Goal: Task Accomplishment & Management: Manage account settings

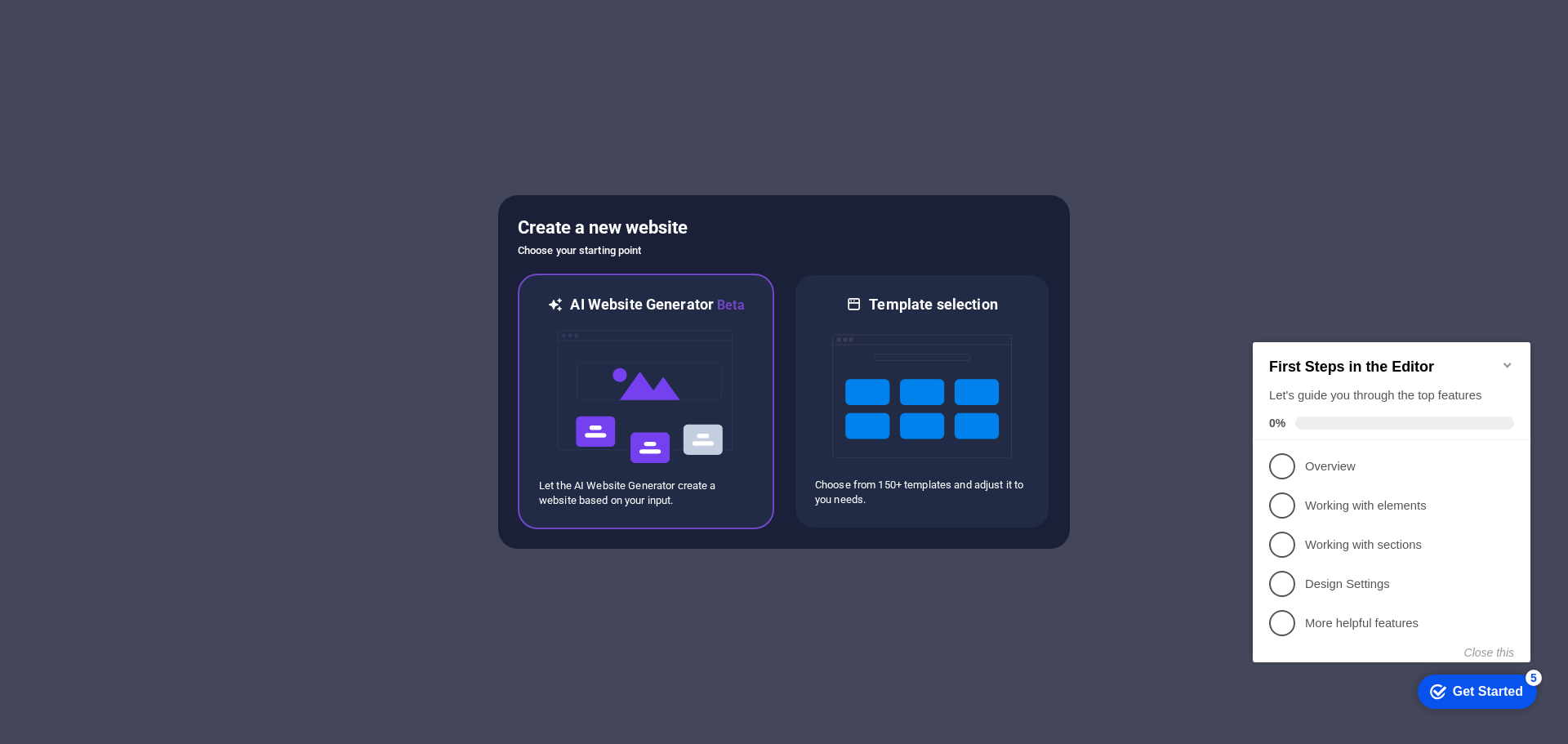
click at [697, 397] on img at bounding box center [646, 396] width 180 height 164
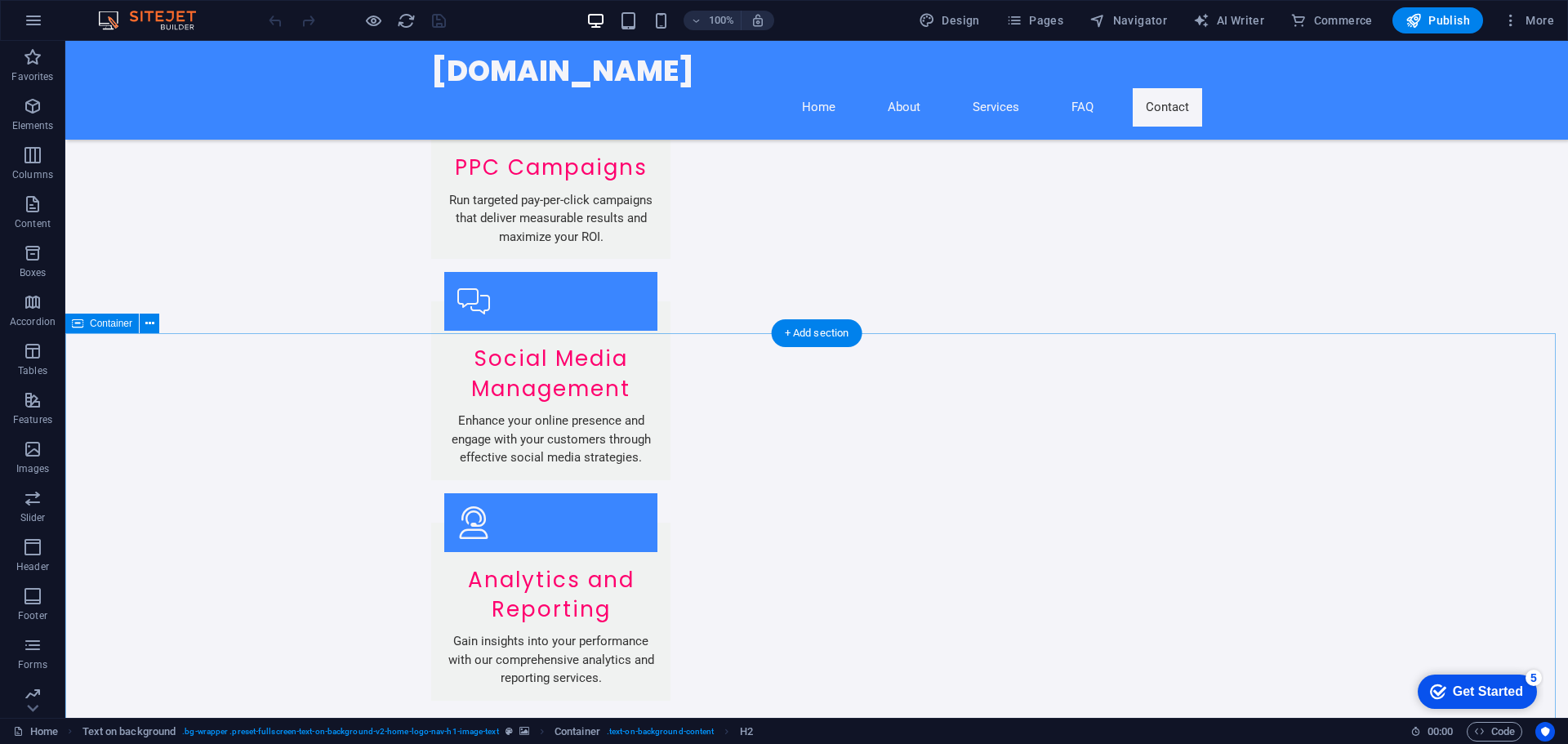
scroll to position [2616, 0]
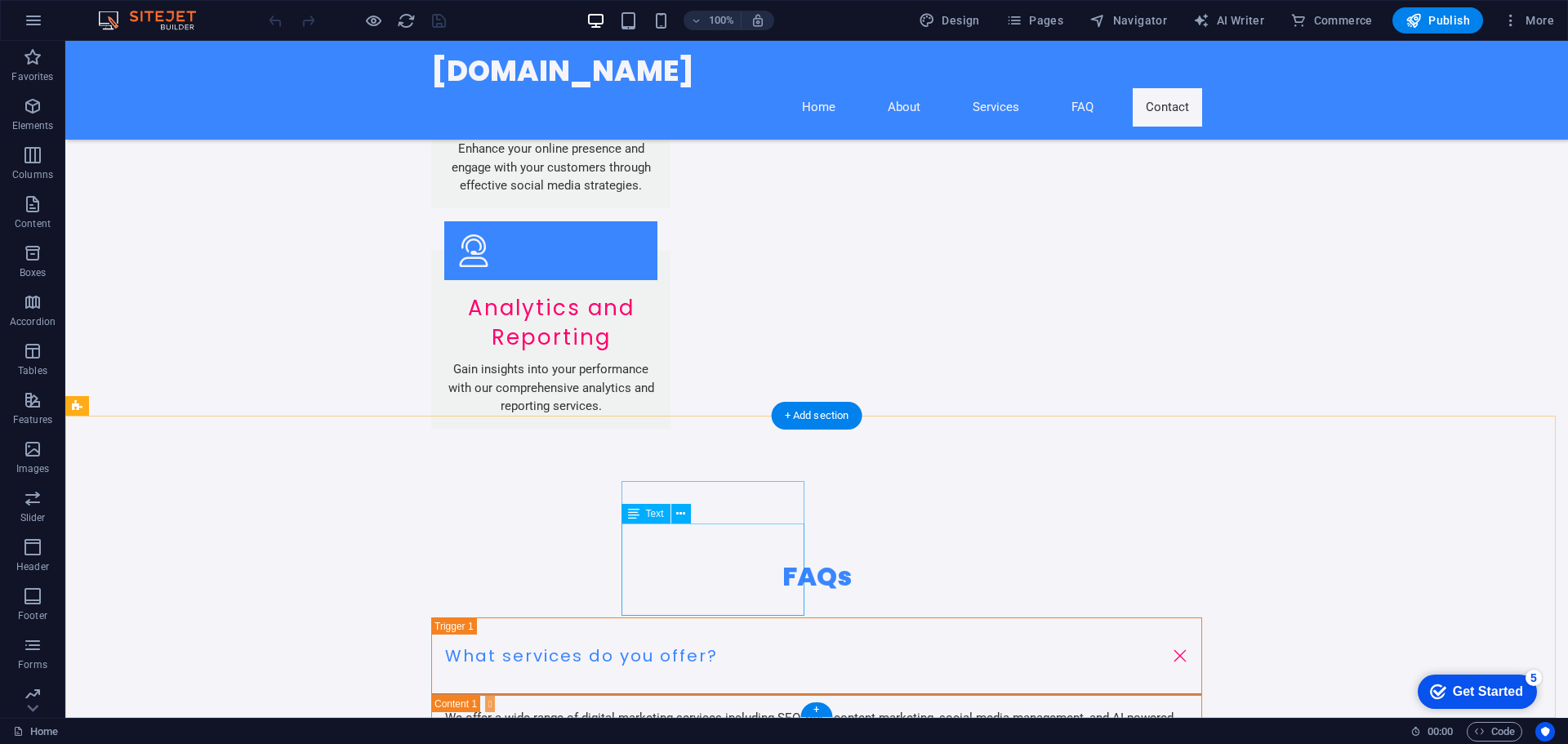
drag, startPoint x: 654, startPoint y: 538, endPoint x: 372, endPoint y: 521, distance: 282.5
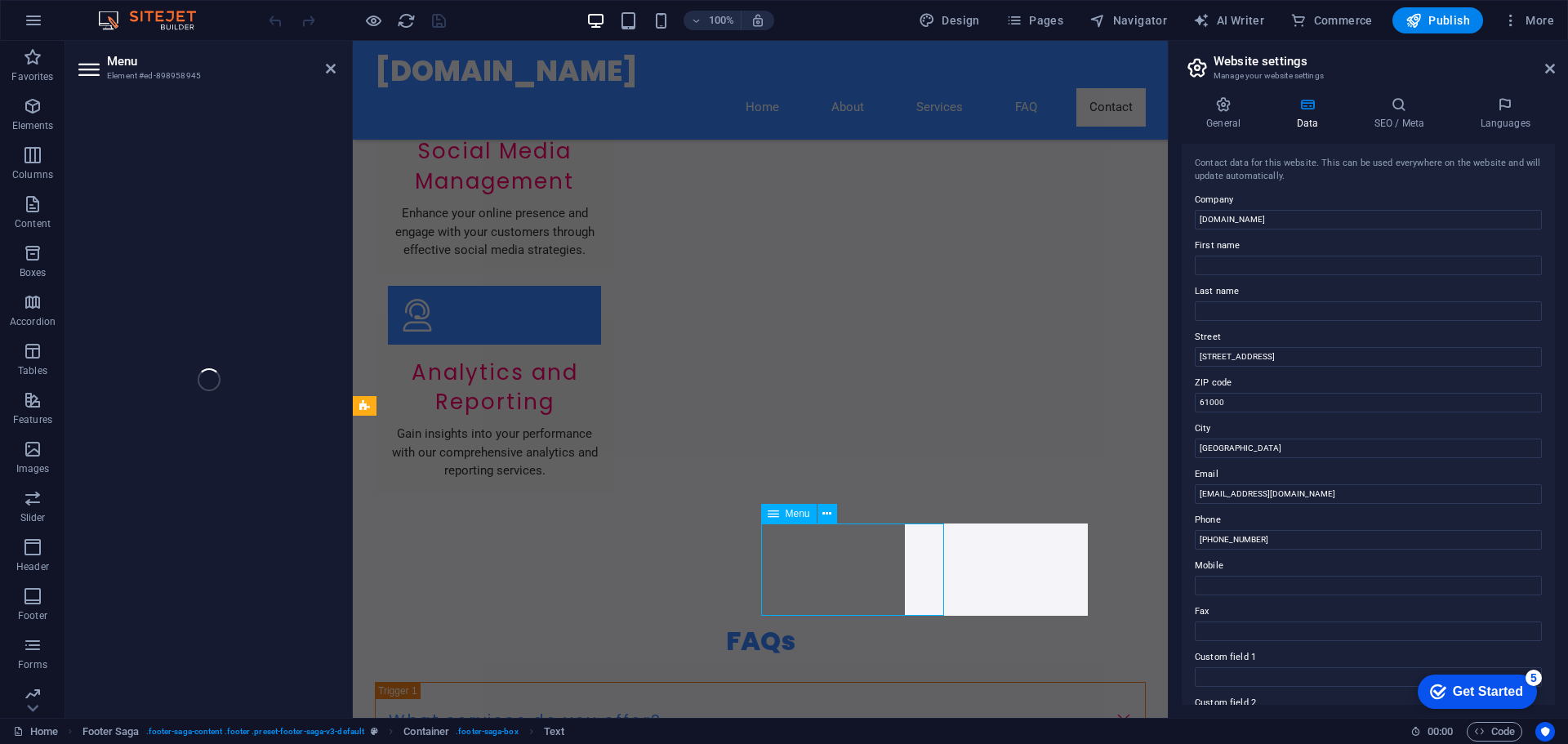
select select
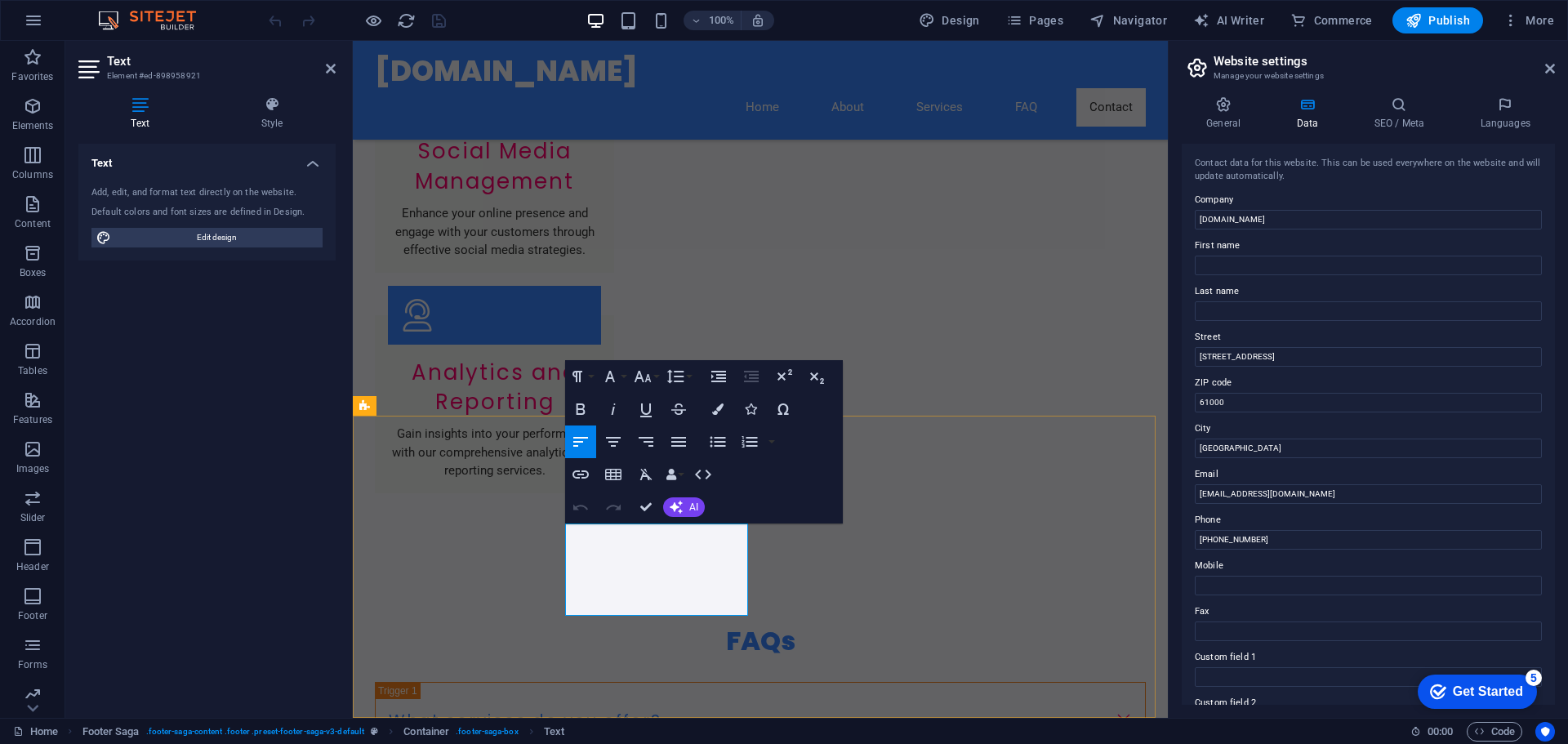
click at [1261, 360] on input "123 Digital Ave" at bounding box center [1368, 356] width 347 height 20
click at [1246, 356] on input "Kikar Atsmaout 13" at bounding box center [1368, 356] width 347 height 20
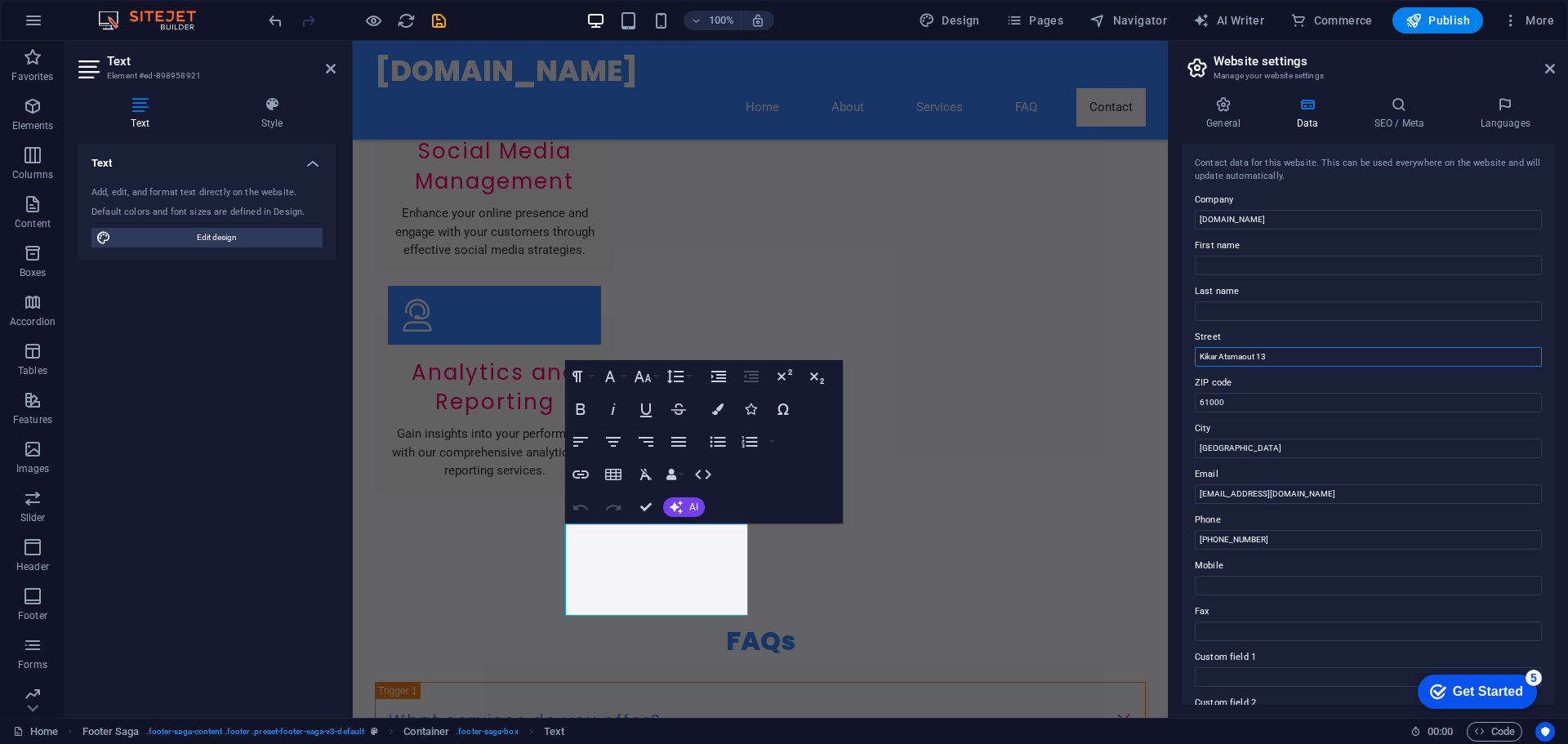
click at [1246, 356] on input "Kikar Atsmaout 13" at bounding box center [1368, 356] width 347 height 20
paste input "Haa"
type input "[PERSON_NAME] 13"
click at [1258, 397] on input "61000" at bounding box center [1368, 402] width 347 height 20
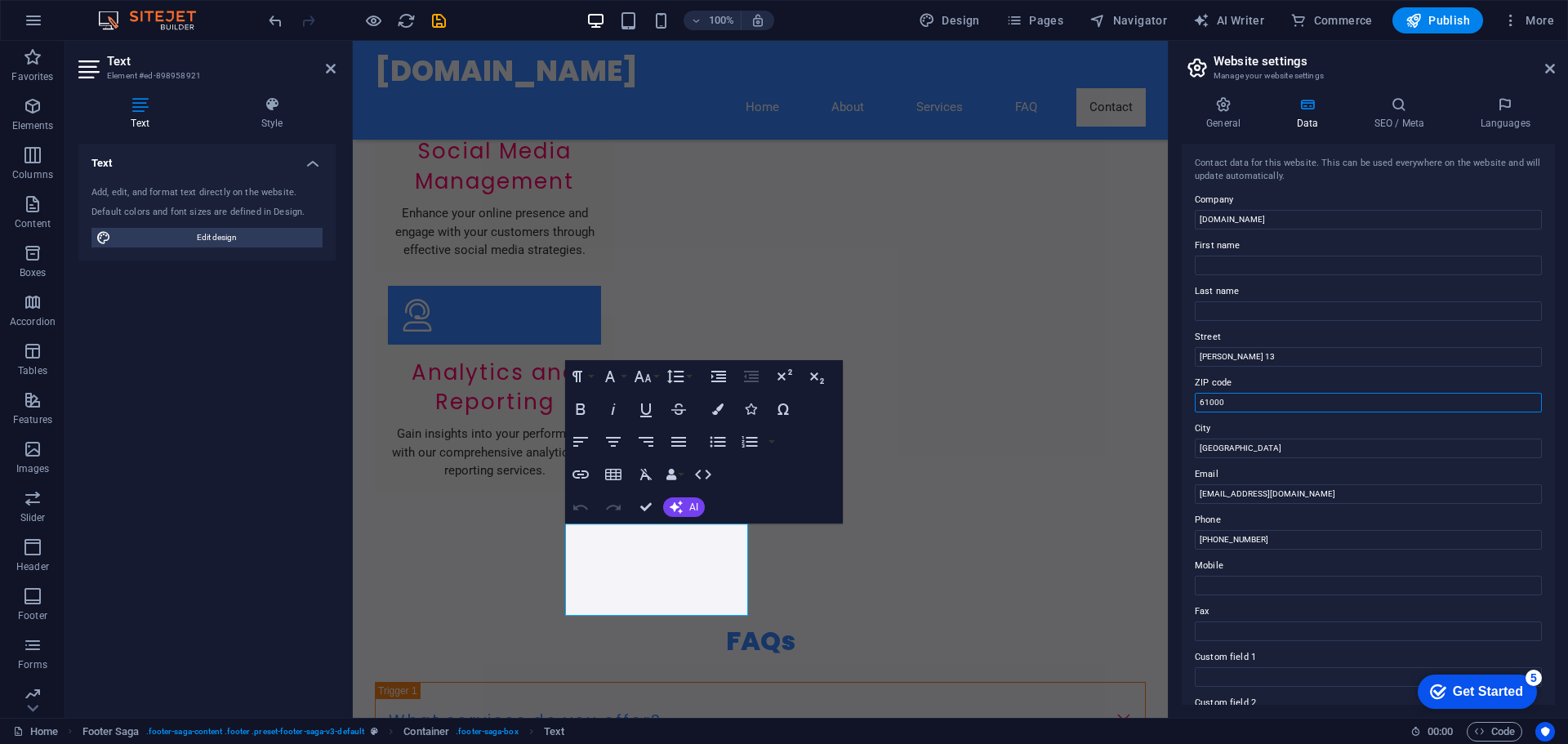
click at [1258, 397] on input "61000" at bounding box center [1368, 402] width 347 height 20
click at [1247, 399] on input "61000" at bounding box center [1368, 402] width 347 height 20
paste input "4227132"
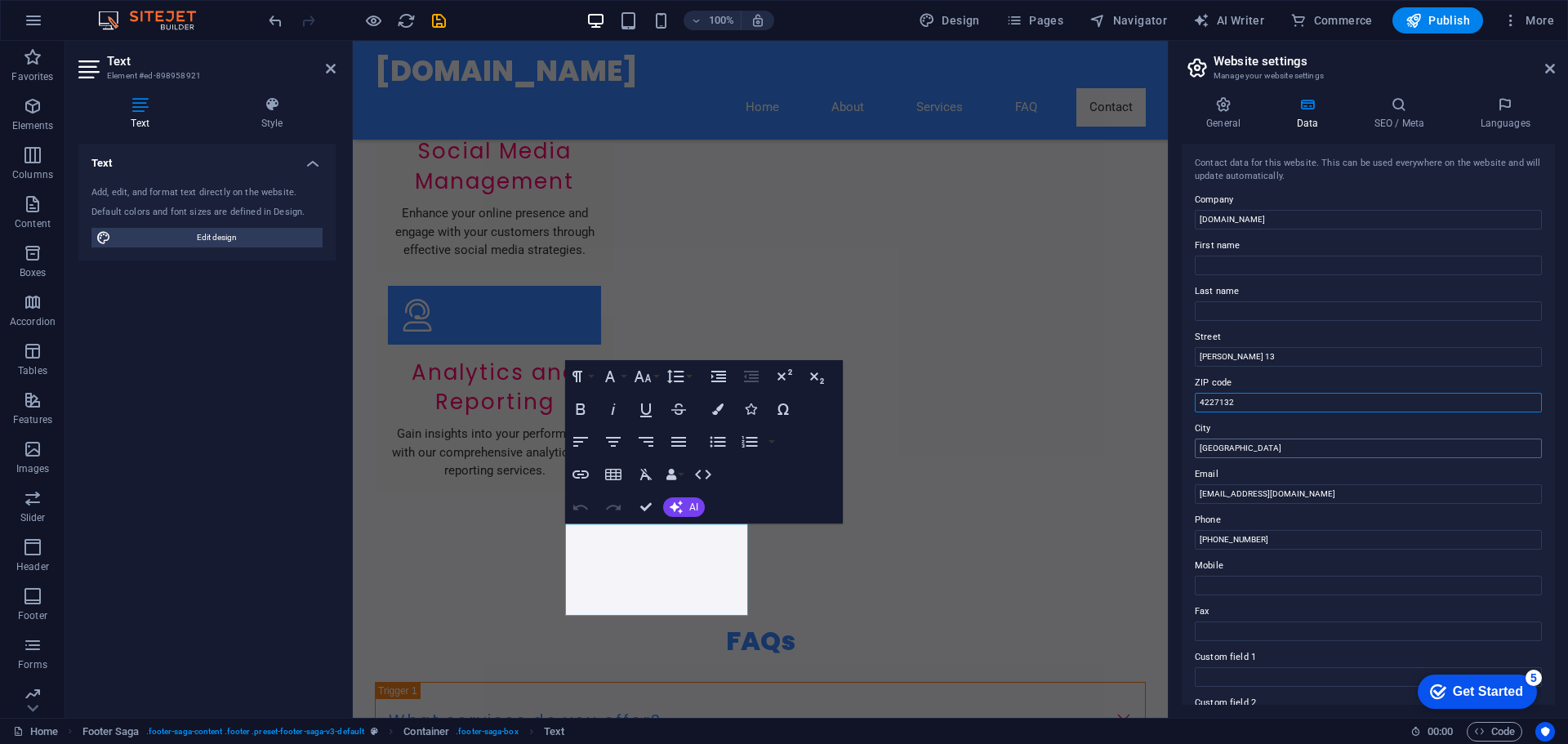
type input "4227132"
click at [1249, 449] on input "Tel Aviv" at bounding box center [1368, 448] width 347 height 20
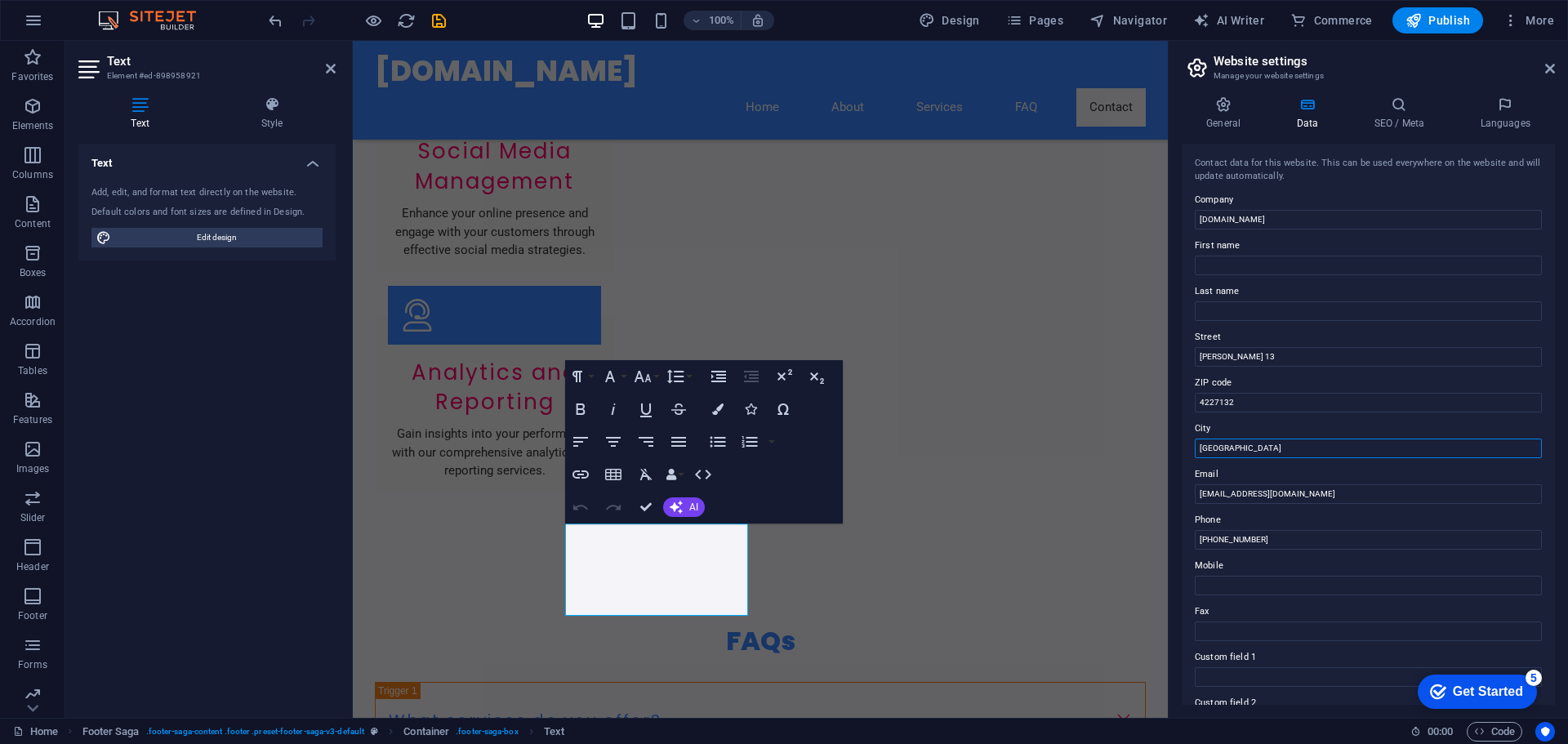
click at [1249, 449] on input "Tel Aviv" at bounding box center [1368, 448] width 347 height 20
click at [1248, 449] on input "Tel Aviv" at bounding box center [1368, 448] width 347 height 20
drag, startPoint x: 1248, startPoint y: 449, endPoint x: 1171, endPoint y: 443, distance: 77.2
click at [1171, 443] on aside "Website settings Manage your website settings General Data SEO / Meta Languages…" at bounding box center [1368, 379] width 400 height 677
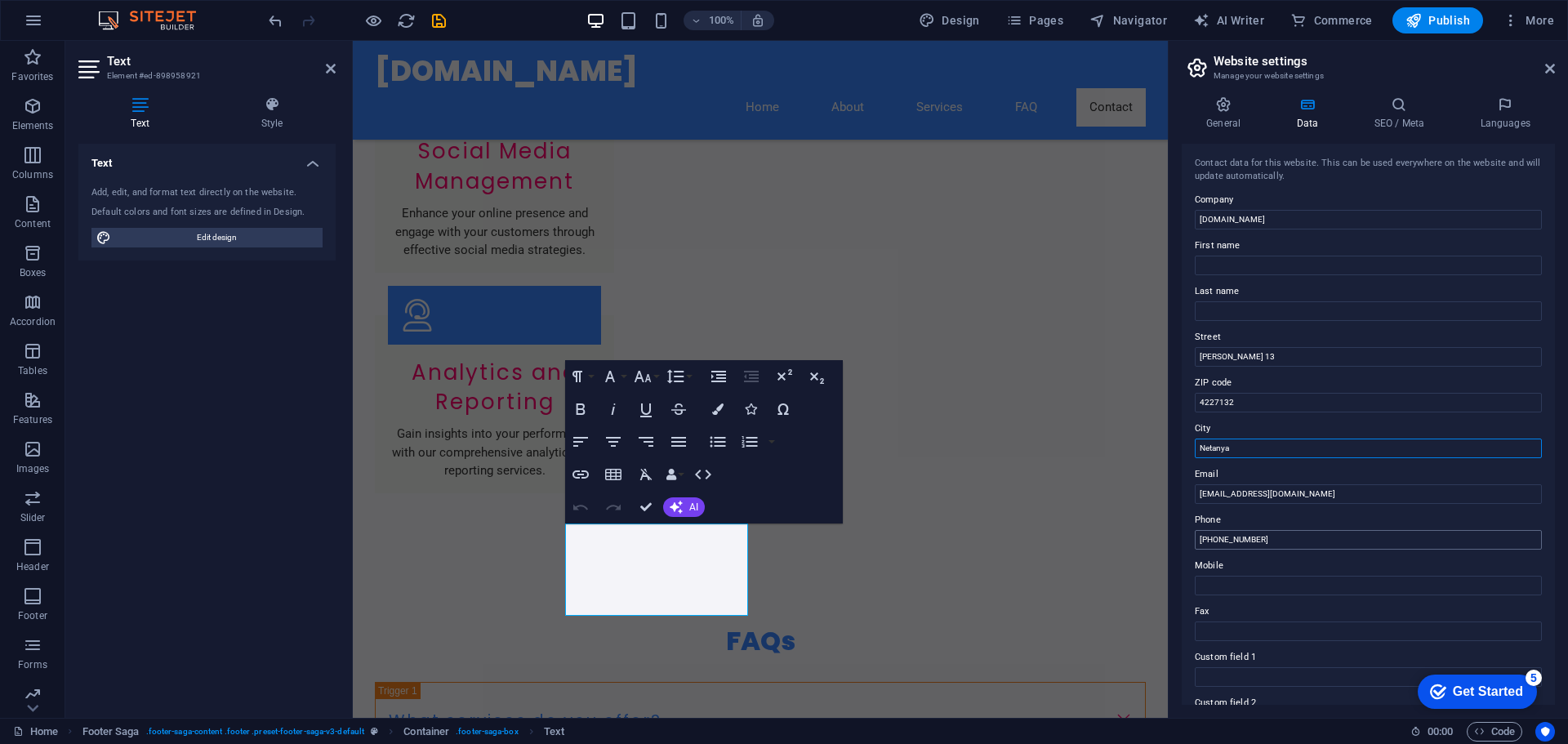
type input "Netanya"
click at [1273, 538] on input "+972-3-1234567" at bounding box center [1368, 539] width 347 height 20
drag, startPoint x: 1222, startPoint y: 539, endPoint x: 1282, endPoint y: 538, distance: 60.0
click at [1282, 538] on input "+972-3-1234567" at bounding box center [1368, 539] width 347 height 20
type input "[PHONE_NUMBER]"
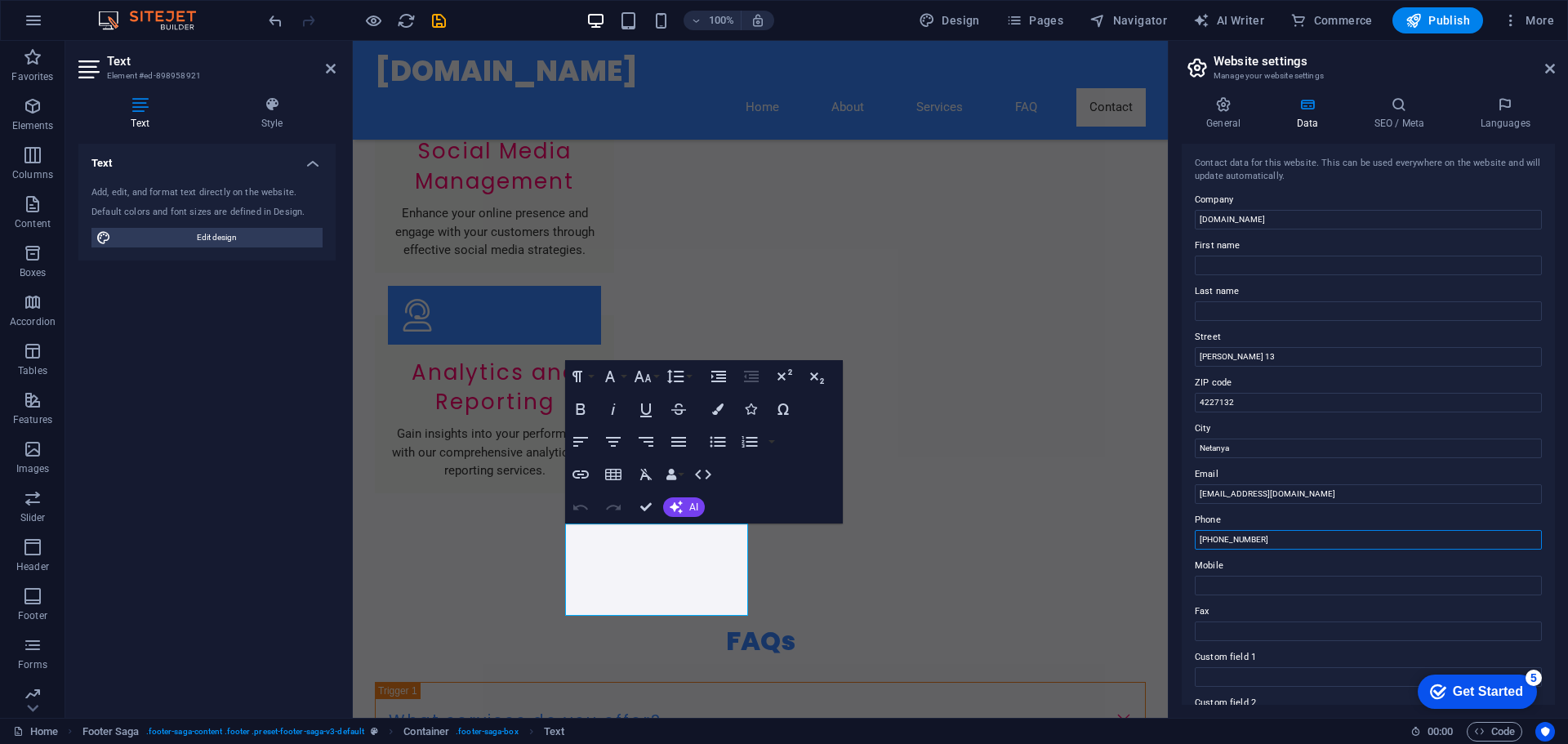
click at [1269, 541] on input "[PHONE_NUMBER]" at bounding box center [1368, 539] width 347 height 20
paste input "text"
click at [1258, 538] on input "Phone" at bounding box center [1368, 539] width 347 height 20
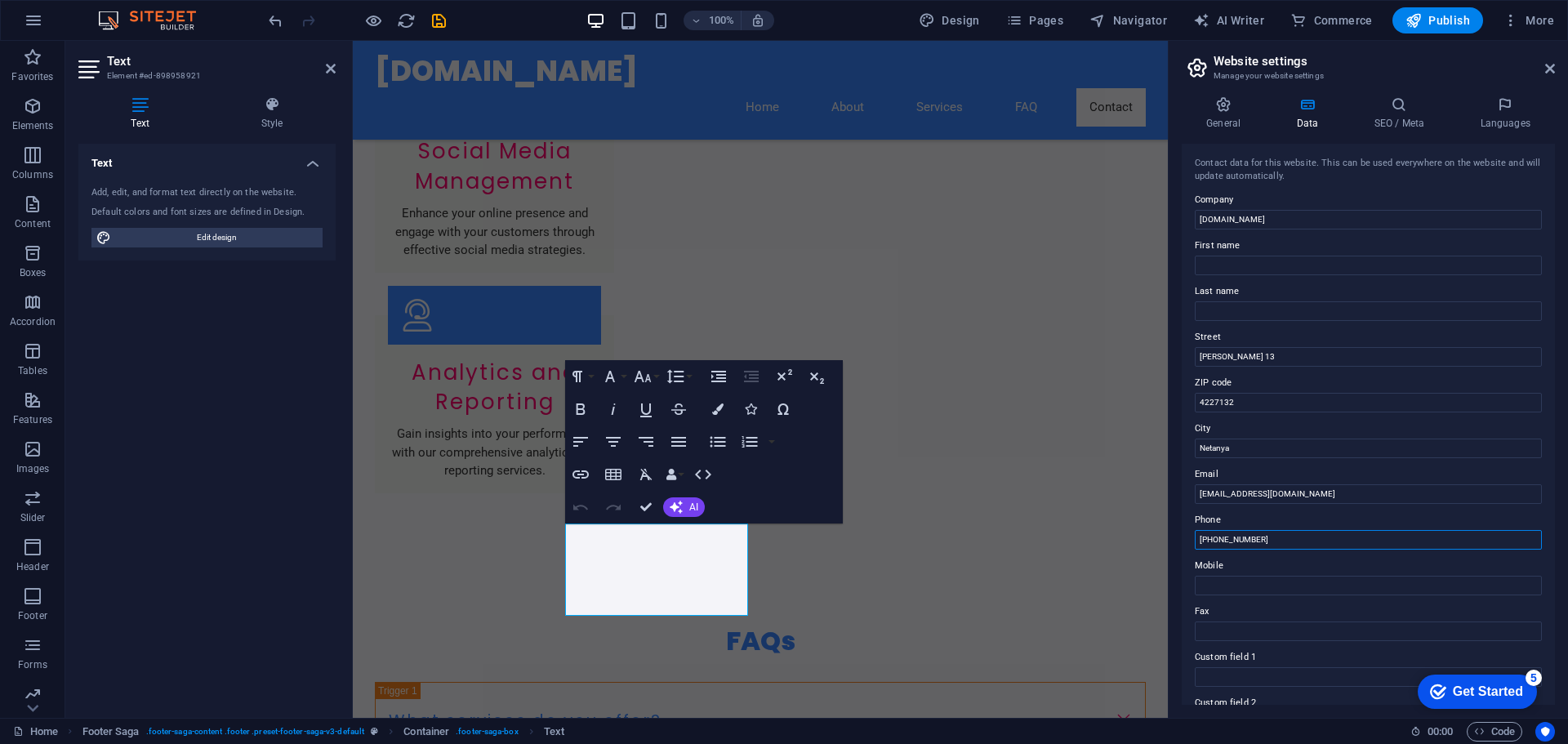
click at [1251, 542] on input "+972 54 616 3738" at bounding box center [1368, 539] width 347 height 20
click at [1245, 538] on input "+972-54-6163738" at bounding box center [1368, 539] width 347 height 20
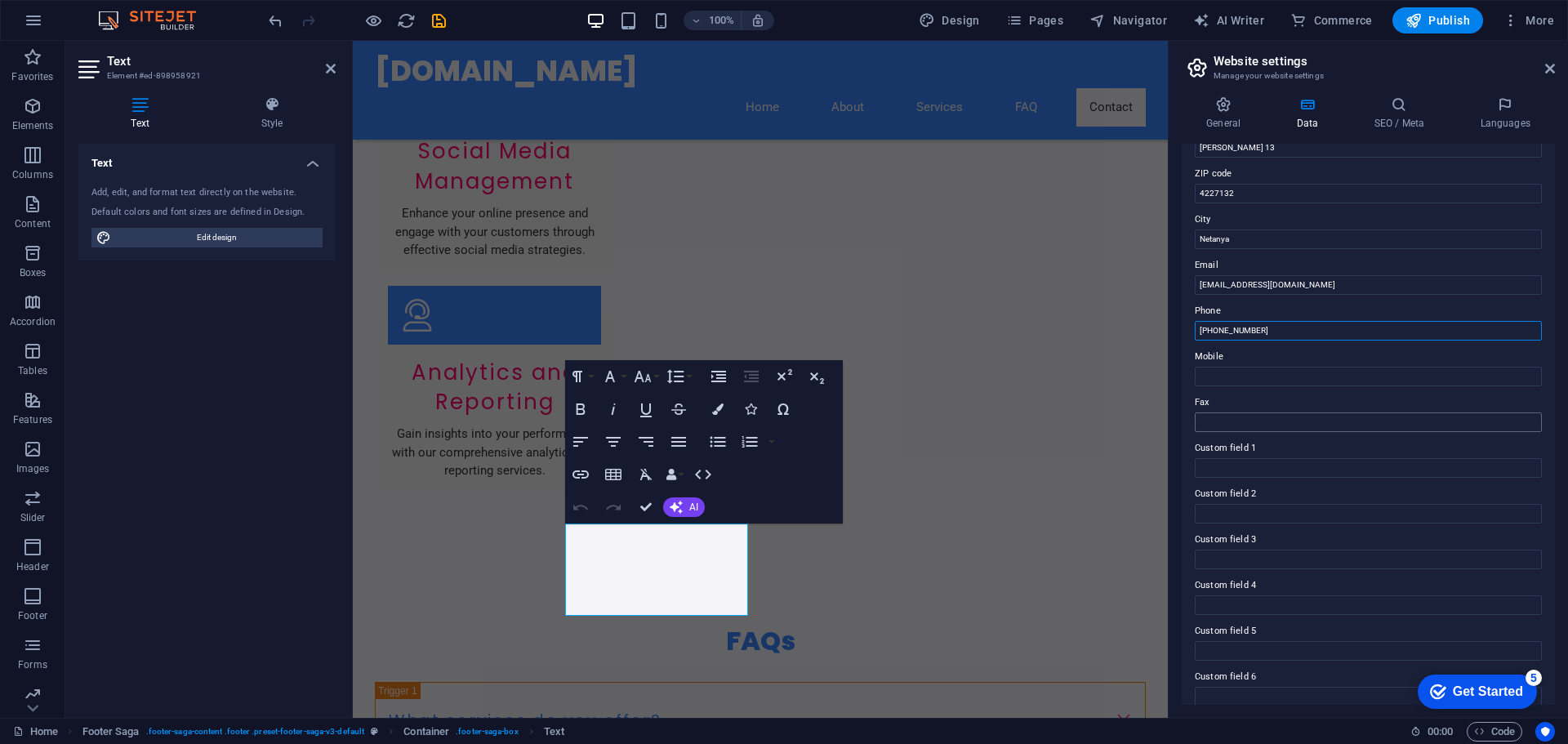
scroll to position [223, 0]
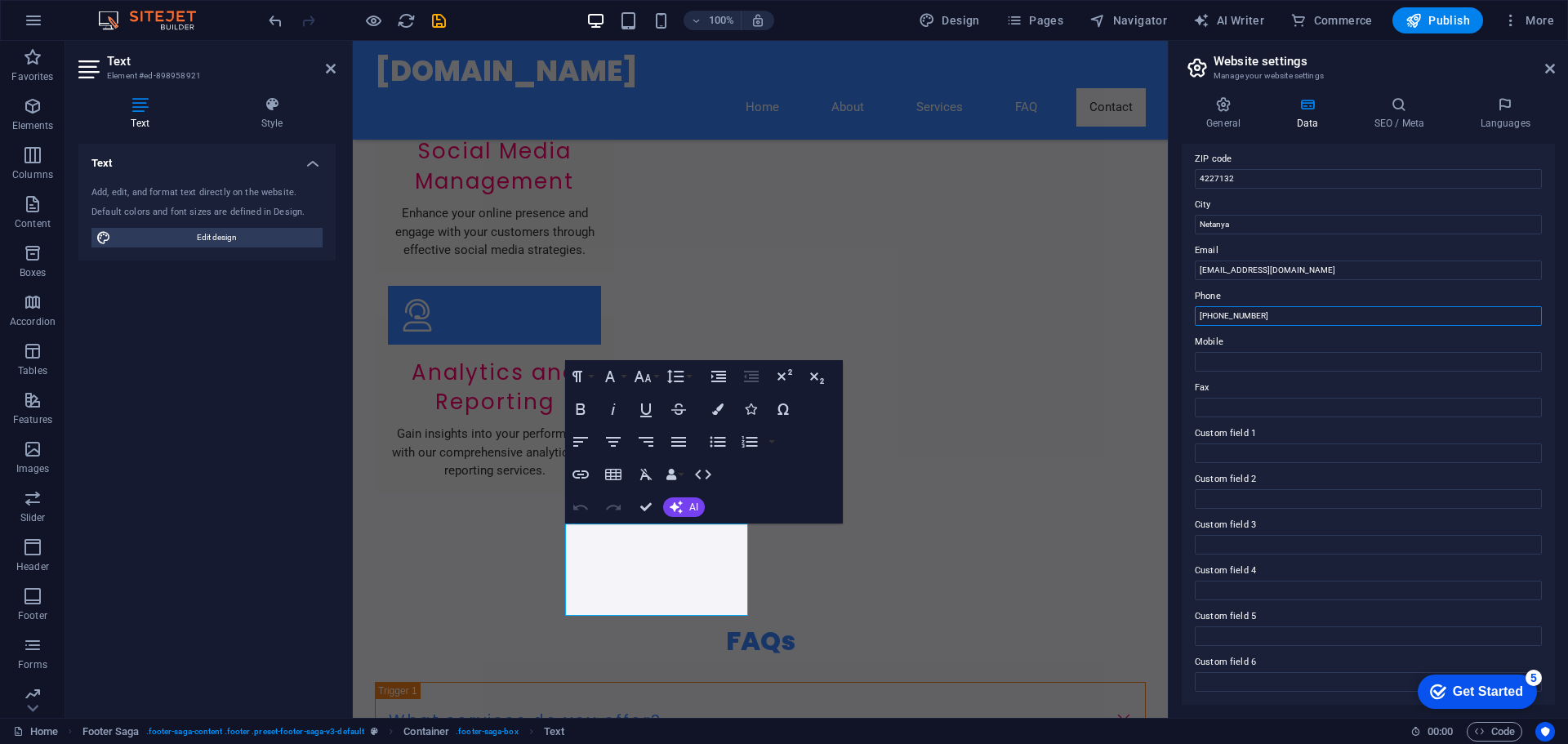
type input "[PHONE_NUMBER]"
drag, startPoint x: 1507, startPoint y: 687, endPoint x: 1438, endPoint y: -86, distance: 776.1
click html "checkmark Get Started 5 First Steps in the Editor Let's guide you through the t…"
click at [1452, 17] on span "Publish" at bounding box center [1437, 20] width 64 height 16
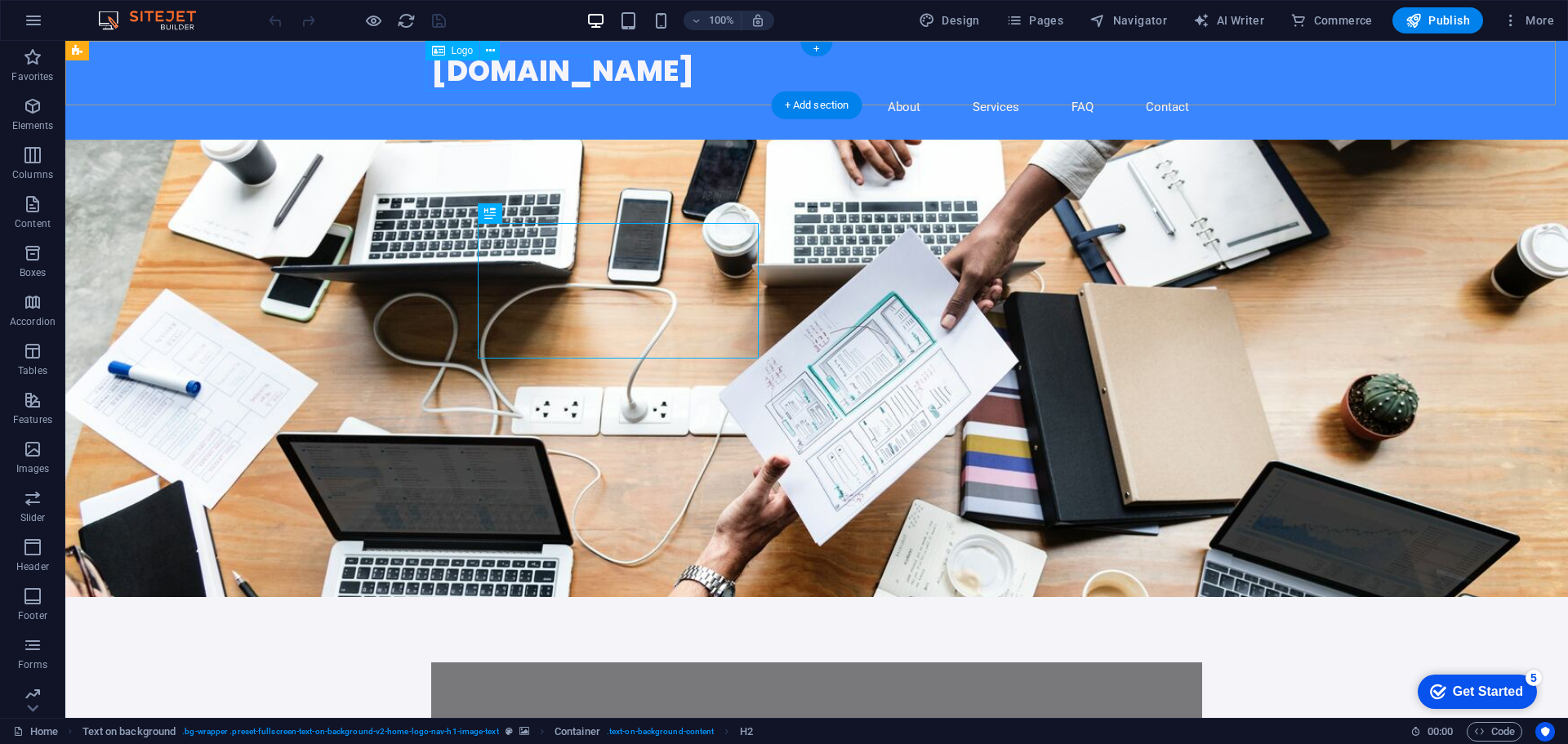
click at [500, 62] on div "[DOMAIN_NAME]" at bounding box center [817, 71] width 771 height 34
click at [339, 84] on div "relyon.co.il Home About Services FAQ Contact" at bounding box center [816, 90] width 1503 height 98
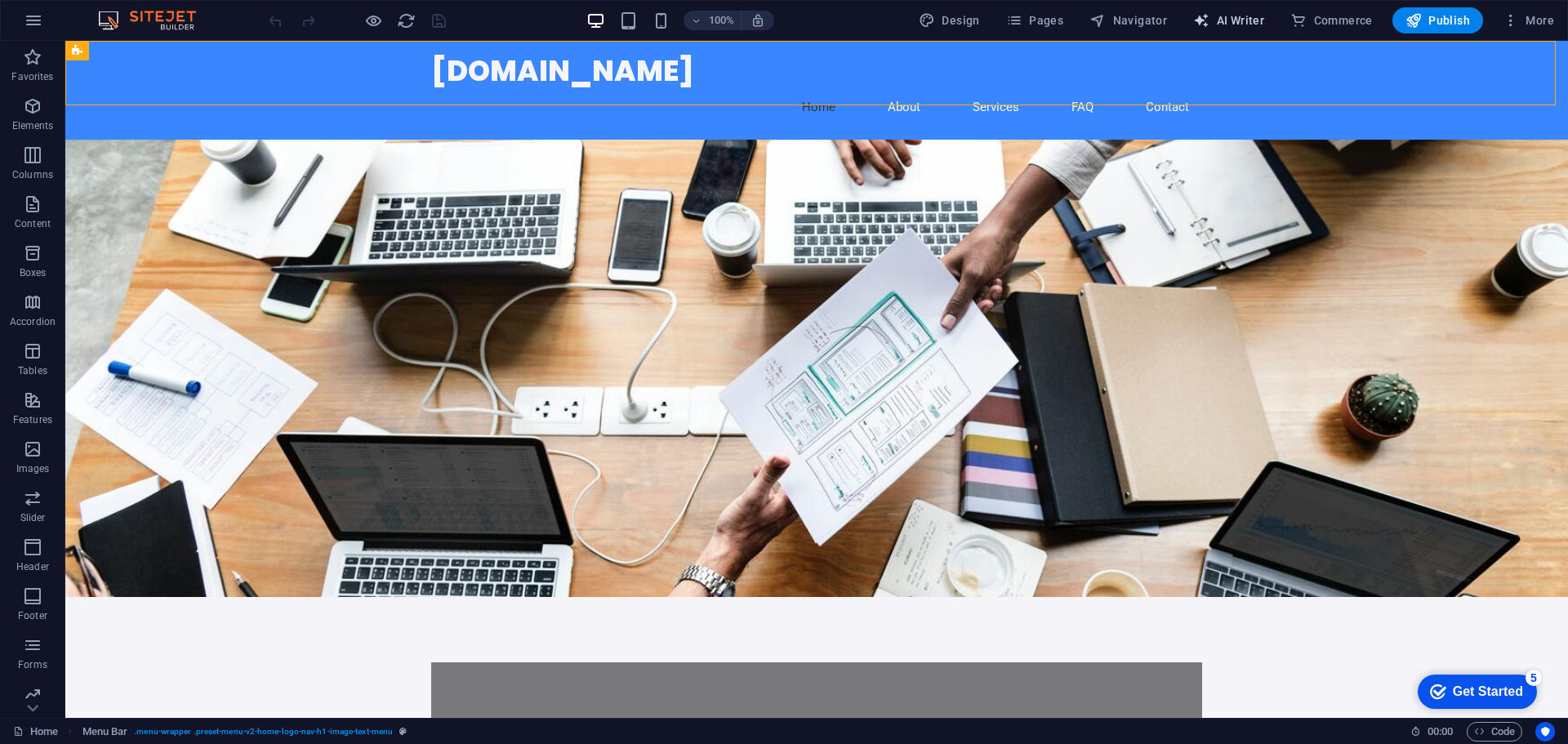
click at [1259, 17] on span "AI Writer" at bounding box center [1228, 20] width 71 height 16
select select "English"
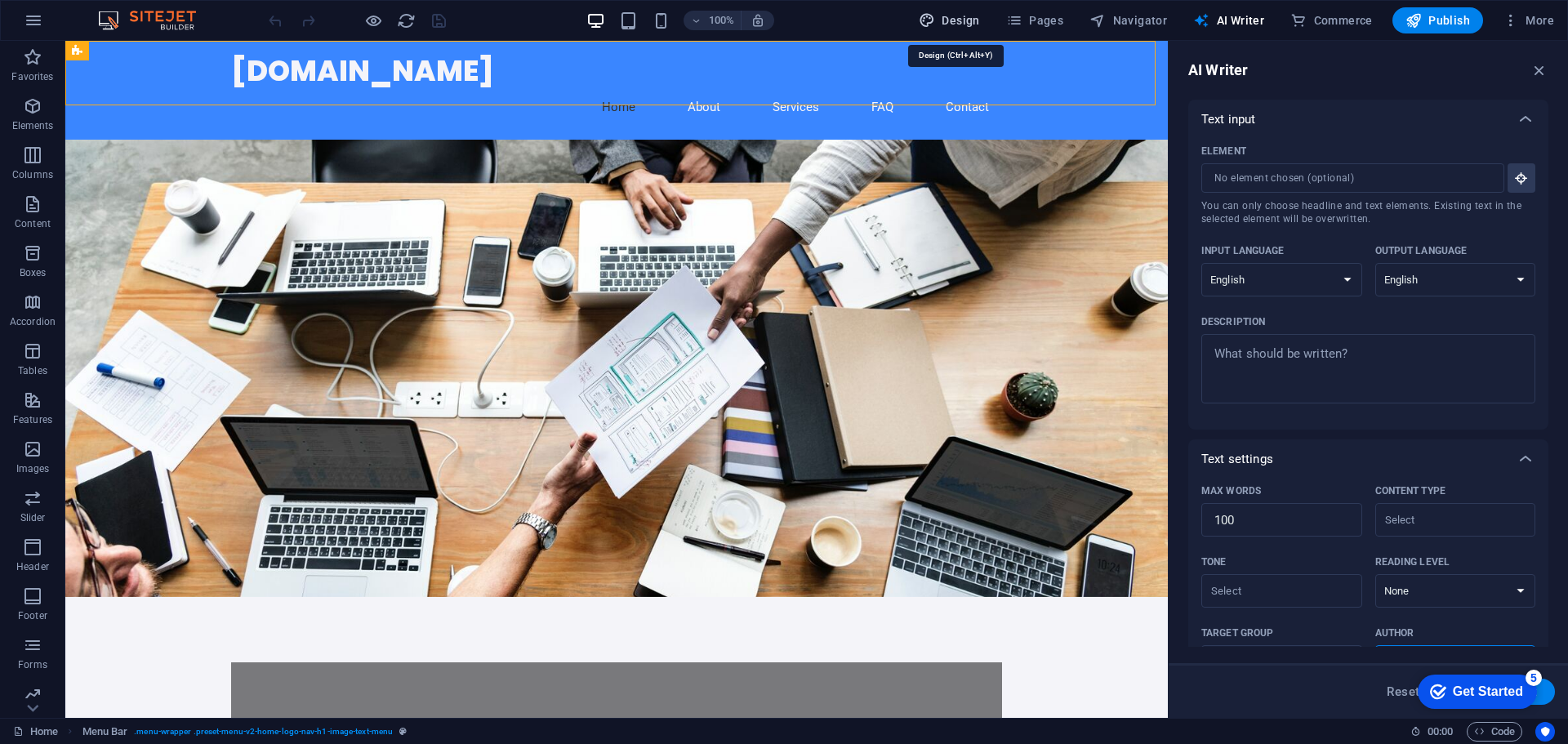
click at [967, 19] on span "Design" at bounding box center [950, 20] width 62 height 16
select select "px"
select select "200"
select select "px"
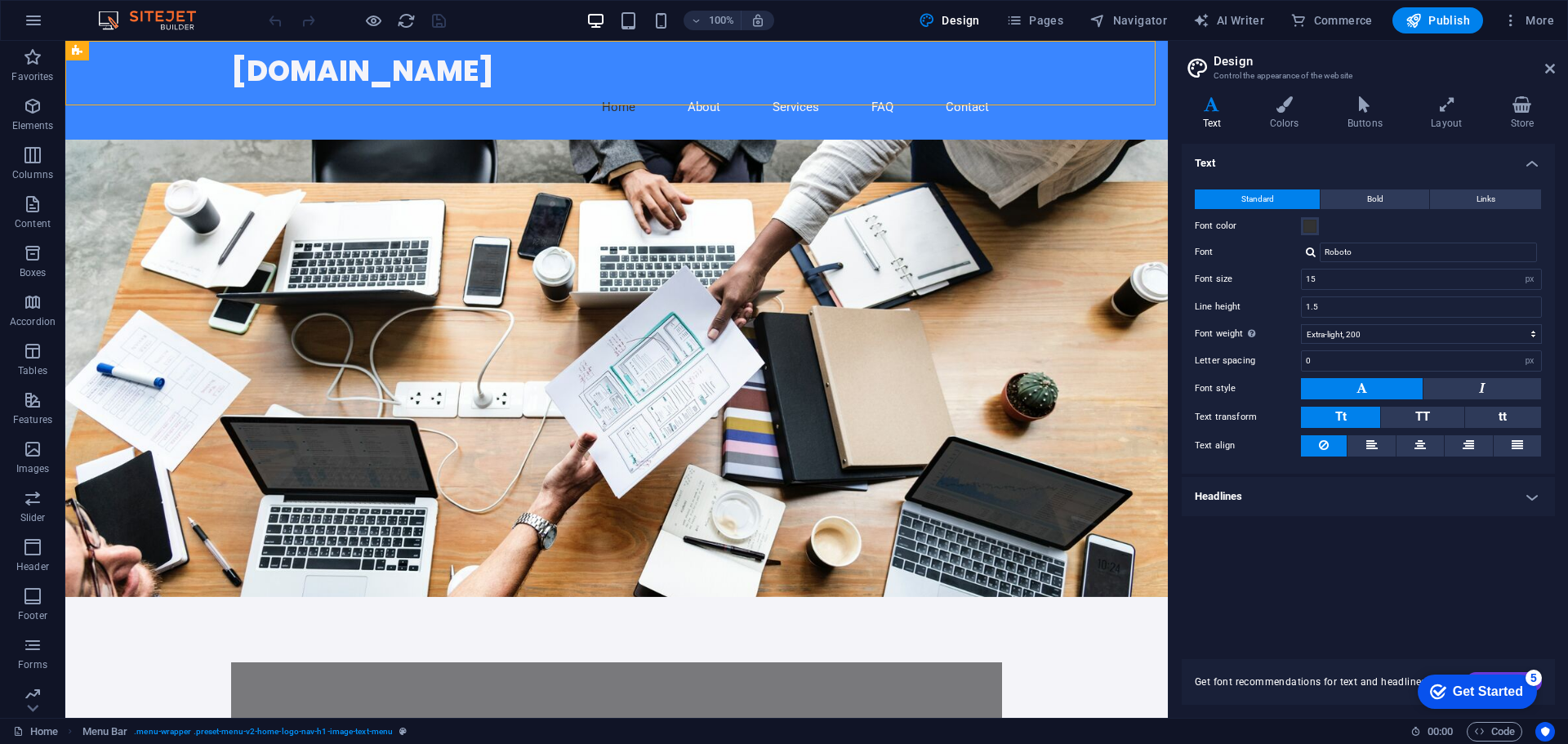
click at [1240, 113] on h4 "Text" at bounding box center [1215, 114] width 67 height 34
click at [1261, 109] on icon at bounding box center [1284, 104] width 71 height 16
click at [1283, 109] on icon at bounding box center [1284, 104] width 71 height 16
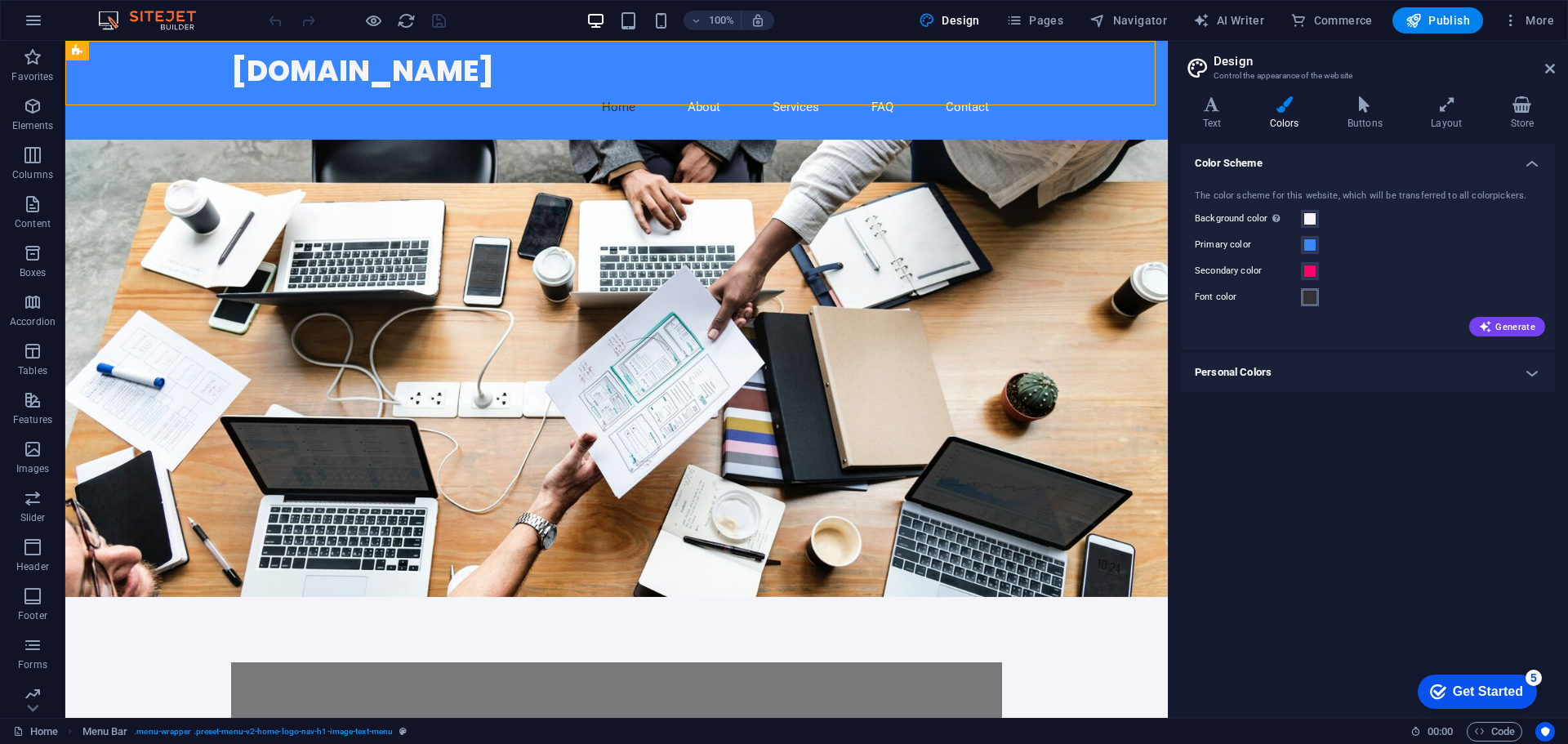
click at [1313, 302] on span at bounding box center [1309, 297] width 13 height 13
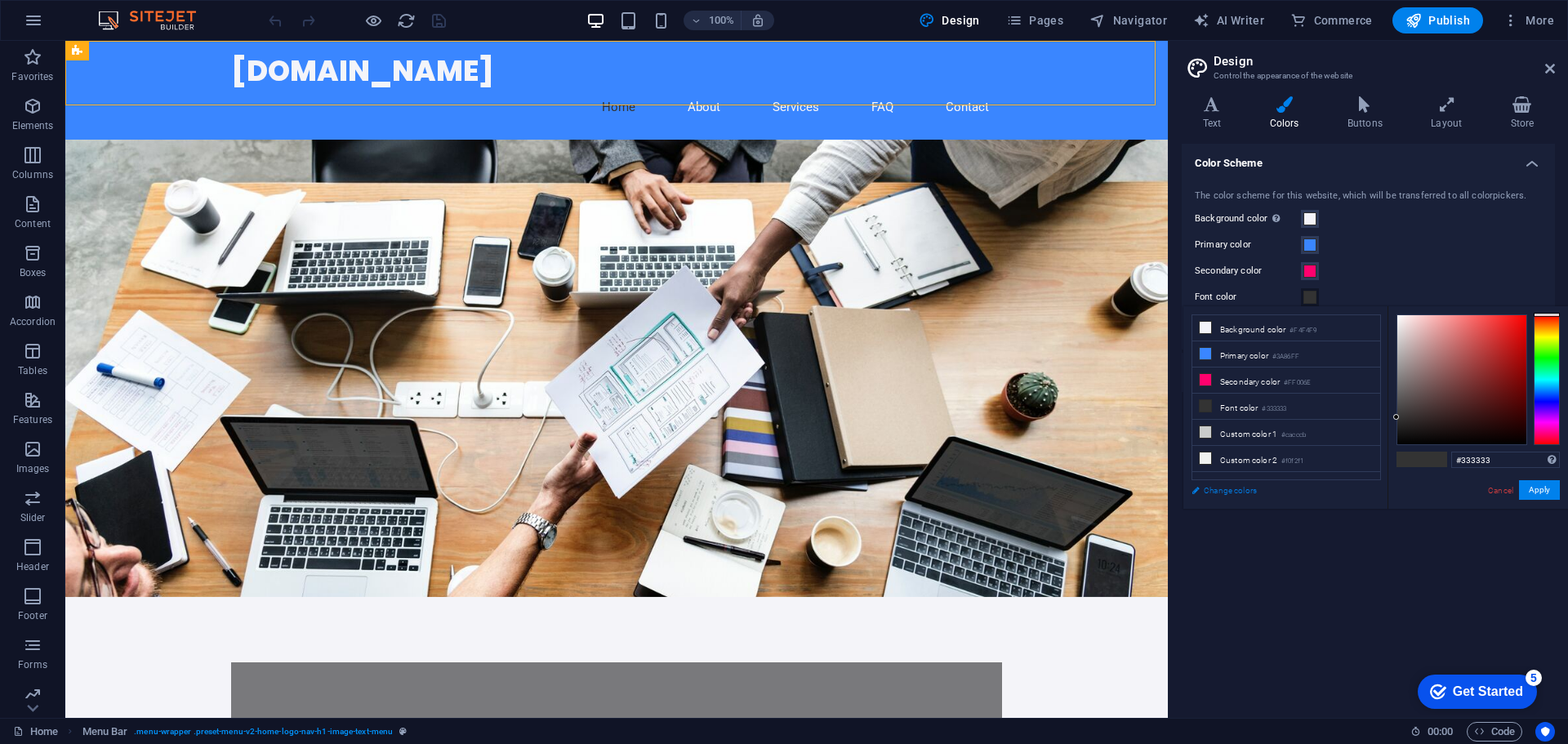
click at [1227, 482] on link "Change colors" at bounding box center [1278, 491] width 189 height 21
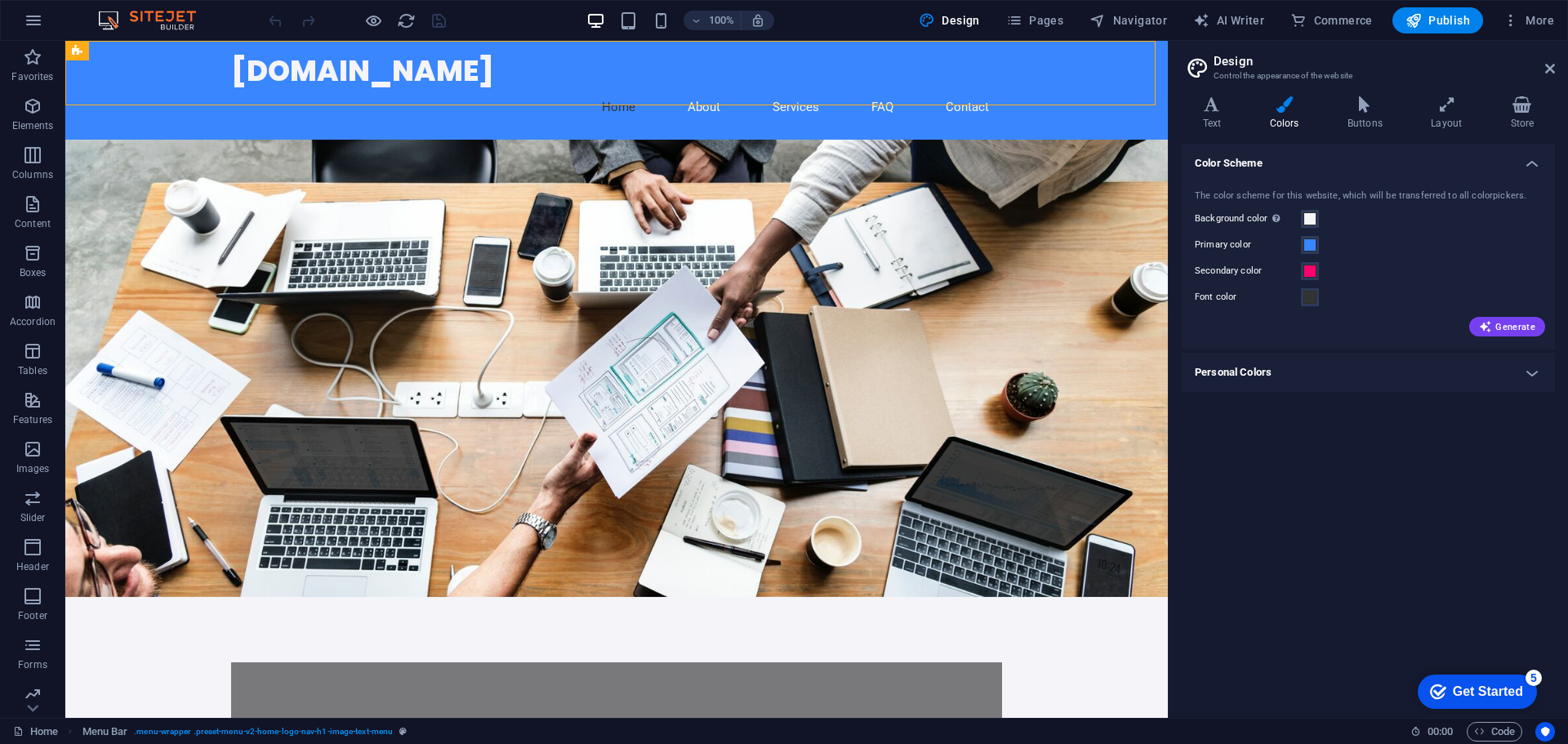
click at [1391, 370] on h4 "Personal Colors" at bounding box center [1368, 372] width 373 height 39
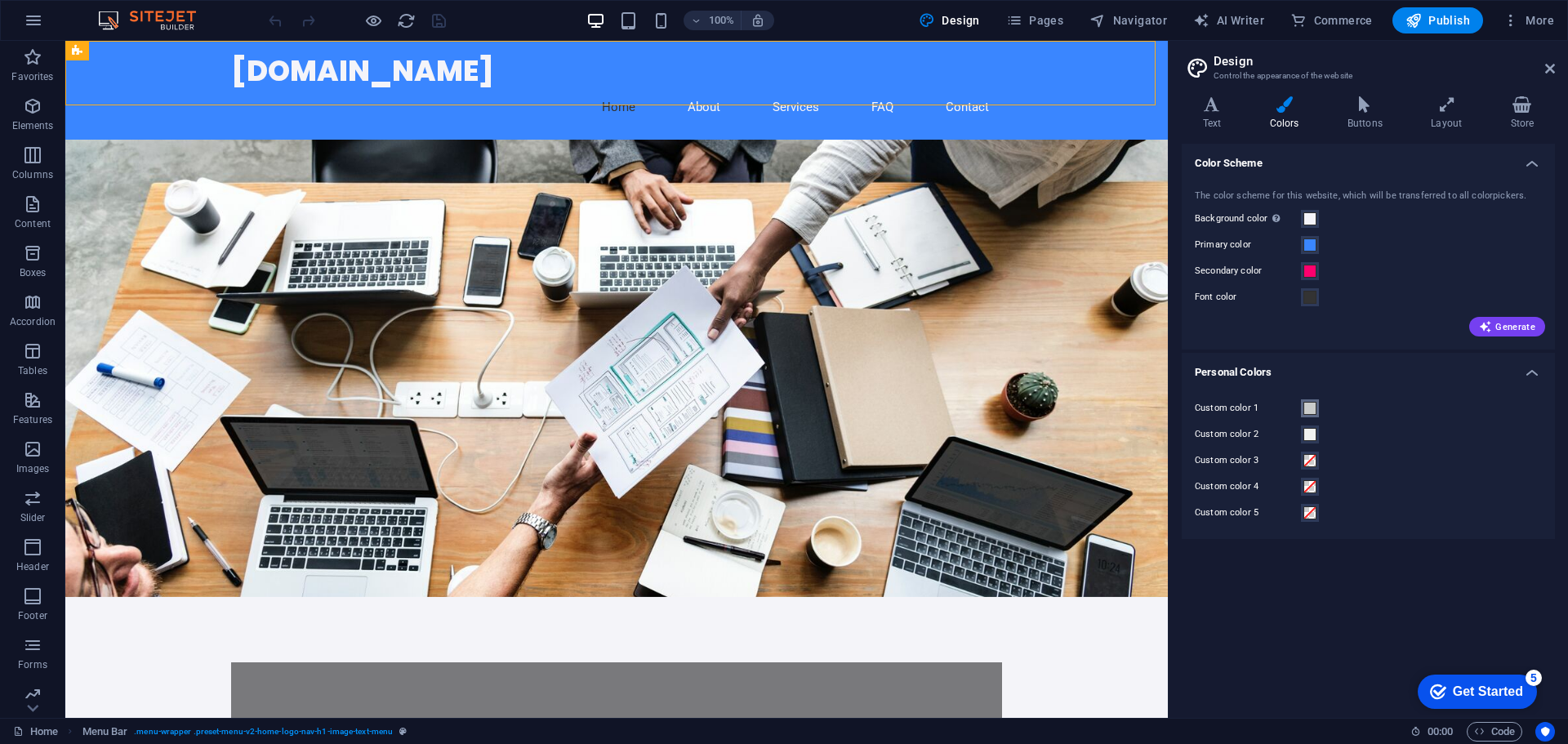
click at [1303, 406] on span at bounding box center [1309, 408] width 13 height 13
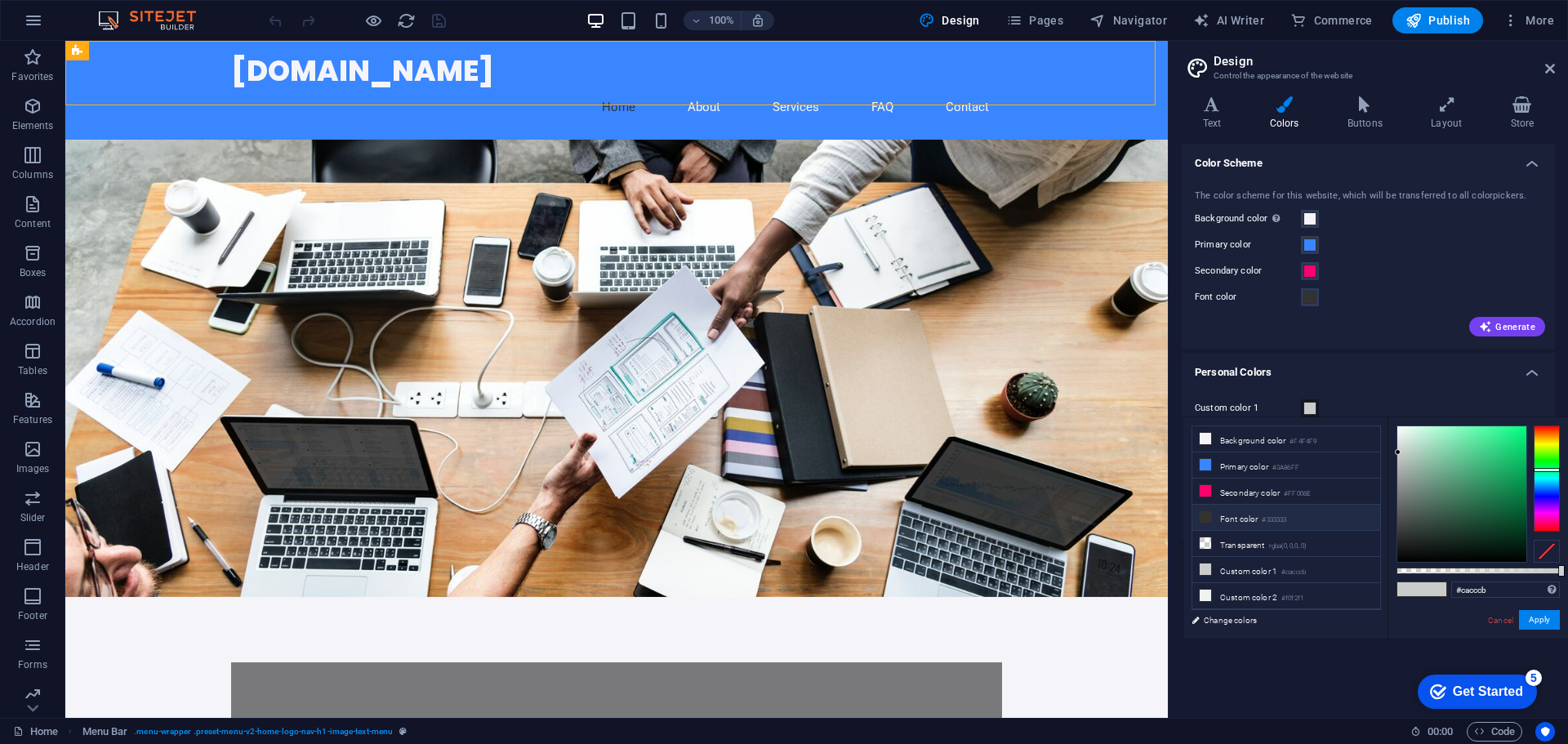
click at [1224, 510] on li "Font color #333333" at bounding box center [1285, 517] width 188 height 27
type input "#333333"
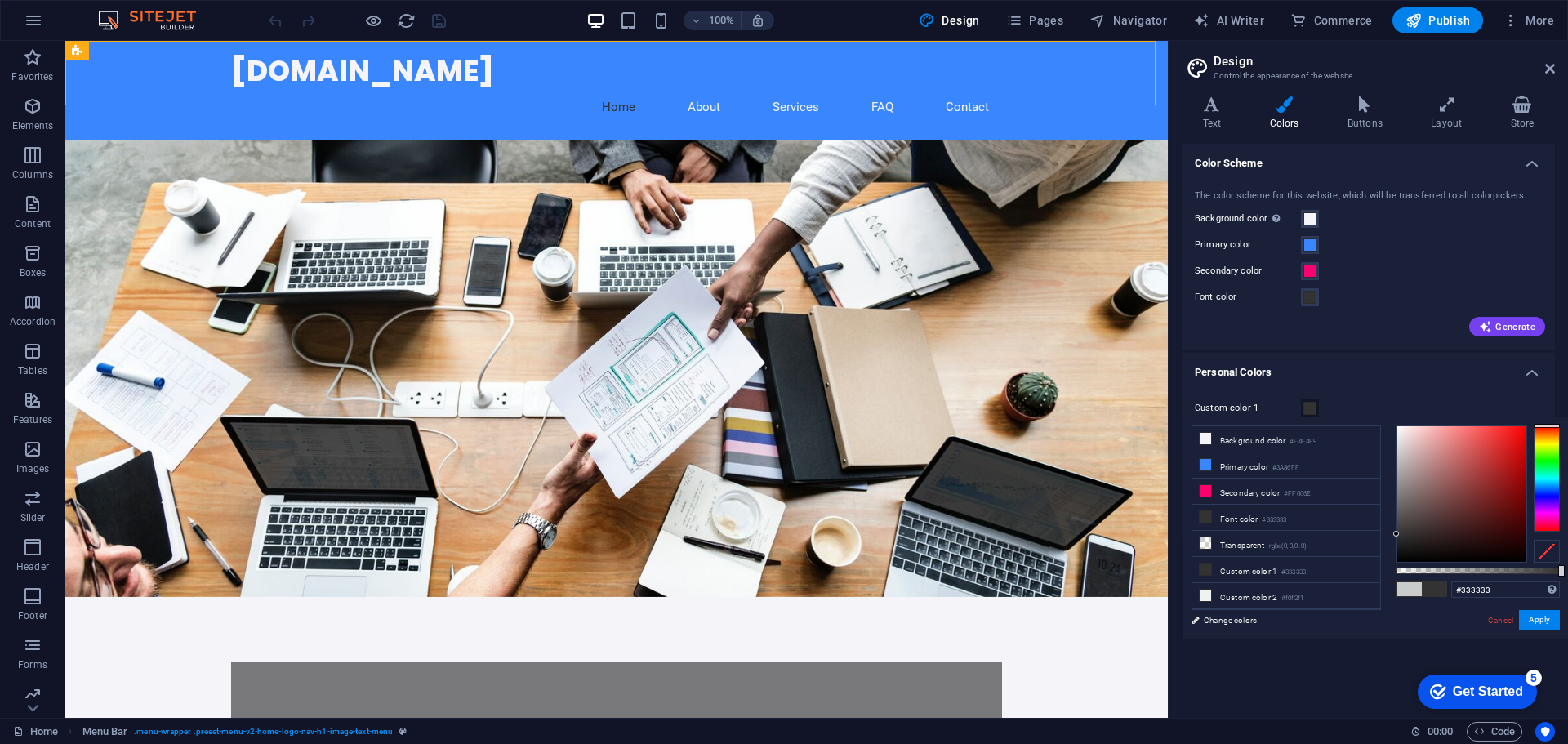
click at [1450, 367] on h4 "Personal Colors" at bounding box center [1368, 367] width 373 height 29
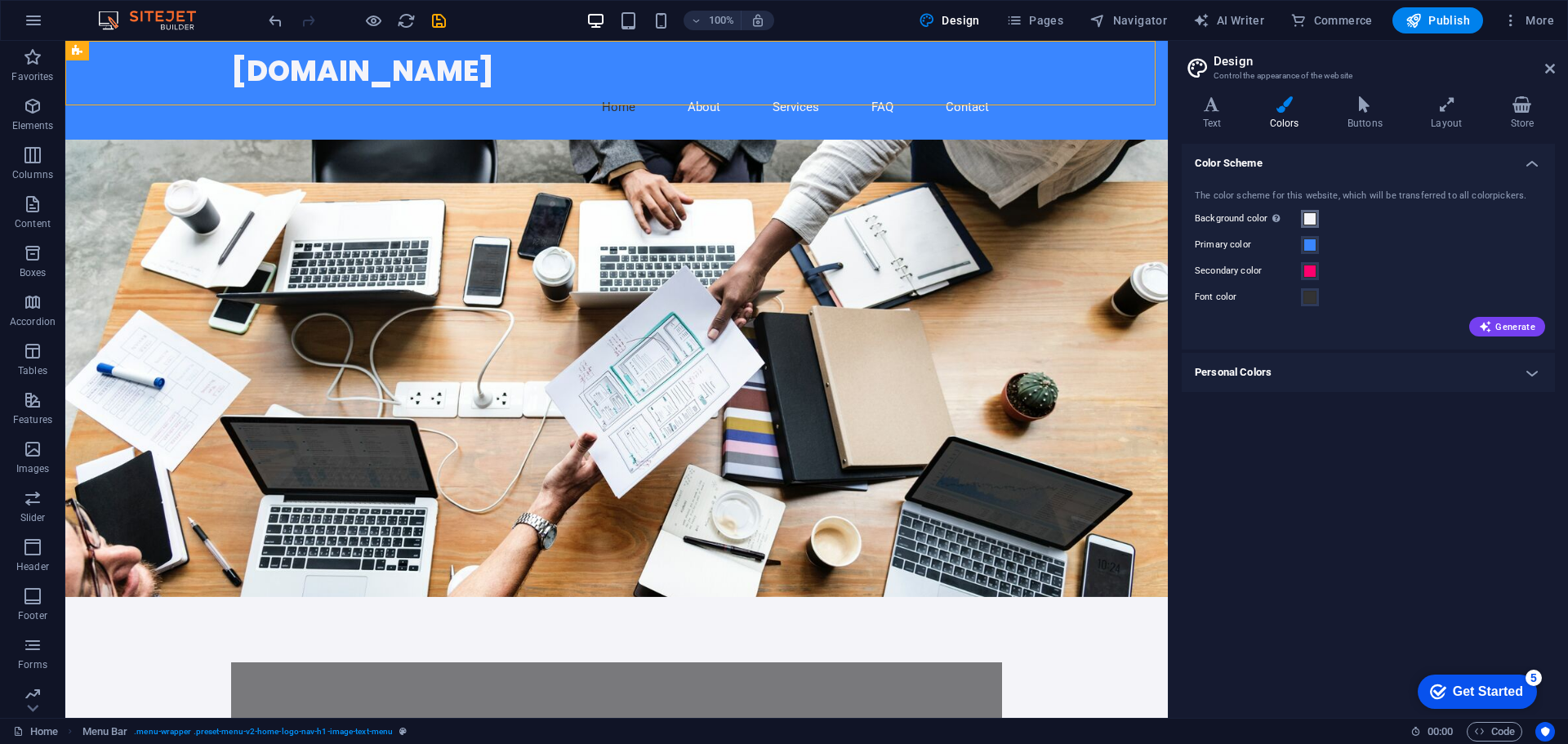
click at [1308, 221] on span at bounding box center [1309, 218] width 13 height 13
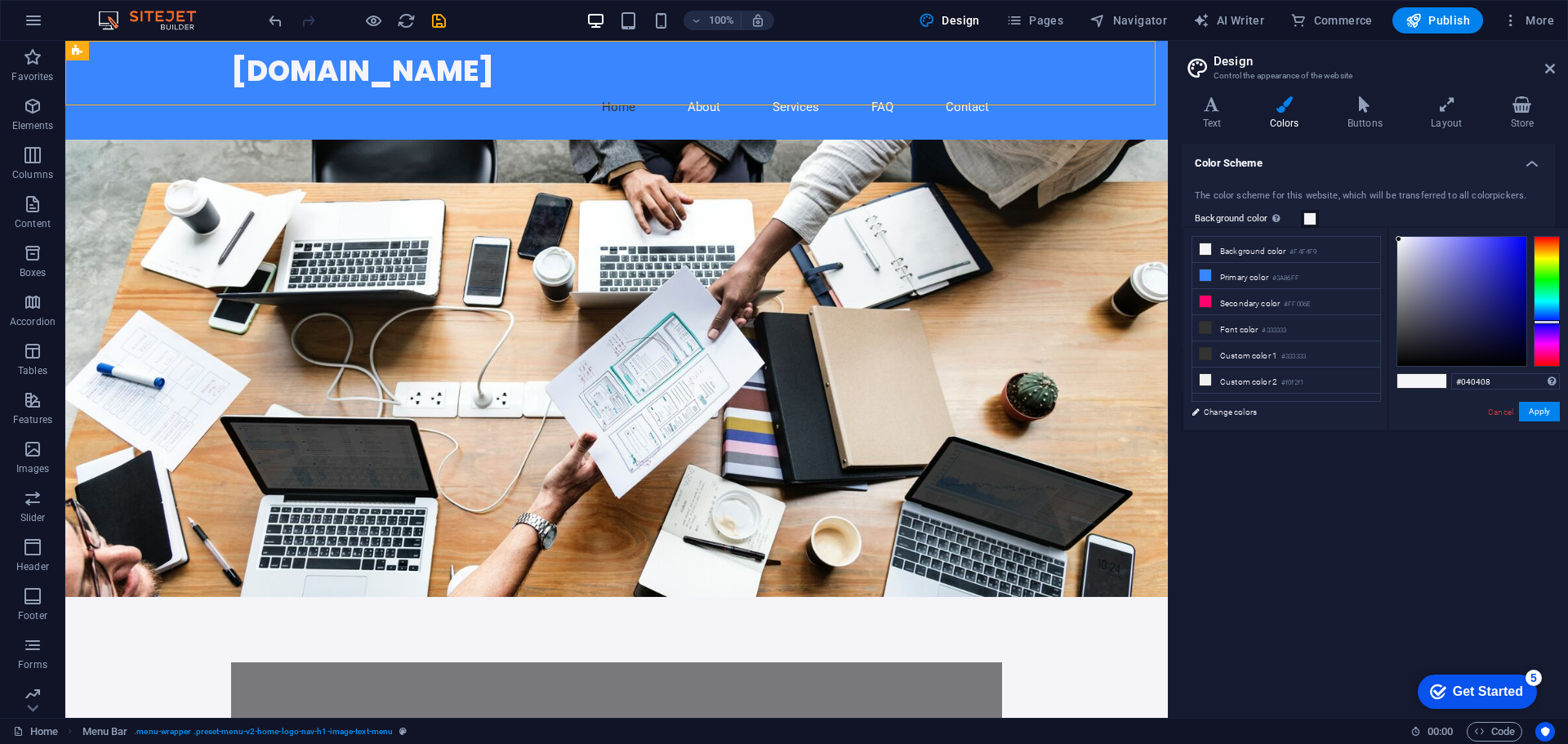
click at [1456, 361] on div at bounding box center [1462, 301] width 129 height 129
drag, startPoint x: 1456, startPoint y: 361, endPoint x: 1341, endPoint y: 360, distance: 115.0
click at [1341, 360] on div "less Background color #040408 Primary color #3A86FF Secondary color #FF006E Fon…" at bounding box center [1375, 329] width 385 height 203
click at [1529, 412] on button "Apply" at bounding box center [1540, 411] width 41 height 20
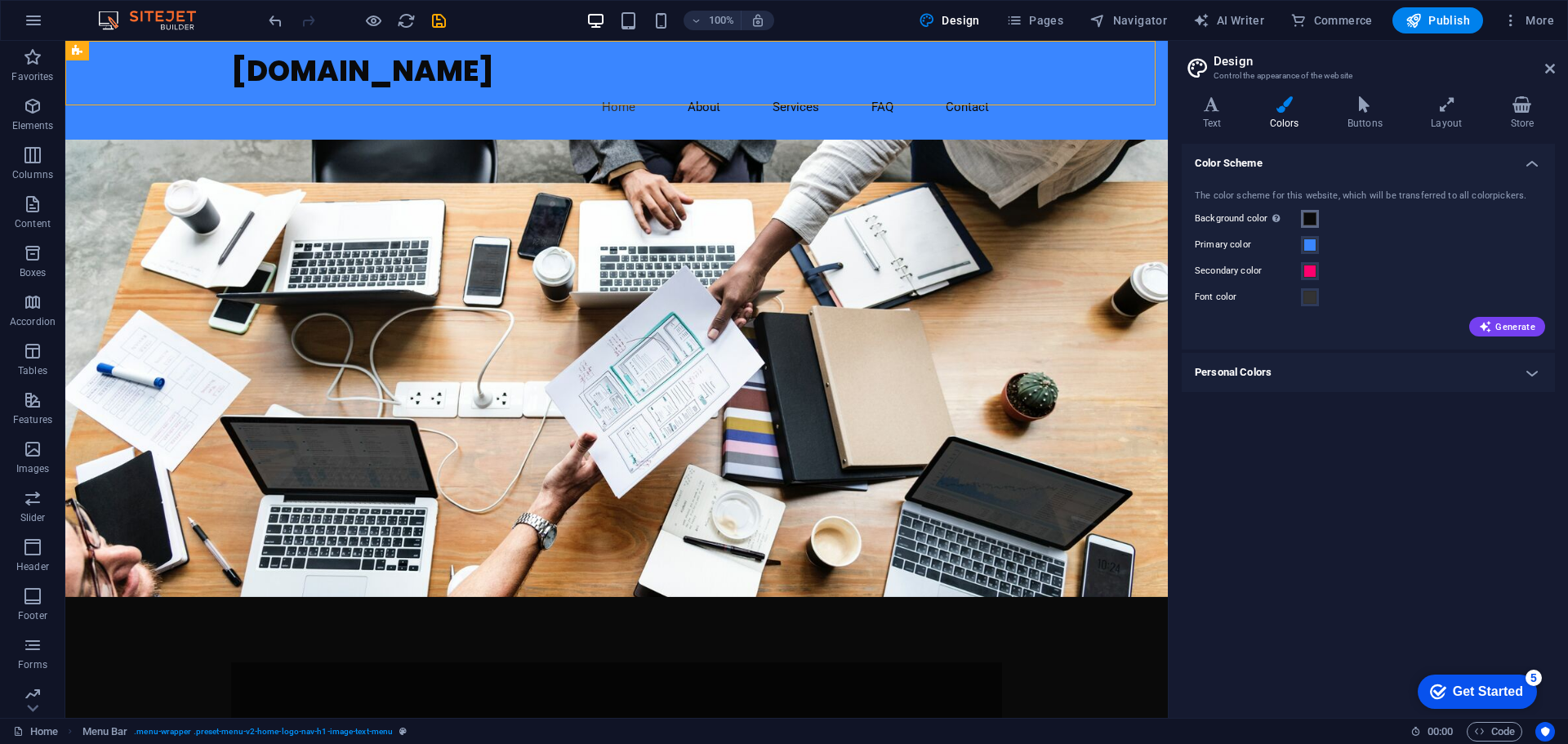
click at [1315, 222] on span at bounding box center [1309, 218] width 13 height 13
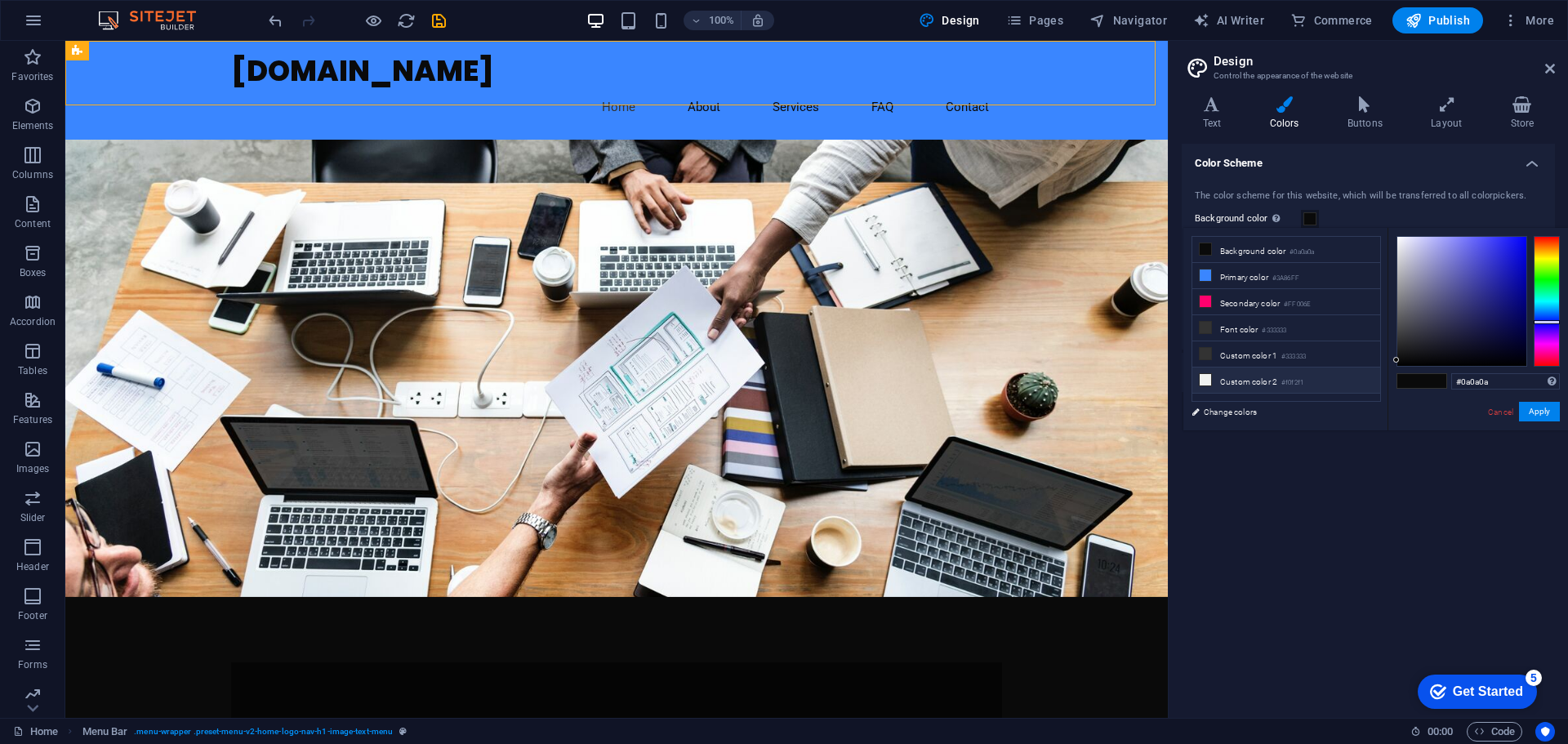
click at [1218, 377] on li "Custom color 2 #f0f2f1" at bounding box center [1285, 380] width 188 height 27
type input "#f0f2f1"
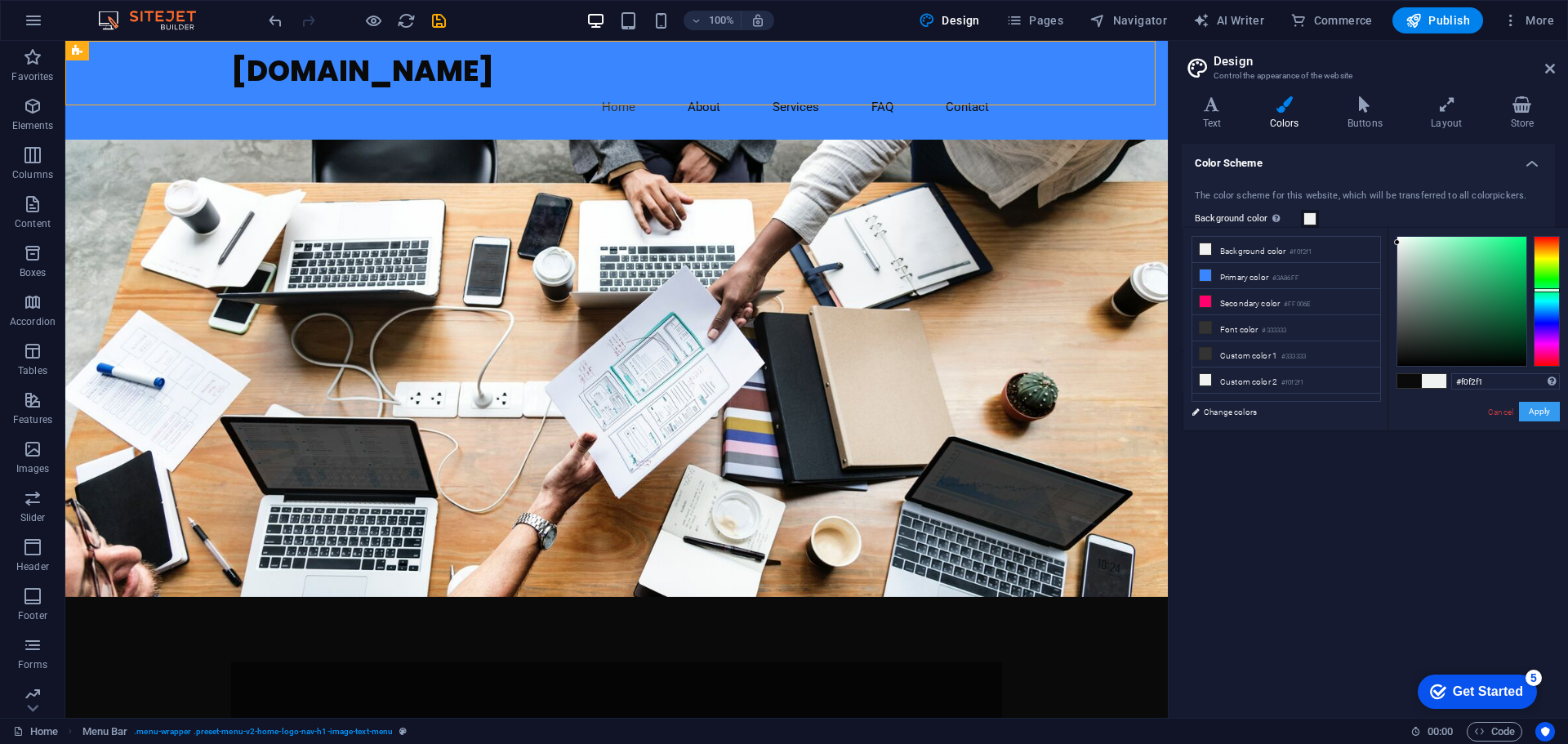
click at [1534, 408] on button "Apply" at bounding box center [1540, 411] width 41 height 20
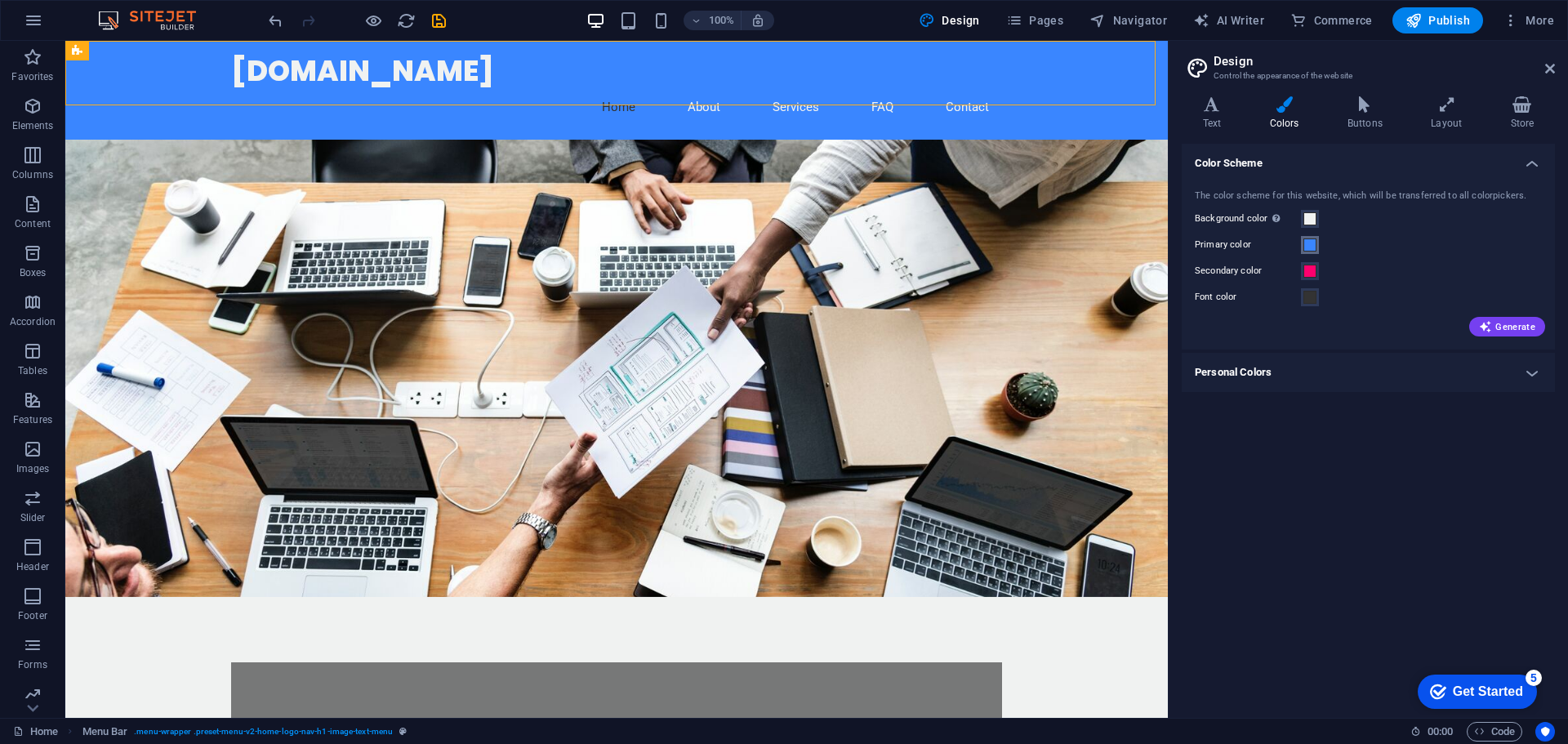
click at [1303, 244] on button "Primary color" at bounding box center [1309, 245] width 18 height 18
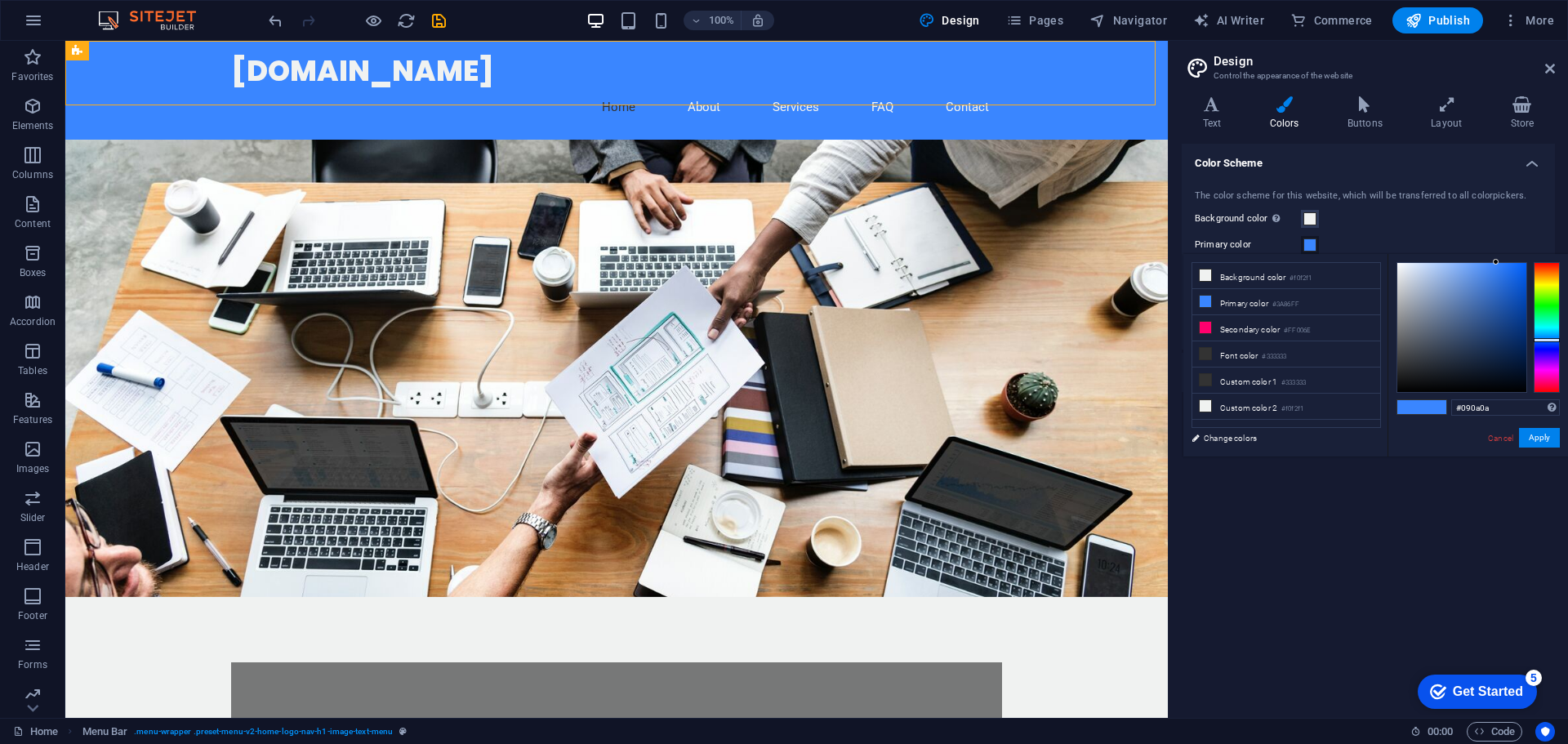
type input "#000000"
drag, startPoint x: 1400, startPoint y: 380, endPoint x: 1370, endPoint y: 430, distance: 58.3
click at [1370, 430] on div "less Background color #f0f2f1 Primary color #3A86FF Secondary color #FF006E Fon…" at bounding box center [1375, 355] width 385 height 203
click at [1535, 439] on button "Apply" at bounding box center [1540, 437] width 41 height 20
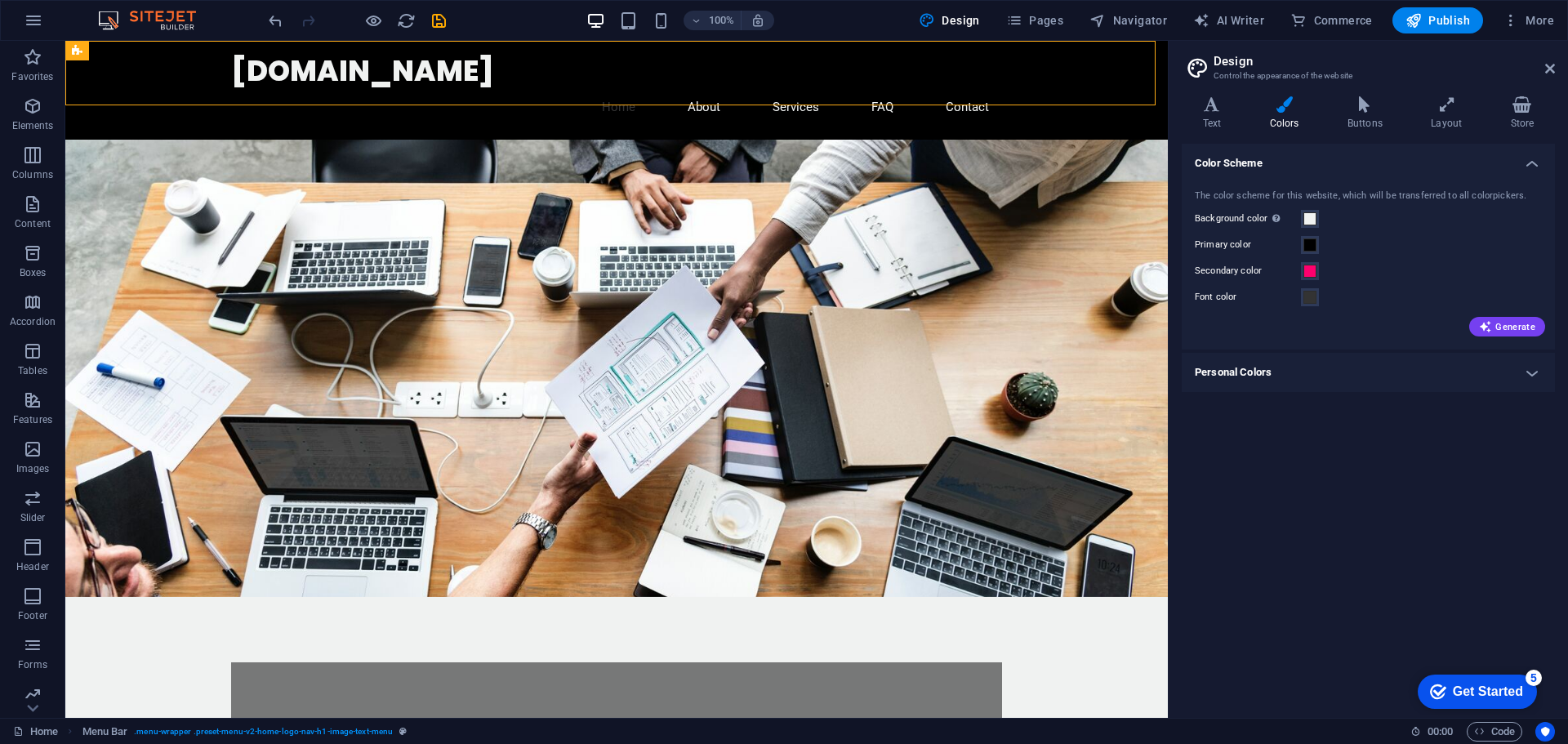
click at [1396, 268] on div "Secondary color" at bounding box center [1368, 271] width 347 height 20
click at [1308, 293] on span at bounding box center [1309, 297] width 13 height 13
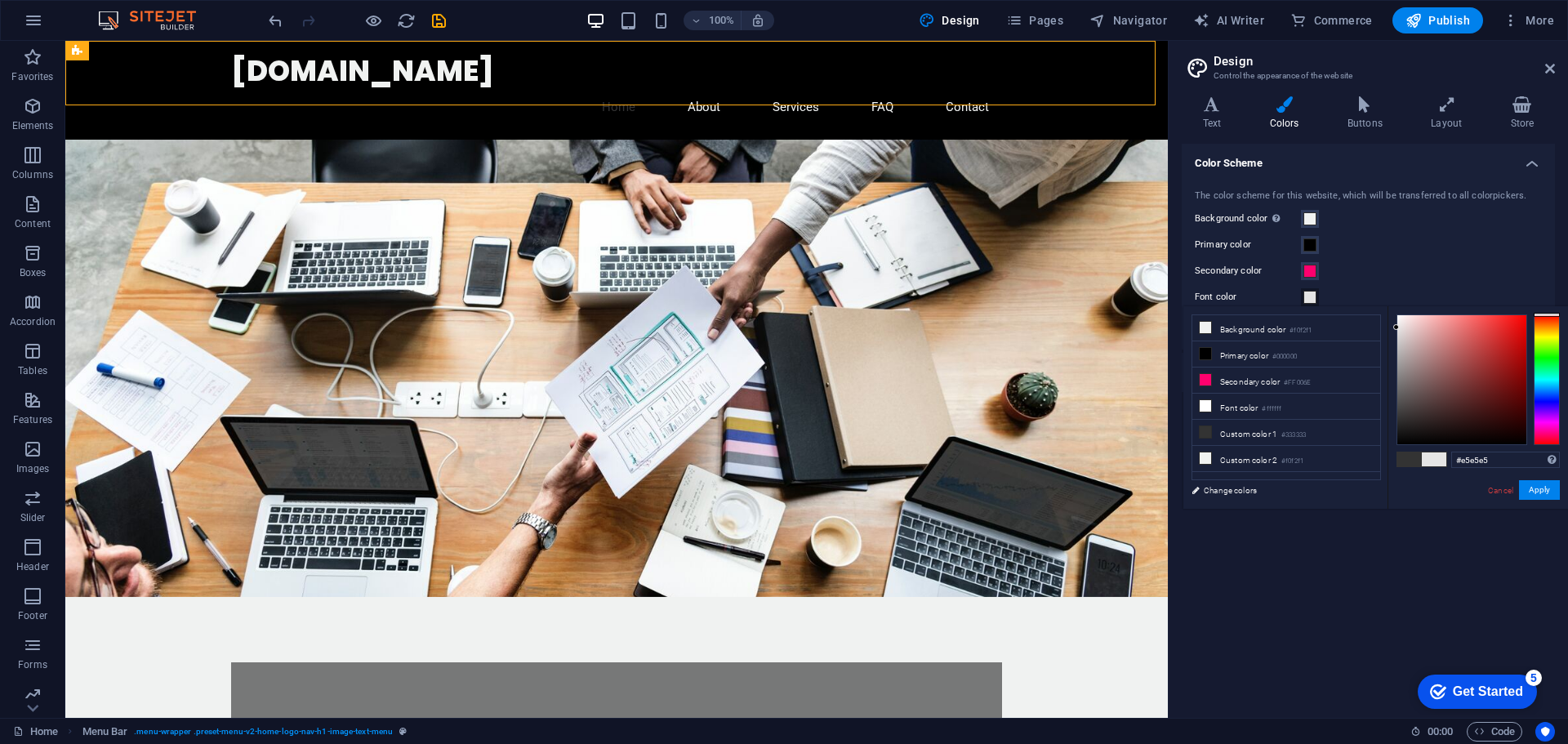
drag, startPoint x: 1399, startPoint y: 419, endPoint x: 1384, endPoint y: 327, distance: 93.2
click at [1384, 327] on div "less Background color #f0f2f1 Primary color #000000 Secondary color #FF006E Fon…" at bounding box center [1375, 408] width 385 height 203
type input "#e5e5e5"
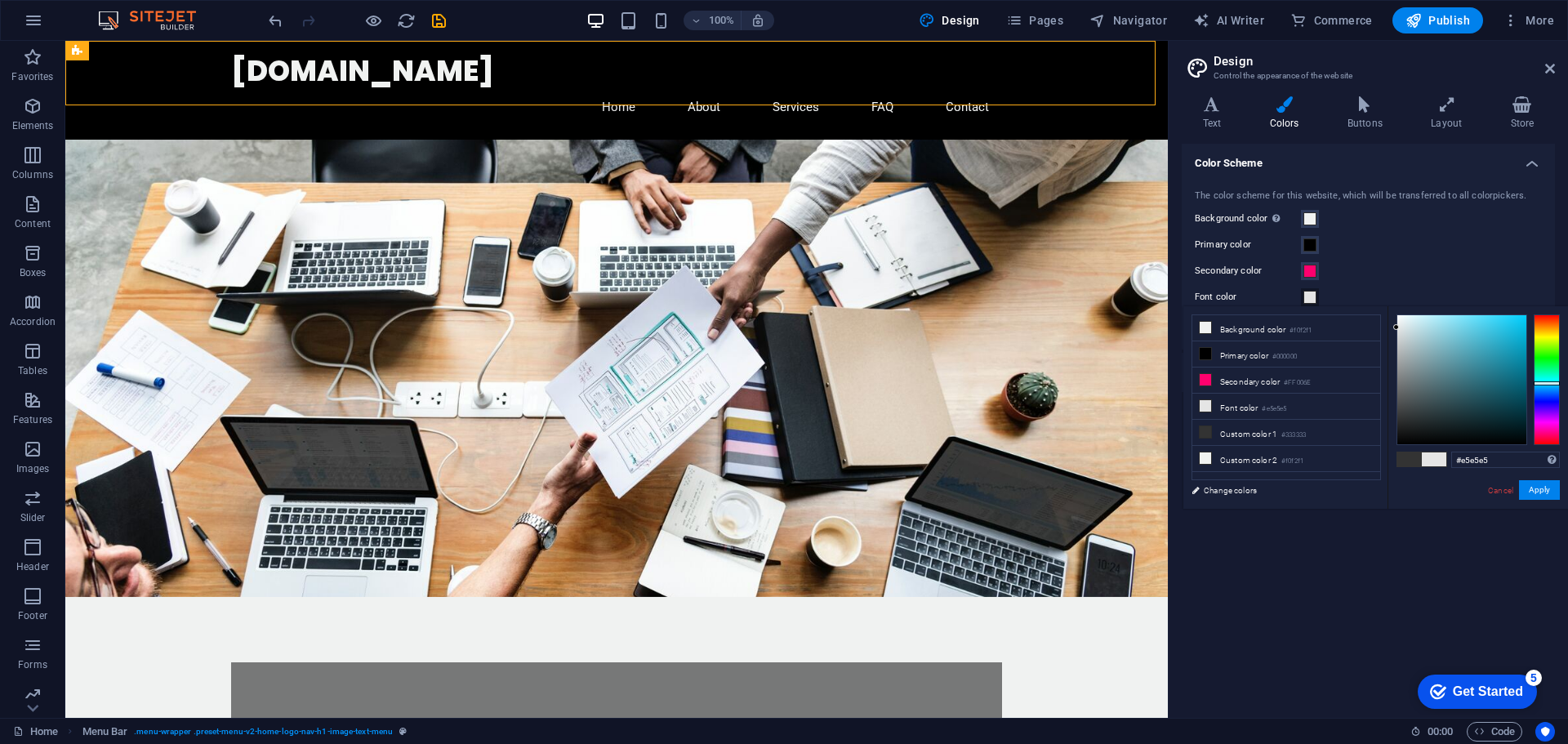
click at [1545, 383] on div at bounding box center [1547, 379] width 27 height 131
click at [1536, 490] on button "Apply" at bounding box center [1540, 490] width 41 height 20
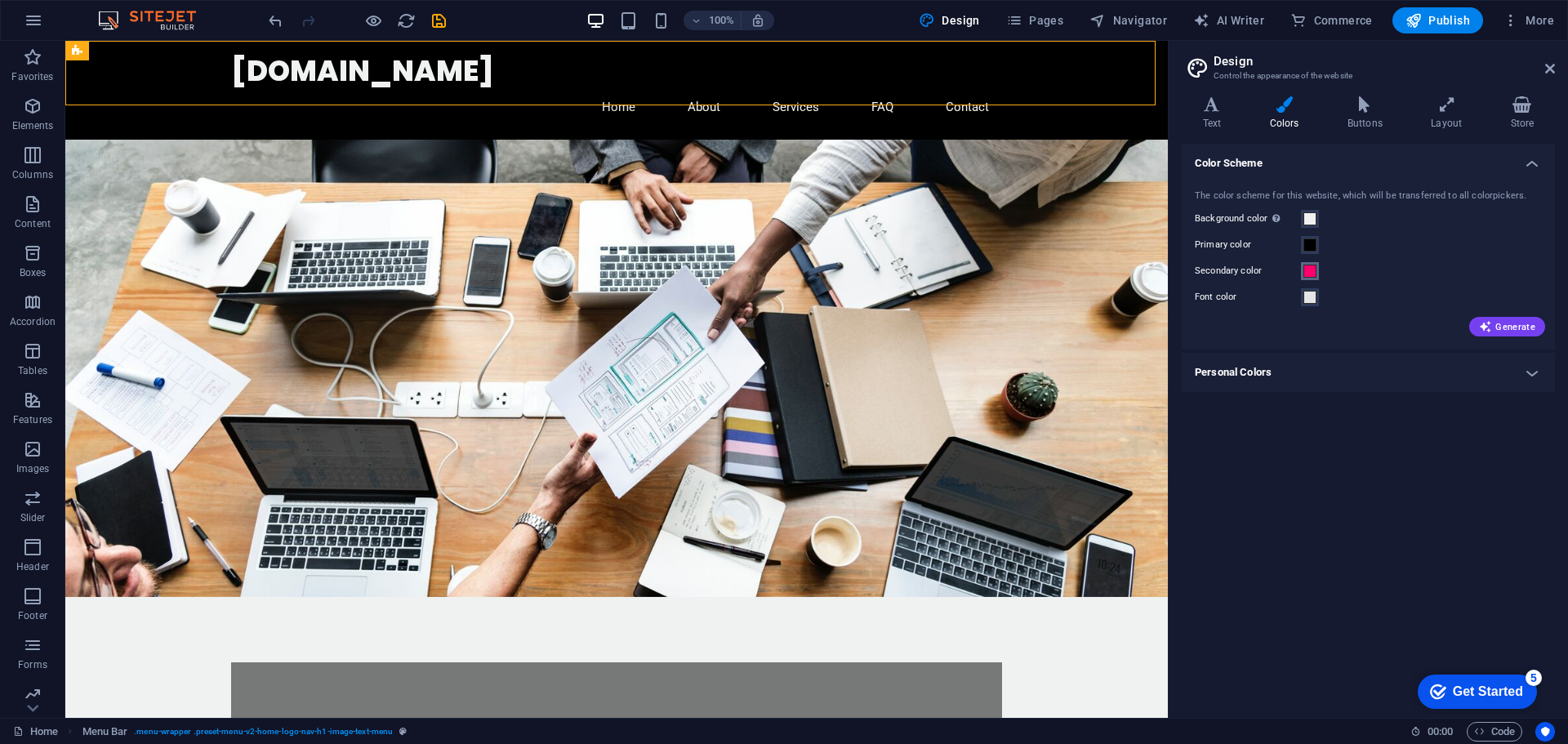
click at [1306, 271] on span at bounding box center [1309, 271] width 13 height 13
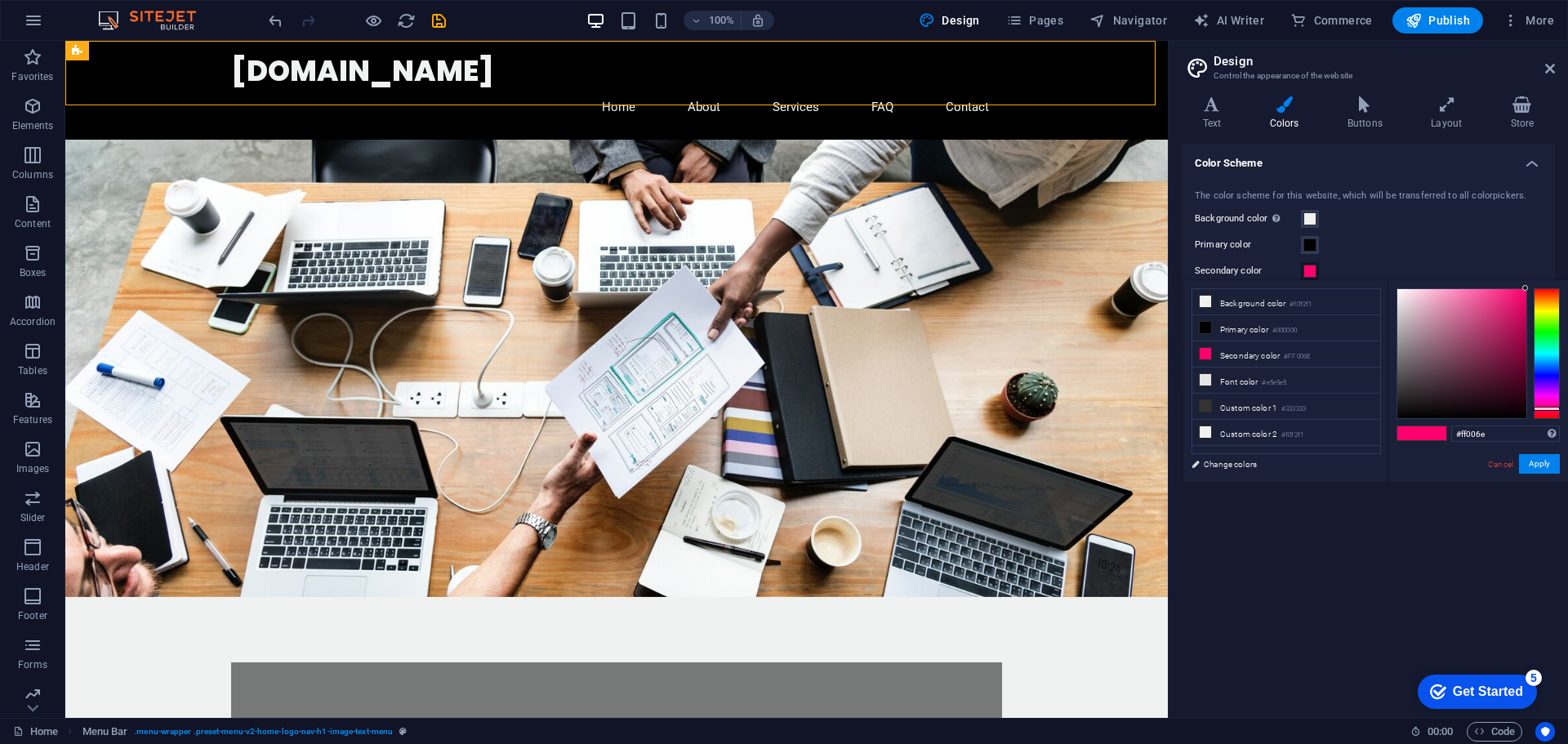
type input "#0021ff"
click at [1547, 372] on div at bounding box center [1547, 354] width 27 height 131
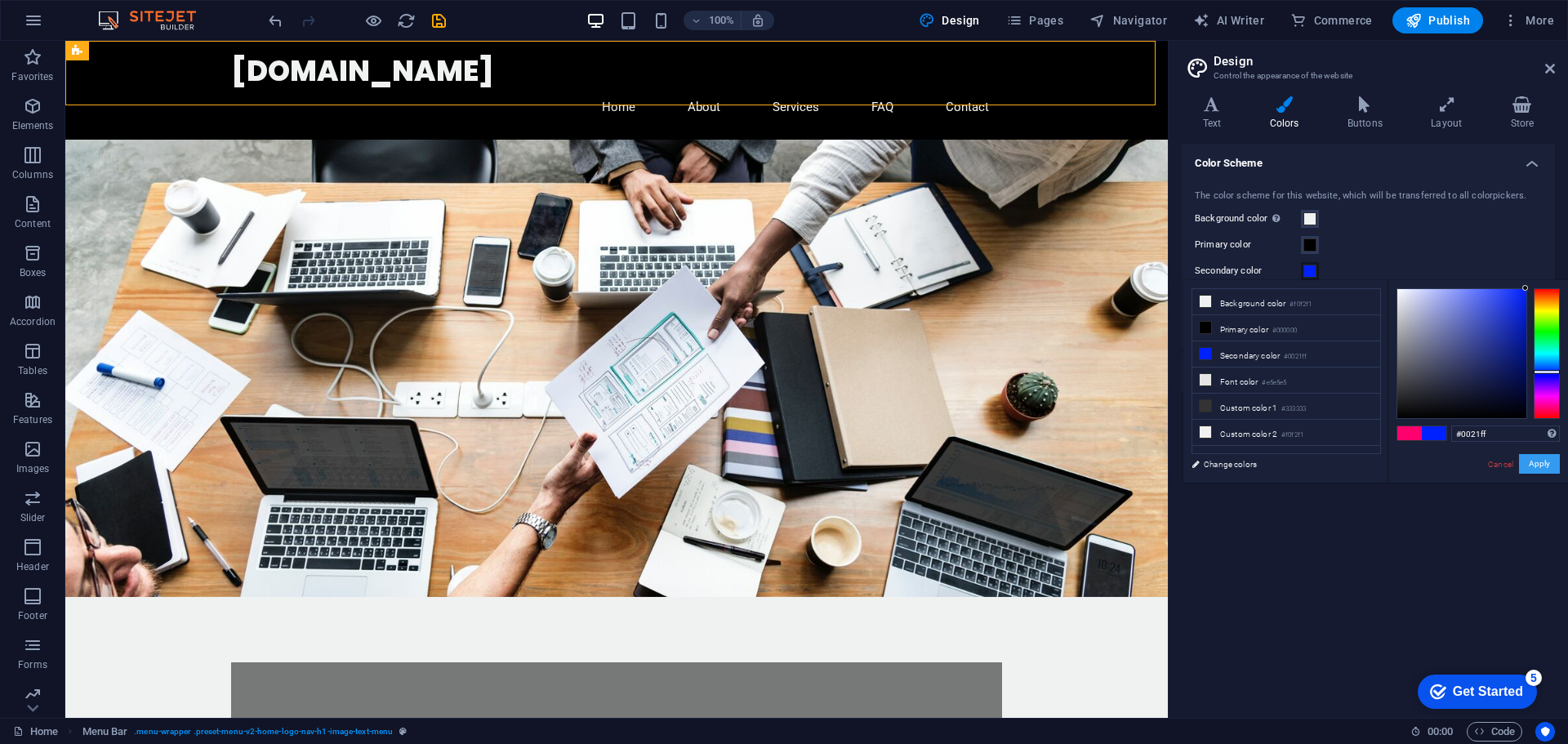
click at [1538, 461] on button "Apply" at bounding box center [1540, 463] width 41 height 20
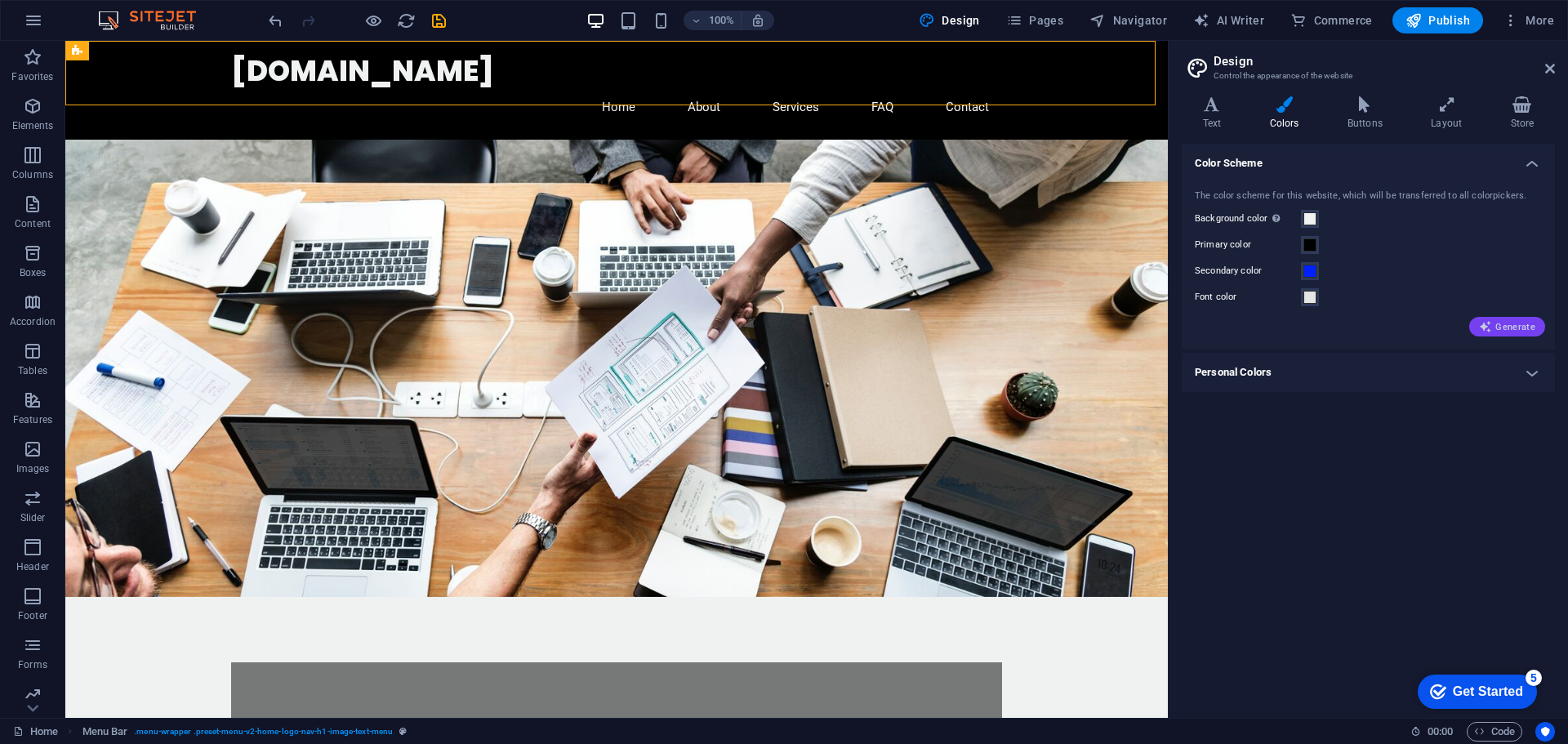
click at [1483, 329] on icon "button" at bounding box center [1485, 326] width 13 height 13
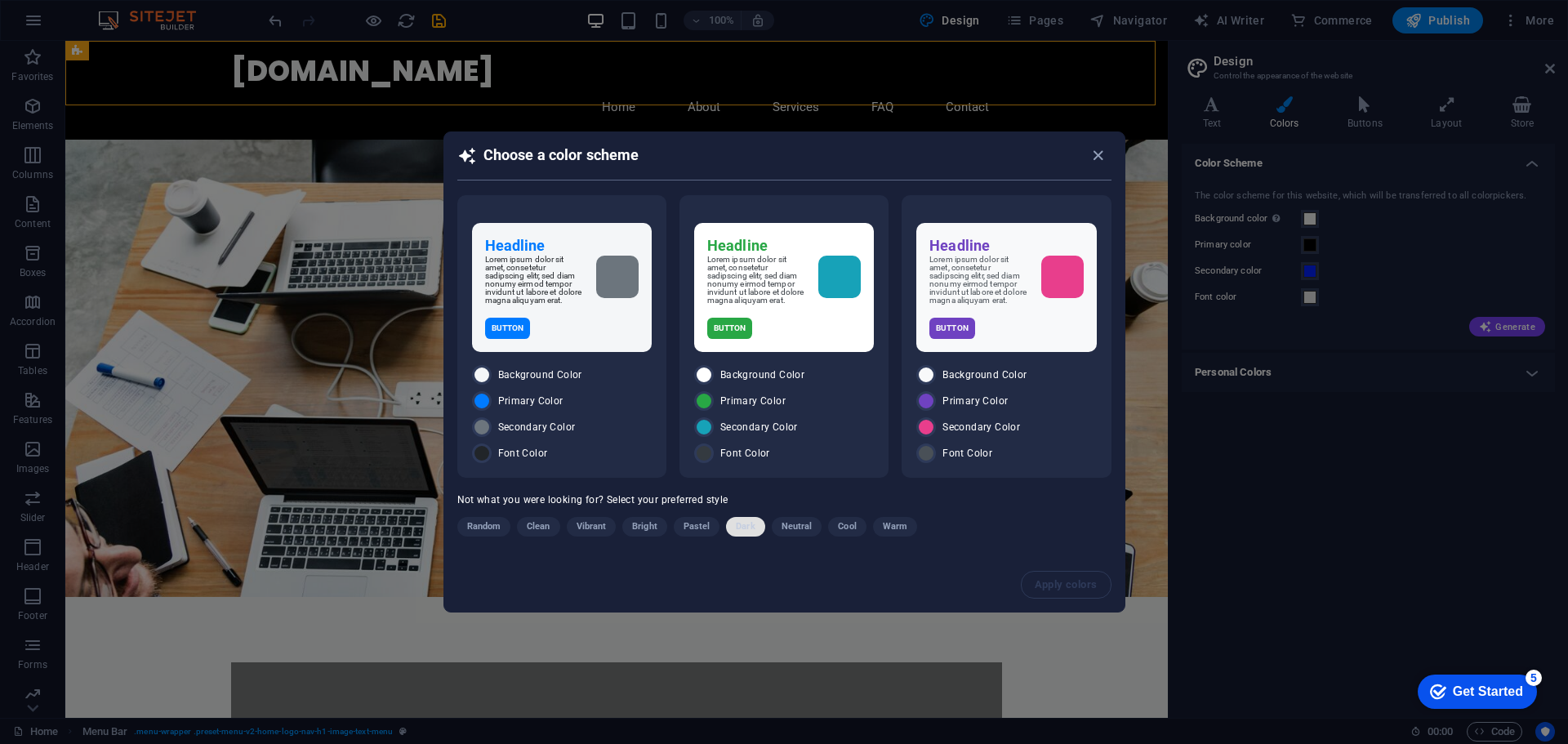
click at [747, 533] on span "Dark" at bounding box center [745, 527] width 19 height 20
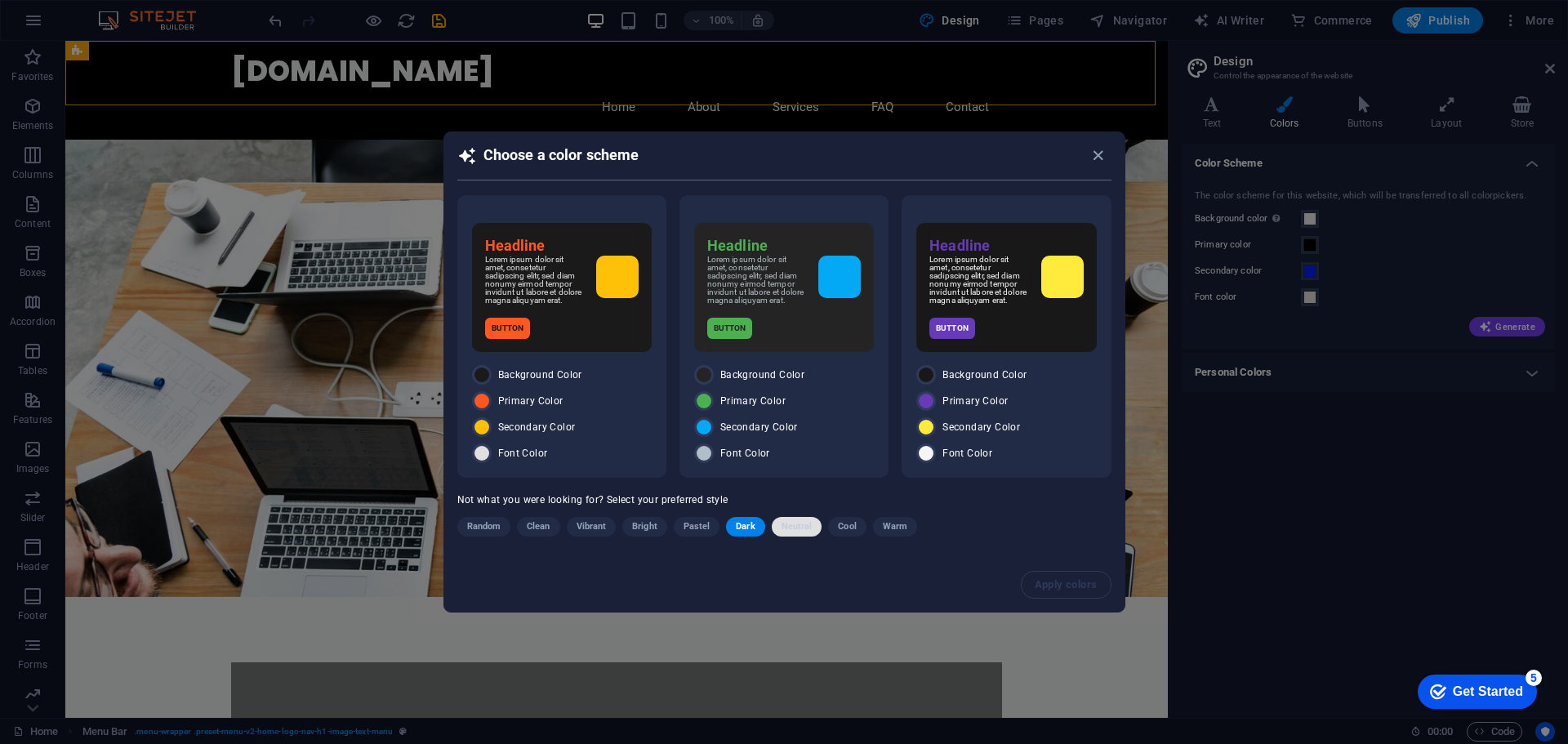
click at [802, 531] on span "Neutral" at bounding box center [797, 527] width 31 height 20
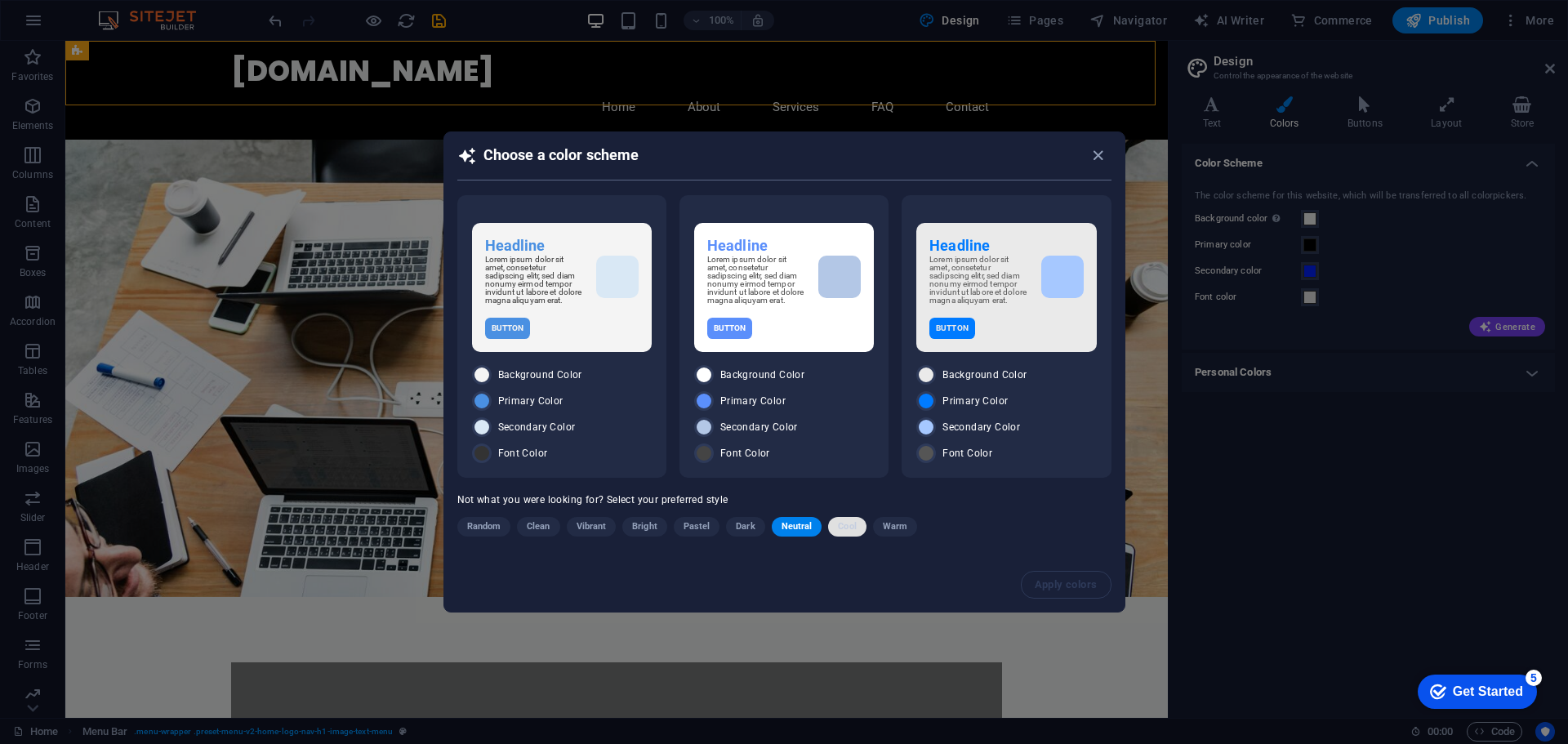
click at [852, 528] on span "Cool" at bounding box center [847, 527] width 18 height 20
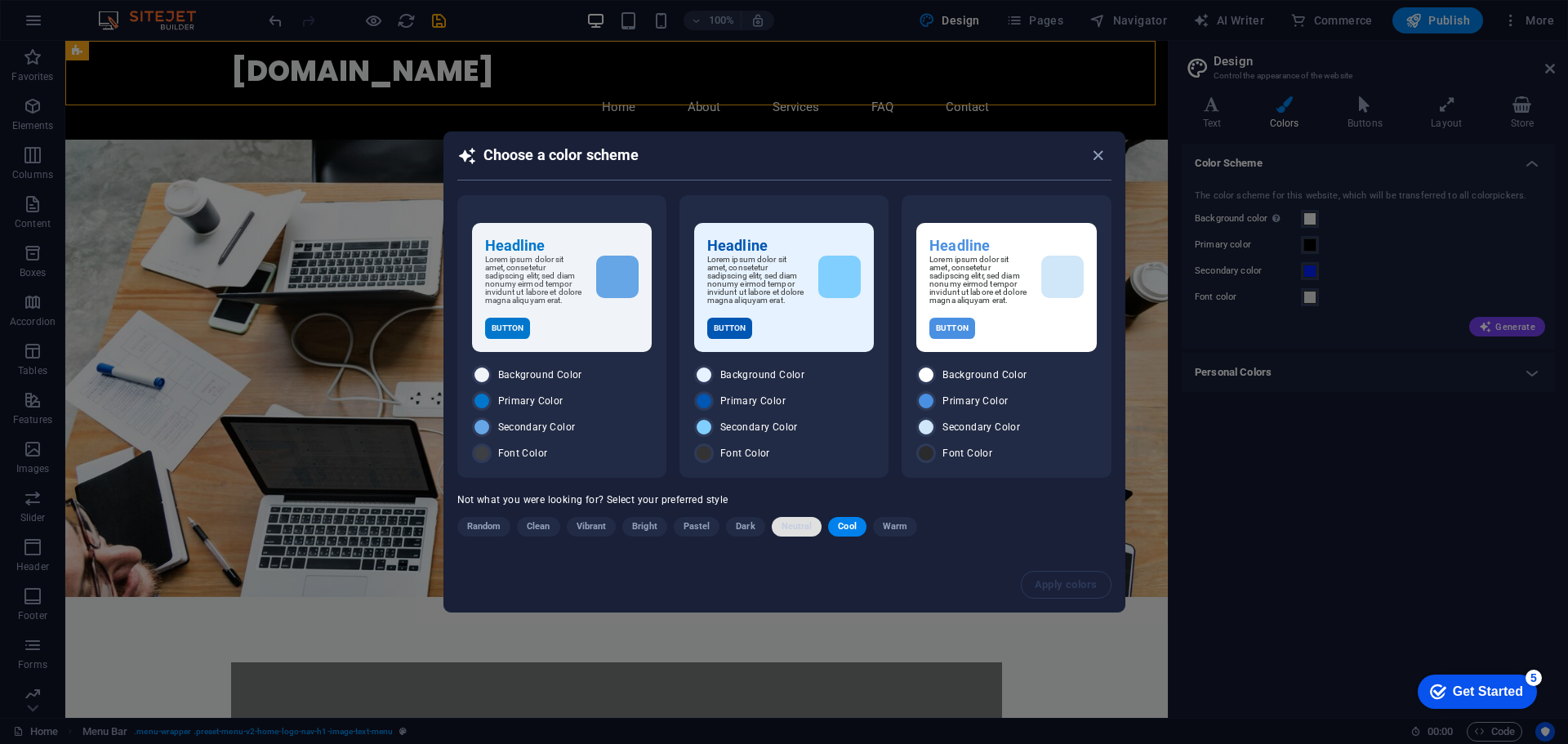
click at [801, 529] on span "Neutral" at bounding box center [797, 527] width 31 height 20
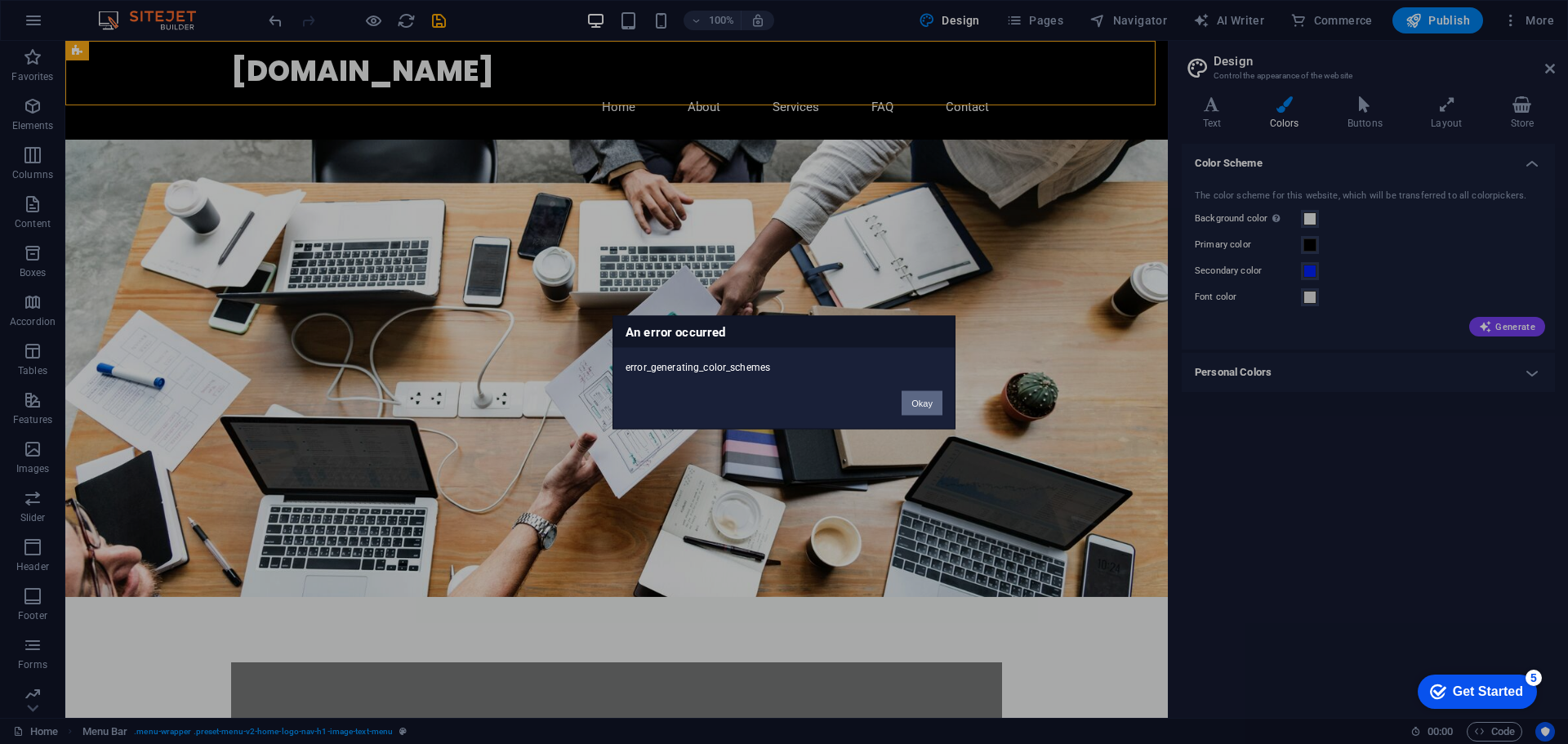
click at [921, 400] on button "Okay" at bounding box center [922, 402] width 41 height 25
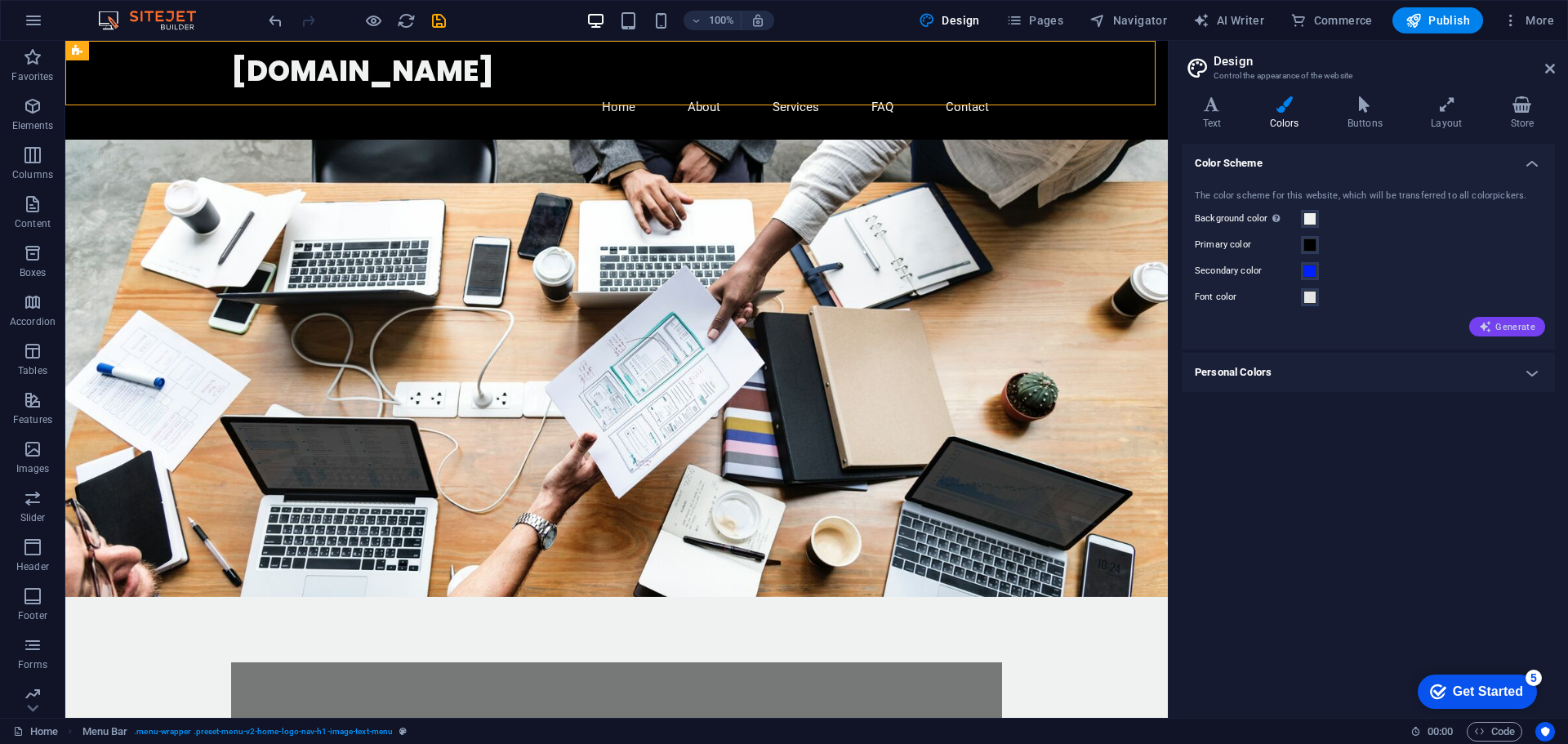
click at [1493, 328] on span "Generate" at bounding box center [1507, 326] width 57 height 13
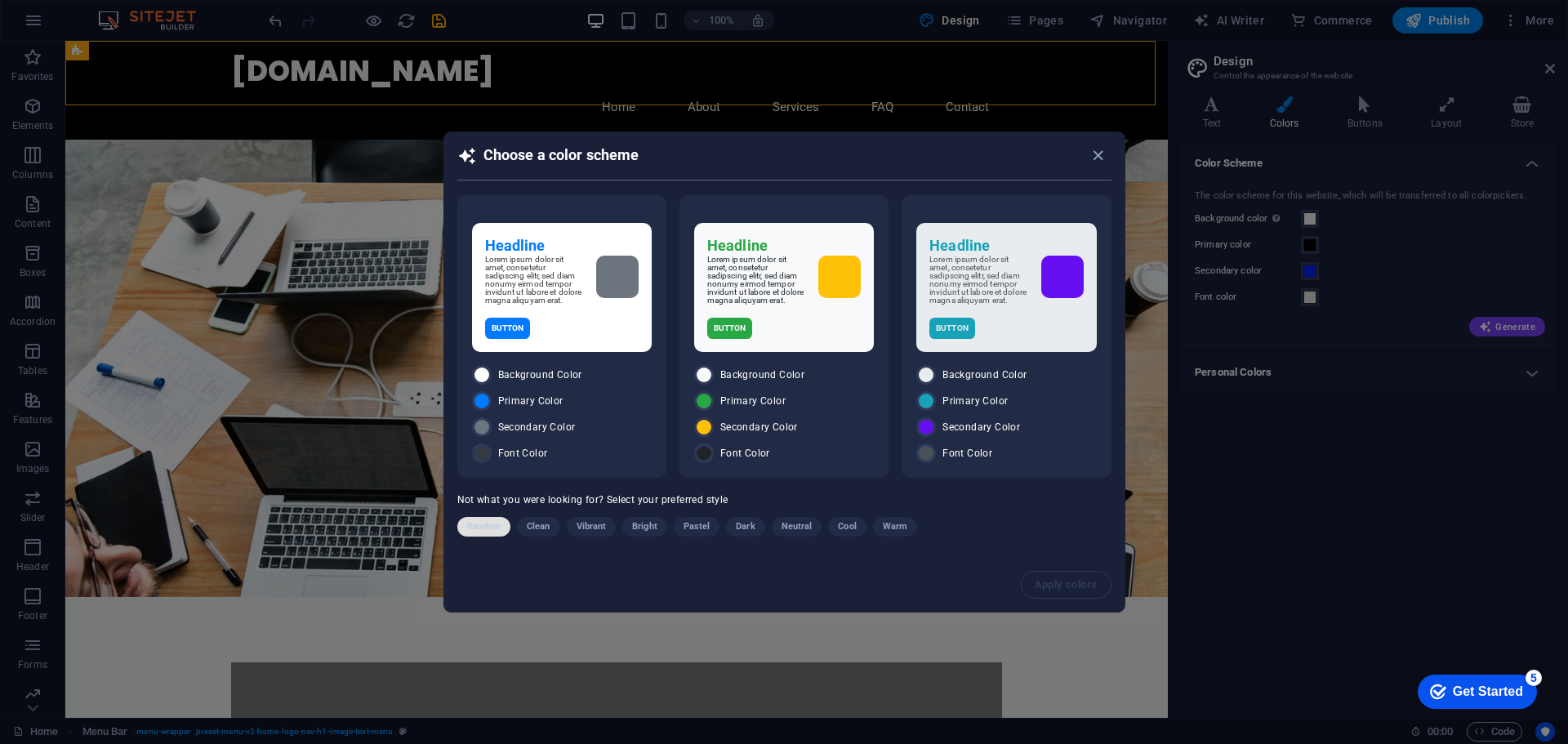
click at [484, 528] on span "Random" at bounding box center [485, 527] width 34 height 20
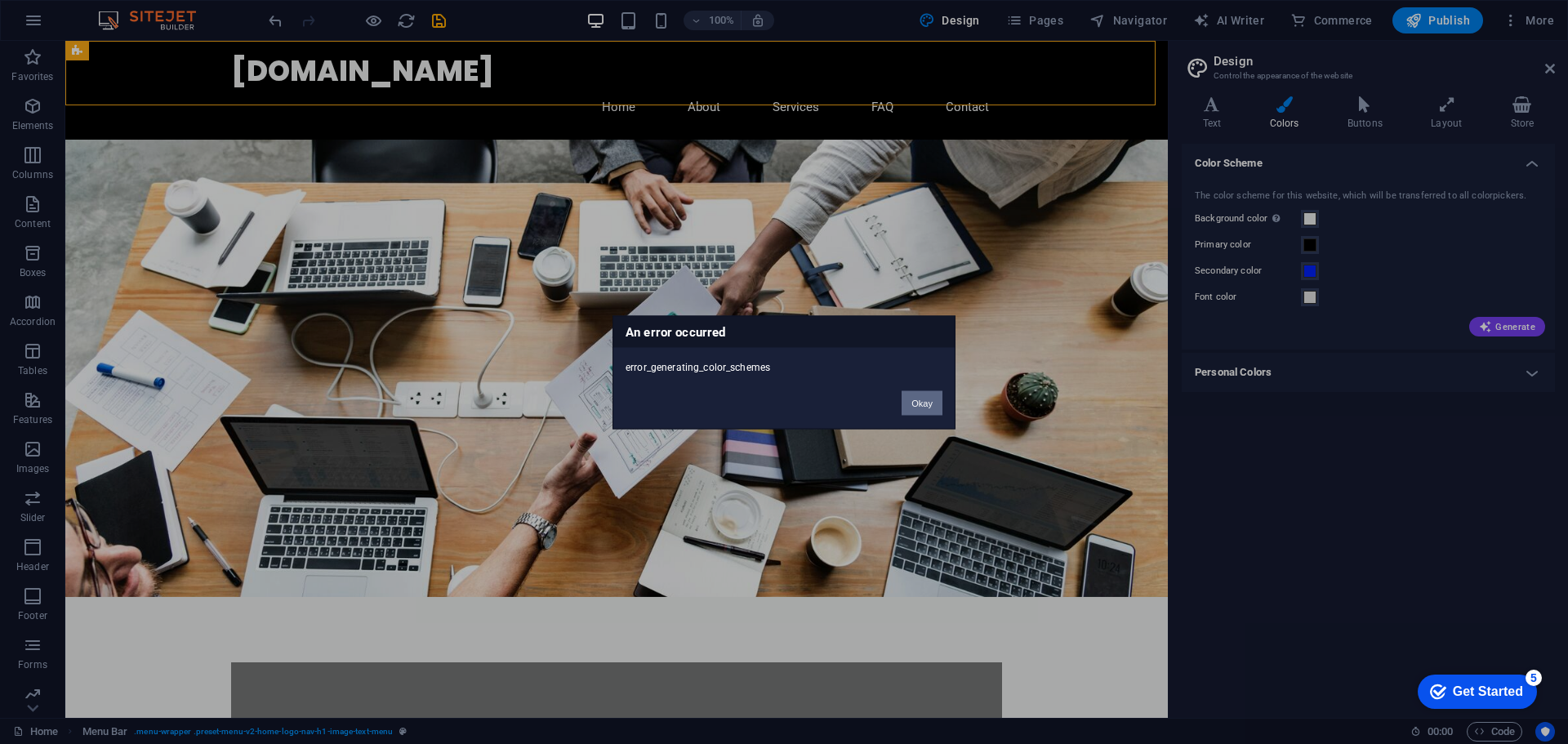
drag, startPoint x: 929, startPoint y: 397, endPoint x: 1017, endPoint y: 354, distance: 97.9
click at [929, 397] on button "Okay" at bounding box center [922, 402] width 41 height 25
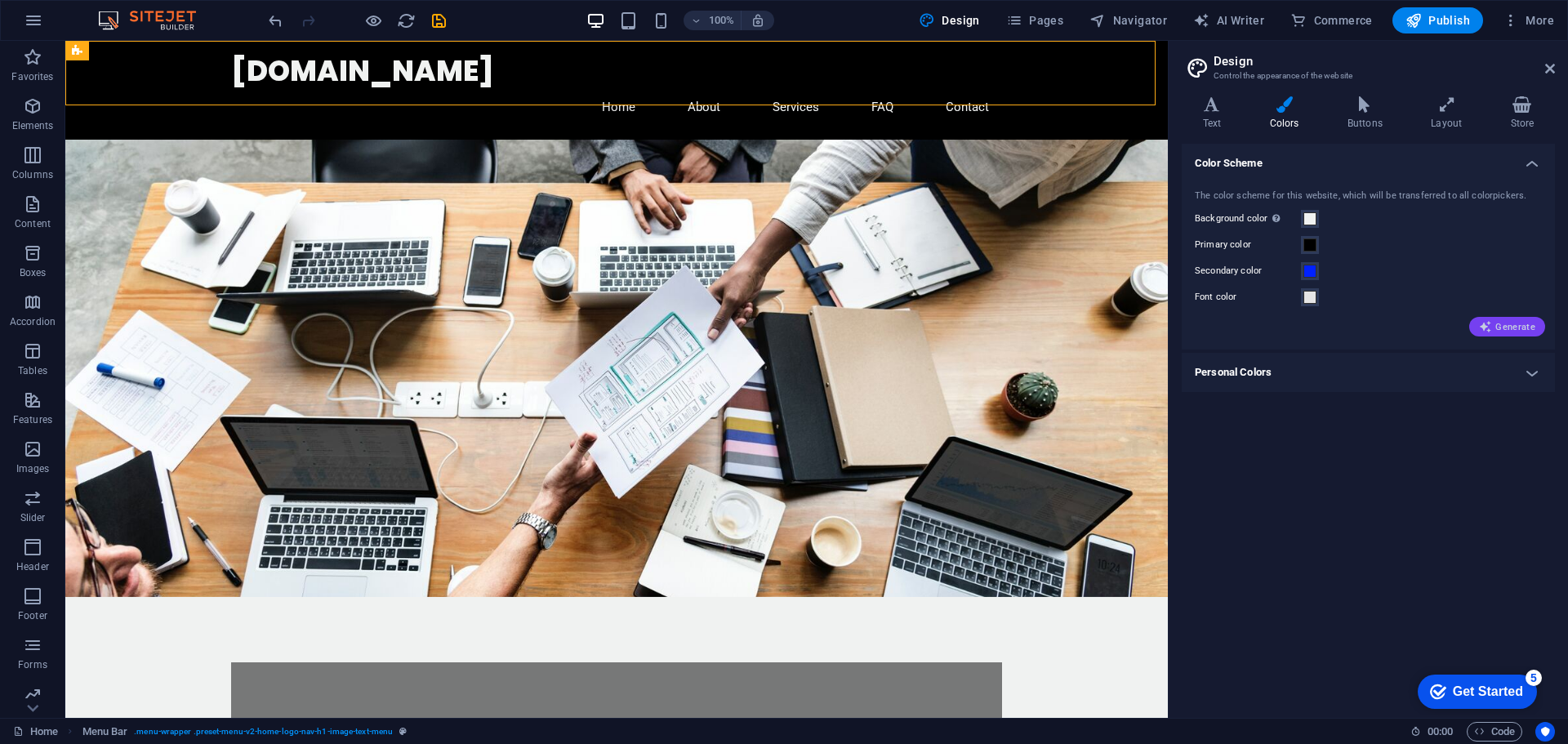
click at [1508, 330] on span "Generate" at bounding box center [1507, 326] width 57 height 13
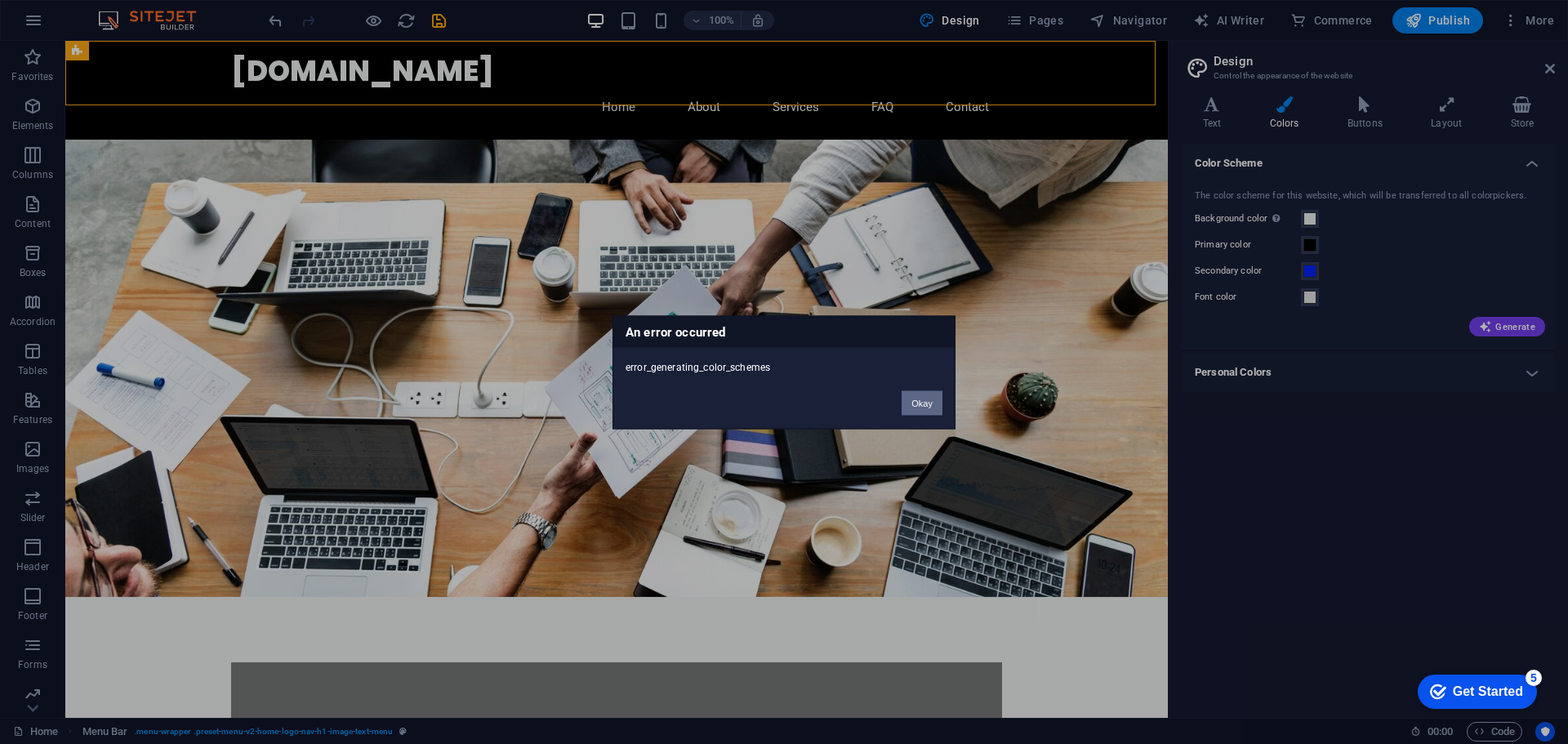
click at [907, 406] on button "Okay" at bounding box center [922, 402] width 41 height 25
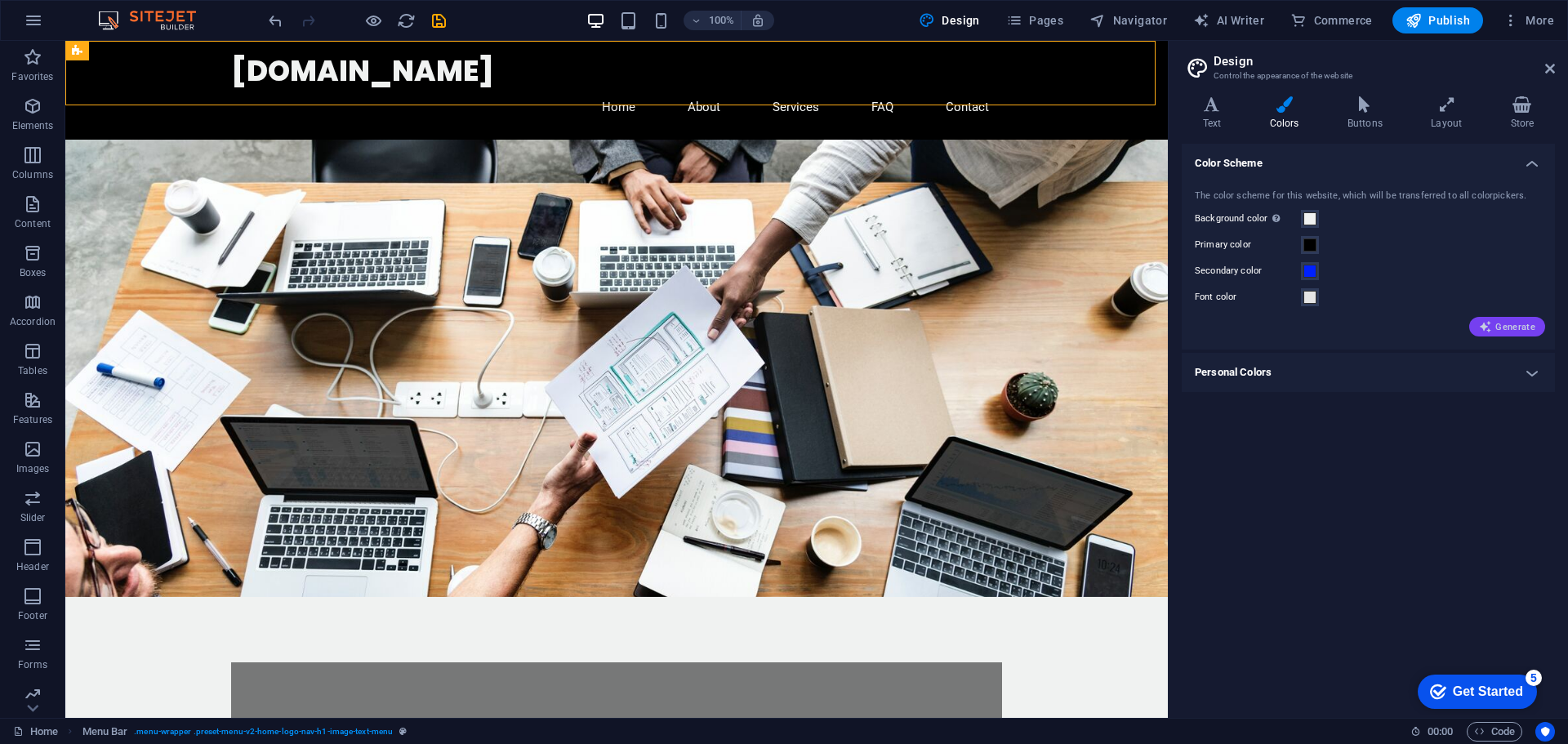
click at [1526, 322] on span "Generate" at bounding box center [1507, 326] width 57 height 13
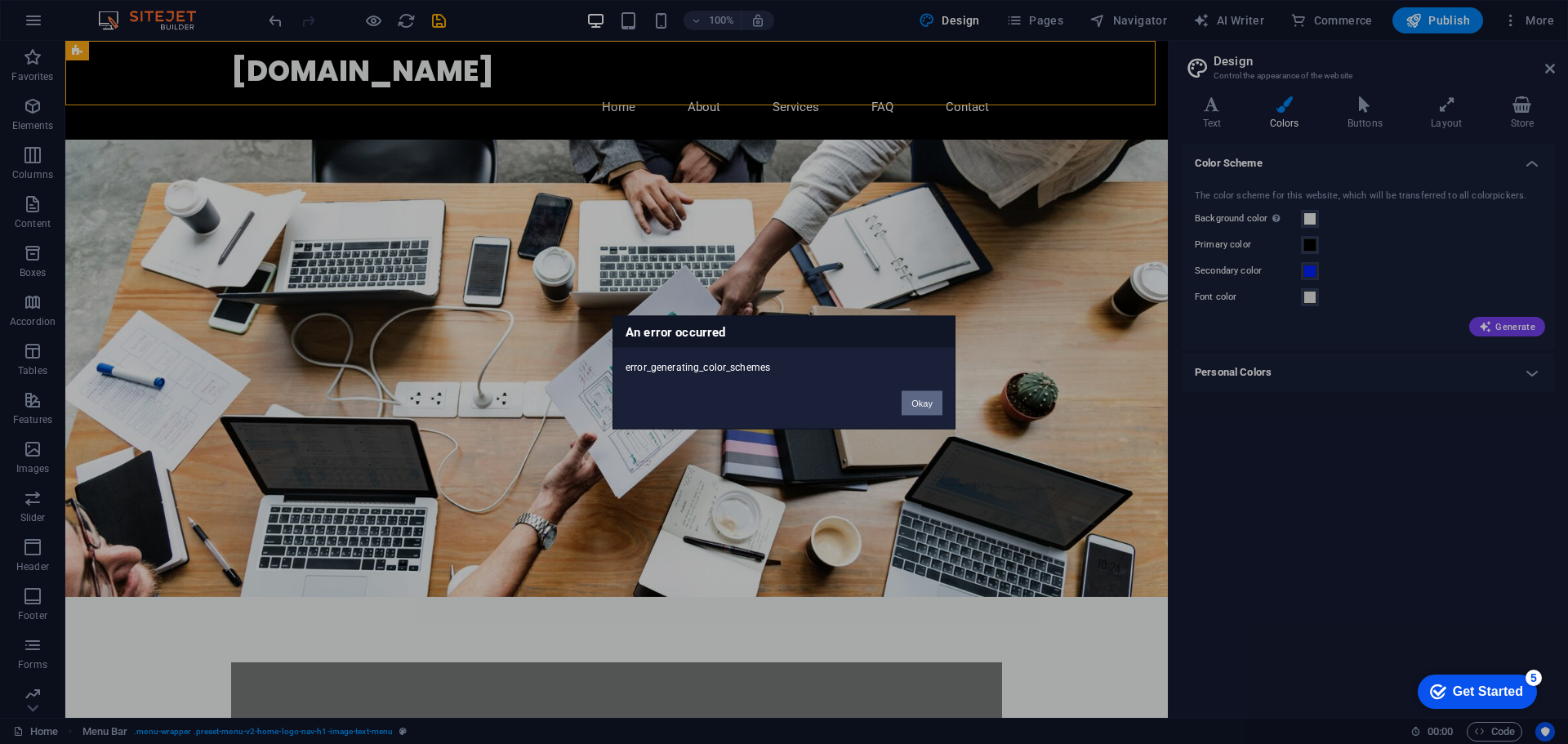
click at [923, 400] on button "Okay" at bounding box center [922, 402] width 41 height 25
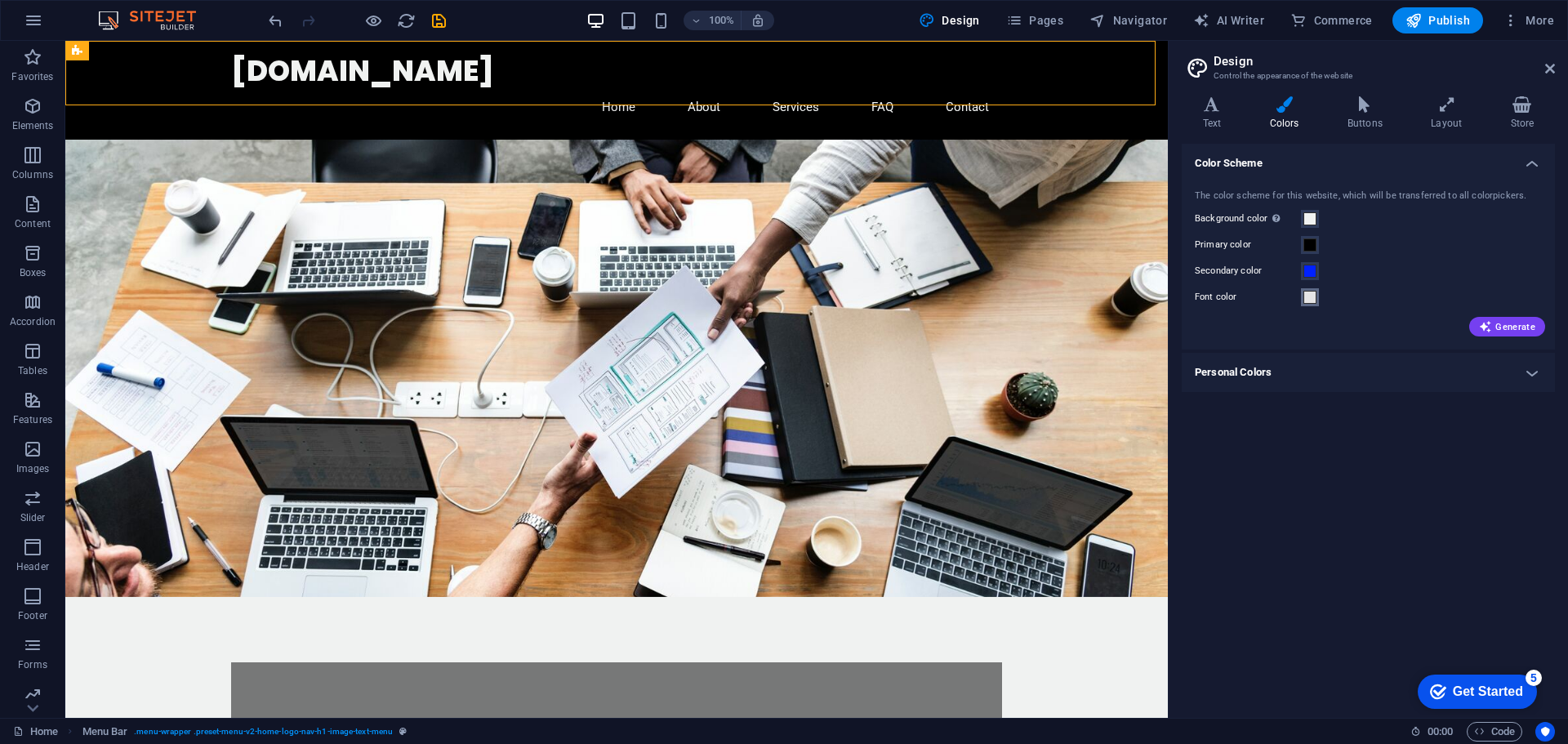
click at [1306, 305] on button "Font color" at bounding box center [1309, 297] width 18 height 18
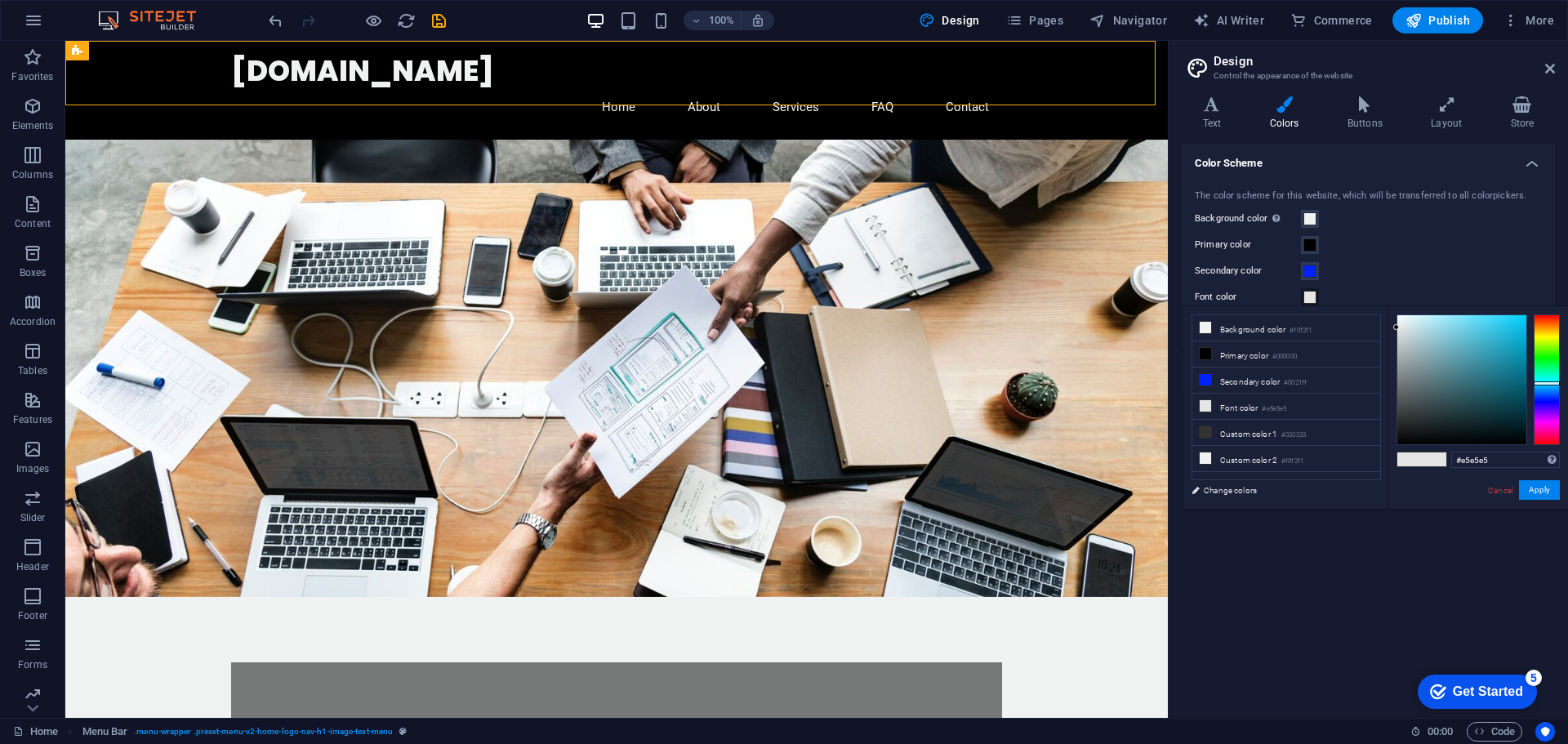
click at [1420, 275] on div "Secondary color" at bounding box center [1368, 271] width 347 height 20
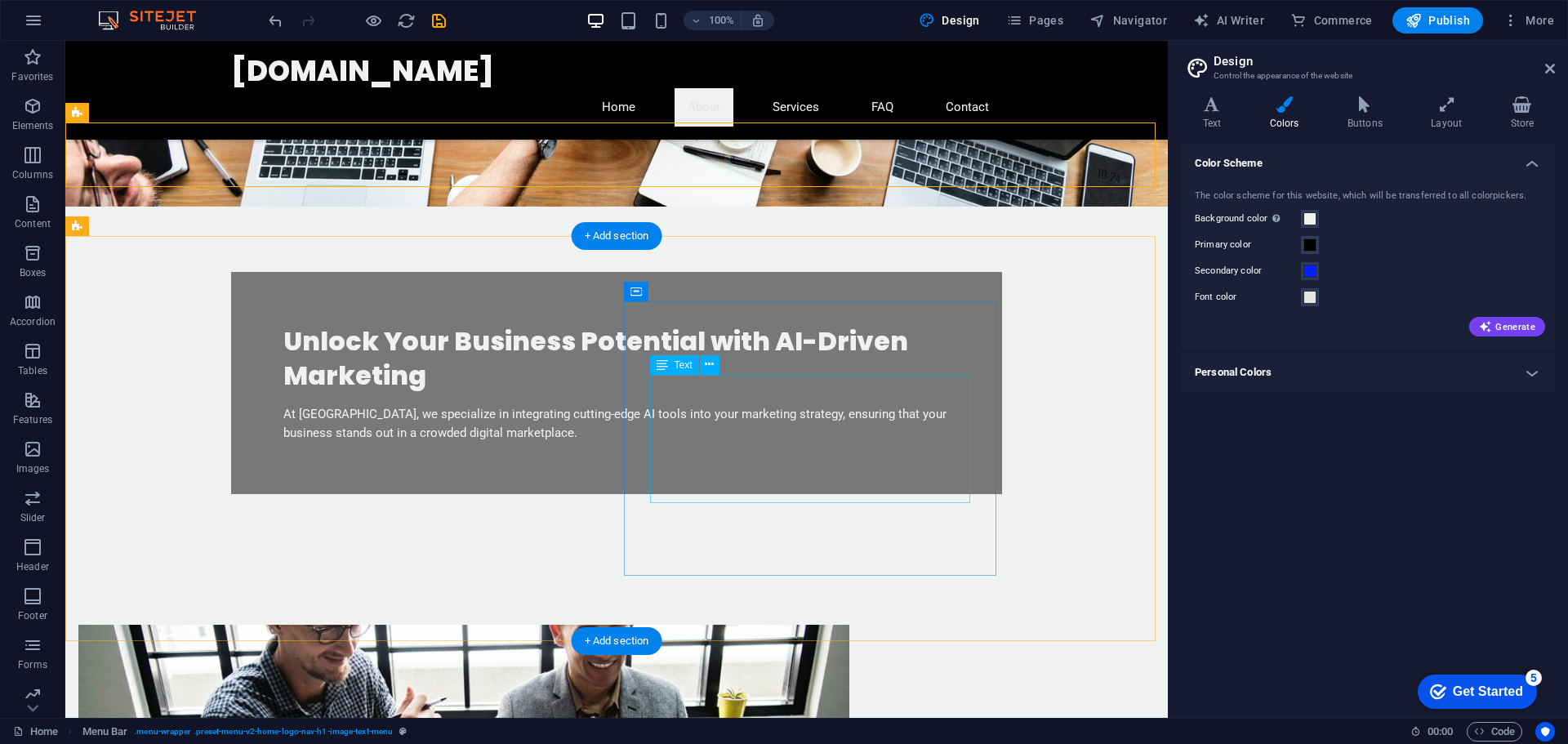
scroll to position [326, 0]
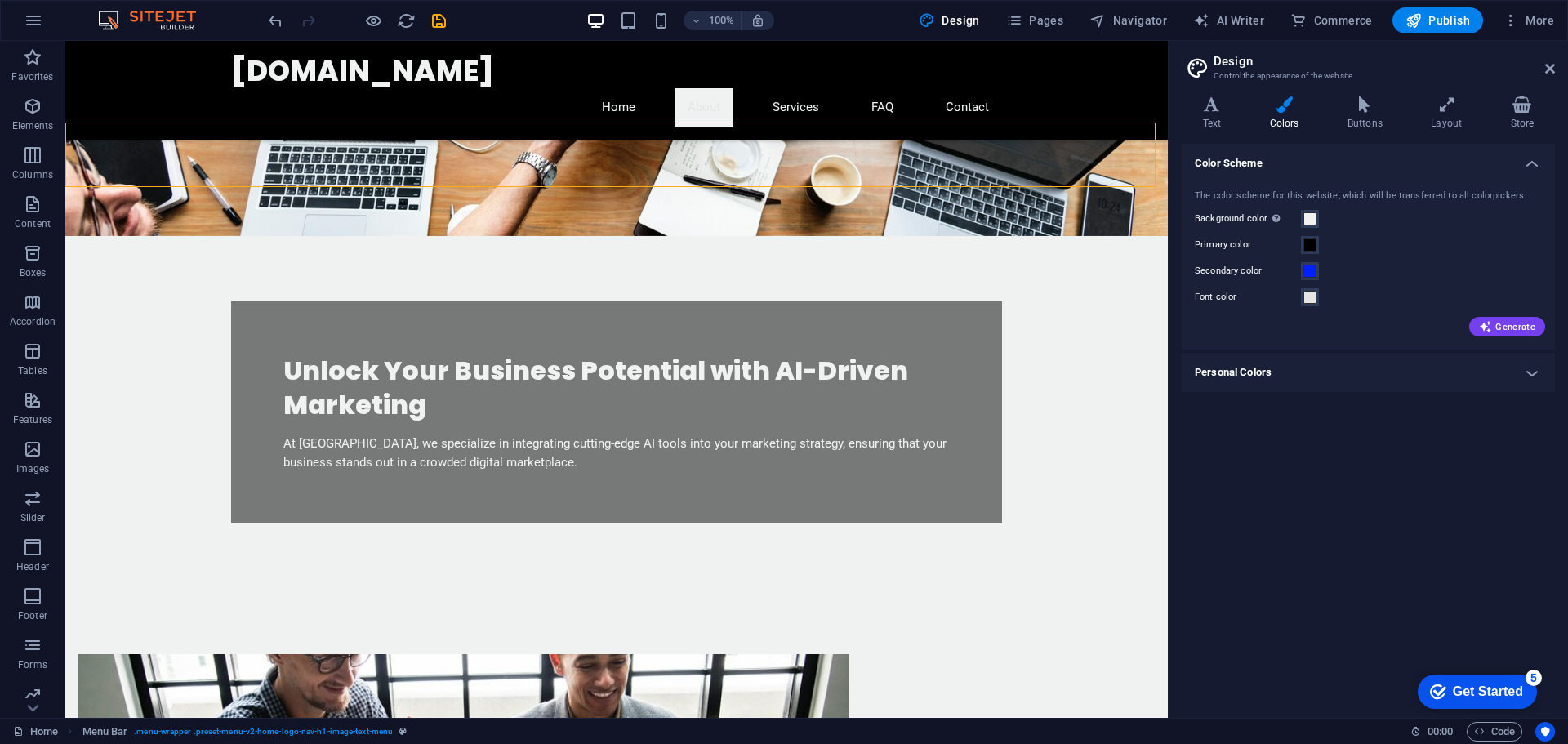
click at [1299, 303] on label "Font color" at bounding box center [1248, 297] width 106 height 20
click at [1301, 303] on button "Font color" at bounding box center [1309, 297] width 18 height 18
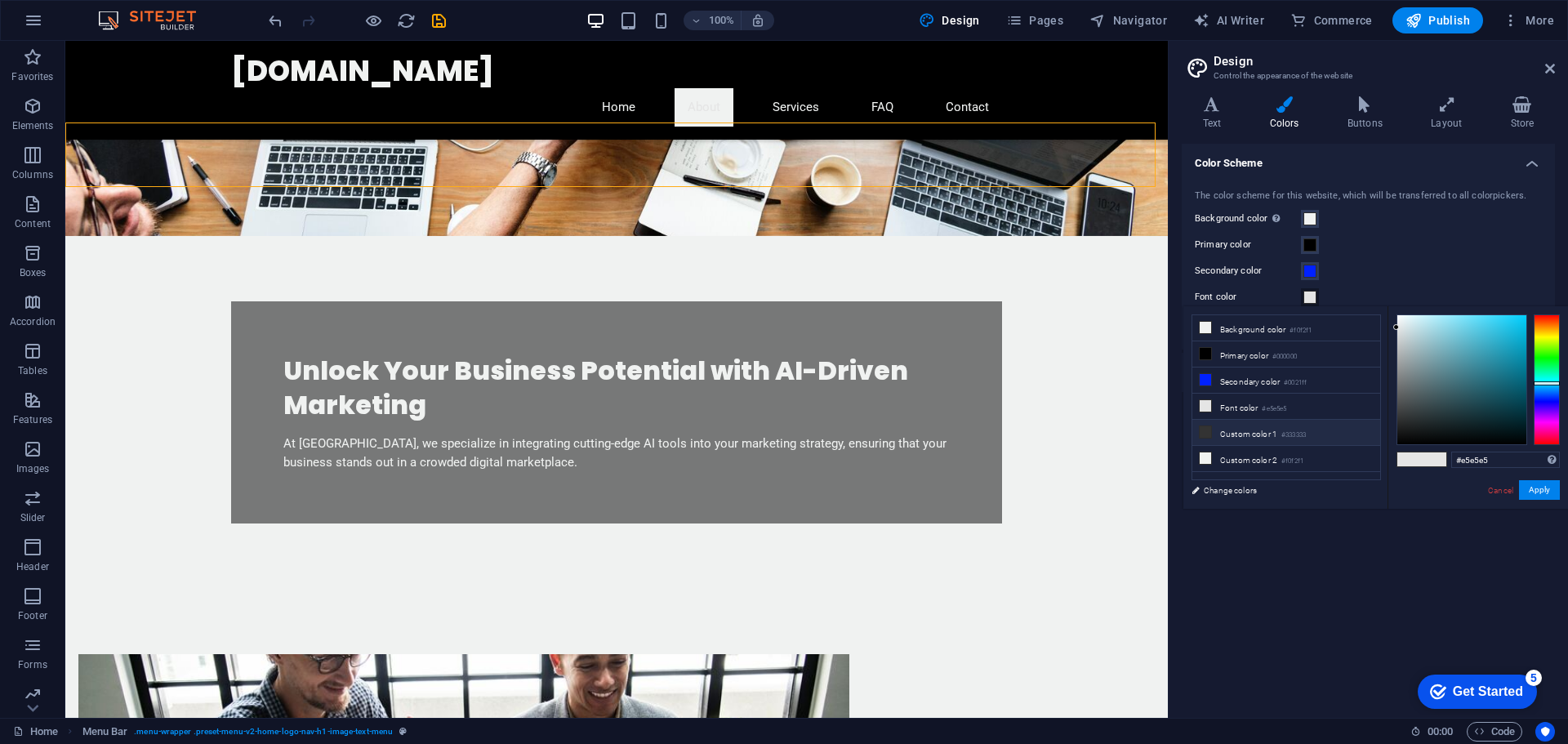
click at [1260, 431] on li "Custom color 1 #333333" at bounding box center [1285, 432] width 188 height 27
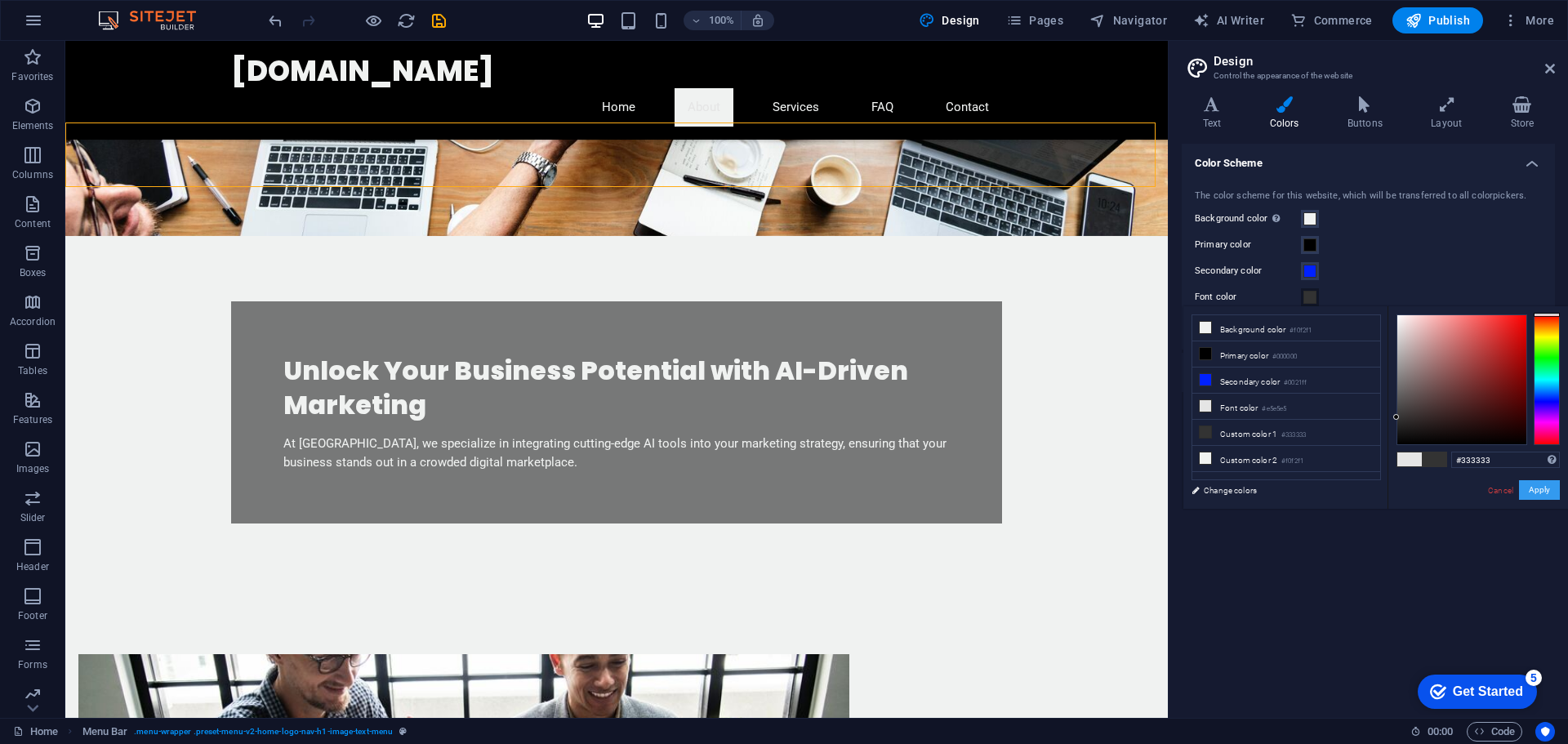
click at [1527, 489] on button "Apply" at bounding box center [1540, 490] width 41 height 20
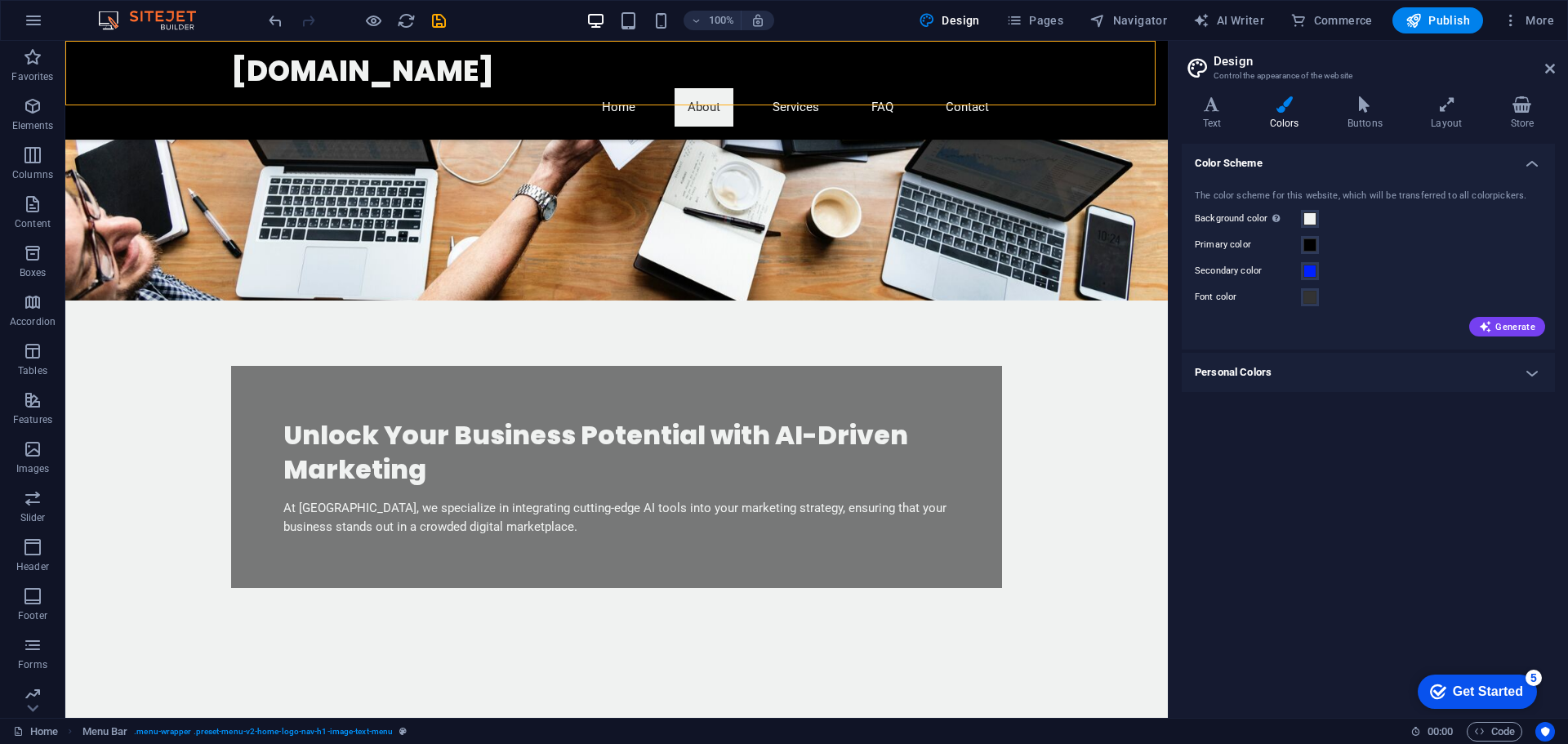
click at [1303, 288] on div "Font color" at bounding box center [1368, 297] width 347 height 20
click at [1305, 298] on span at bounding box center [1309, 297] width 13 height 13
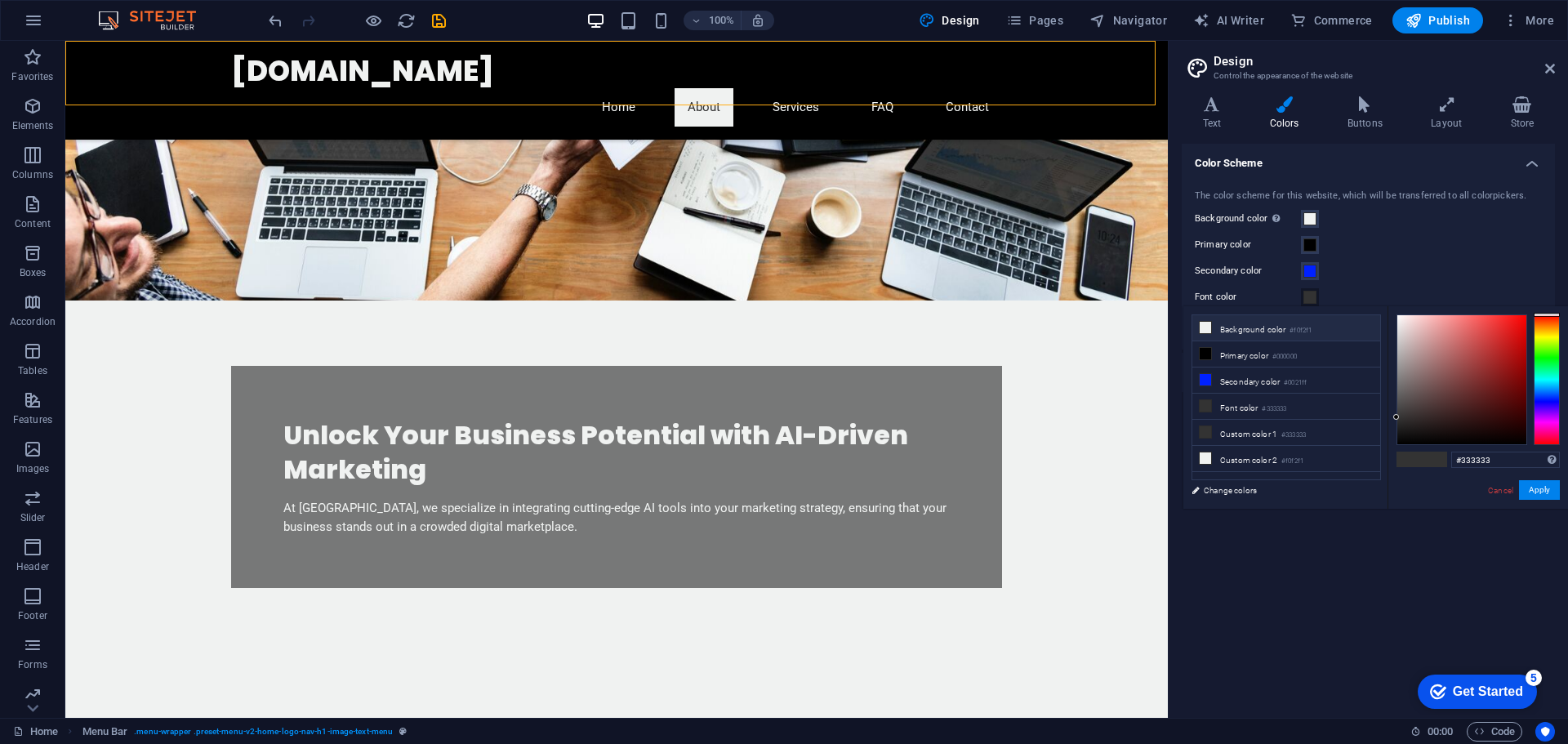
click at [1232, 333] on li "Background color #f0f2f1" at bounding box center [1285, 328] width 188 height 27
type input "#f0f2f1"
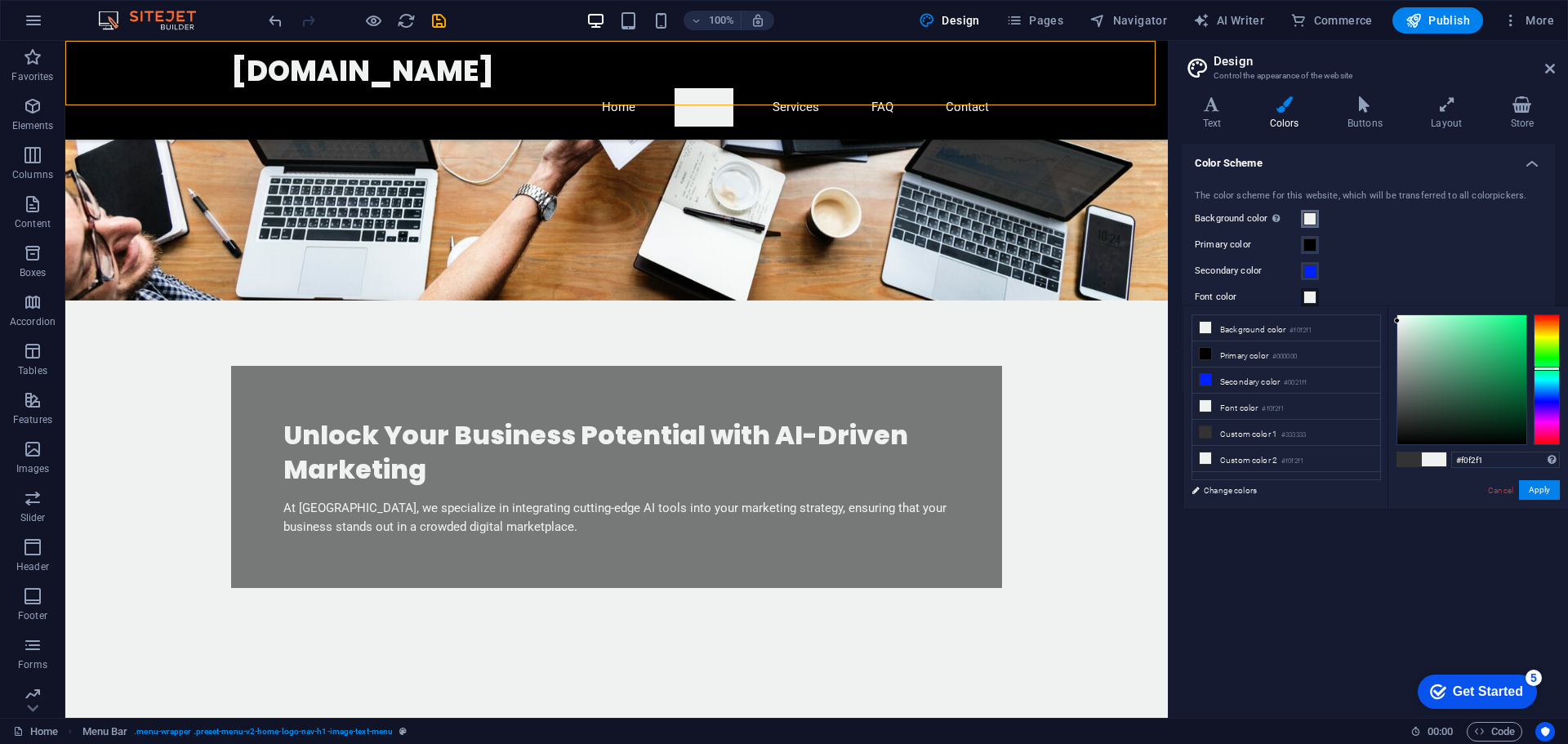
click at [1302, 222] on button "Background color Only visible if it is not covered by other backgrounds." at bounding box center [1309, 218] width 18 height 18
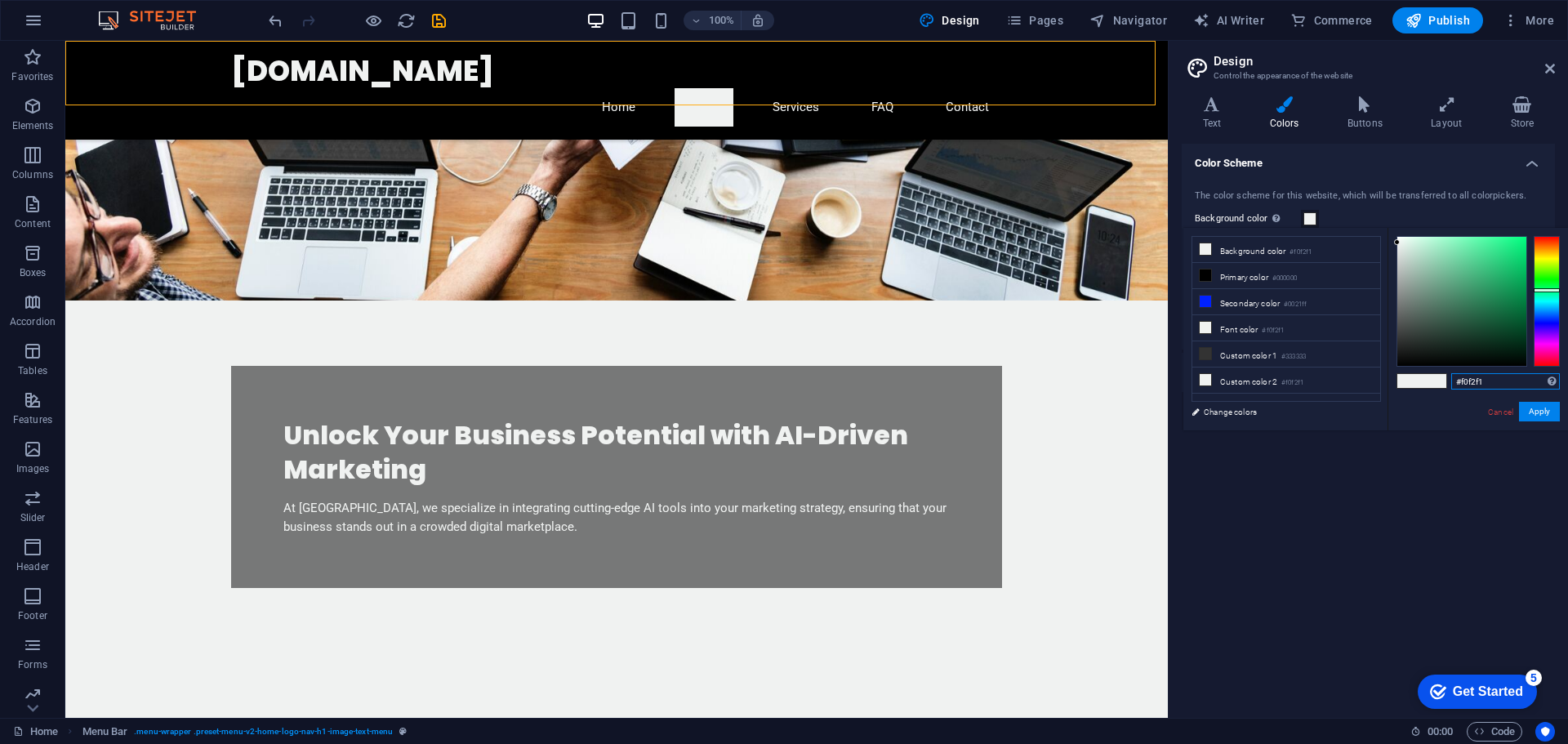
click at [1483, 387] on input "#f0f2f1" at bounding box center [1505, 381] width 109 height 16
paste input "FFFFFF"
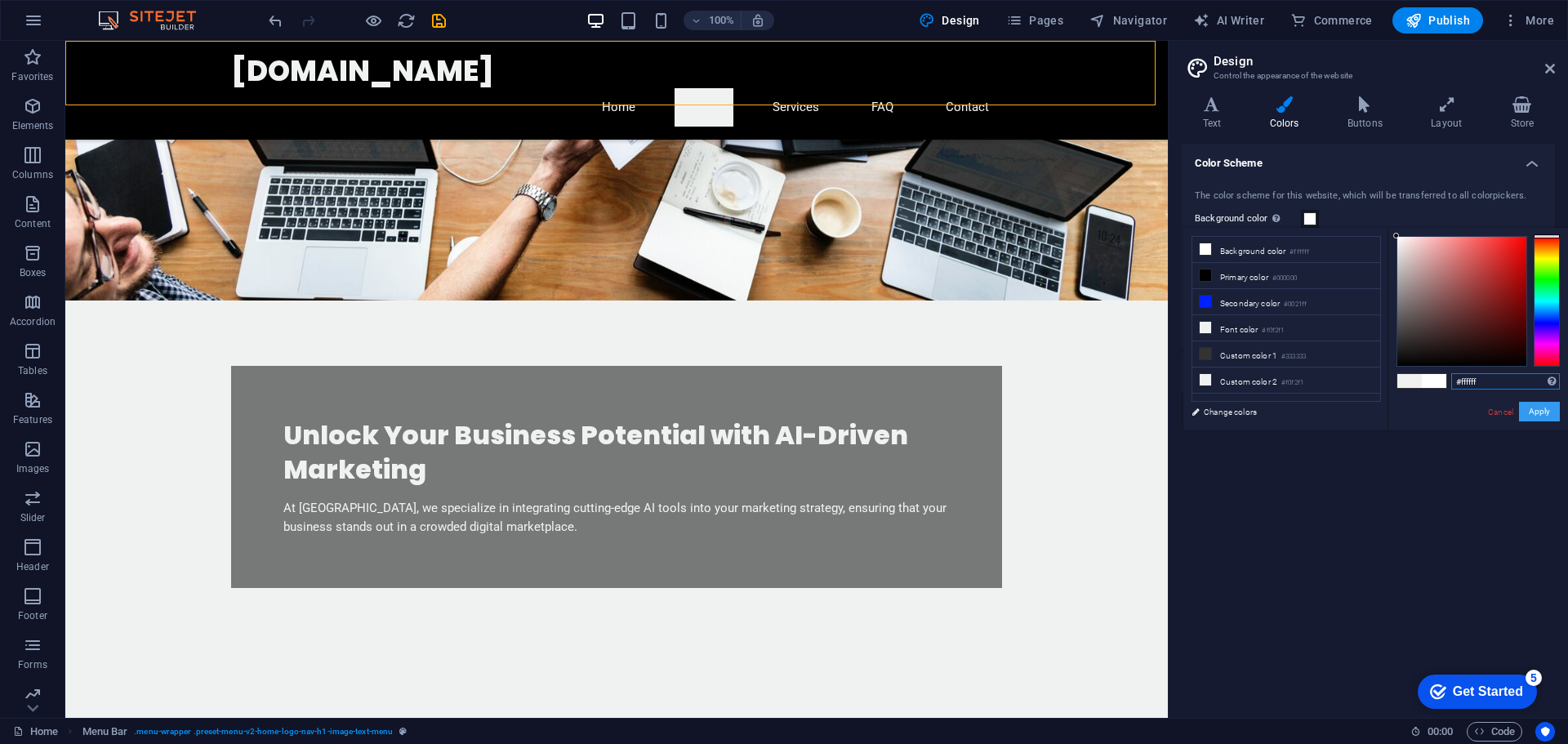
type input "#ffffff"
click at [1543, 414] on button "Apply" at bounding box center [1540, 411] width 41 height 20
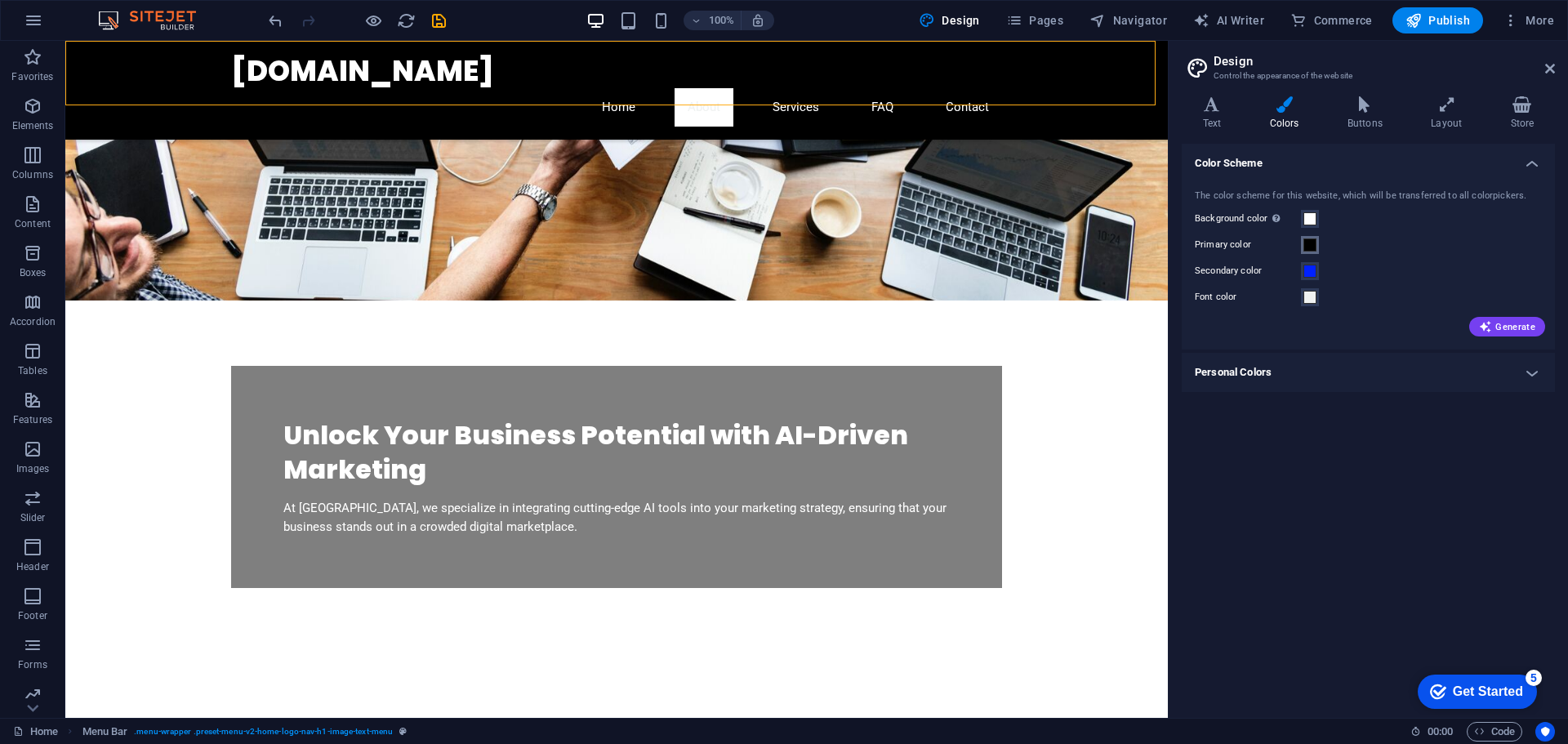
click at [1303, 244] on span at bounding box center [1309, 244] width 13 height 13
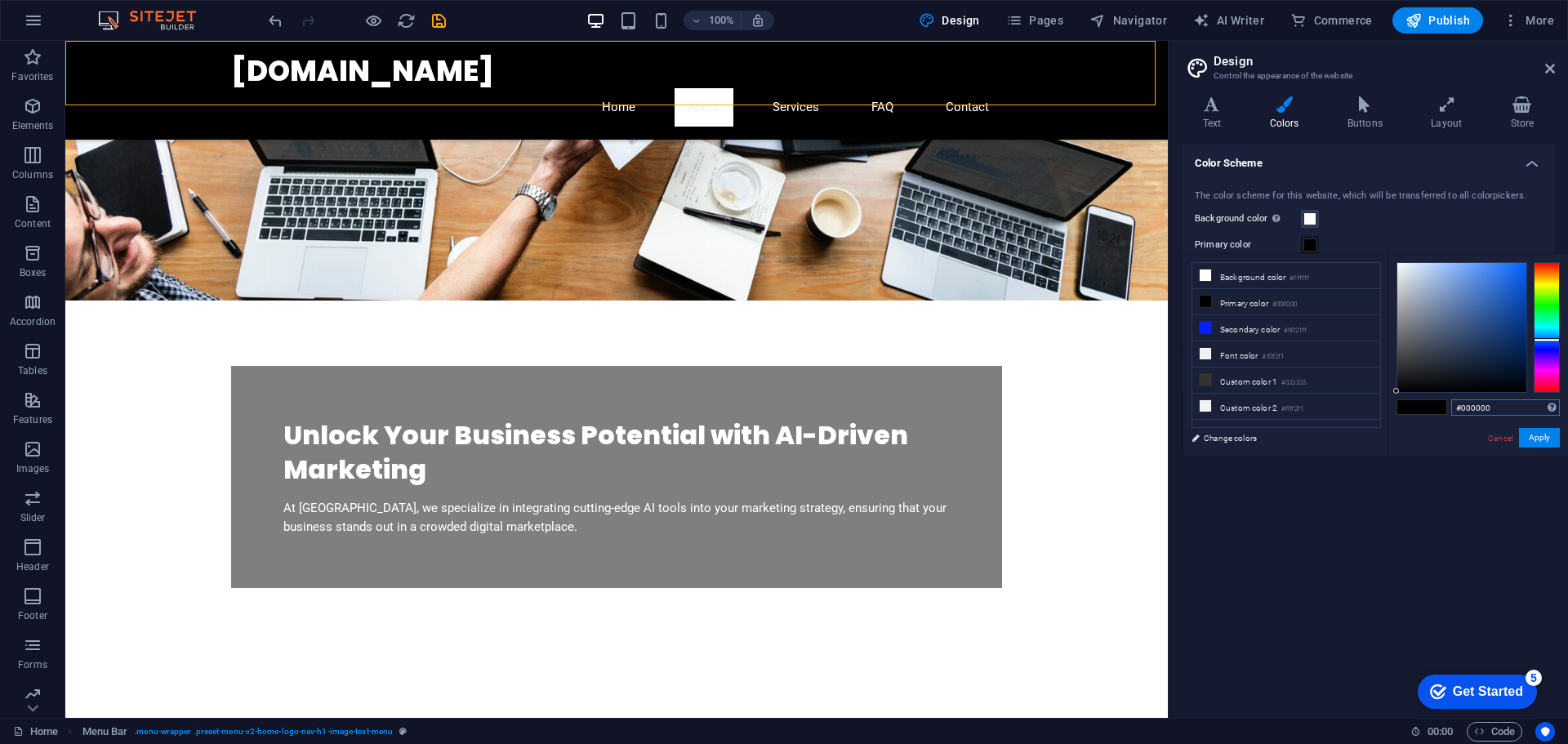
click at [1488, 408] on input "#000000" at bounding box center [1505, 407] width 109 height 16
click at [1541, 440] on button "Apply" at bounding box center [1540, 437] width 41 height 20
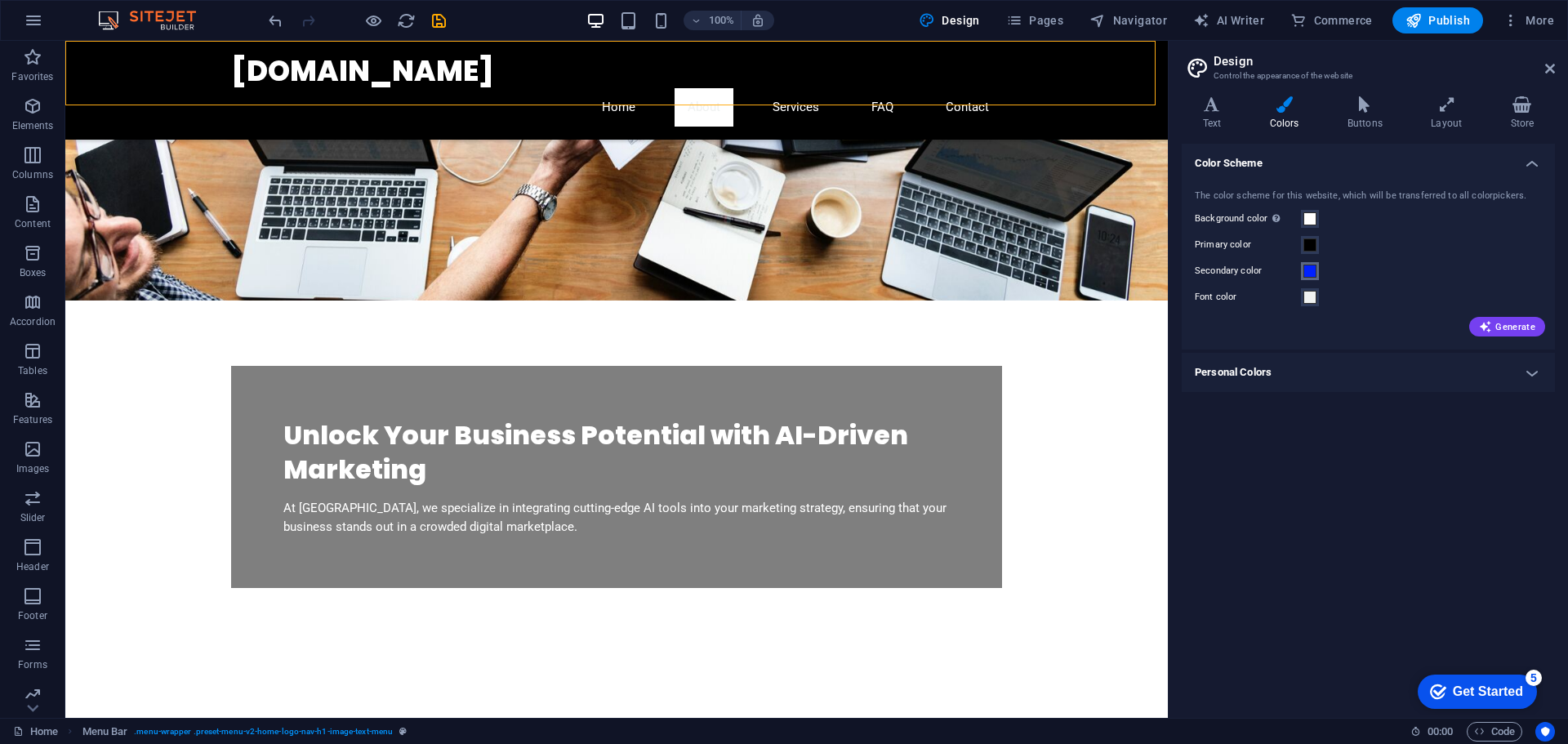
click at [1310, 269] on span at bounding box center [1309, 271] width 13 height 13
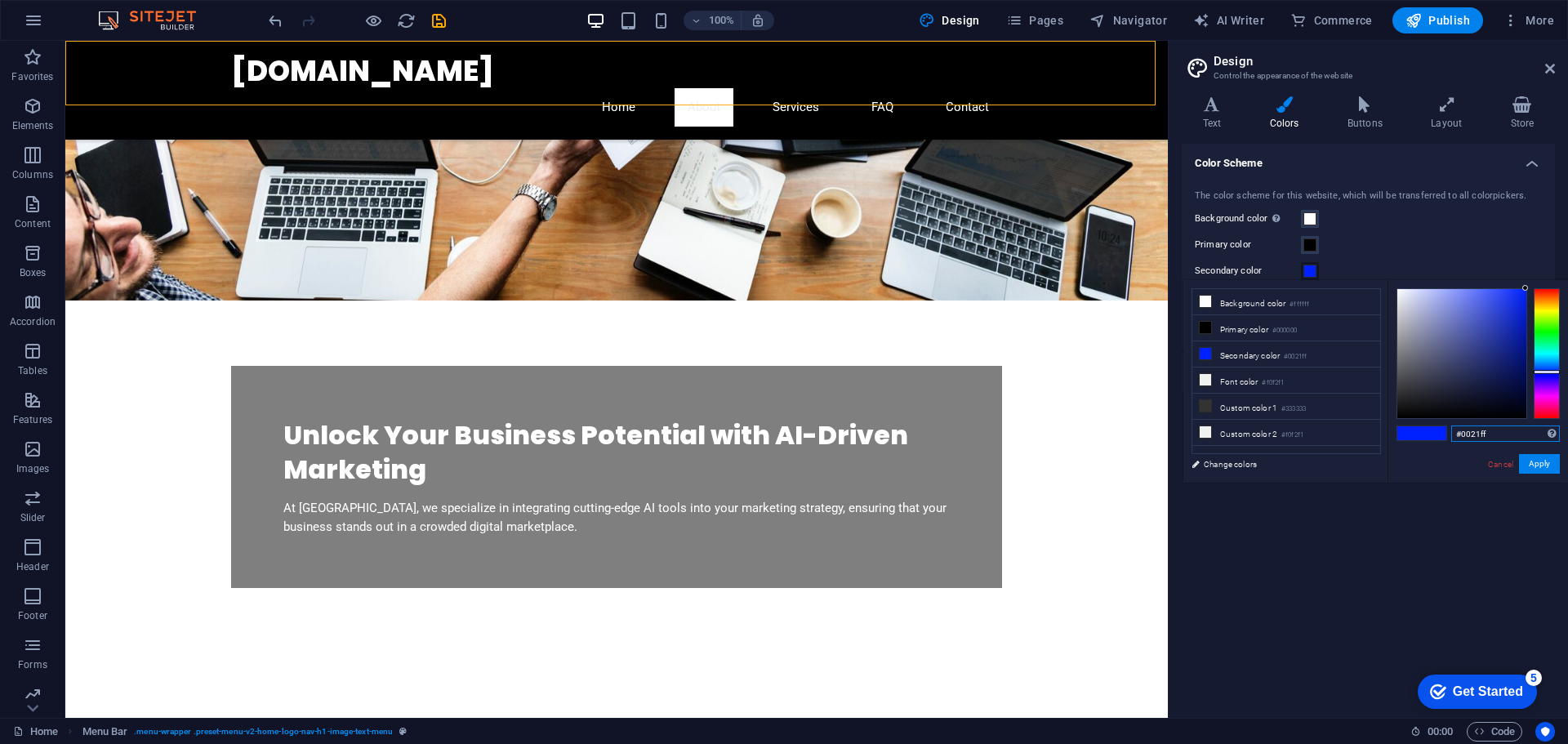
click at [1477, 436] on input "#0021ff" at bounding box center [1505, 433] width 109 height 16
click at [1477, 437] on input "#0021ff" at bounding box center [1505, 433] width 109 height 16
paste input "444444"
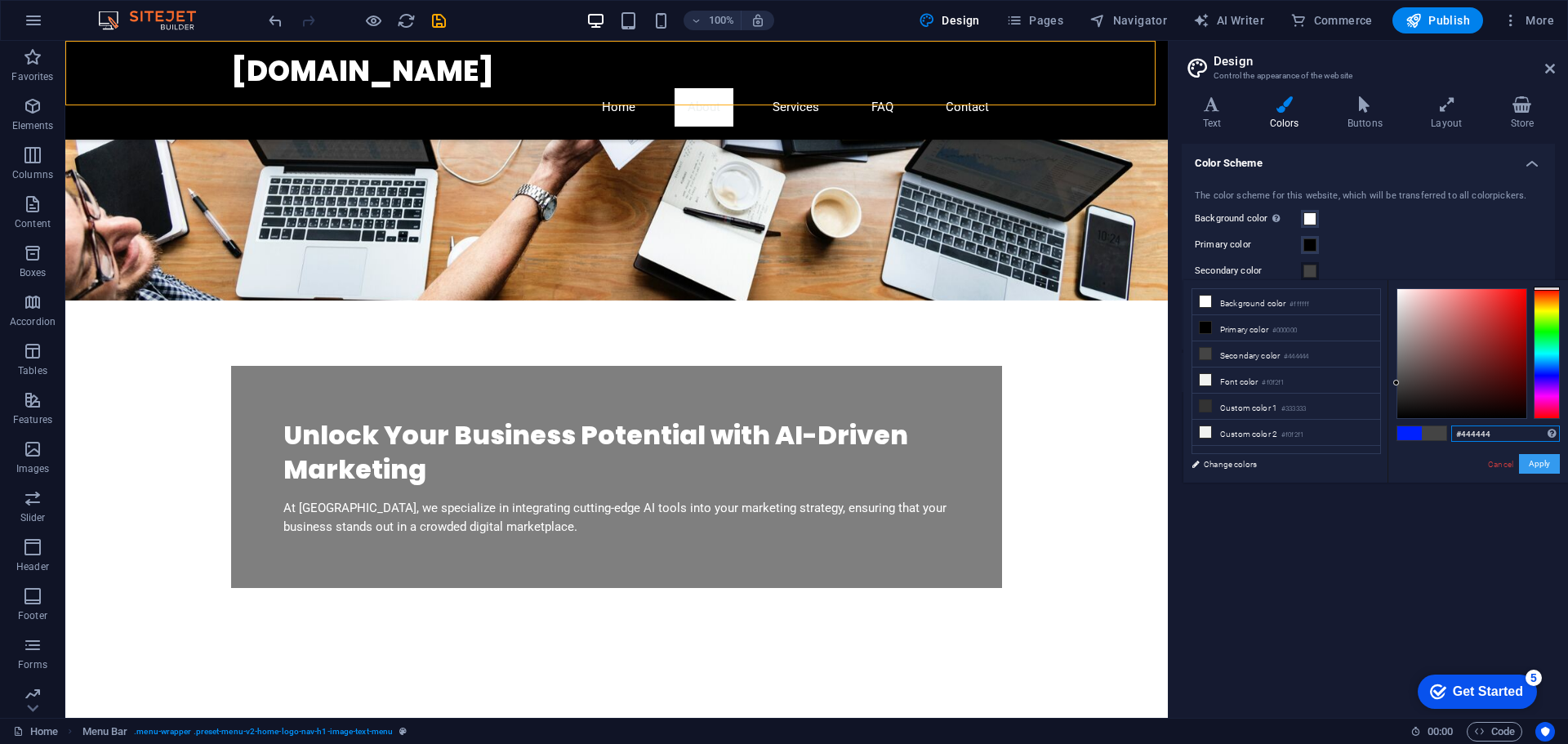
type input "#444444"
click at [1539, 463] on button "Apply" at bounding box center [1540, 463] width 41 height 20
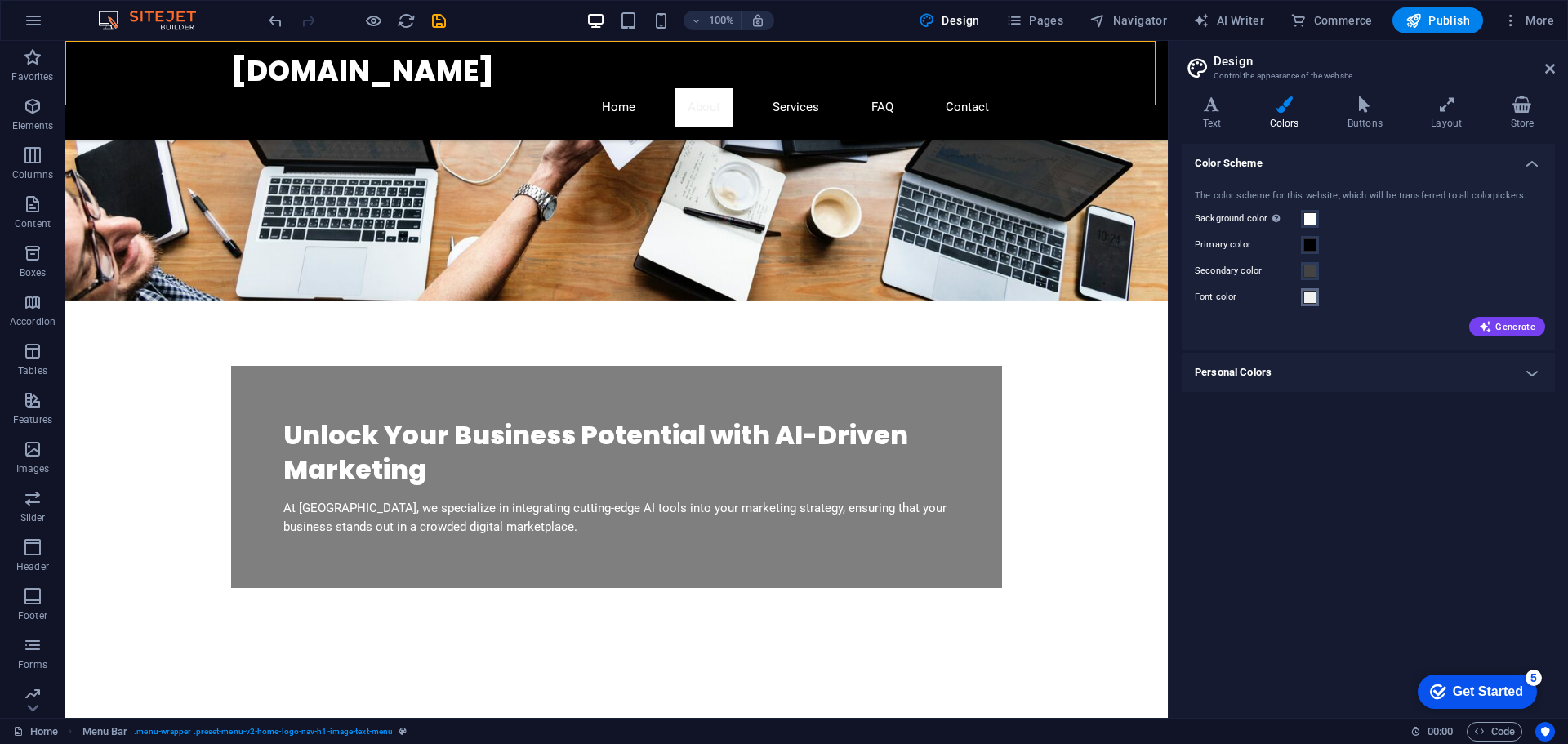
click at [1315, 297] on span at bounding box center [1309, 297] width 13 height 13
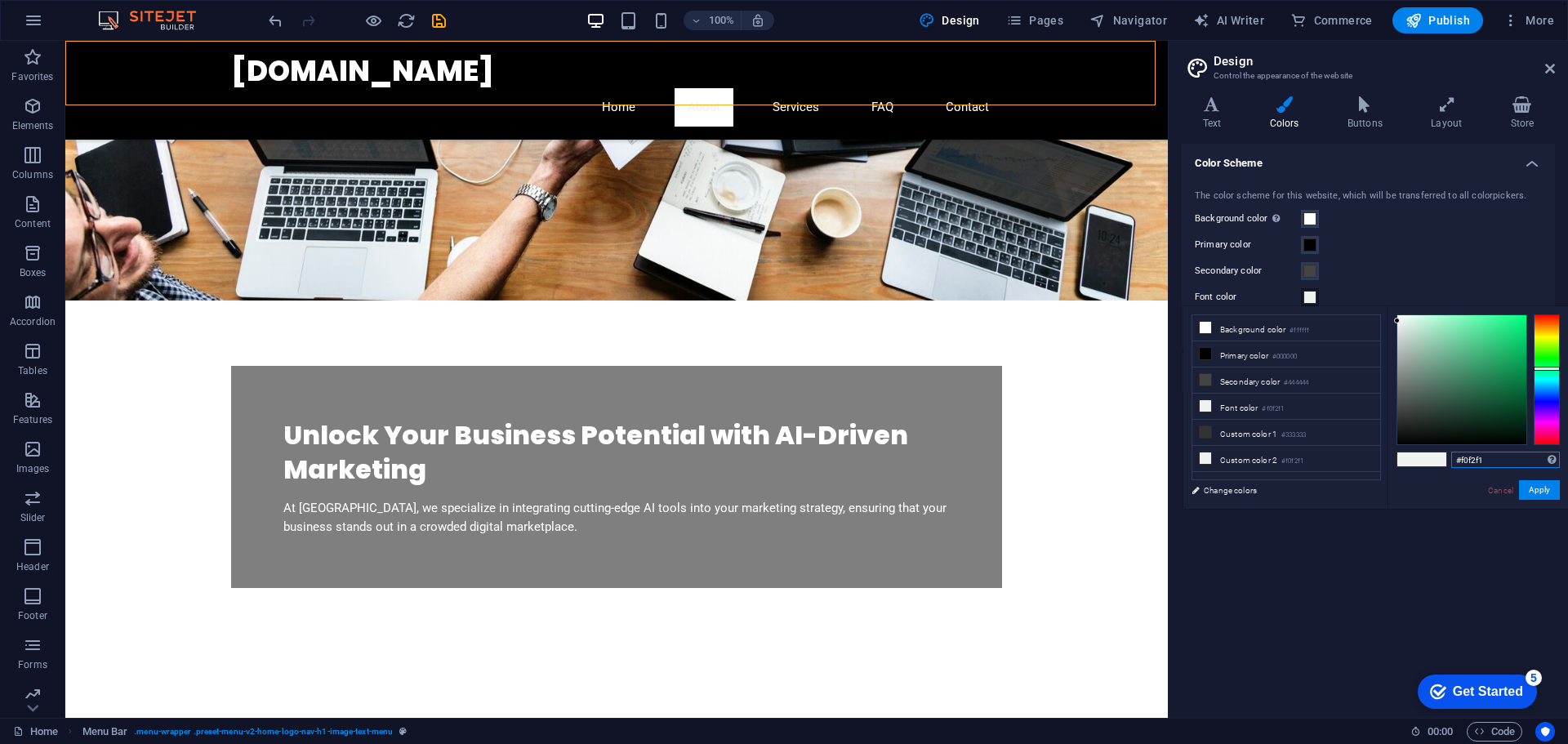
click at [1464, 460] on input "#f0f2f1" at bounding box center [1505, 459] width 109 height 16
paste input "11111"
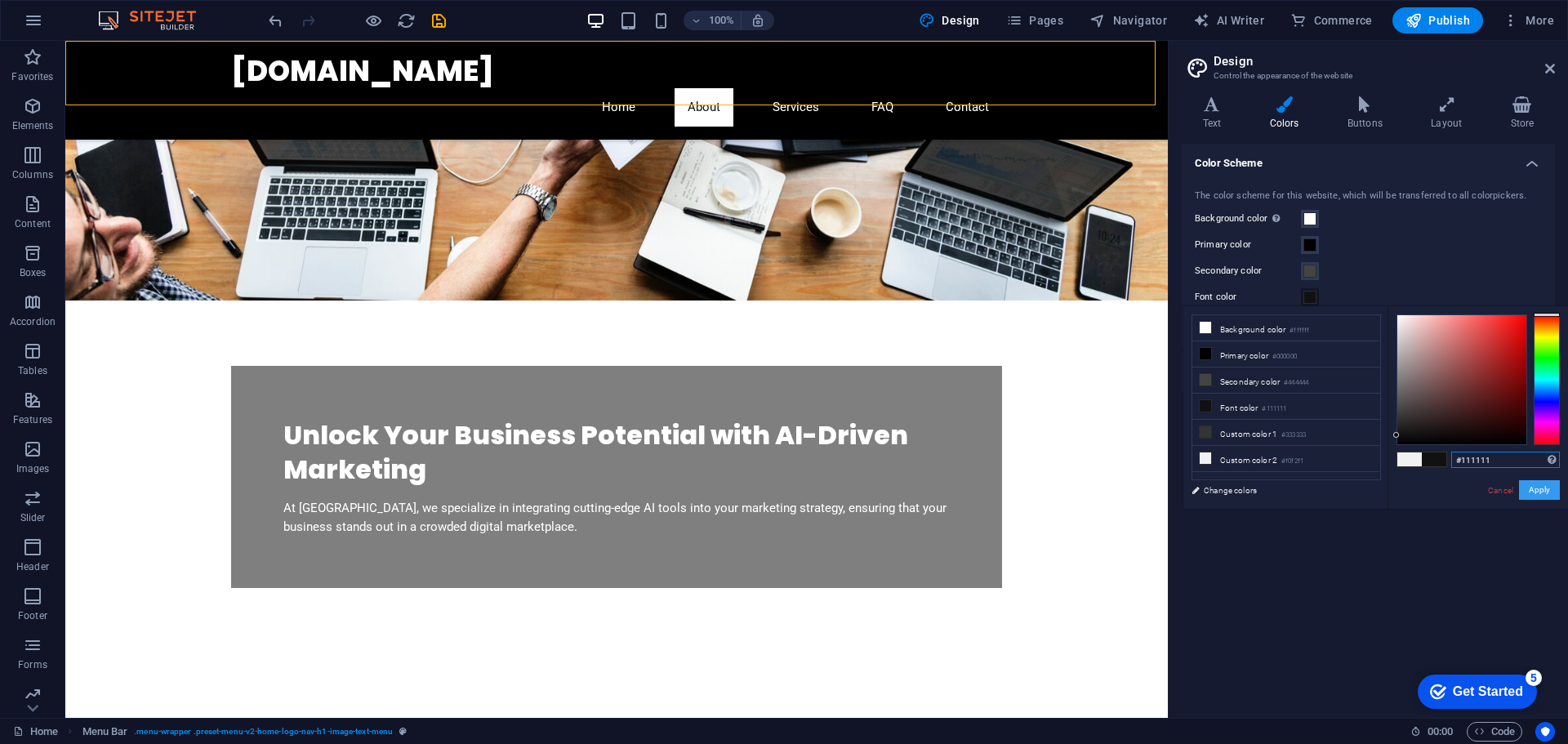
type input "#111111"
click at [1545, 487] on button "Apply" at bounding box center [1540, 490] width 41 height 20
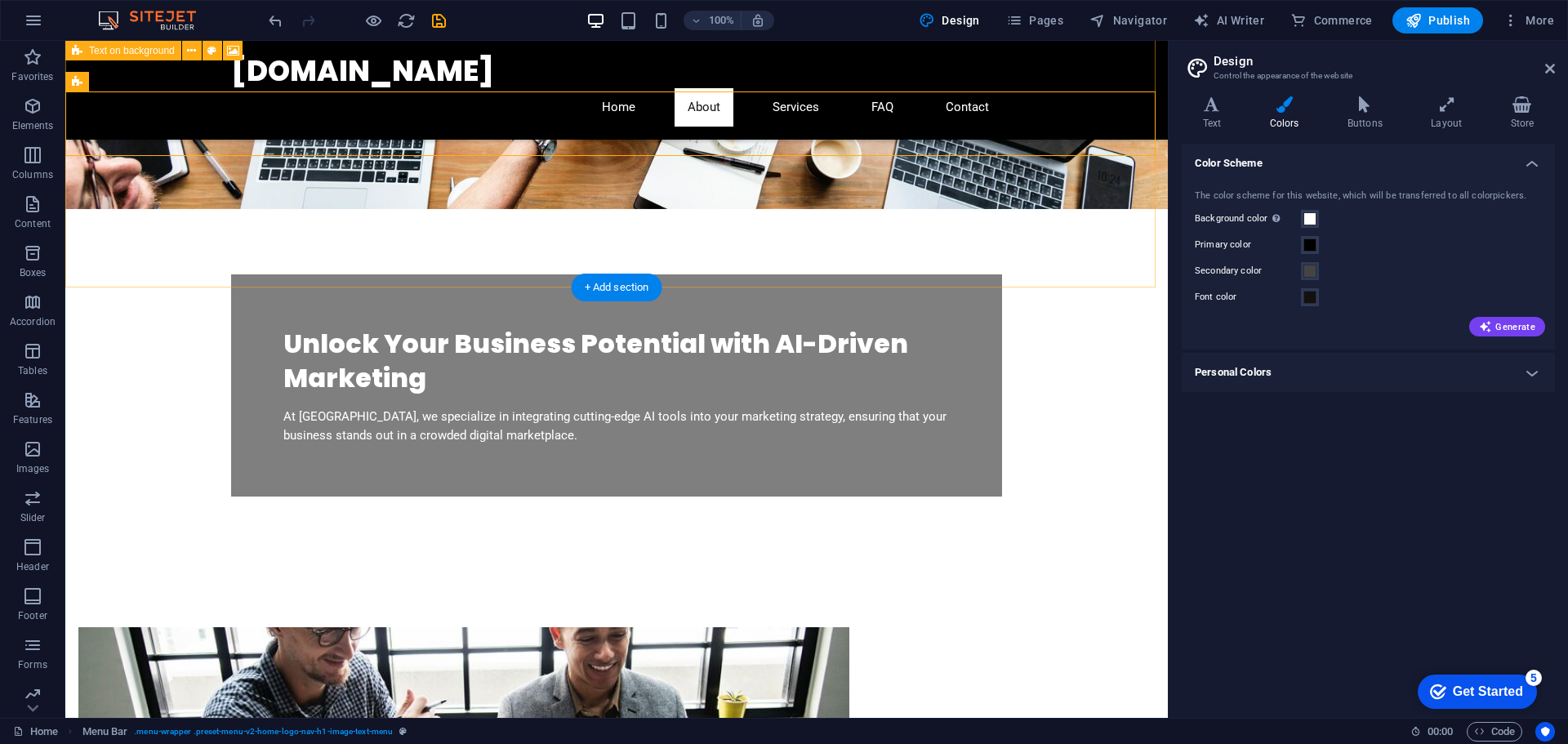
scroll to position [245, 0]
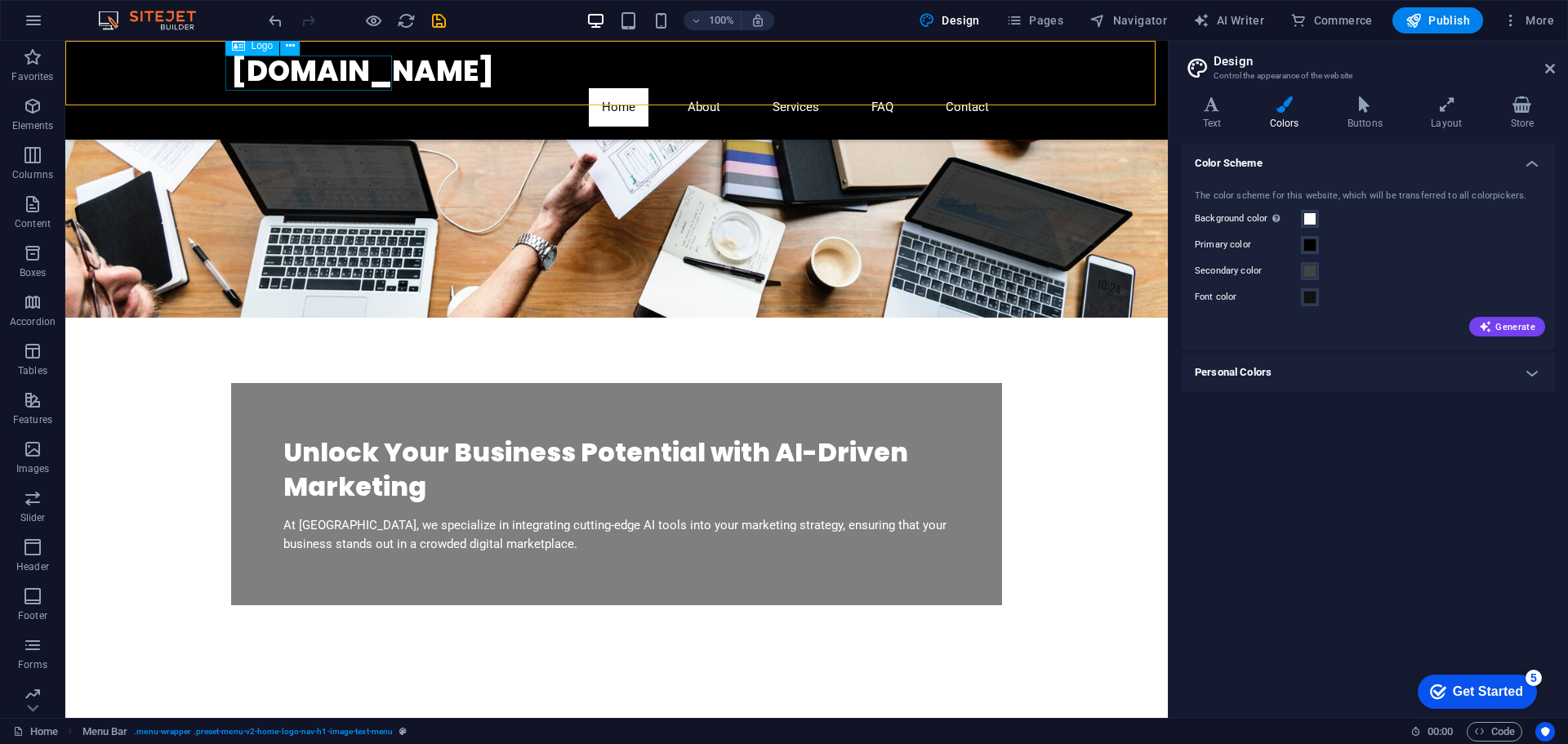
click at [257, 47] on span "Logo" at bounding box center [263, 45] width 22 height 9
click at [254, 51] on span "Logo" at bounding box center [263, 45] width 22 height 9
click at [253, 67] on div "[DOMAIN_NAME]" at bounding box center [617, 71] width 771 height 34
click at [248, 45] on div "Logo" at bounding box center [253, 45] width 55 height 20
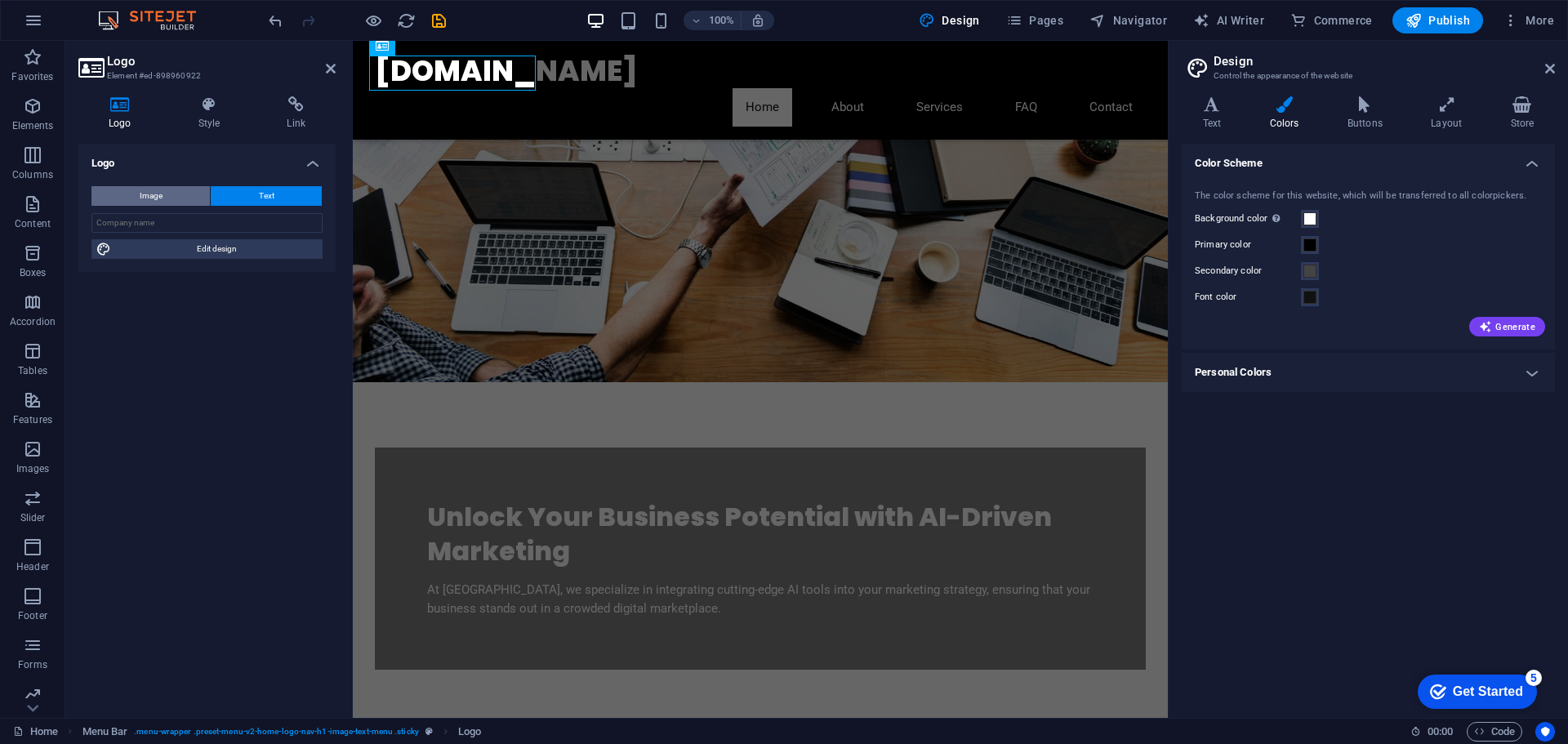
click at [136, 191] on button "Image" at bounding box center [151, 195] width 118 height 20
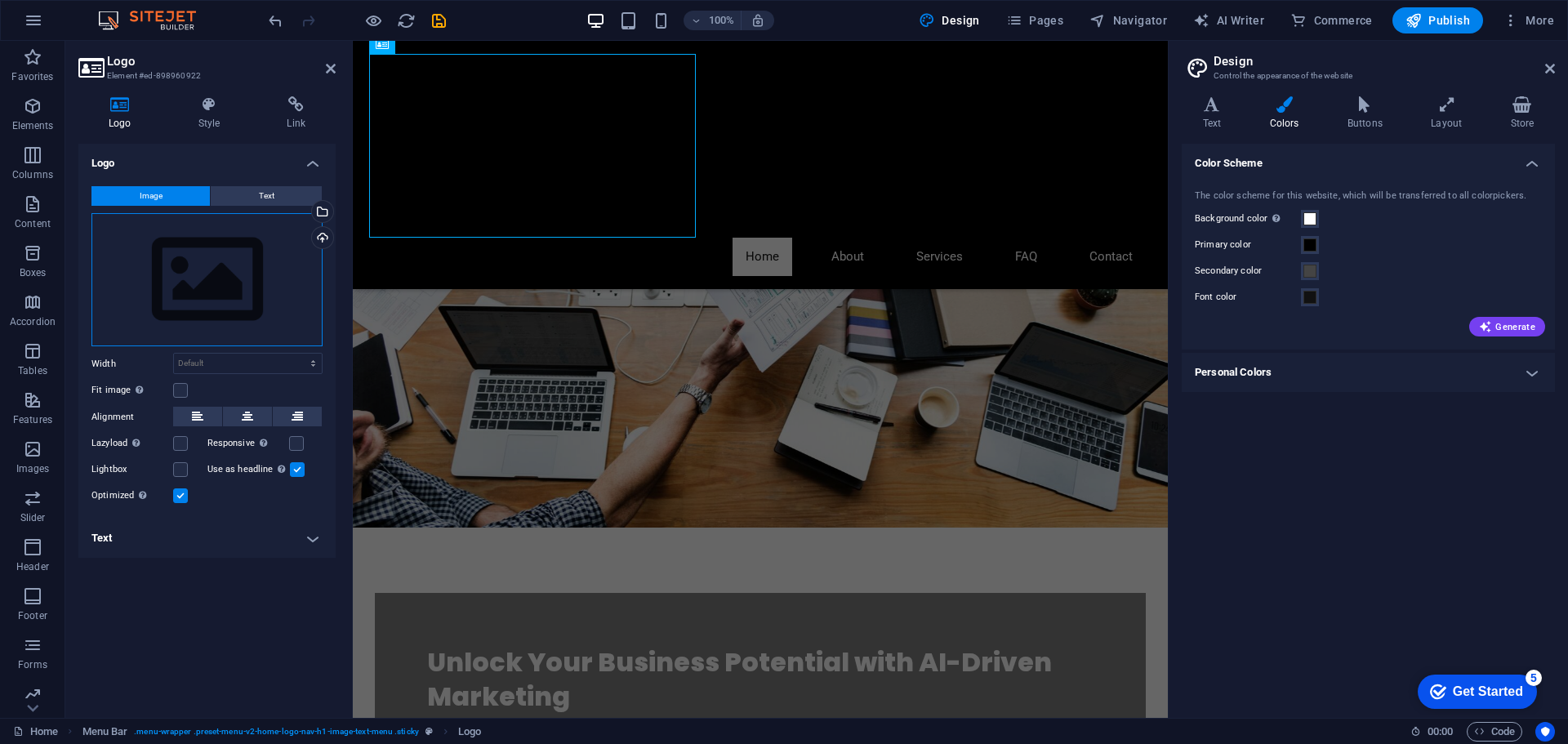
click at [218, 265] on div "Drag files here, click to choose files or select files from Files or our free s…" at bounding box center [207, 280] width 231 height 134
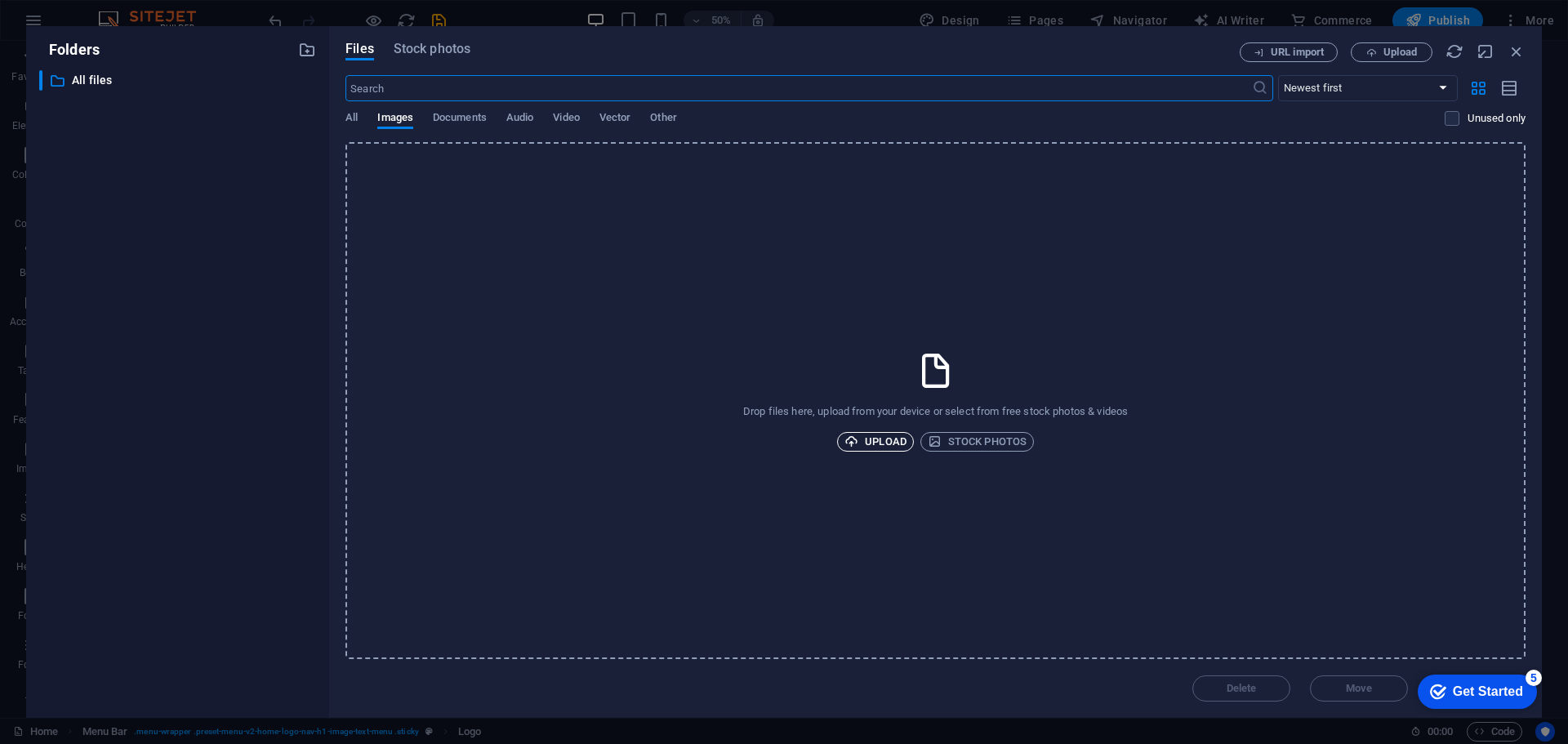
click at [865, 444] on span "Upload" at bounding box center [875, 442] width 62 height 20
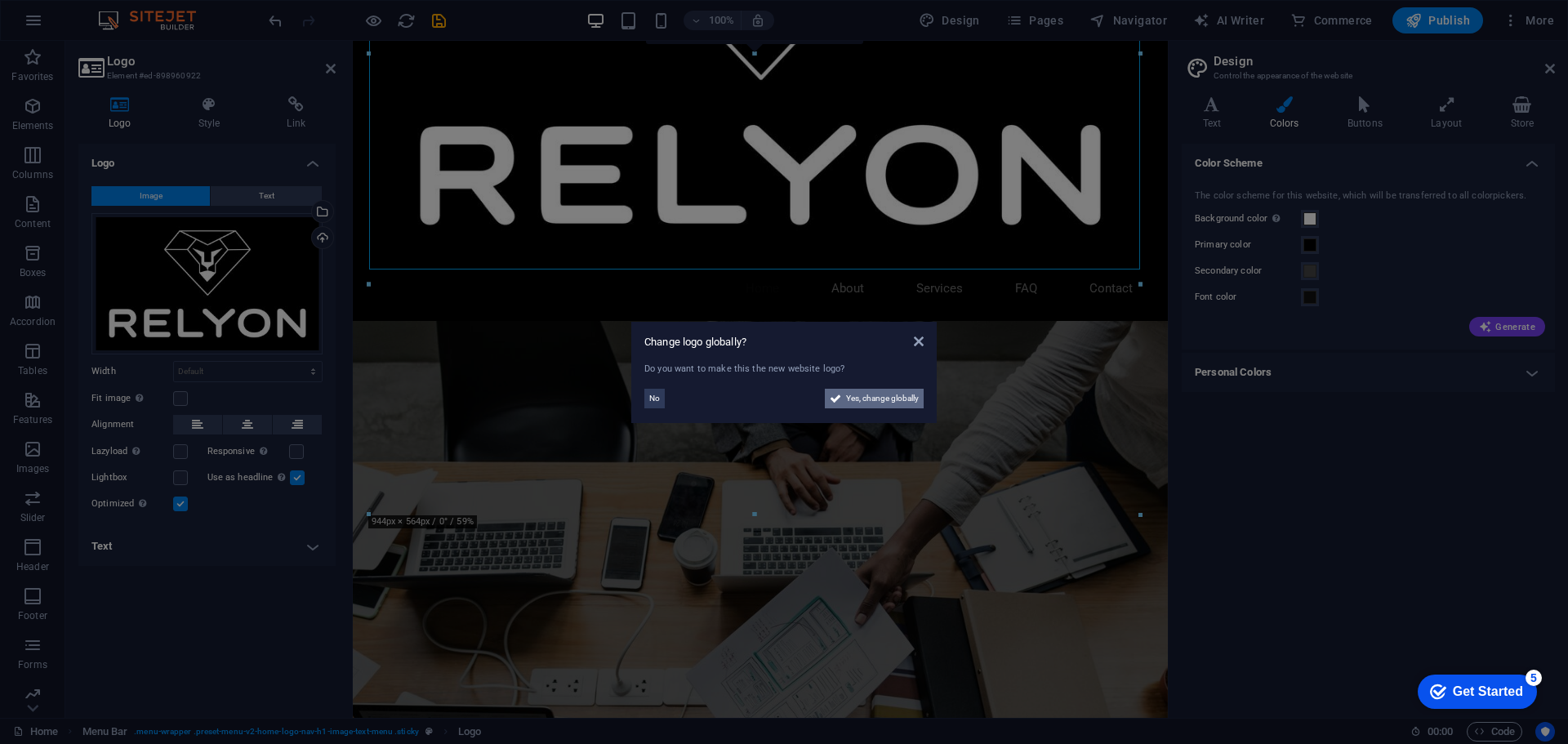
click at [868, 402] on span "Yes, change globally" at bounding box center [882, 398] width 73 height 20
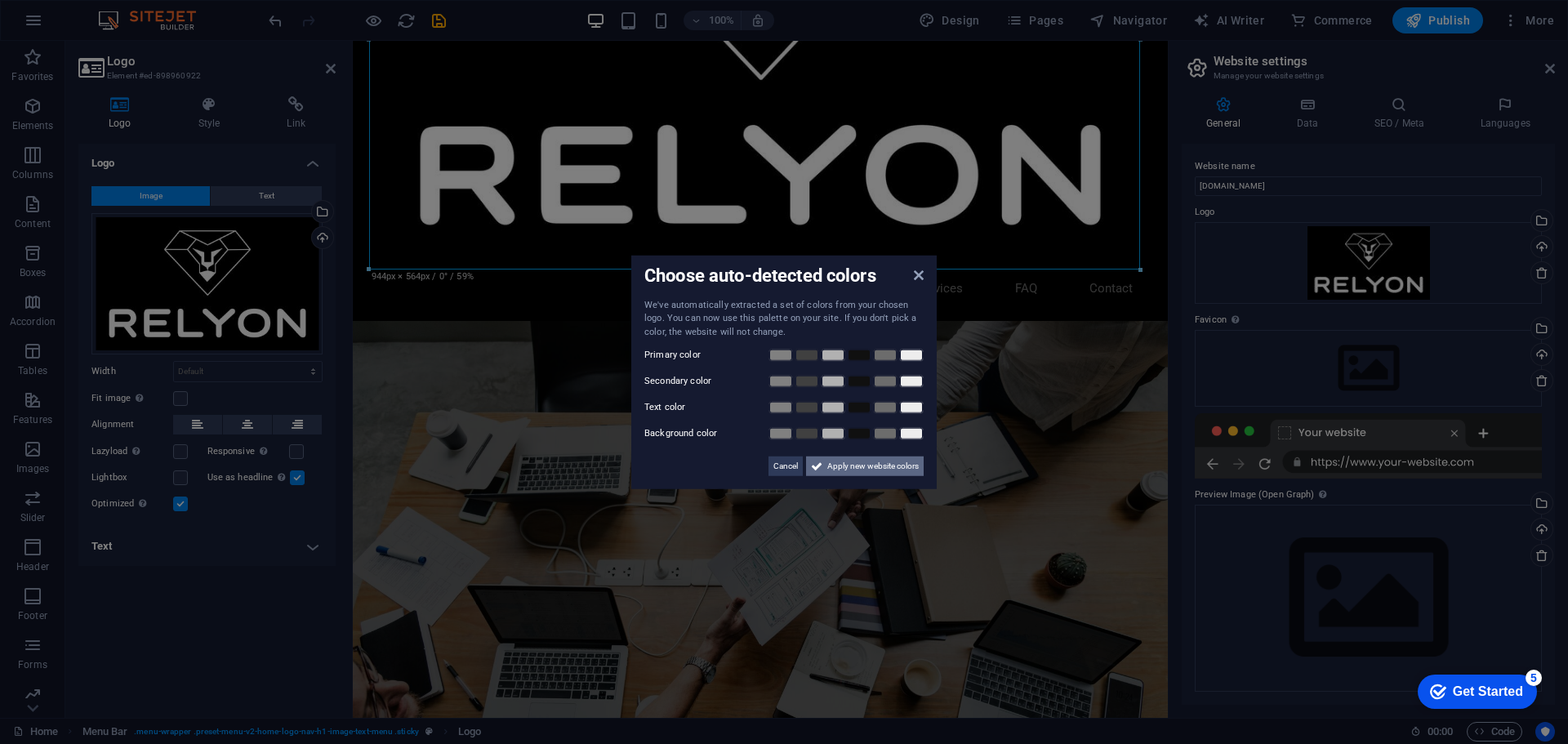
drag, startPoint x: 879, startPoint y: 467, endPoint x: 526, endPoint y: 426, distance: 355.4
click at [879, 467] on span "Apply new website colors" at bounding box center [873, 466] width 92 height 20
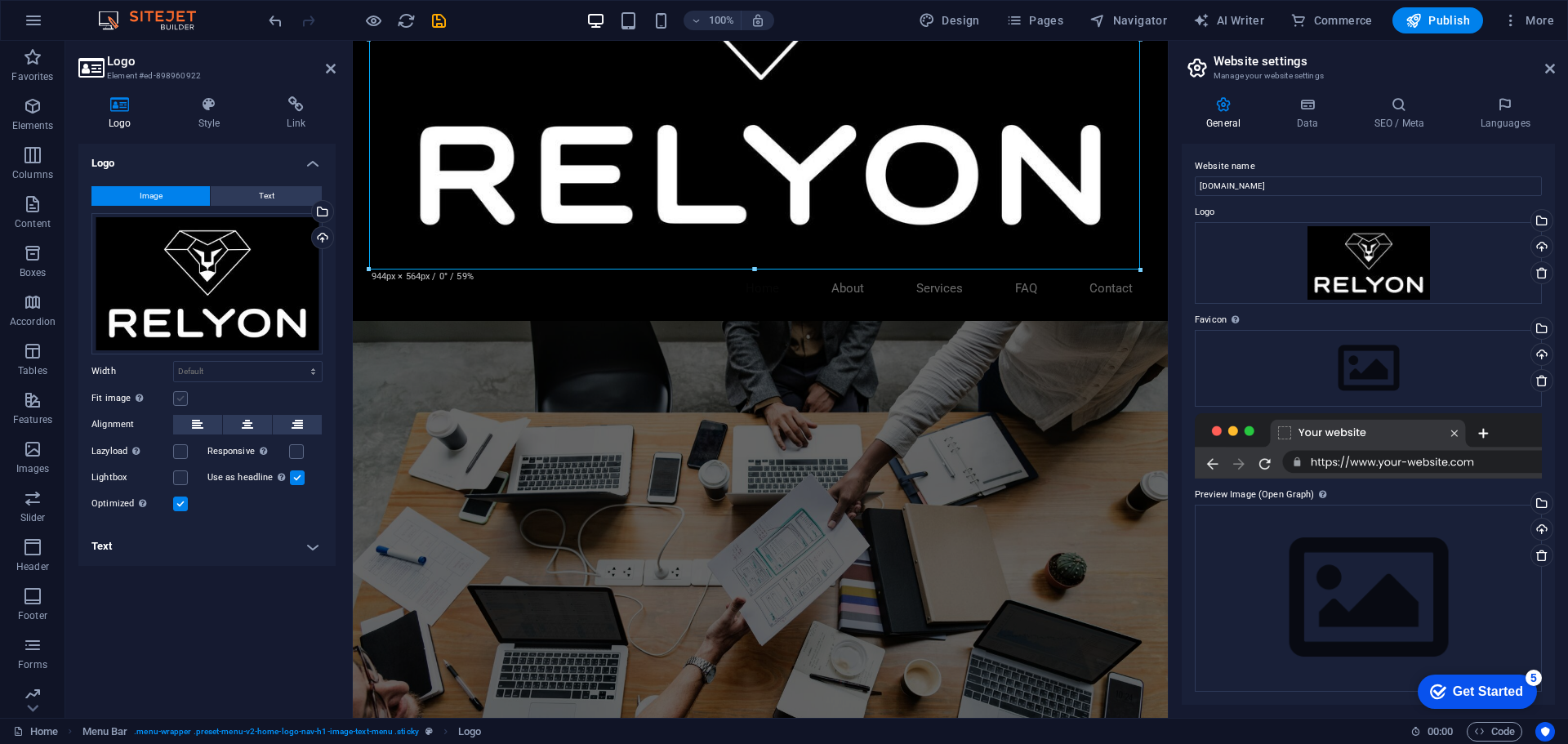
click at [179, 400] on label at bounding box center [180, 398] width 15 height 15
click at [0, 0] on input "Fit image Automatically fit image to a fixed width and height" at bounding box center [0, 0] width 0 height 0
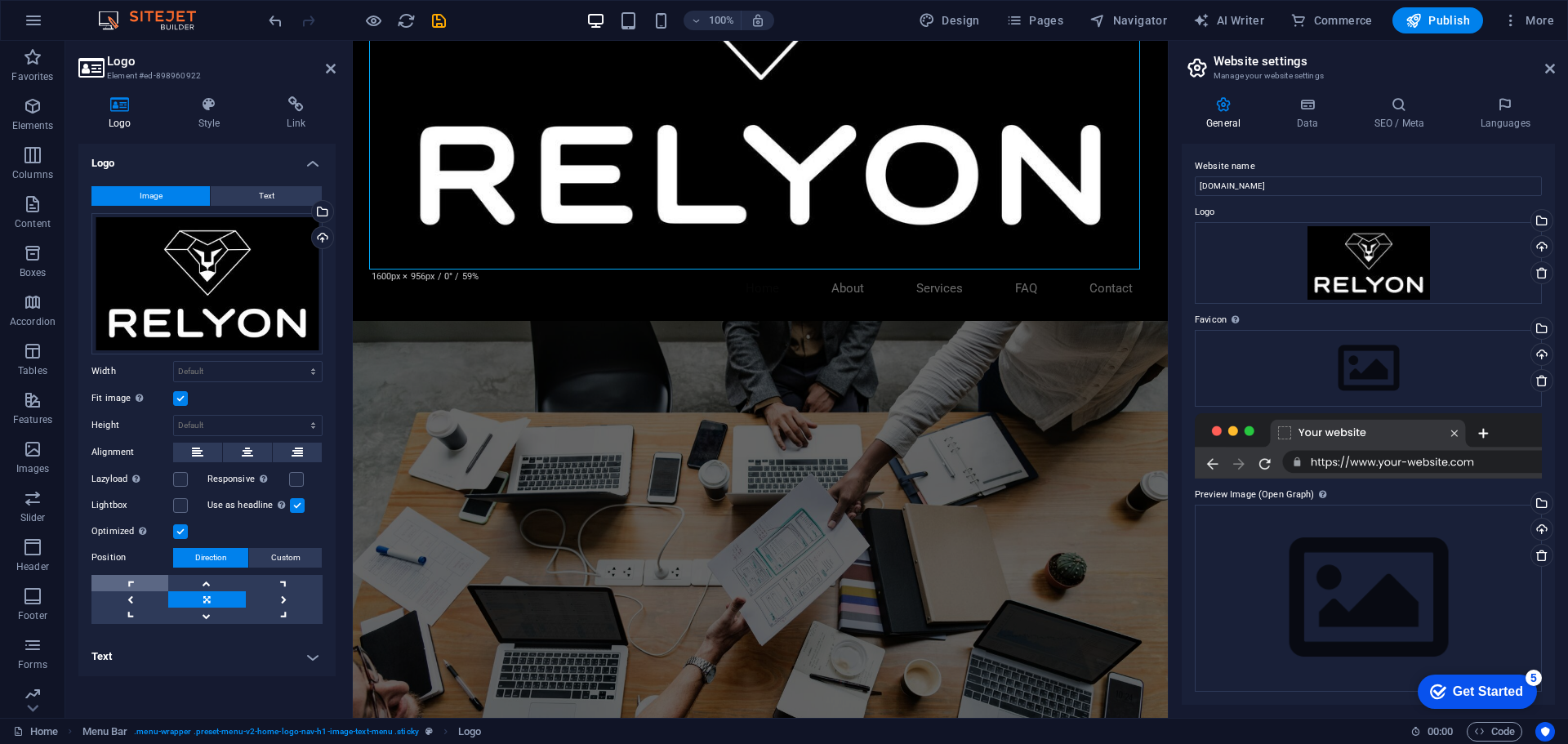
click at [139, 584] on link at bounding box center [130, 582] width 77 height 16
click at [1068, 228] on div at bounding box center [760, 39] width 771 height 461
click at [462, 53] on icon at bounding box center [462, 51] width 9 height 17
click at [289, 479] on label at bounding box center [296, 479] width 15 height 15
click at [0, 0] on input "Responsive Automatically load retina image and smartphone optimized sizes." at bounding box center [0, 0] width 0 height 0
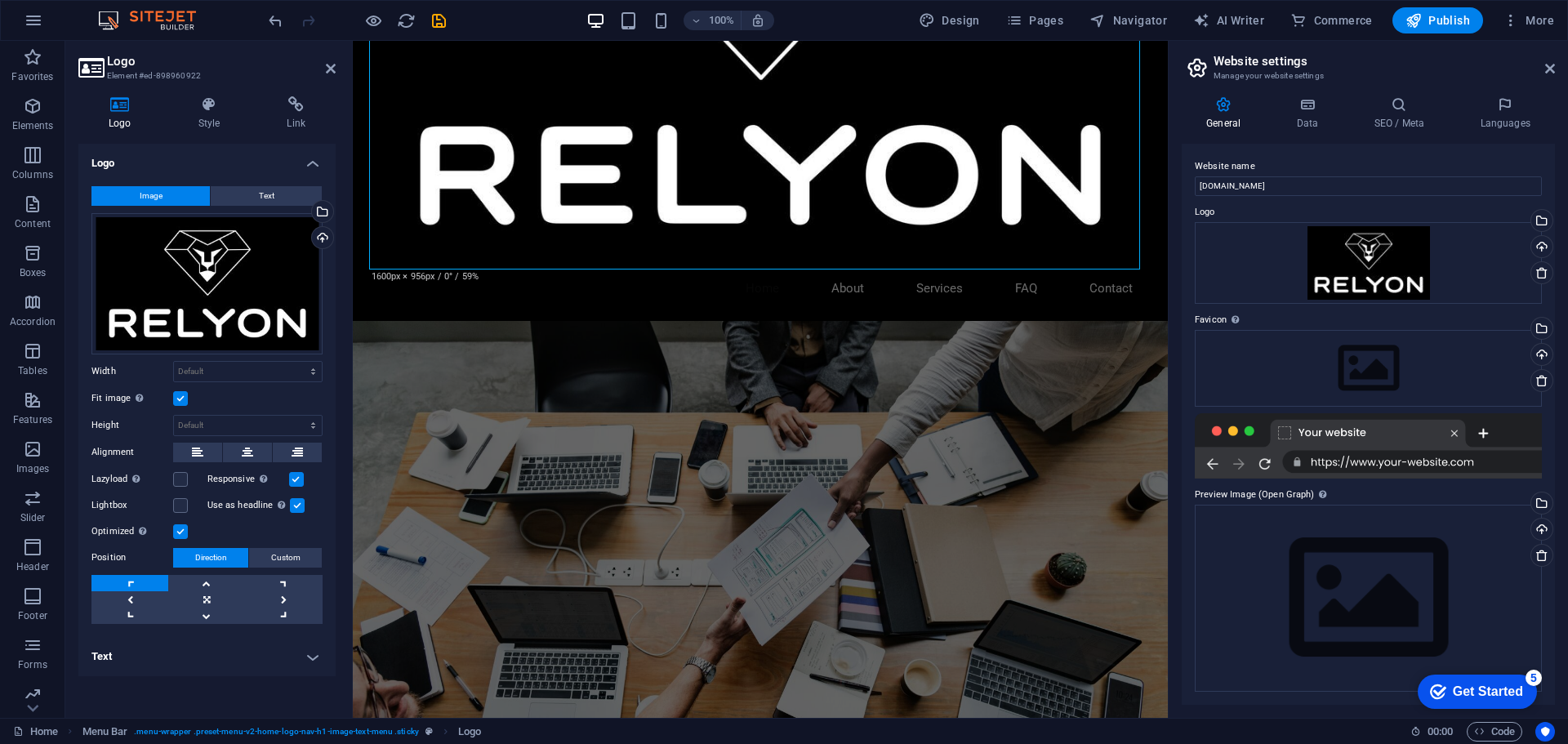
click at [307, 168] on h4 "Logo" at bounding box center [207, 158] width 257 height 29
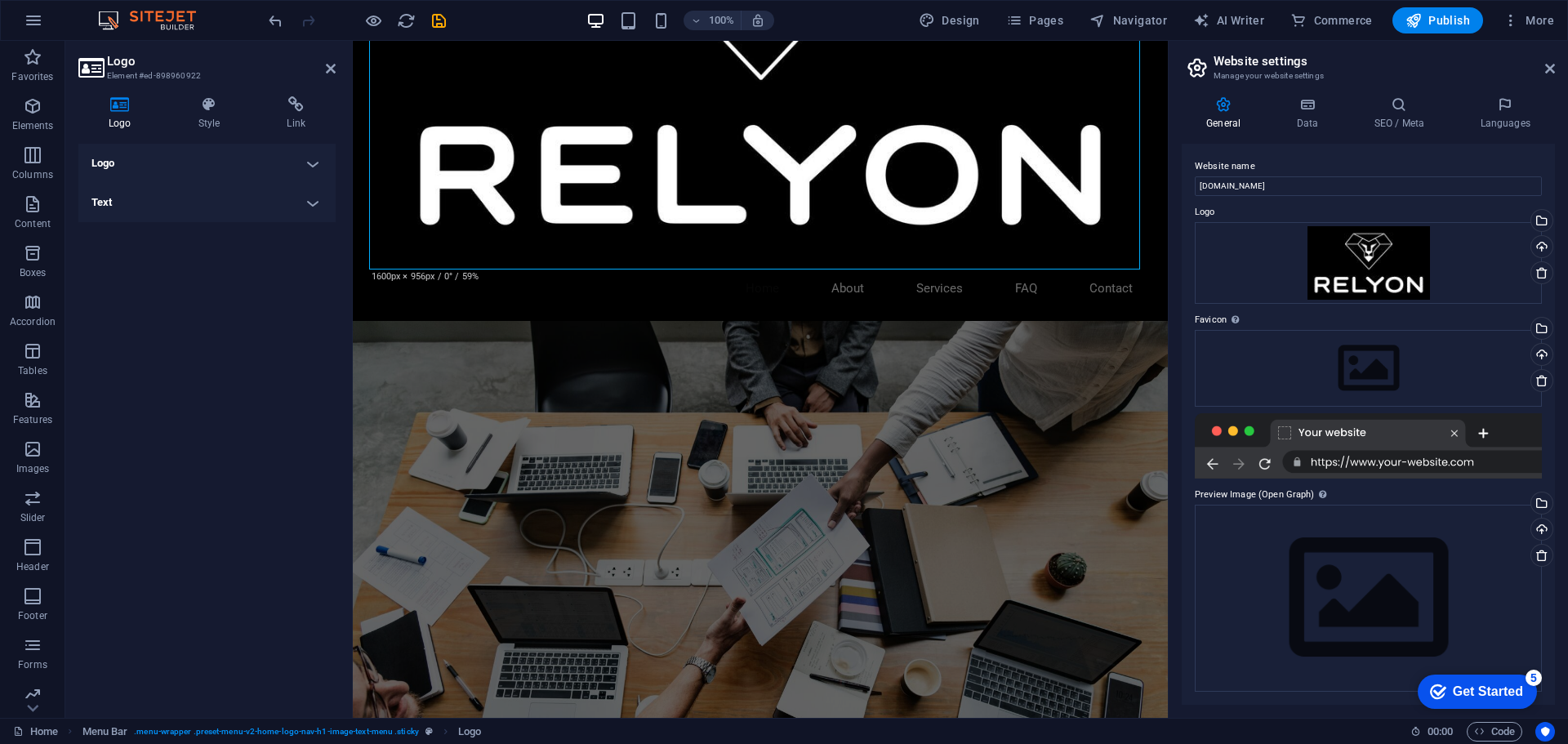
click at [310, 165] on h4 "Logo" at bounding box center [207, 164] width 257 height 39
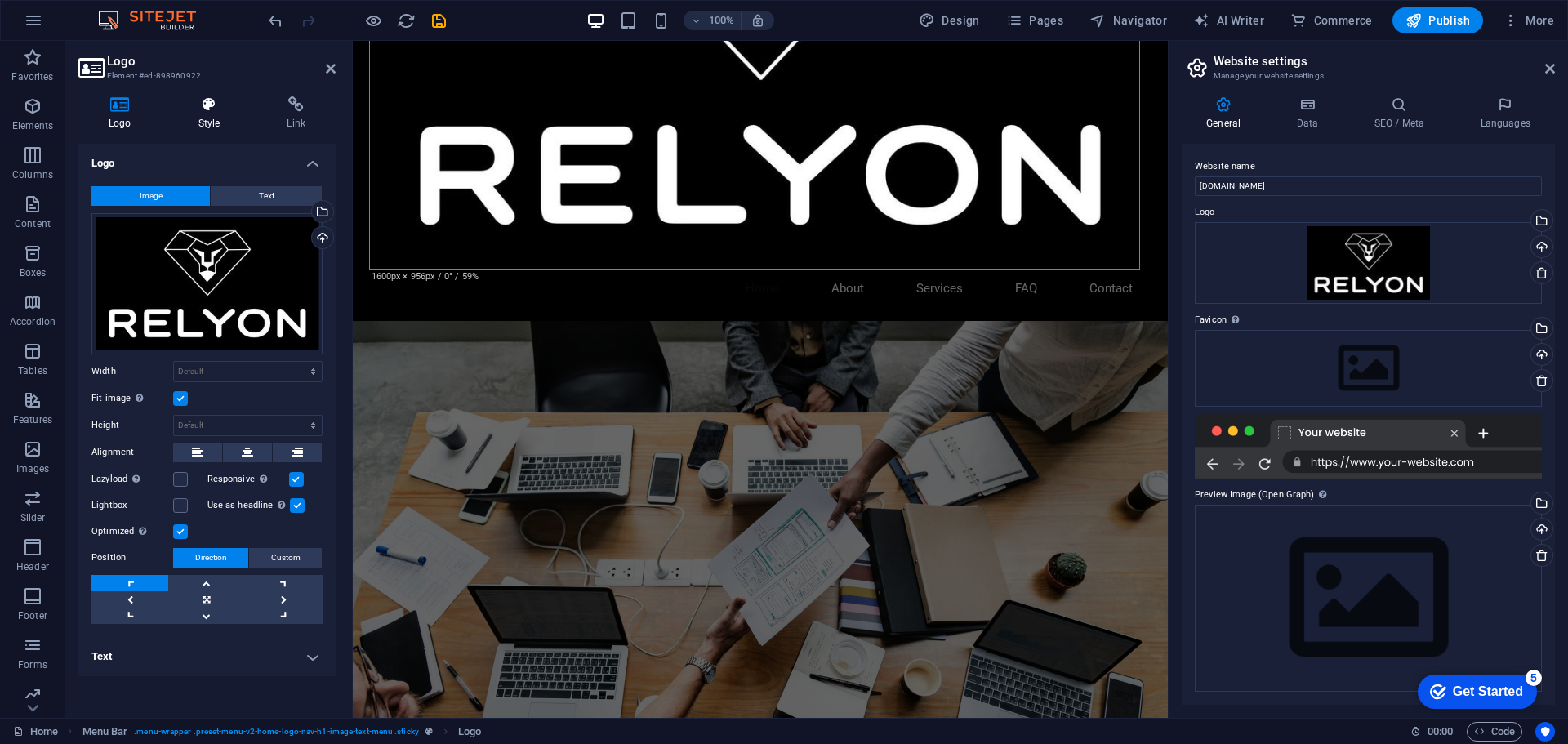
click at [206, 110] on icon at bounding box center [209, 104] width 82 height 16
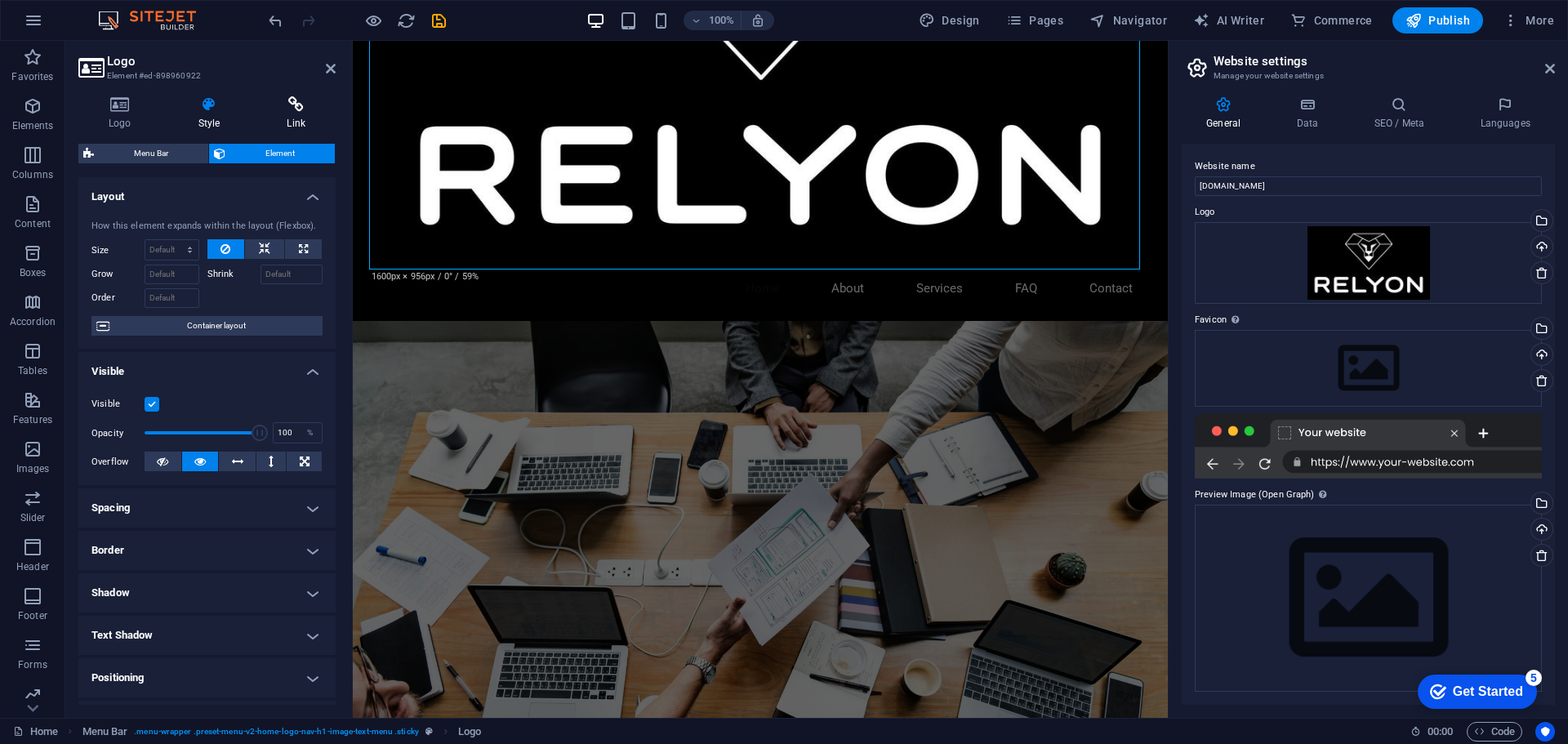
click at [273, 110] on icon at bounding box center [295, 104] width 80 height 16
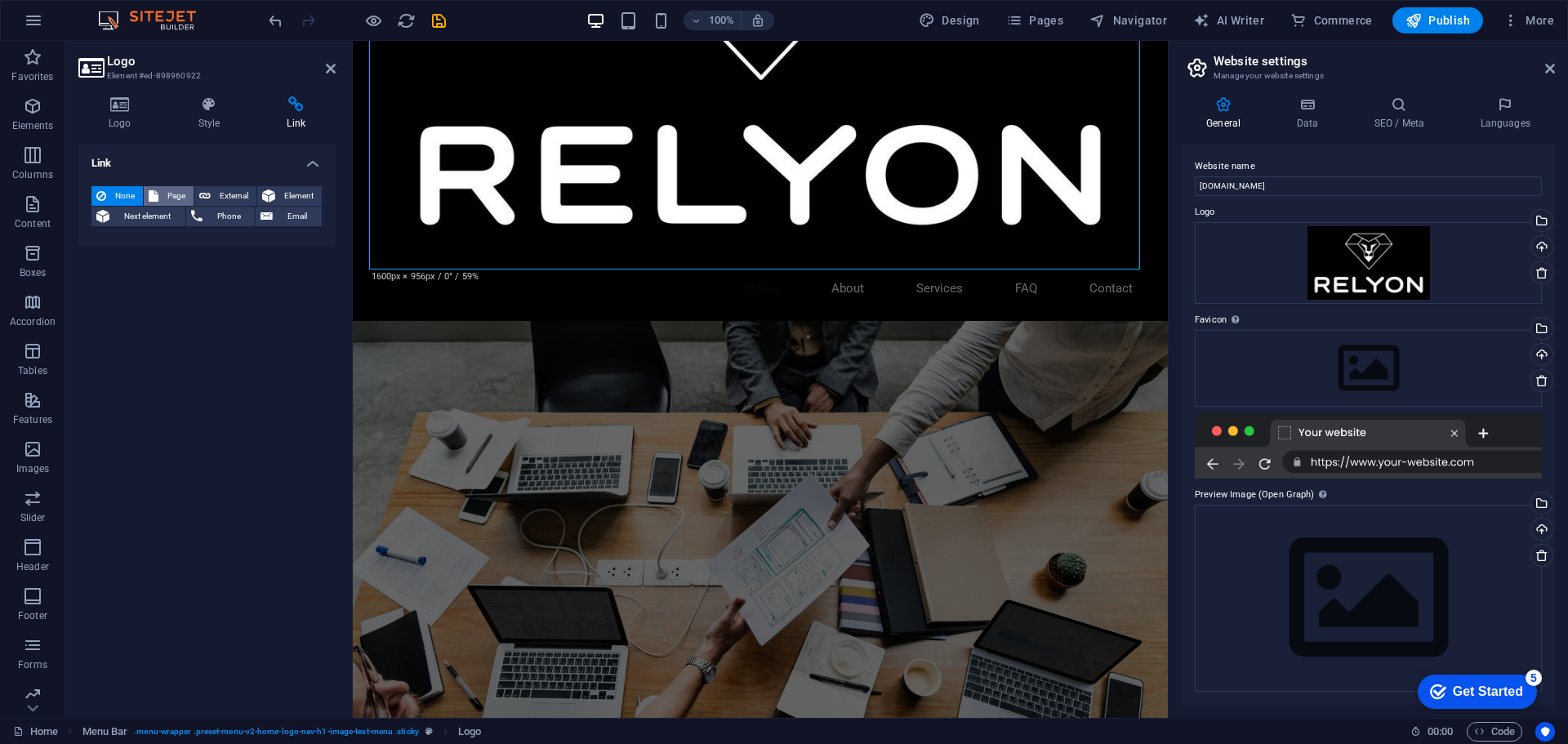
click at [165, 193] on span "Page" at bounding box center [176, 195] width 26 height 20
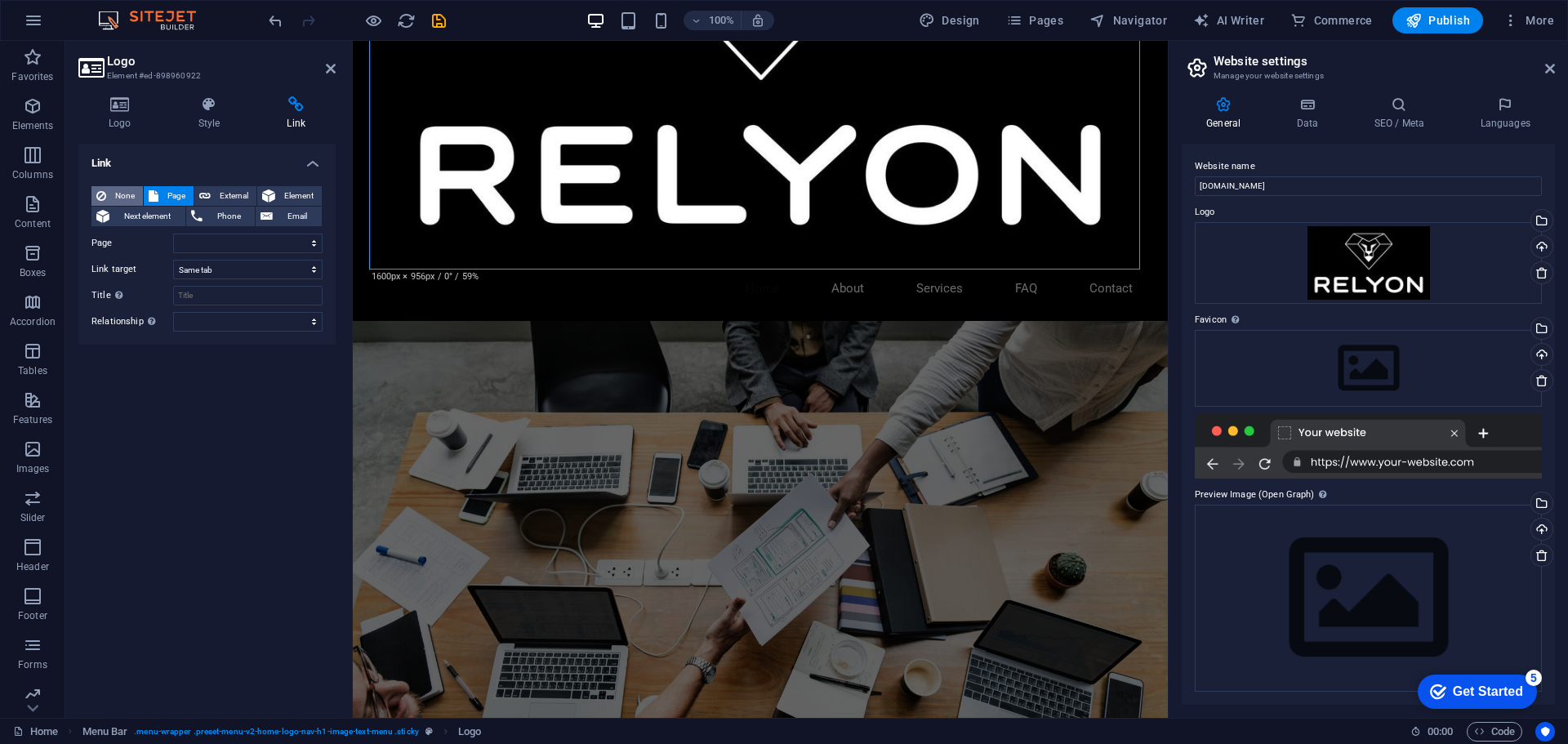
click at [133, 193] on span "None" at bounding box center [124, 195] width 27 height 20
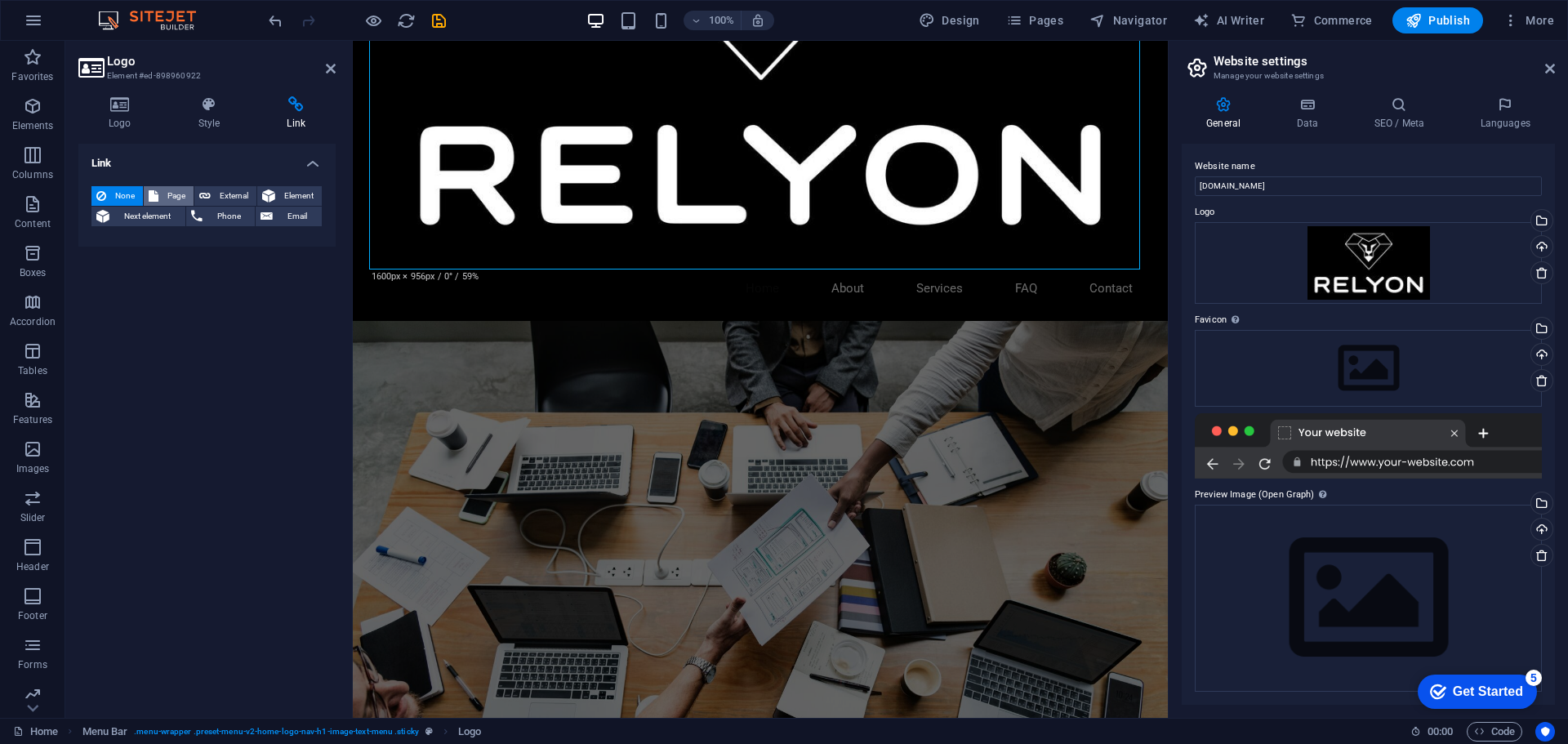
click at [153, 193] on icon at bounding box center [153, 195] width 9 height 20
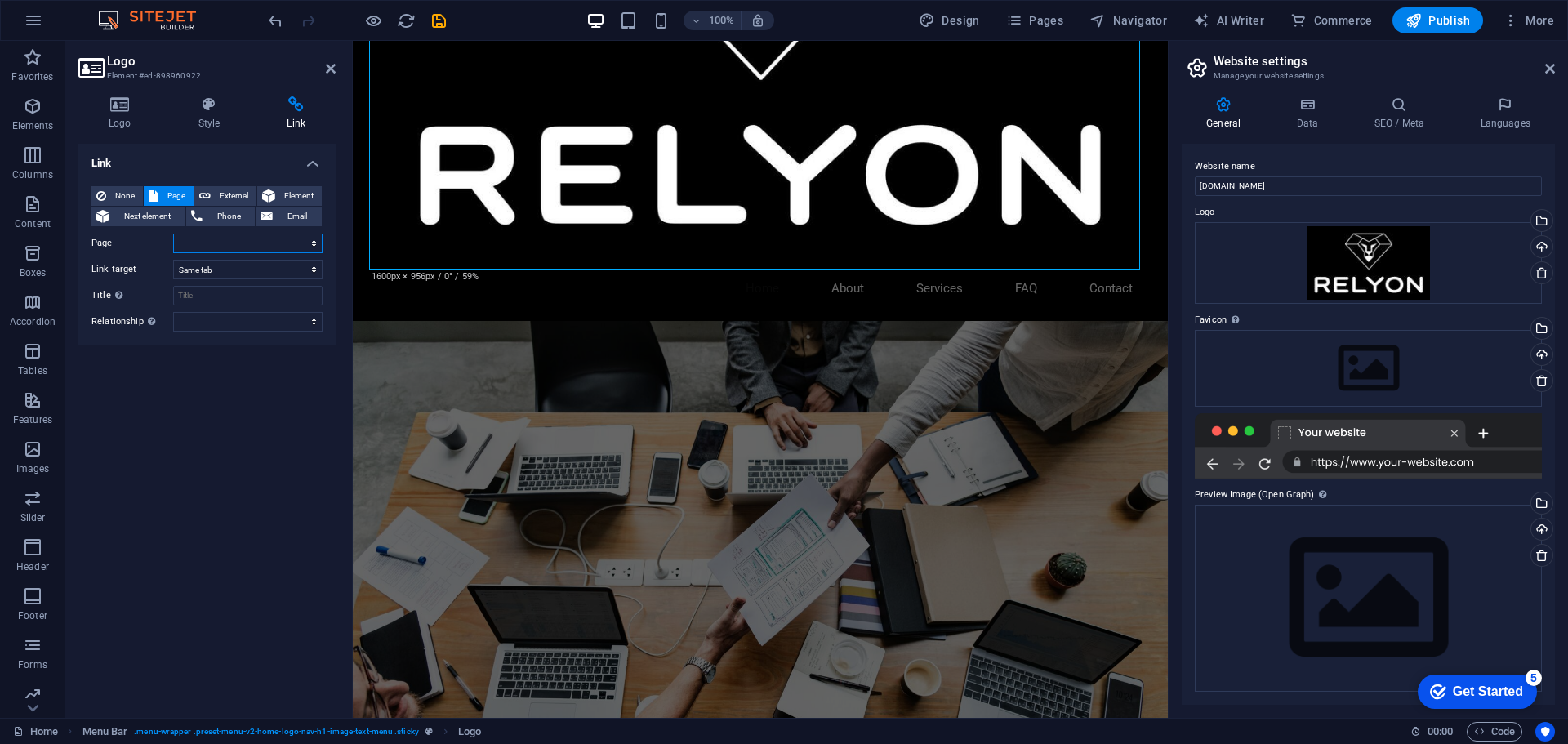
click at [218, 253] on select "Home Subpage Legal Notice Privacy" at bounding box center [247, 243] width 150 height 20
select select "0"
click at [173, 234] on select "Home Subpage Legal Notice Privacy" at bounding box center [247, 243] width 150 height 20
click at [181, 503] on div "Link None Page External Element Next element Phone Email Page Home Subpage Lega…" at bounding box center [207, 424] width 257 height 561
click at [329, 71] on icon at bounding box center [331, 68] width 9 height 13
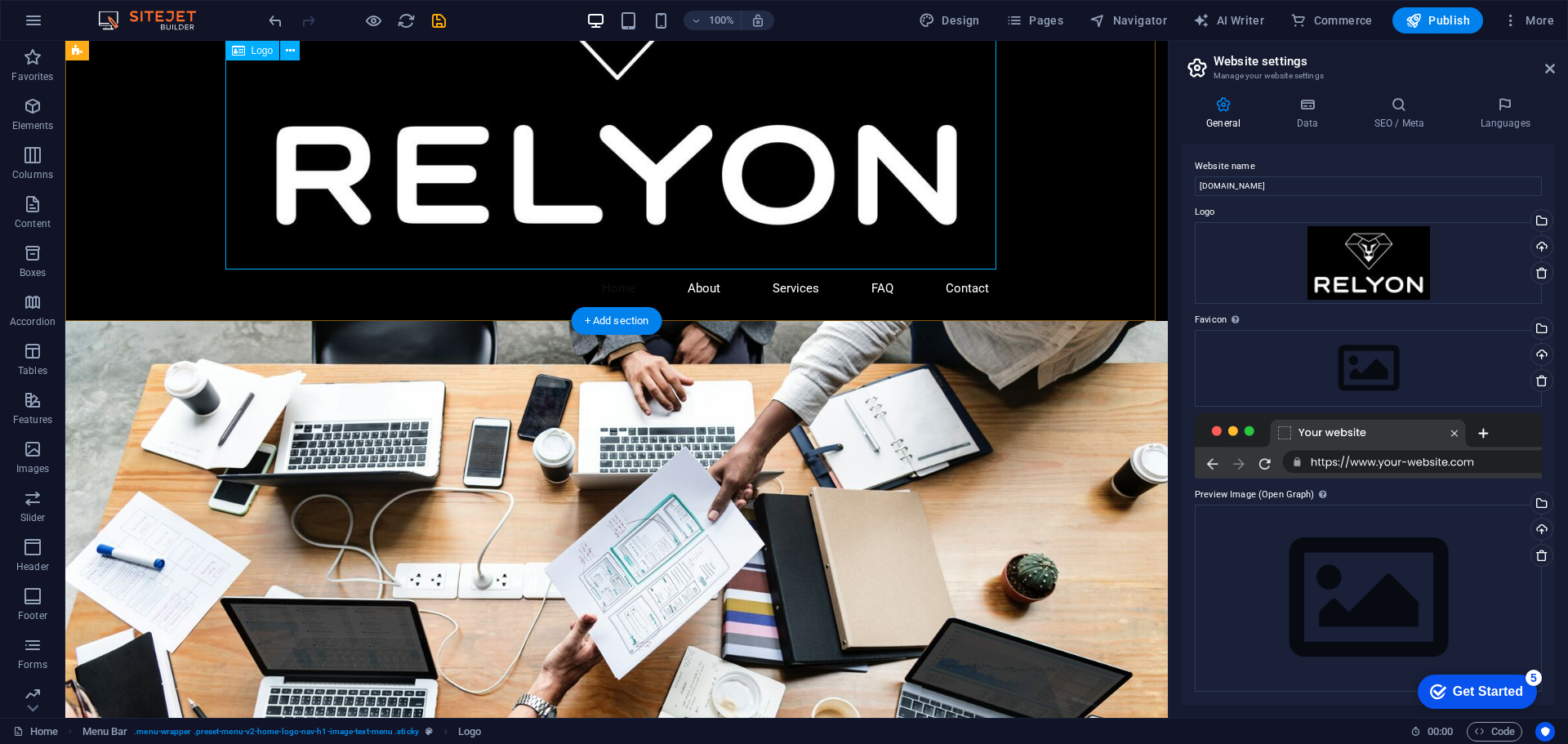
click at [632, 175] on div at bounding box center [617, 39] width 771 height 461
click at [289, 55] on icon at bounding box center [290, 51] width 9 height 17
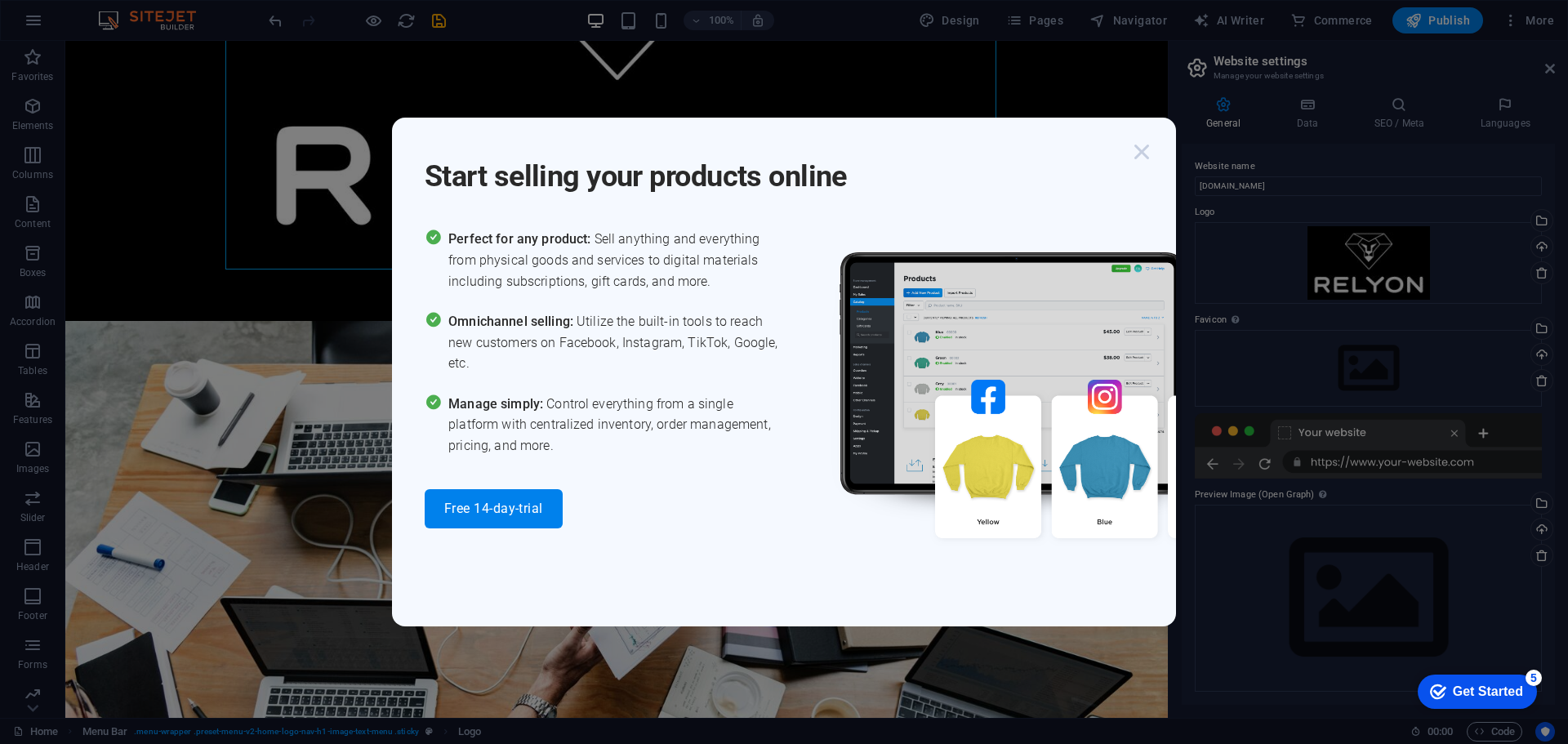
click at [1145, 146] on icon "button" at bounding box center [1142, 152] width 29 height 29
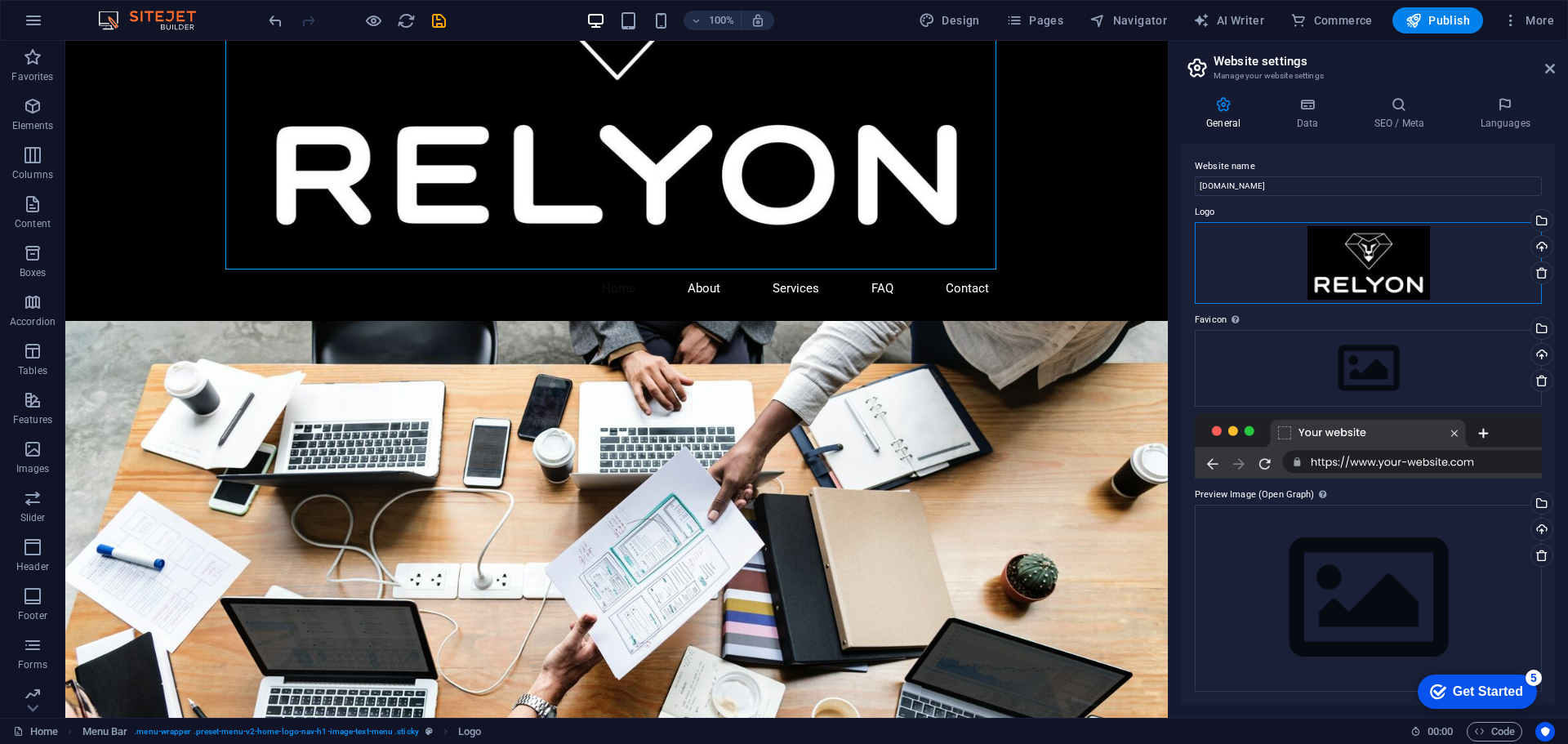
click at [1382, 283] on div "Drag files here, click to choose files or select files from Files or our free s…" at bounding box center [1368, 262] width 347 height 81
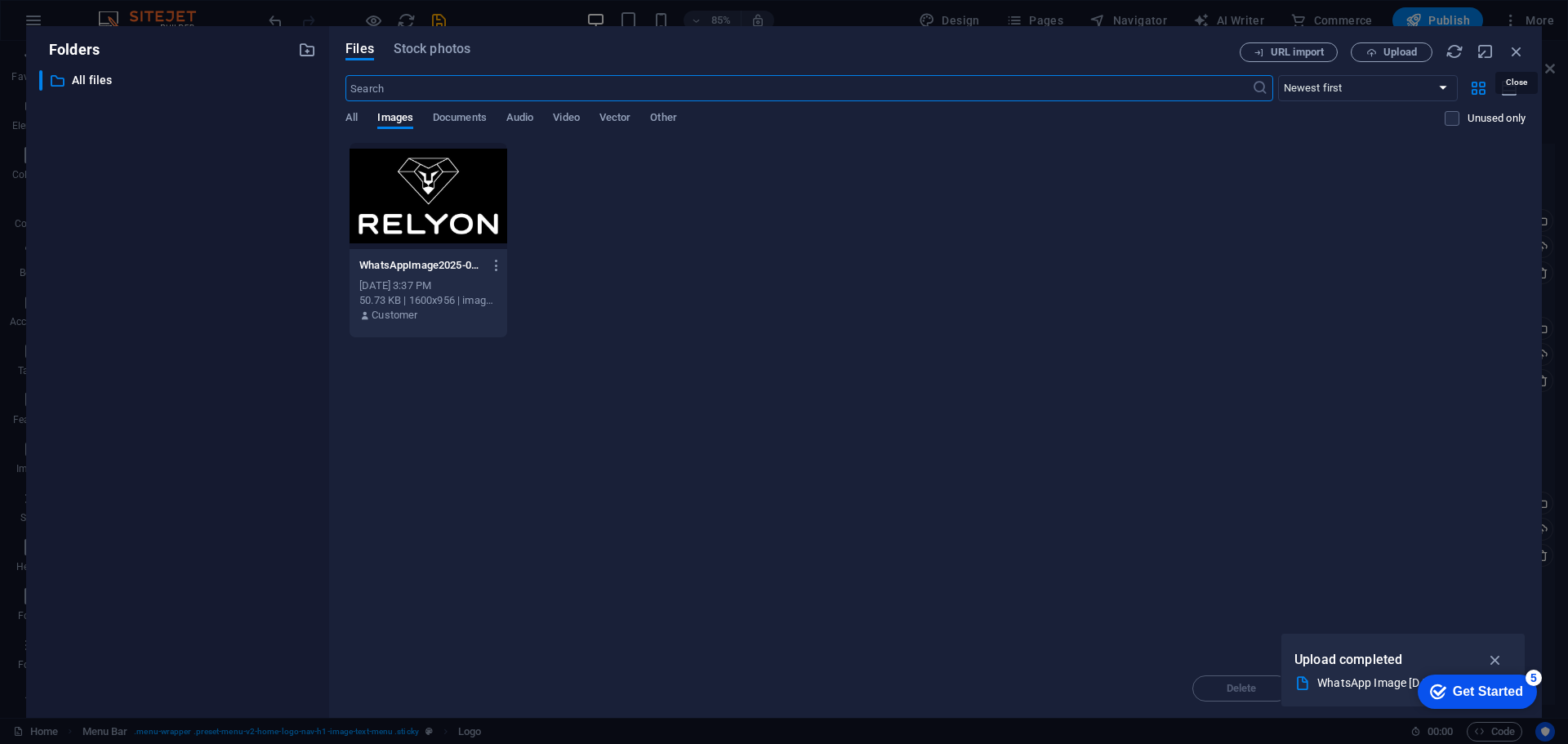
click at [1525, 51] on icon "button" at bounding box center [1517, 51] width 18 height 18
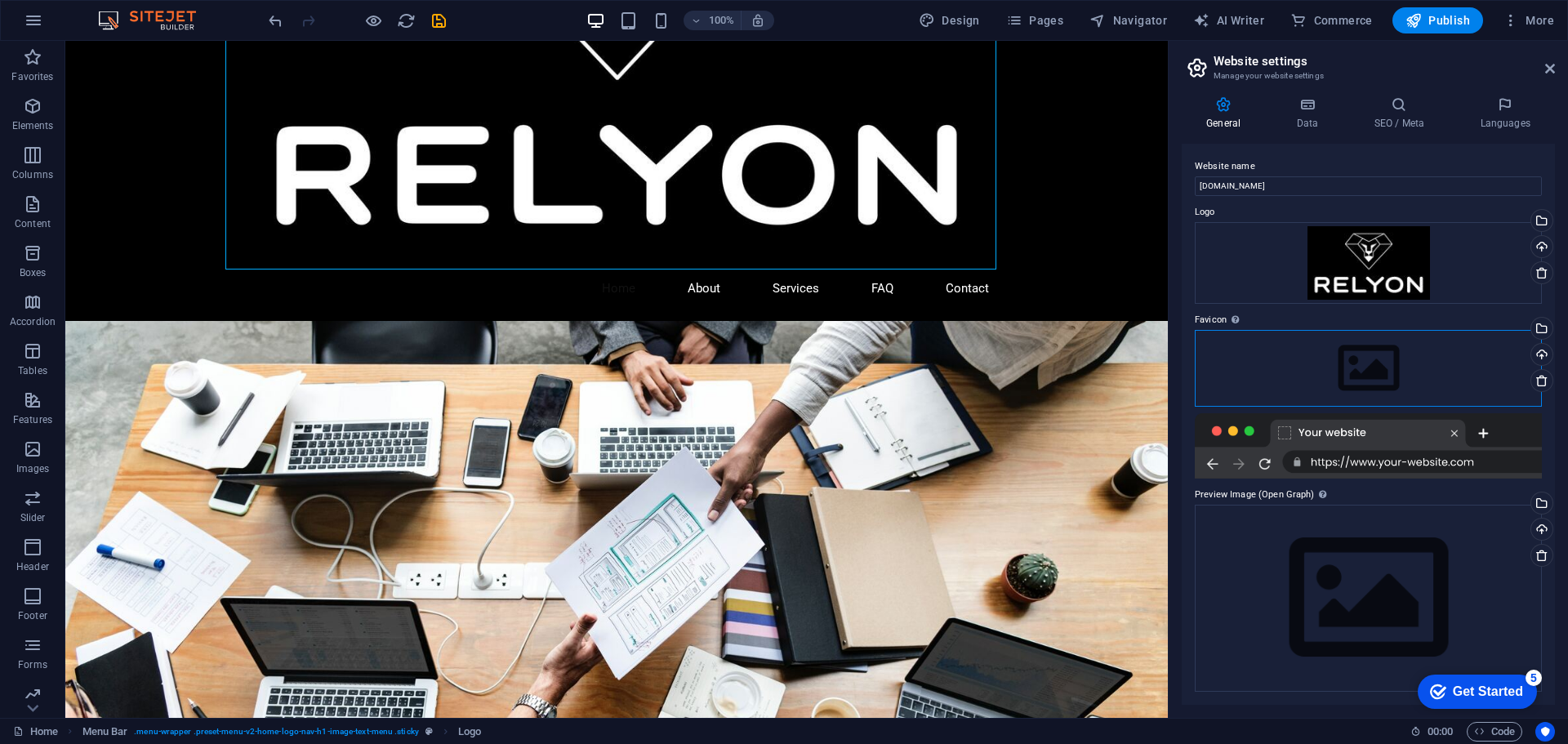
click at [1344, 370] on div "Drag files here, click to choose files or select files from Files or our free s…" at bounding box center [1368, 368] width 347 height 77
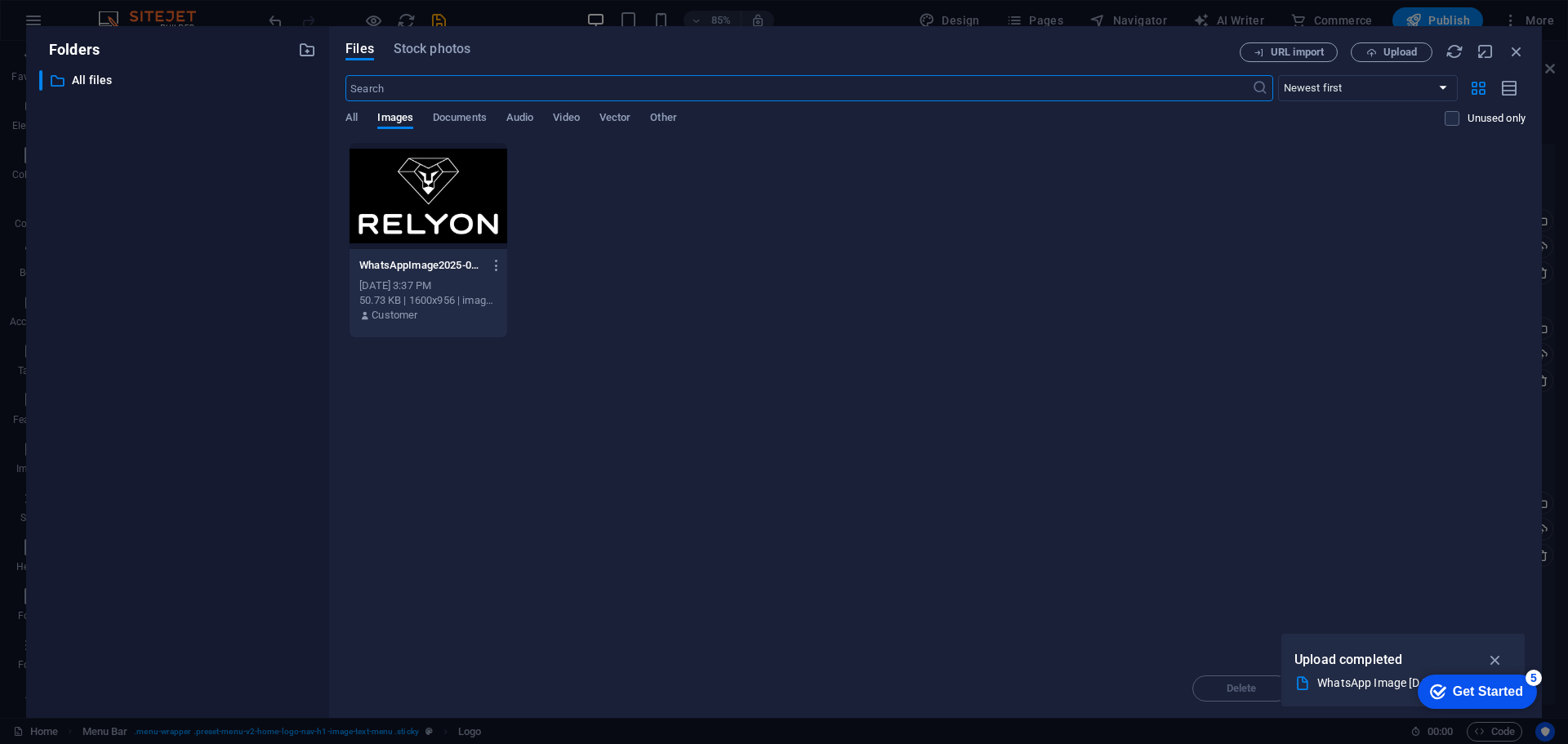
click at [428, 203] on div at bounding box center [428, 196] width 158 height 106
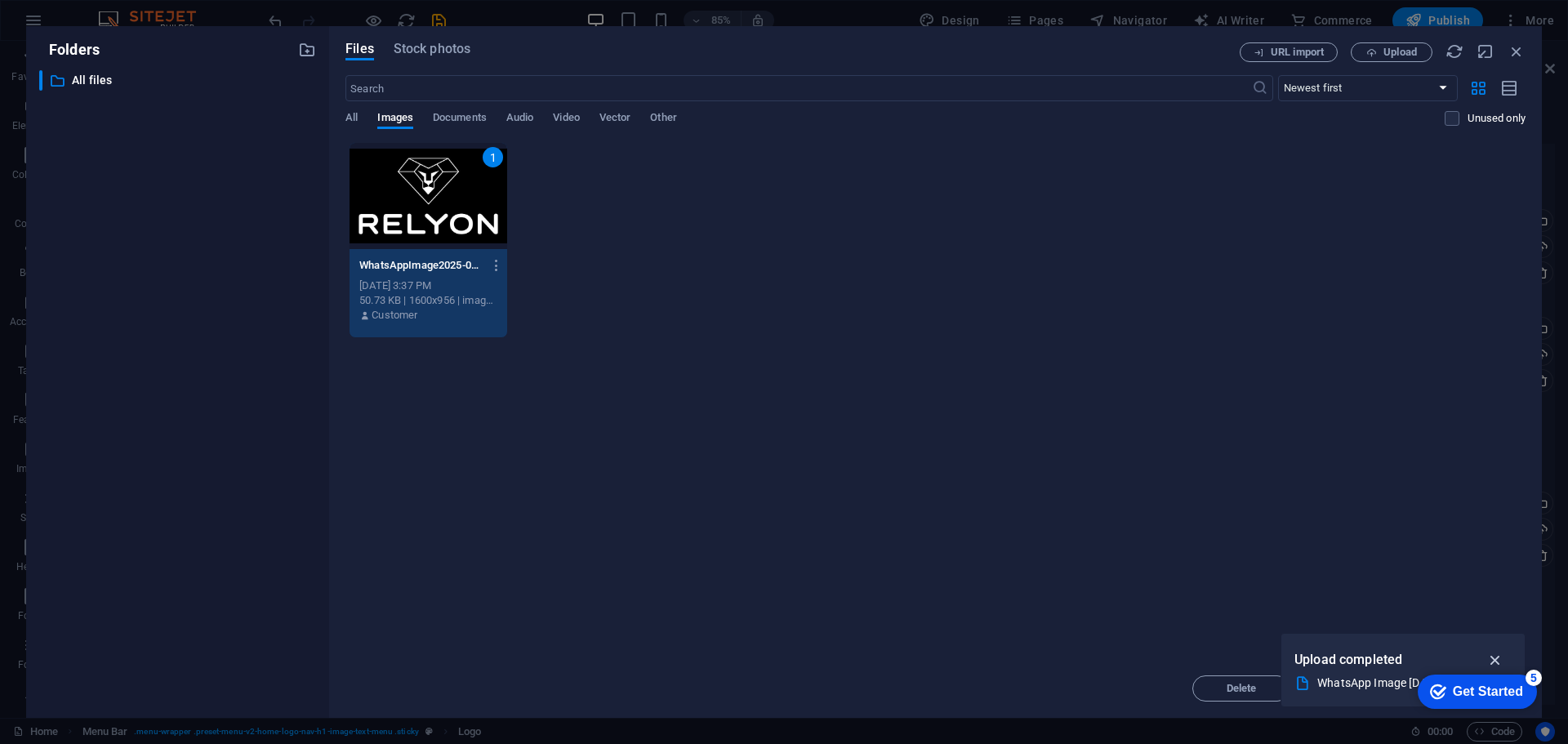
click at [1500, 658] on icon "button" at bounding box center [1496, 659] width 19 height 18
click at [1369, 688] on span "Move" at bounding box center [1359, 687] width 27 height 9
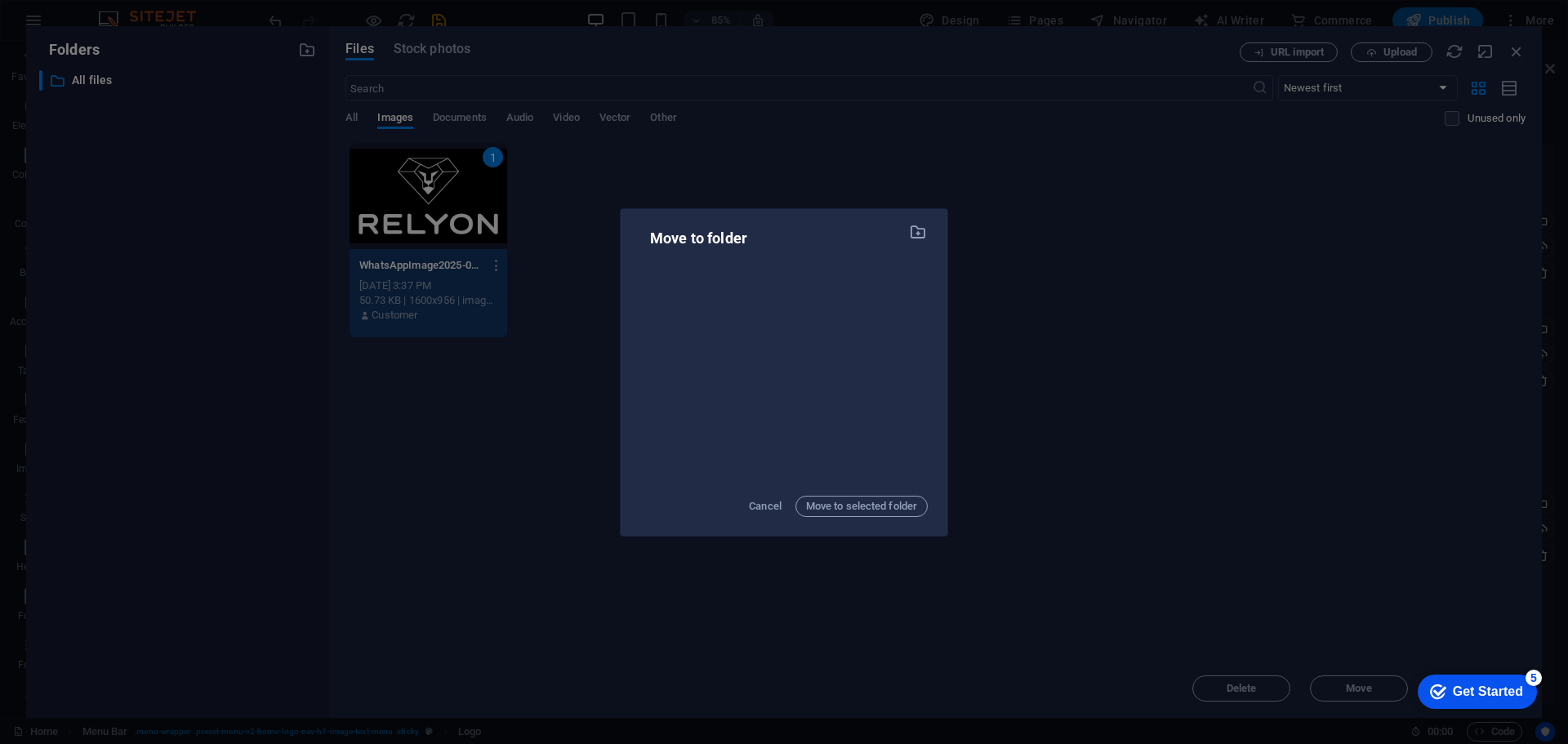
click at [644, 161] on div "Move to folder Cancel Move to selected folder" at bounding box center [784, 372] width 1568 height 744
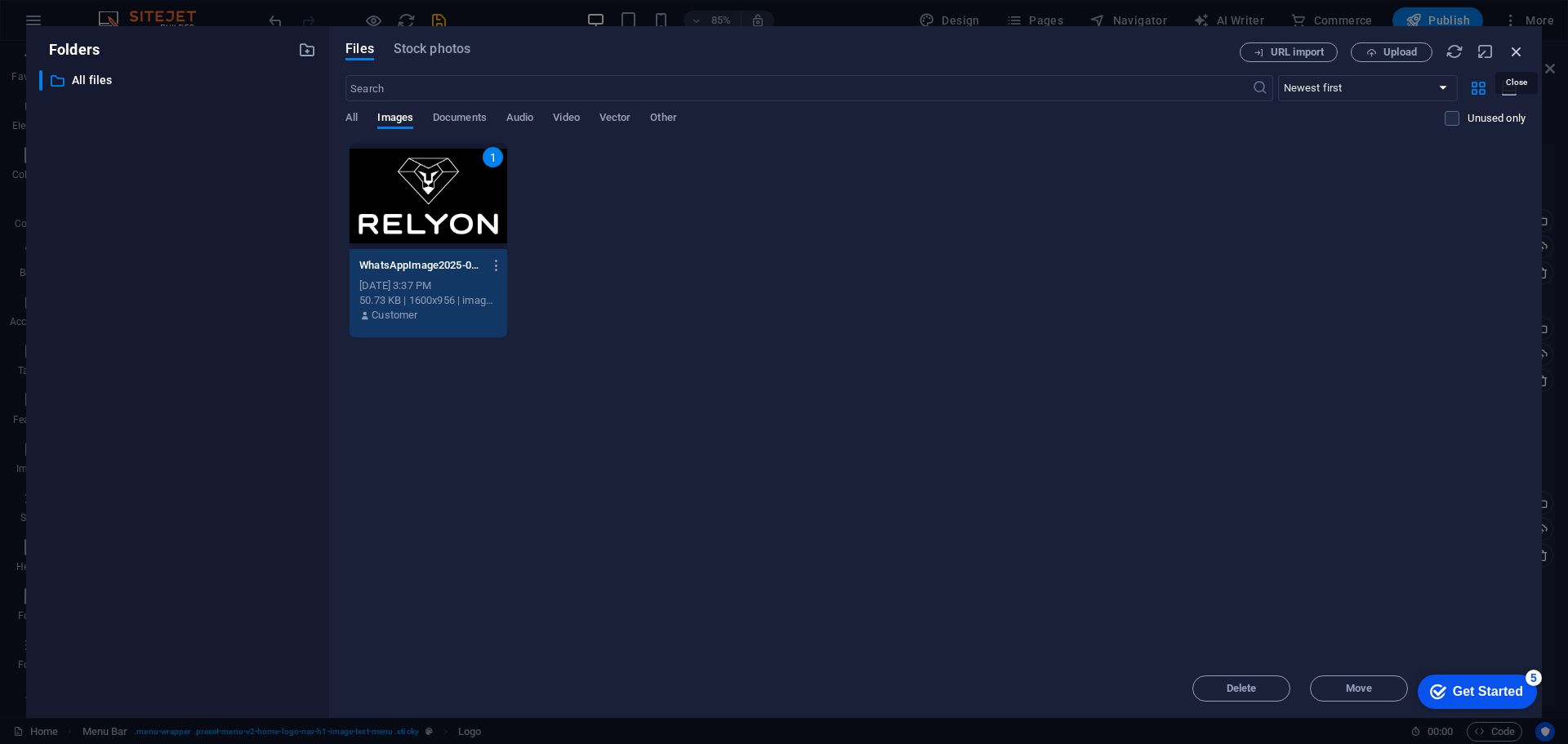
click at [1508, 48] on icon "button" at bounding box center [1517, 51] width 18 height 18
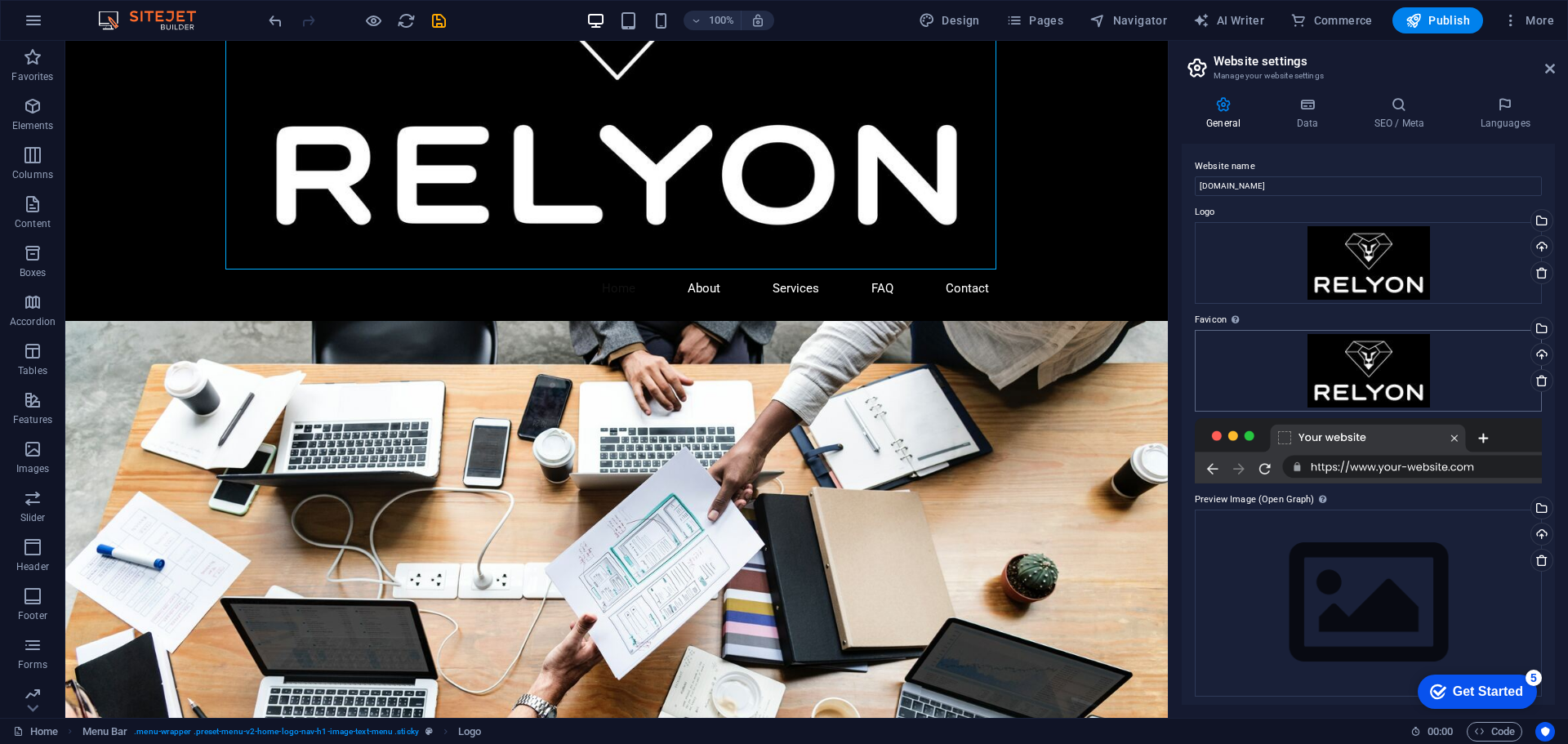
scroll to position [5, 0]
click at [1308, 553] on div "Drag files here, click to choose files or select files from Files or our free s…" at bounding box center [1368, 598] width 347 height 187
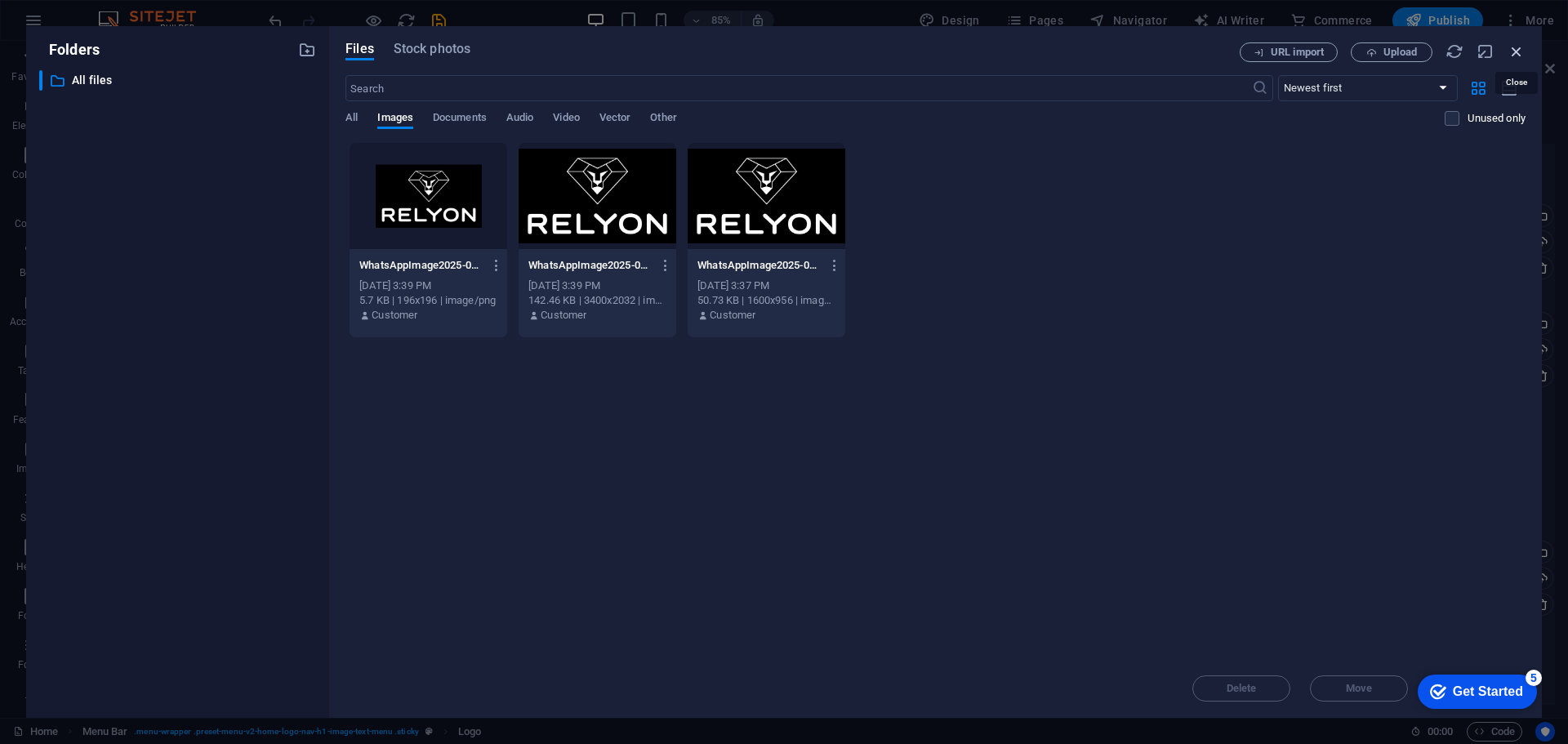
click at [1524, 45] on icon "button" at bounding box center [1517, 51] width 18 height 18
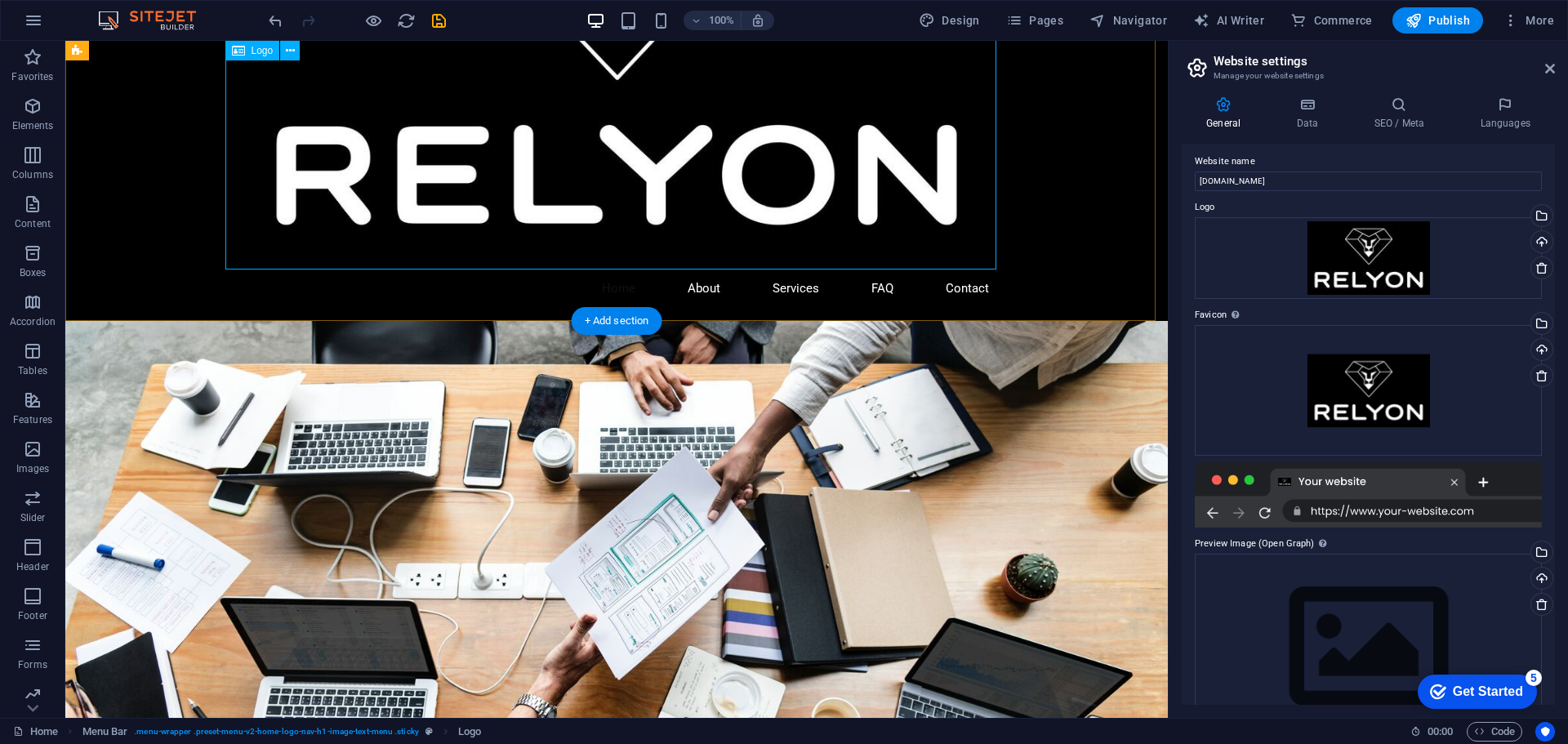
click at [516, 127] on div at bounding box center [617, 39] width 771 height 461
click at [241, 51] on icon at bounding box center [238, 51] width 13 height 20
click at [286, 50] on icon at bounding box center [290, 51] width 9 height 17
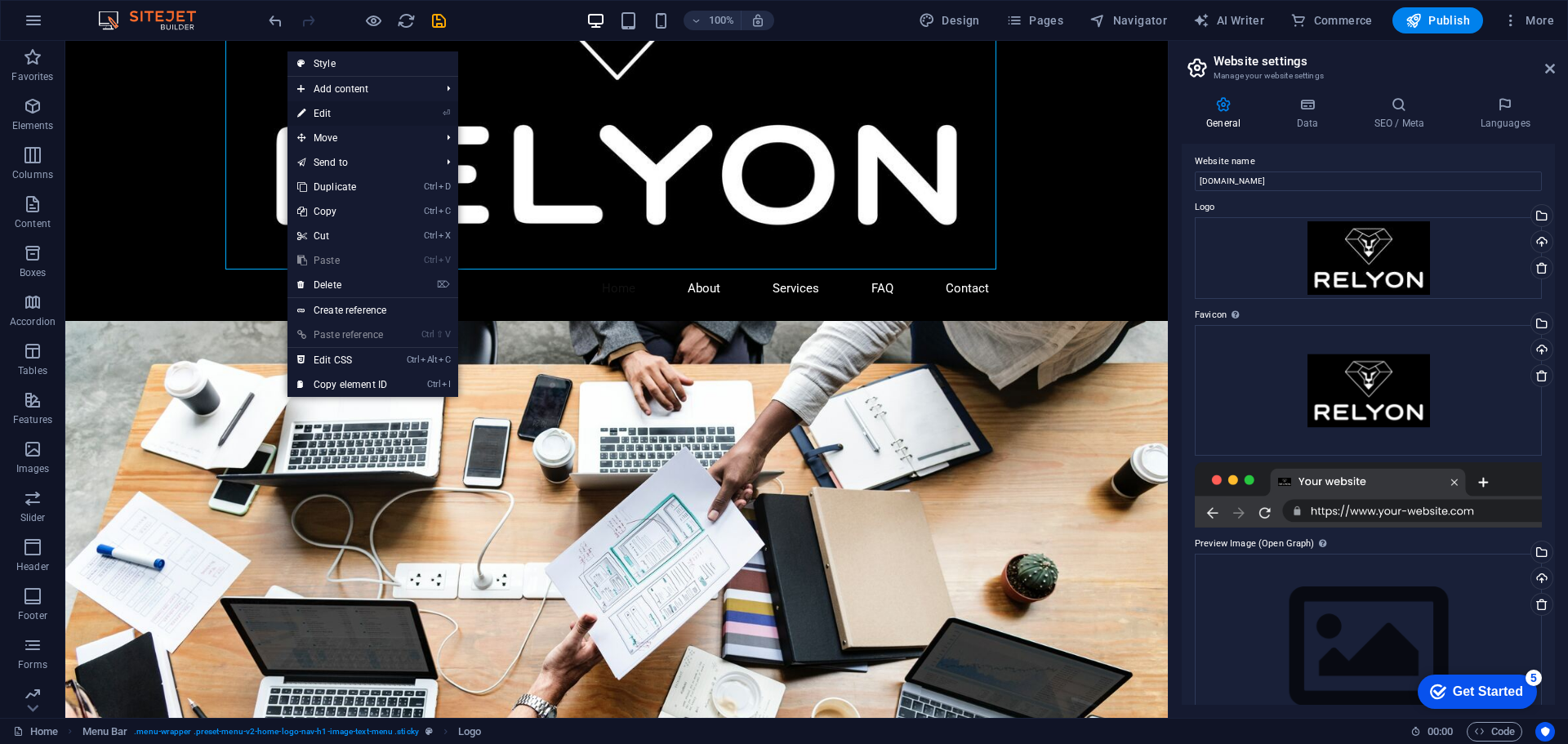
click at [338, 119] on link "⏎ Edit" at bounding box center [343, 113] width 110 height 25
select select
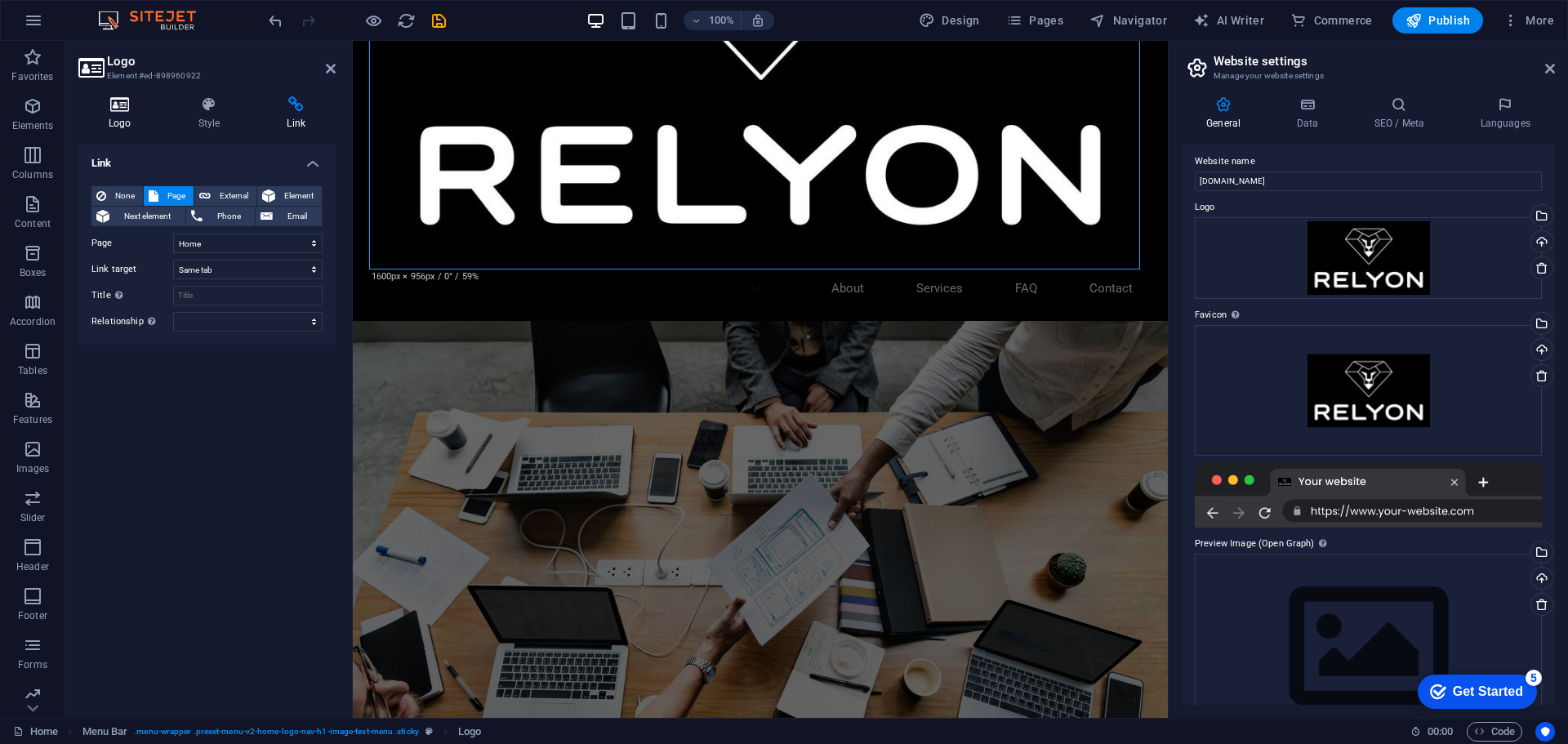
click at [133, 111] on icon at bounding box center [120, 104] width 83 height 16
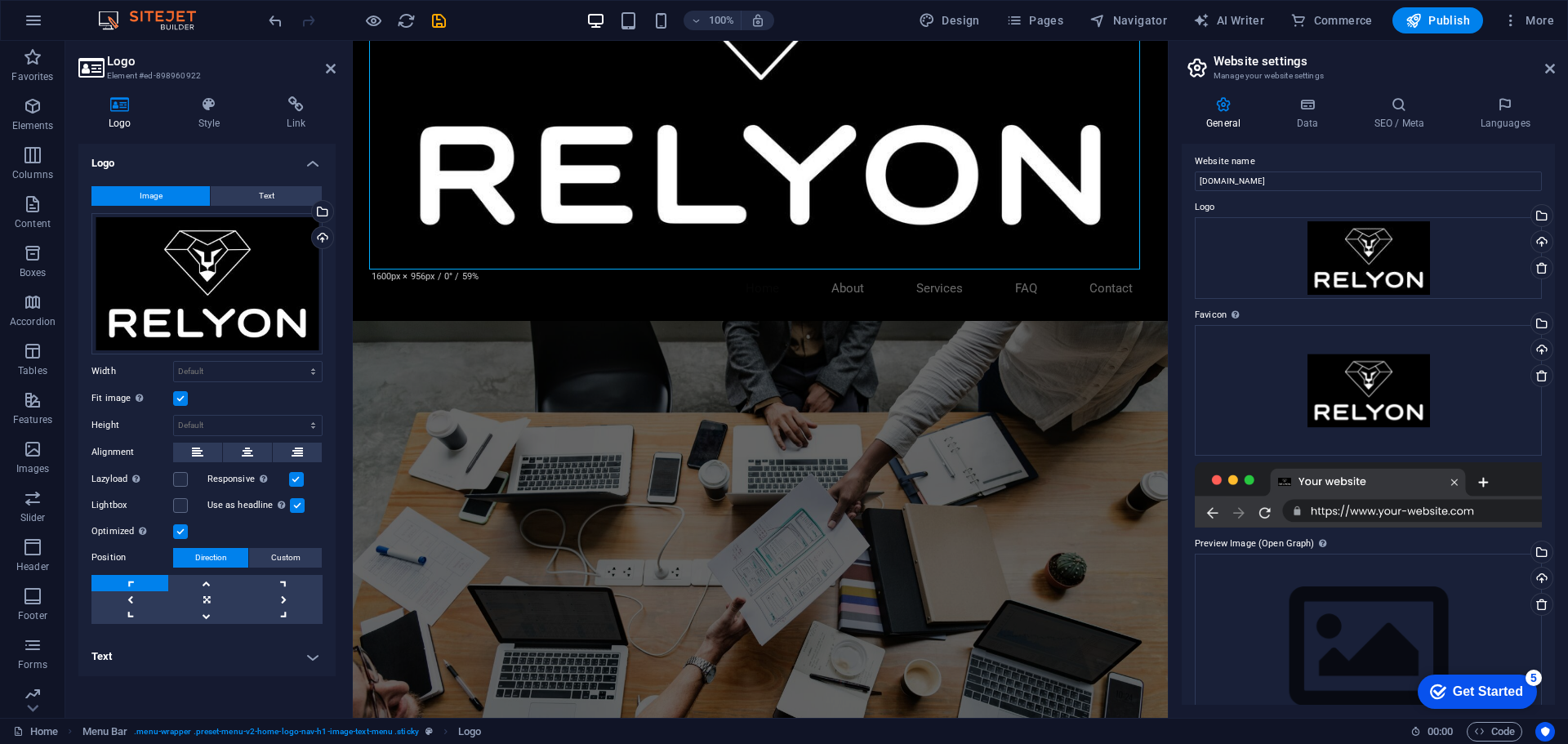
click at [181, 394] on label at bounding box center [180, 398] width 15 height 15
click at [0, 0] on input "Fit image Automatically fit image to a fixed width and height" at bounding box center [0, 0] width 0 height 0
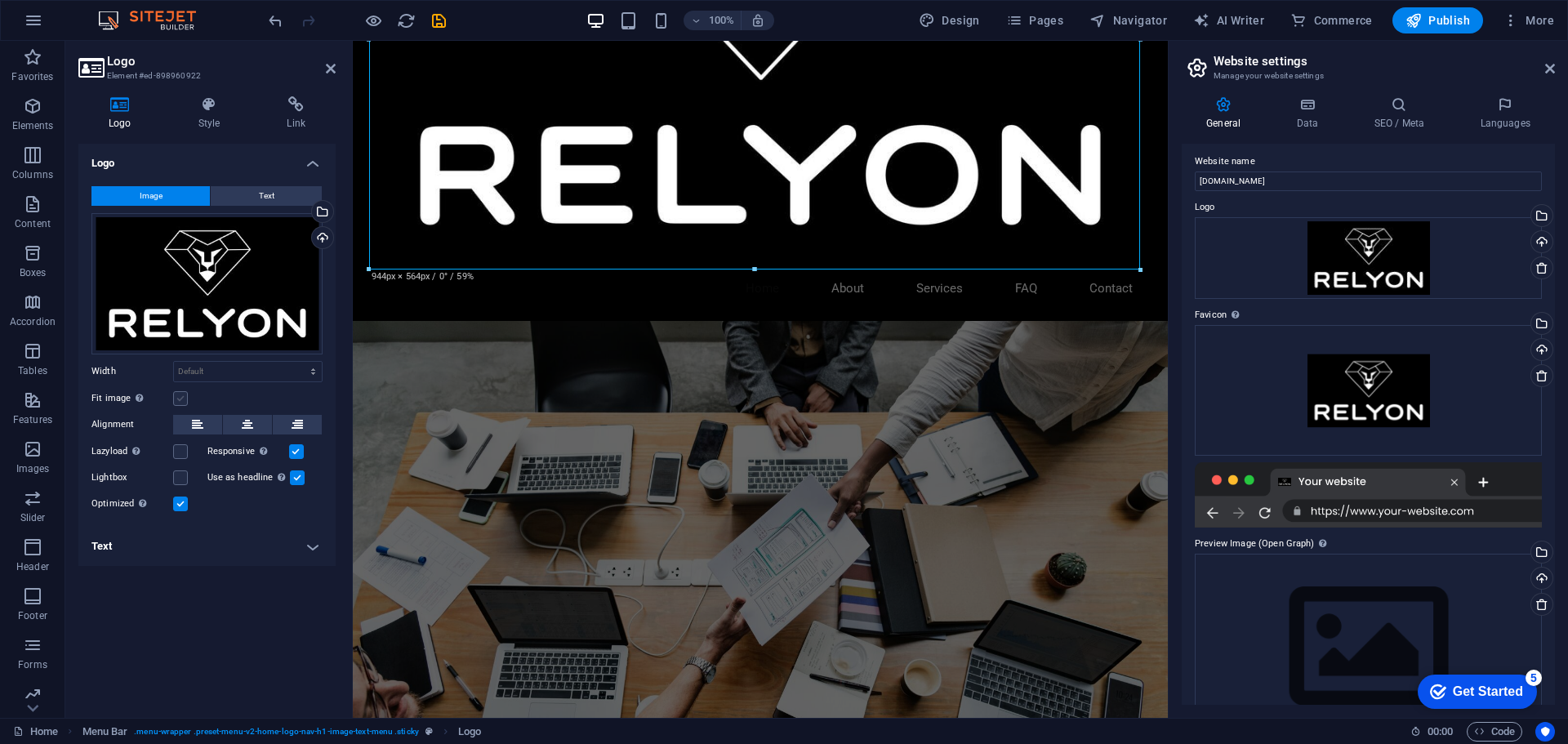
click at [180, 397] on label at bounding box center [180, 398] width 15 height 15
click at [0, 0] on input "Fit image Automatically fit image to a fixed width and height" at bounding box center [0, 0] width 0 height 0
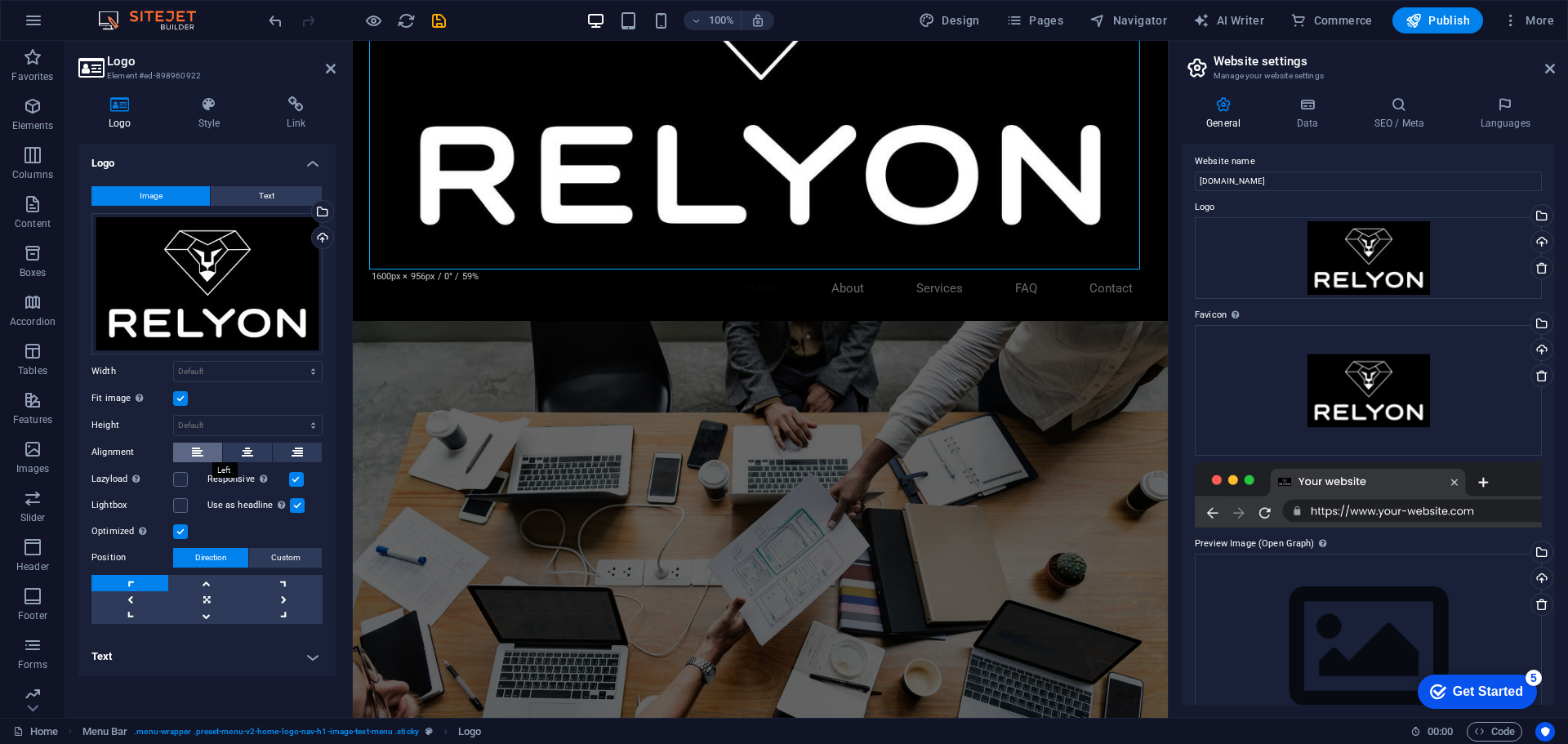
click at [181, 457] on button at bounding box center [197, 452] width 49 height 20
click at [152, 582] on link at bounding box center [130, 582] width 77 height 16
click at [197, 596] on link at bounding box center [206, 598] width 77 height 16
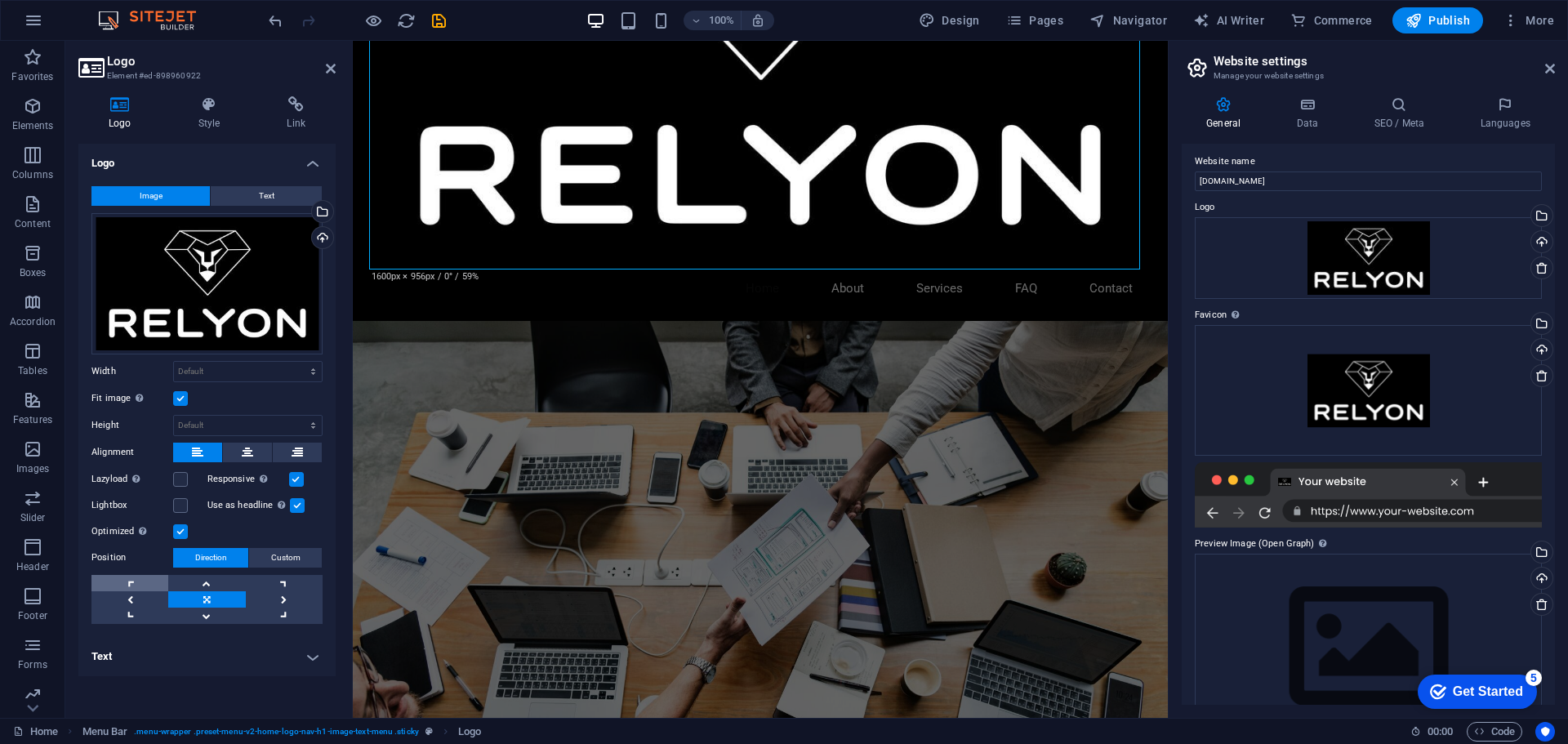
click at [121, 581] on link at bounding box center [130, 582] width 77 height 16
click at [410, 281] on nav "Home About Services FAQ Contact" at bounding box center [760, 289] width 771 height 39
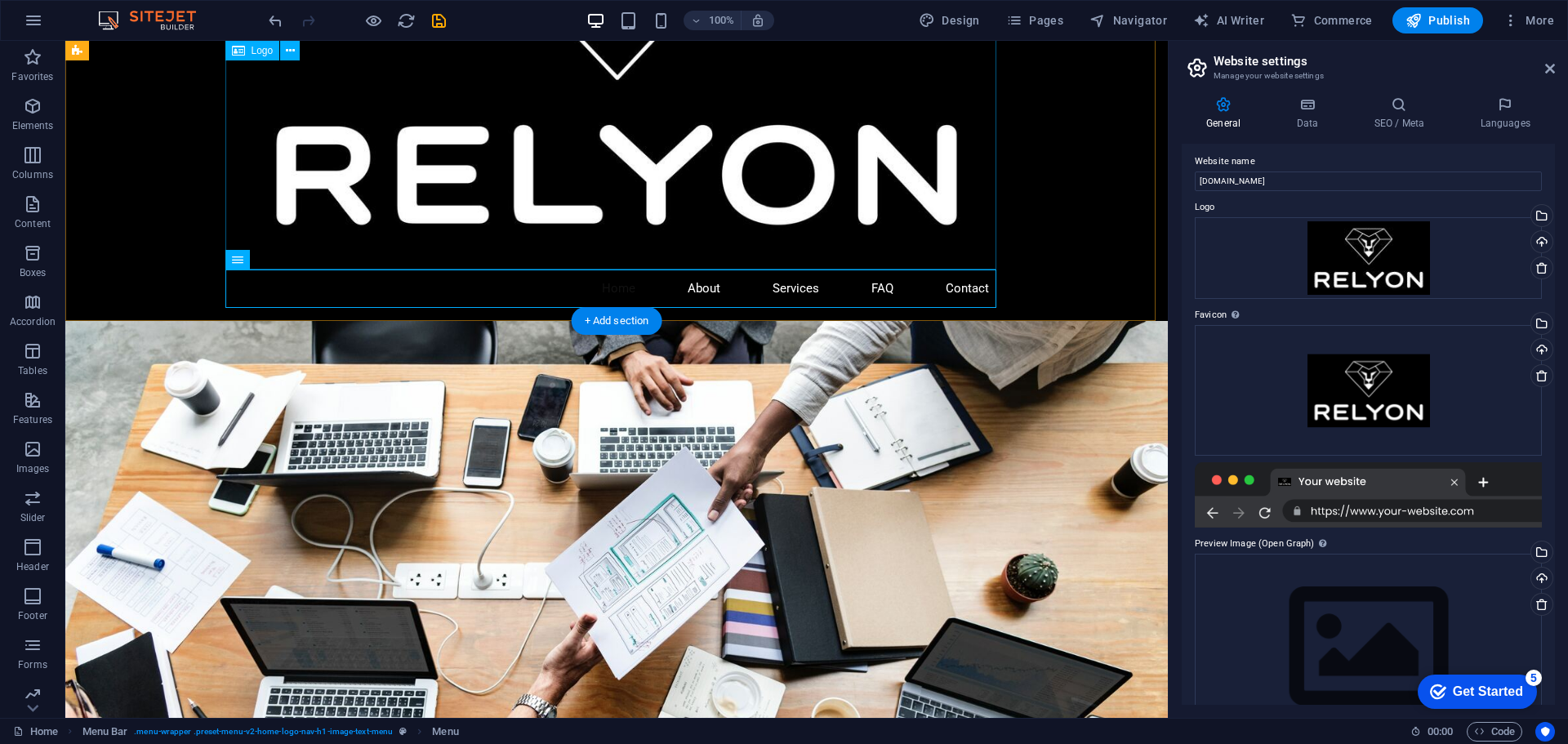
click at [641, 195] on div at bounding box center [617, 39] width 771 height 461
drag, startPoint x: 940, startPoint y: 221, endPoint x: 504, endPoint y: 209, distance: 436.2
click at [507, 209] on div at bounding box center [617, 39] width 771 height 461
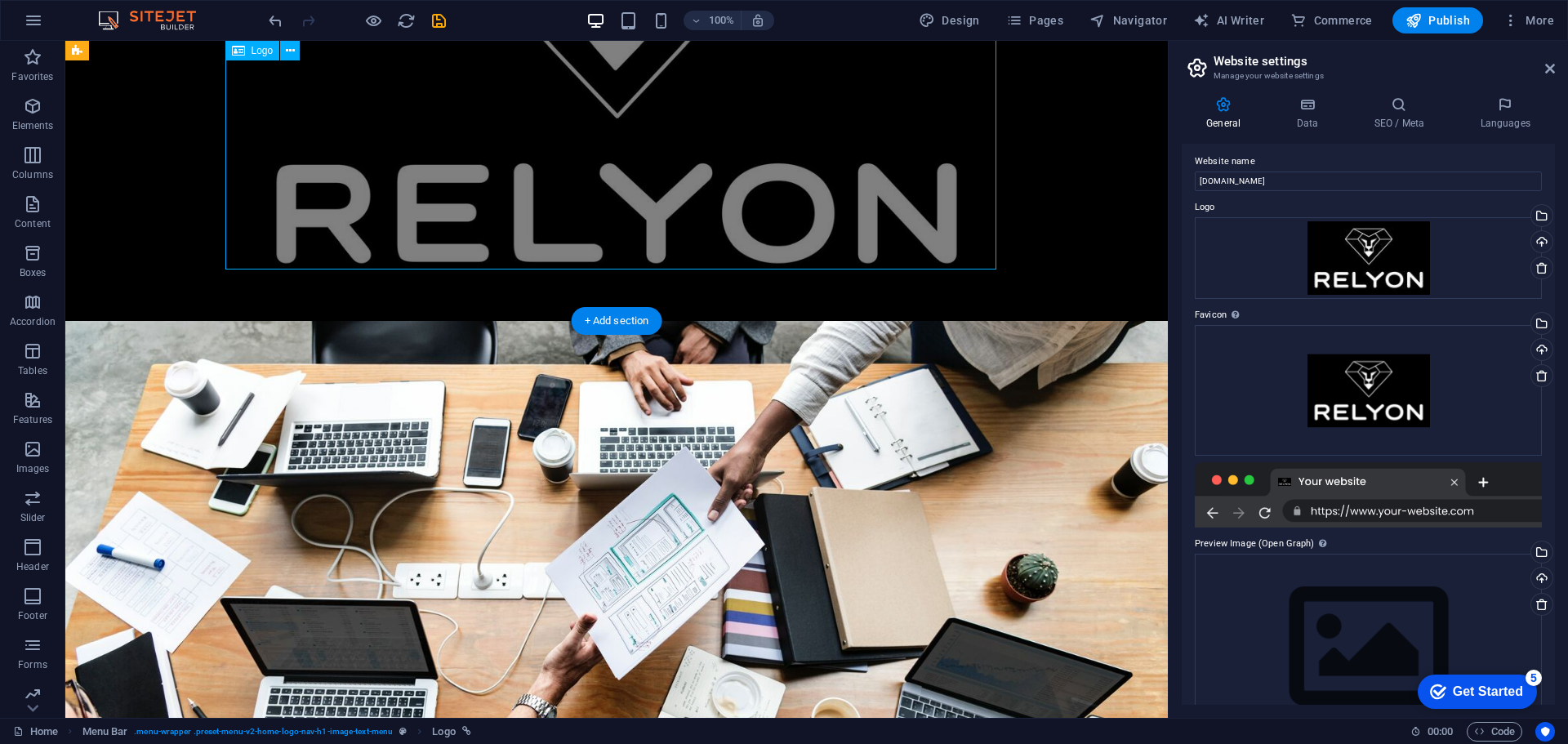
scroll to position [0, 0]
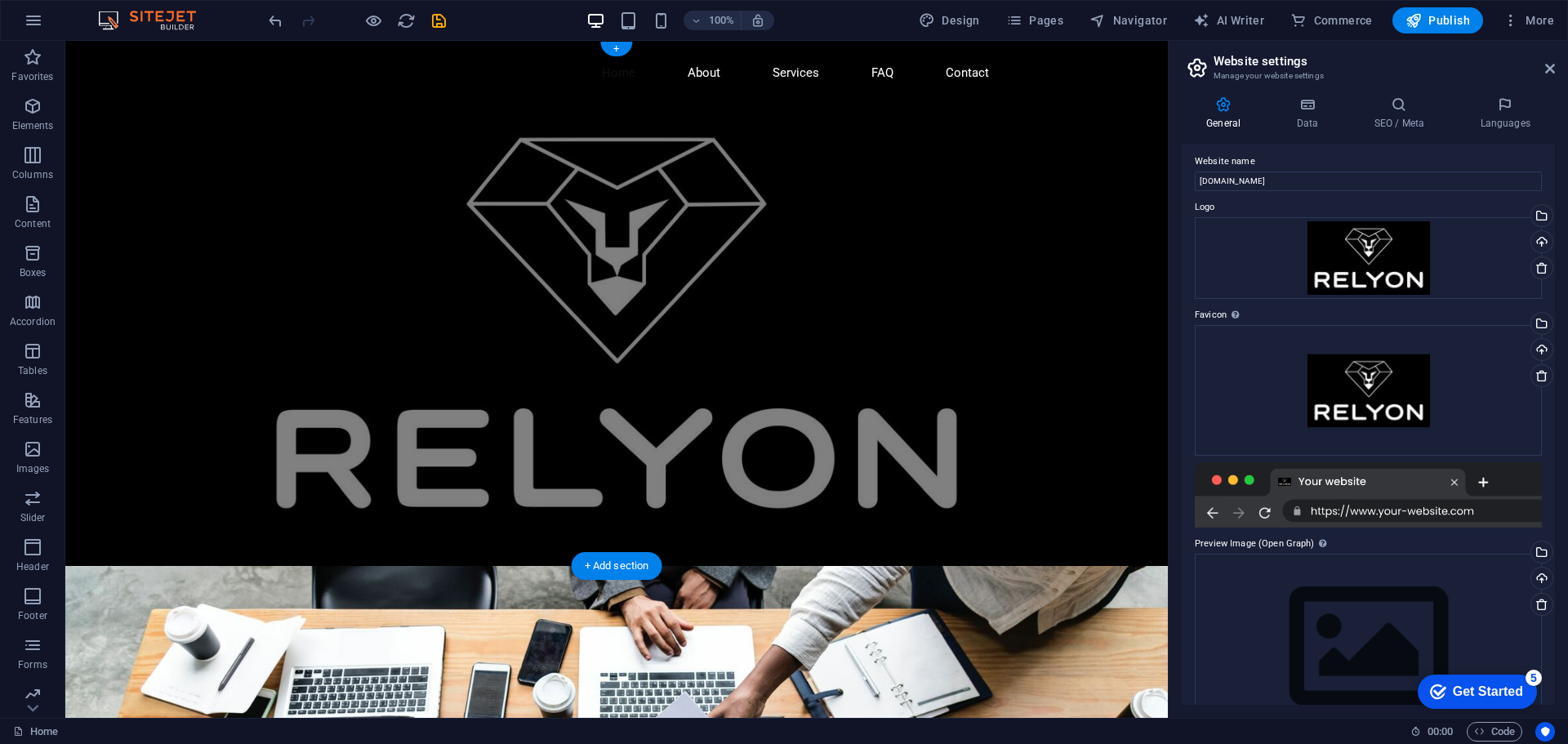
drag, startPoint x: 602, startPoint y: 152, endPoint x: 365, endPoint y: 348, distance: 307.5
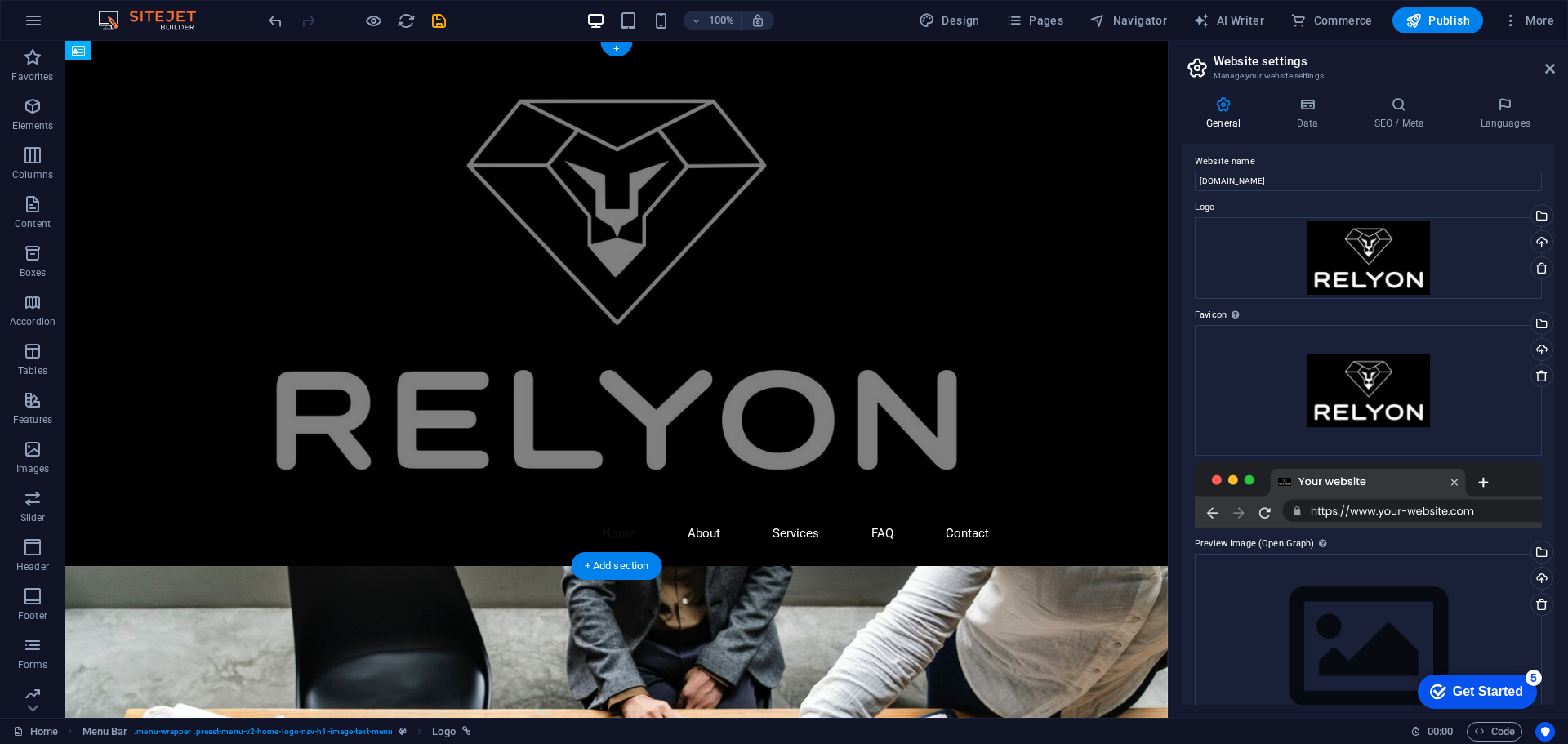
drag, startPoint x: 510, startPoint y: 339, endPoint x: 283, endPoint y: 147, distance: 297.3
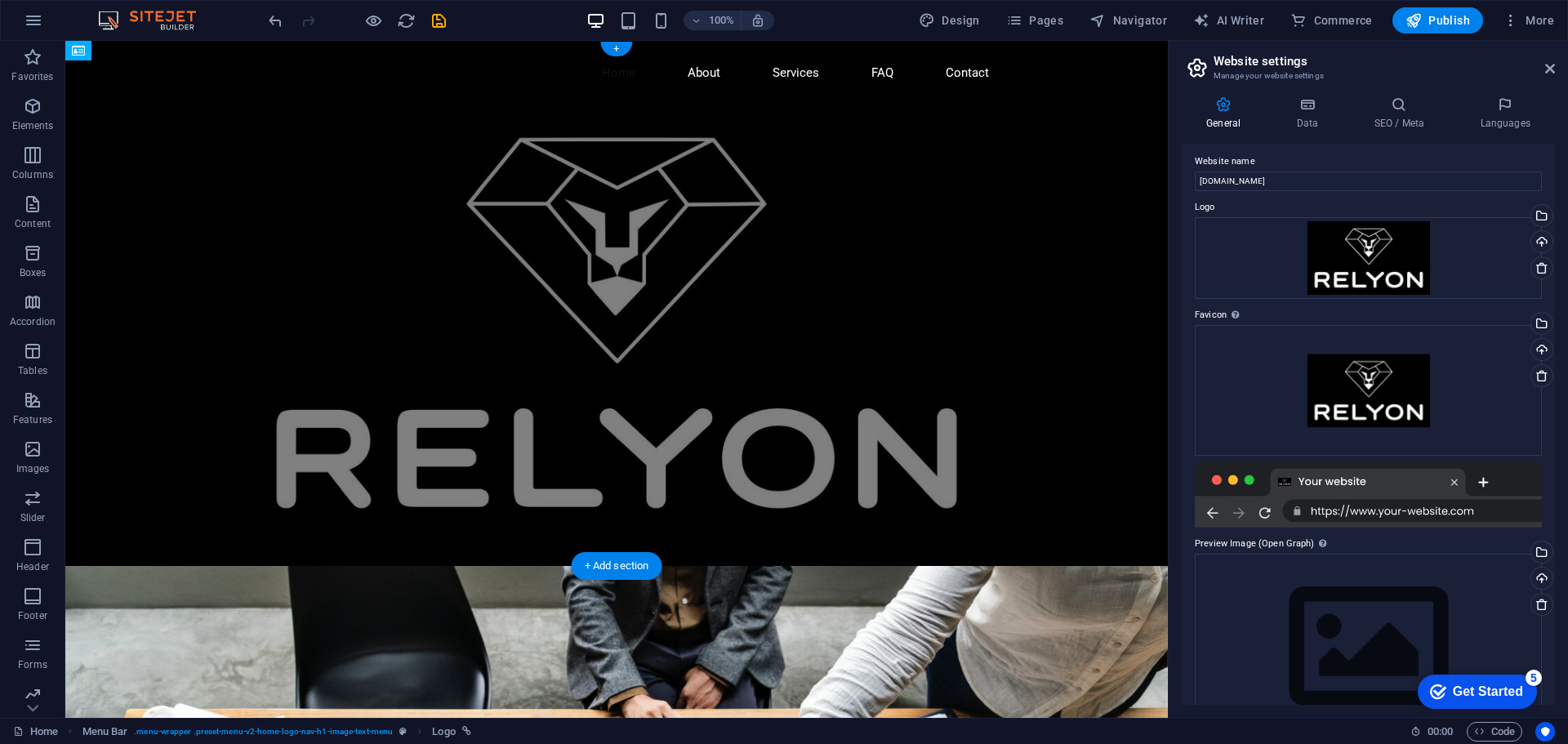
drag, startPoint x: 314, startPoint y: 189, endPoint x: 385, endPoint y: 534, distance: 352.2
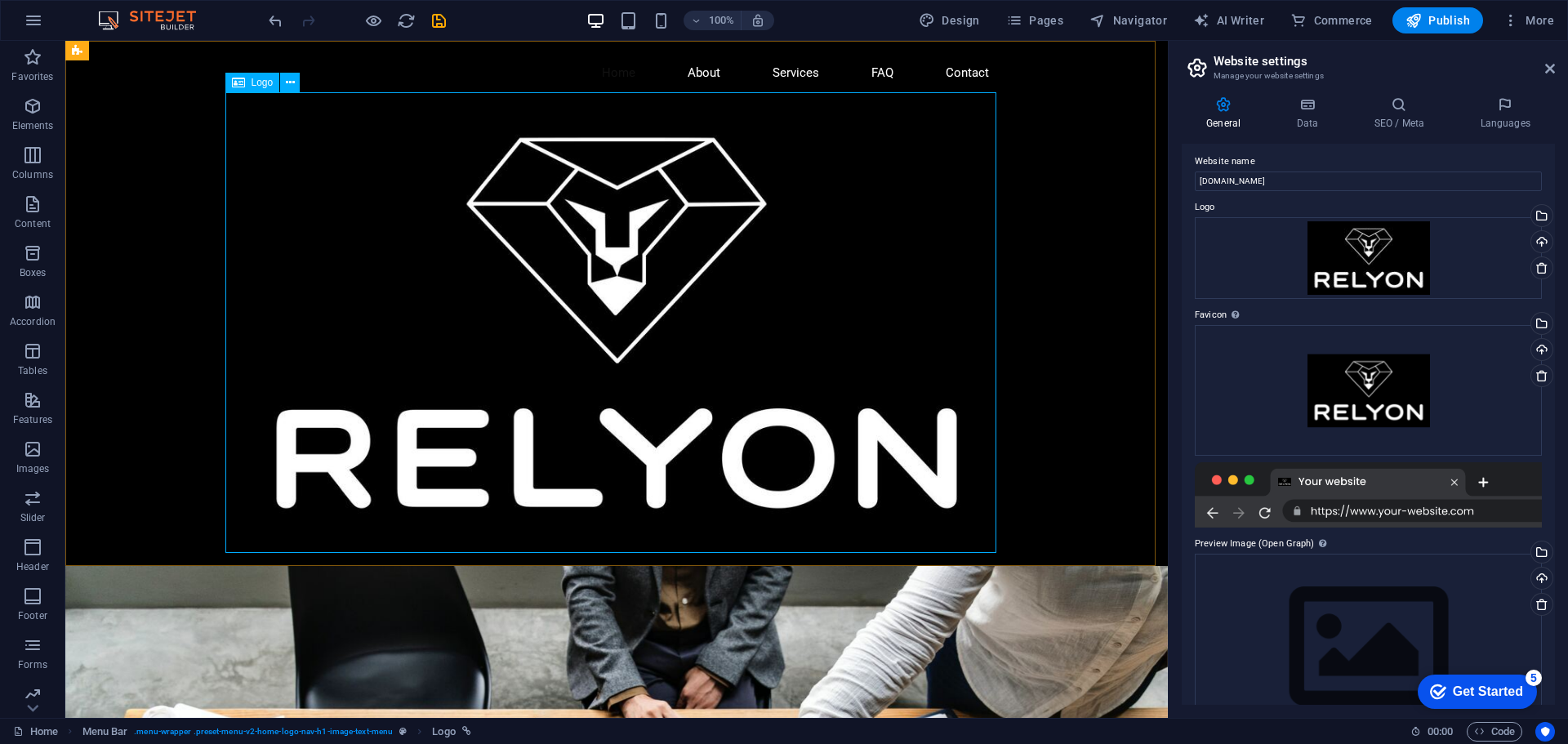
click at [240, 85] on icon at bounding box center [238, 82] width 13 height 20
click at [295, 84] on button at bounding box center [289, 82] width 20 height 20
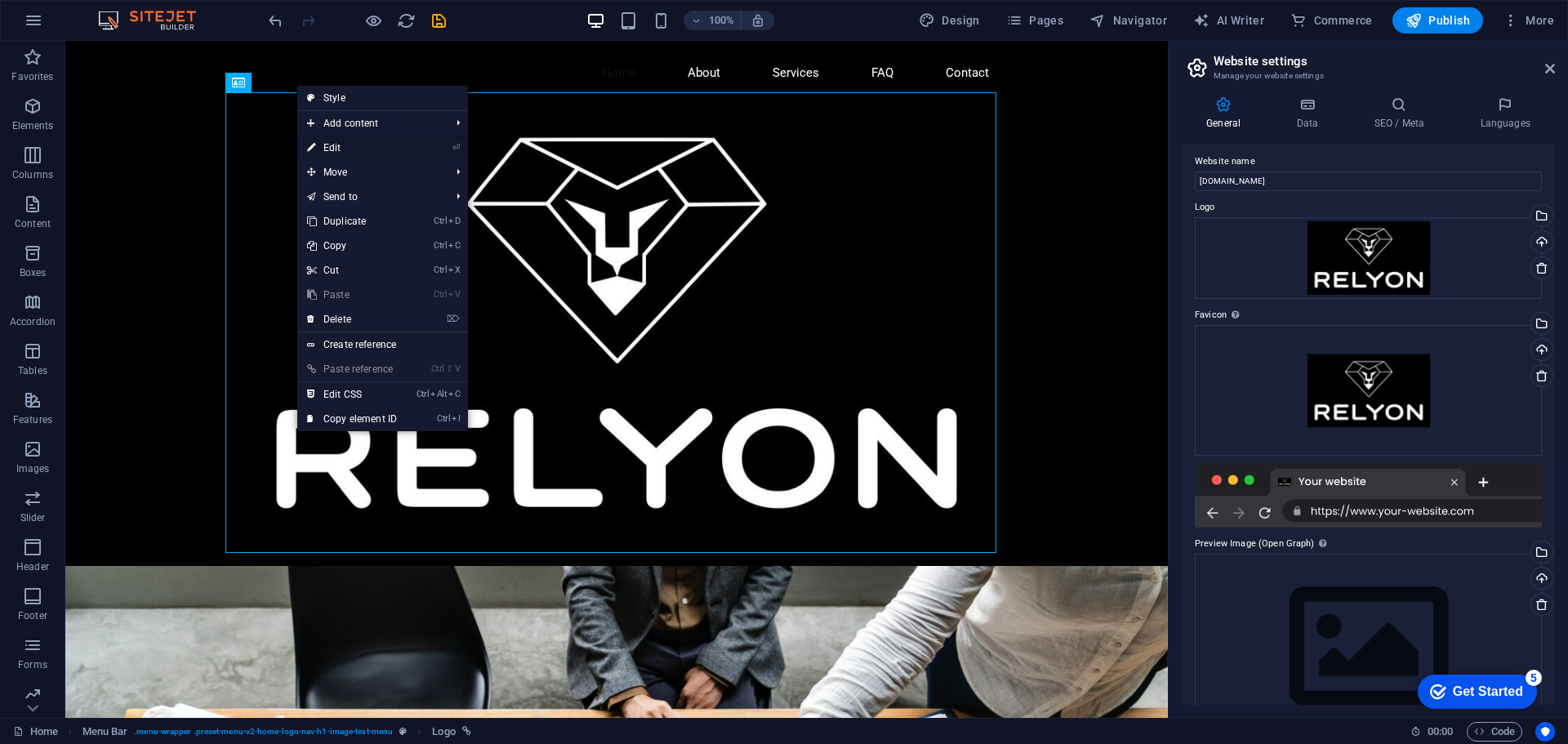
click at [354, 142] on link "⏎ Edit" at bounding box center [352, 147] width 110 height 25
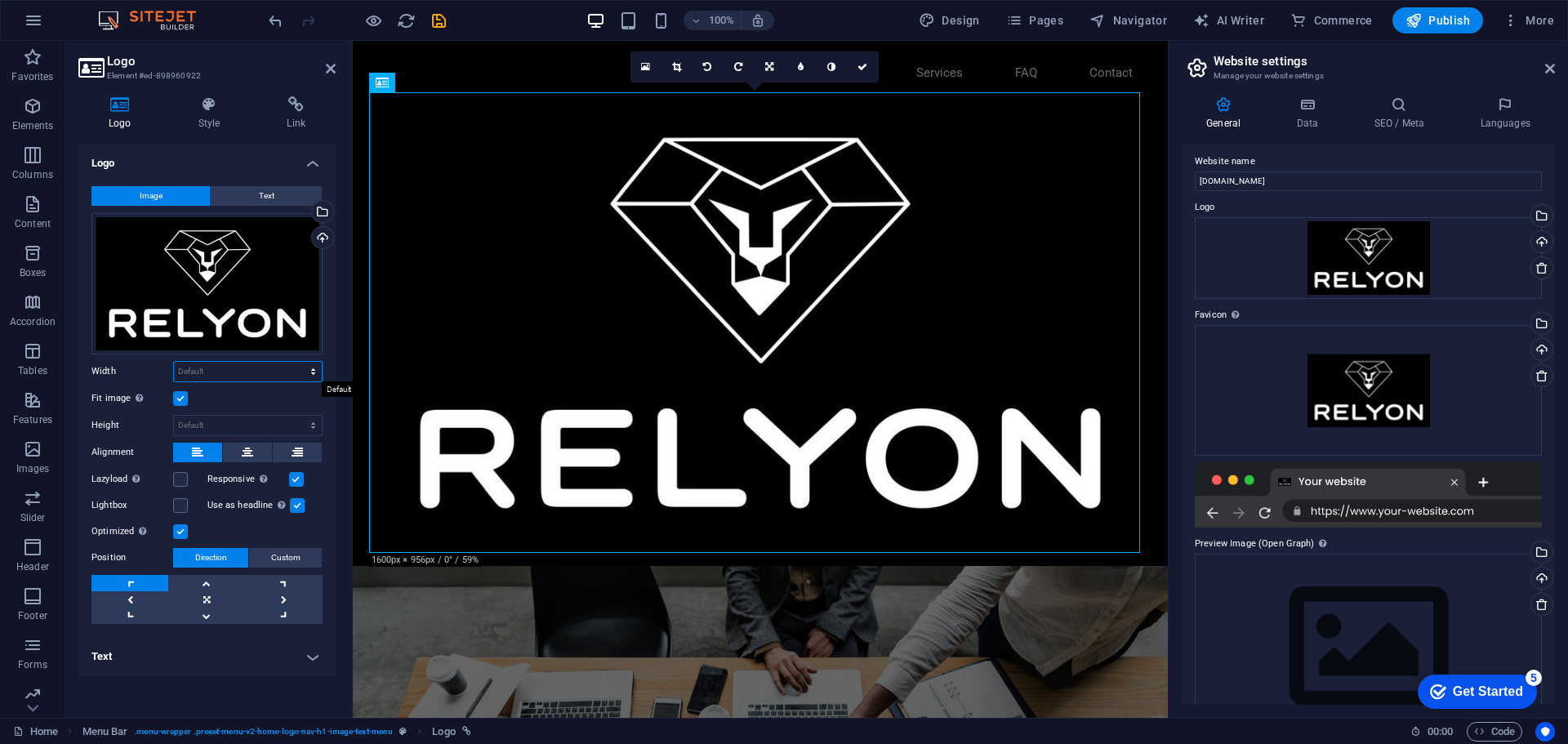
click at [311, 374] on select "Default auto px rem % em vh vw" at bounding box center [247, 371] width 148 height 20
select select "%"
click at [299, 361] on select "Default auto px rem % em vh vw" at bounding box center [247, 371] width 148 height 20
type input "100"
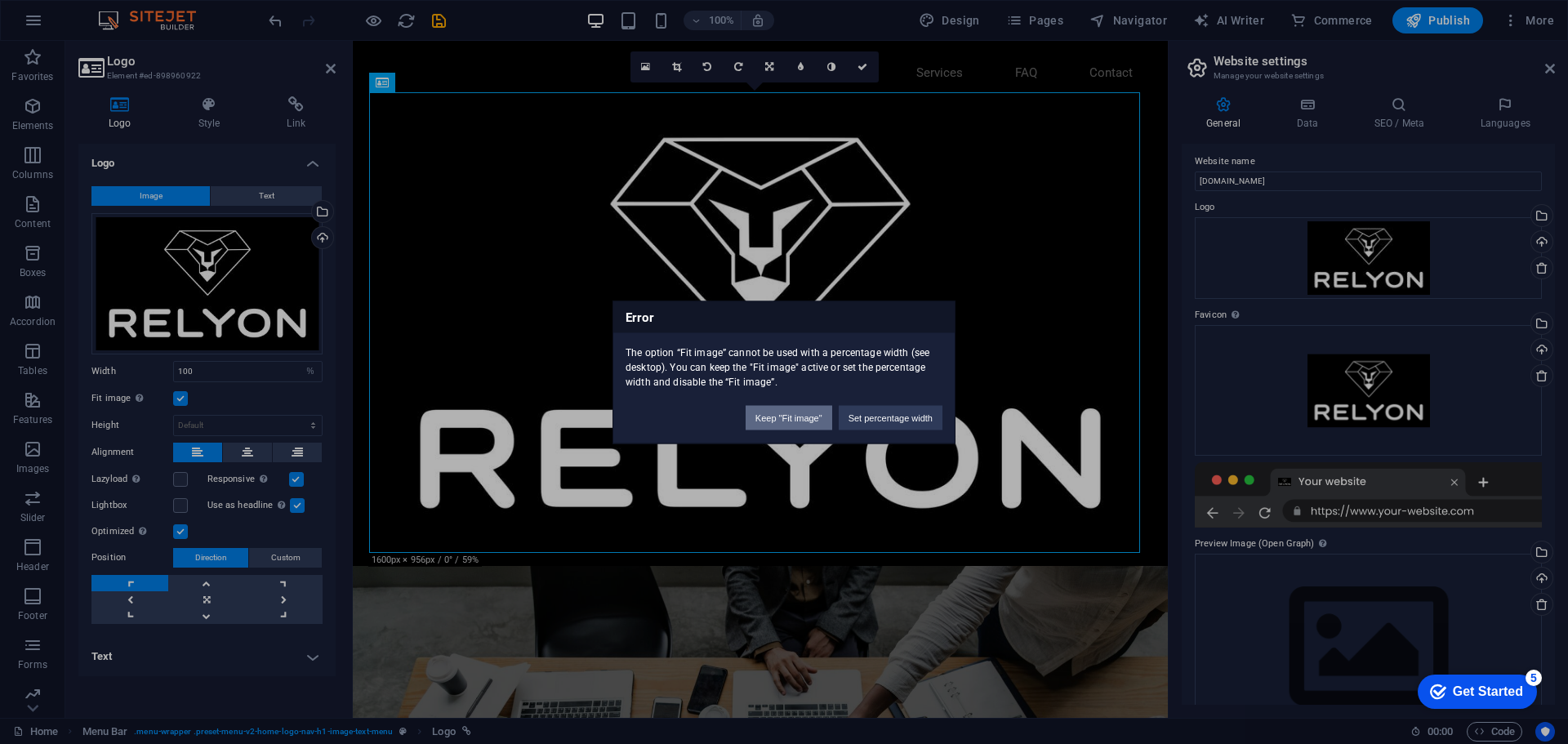
click at [808, 418] on button "Keep "Fit image"" at bounding box center [789, 417] width 86 height 25
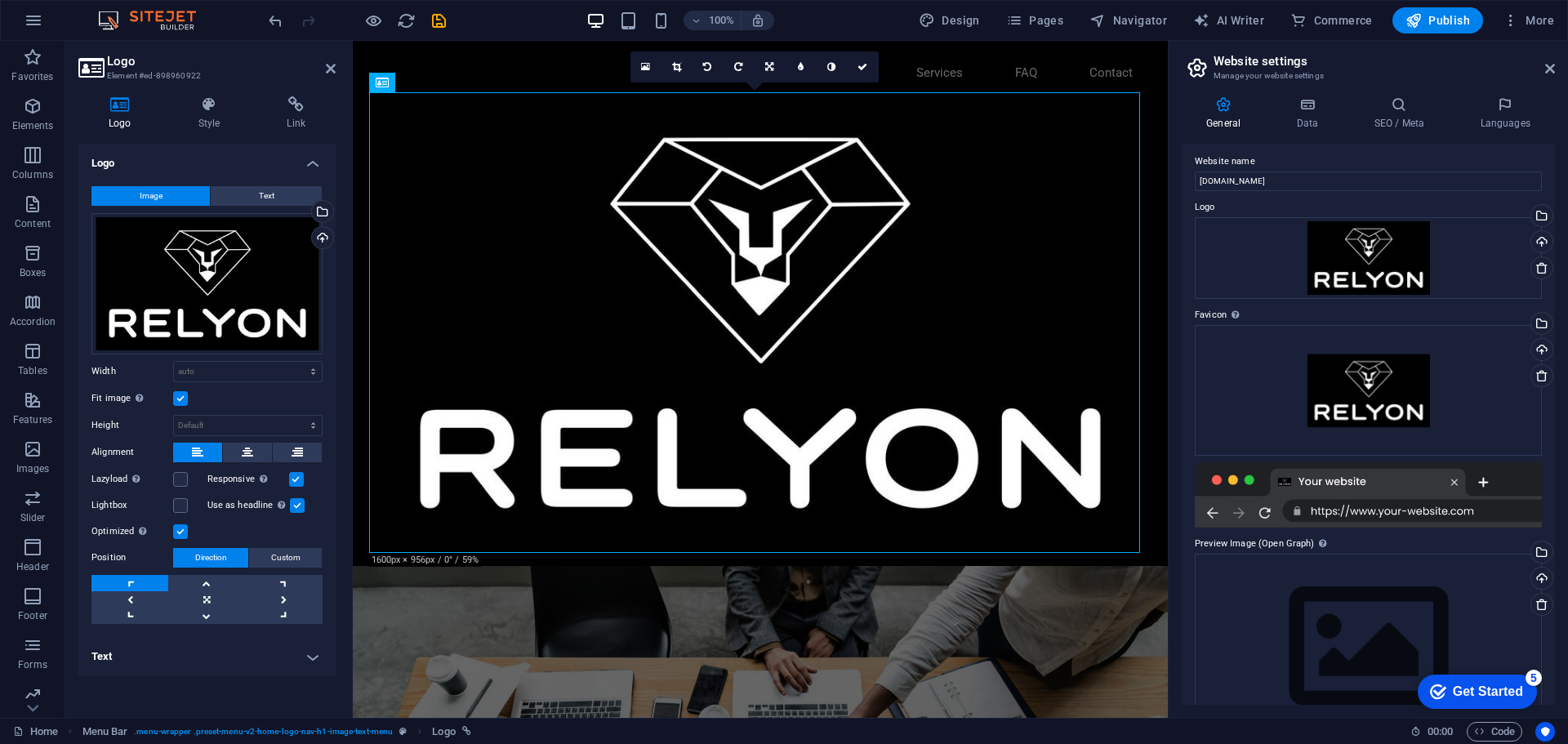
click at [182, 394] on label at bounding box center [180, 398] width 15 height 15
click at [0, 0] on input "Fit image Automatically fit image to a fixed width and height" at bounding box center [0, 0] width 0 height 0
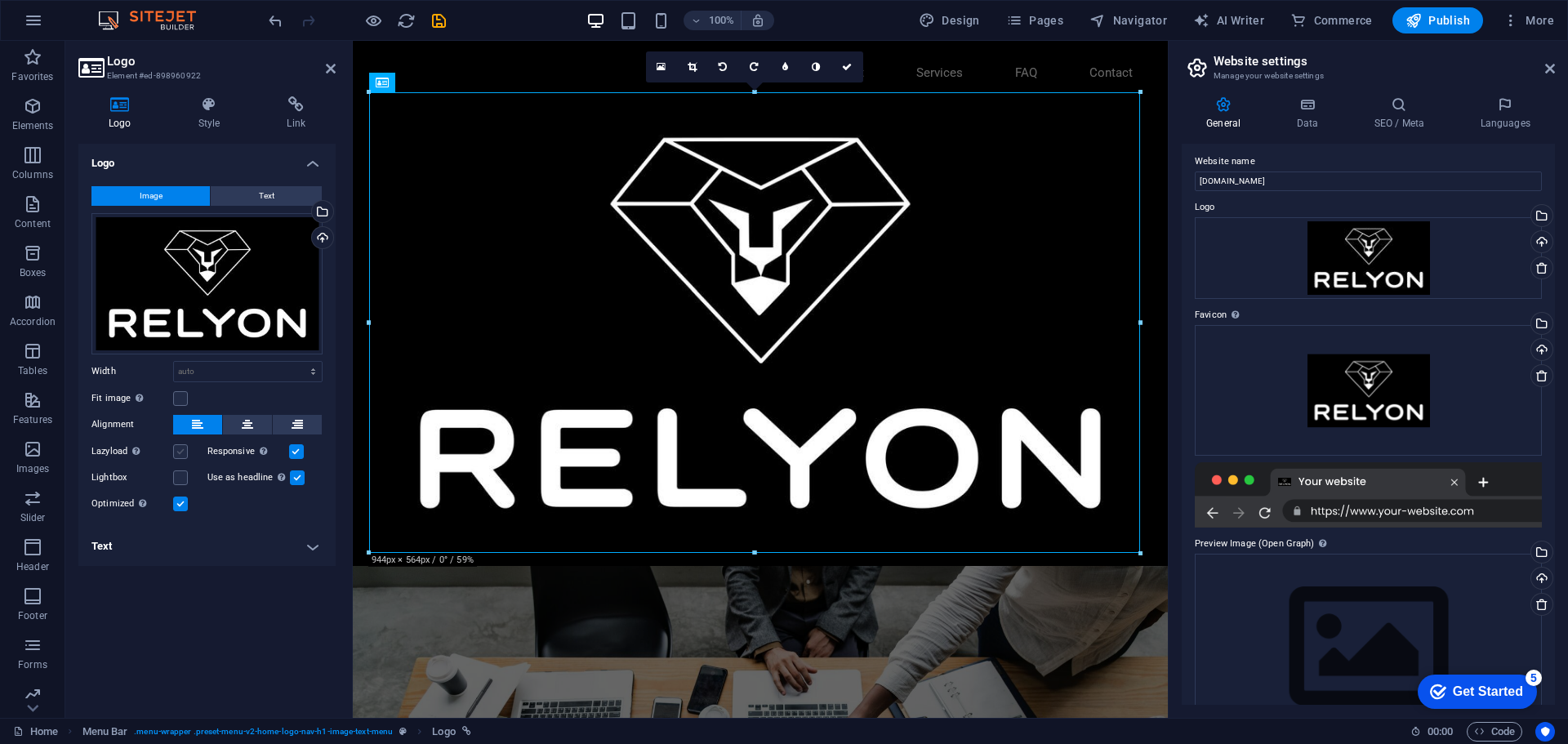
click at [178, 449] on label at bounding box center [180, 451] width 15 height 15
click at [0, 0] on input "Lazyload Loading images after the page loads improves page speed." at bounding box center [0, 0] width 0 height 0
click at [180, 455] on label at bounding box center [180, 451] width 15 height 15
click at [0, 0] on input "Lazyload Loading images after the page loads improves page speed." at bounding box center [0, 0] width 0 height 0
click at [182, 479] on label at bounding box center [180, 477] width 15 height 15
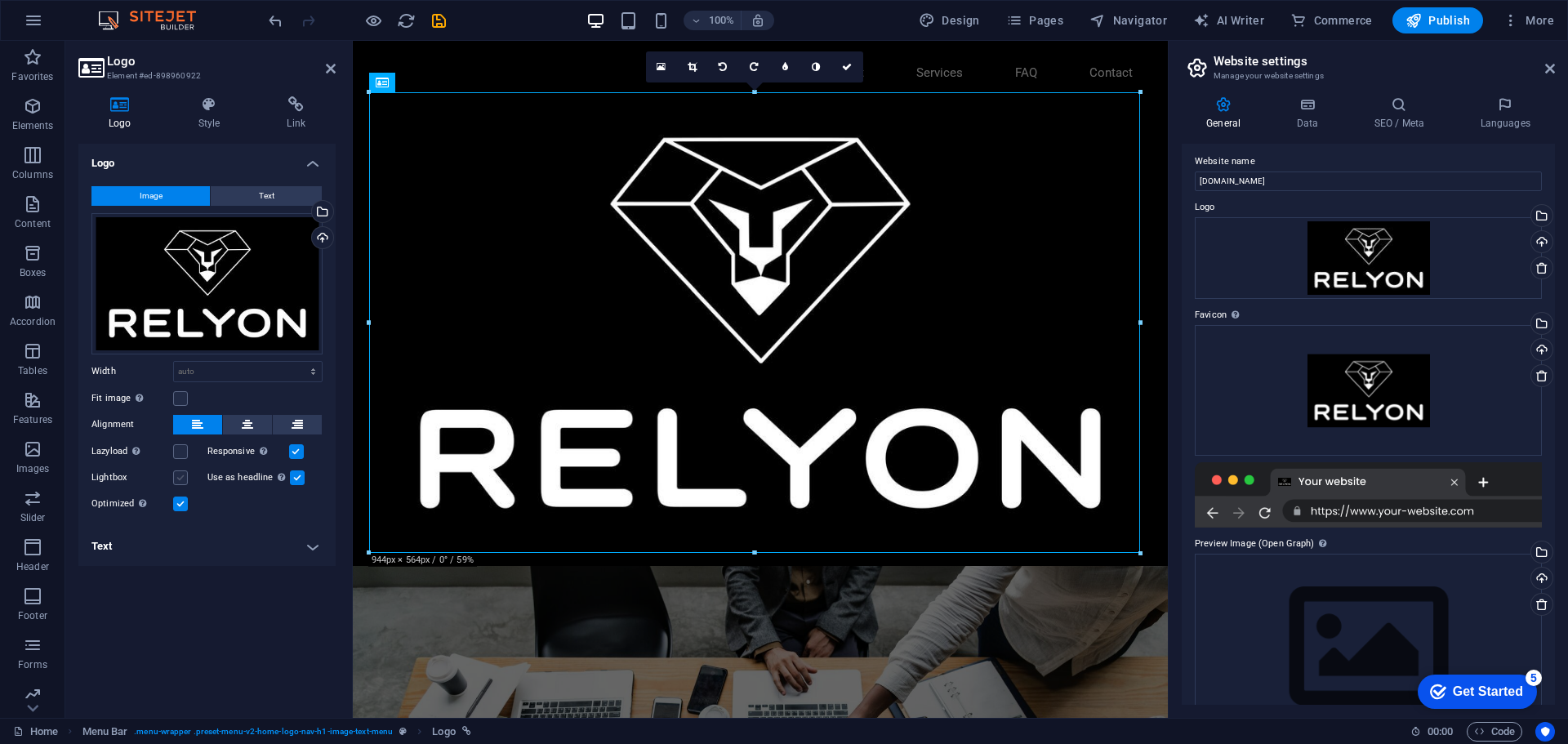
click at [0, 0] on input "Lightbox" at bounding box center [0, 0] width 0 height 0
click at [182, 479] on label at bounding box center [180, 477] width 15 height 15
click at [0, 0] on input "Lightbox" at bounding box center [0, 0] width 0 height 0
click at [216, 372] on select "Default auto px rem % em vh vw" at bounding box center [247, 371] width 148 height 20
click at [174, 361] on select "Default auto px rem % em vh vw" at bounding box center [247, 371] width 148 height 20
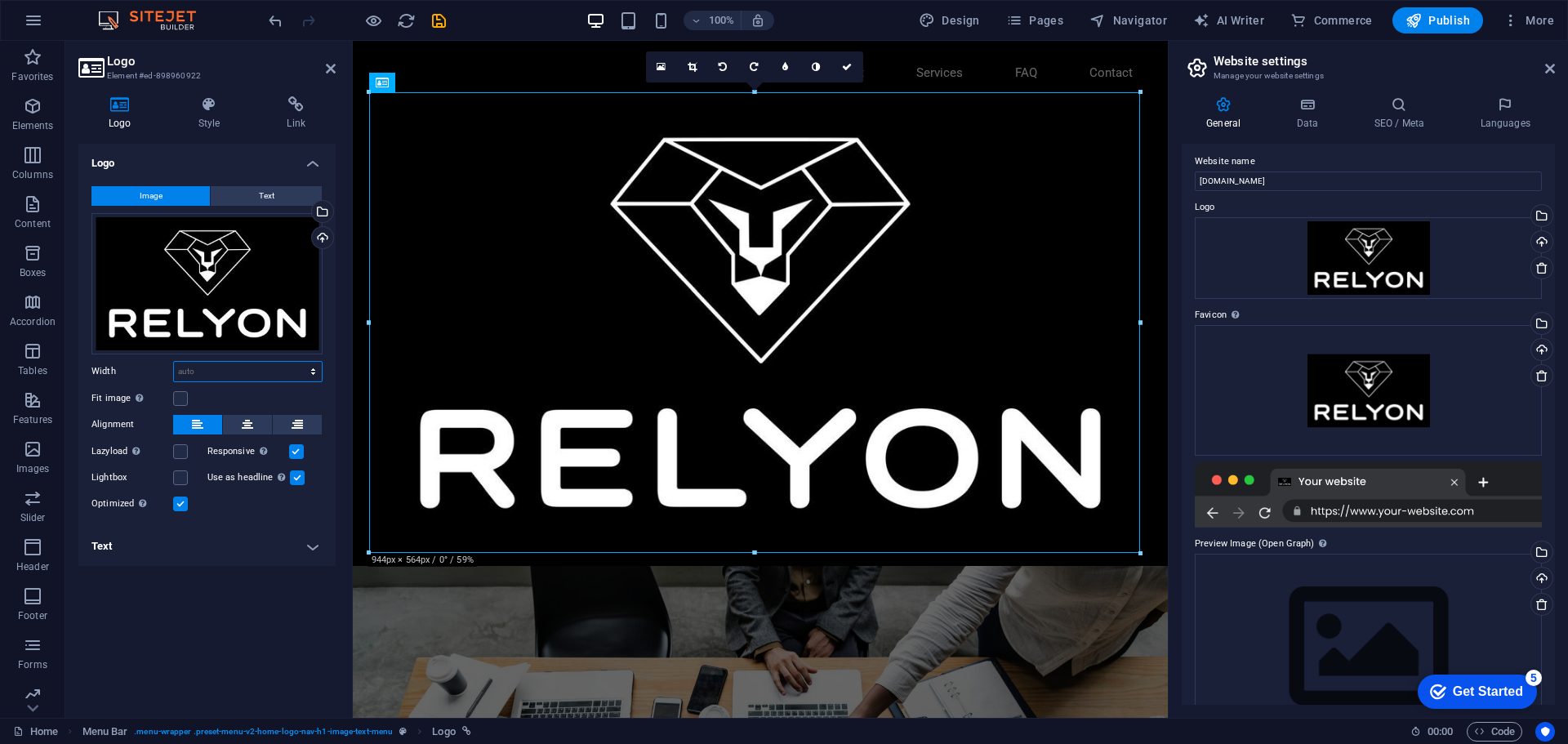
click at [235, 372] on select "Default auto px rem % em vh vw" at bounding box center [247, 371] width 148 height 20
click at [174, 361] on select "Default auto px rem % em vh vw" at bounding box center [247, 371] width 148 height 20
select select "DISABLED_OPTION_VALUE"
click at [689, 70] on icon at bounding box center [692, 66] width 9 height 9
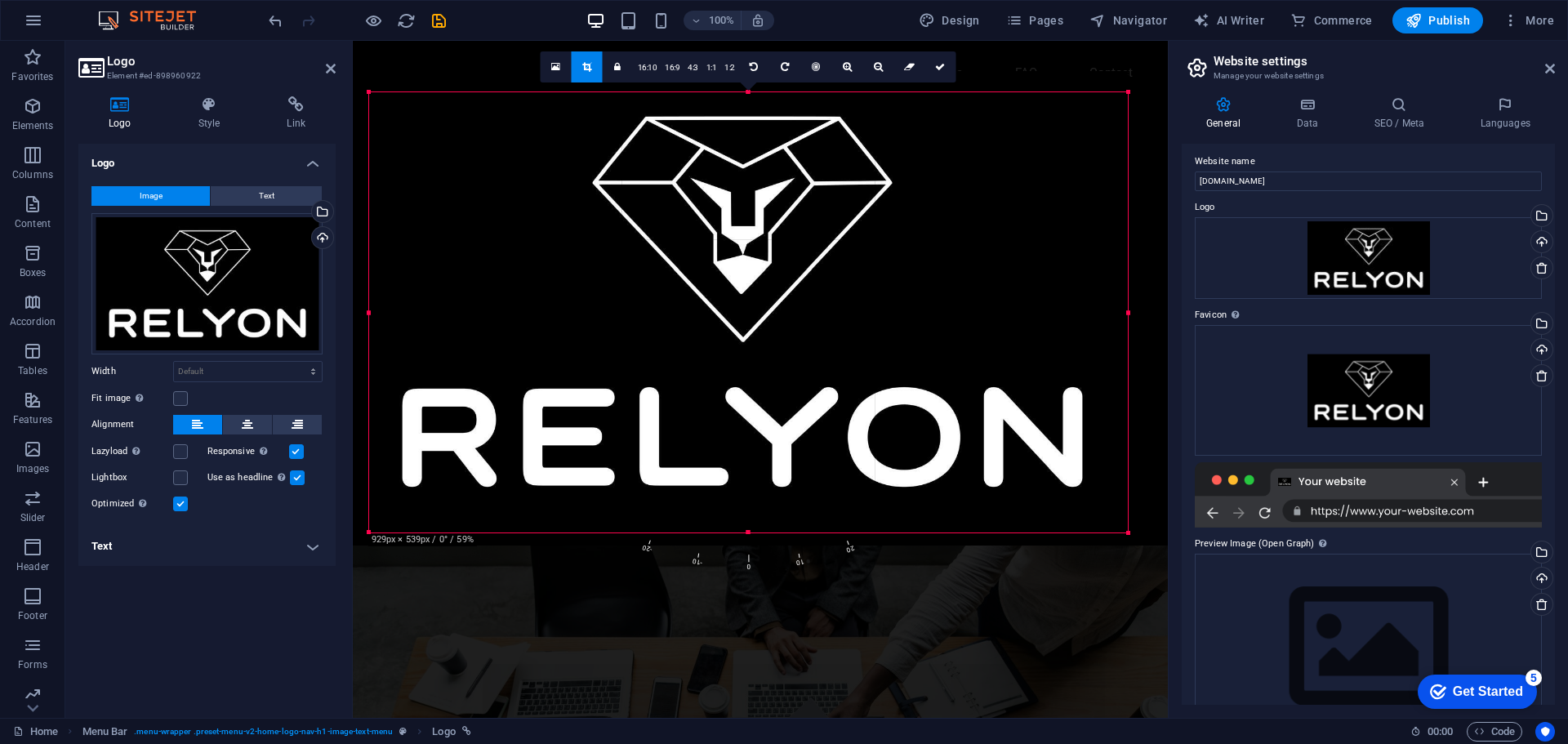
drag, startPoint x: 371, startPoint y: 96, endPoint x: 382, endPoint y: 116, distance: 22.8
click at [382, 116] on div "180 170 160 150 140 130 120 110 100 90 80 70 60 50 40 30 20 10 0 -10 -20 -30 -4…" at bounding box center [748, 312] width 759 height 440
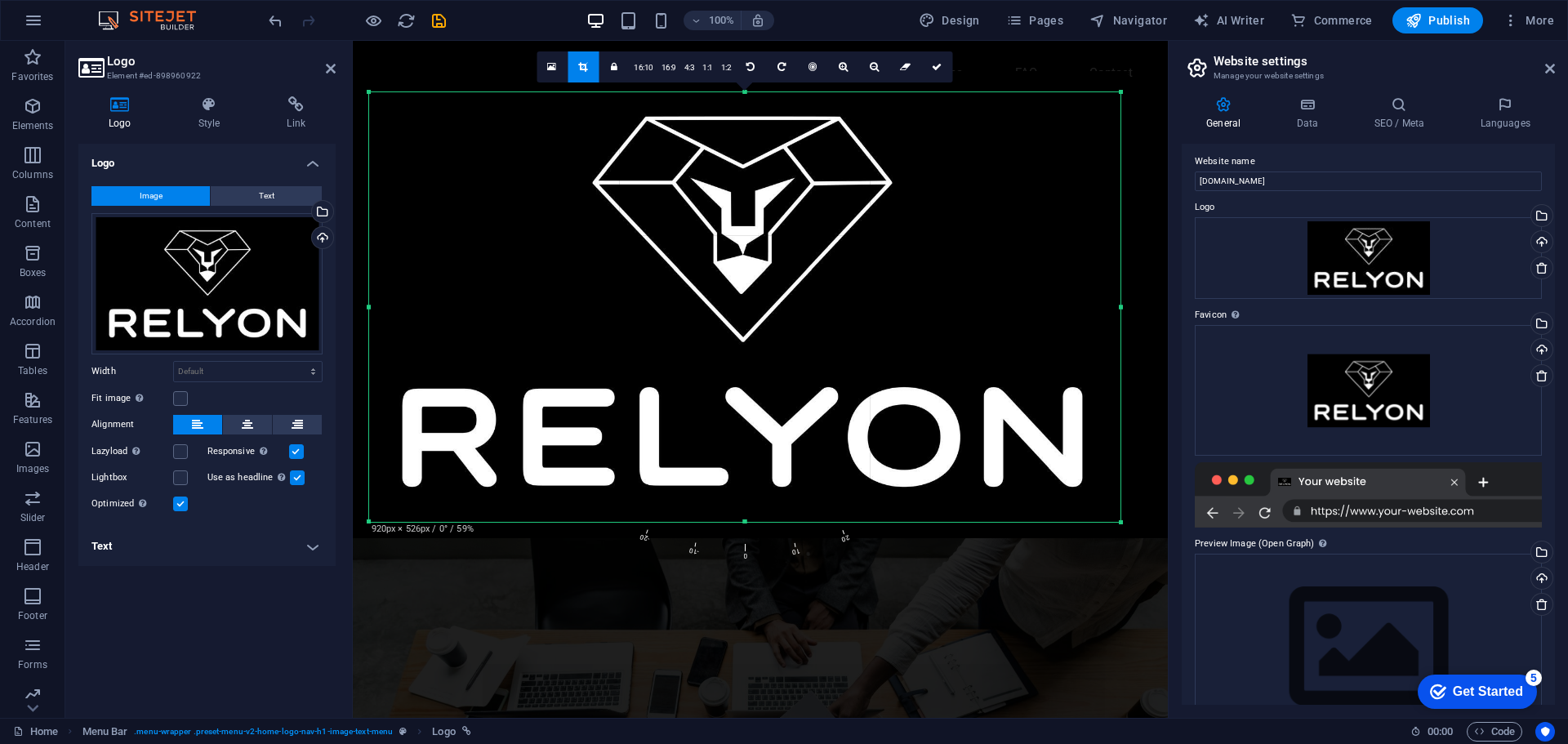
click at [1124, 527] on div at bounding box center [1121, 522] width 9 height 9
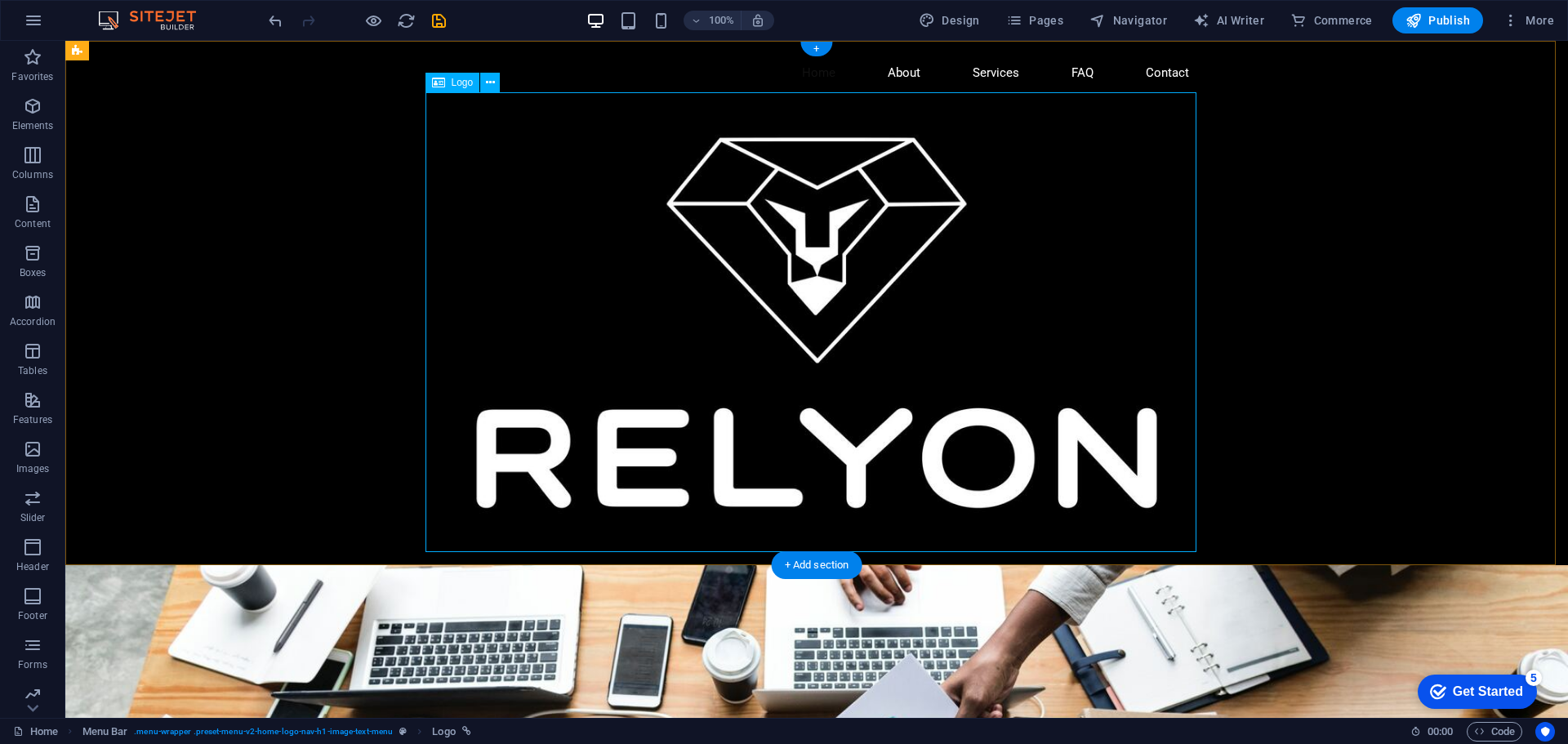
click at [782, 412] on div at bounding box center [817, 322] width 771 height 460
click at [446, 80] on div "Logo" at bounding box center [453, 82] width 55 height 20
click at [492, 75] on icon at bounding box center [490, 83] width 9 height 17
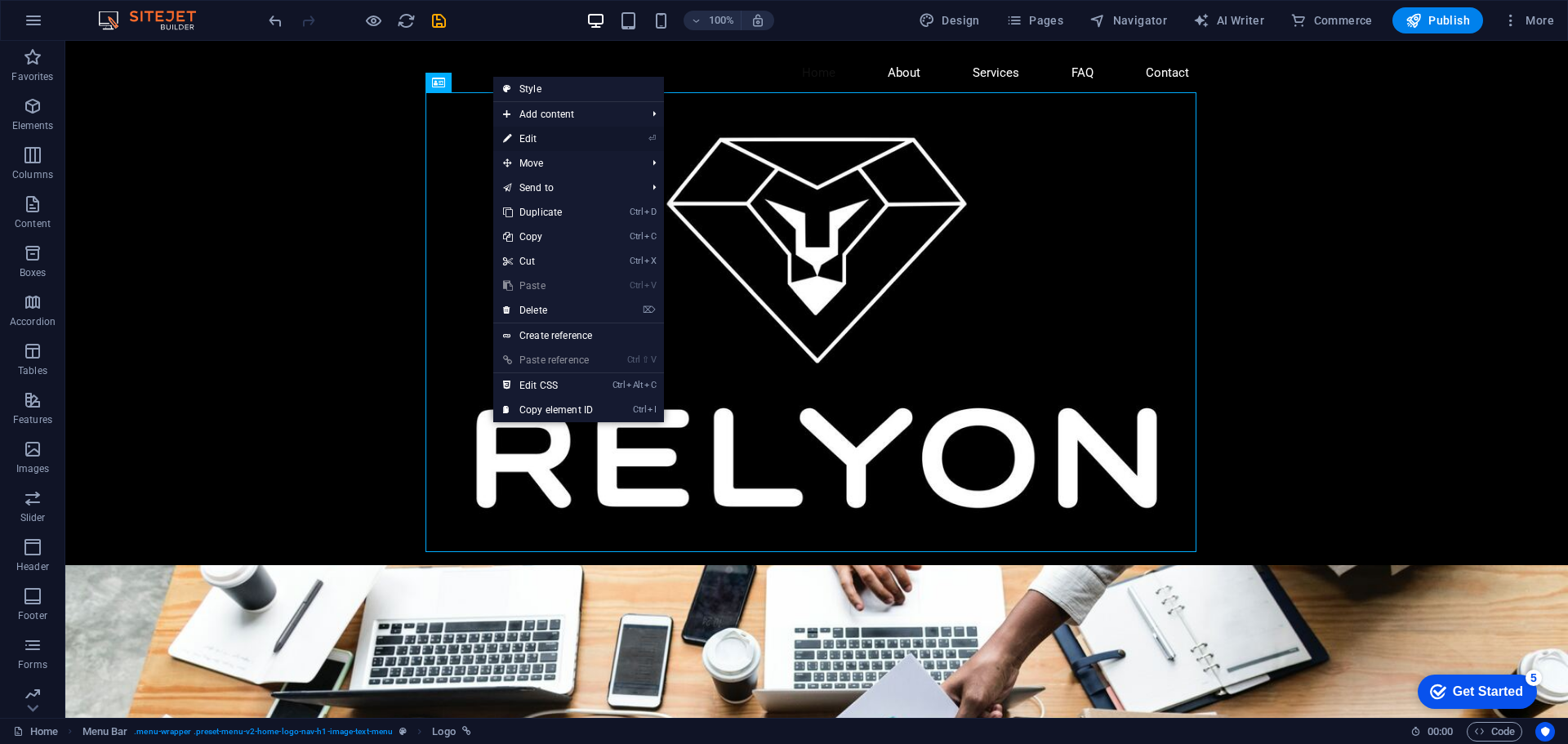
click at [530, 138] on link "⏎ Edit" at bounding box center [548, 139] width 110 height 25
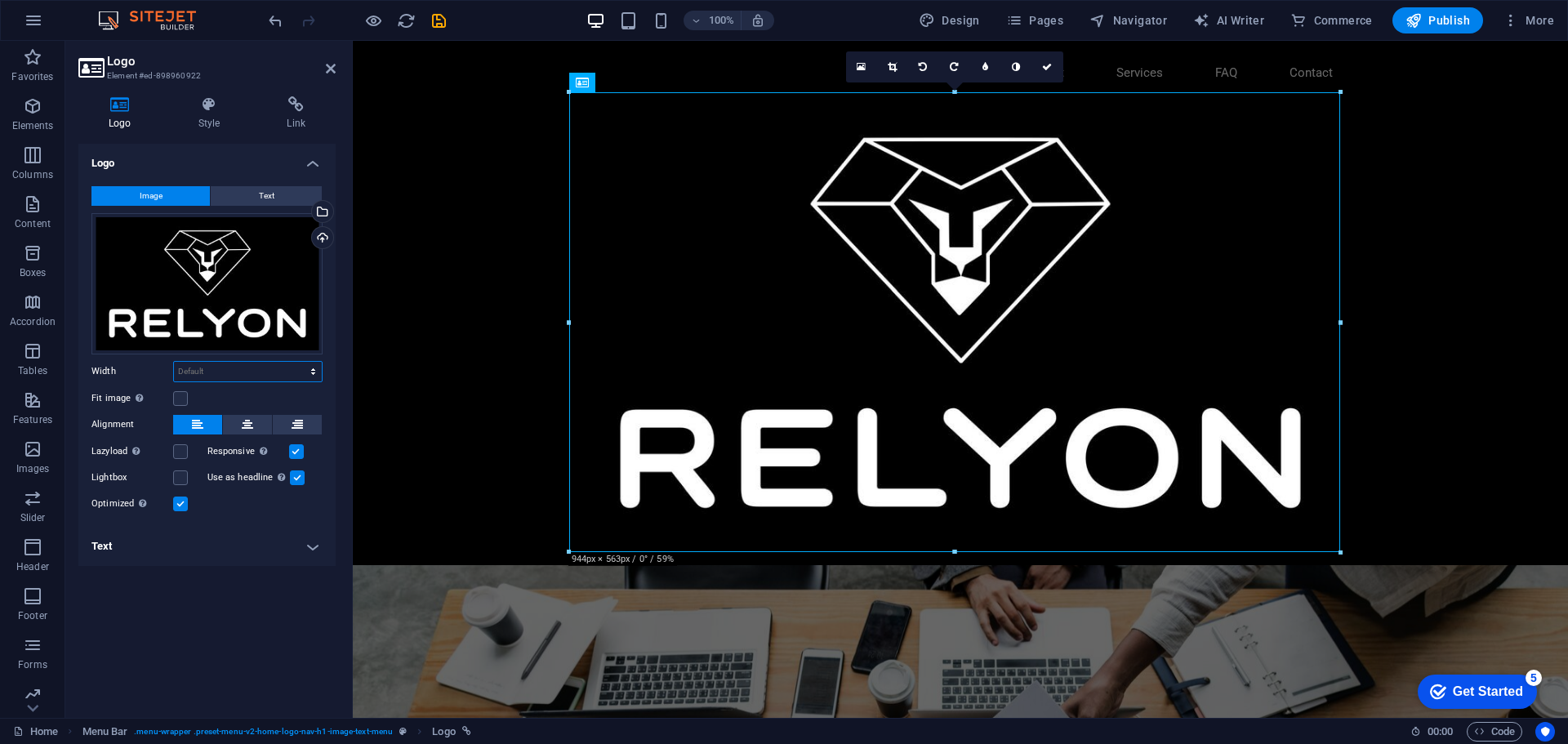
click at [208, 376] on select "Default auto px rem % em vh vw" at bounding box center [247, 371] width 148 height 20
select select "%"
click at [299, 361] on select "Default auto px rem % em vh vw" at bounding box center [247, 371] width 148 height 20
type input "10"
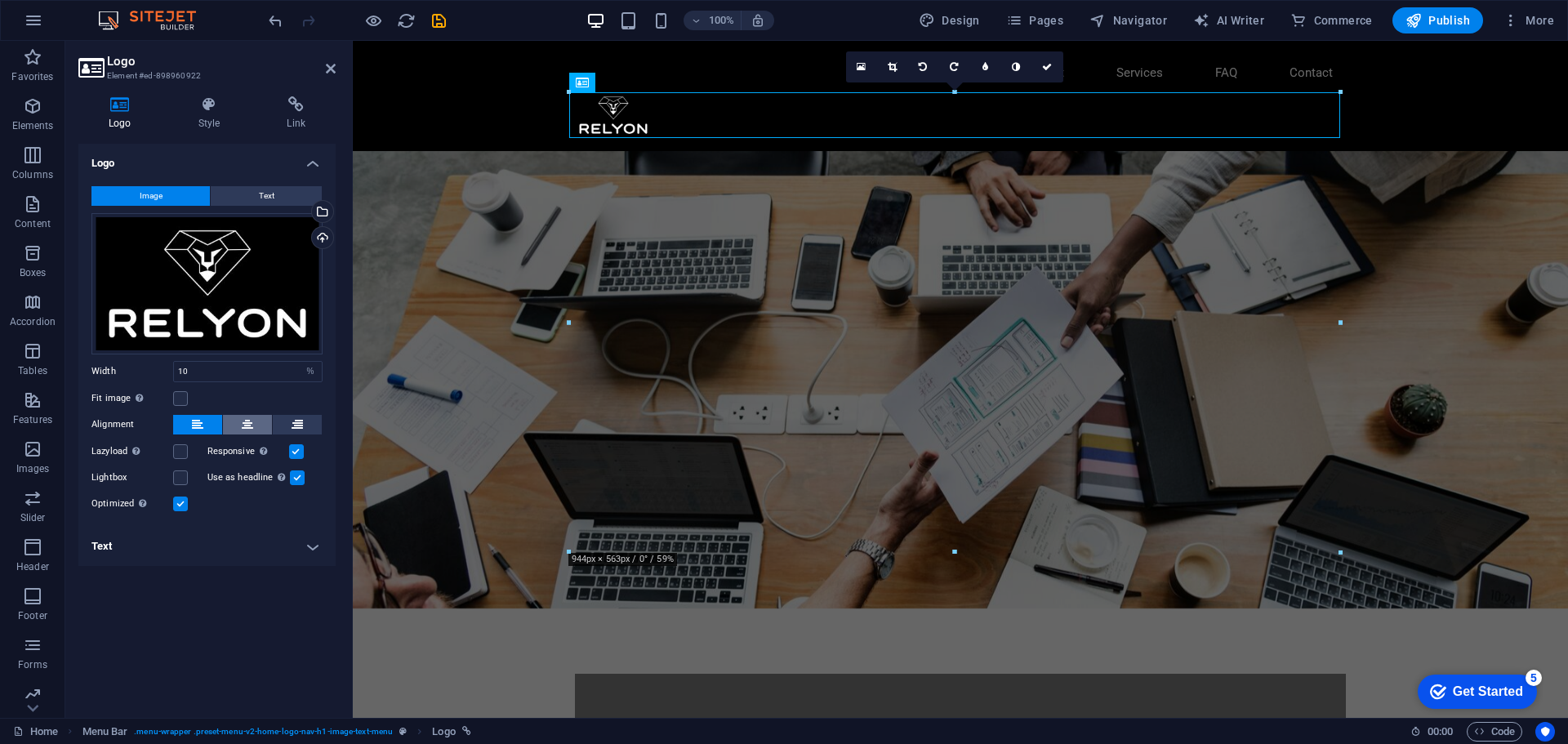
click at [255, 427] on button at bounding box center [247, 424] width 49 height 20
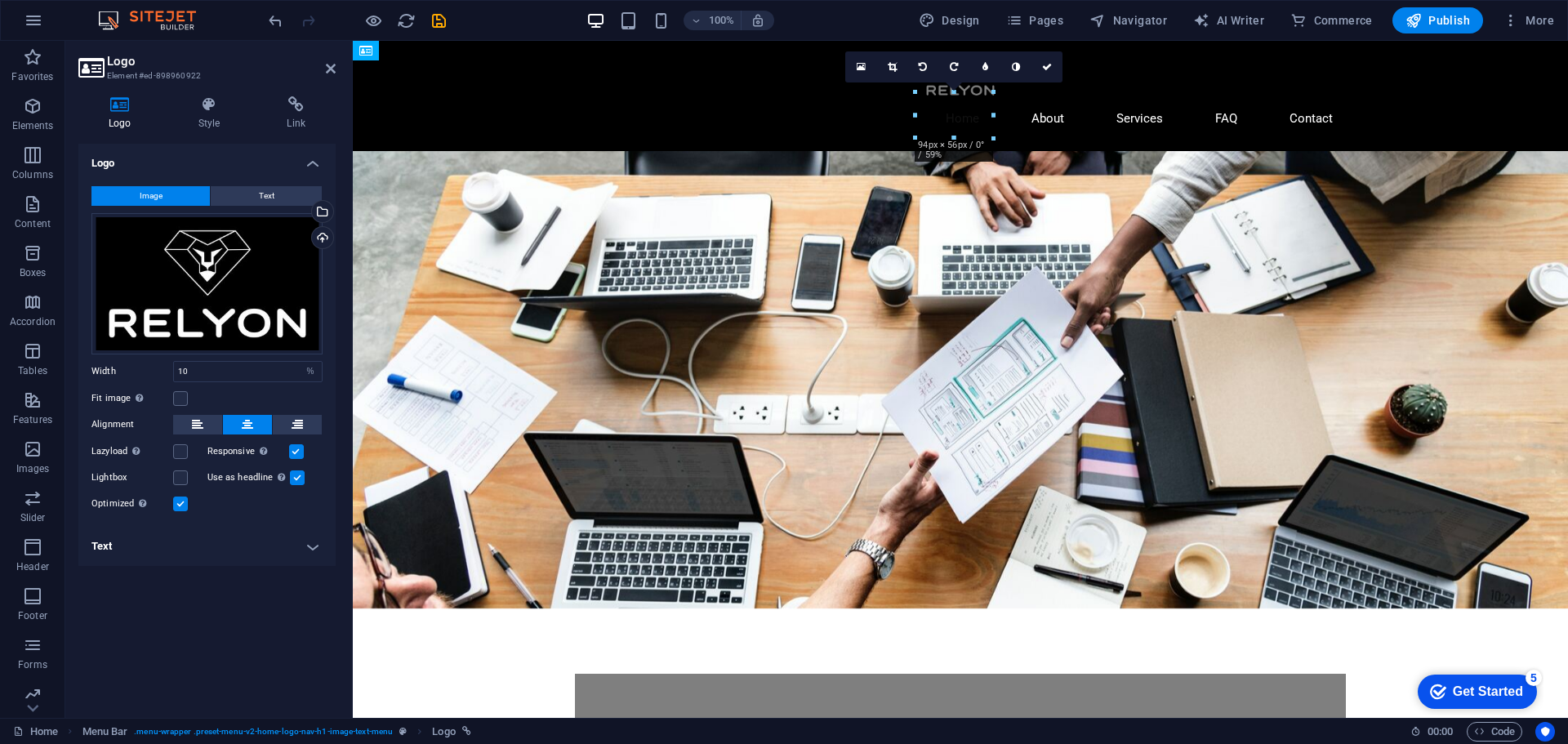
drag, startPoint x: 934, startPoint y: 121, endPoint x: 947, endPoint y: 100, distance: 24.7
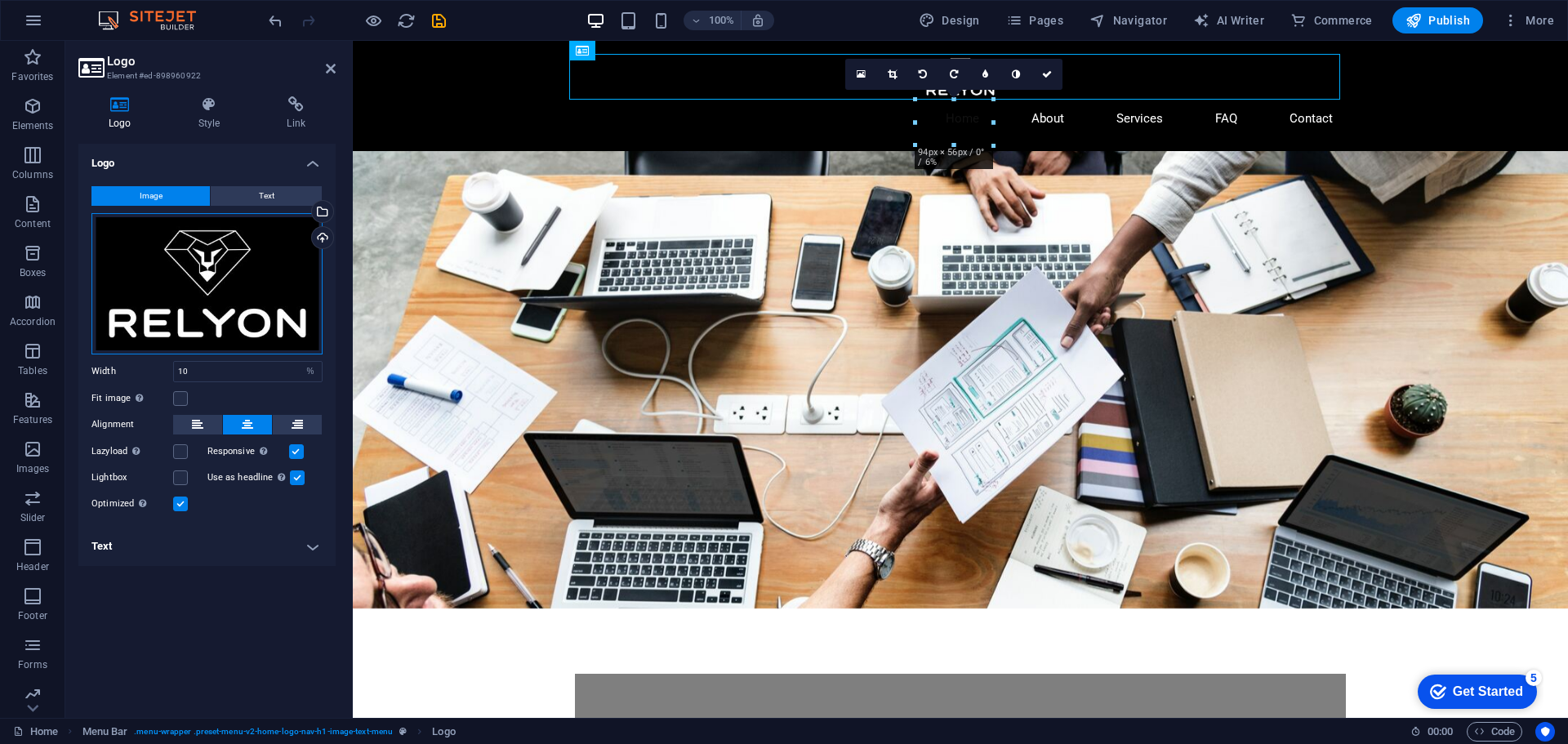
click at [255, 297] on div "Drag files here, click to choose files or select files from Files or our free s…" at bounding box center [207, 283] width 231 height 141
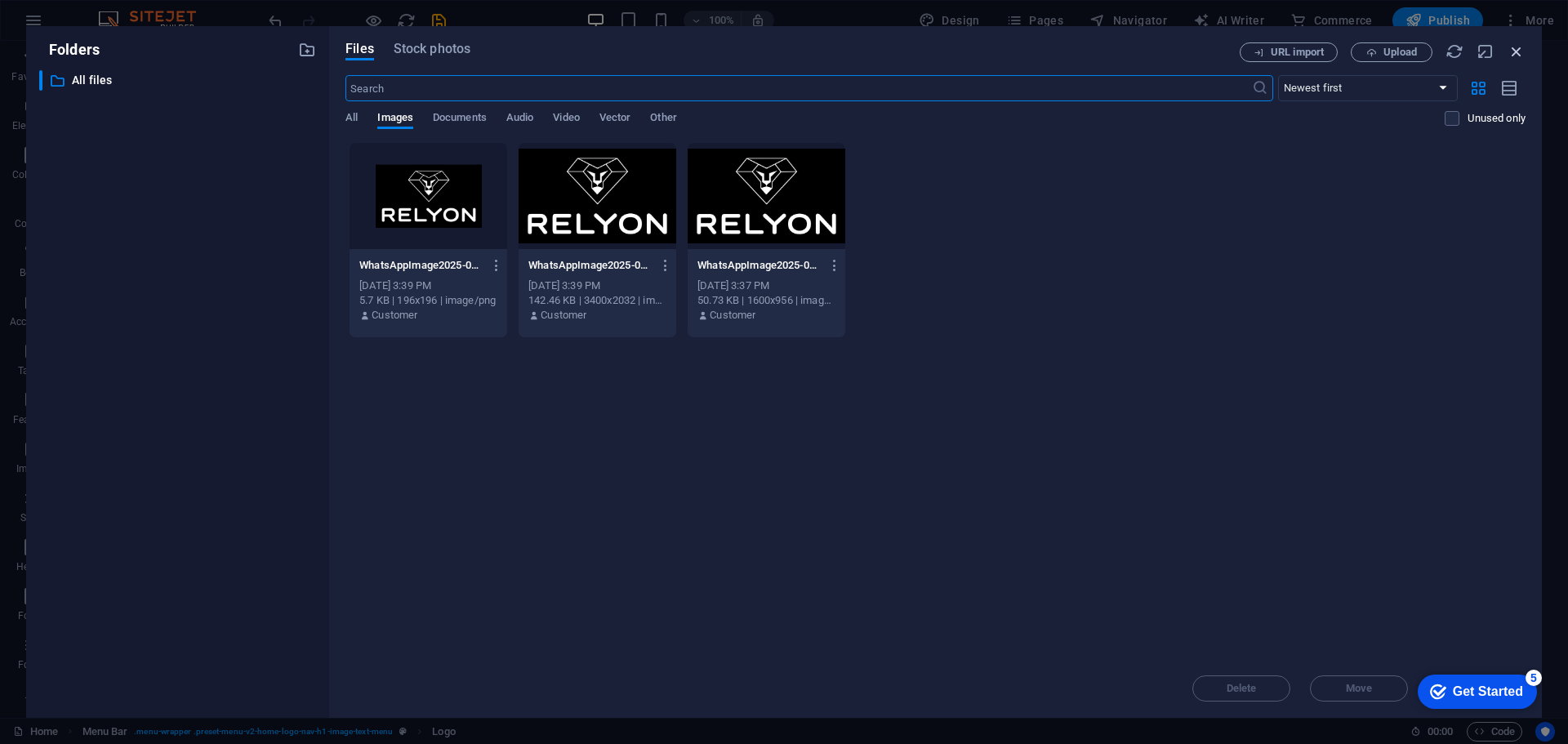
click at [1517, 52] on icon "button" at bounding box center [1517, 51] width 18 height 18
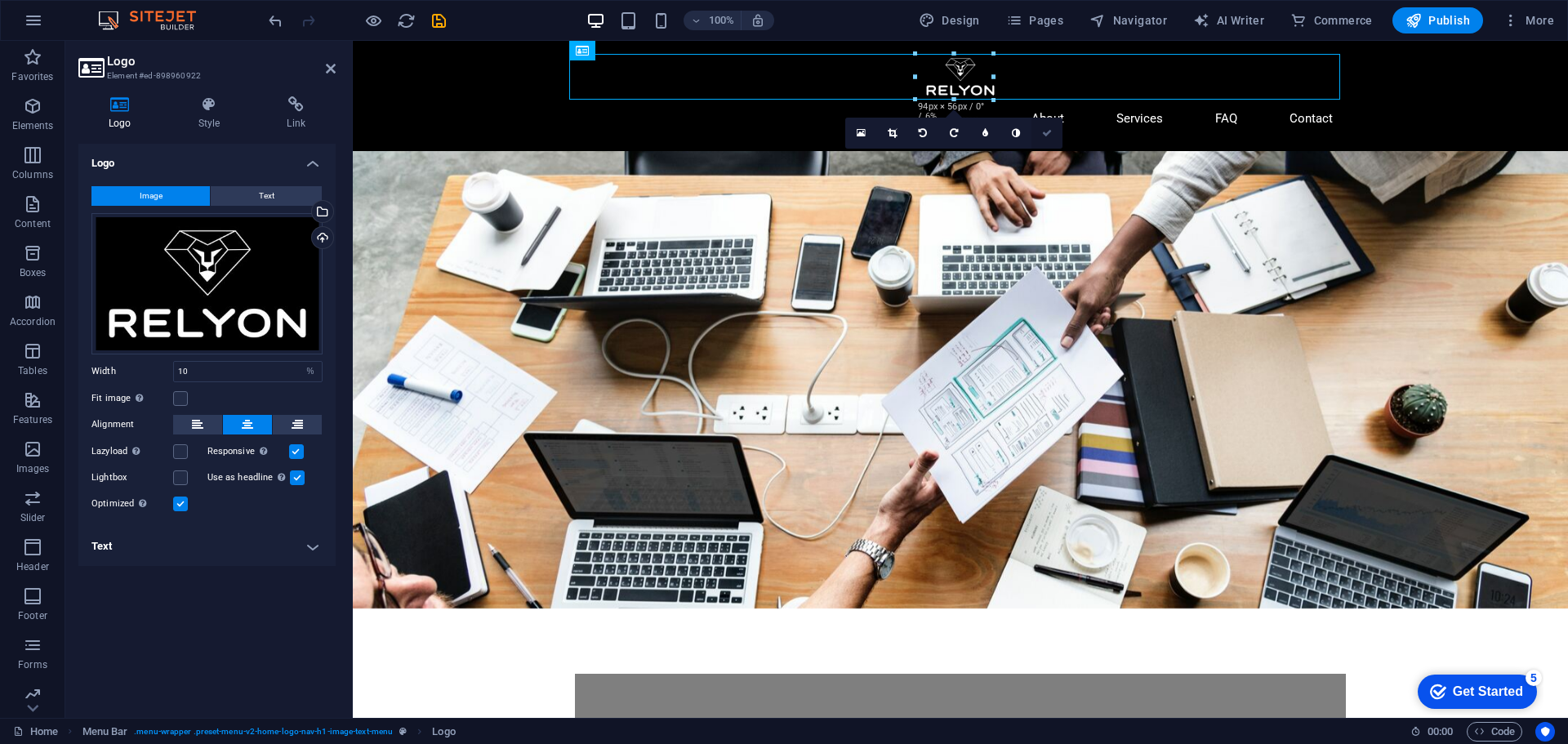
click at [1047, 136] on icon at bounding box center [1046, 133] width 9 height 9
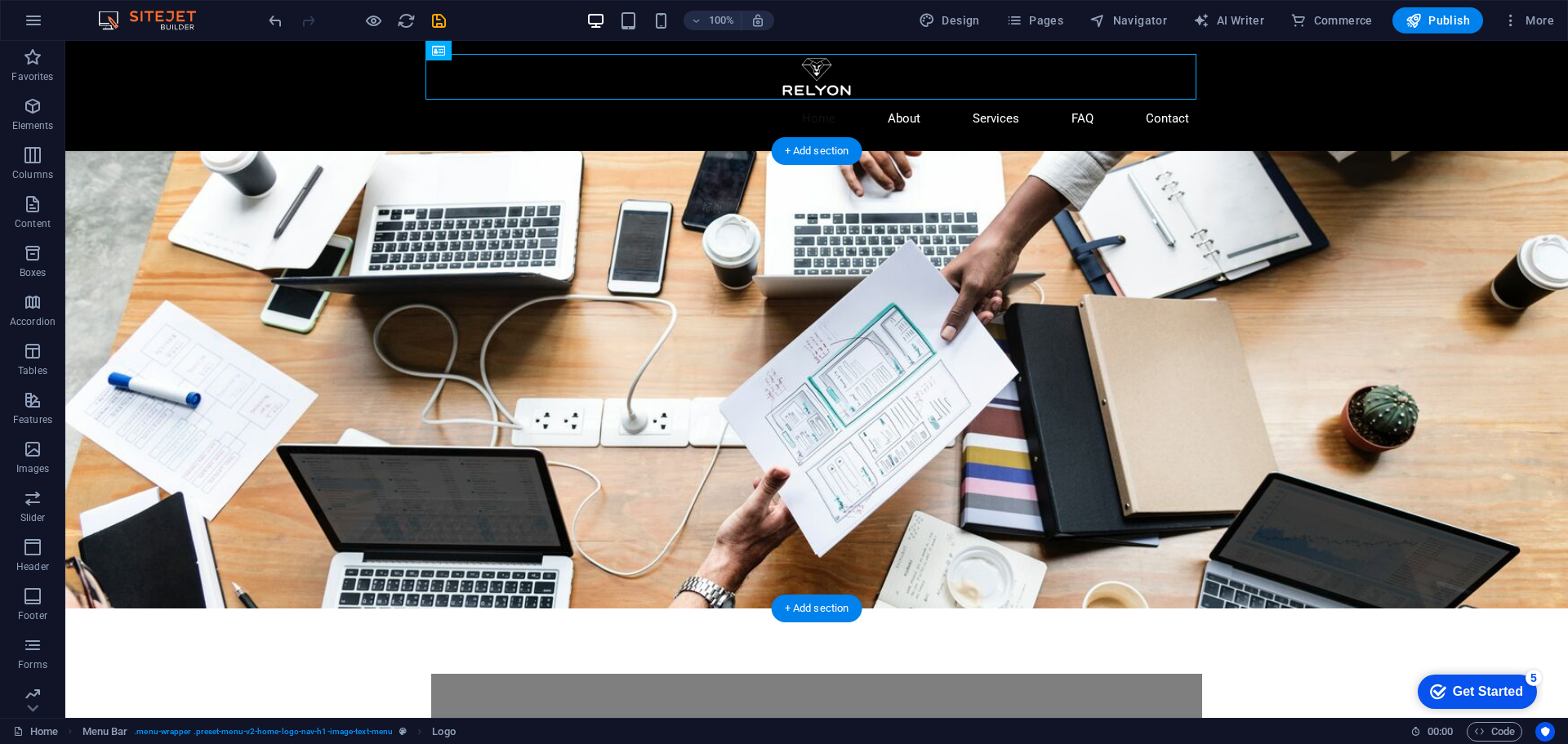
click at [951, 343] on figure at bounding box center [816, 379] width 1503 height 457
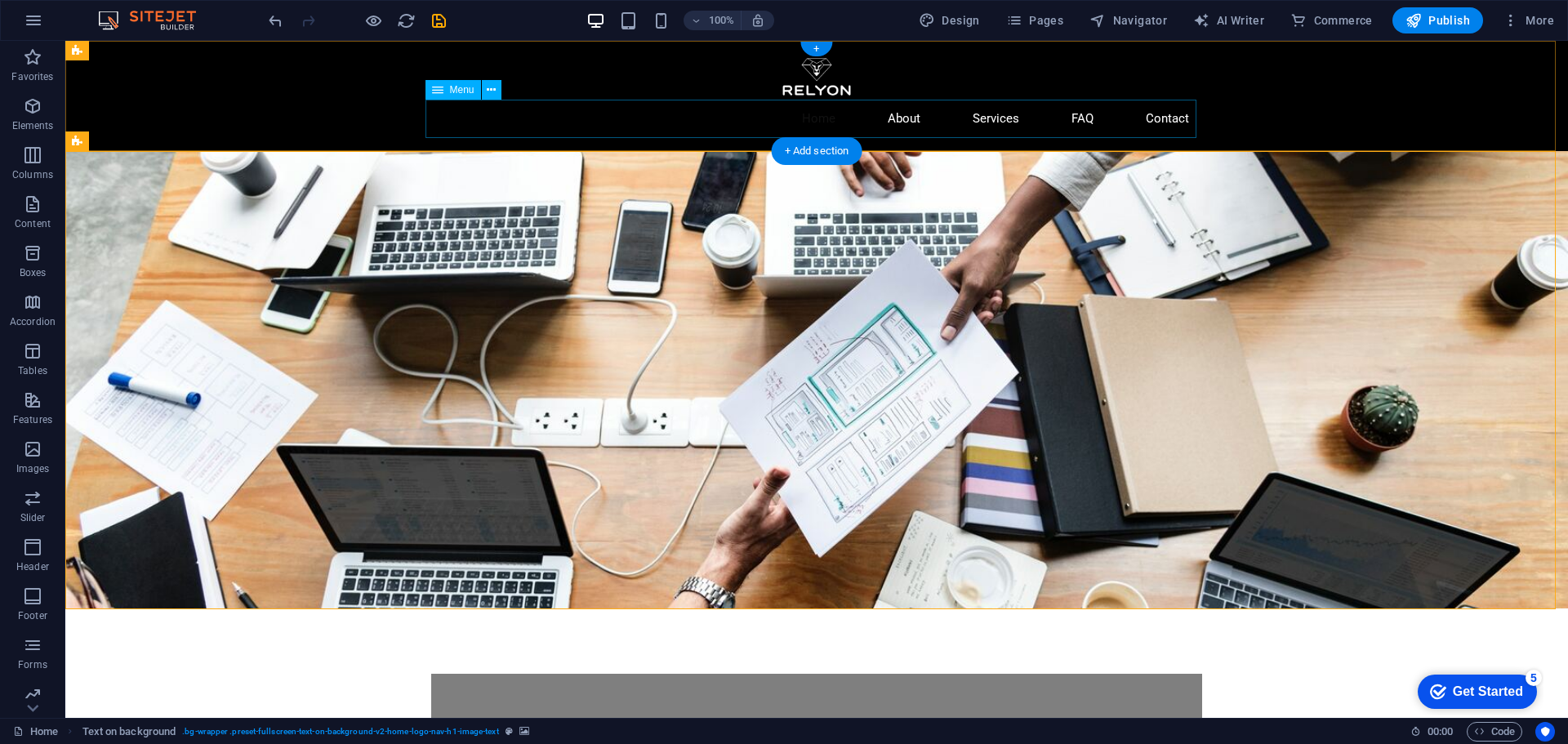
click at [826, 121] on nav "Home About Services FAQ Contact" at bounding box center [817, 118] width 771 height 39
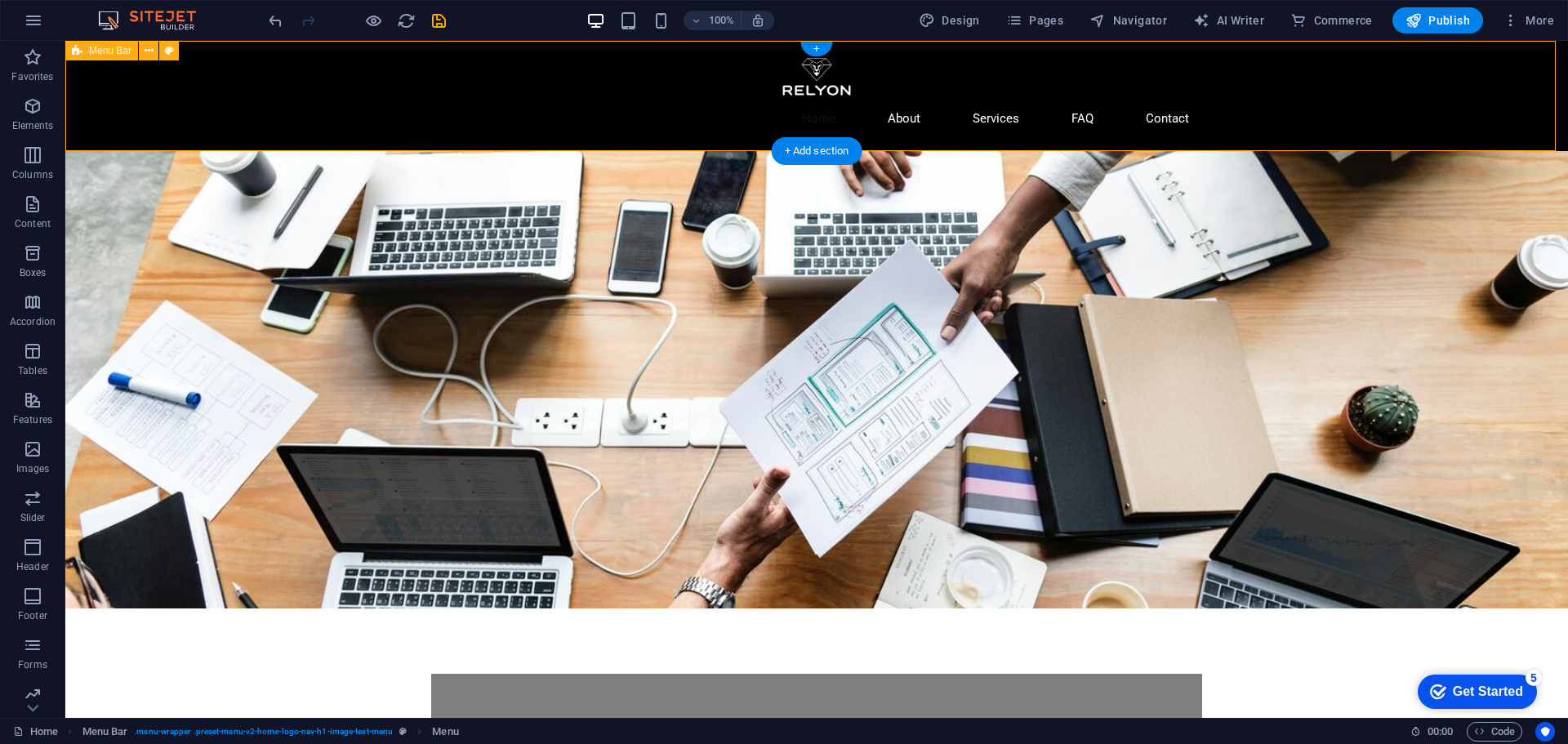
click at [1360, 127] on div "Home About Services FAQ Contact" at bounding box center [816, 96] width 1503 height 110
click at [806, 69] on div at bounding box center [817, 76] width 771 height 45
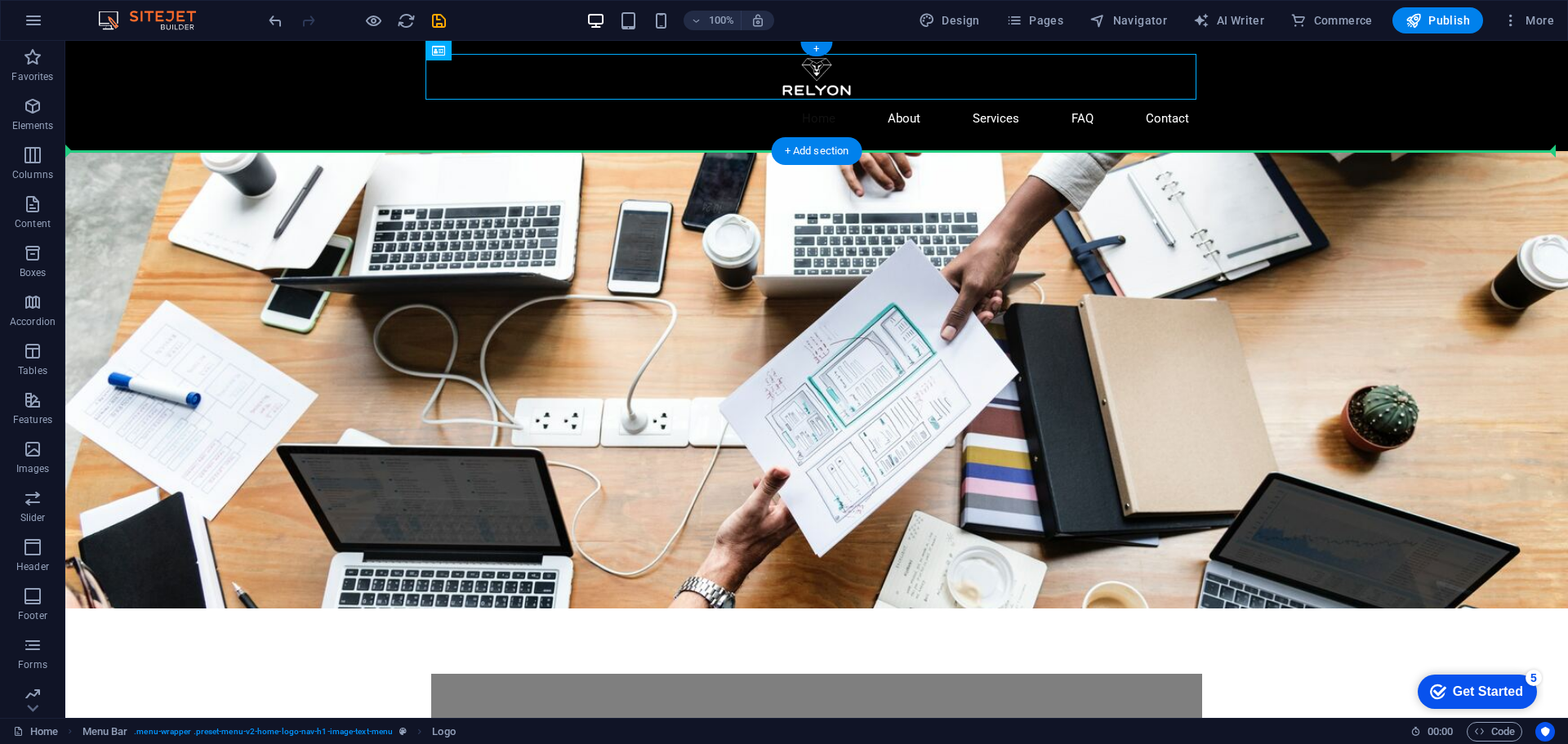
drag, startPoint x: 799, startPoint y: 76, endPoint x: 128, endPoint y: 105, distance: 671.6
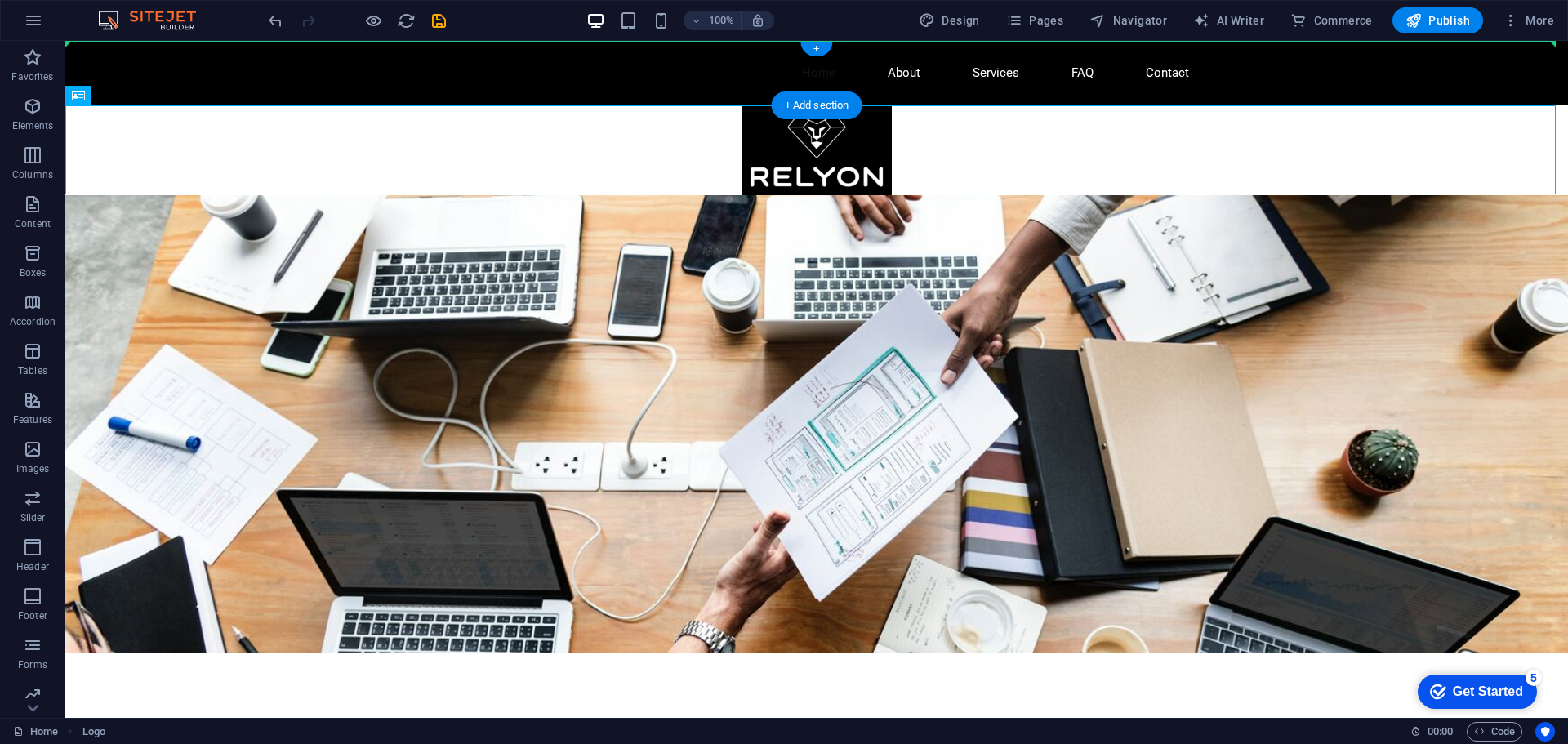
drag, startPoint x: 831, startPoint y: 142, endPoint x: 166, endPoint y: 65, distance: 669.4
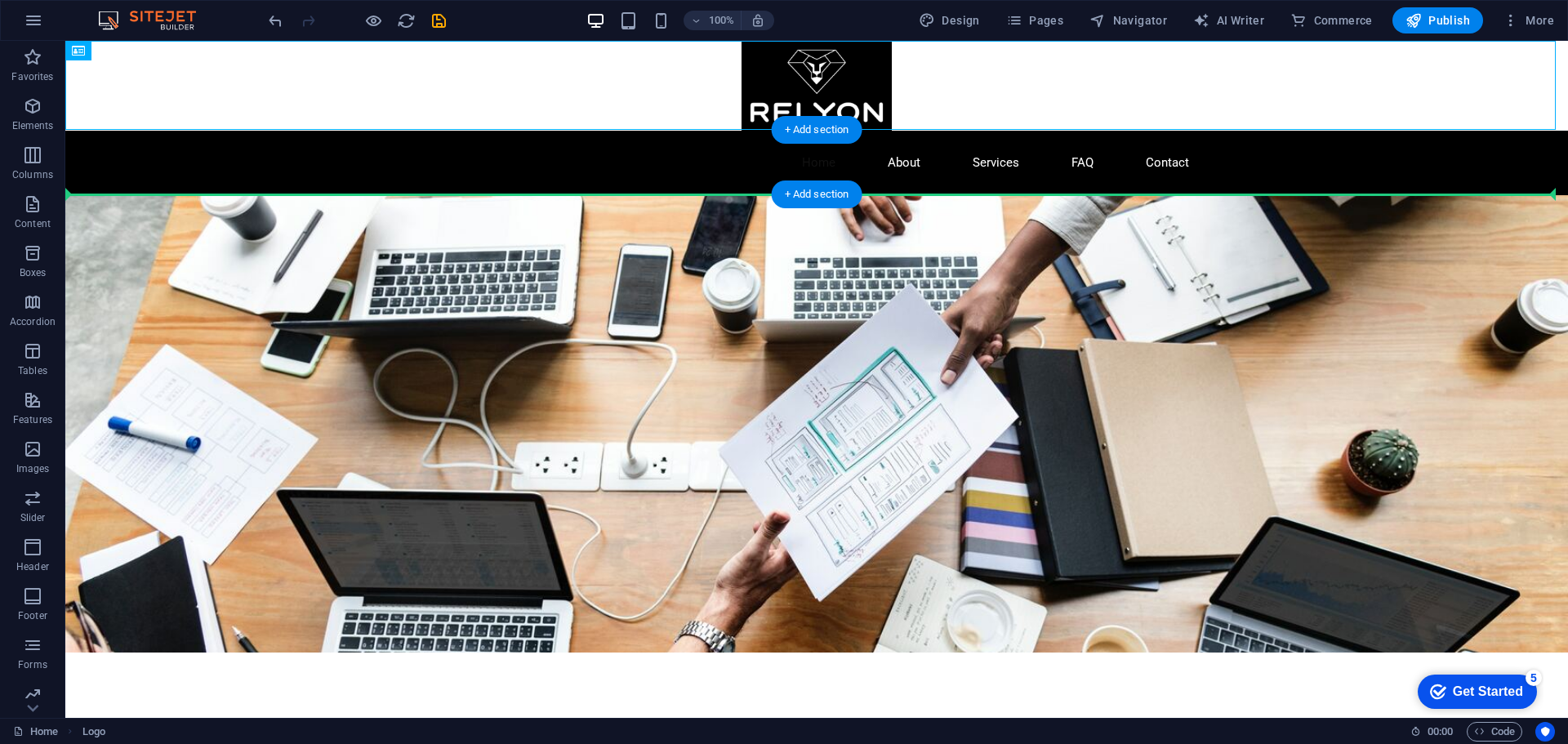
drag, startPoint x: 826, startPoint y: 71, endPoint x: 157, endPoint y: 164, distance: 675.4
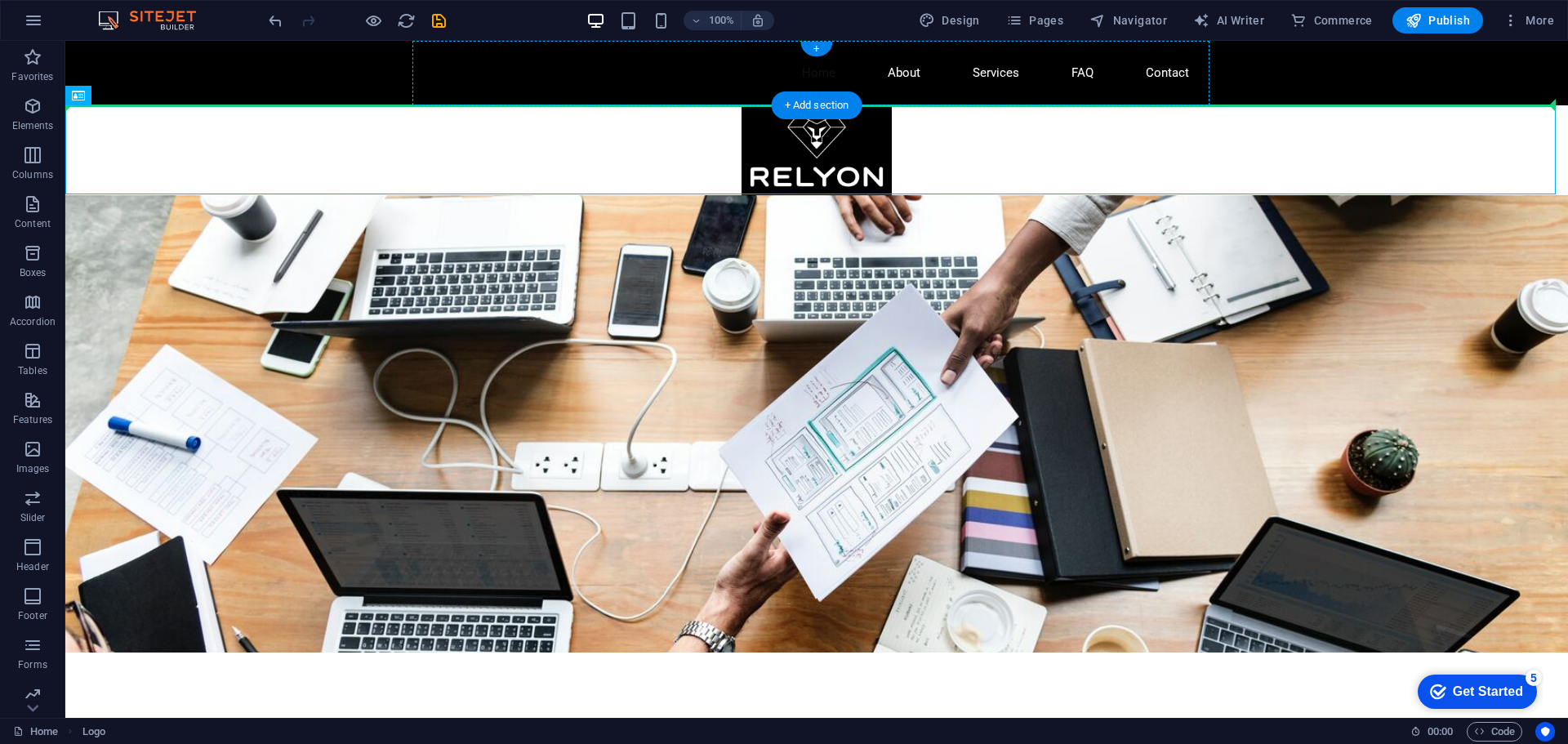
drag, startPoint x: 778, startPoint y: 163, endPoint x: 737, endPoint y: 79, distance: 93.5
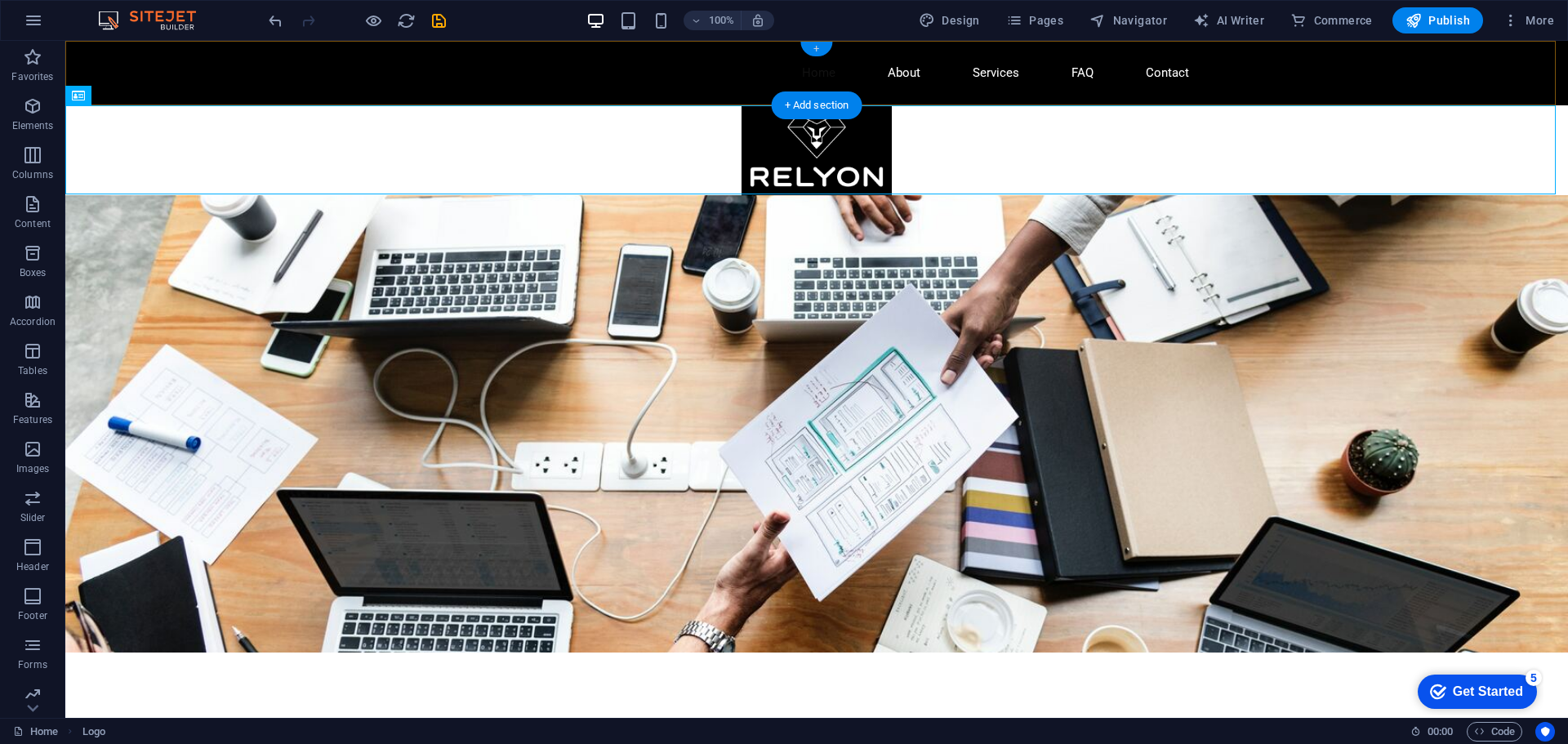
click at [814, 45] on div "+" at bounding box center [816, 49] width 32 height 15
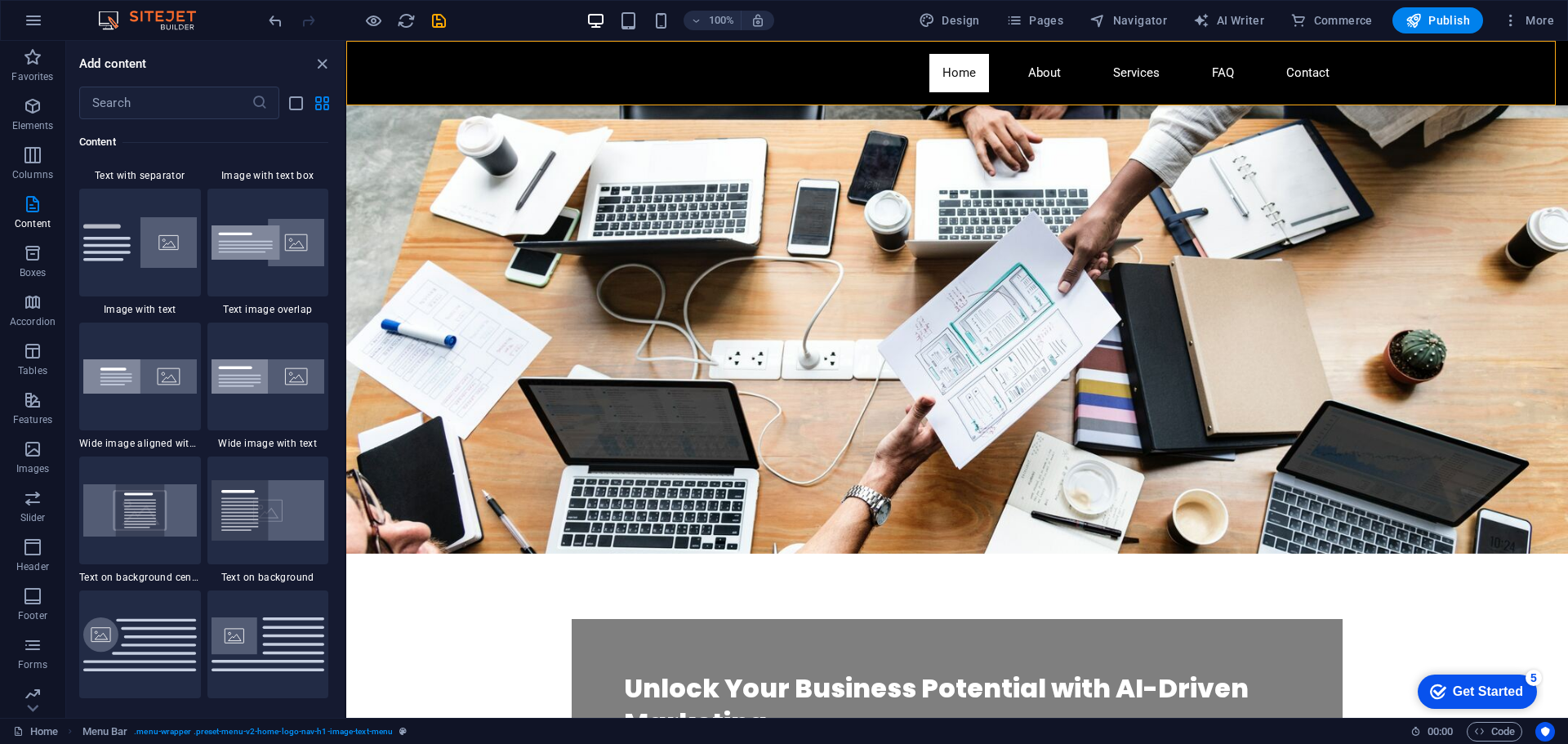
scroll to position [2612, 0]
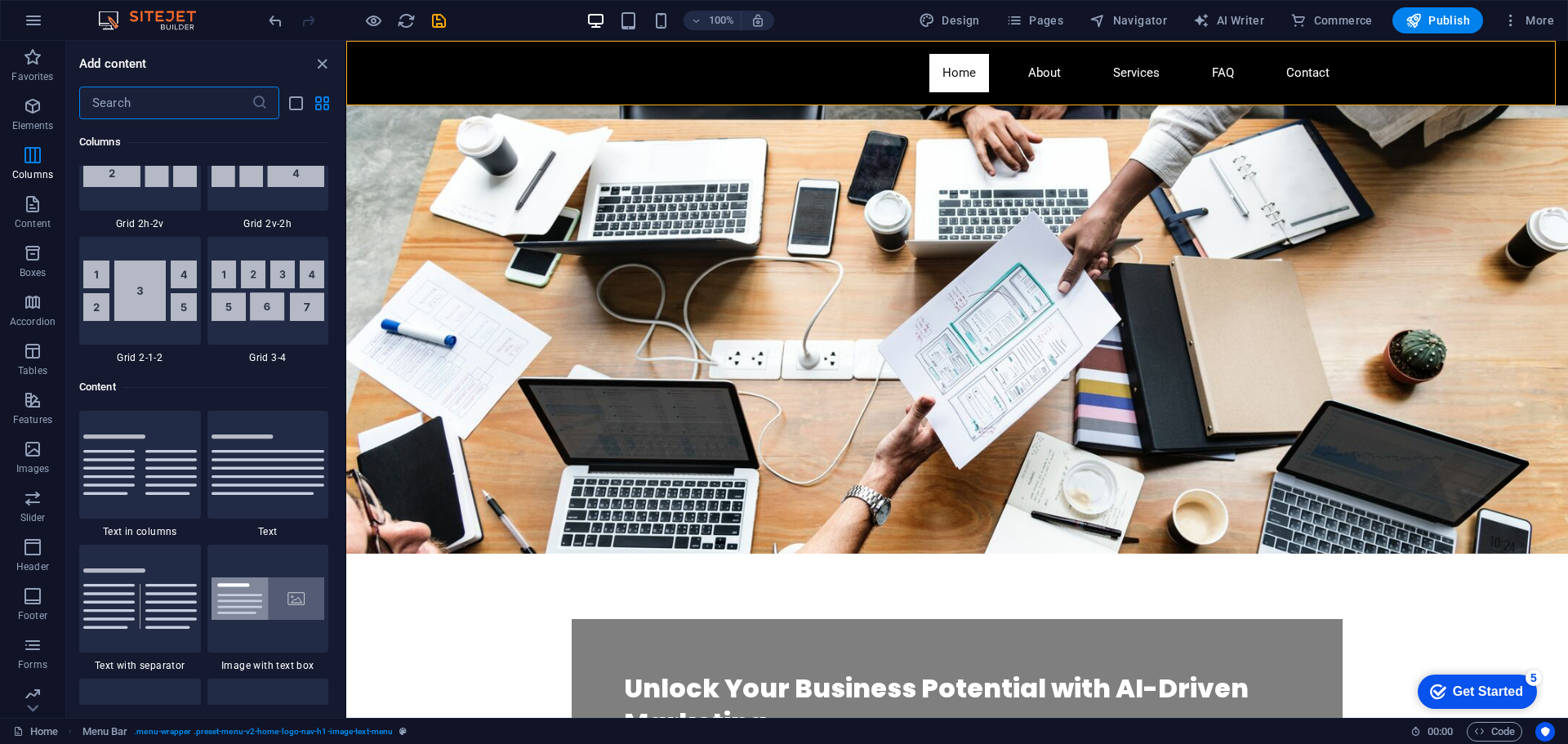
click at [163, 115] on input "text" at bounding box center [165, 103] width 172 height 33
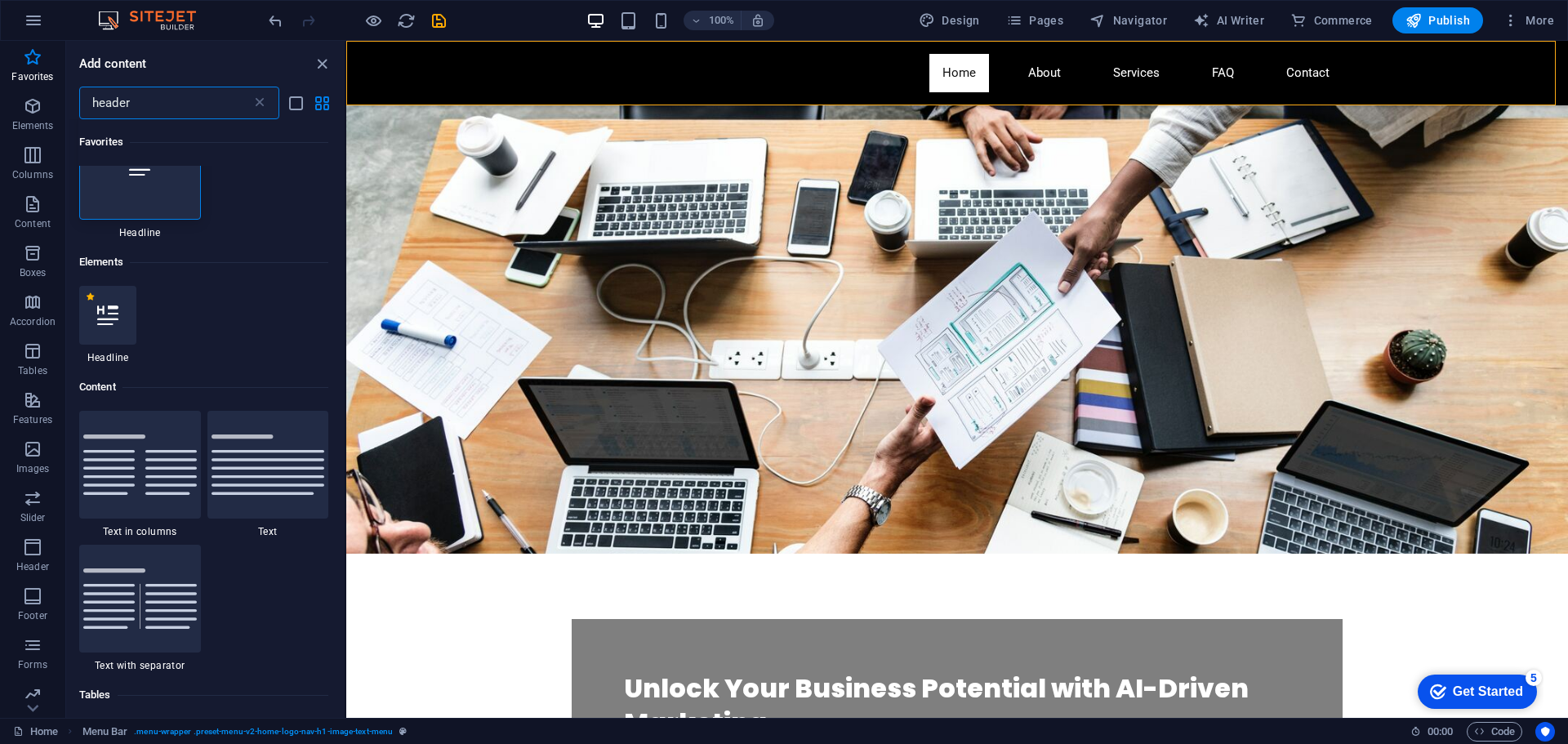
scroll to position [0, 0]
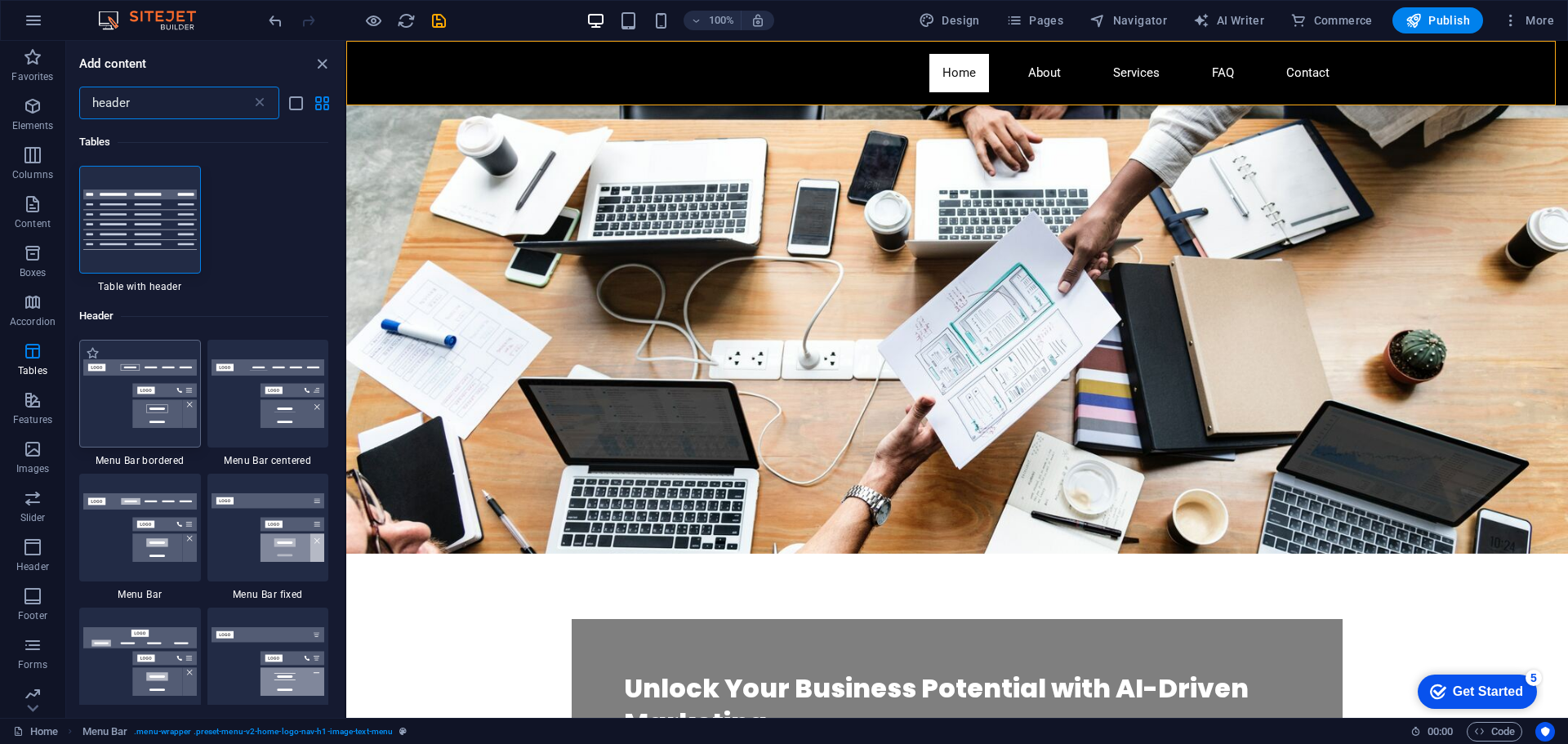
type input "header"
click at [142, 403] on img at bounding box center [140, 394] width 114 height 68
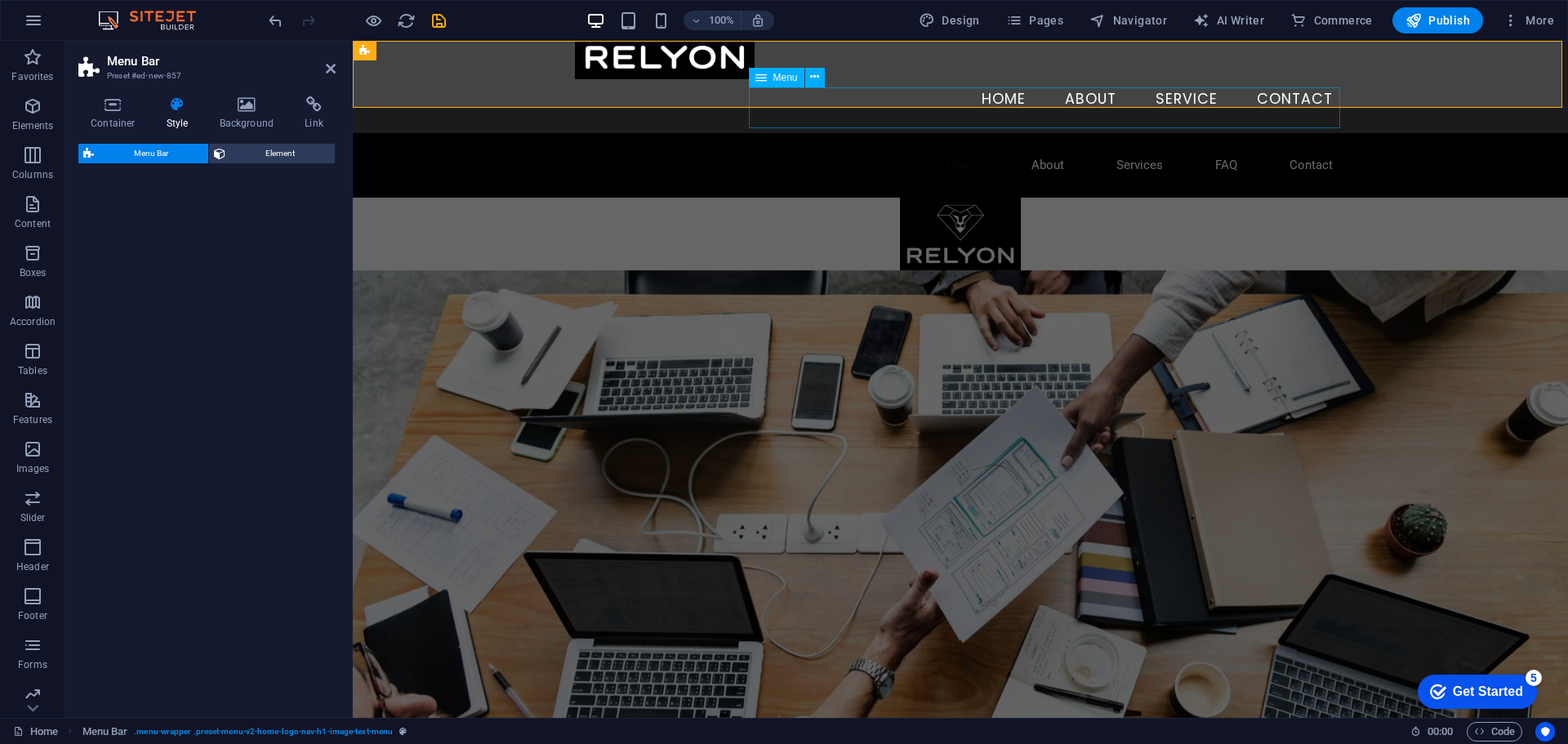
select select "rem"
select select "preset-menu-v2-border"
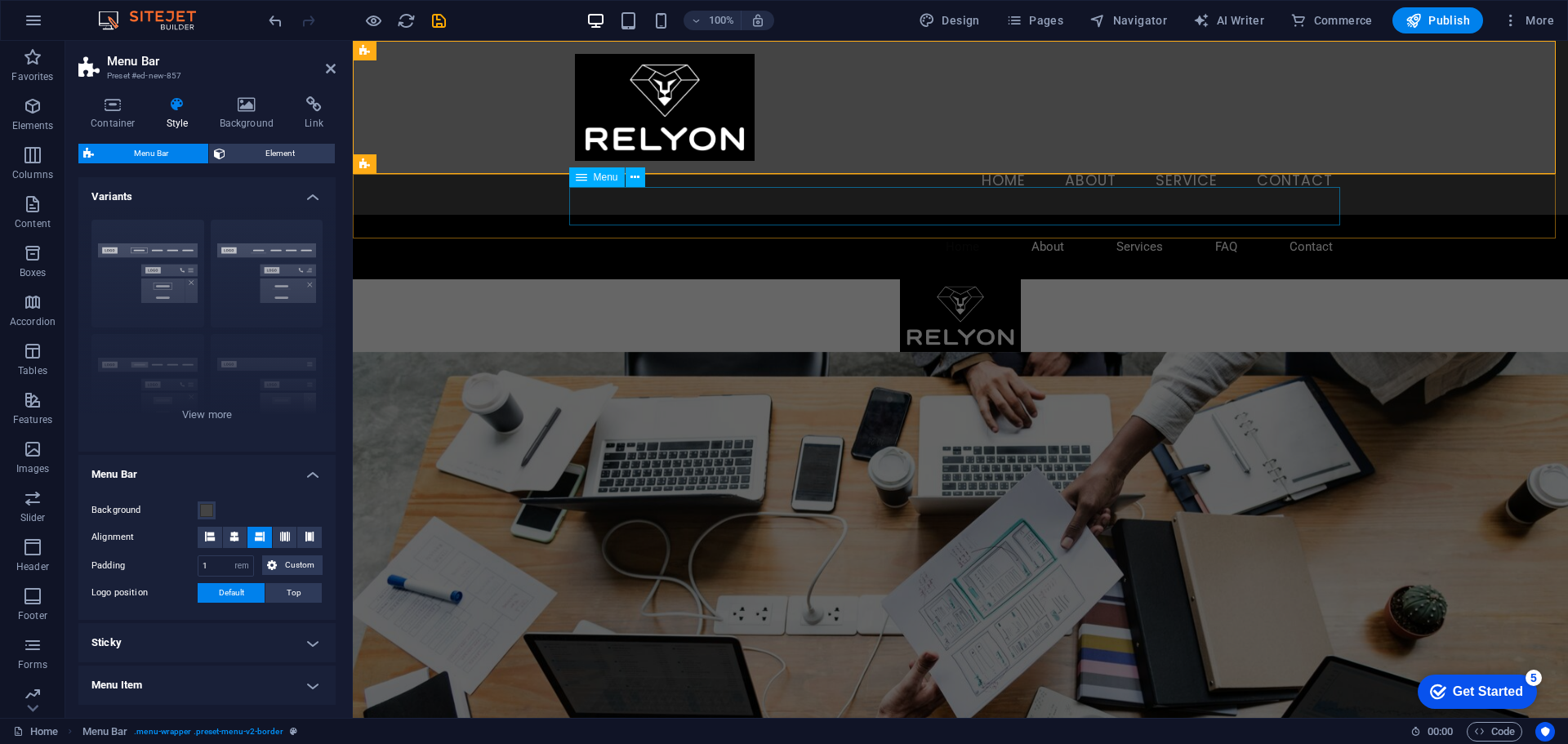
click at [719, 228] on nav "Home About Services FAQ Contact" at bounding box center [960, 247] width 771 height 39
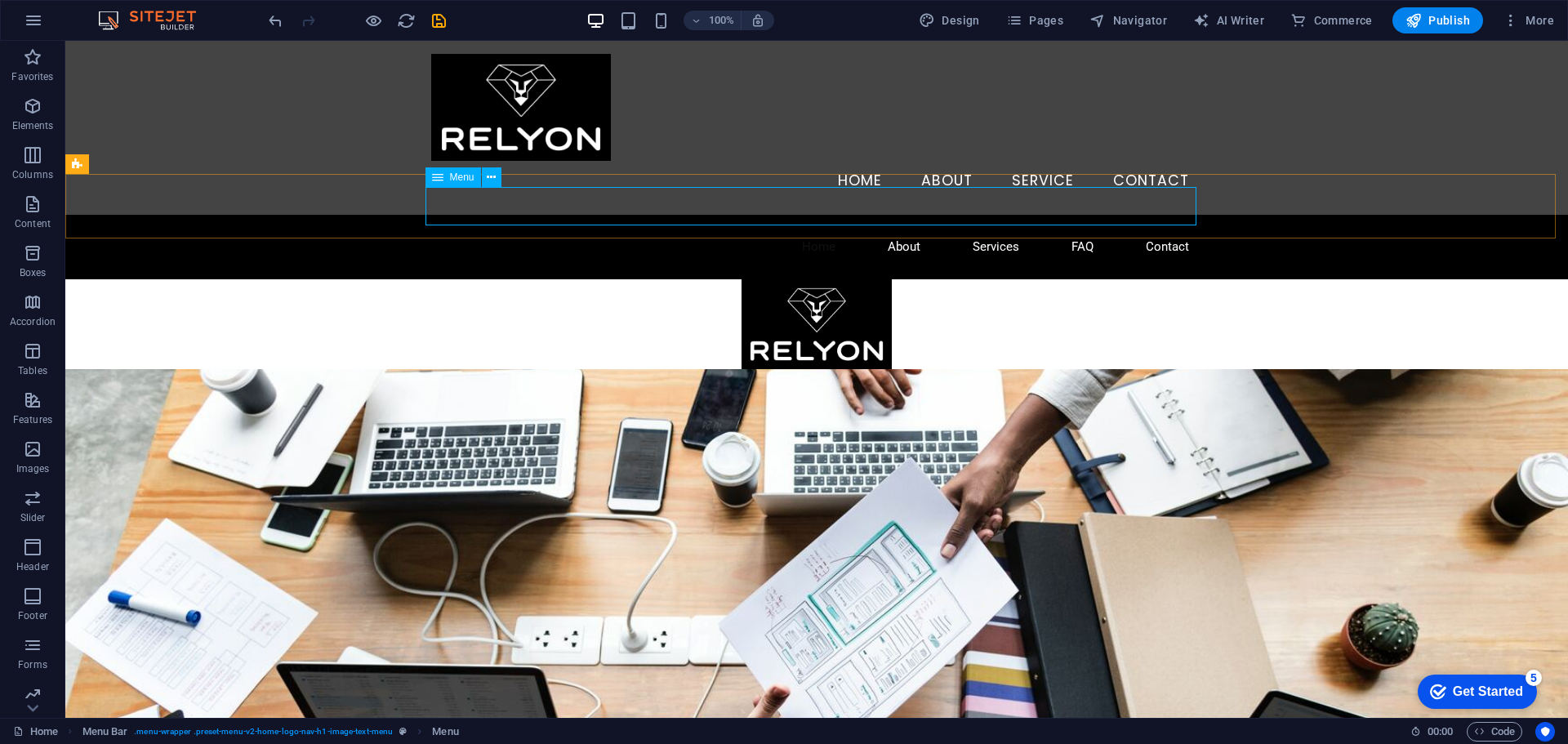
click at [456, 177] on span "Menu" at bounding box center [462, 176] width 25 height 9
click at [492, 179] on icon at bounding box center [491, 177] width 9 height 17
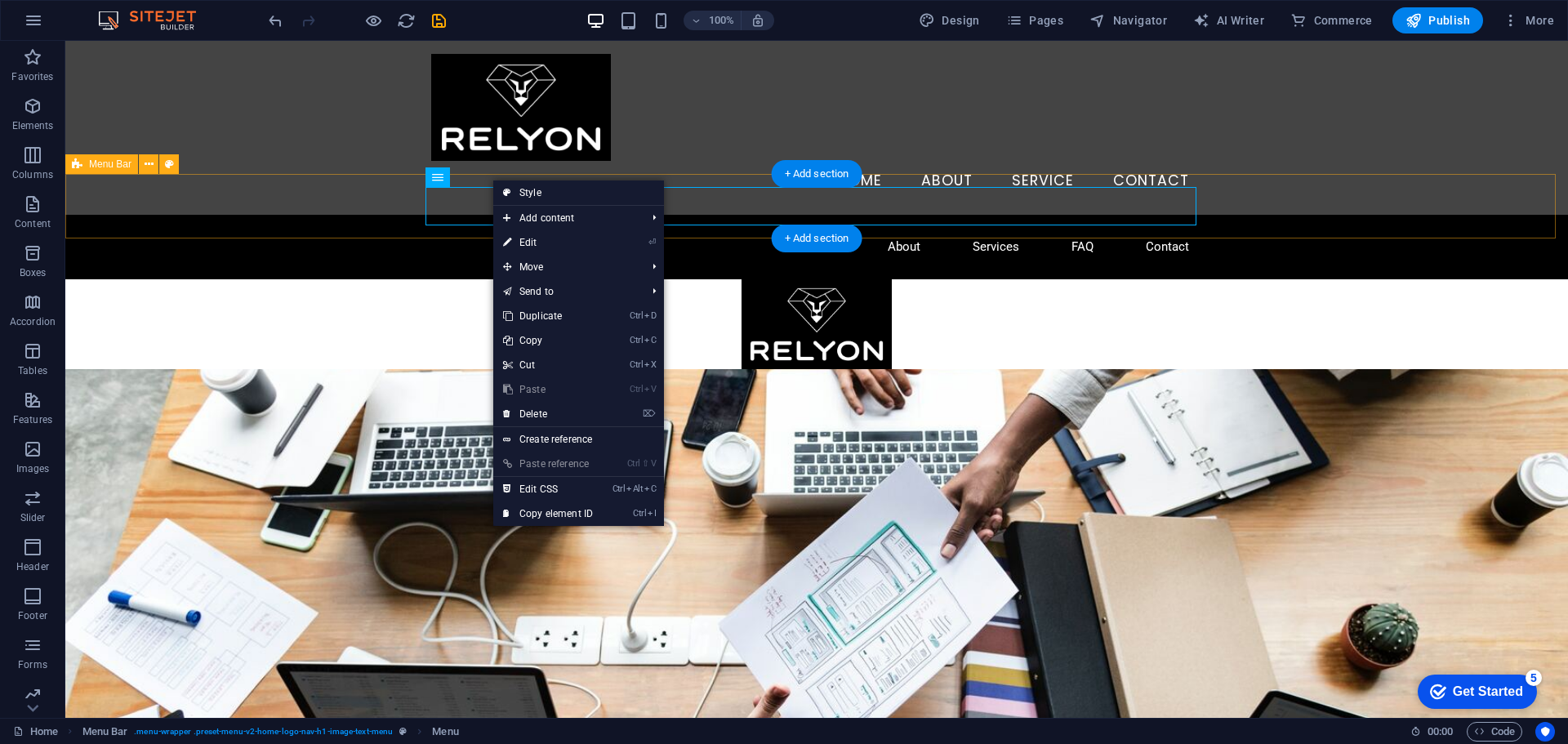
click at [355, 215] on div "Home About Services FAQ Contact" at bounding box center [816, 247] width 1503 height 64
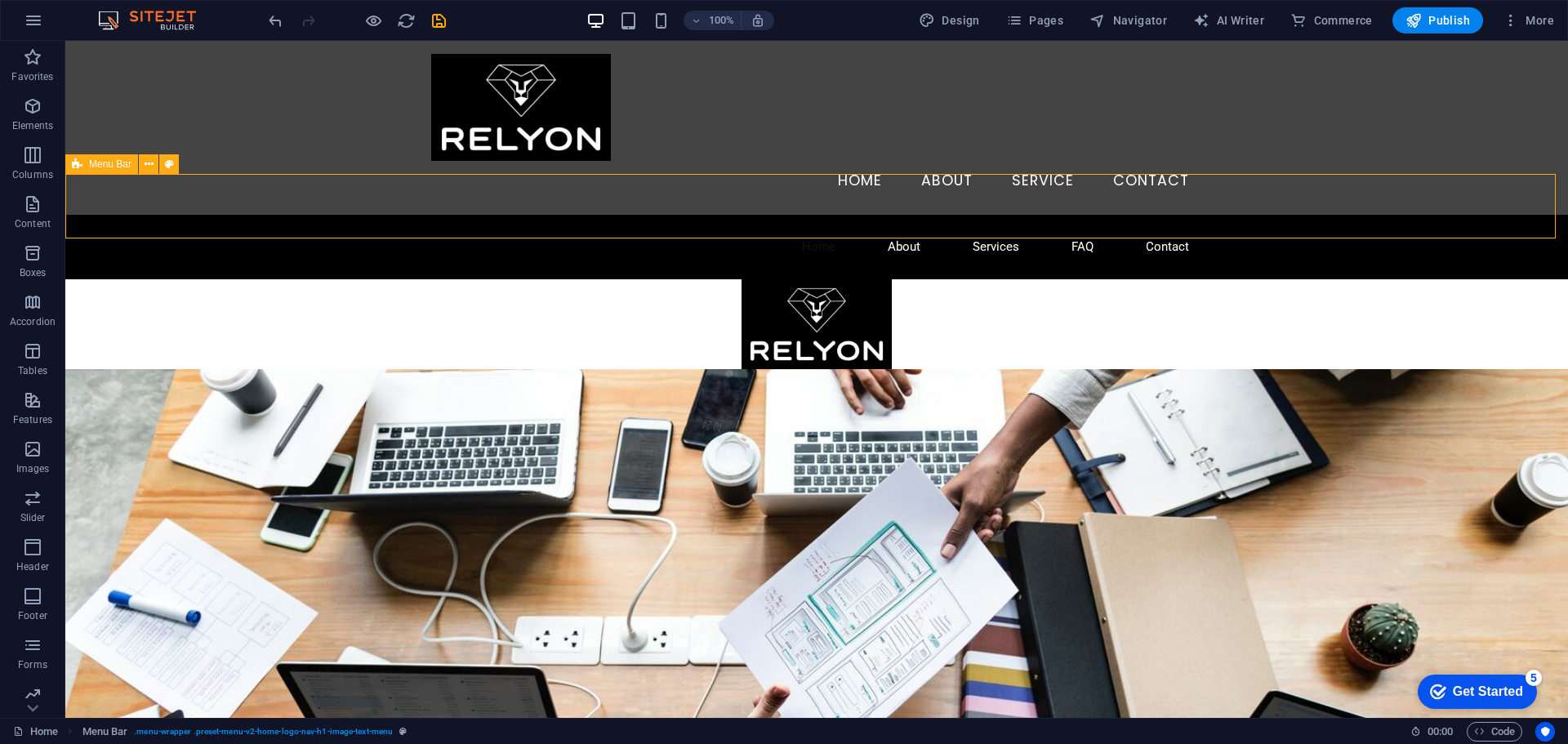
click at [116, 168] on span "Menu Bar" at bounding box center [110, 164] width 43 height 9
click at [368, 80] on div "Menu Home About Service Contact" at bounding box center [816, 128] width 1503 height 174
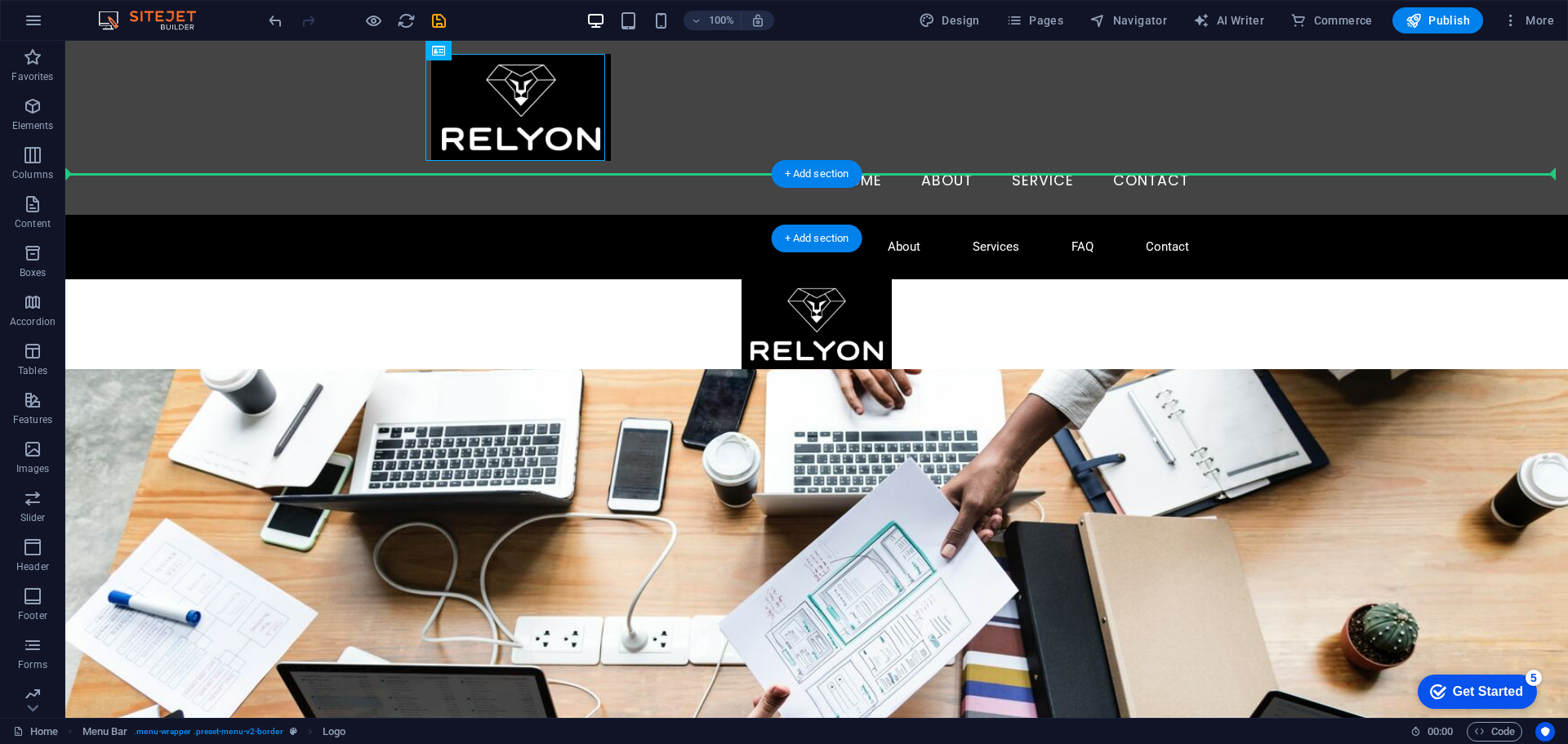
drag, startPoint x: 504, startPoint y: 93, endPoint x: 163, endPoint y: 205, distance: 358.9
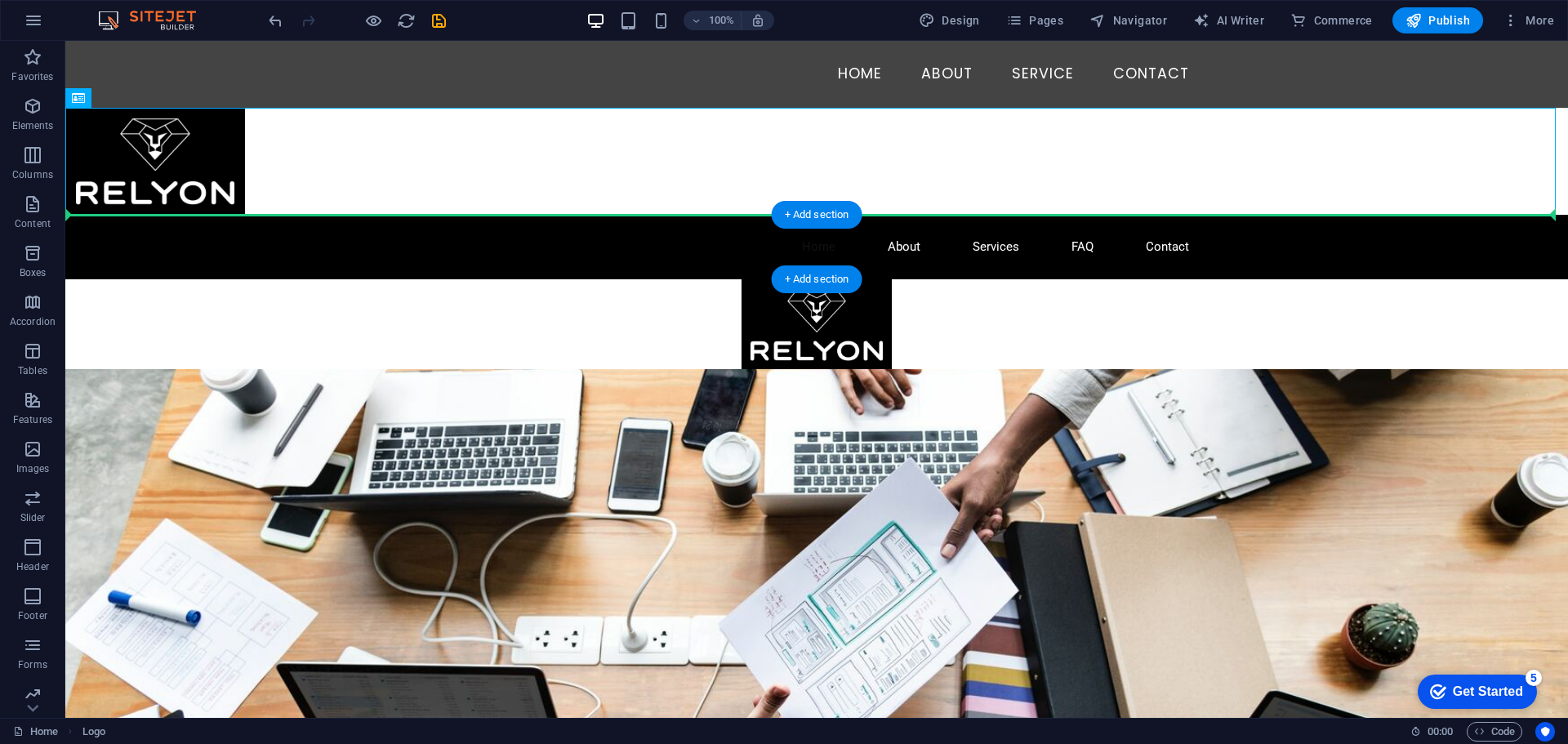
drag, startPoint x: 199, startPoint y: 169, endPoint x: 185, endPoint y: 237, distance: 69.4
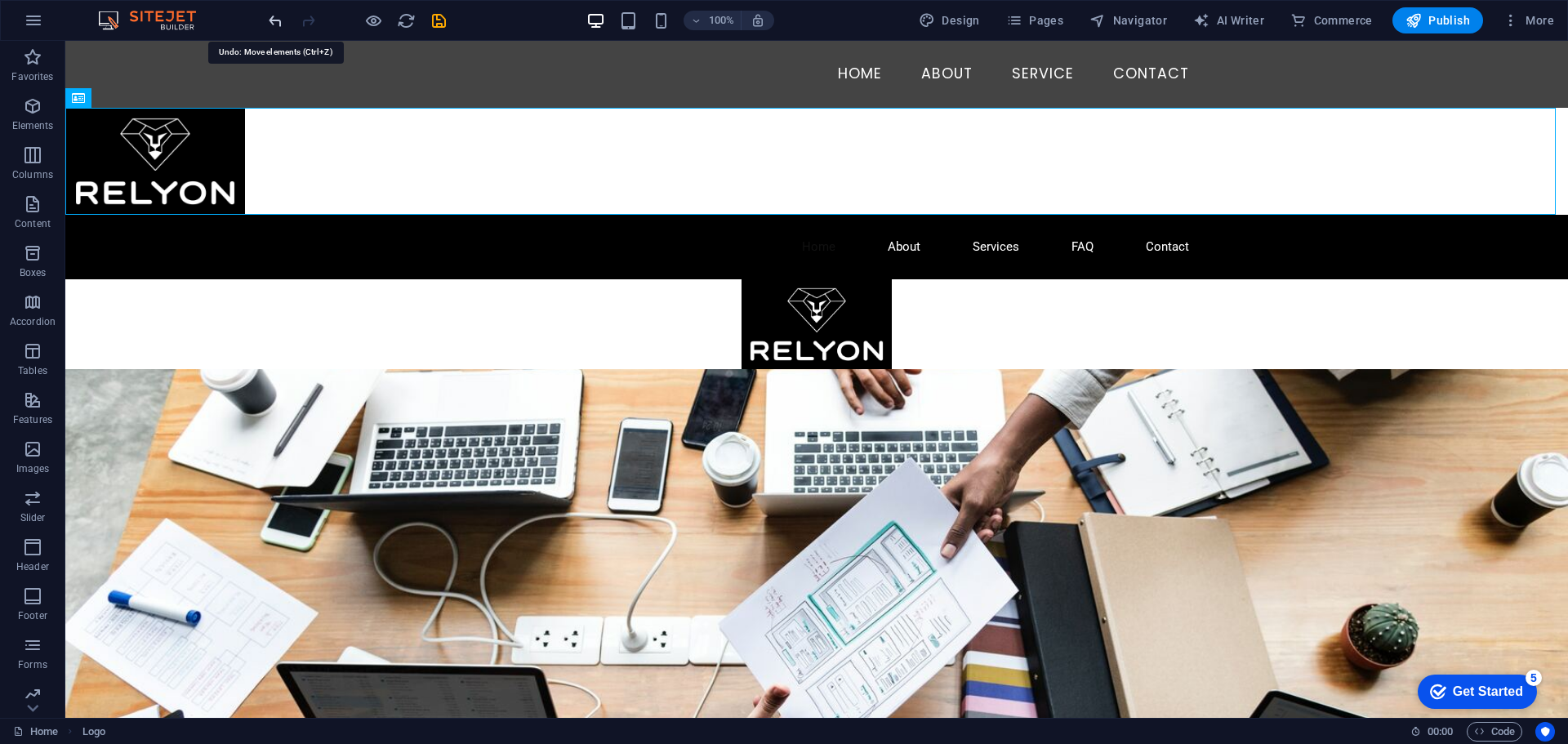
click at [269, 26] on icon "undo" at bounding box center [276, 21] width 19 height 19
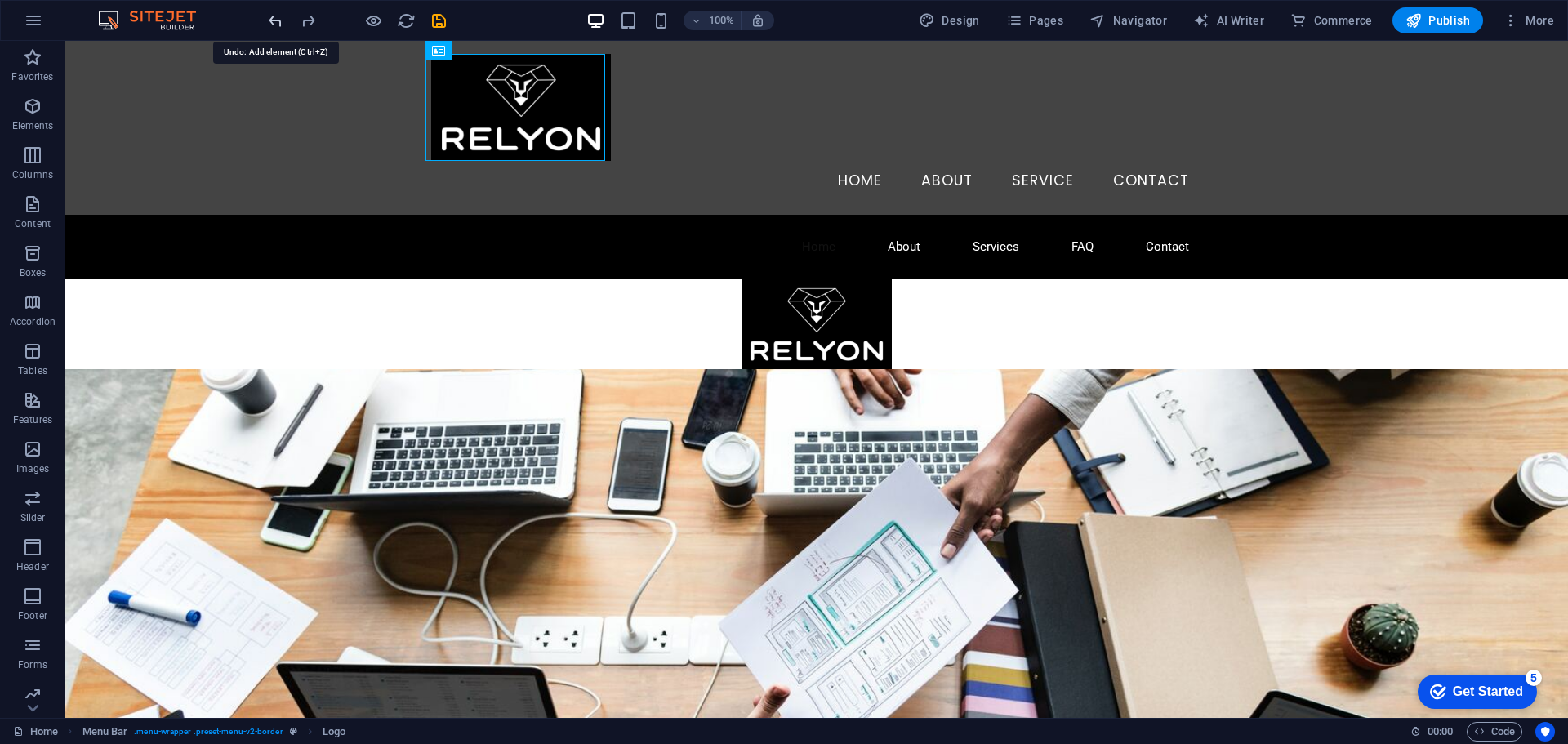
click at [271, 25] on icon "undo" at bounding box center [276, 21] width 19 height 19
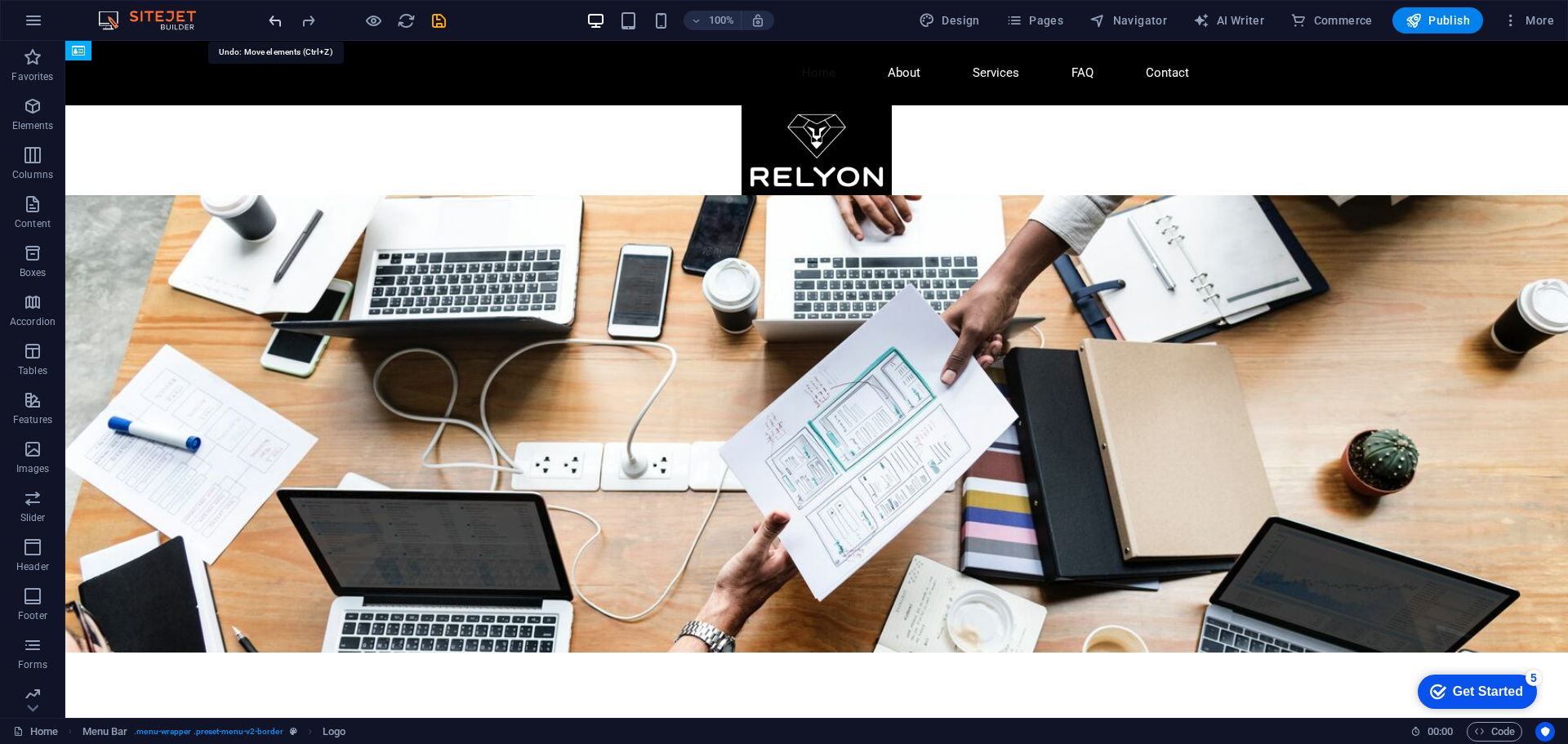
click at [271, 25] on icon "undo" at bounding box center [276, 21] width 19 height 19
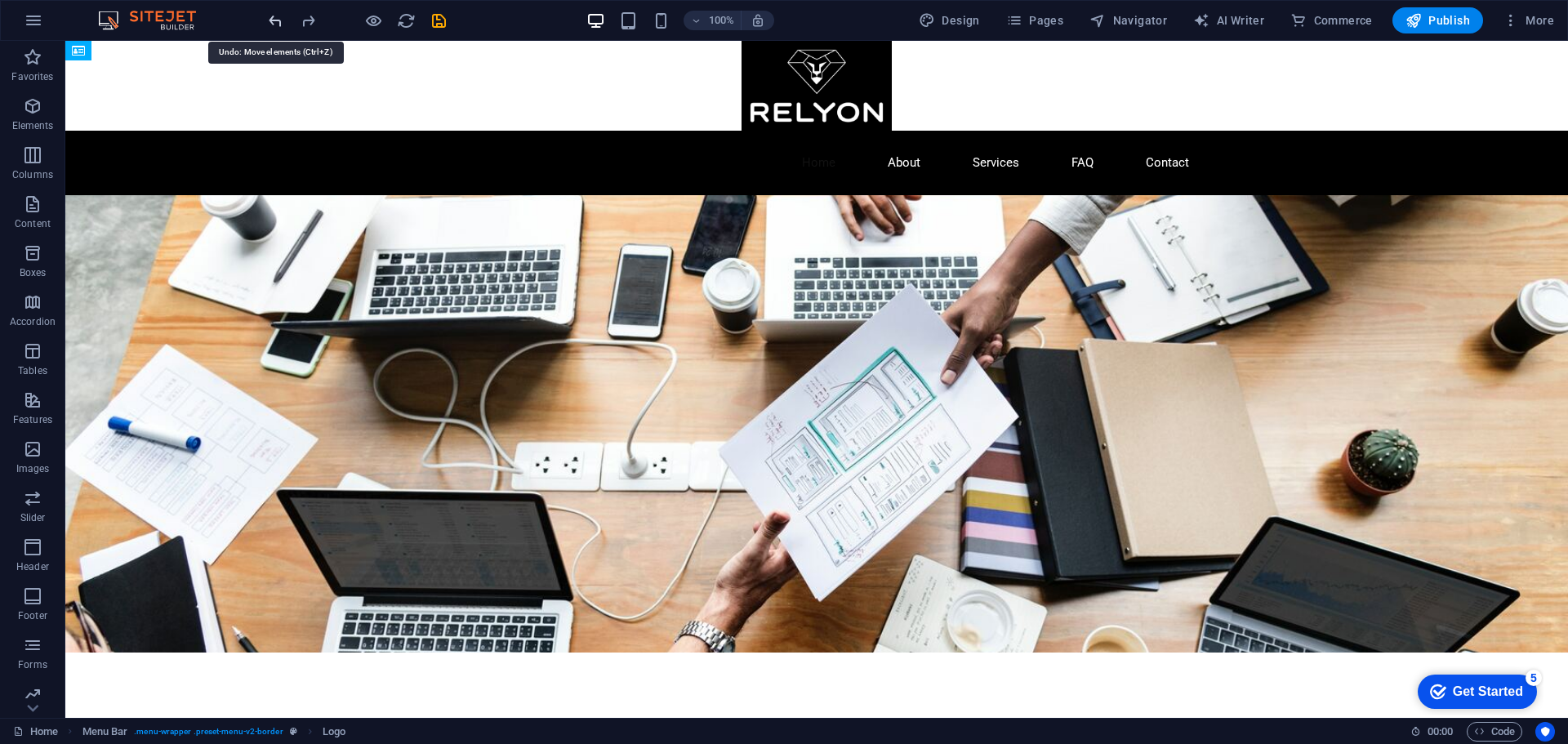
click at [271, 25] on icon "undo" at bounding box center [276, 21] width 19 height 19
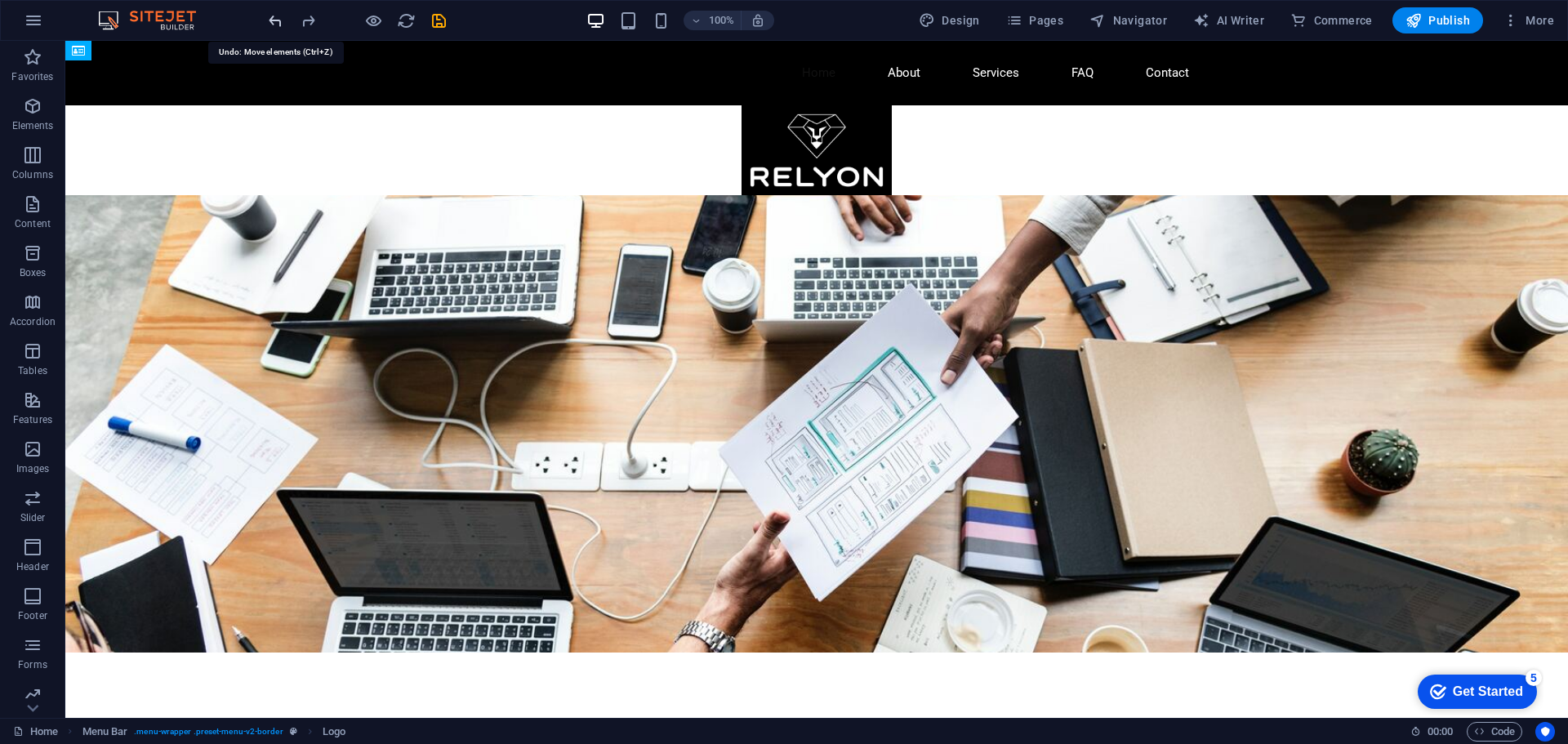
click at [271, 25] on icon "undo" at bounding box center [276, 21] width 19 height 19
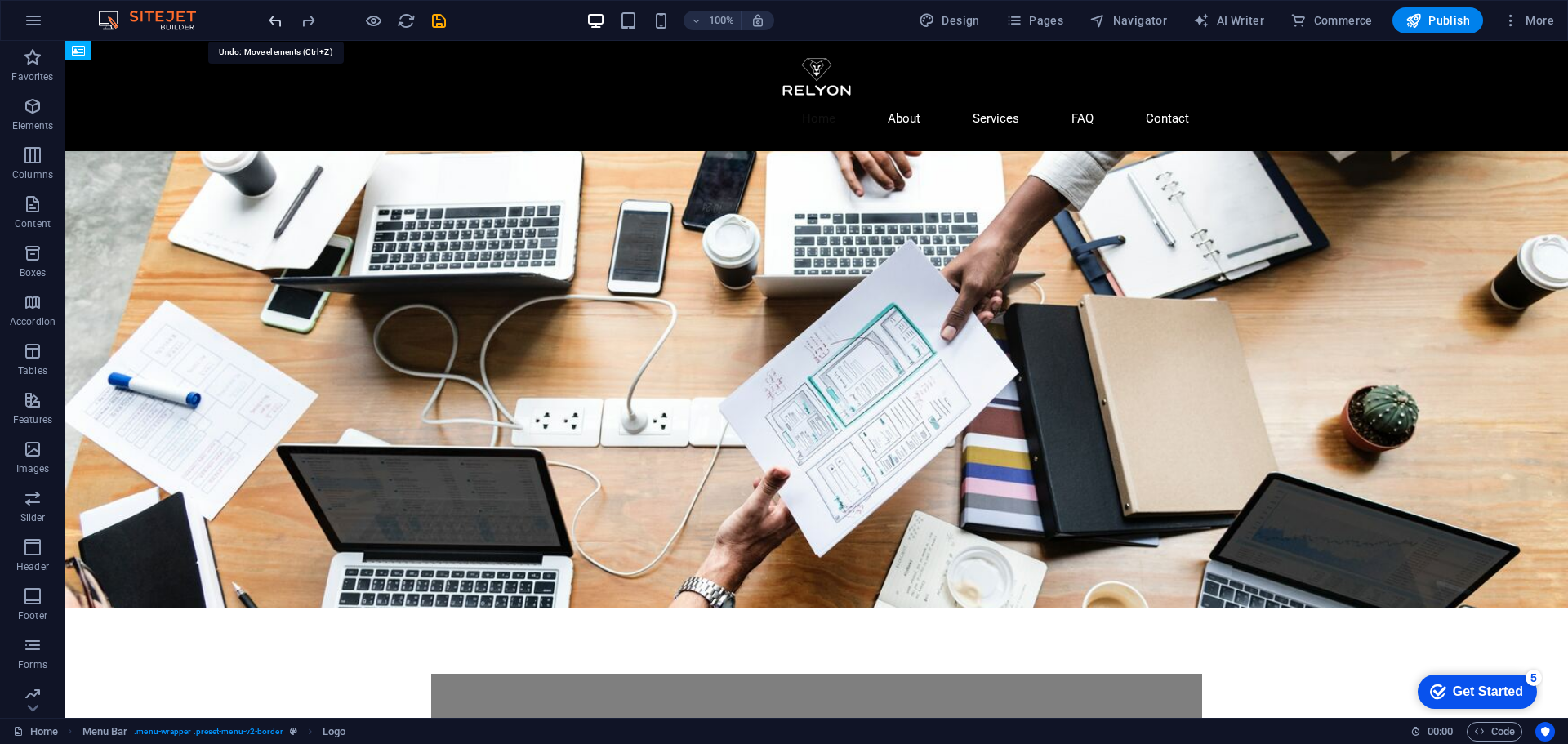
click at [271, 24] on icon "undo" at bounding box center [276, 21] width 19 height 19
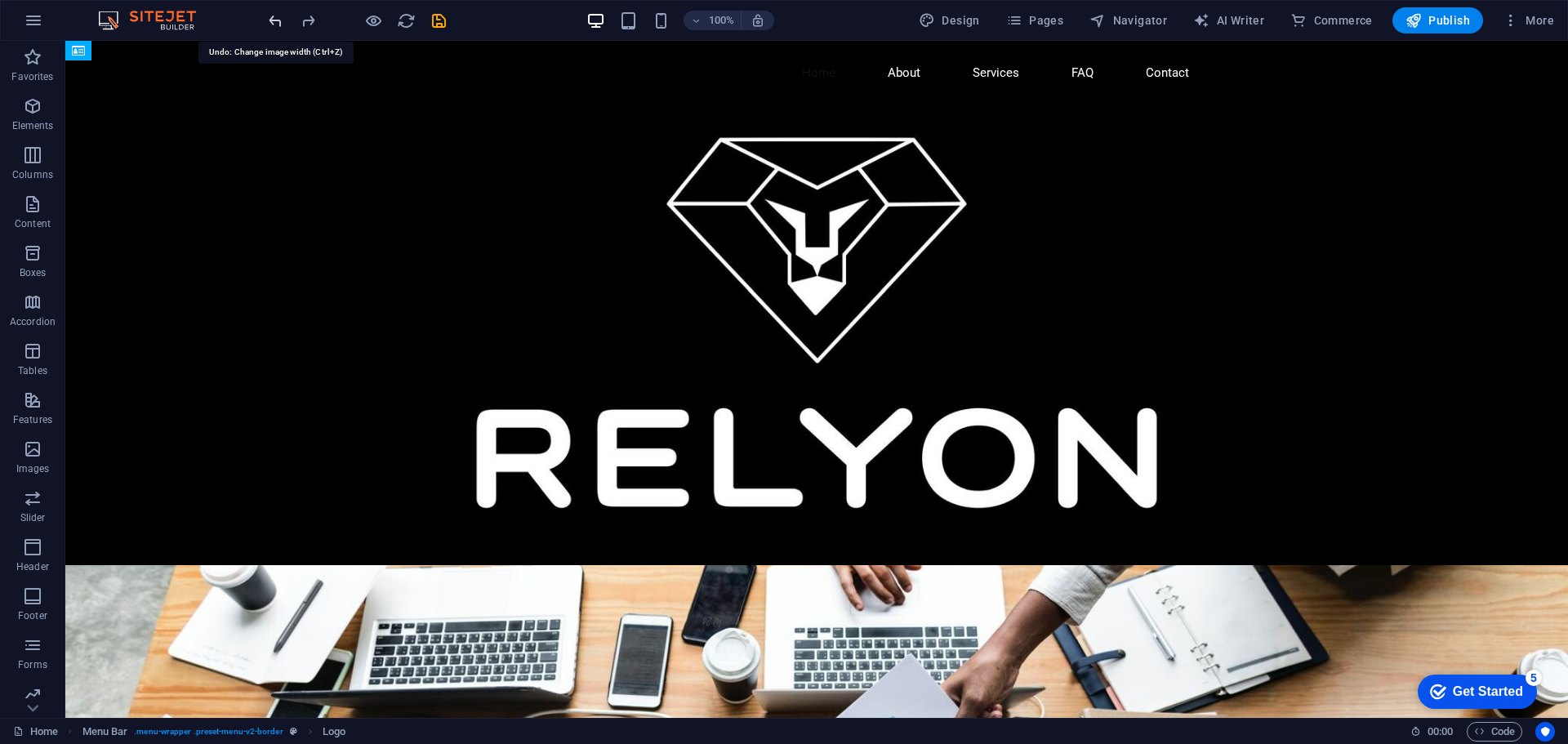
click at [271, 24] on icon "undo" at bounding box center [276, 21] width 19 height 19
click at [271, 19] on icon "undo" at bounding box center [276, 21] width 19 height 19
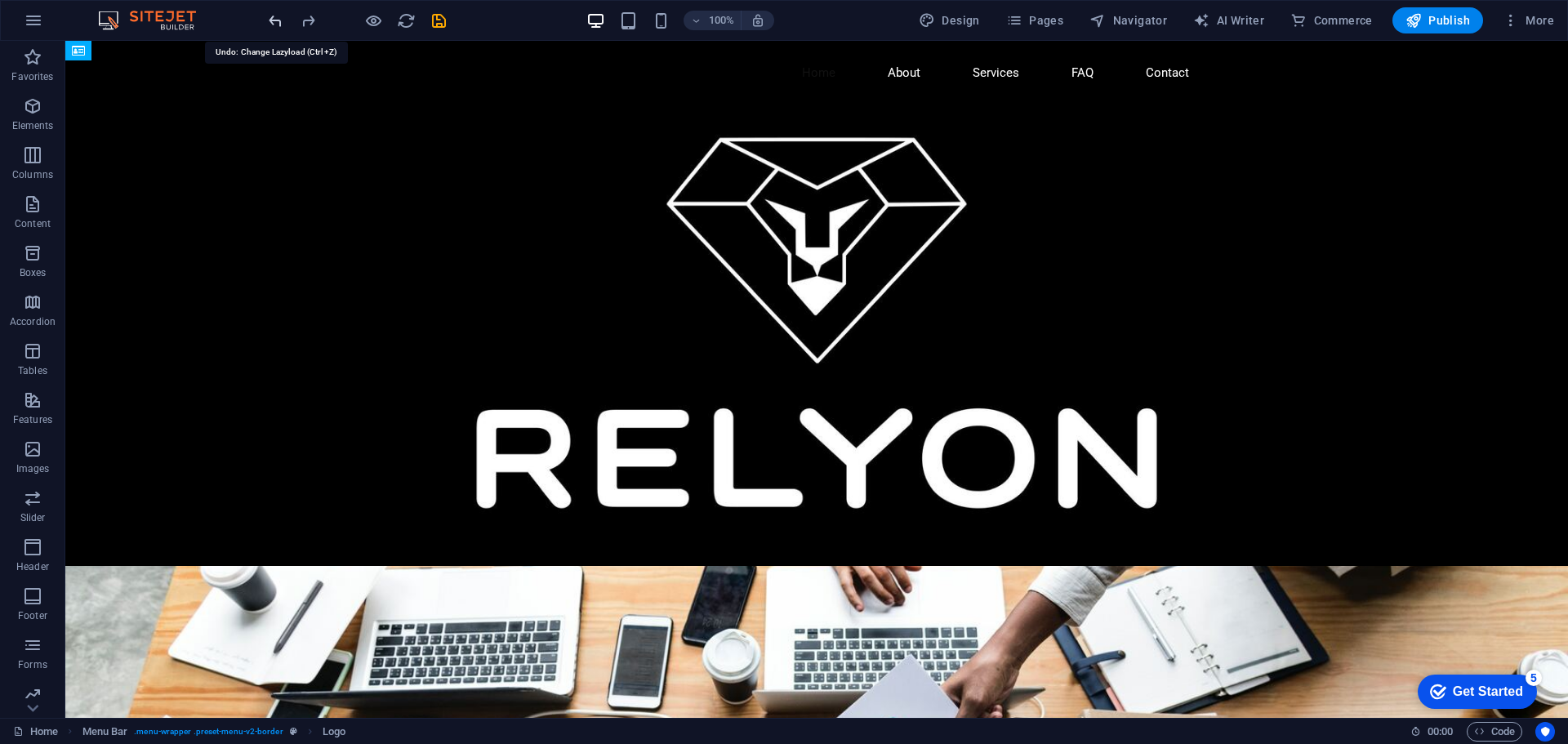
click at [271, 18] on icon "undo" at bounding box center [276, 21] width 19 height 19
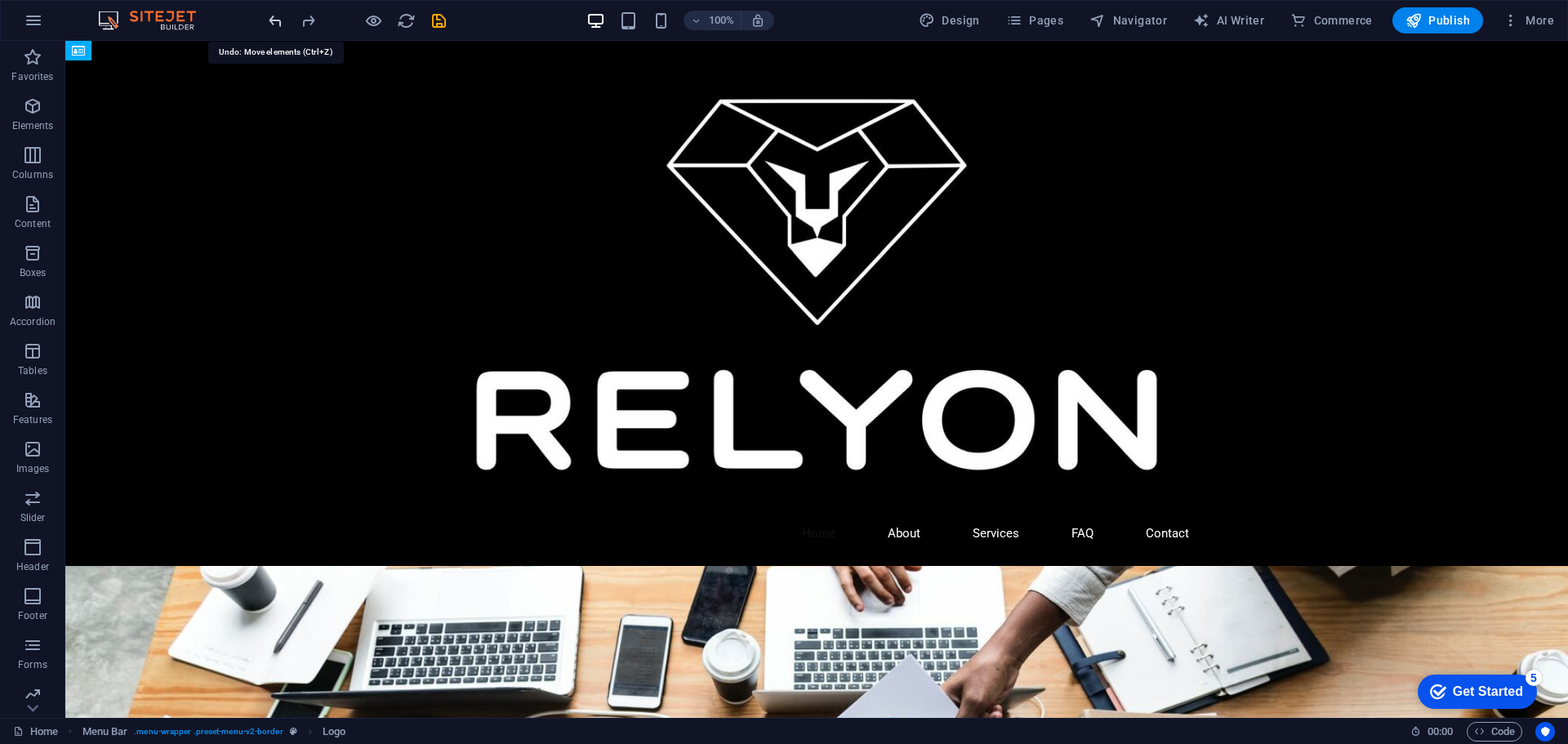
click at [271, 18] on icon "undo" at bounding box center [276, 21] width 19 height 19
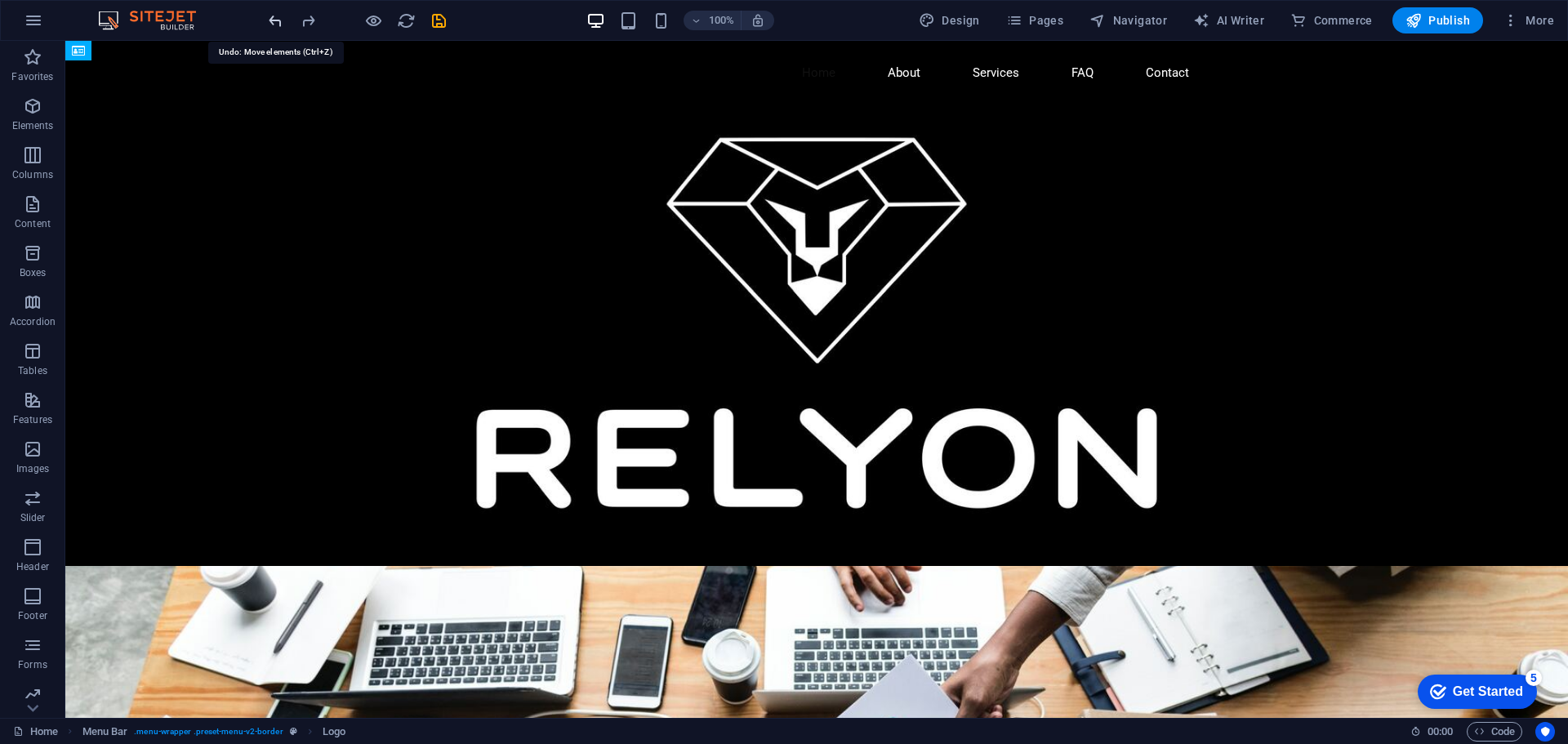
click at [271, 18] on icon "undo" at bounding box center [276, 21] width 19 height 19
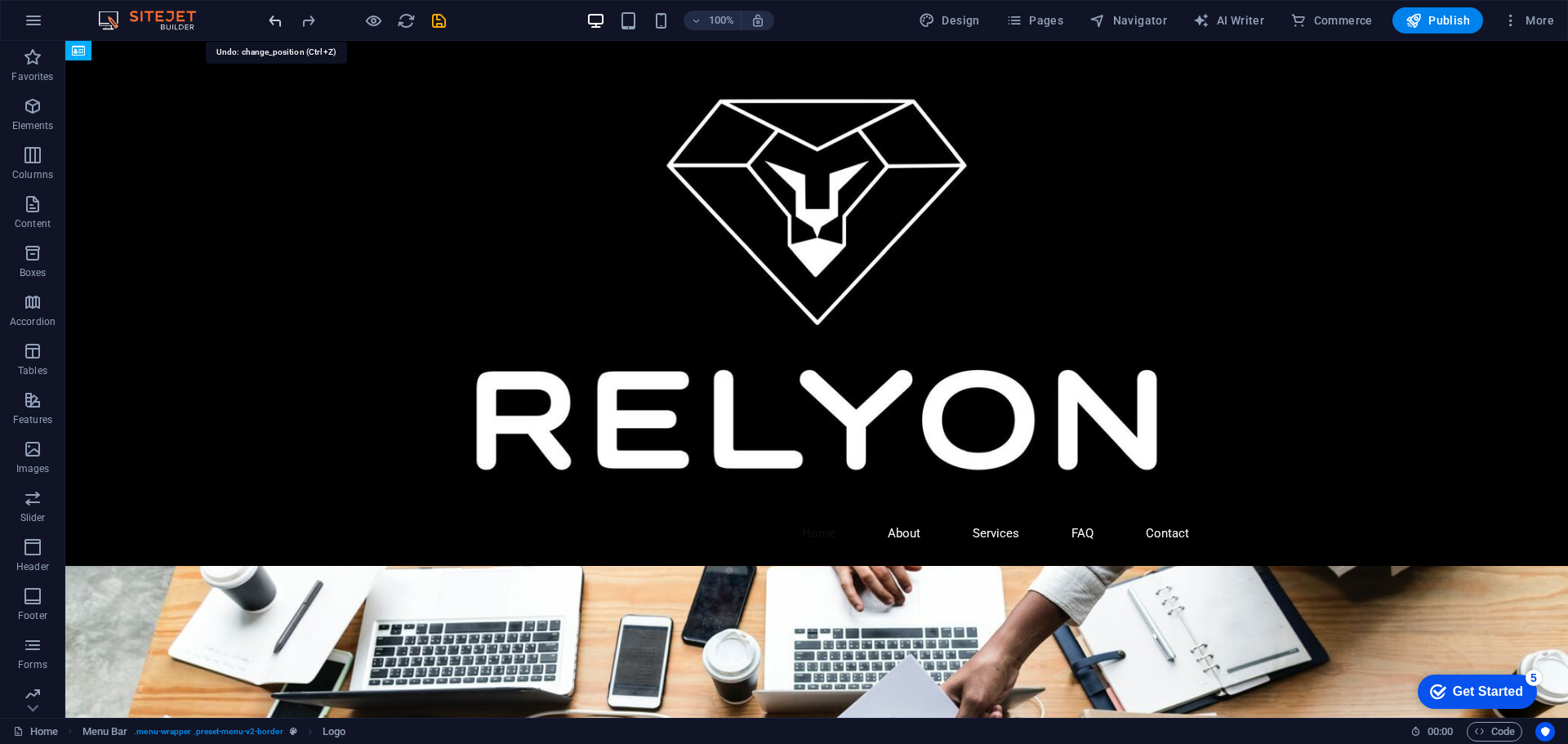
click at [271, 18] on icon "undo" at bounding box center [276, 21] width 19 height 19
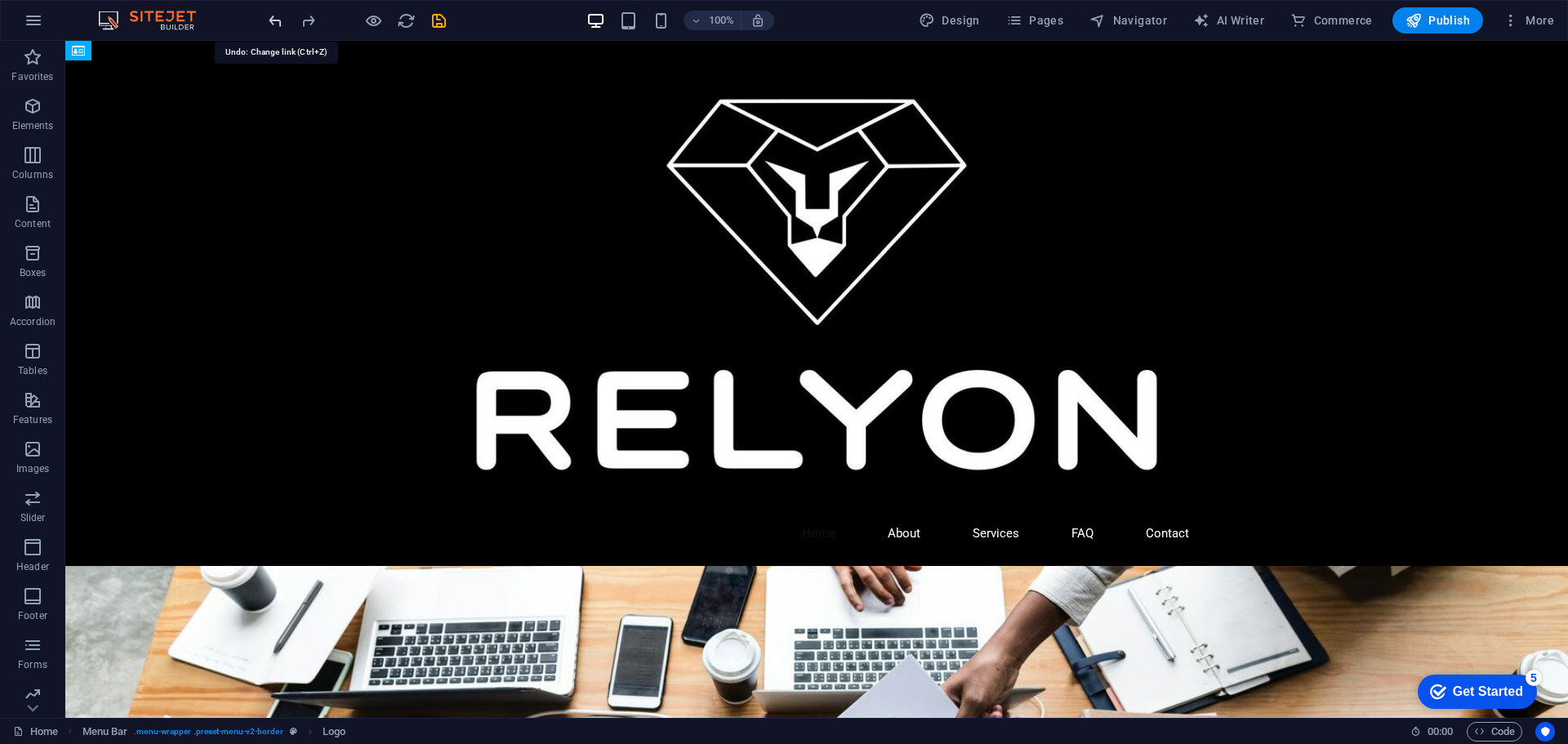
click at [271, 18] on icon "undo" at bounding box center [276, 21] width 19 height 19
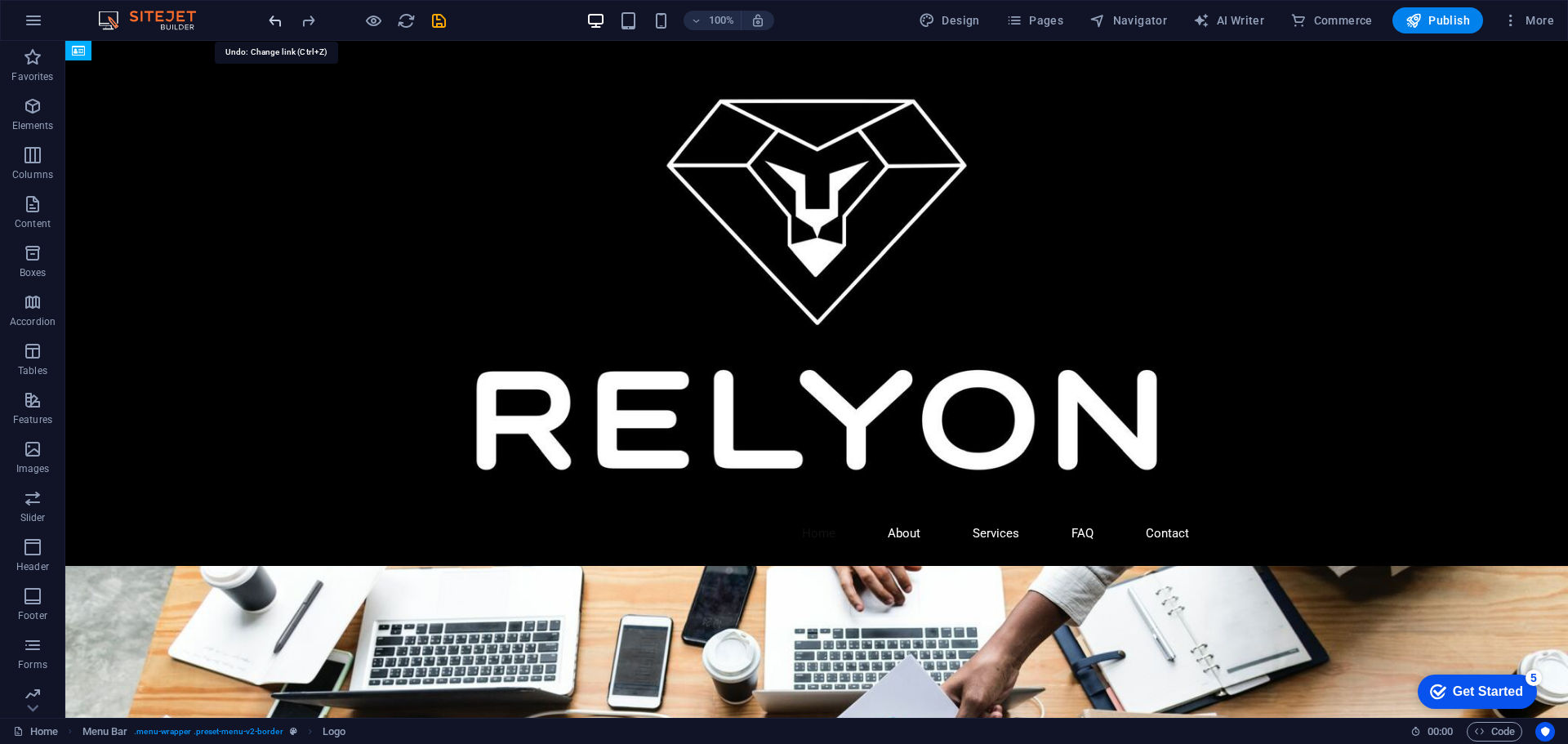
click at [271, 18] on icon "undo" at bounding box center [276, 21] width 19 height 19
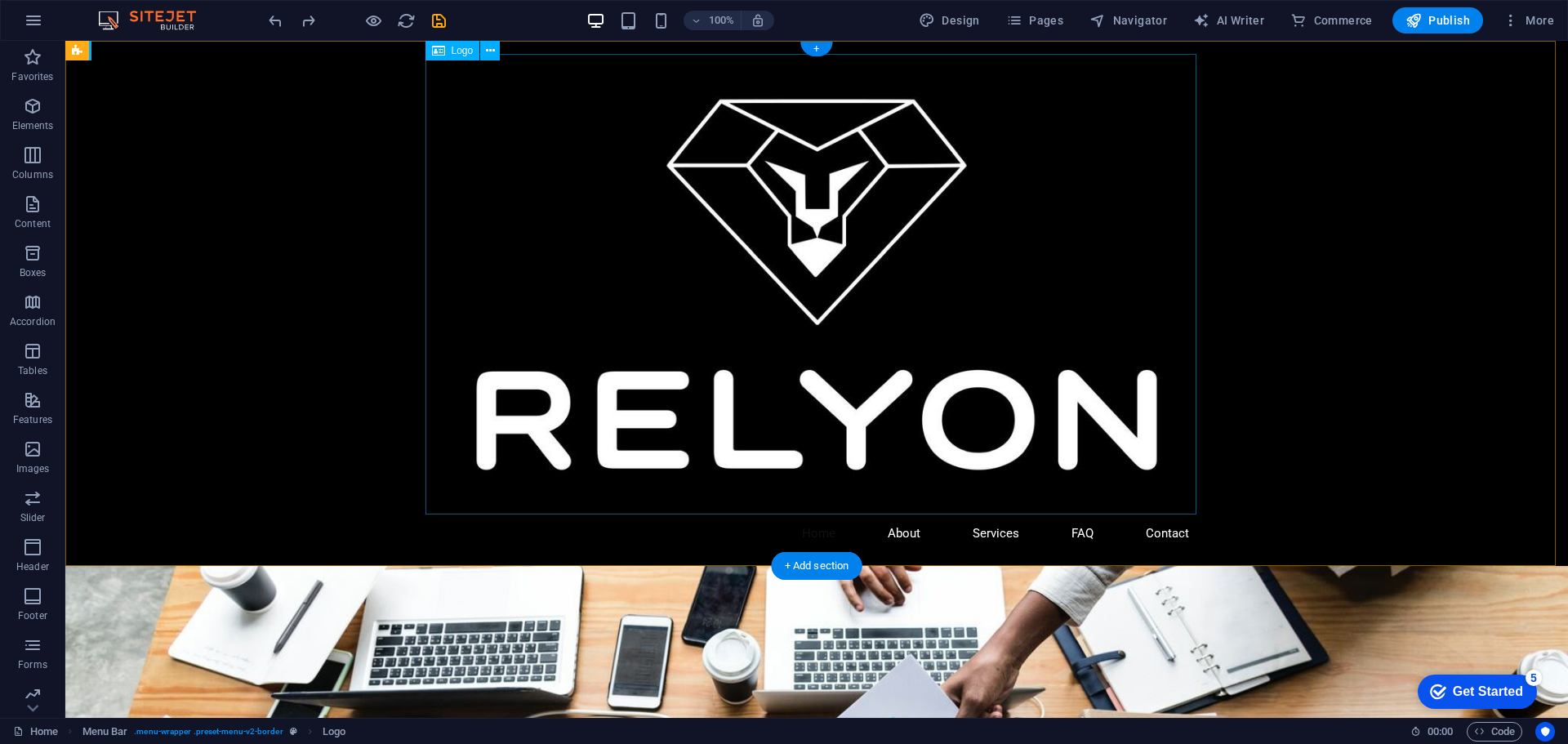
click at [862, 280] on div at bounding box center [817, 284] width 771 height 461
click at [617, 216] on div at bounding box center [817, 284] width 771 height 461
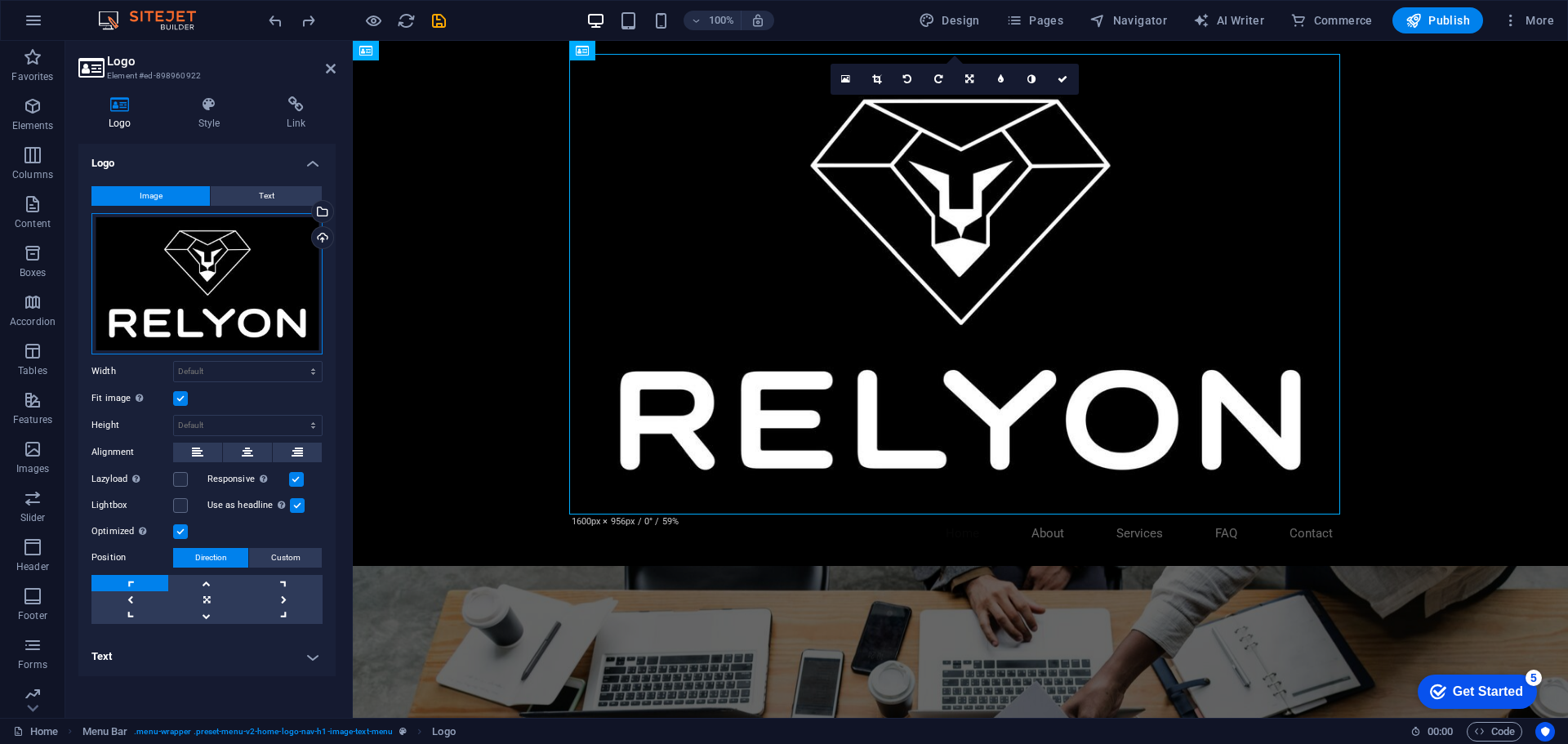
drag, startPoint x: 247, startPoint y: 250, endPoint x: 245, endPoint y: 260, distance: 10.2
click at [245, 260] on div "Drag files here, click to choose files or select files from Files or our free s…" at bounding box center [207, 283] width 231 height 141
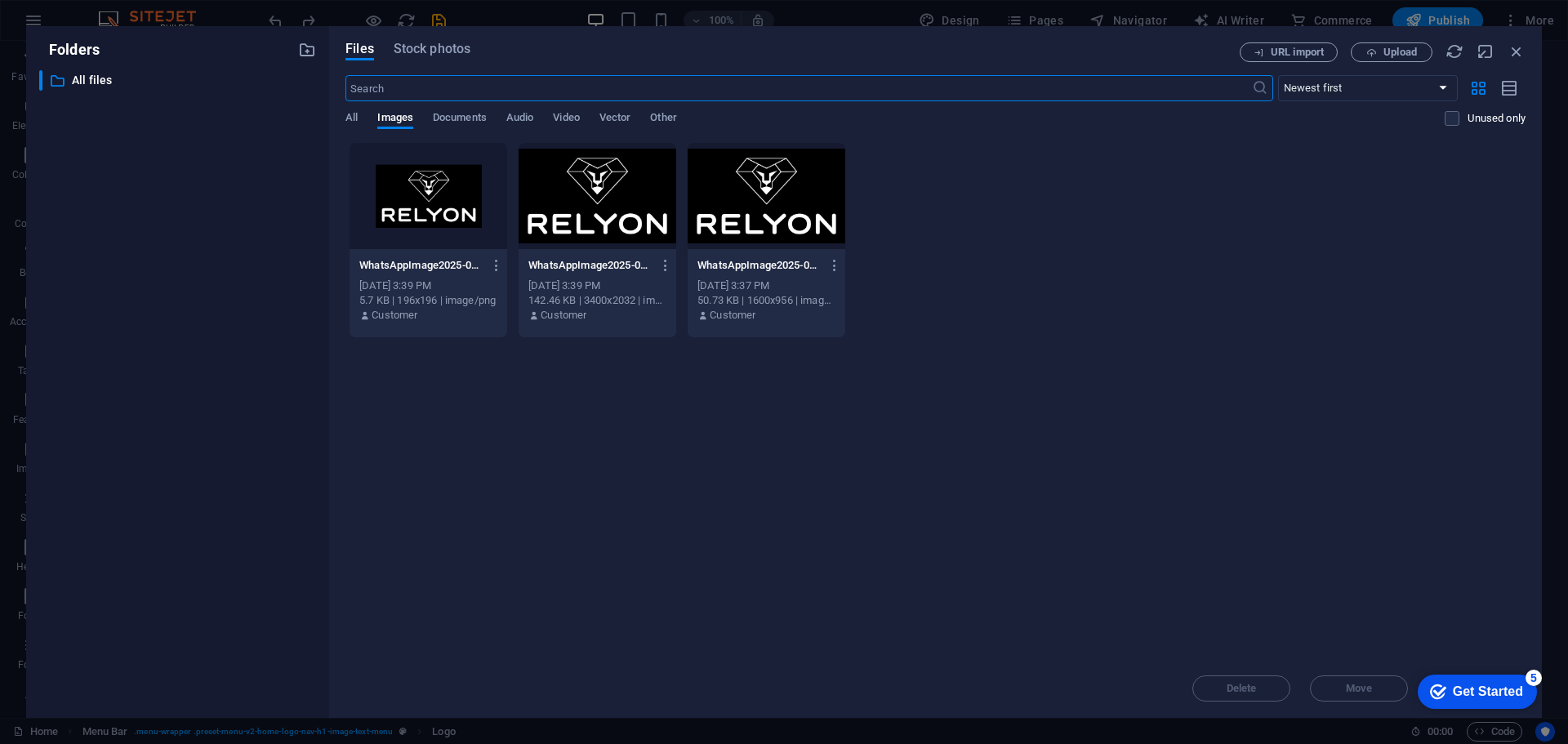
click at [420, 205] on div at bounding box center [428, 196] width 158 height 106
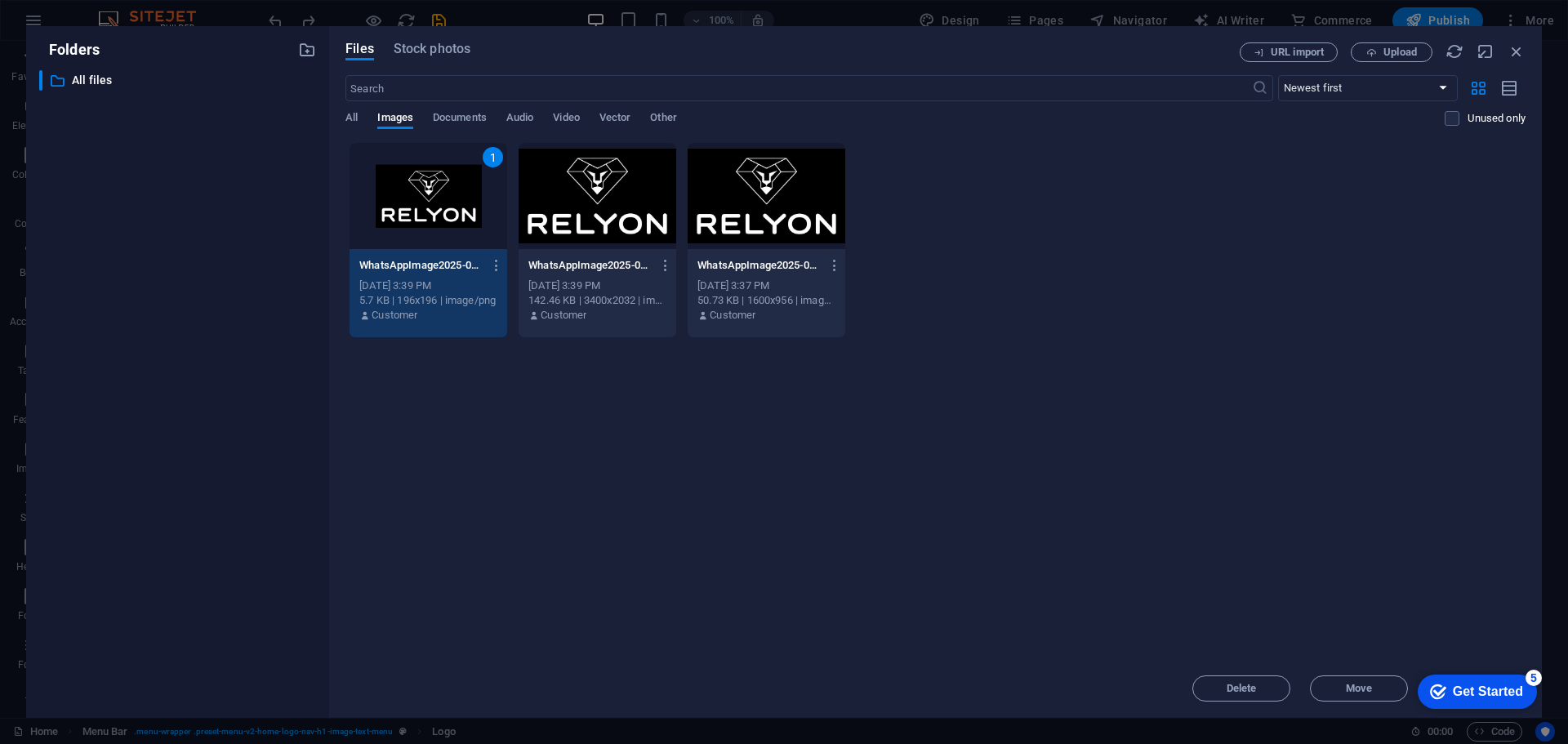
click at [611, 214] on div at bounding box center [598, 196] width 158 height 106
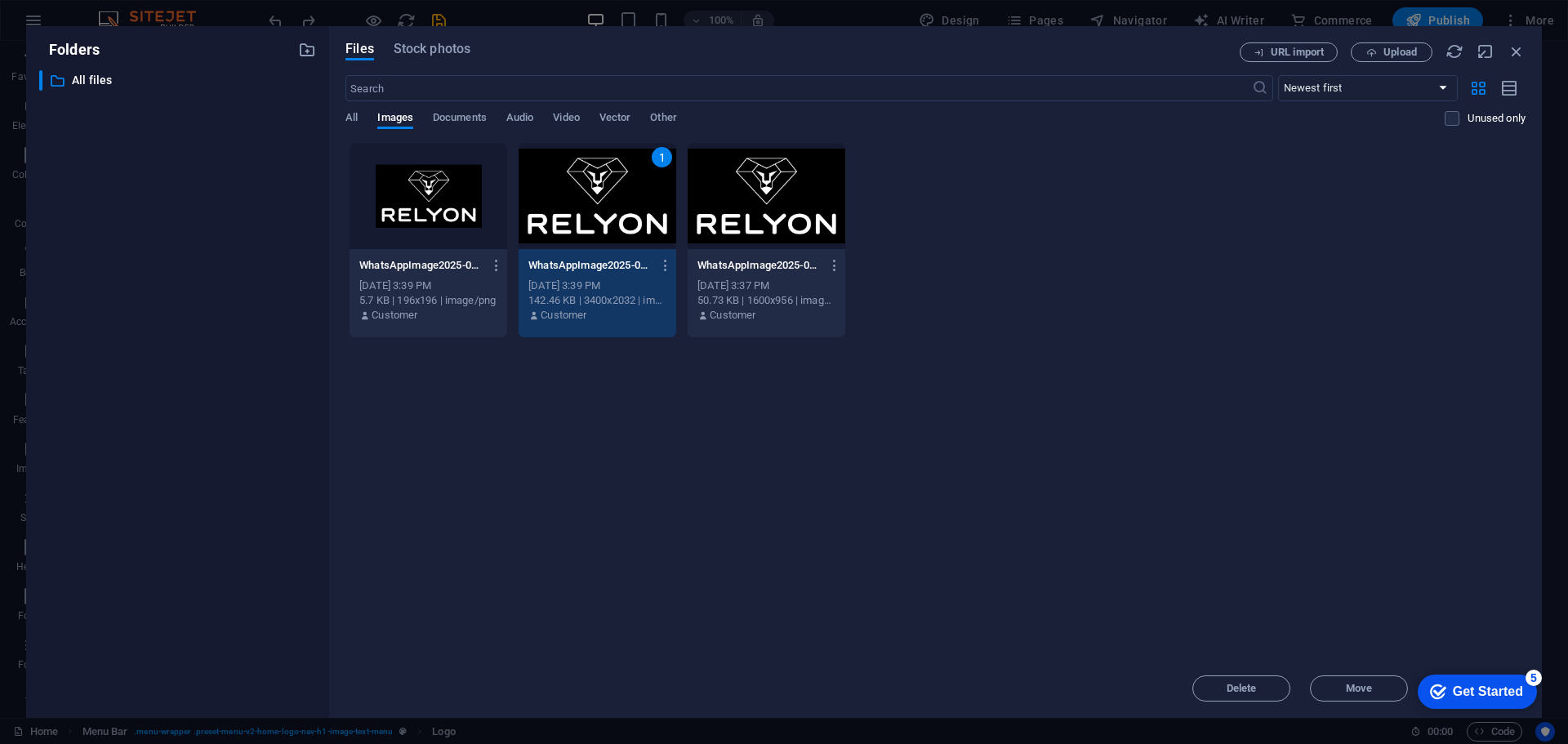
click at [793, 185] on div at bounding box center [766, 196] width 158 height 106
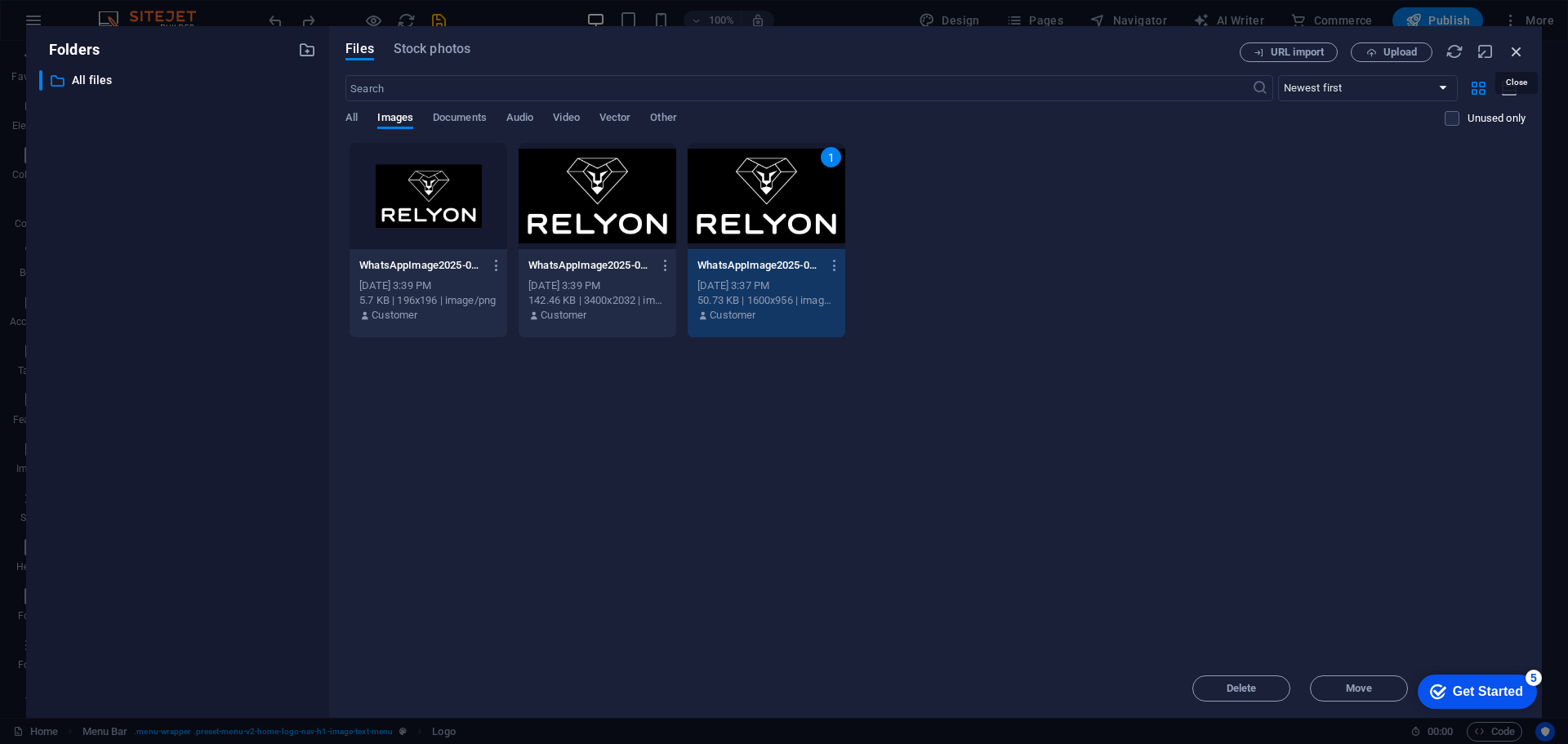
click at [1511, 46] on icon "button" at bounding box center [1517, 51] width 18 height 18
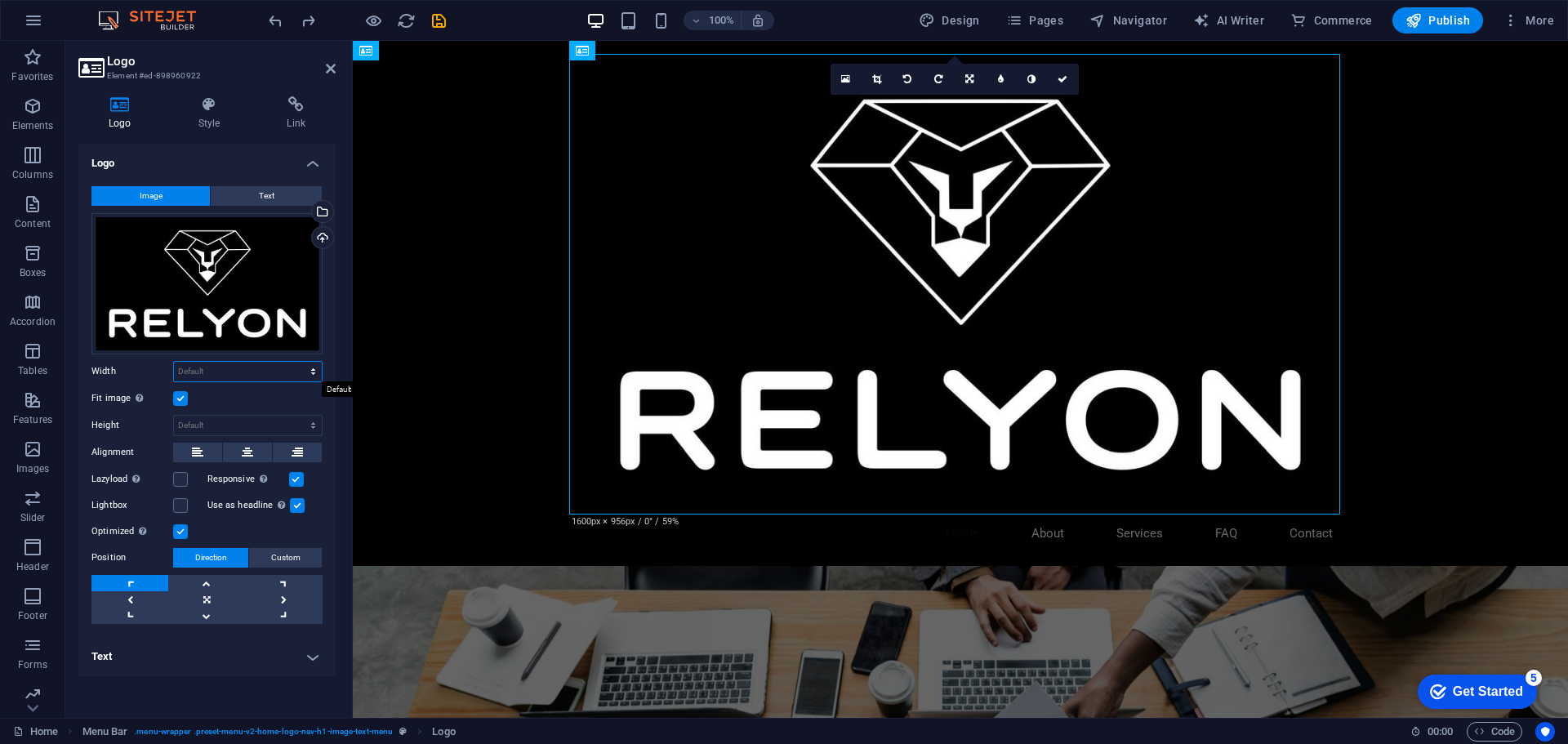
click at [221, 378] on select "Default auto px rem % em vh vw" at bounding box center [247, 371] width 148 height 20
select select "%"
click at [299, 361] on select "Default auto px rem % em vh vw" at bounding box center [247, 371] width 148 height 20
type input "100"
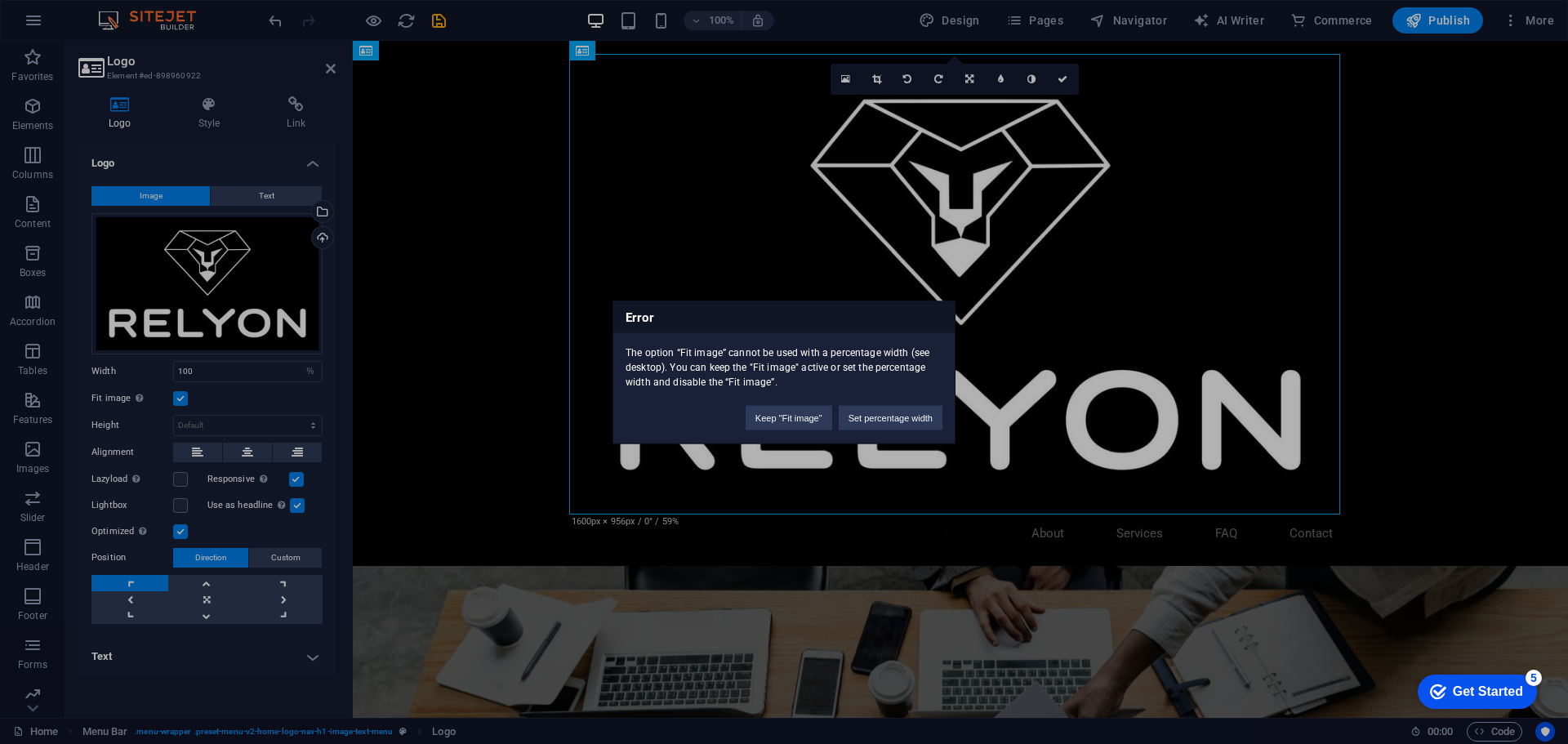
click at [819, 193] on div "Error The option “Fit image” cannot be used with a percentage width (see deskto…" at bounding box center [784, 372] width 1568 height 744
click at [780, 414] on button "Keep "Fit image"" at bounding box center [789, 417] width 86 height 25
select select "DISABLED_OPTION_VALUE"
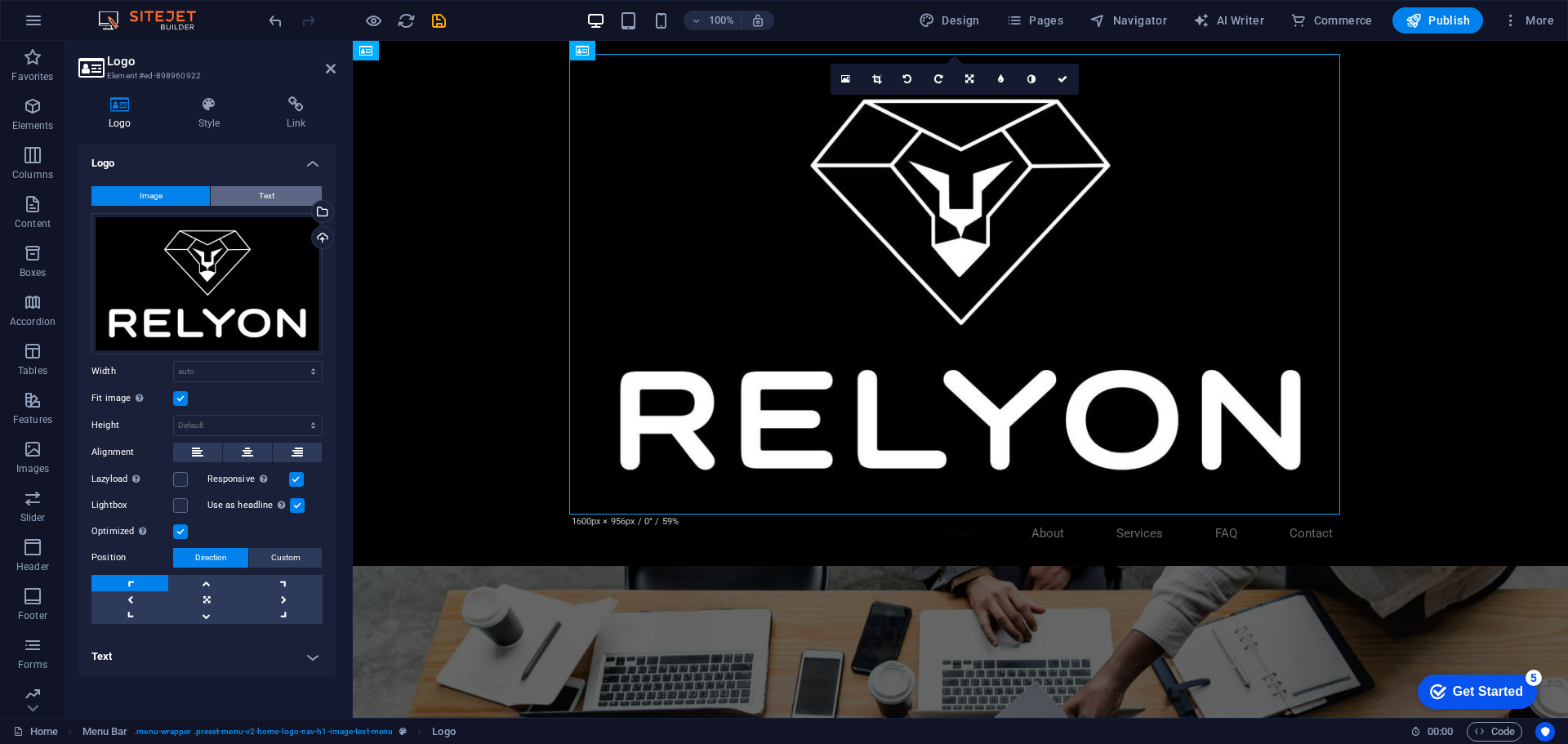
click at [272, 193] on span "Text" at bounding box center [266, 195] width 15 height 20
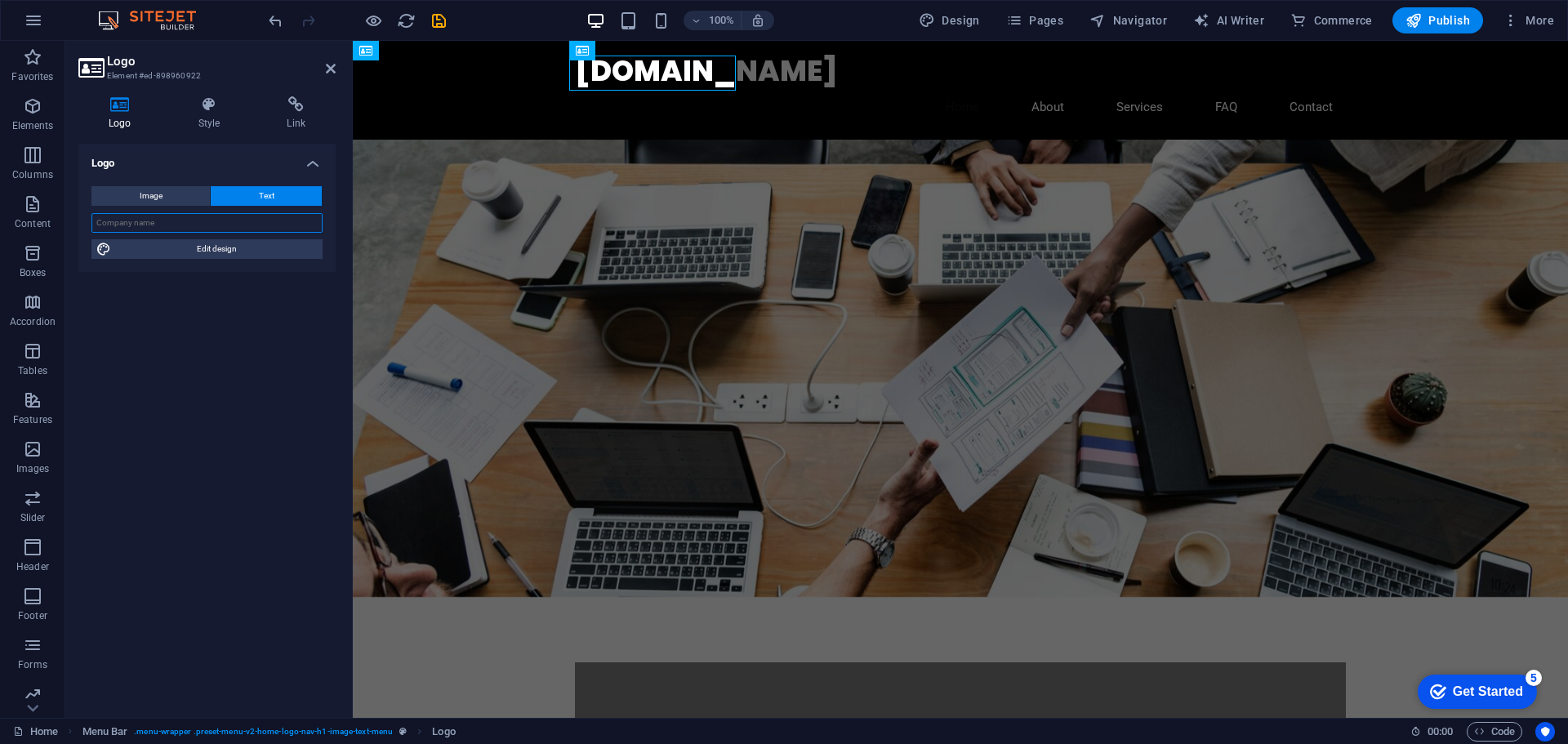
click at [227, 224] on input "text" at bounding box center [207, 223] width 231 height 20
click at [193, 196] on button "Image" at bounding box center [151, 195] width 118 height 20
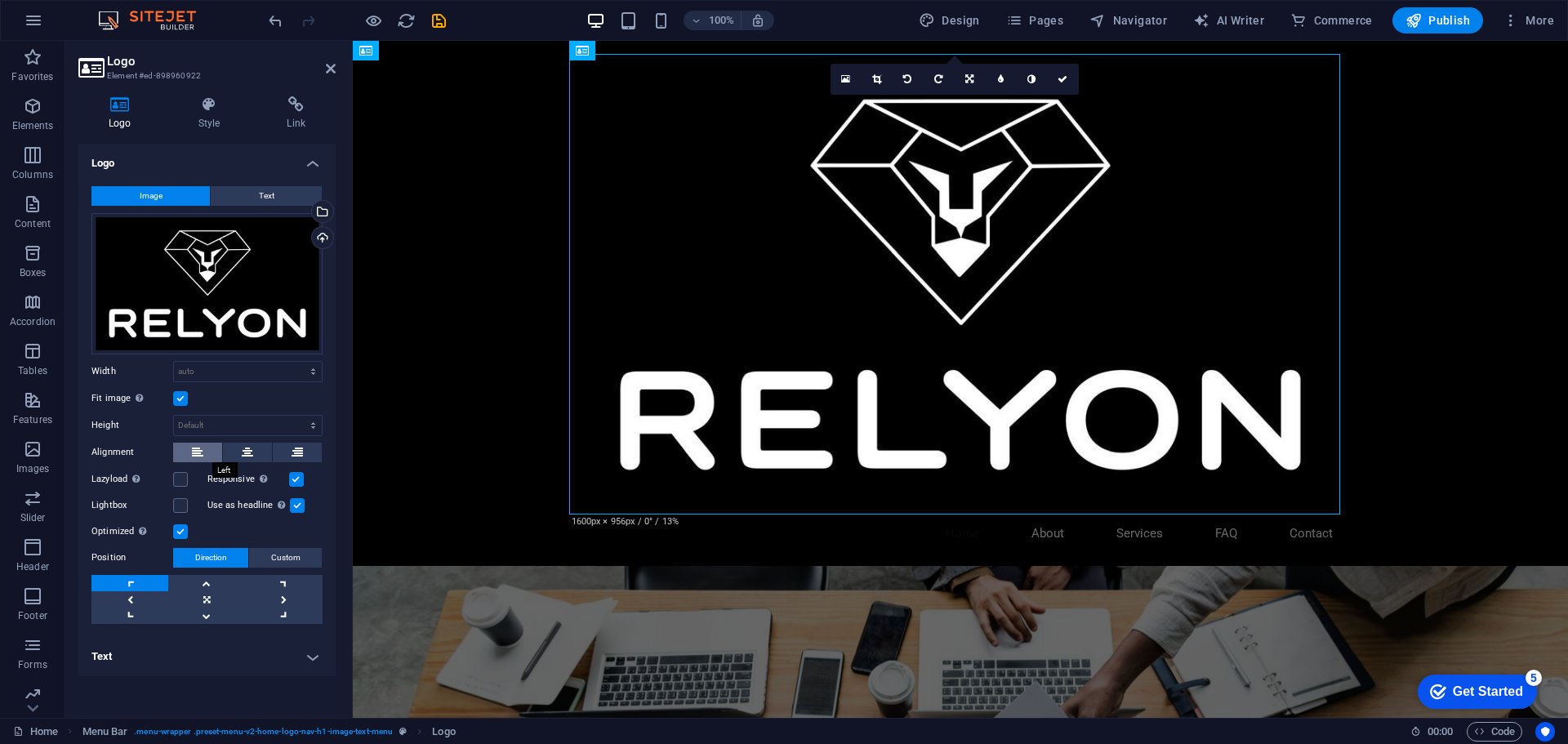
click at [192, 451] on button at bounding box center [197, 452] width 49 height 20
click at [290, 506] on label at bounding box center [297, 505] width 15 height 15
click at [0, 0] on input "Use as headline The image will be wrapped in an H1 headline tag. Useful for giv…" at bounding box center [0, 0] width 0 height 0
click at [298, 503] on label at bounding box center [297, 505] width 15 height 15
click at [0, 0] on input "Use as headline The image will be wrapped in an H1 headline tag. Useful for giv…" at bounding box center [0, 0] width 0 height 0
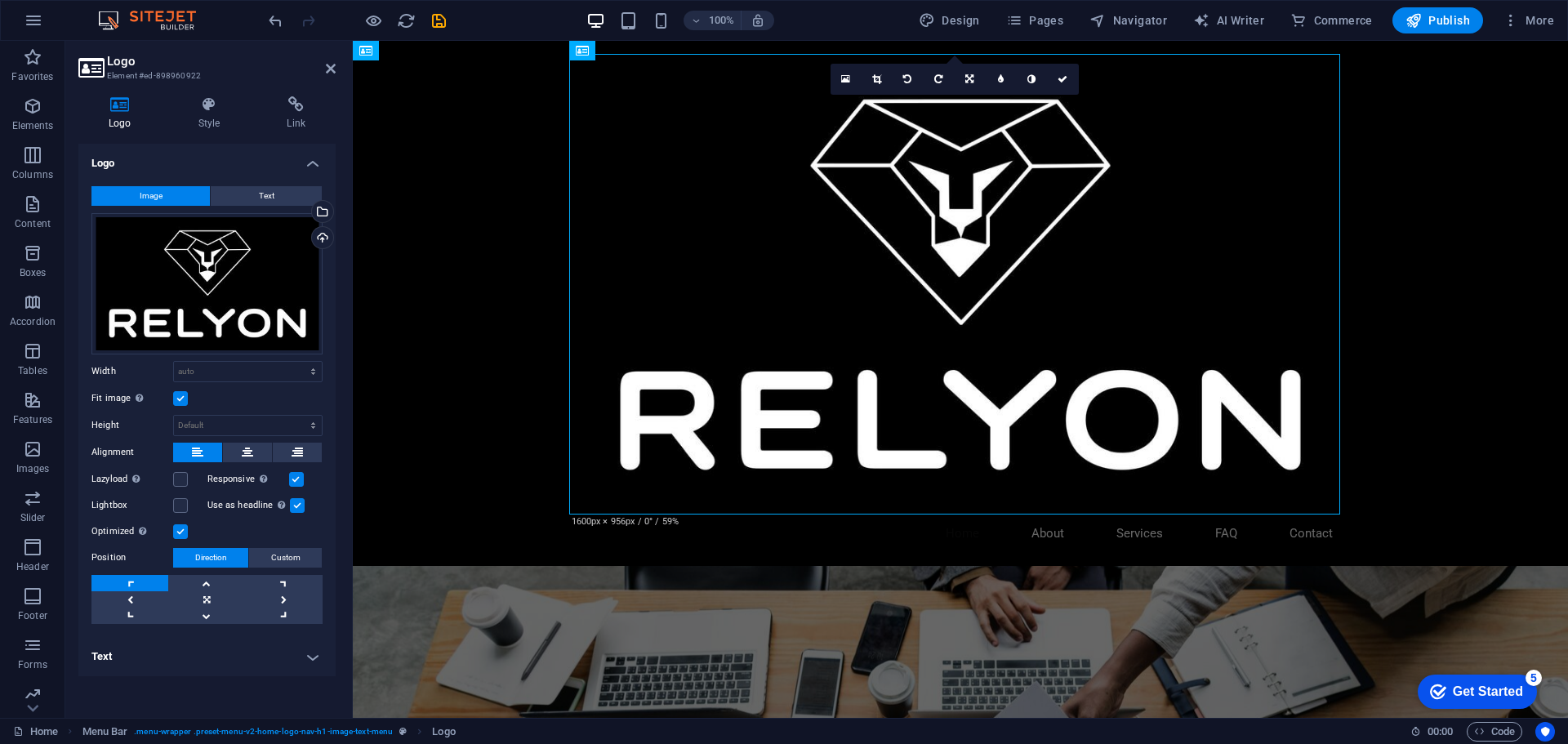
click at [296, 476] on label at bounding box center [296, 479] width 15 height 15
click at [0, 0] on input "Responsive Automatically load retina image and smartphone optimized sizes." at bounding box center [0, 0] width 0 height 0
click at [296, 477] on label at bounding box center [296, 479] width 15 height 15
click at [0, 0] on input "Responsive Automatically load retina image and smartphone optimized sizes." at bounding box center [0, 0] width 0 height 0
click at [187, 480] on label at bounding box center [180, 479] width 15 height 15
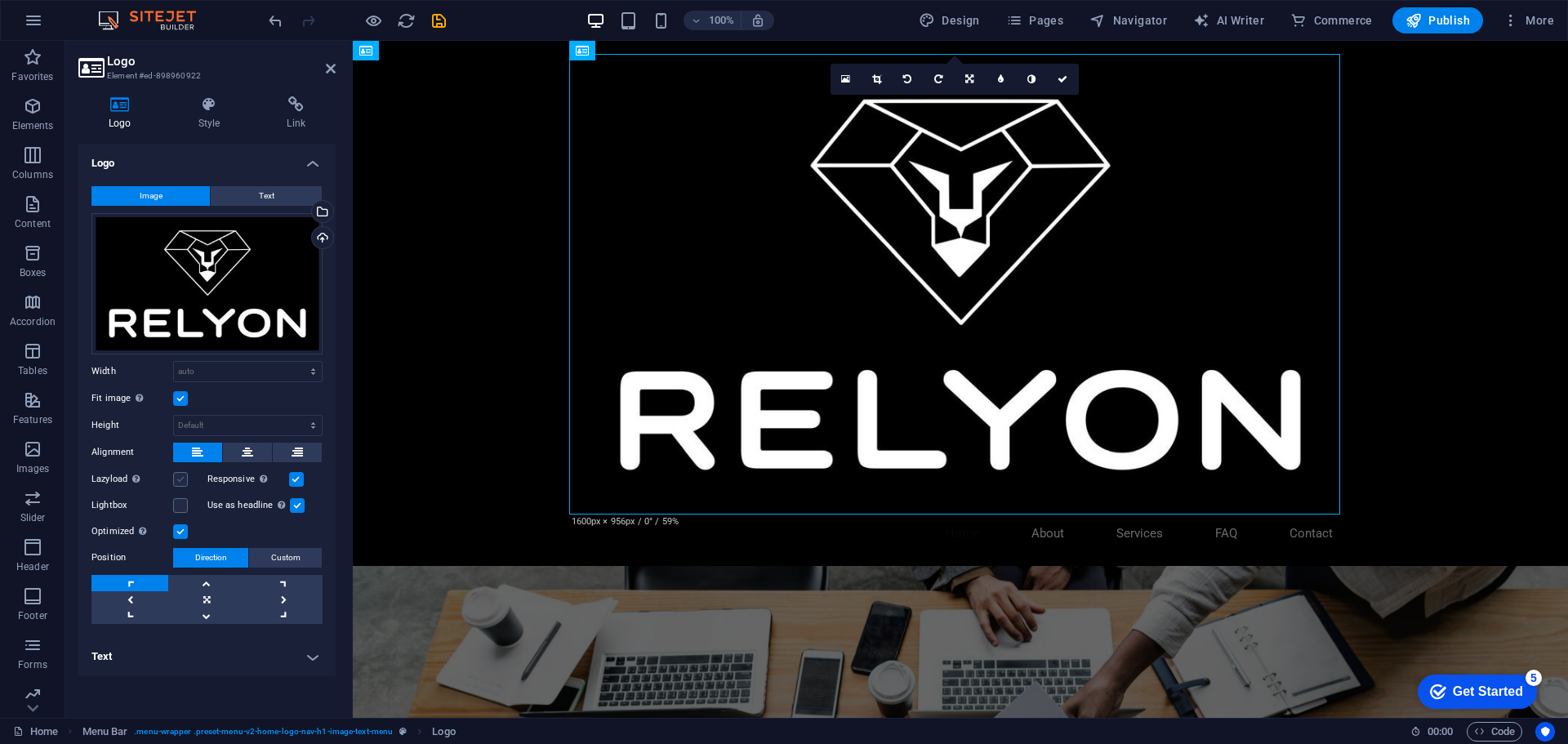
click at [0, 0] on input "Lazyload Loading images after the page loads improves page speed." at bounding box center [0, 0] width 0 height 0
click at [184, 479] on label at bounding box center [180, 479] width 15 height 15
click at [0, 0] on input "Lazyload Loading images after the page loads improves page speed." at bounding box center [0, 0] width 0 height 0
click at [212, 601] on link at bounding box center [206, 598] width 77 height 16
click at [979, 354] on div at bounding box center [960, 284] width 771 height 461
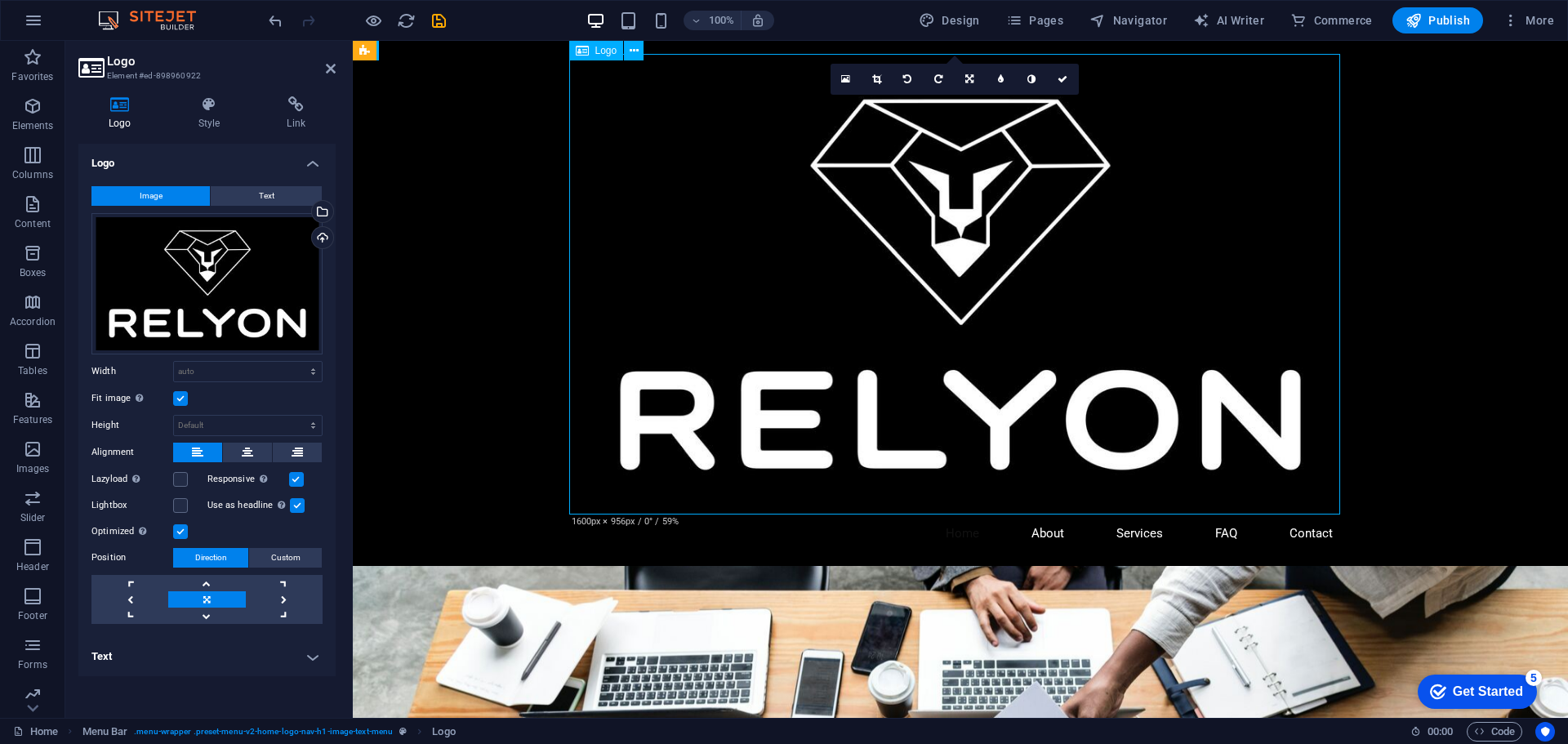
drag, startPoint x: 1338, startPoint y: 512, endPoint x: 866, endPoint y: 340, distance: 502.4
click at [866, 340] on div at bounding box center [960, 284] width 771 height 461
drag, startPoint x: 869, startPoint y: 307, endPoint x: 742, endPoint y: 374, distance: 143.6
click at [742, 374] on div at bounding box center [960, 284] width 771 height 461
click at [238, 193] on button "Text" at bounding box center [266, 195] width 111 height 20
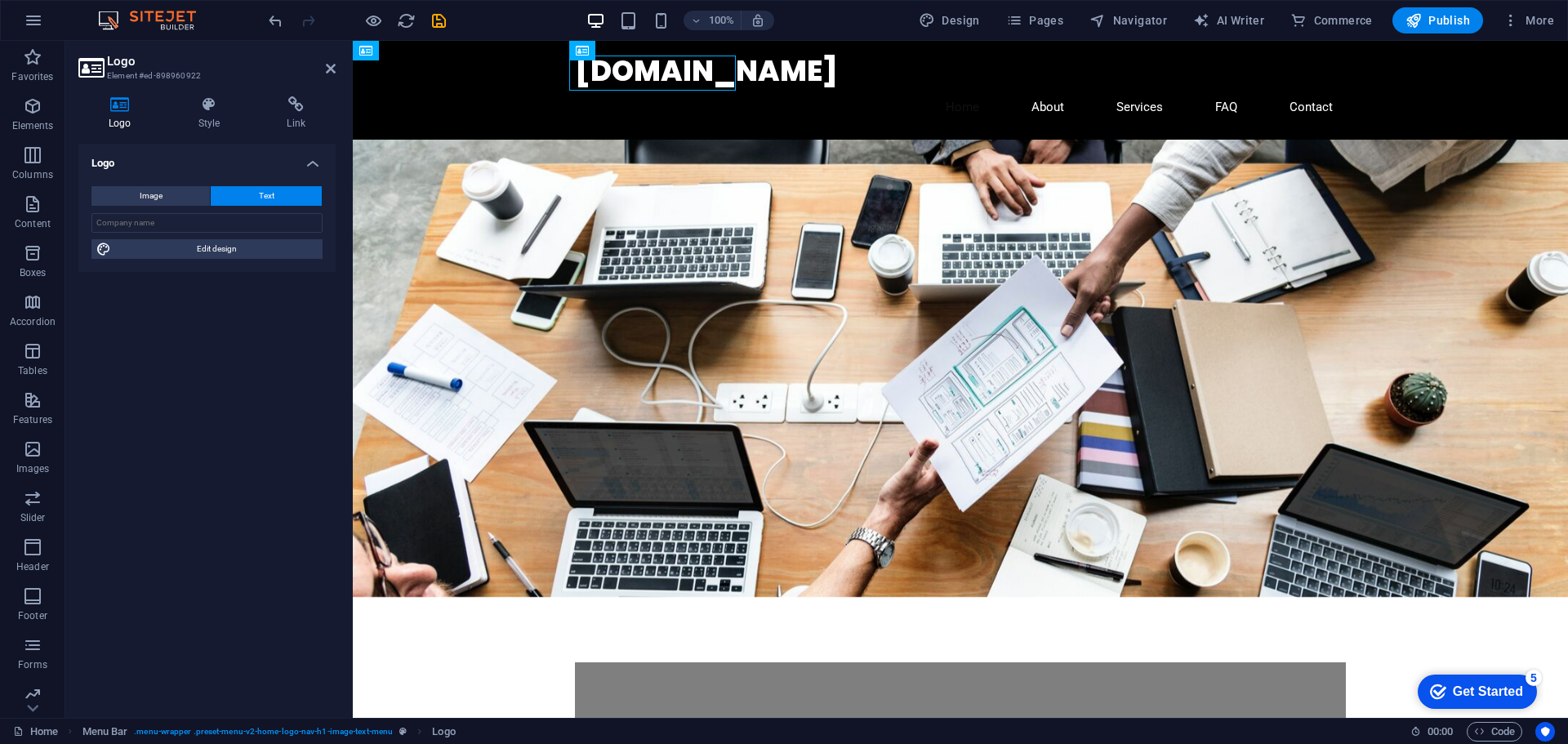
click at [1112, 336] on figure at bounding box center [960, 368] width 1215 height 457
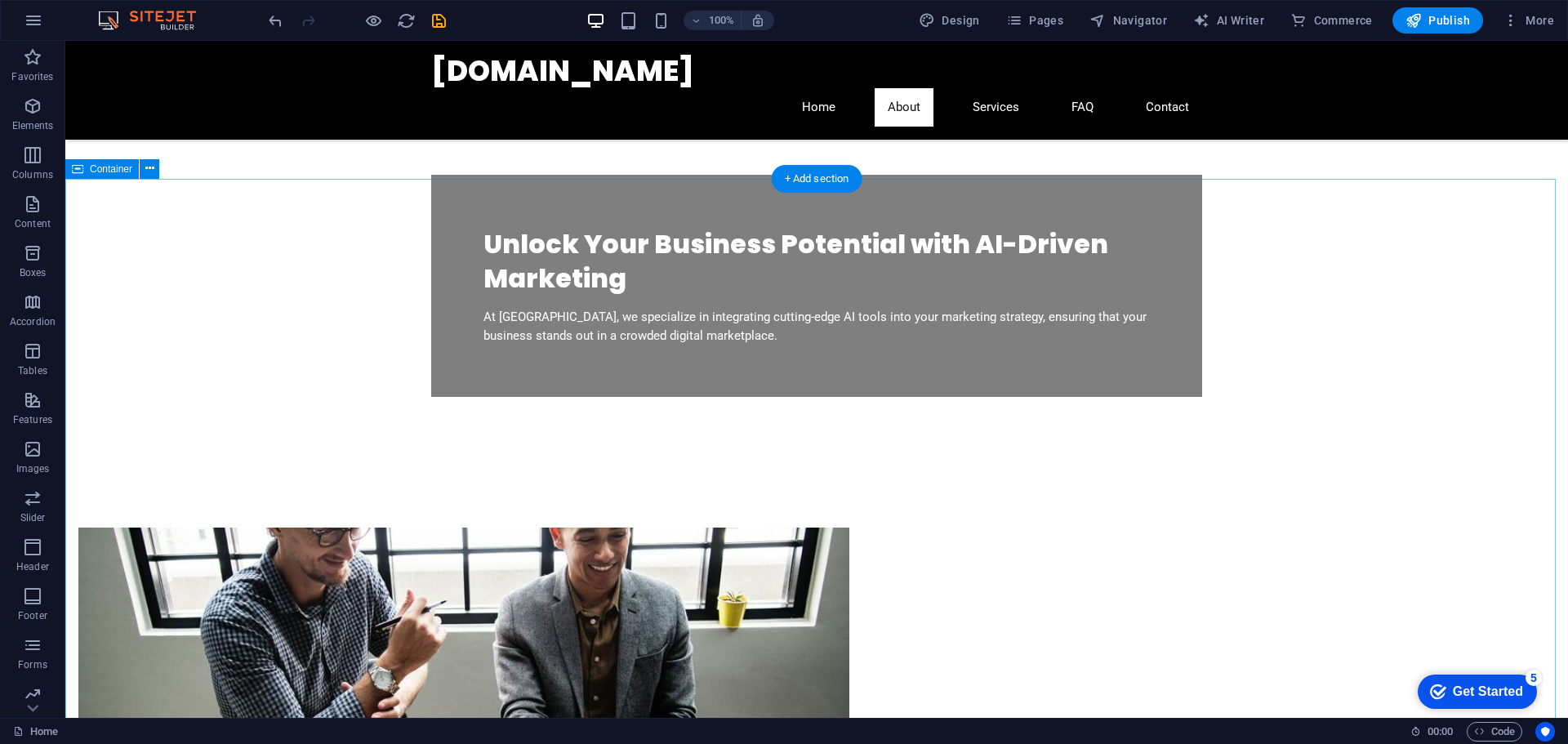
scroll to position [329, 0]
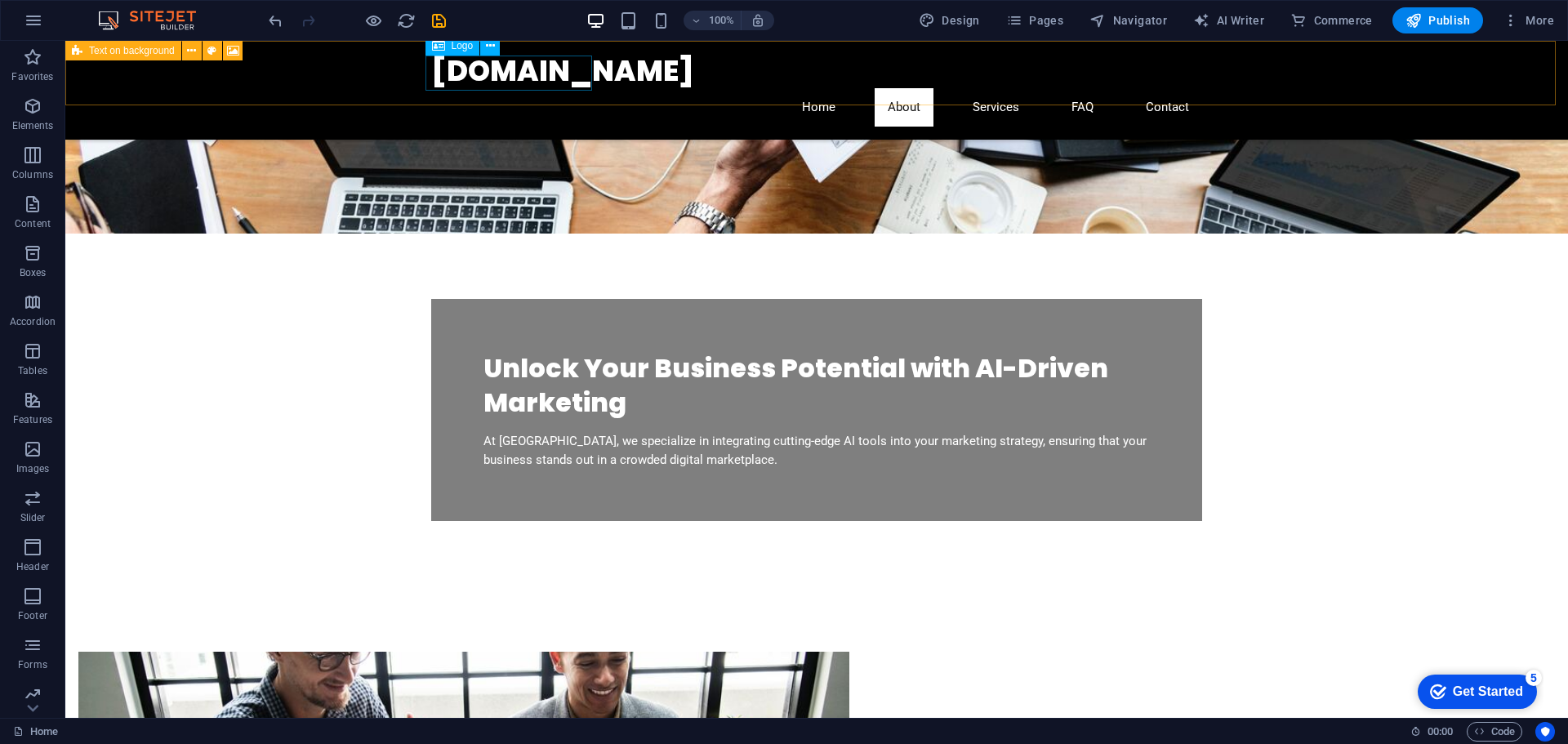
click at [517, 69] on div "[DOMAIN_NAME]" at bounding box center [817, 71] width 771 height 34
click at [504, 72] on div "[DOMAIN_NAME]" at bounding box center [817, 71] width 771 height 34
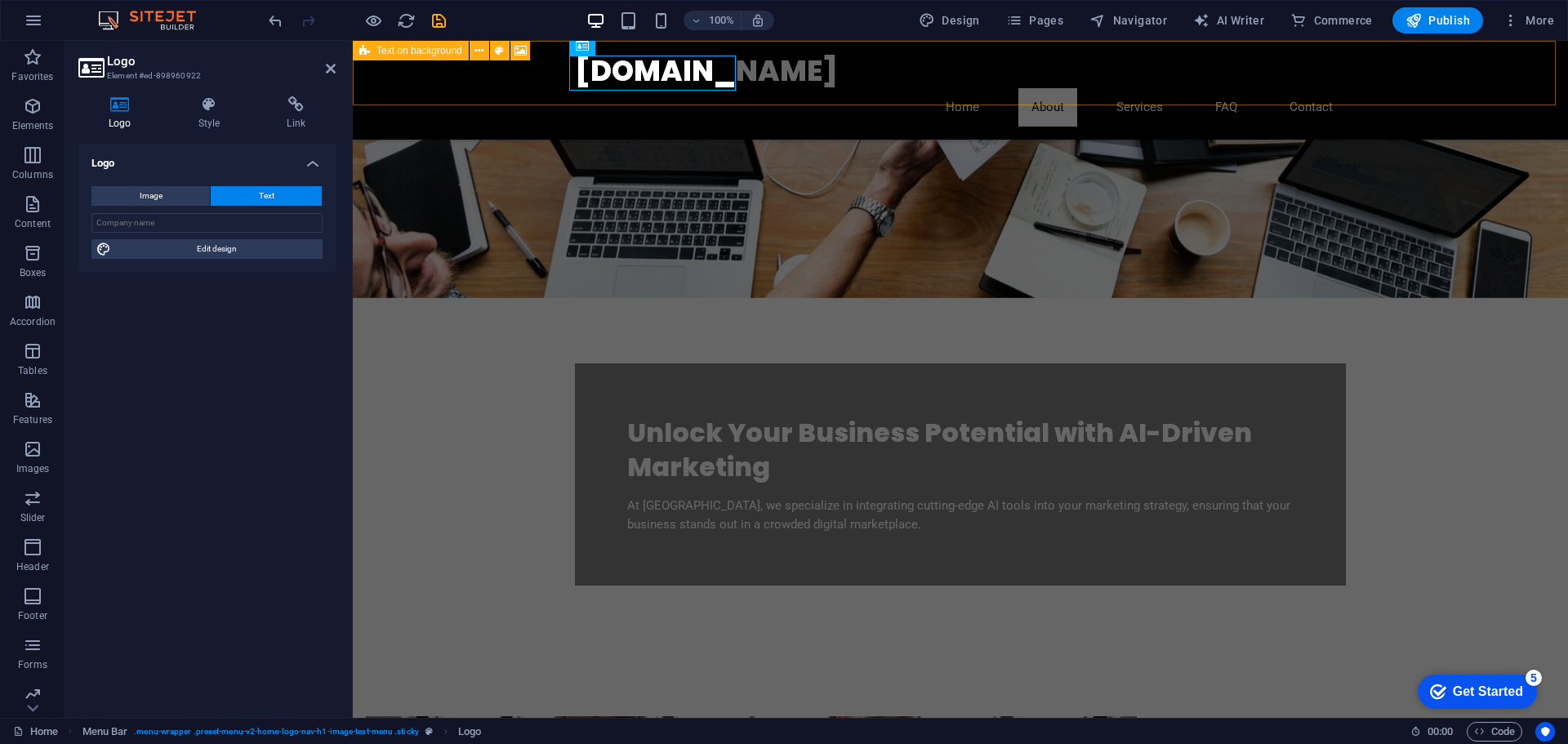
click at [504, 72] on div "relyon.co.il Home About Services FAQ Contact" at bounding box center [960, 90] width 1215 height 98
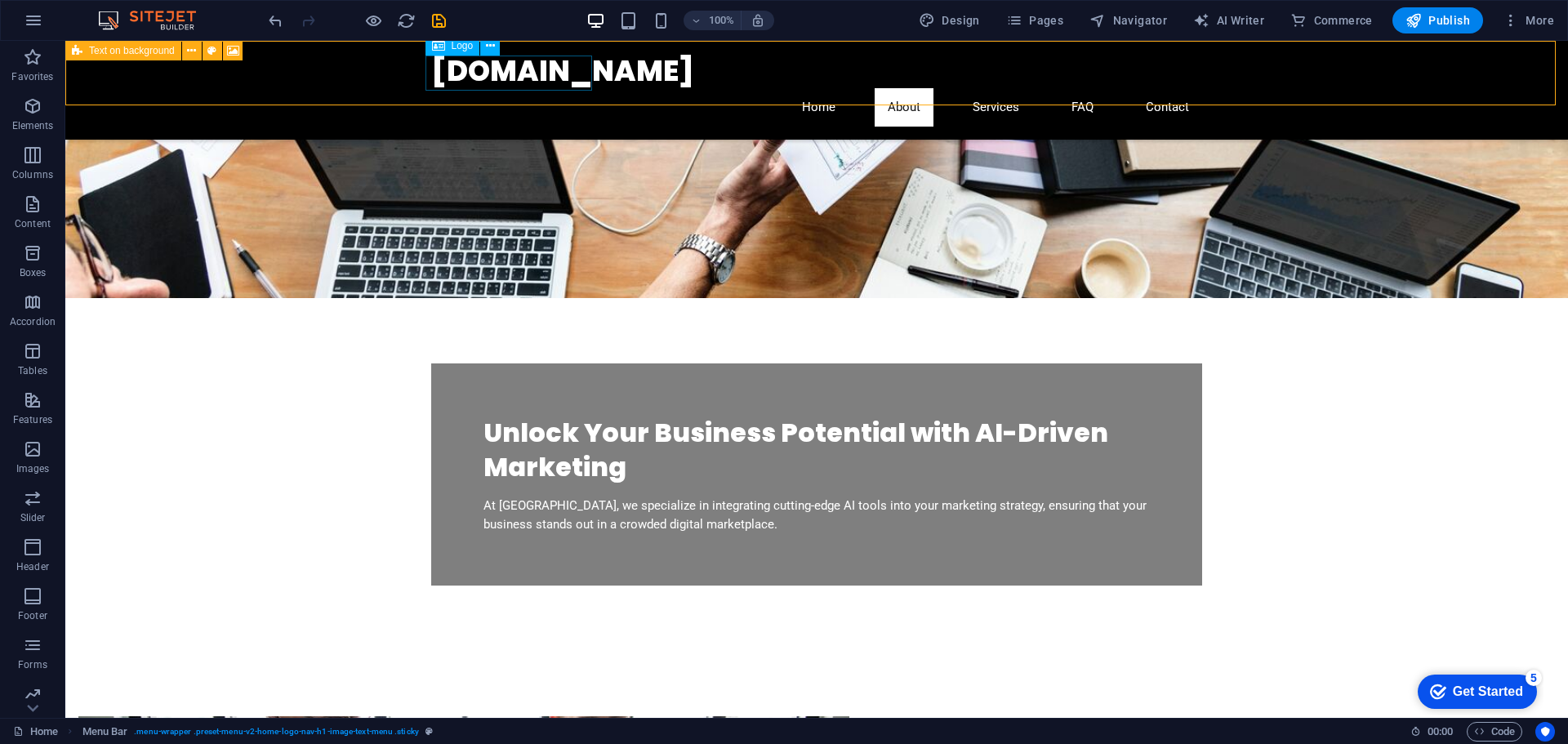
click at [552, 65] on div "[DOMAIN_NAME]" at bounding box center [817, 71] width 771 height 34
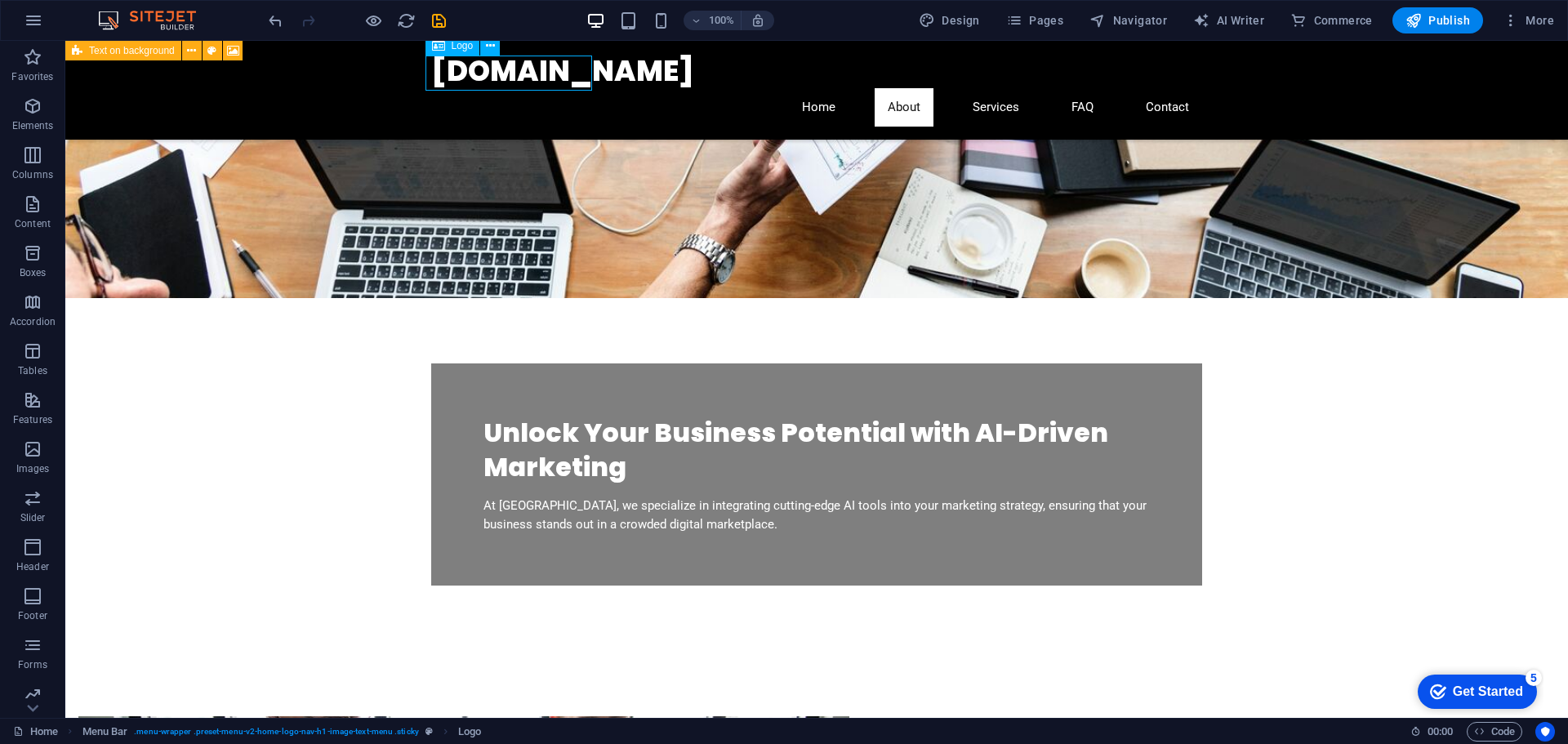
click at [552, 65] on div "[DOMAIN_NAME]" at bounding box center [817, 71] width 771 height 34
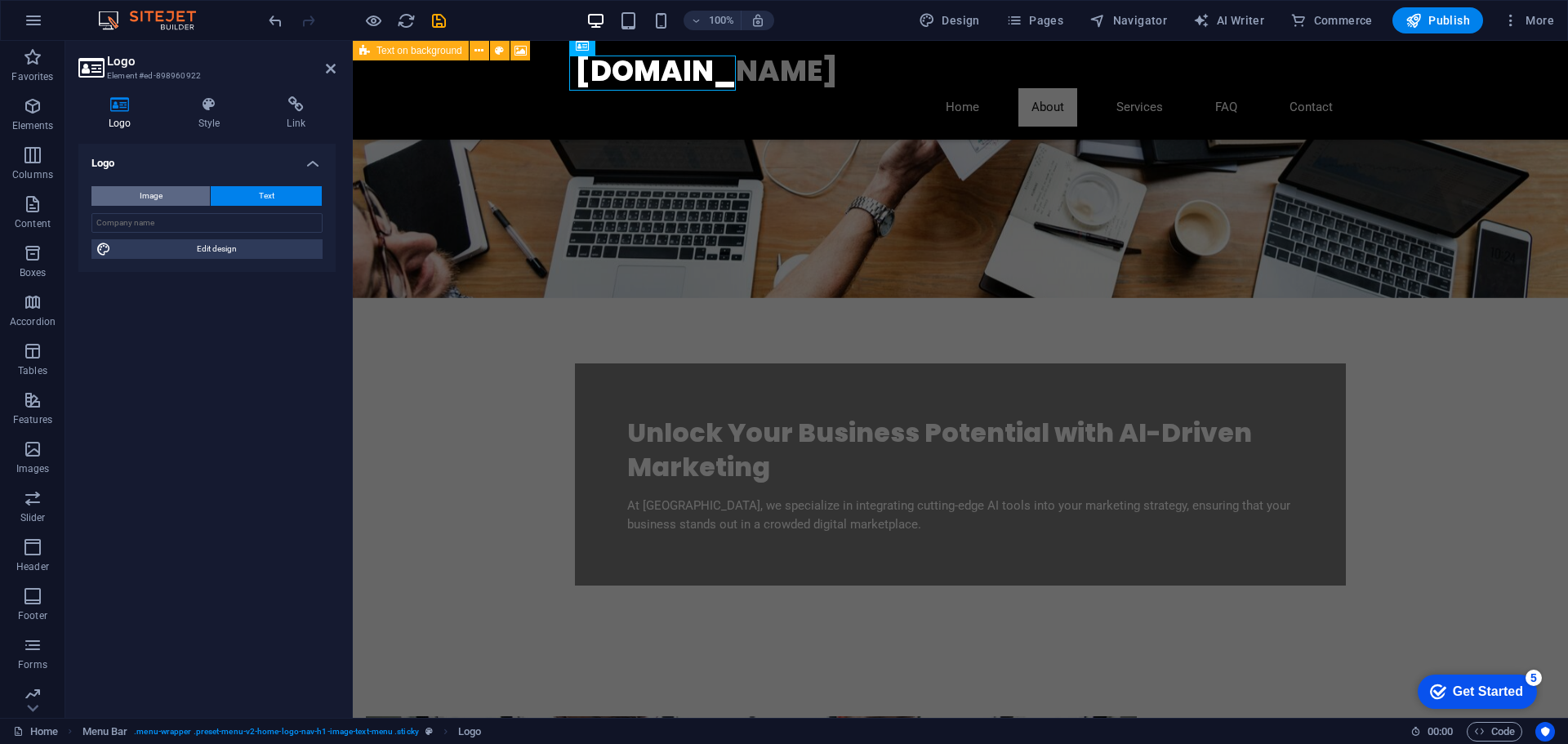
click at [144, 199] on span "Image" at bounding box center [151, 195] width 23 height 20
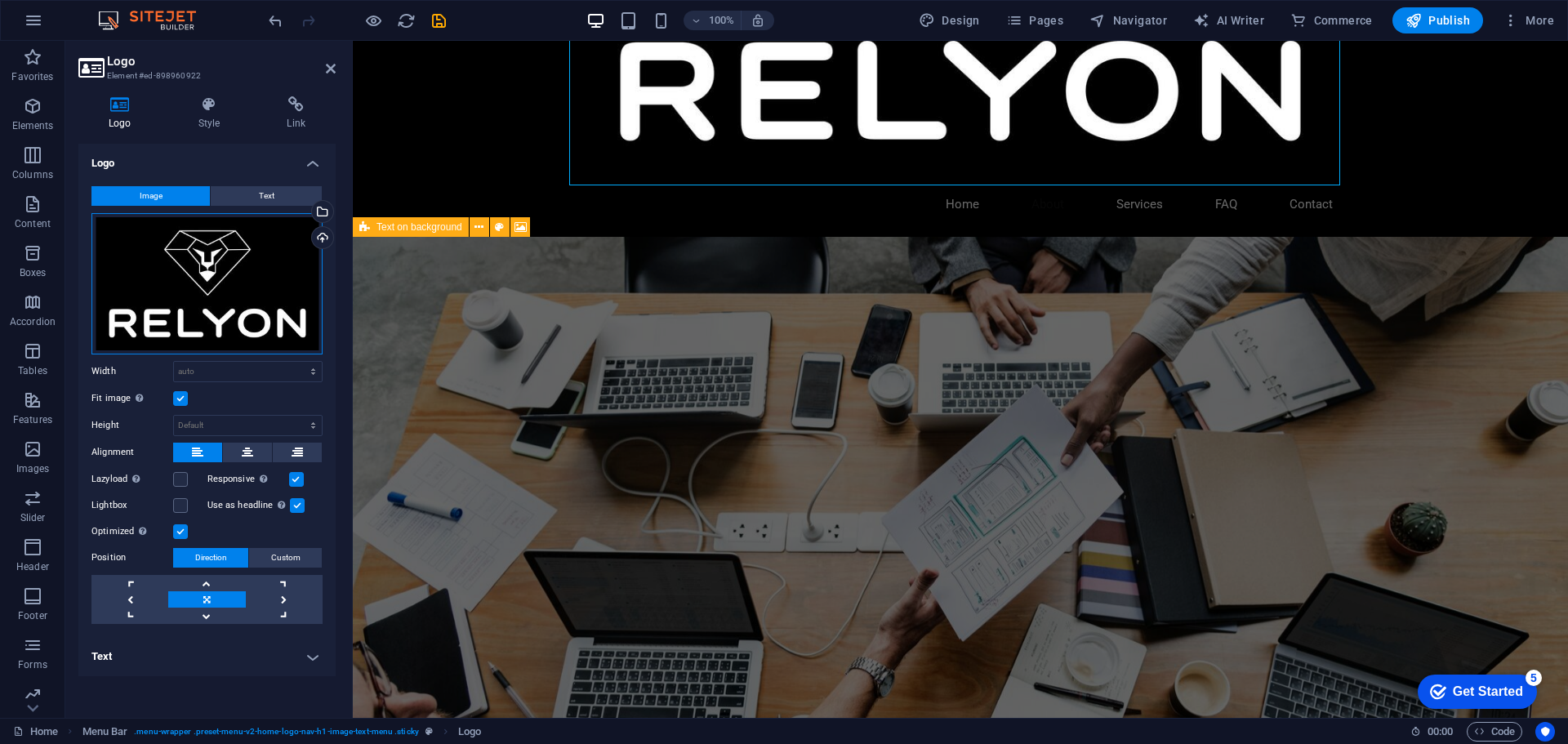
click at [193, 276] on div "Drag files here, click to choose files or select files from Files or our free s…" at bounding box center [207, 283] width 231 height 141
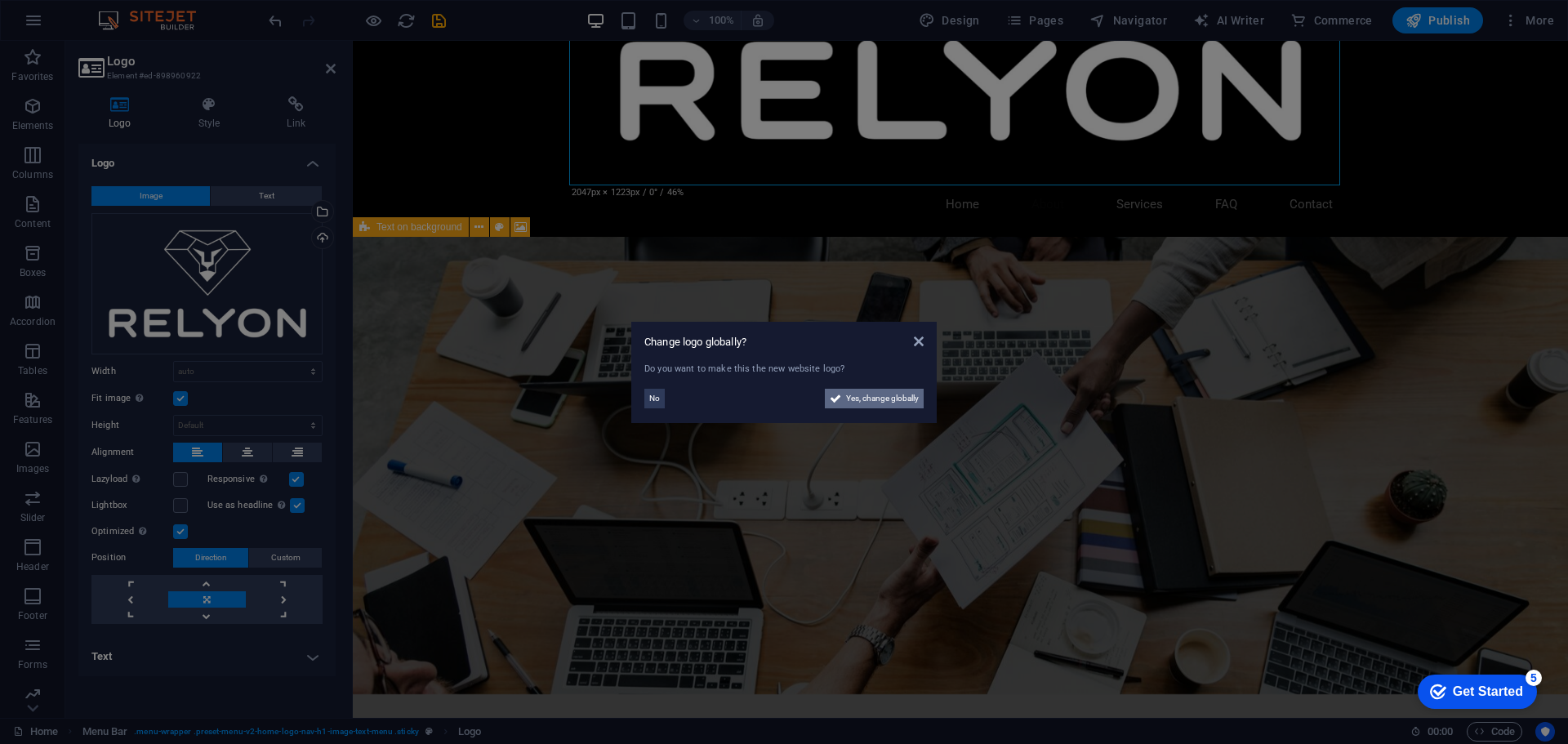
click at [850, 396] on span "Yes, change globally" at bounding box center [882, 398] width 73 height 20
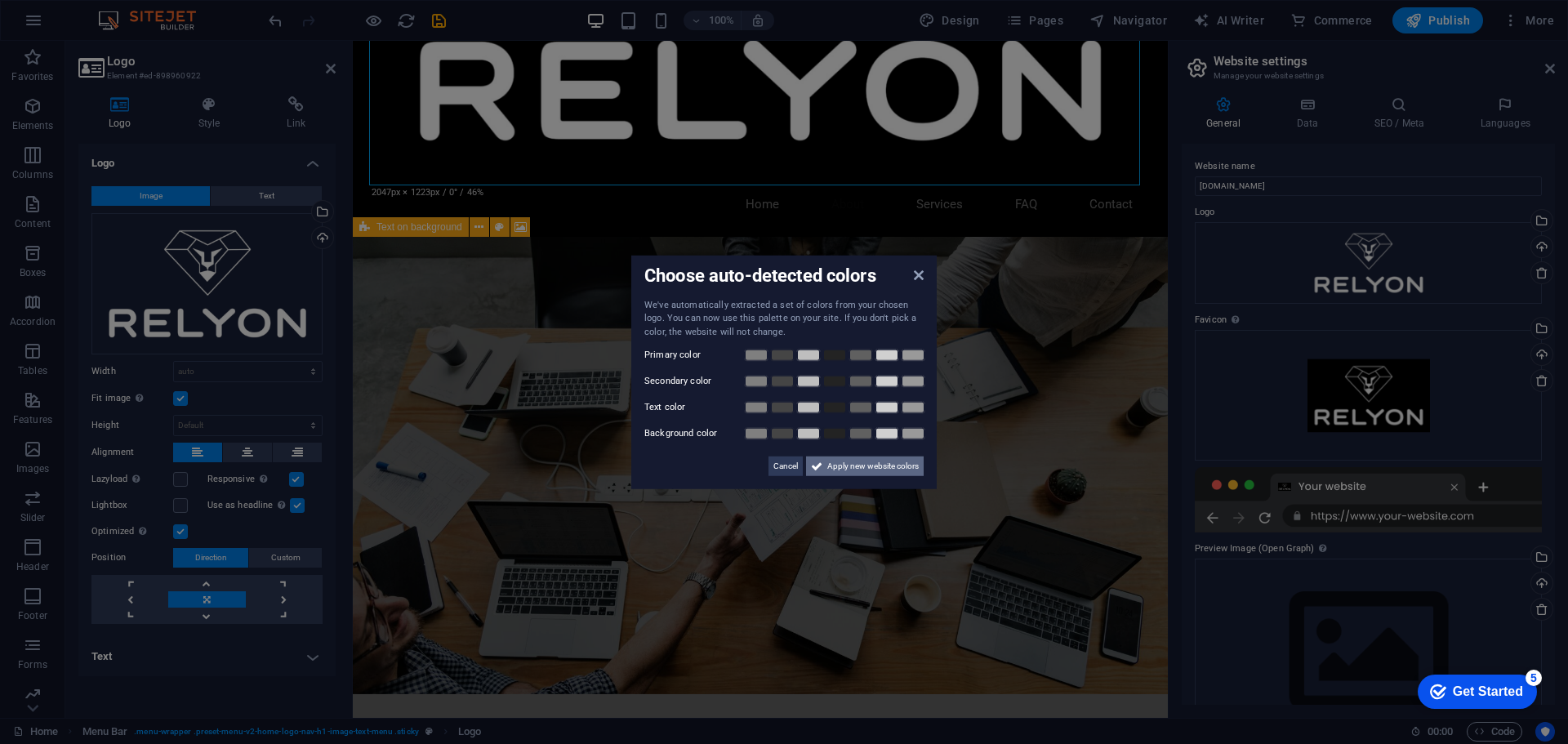
click at [857, 466] on span "Apply new website colors" at bounding box center [873, 466] width 92 height 20
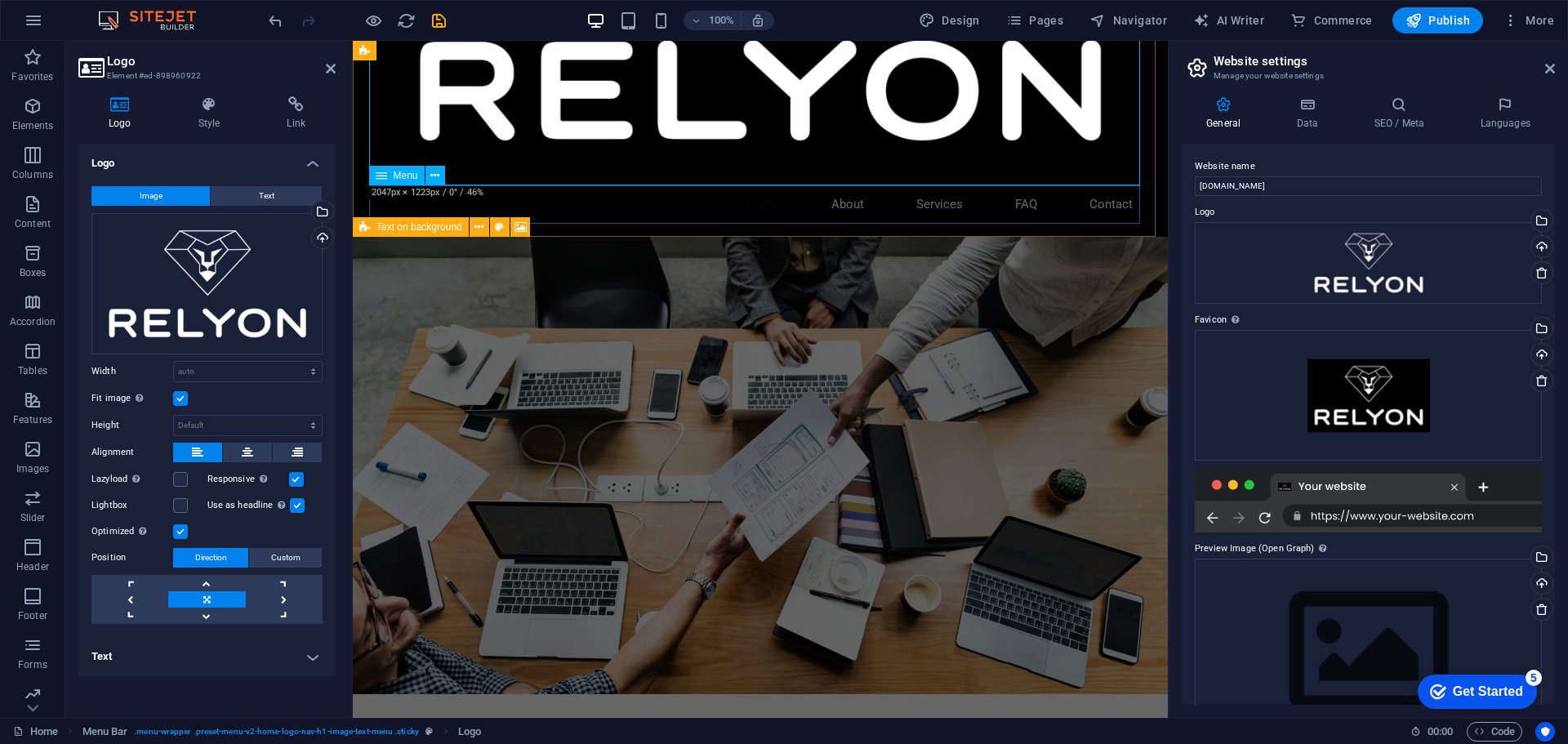
scroll to position [0, 0]
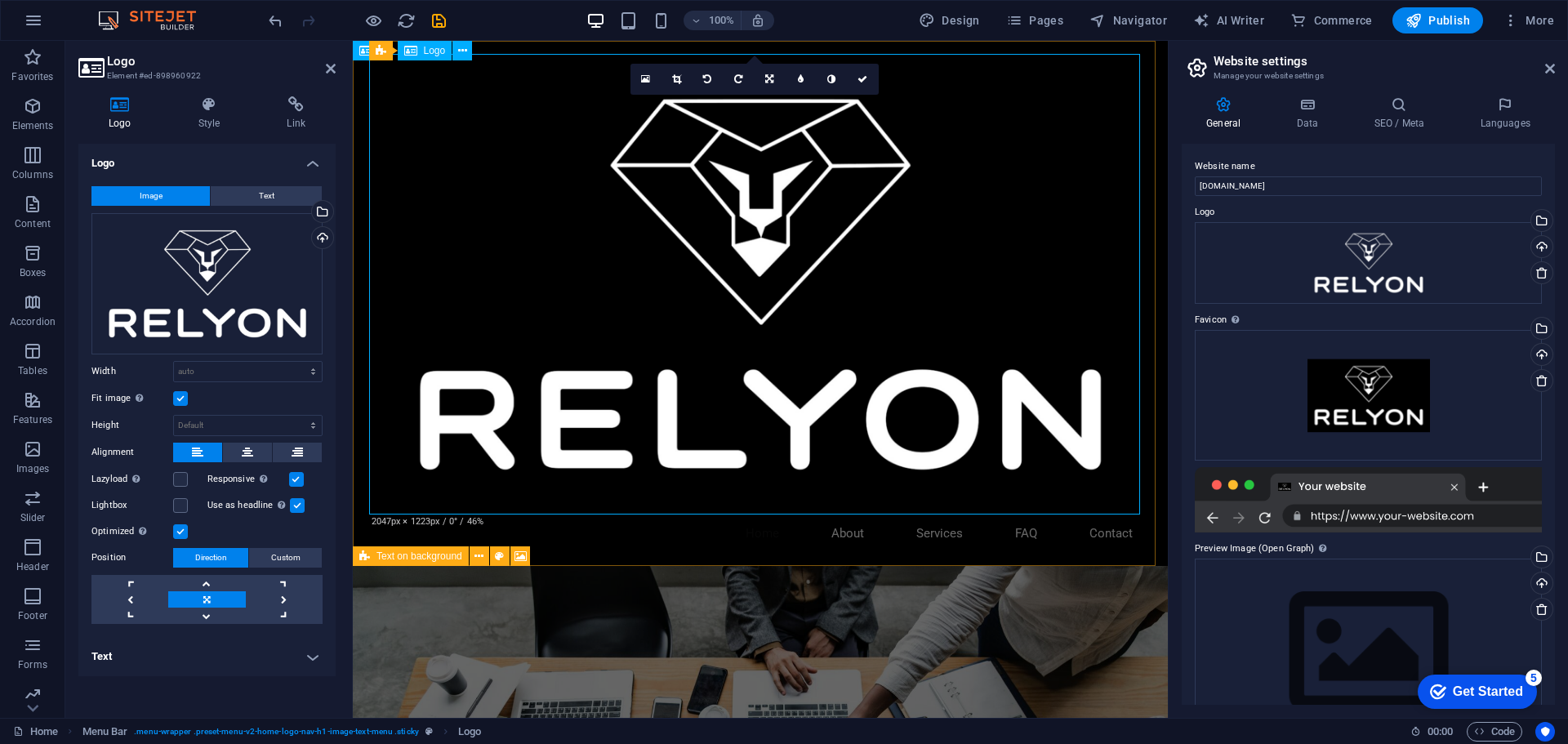
click at [962, 366] on div at bounding box center [760, 284] width 771 height 461
click at [772, 80] on icon at bounding box center [770, 79] width 9 height 9
click at [736, 74] on icon at bounding box center [739, 73] width 14 height 14
click at [178, 397] on label at bounding box center [180, 398] width 15 height 15
click at [0, 0] on input "Fit image Automatically fit image to a fixed width and height" at bounding box center [0, 0] width 0 height 0
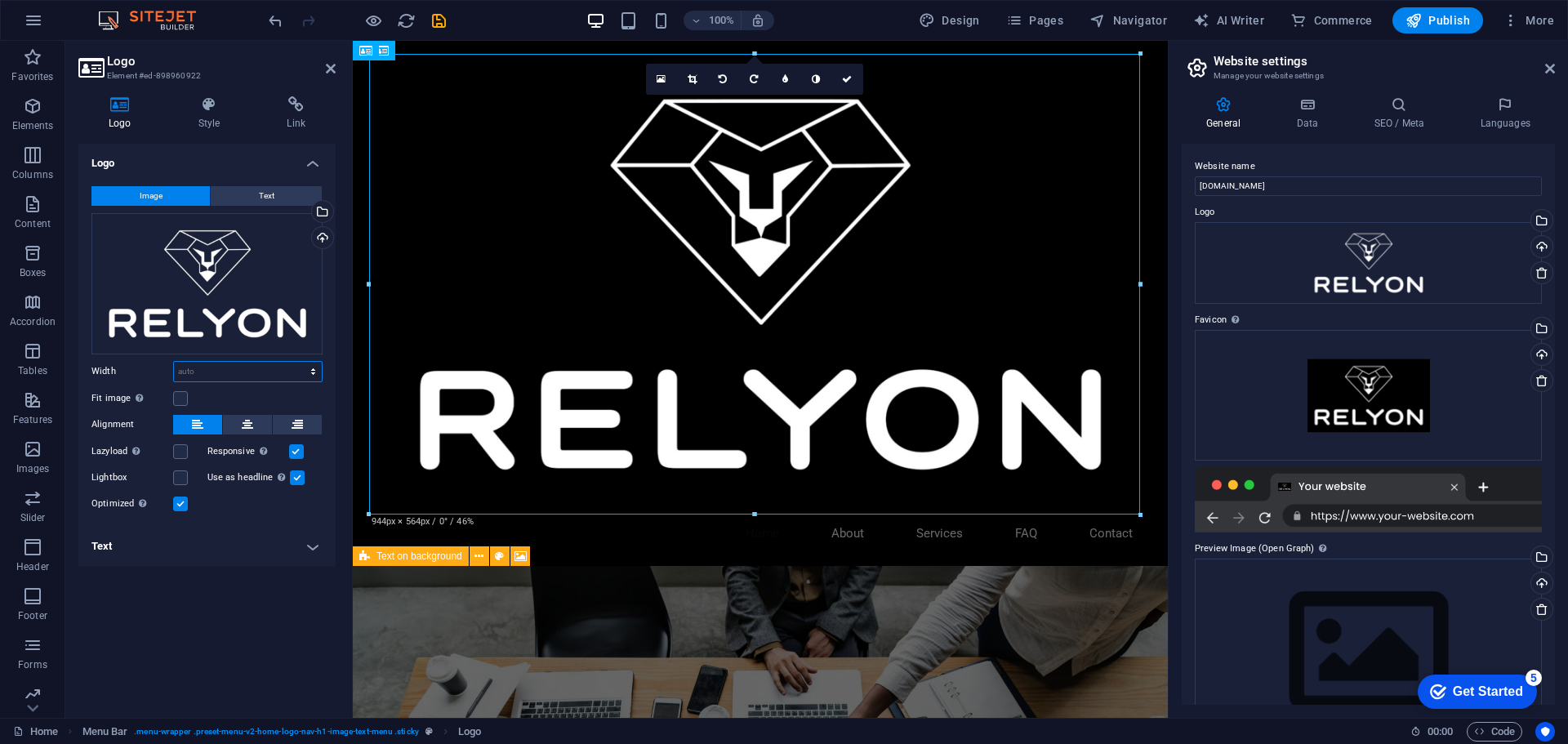
click at [214, 374] on select "Default auto px rem % em vh vw" at bounding box center [247, 371] width 148 height 20
select select "%"
click at [299, 361] on select "Default auto px rem % em vh vw" at bounding box center [247, 371] width 148 height 20
type input "5"
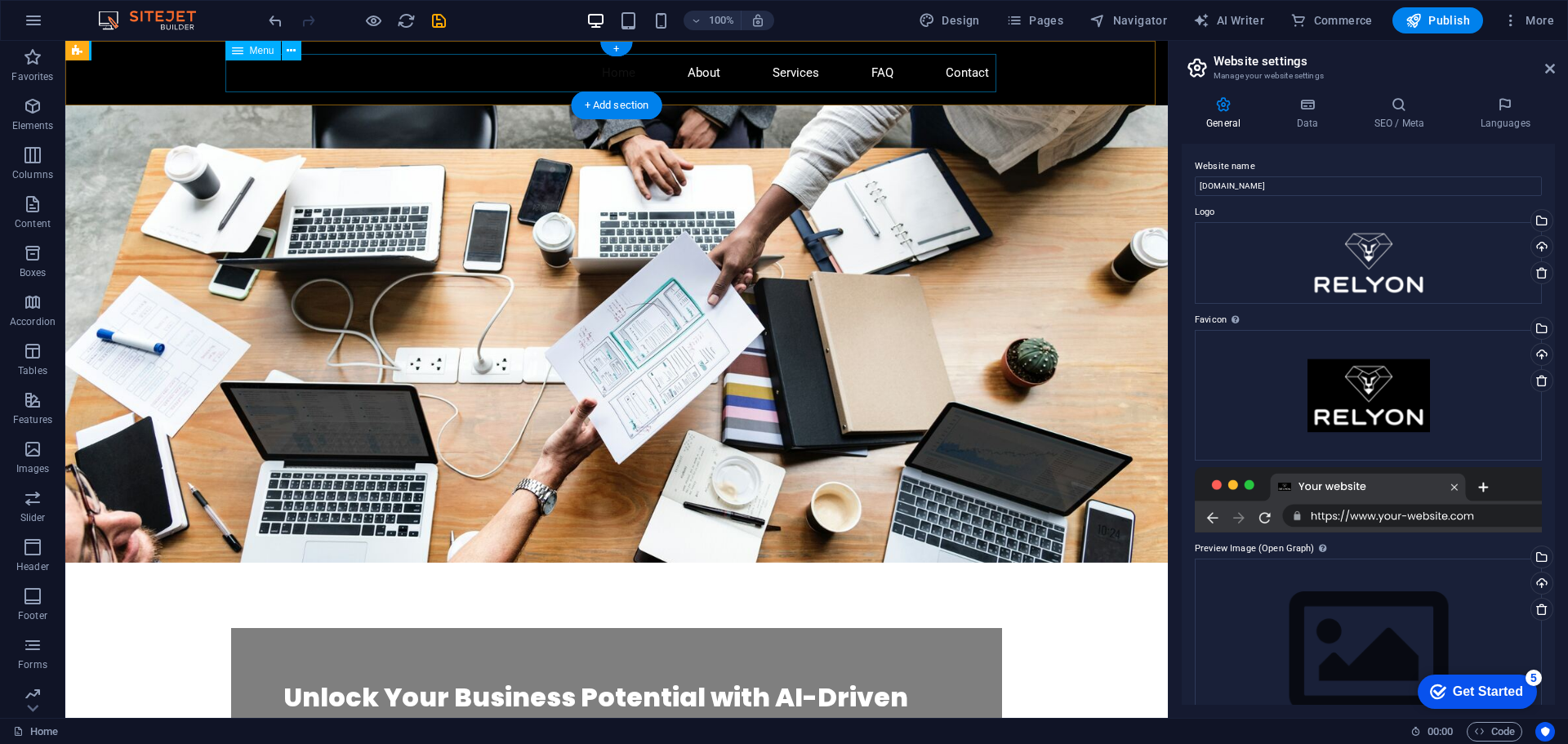
click at [336, 76] on nav "Home About Services FAQ Contact" at bounding box center [617, 73] width 771 height 39
click at [1374, 406] on div "Drag files here, click to choose files or select files from Files or our free s…" at bounding box center [1368, 395] width 347 height 131
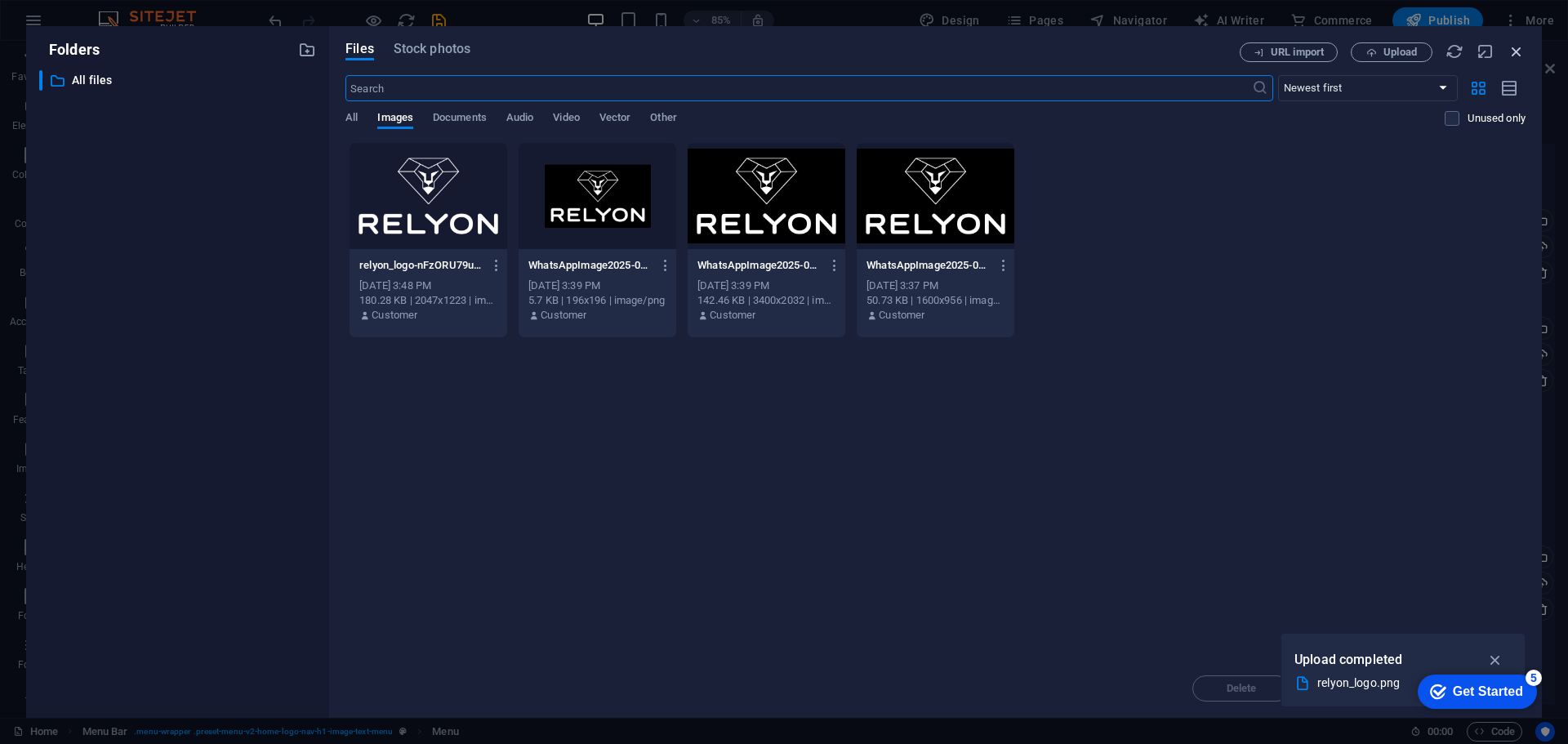
click at [1513, 49] on icon "button" at bounding box center [1517, 51] width 18 height 18
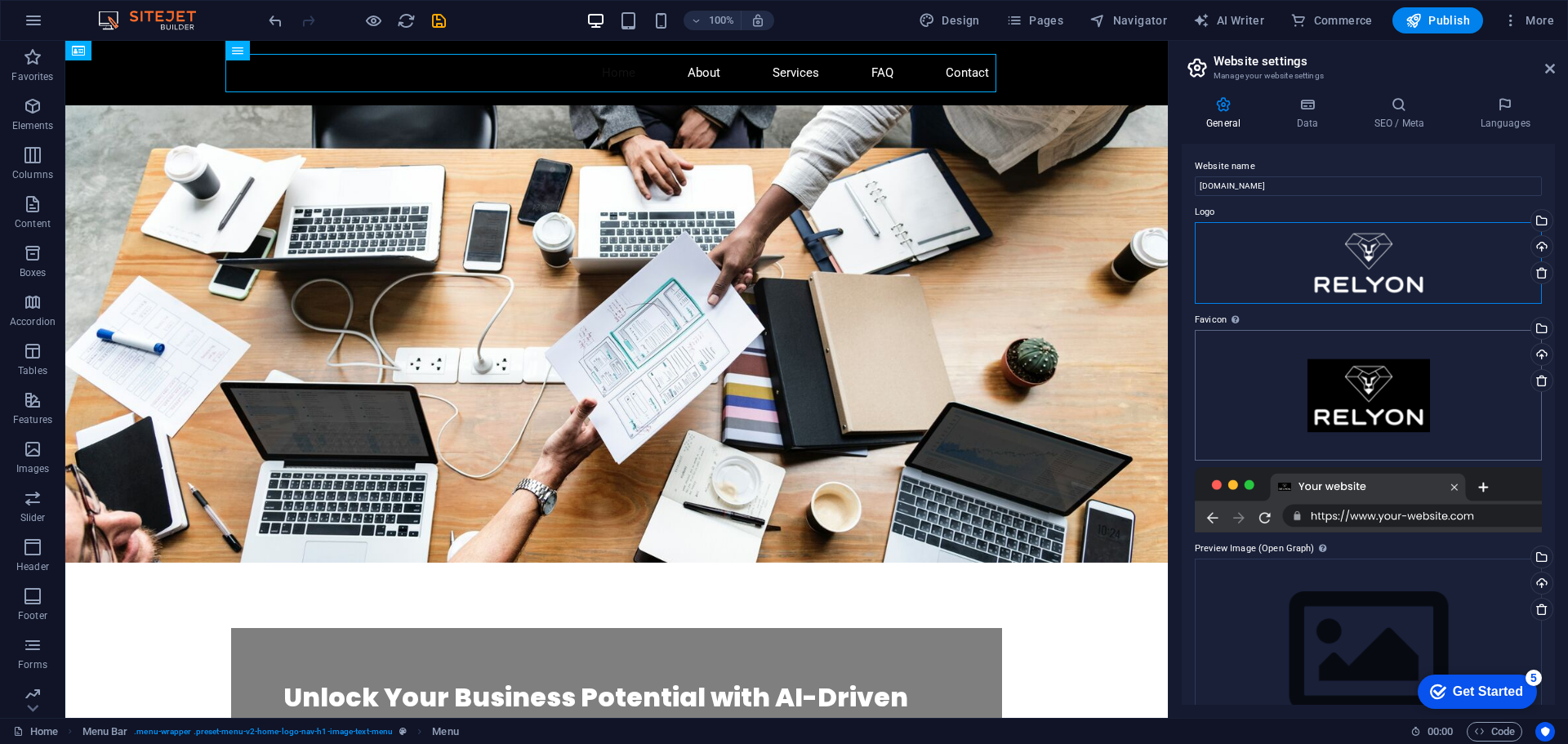
drag, startPoint x: 1362, startPoint y: 259, endPoint x: 1389, endPoint y: 397, distance: 140.6
click at [1389, 397] on div "Website name relyon.co.il Logo Drag files here, click to choose files or select…" at bounding box center [1368, 424] width 373 height 561
drag, startPoint x: 1355, startPoint y: 275, endPoint x: 1374, endPoint y: 399, distance: 125.4
click at [1374, 399] on div "Website name relyon.co.il Logo Drag files here, click to choose files or select…" at bounding box center [1368, 424] width 373 height 561
click at [1373, 255] on div "Drag files here, click to choose files or select files from Files or our free s…" at bounding box center [1368, 262] width 347 height 81
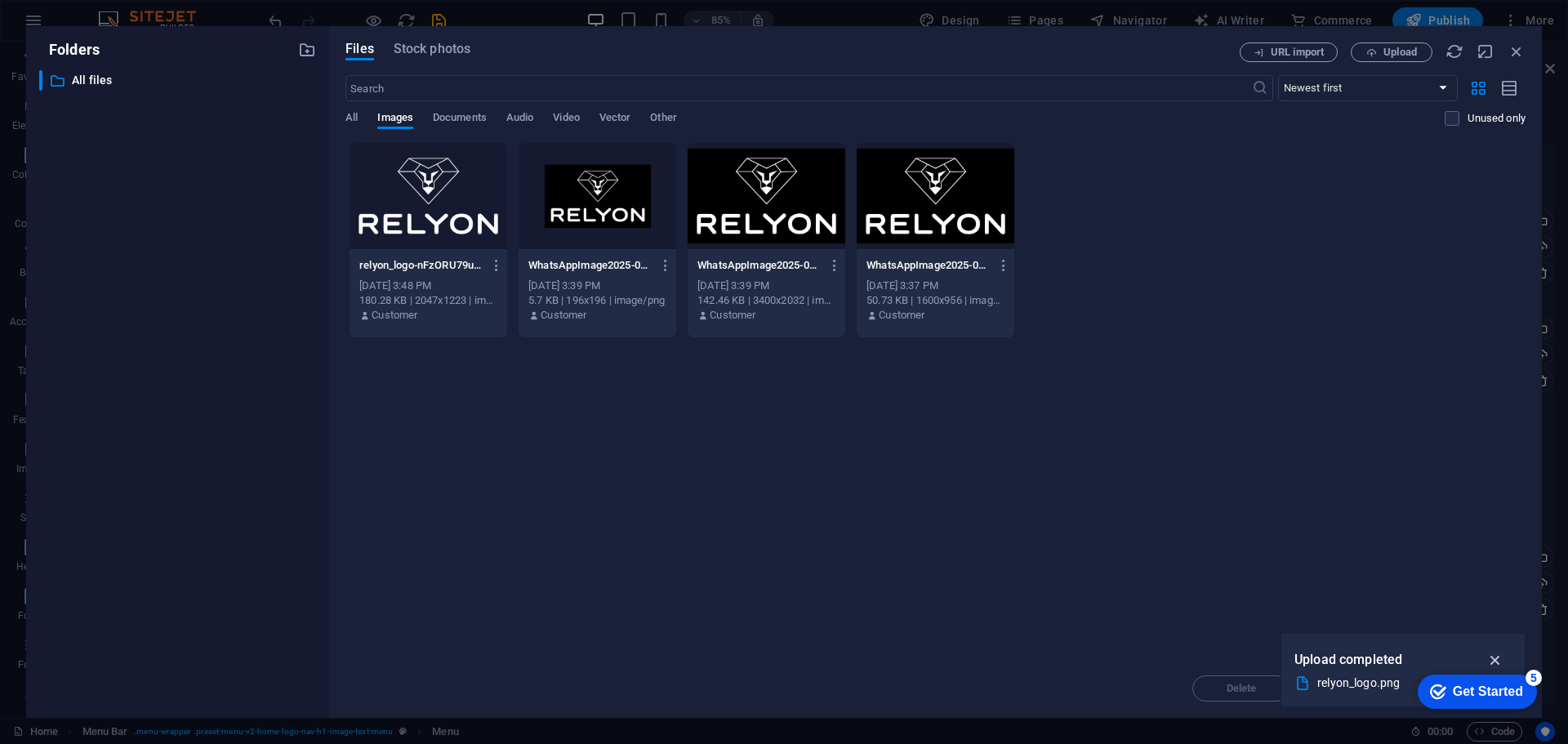
click at [1499, 653] on icon "button" at bounding box center [1496, 659] width 19 height 18
click at [1527, 51] on div "Files Stock photos URL import Upload ​ Newest first Oldest first Name (A-Z) Nam…" at bounding box center [935, 372] width 1213 height 692
click at [1521, 48] on icon "button" at bounding box center [1517, 51] width 18 height 18
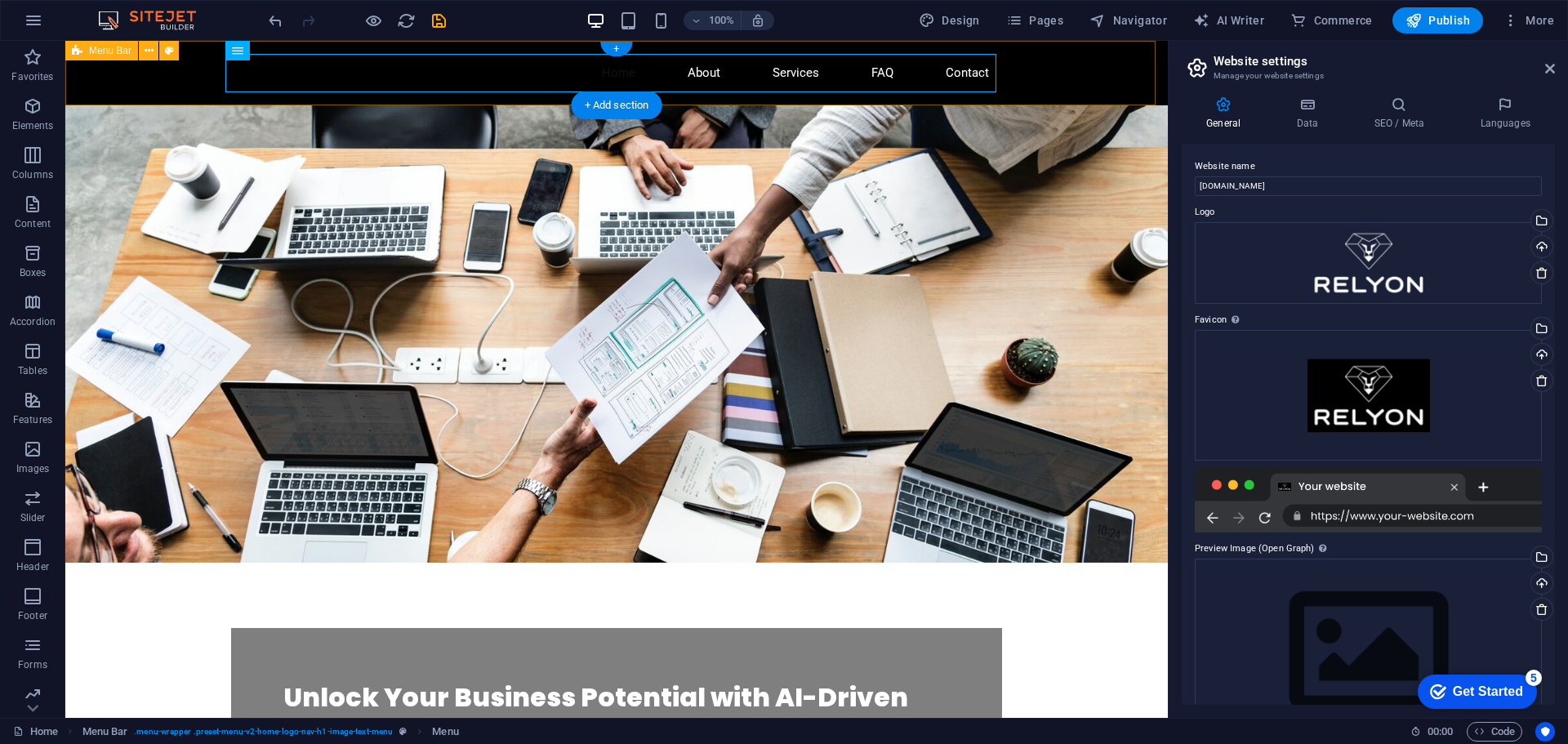
click at [186, 62] on div "Home About Services FAQ Contact" at bounding box center [617, 73] width 1103 height 64
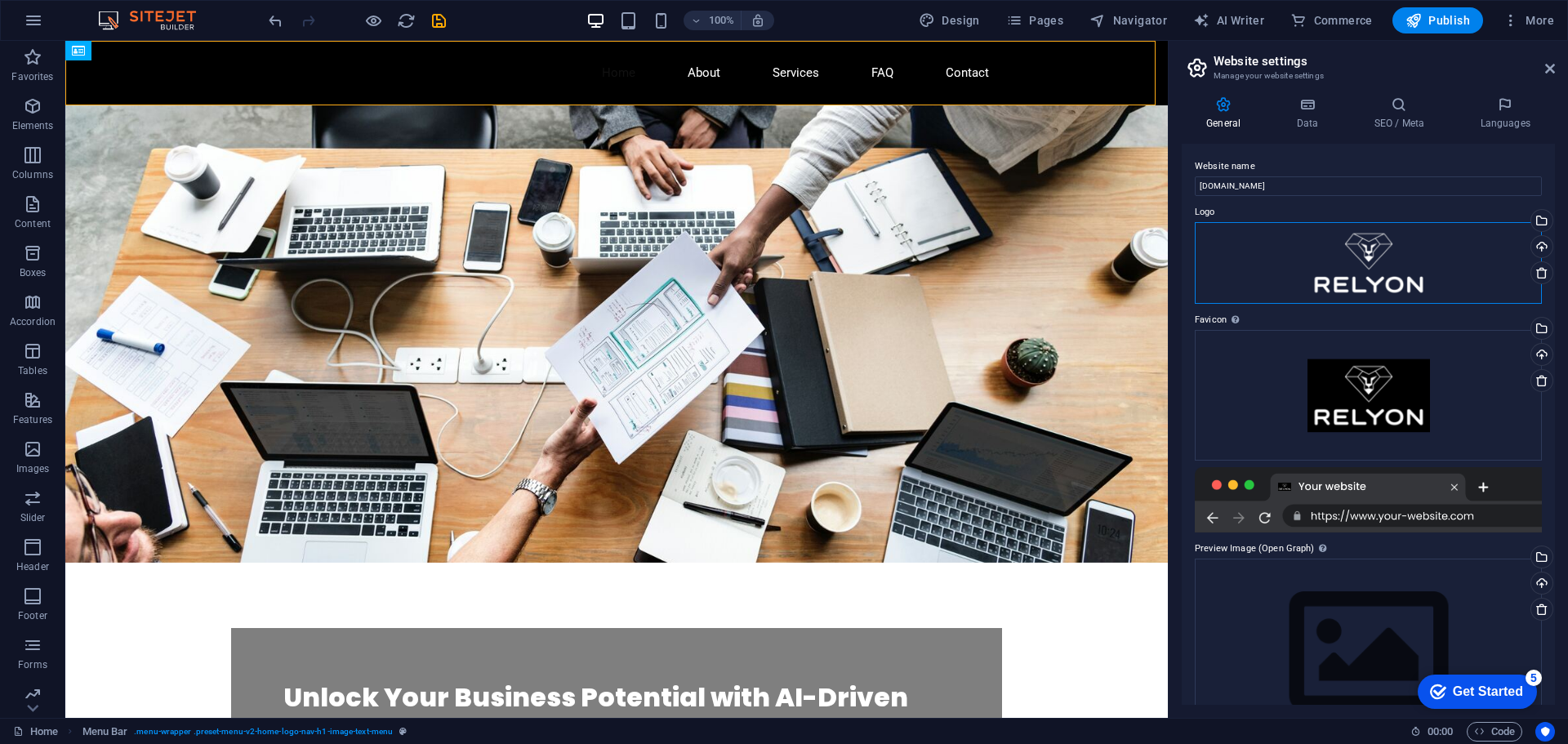
click at [1344, 279] on div "Drag files here, click to choose files or select files from Files or our free s…" at bounding box center [1368, 262] width 347 height 81
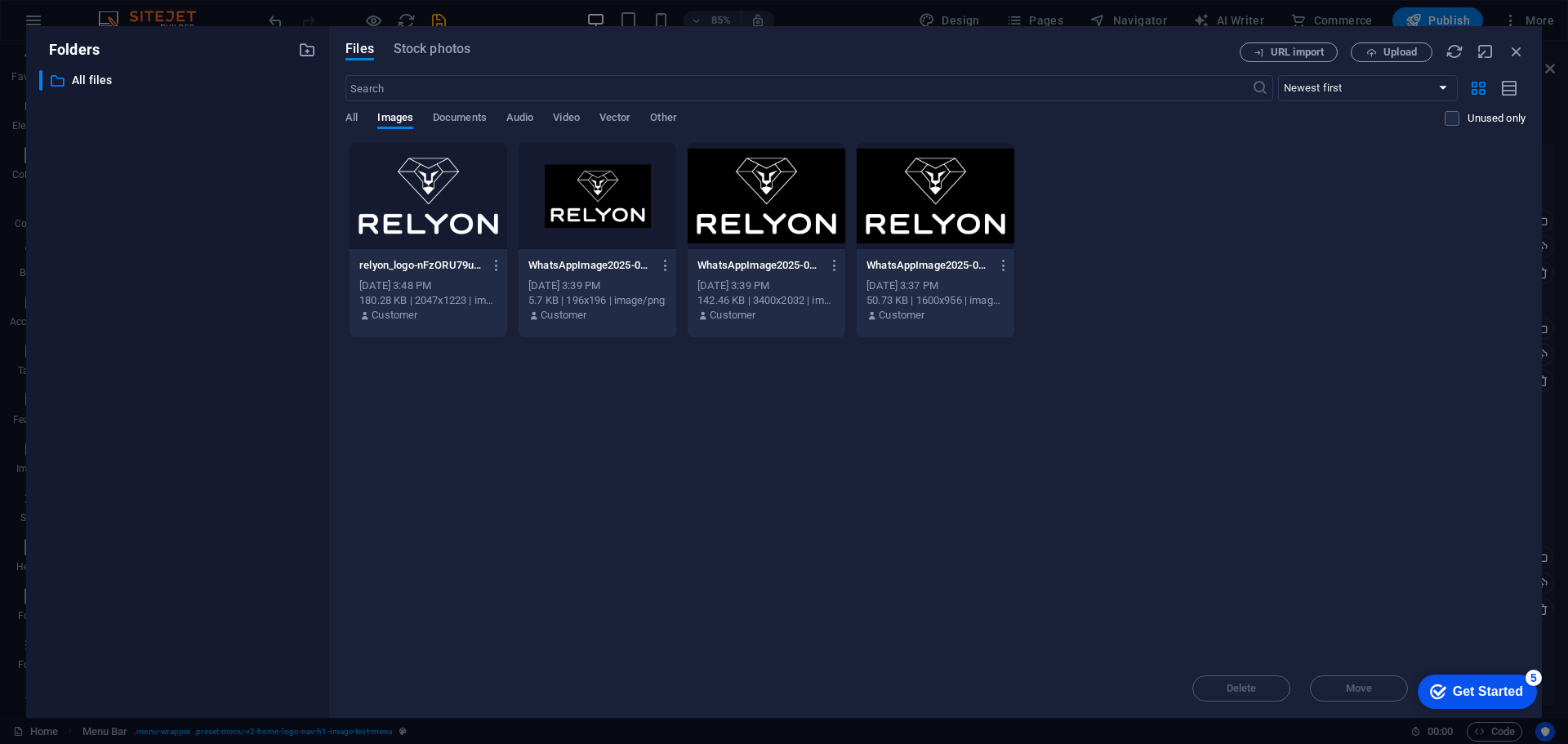
click at [428, 199] on div at bounding box center [428, 196] width 158 height 106
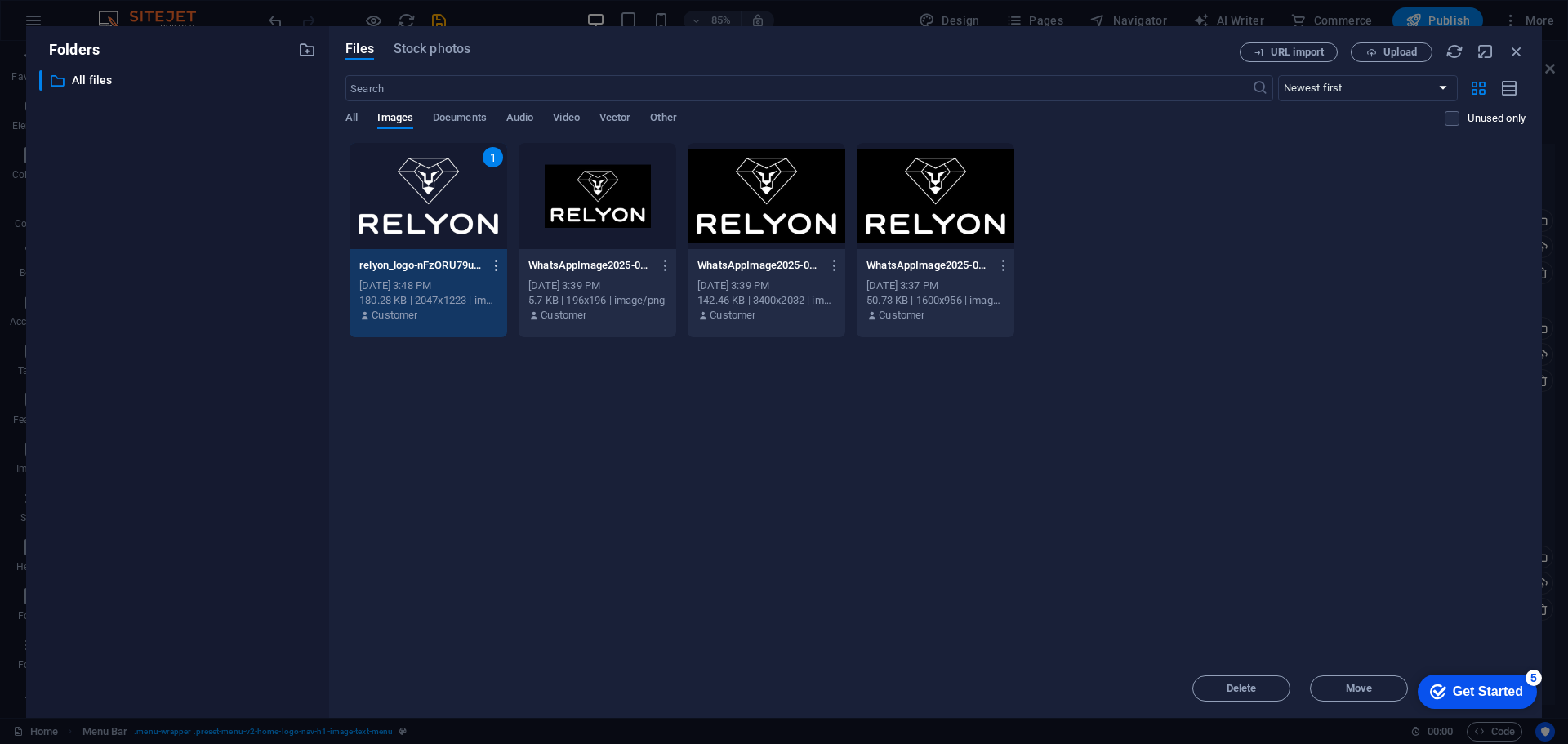
click at [490, 261] on icon "button" at bounding box center [497, 265] width 15 height 15
click at [489, 309] on h6 "Preview" at bounding box center [505, 307] width 69 height 20
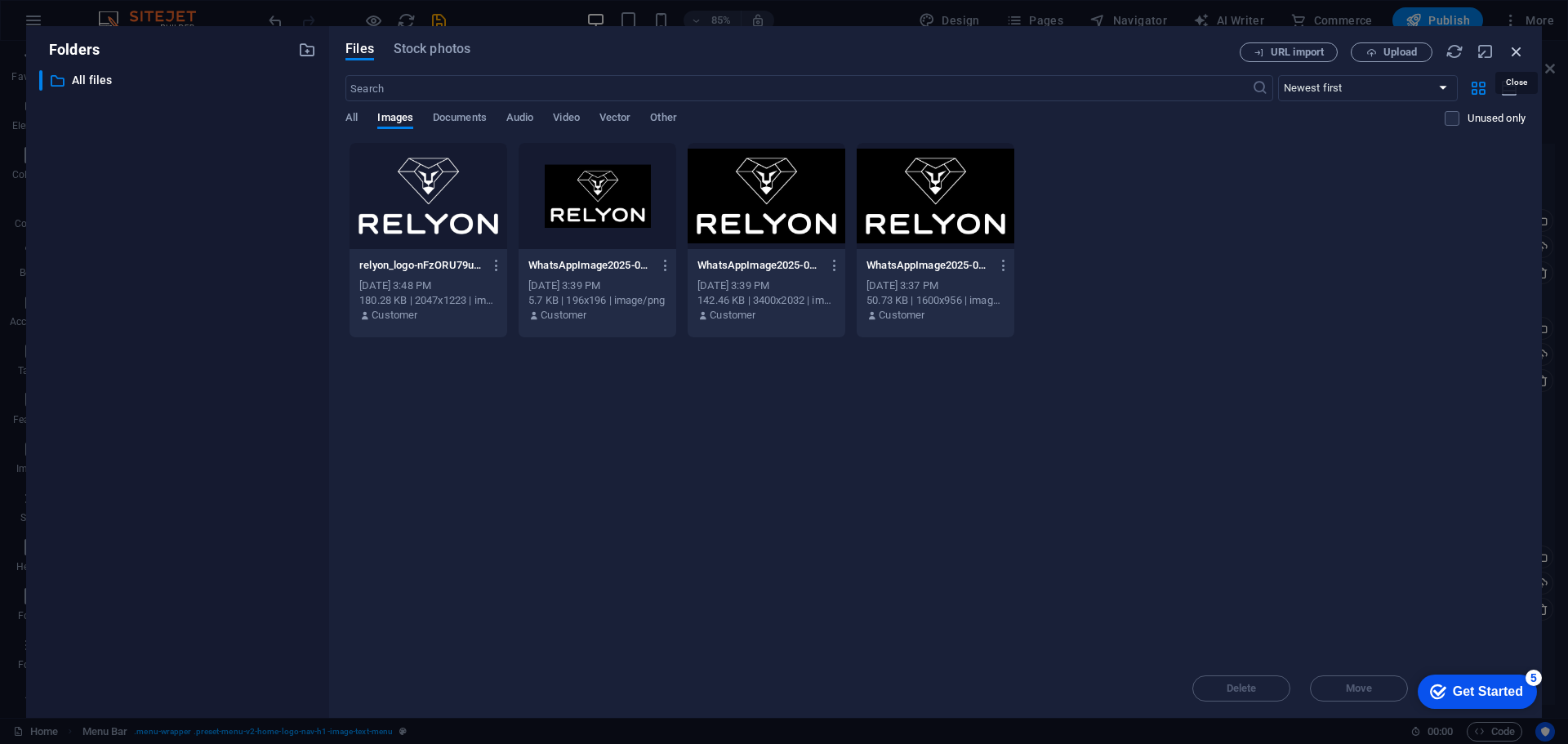
click at [1515, 52] on icon "button" at bounding box center [1517, 51] width 18 height 18
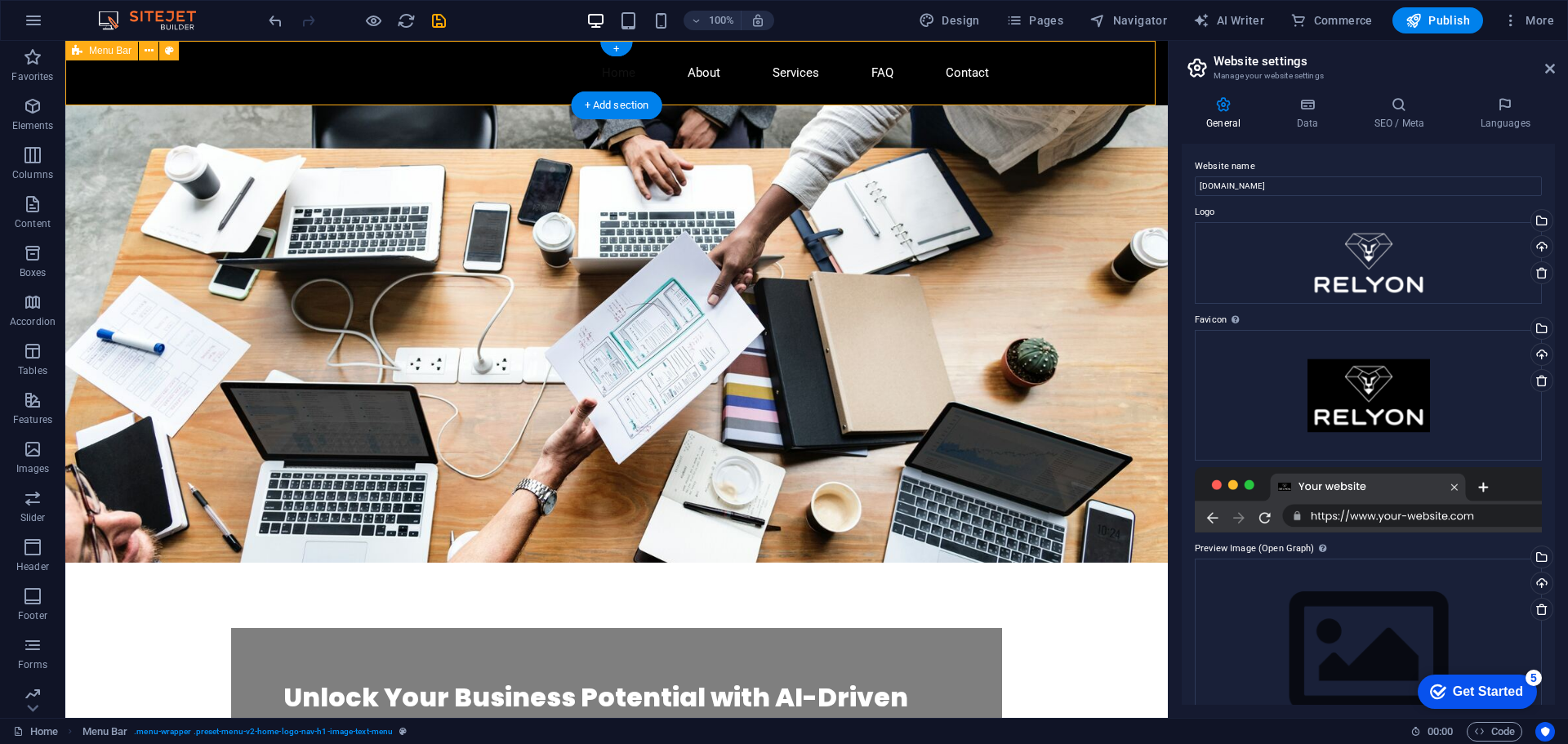
click at [141, 74] on div "Home About Services FAQ Contact" at bounding box center [617, 73] width 1103 height 64
click at [111, 86] on div "Home About Services FAQ Contact" at bounding box center [617, 73] width 1103 height 64
click at [112, 86] on div "Home About Services FAQ Contact" at bounding box center [617, 73] width 1103 height 64
select select "header"
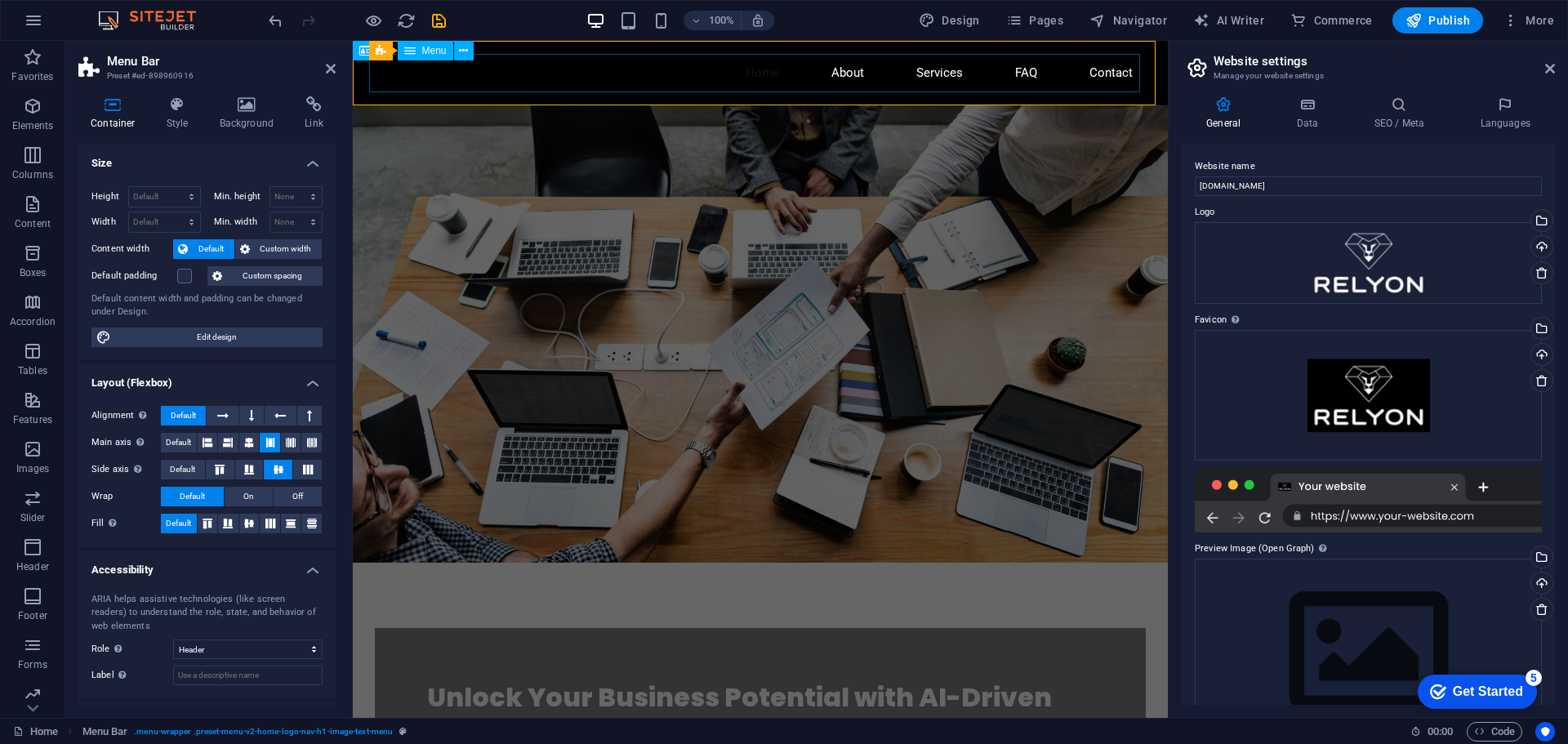
click at [432, 88] on nav "Home About Services FAQ Contact" at bounding box center [760, 73] width 771 height 39
click at [452, 73] on nav "Home About Services FAQ Contact" at bounding box center [760, 73] width 771 height 39
click at [456, 53] on button at bounding box center [463, 51] width 20 height 20
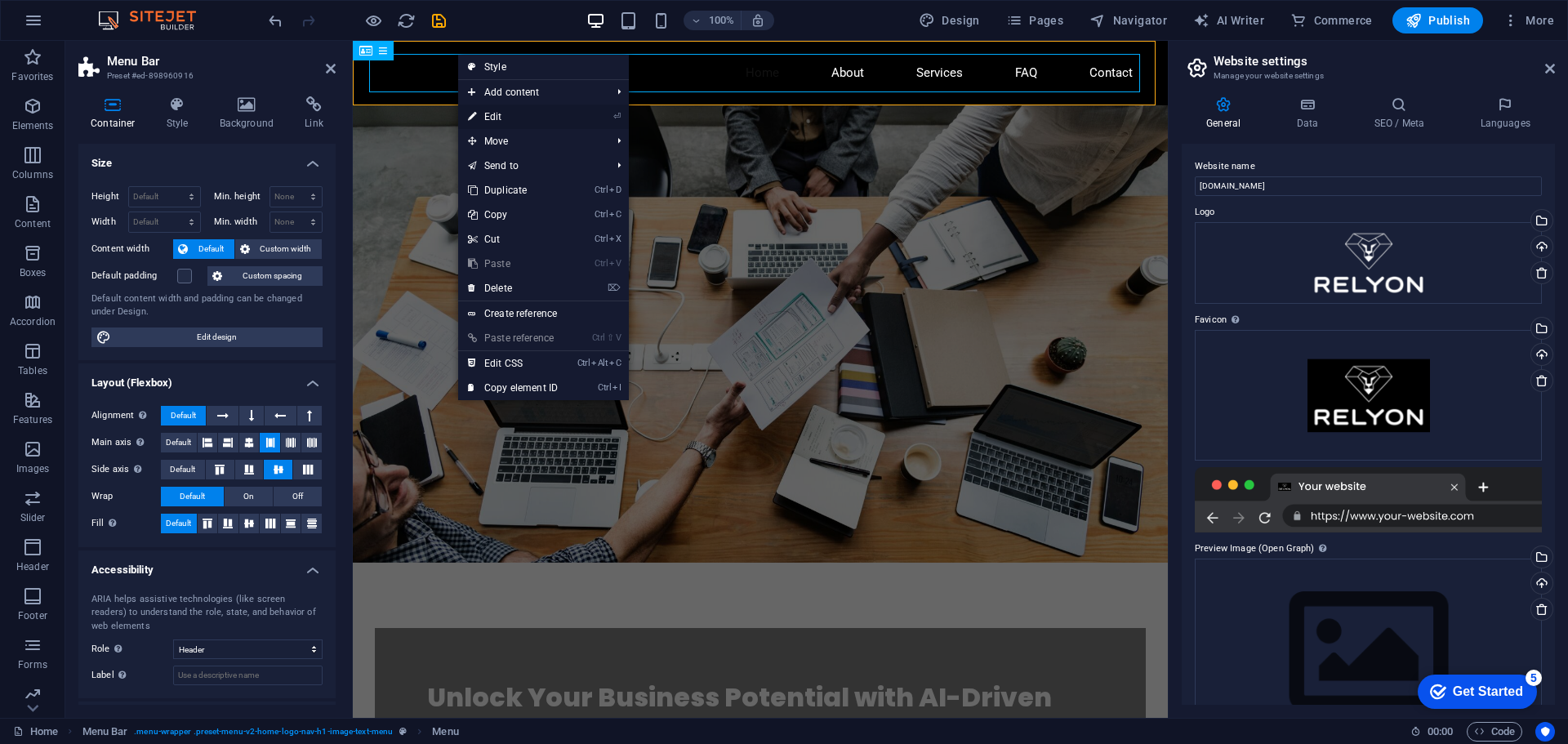
click at [516, 123] on link "⏎ Edit" at bounding box center [513, 116] width 110 height 25
select select
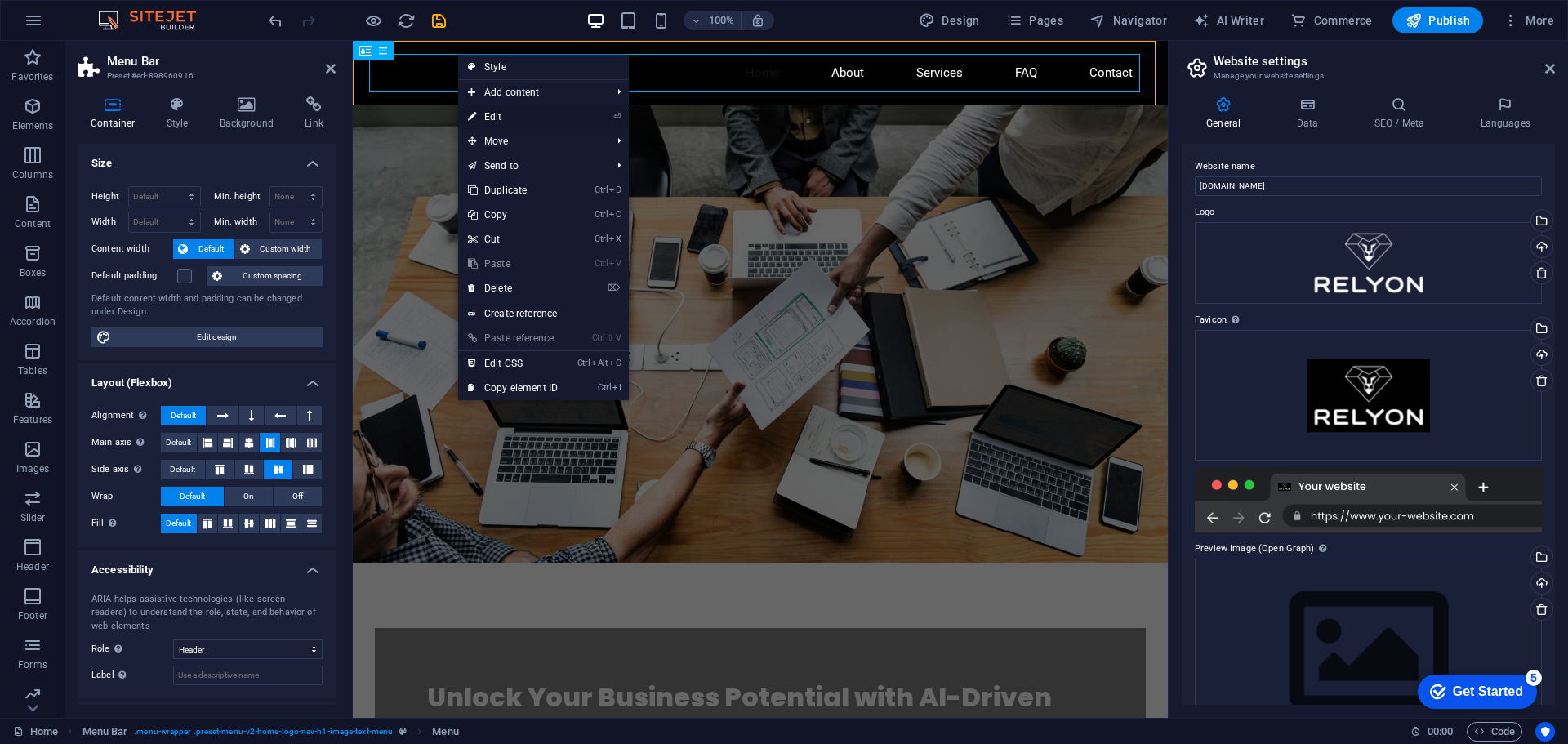
select select
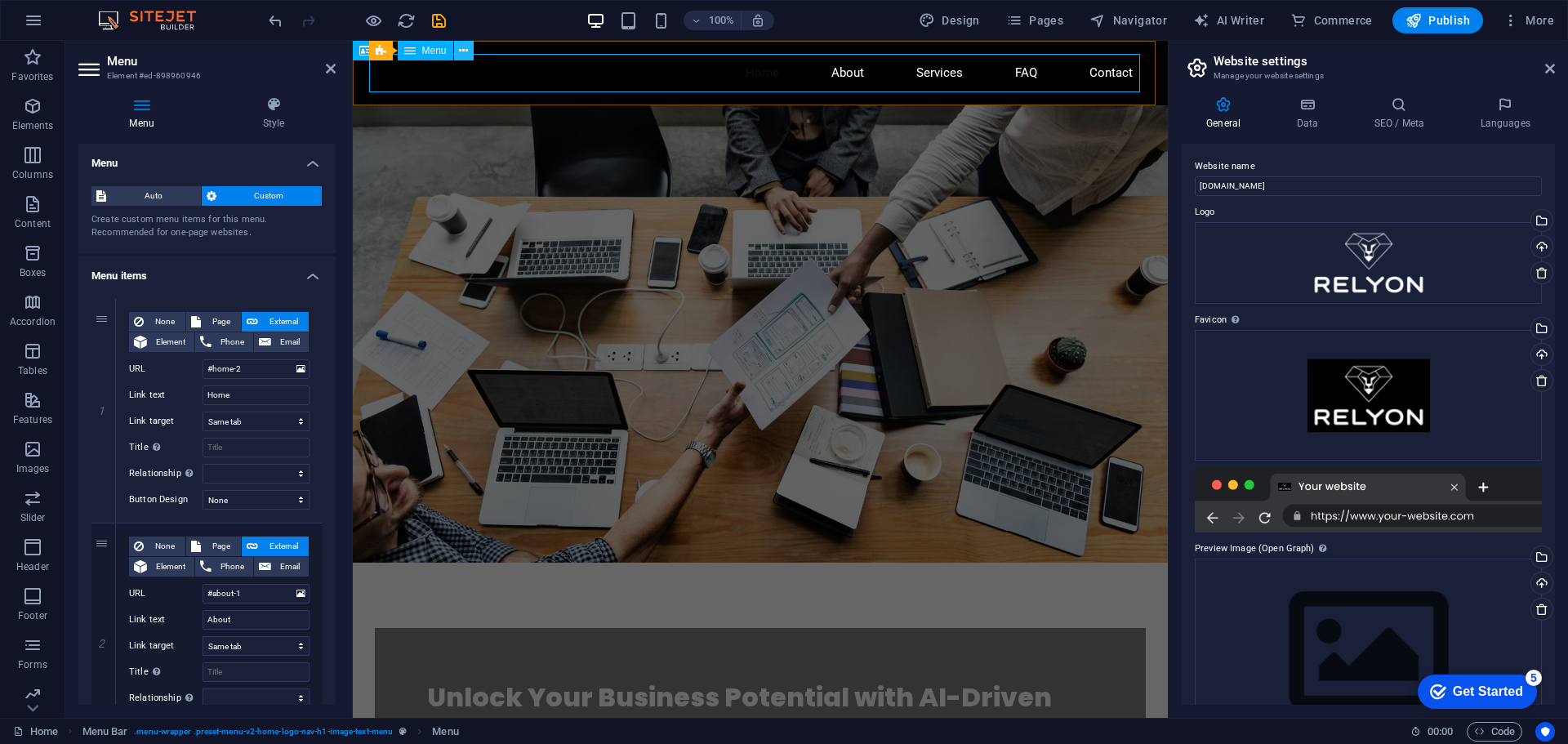
click at [468, 46] on icon at bounding box center [463, 51] width 9 height 17
click at [88, 62] on icon at bounding box center [91, 69] width 25 height 27
click at [324, 78] on header "Menu Element #ed-898960946" at bounding box center [207, 62] width 257 height 43
click at [328, 69] on icon at bounding box center [331, 68] width 9 height 13
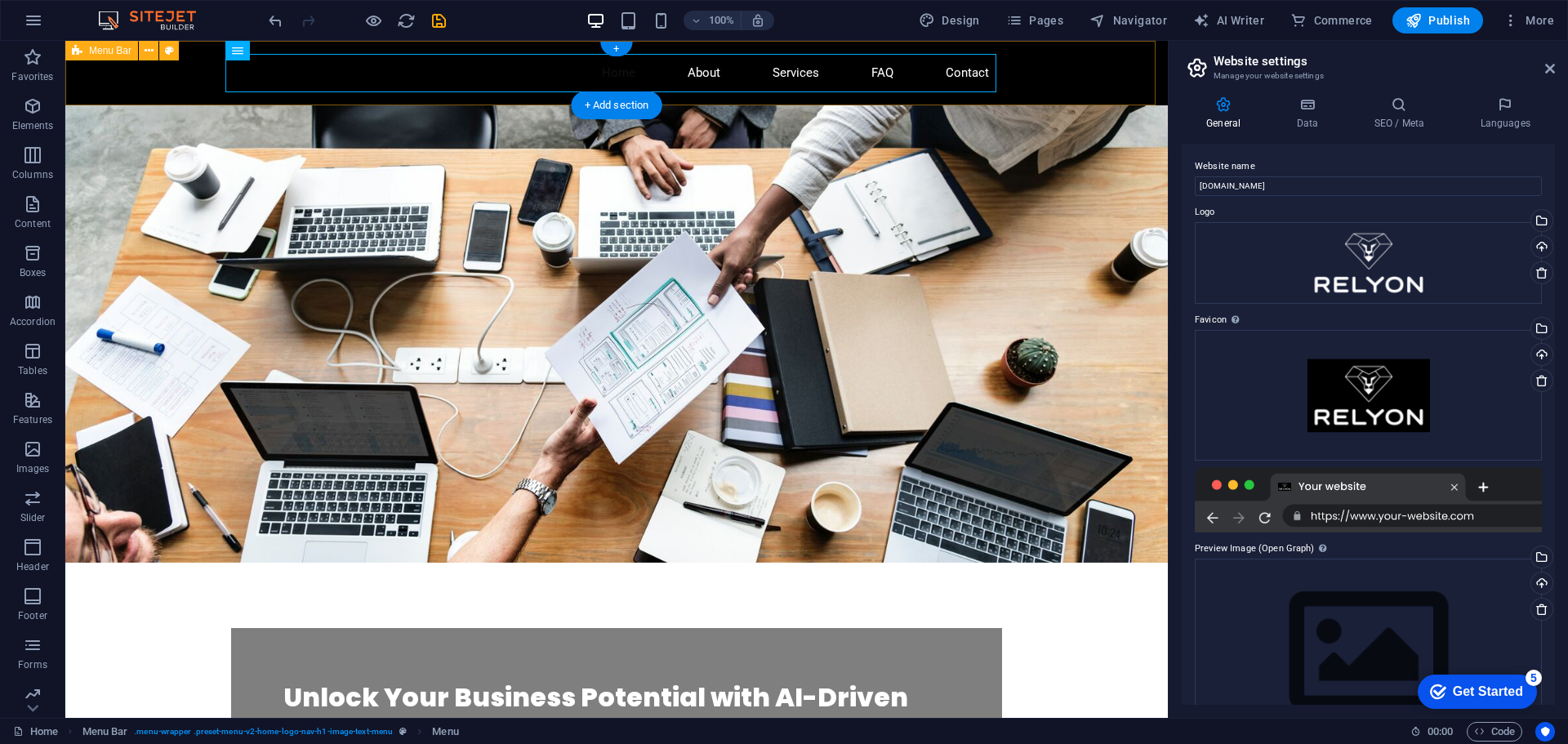
click at [120, 71] on div "Home About Services FAQ Contact" at bounding box center [617, 73] width 1103 height 64
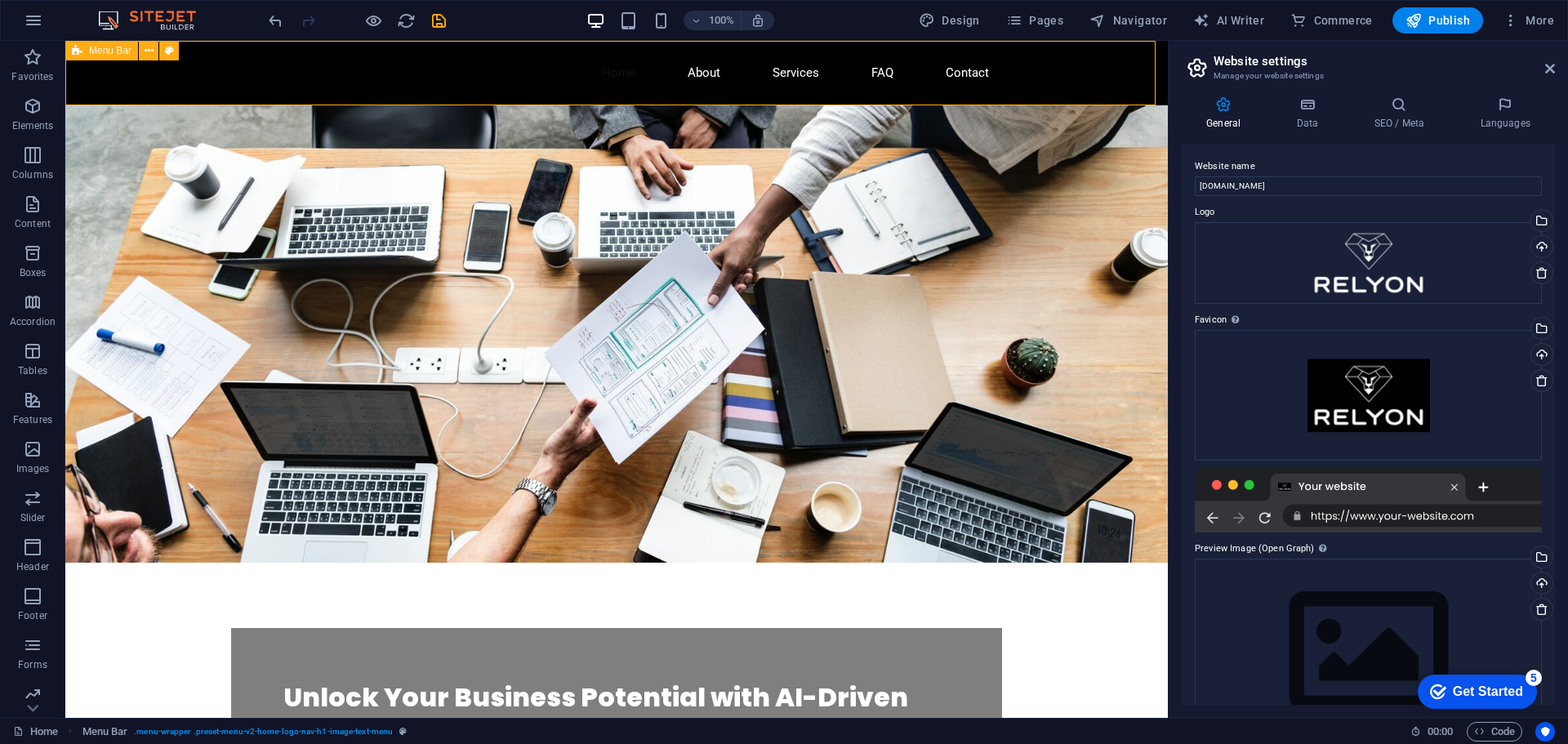
click at [112, 58] on div "Menu Bar" at bounding box center [101, 51] width 73 height 20
click at [147, 50] on icon at bounding box center [149, 51] width 9 height 17
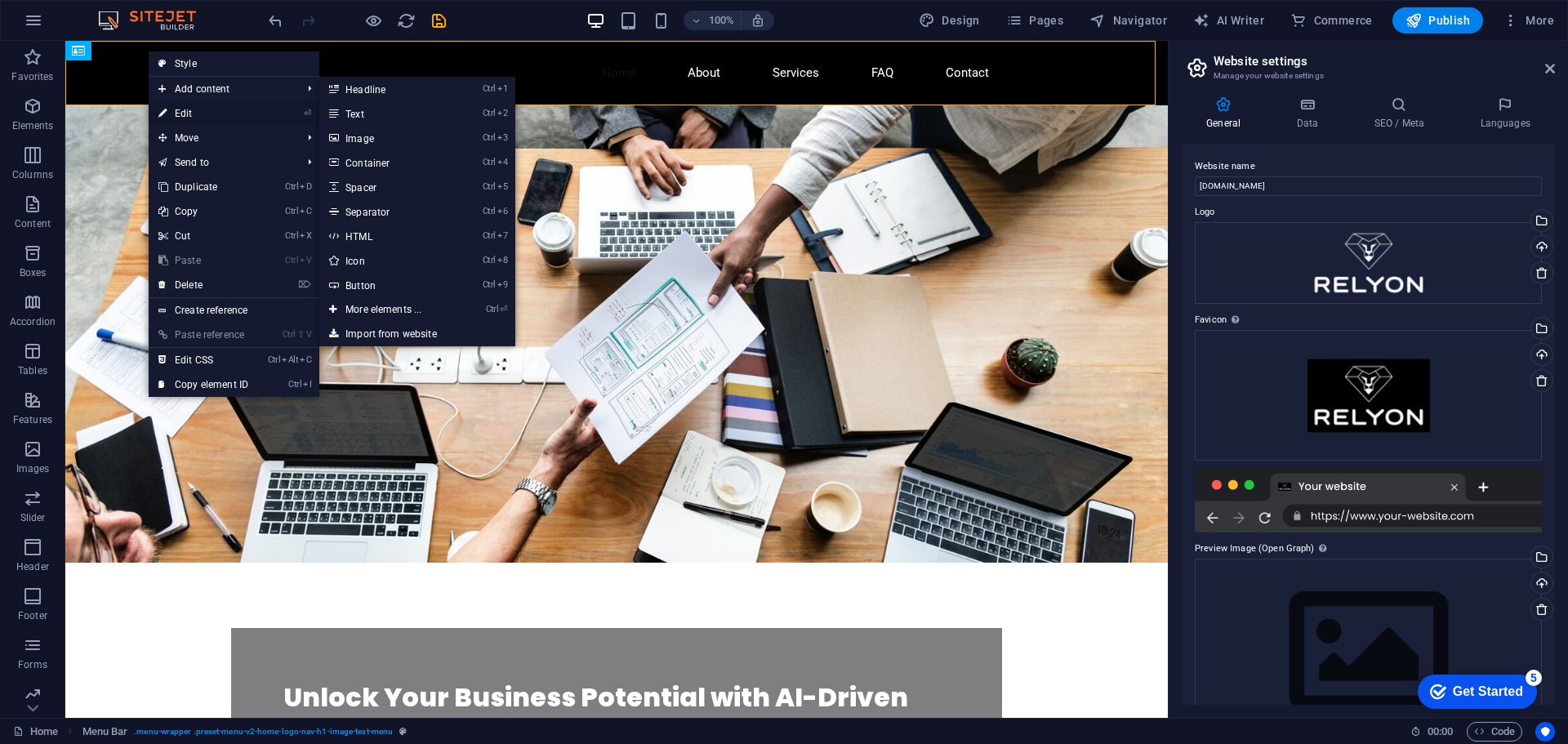
click at [199, 114] on link "⏎ Edit" at bounding box center [204, 113] width 110 height 25
select select "header"
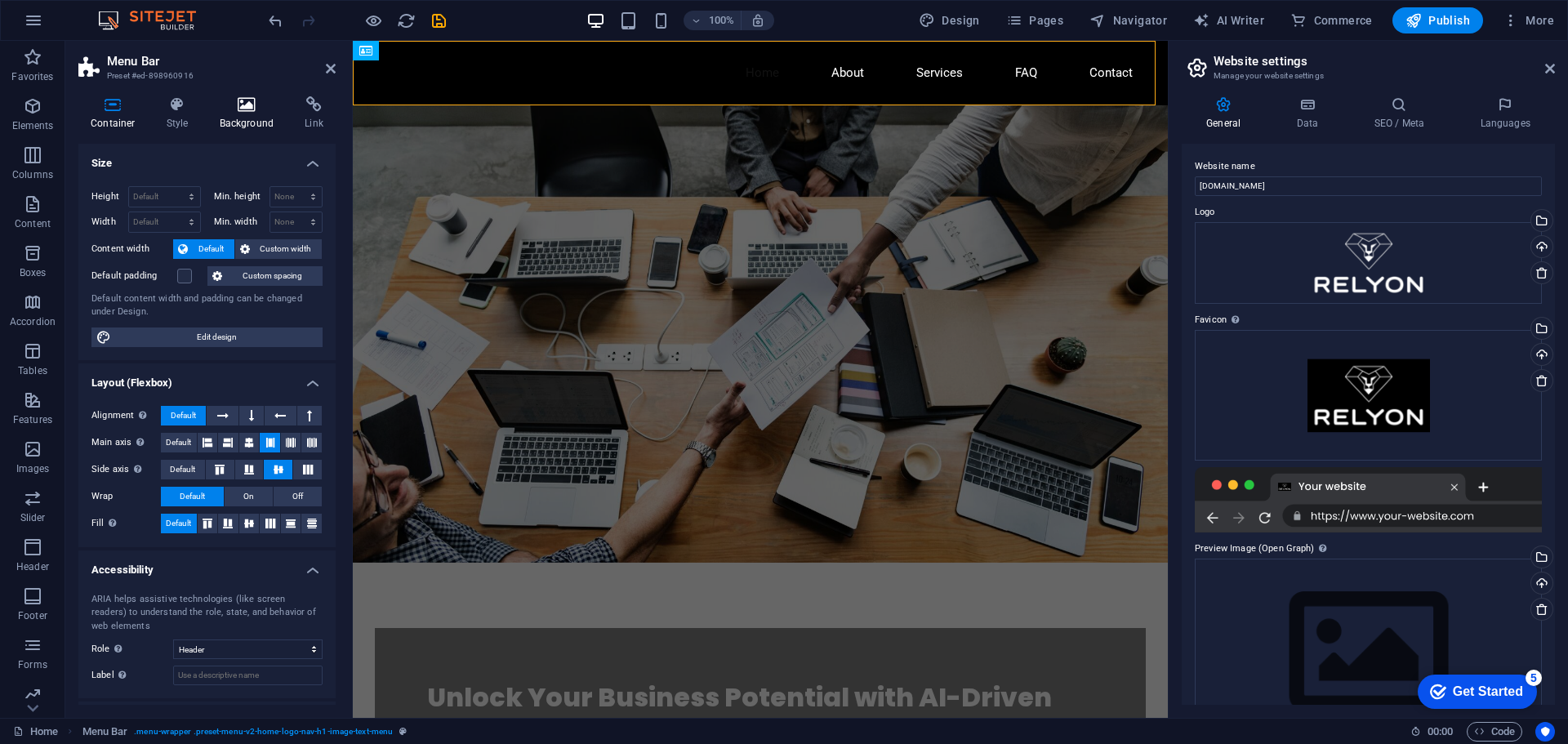
click at [225, 120] on h4 "Background" at bounding box center [250, 114] width 86 height 34
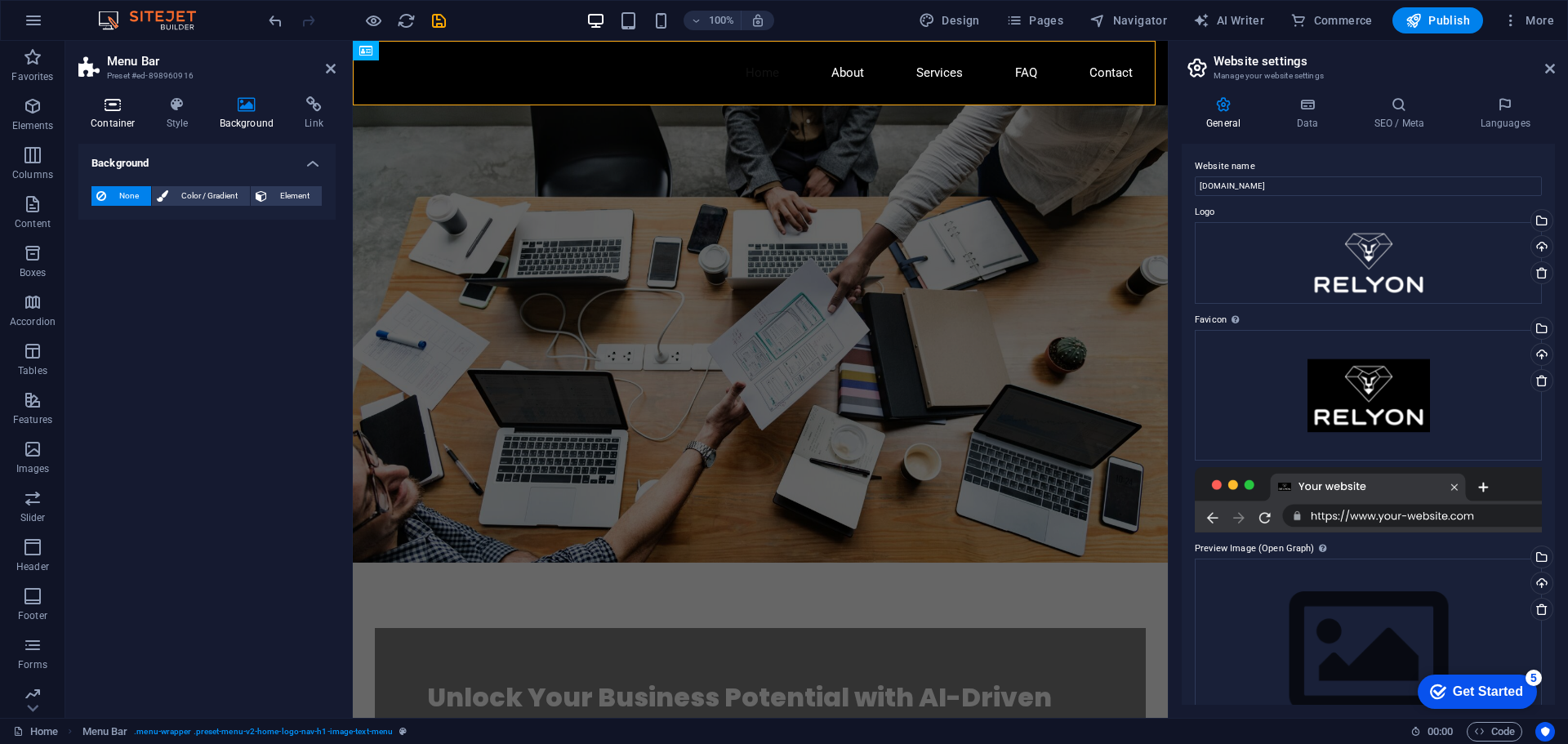
click at [113, 104] on icon at bounding box center [113, 104] width 69 height 16
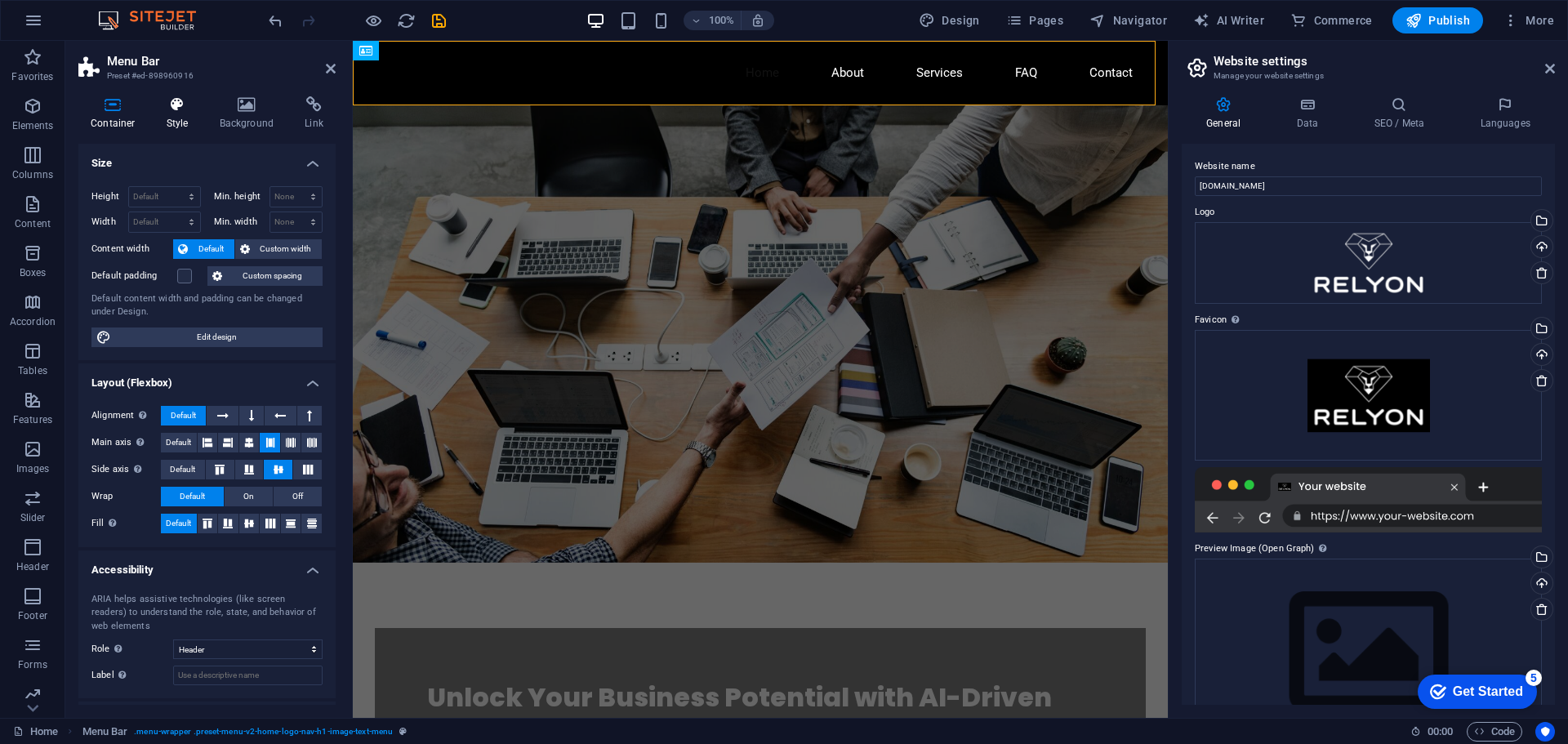
click at [164, 122] on h4 "Style" at bounding box center [181, 114] width 53 height 34
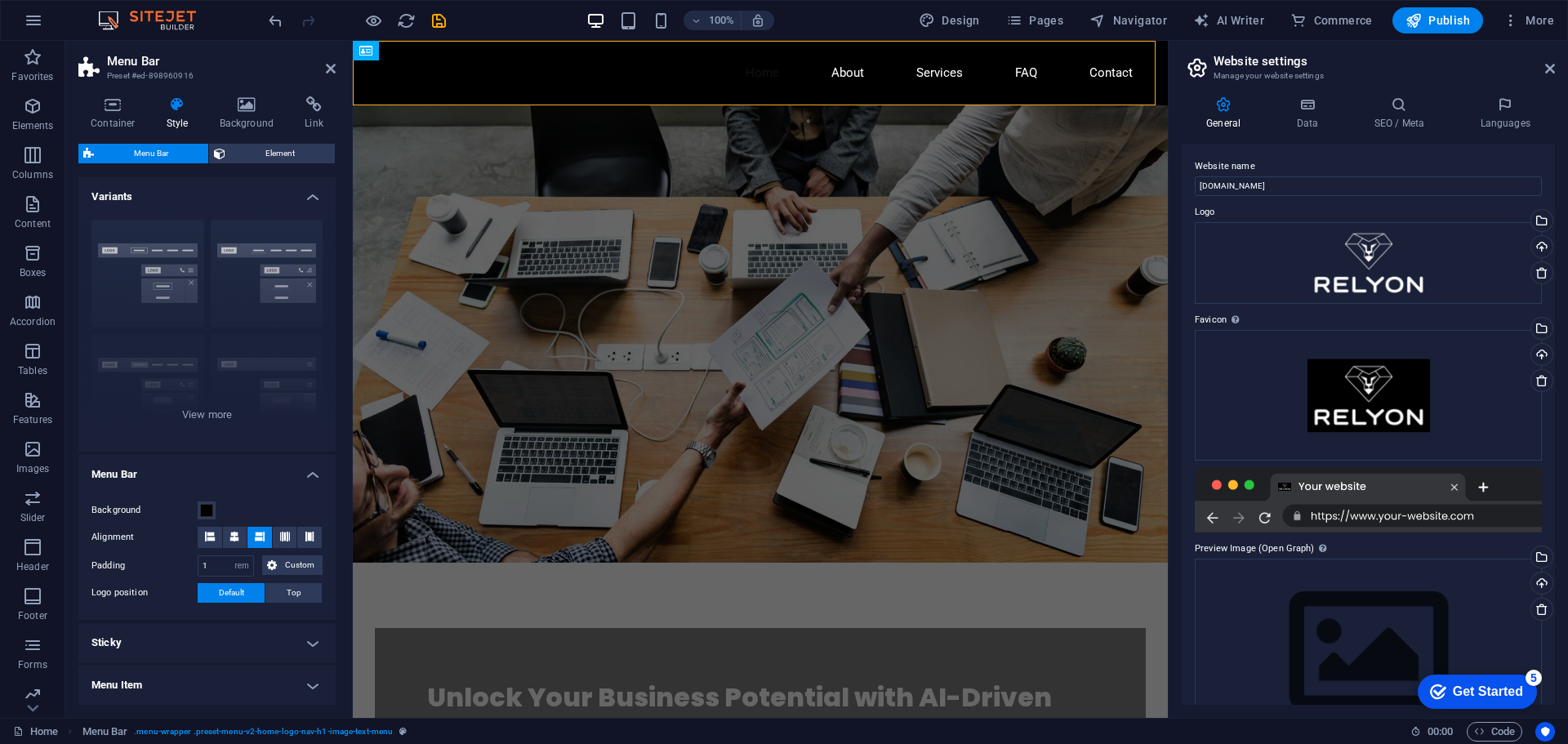
click at [794, 248] on figure at bounding box center [760, 334] width 815 height 457
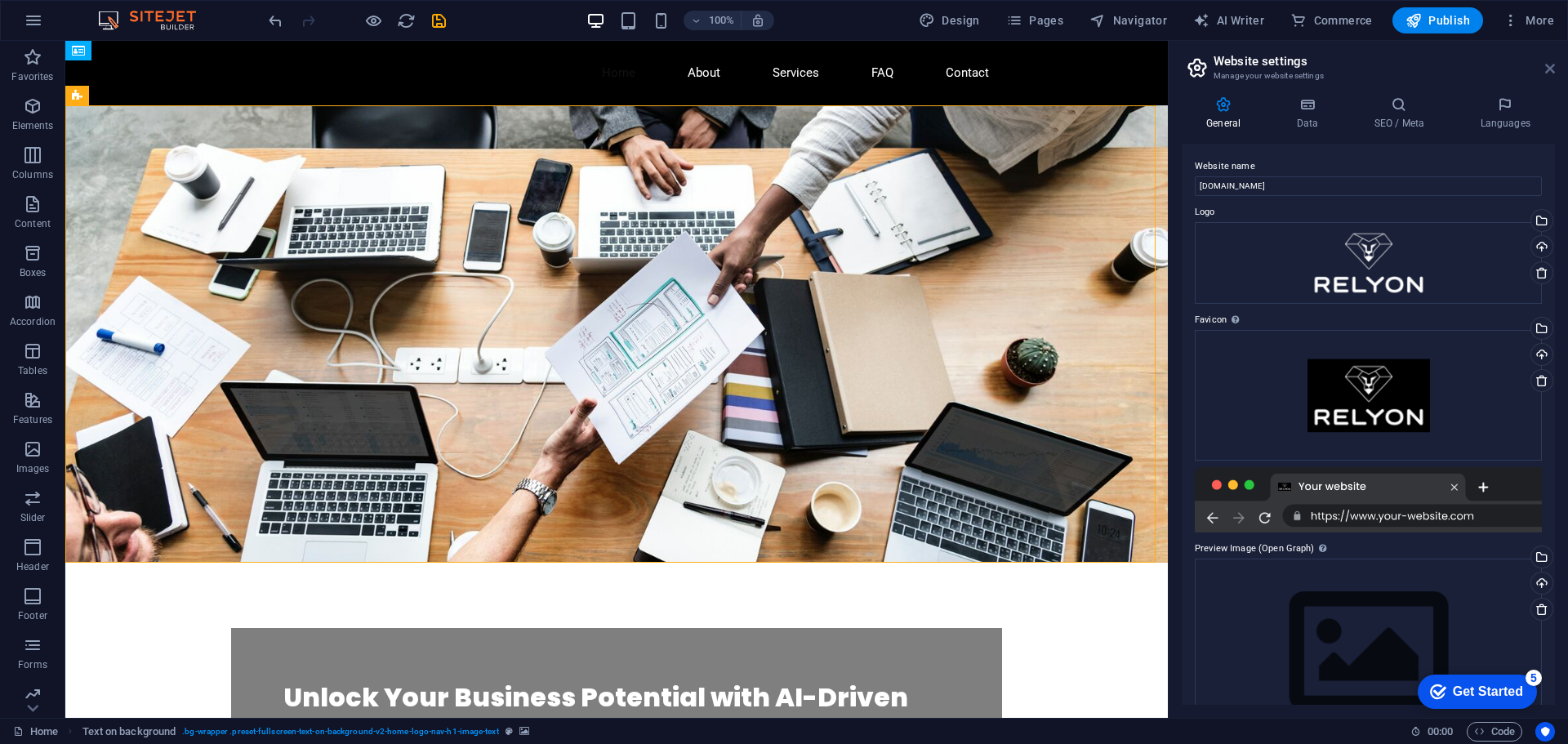
click at [1547, 68] on icon at bounding box center [1549, 68] width 9 height 13
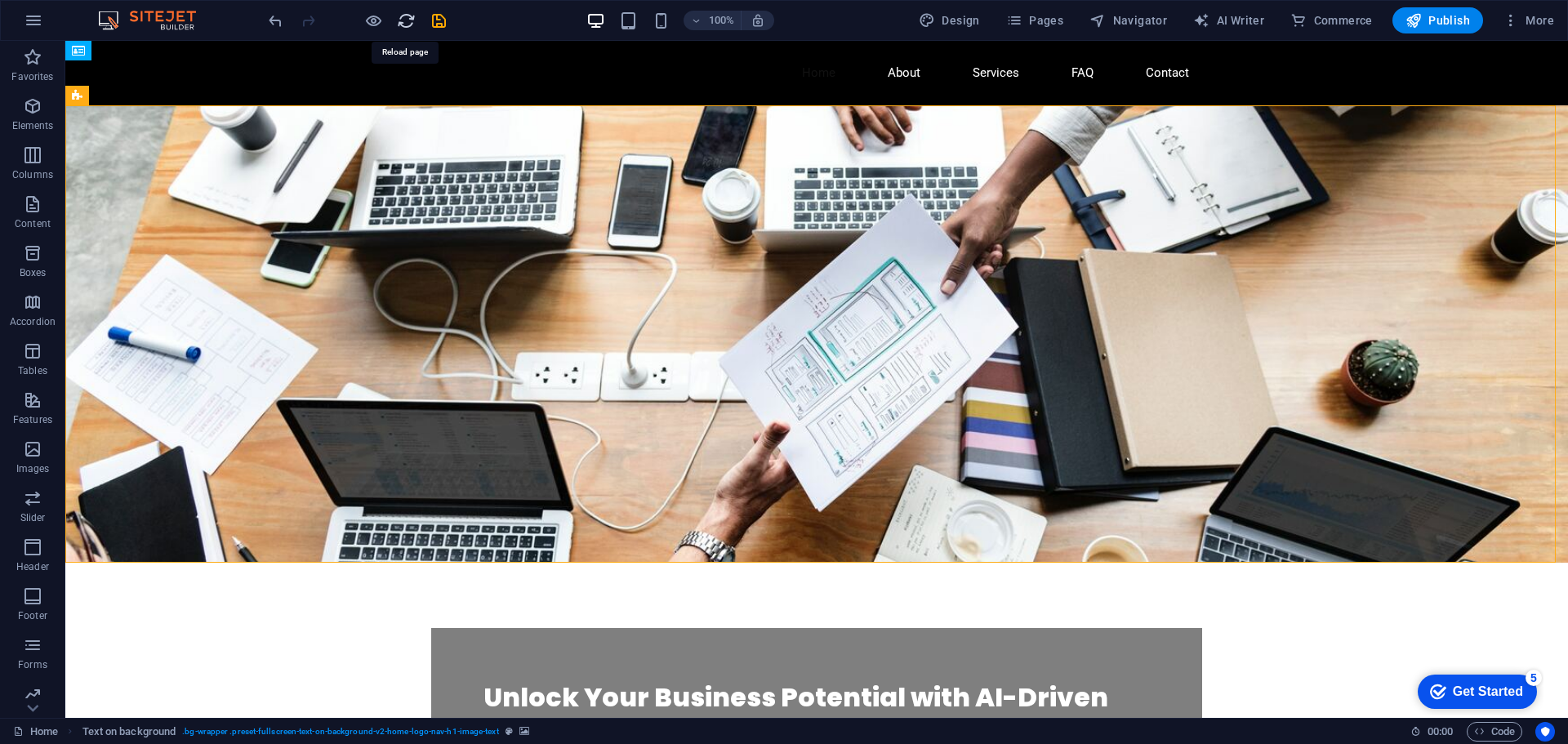
click at [400, 19] on icon "reload" at bounding box center [407, 21] width 19 height 19
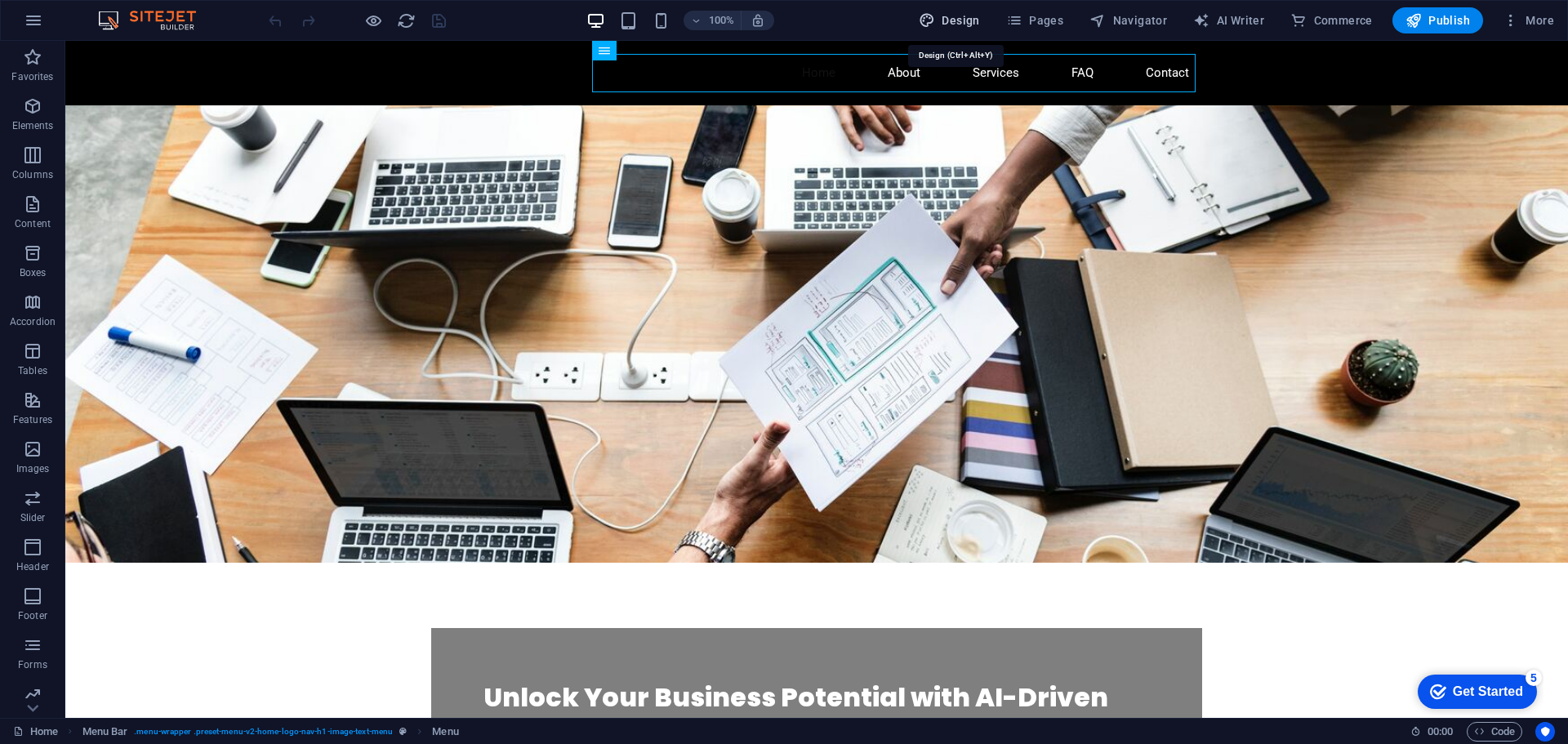
click at [957, 9] on button "Design" at bounding box center [949, 21] width 75 height 27
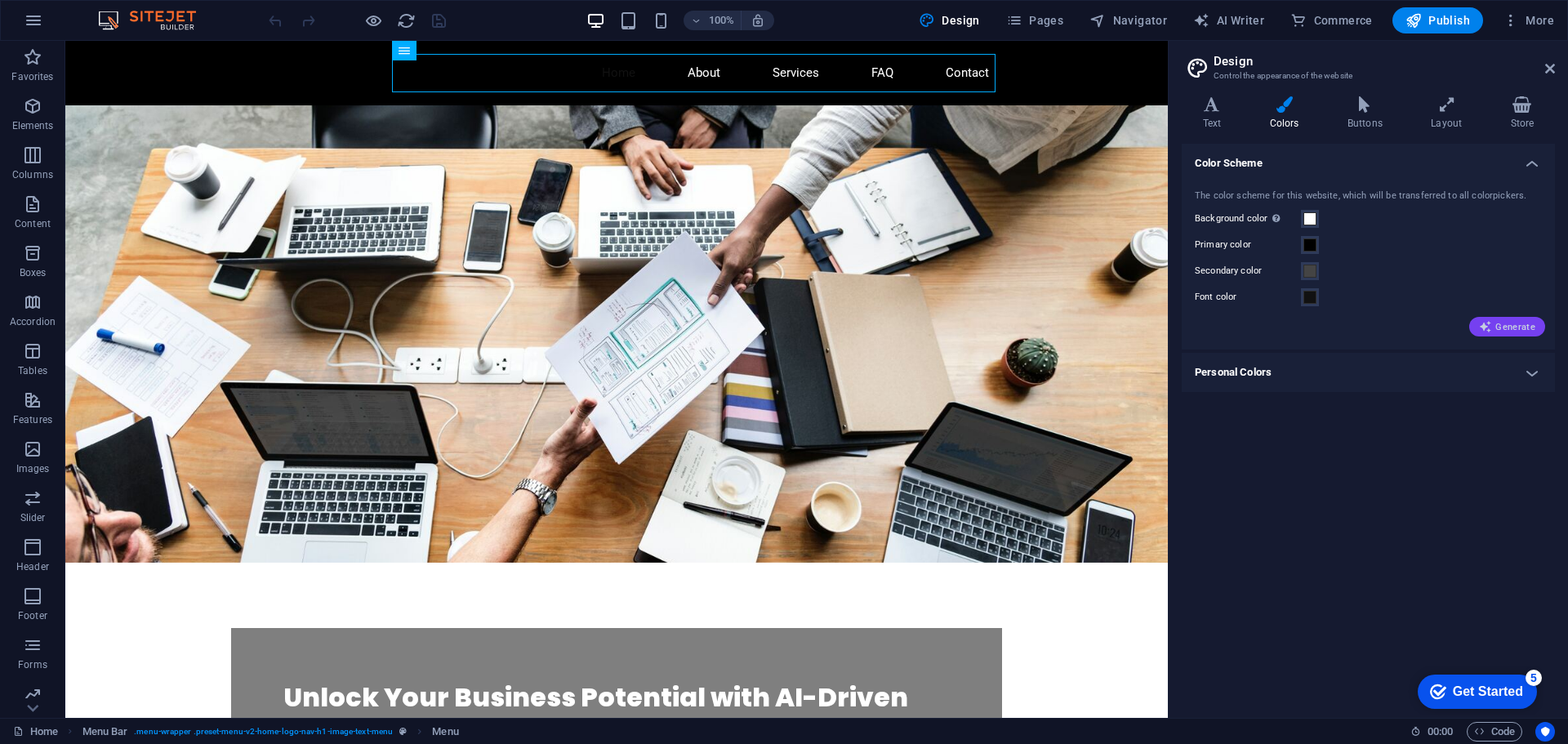
click at [1497, 324] on span "Generate" at bounding box center [1507, 326] width 57 height 13
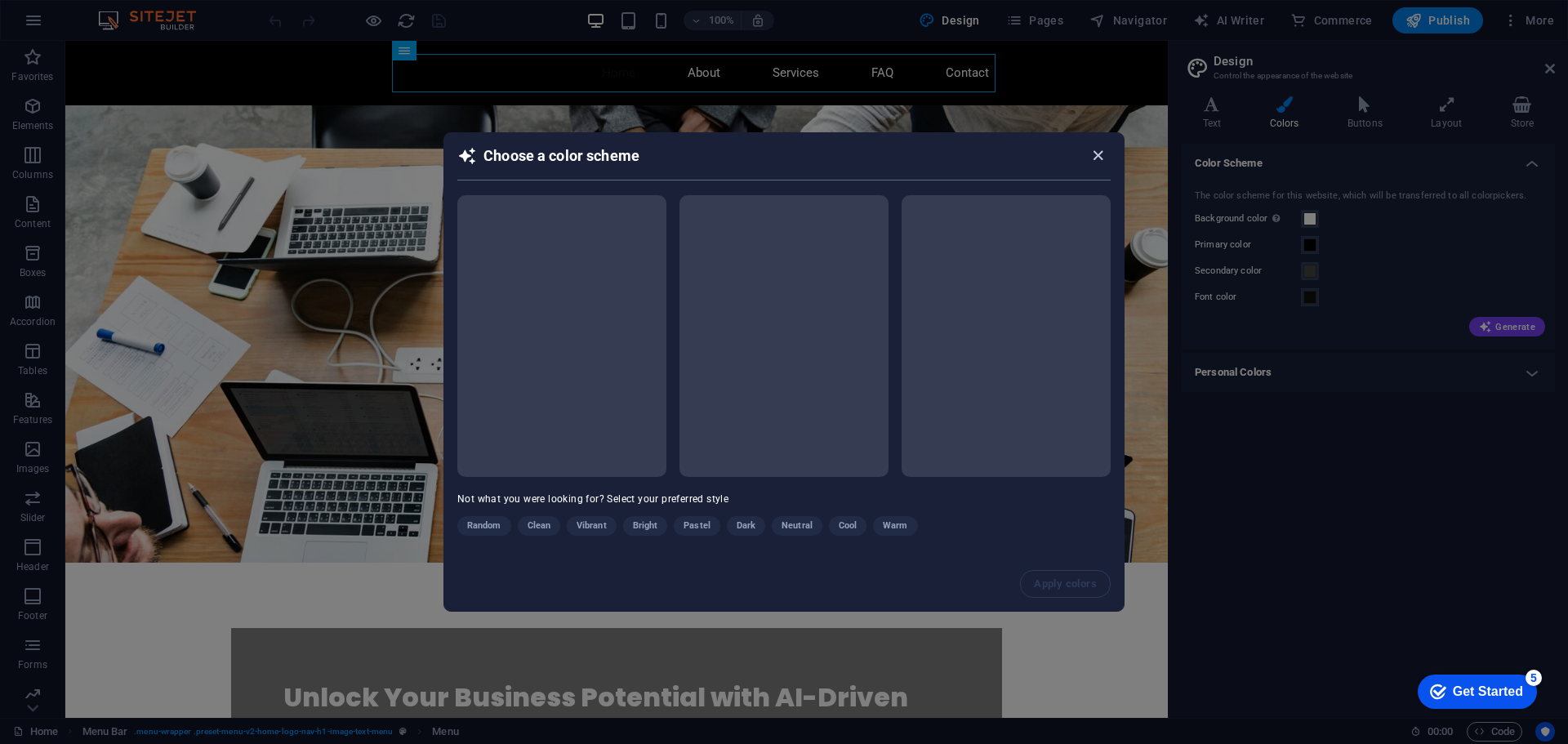
click at [1098, 152] on icon "button" at bounding box center [1098, 156] width 19 height 19
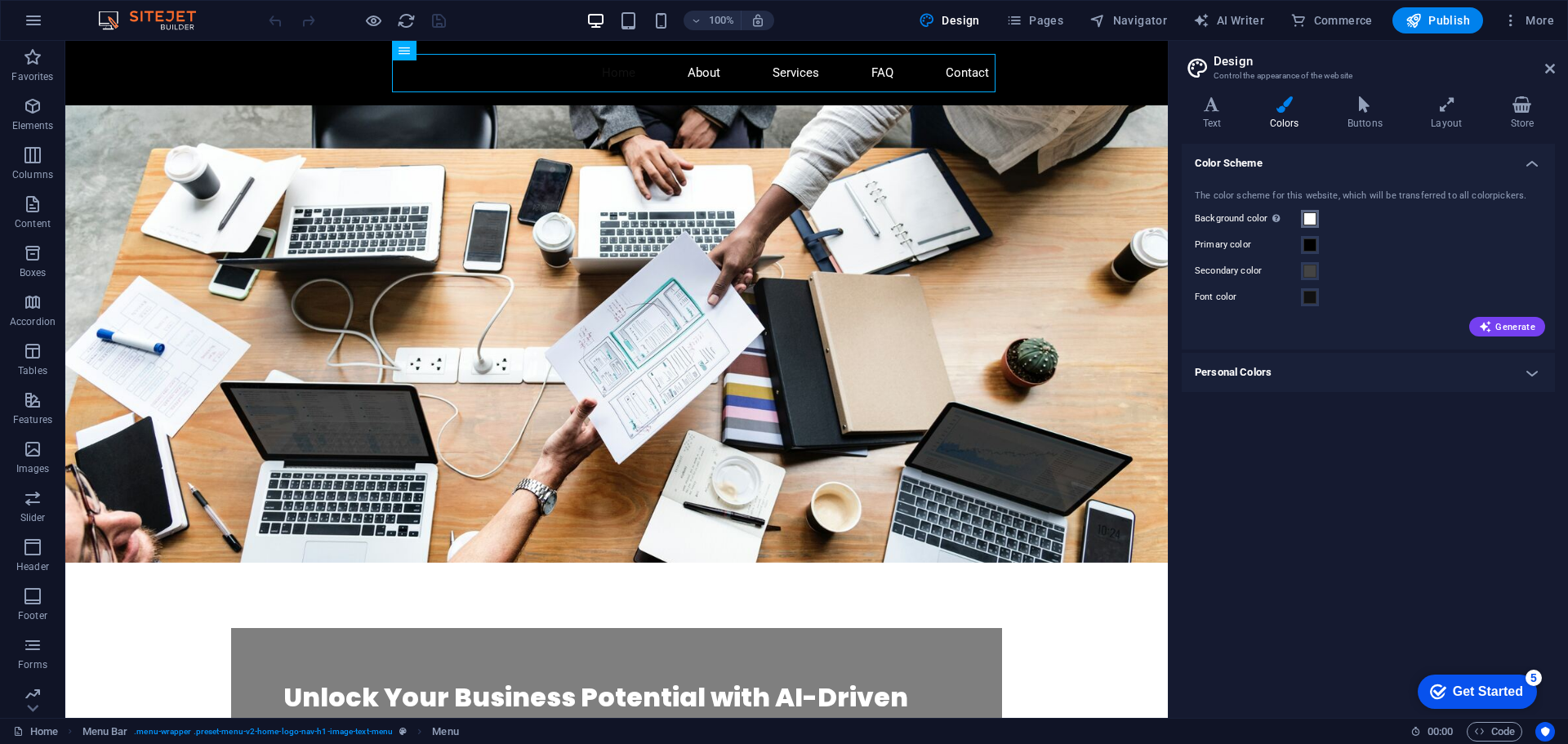
click at [1315, 221] on span at bounding box center [1309, 218] width 13 height 13
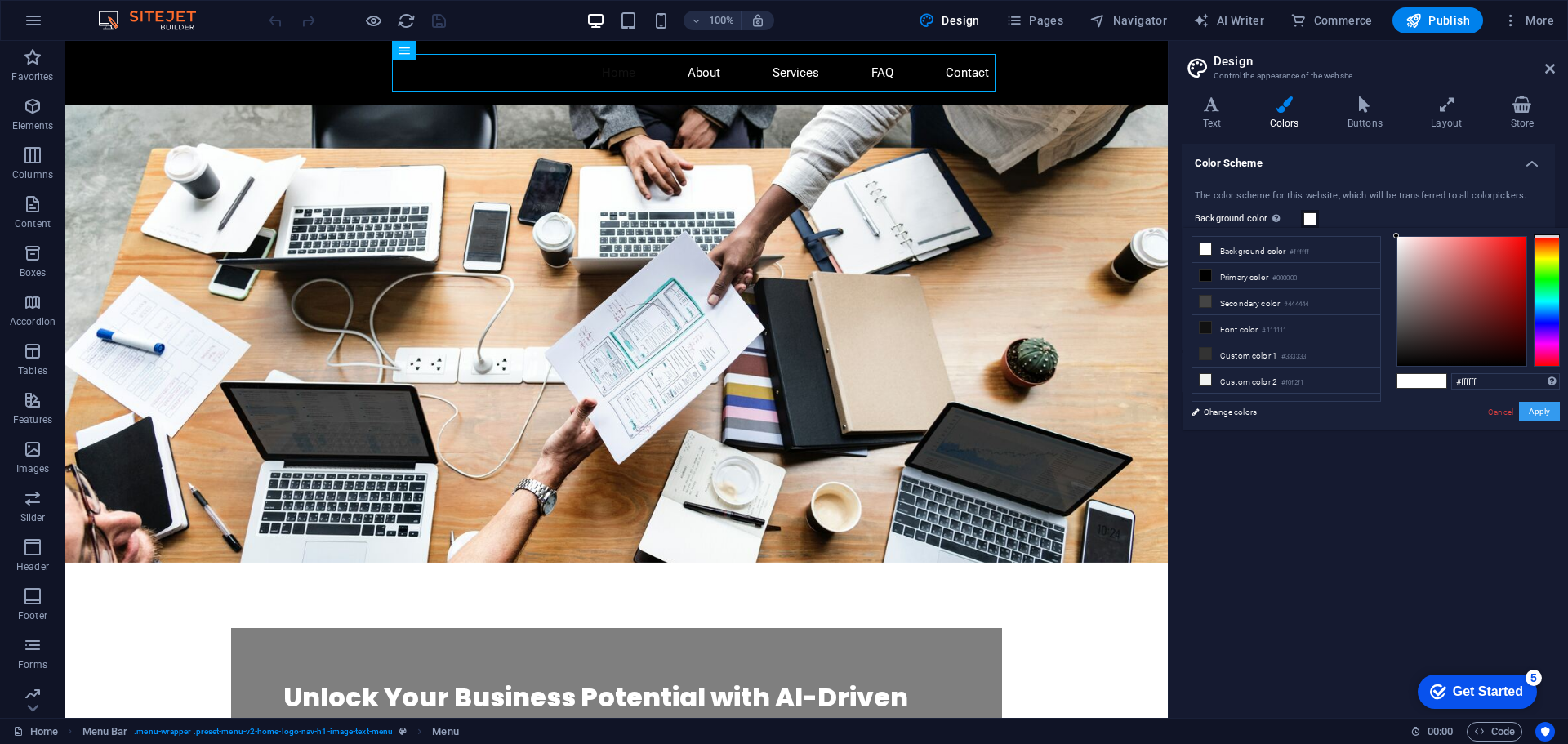
click at [1547, 409] on button "Apply" at bounding box center [1540, 411] width 41 height 20
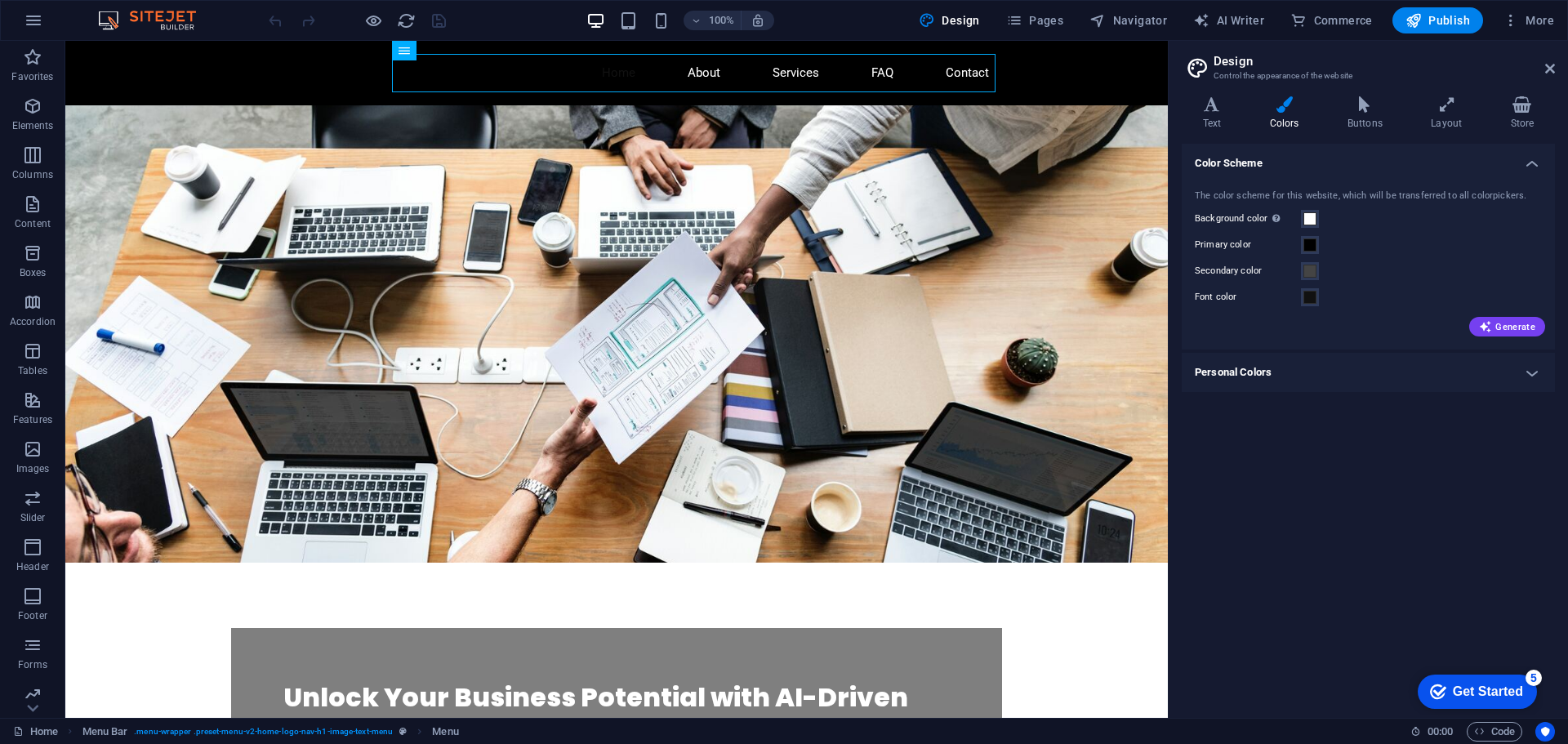
click at [1529, 156] on h4 "Color Scheme" at bounding box center [1368, 158] width 373 height 29
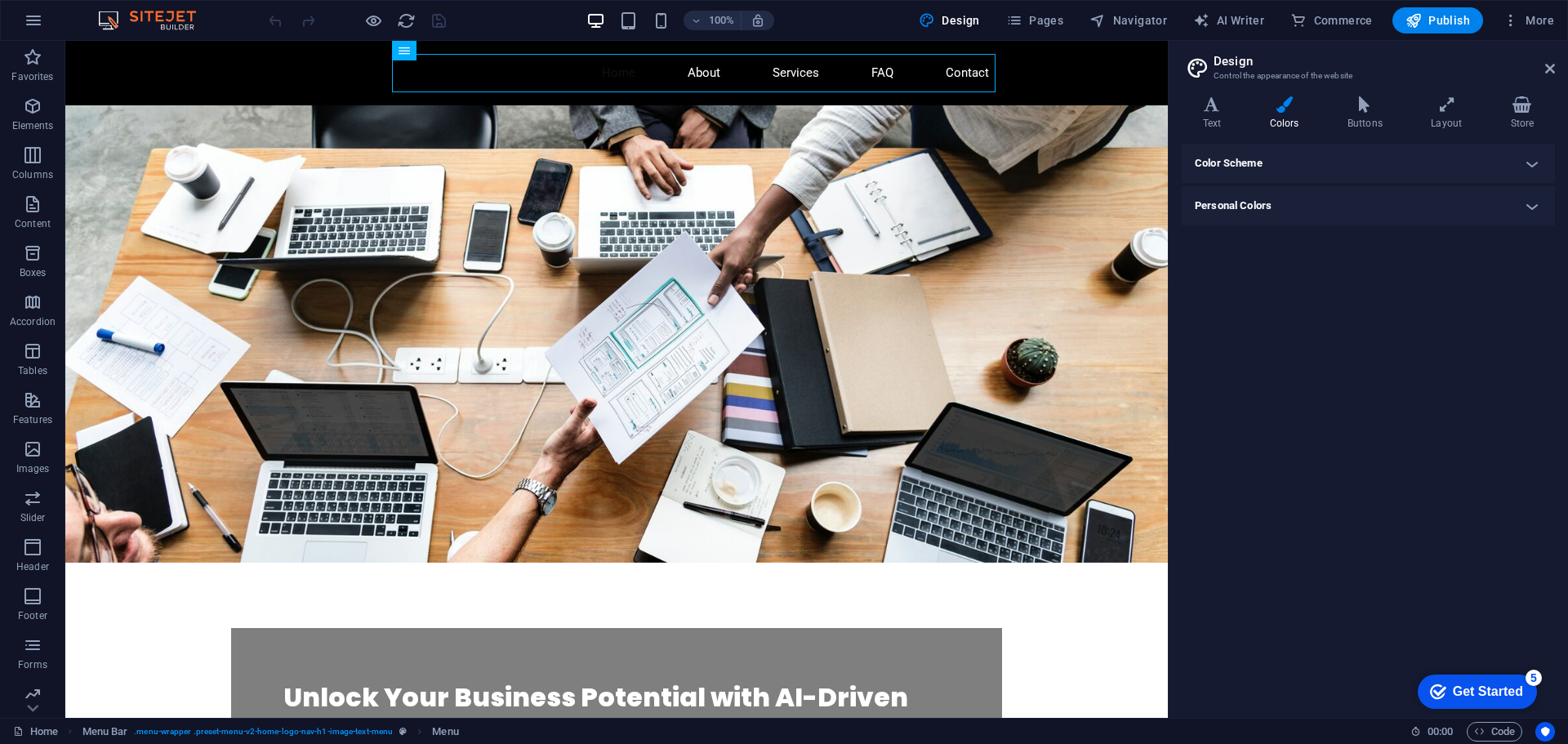
click at [1529, 159] on h4 "Color Scheme" at bounding box center [1368, 164] width 373 height 39
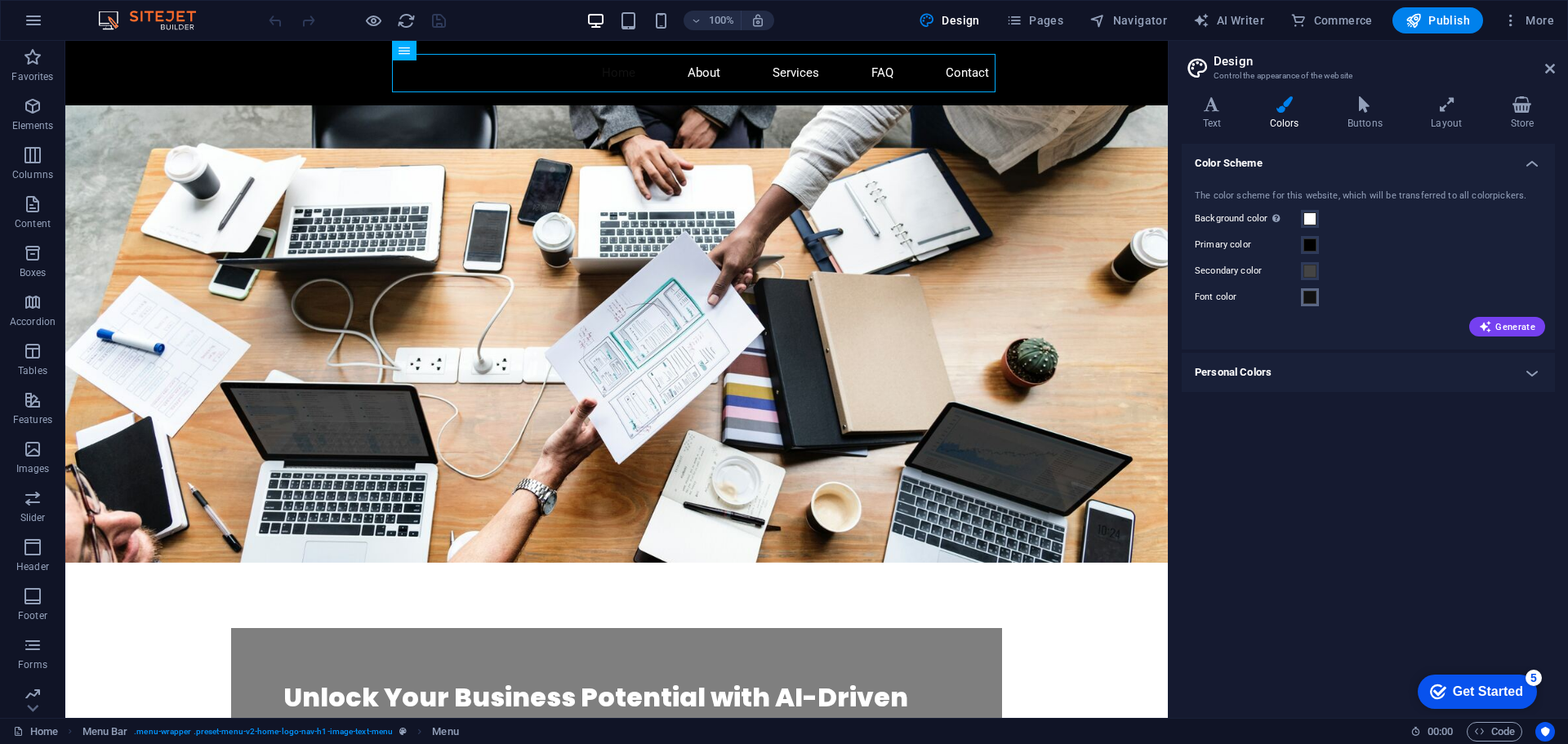
click at [1308, 291] on span at bounding box center [1309, 297] width 13 height 13
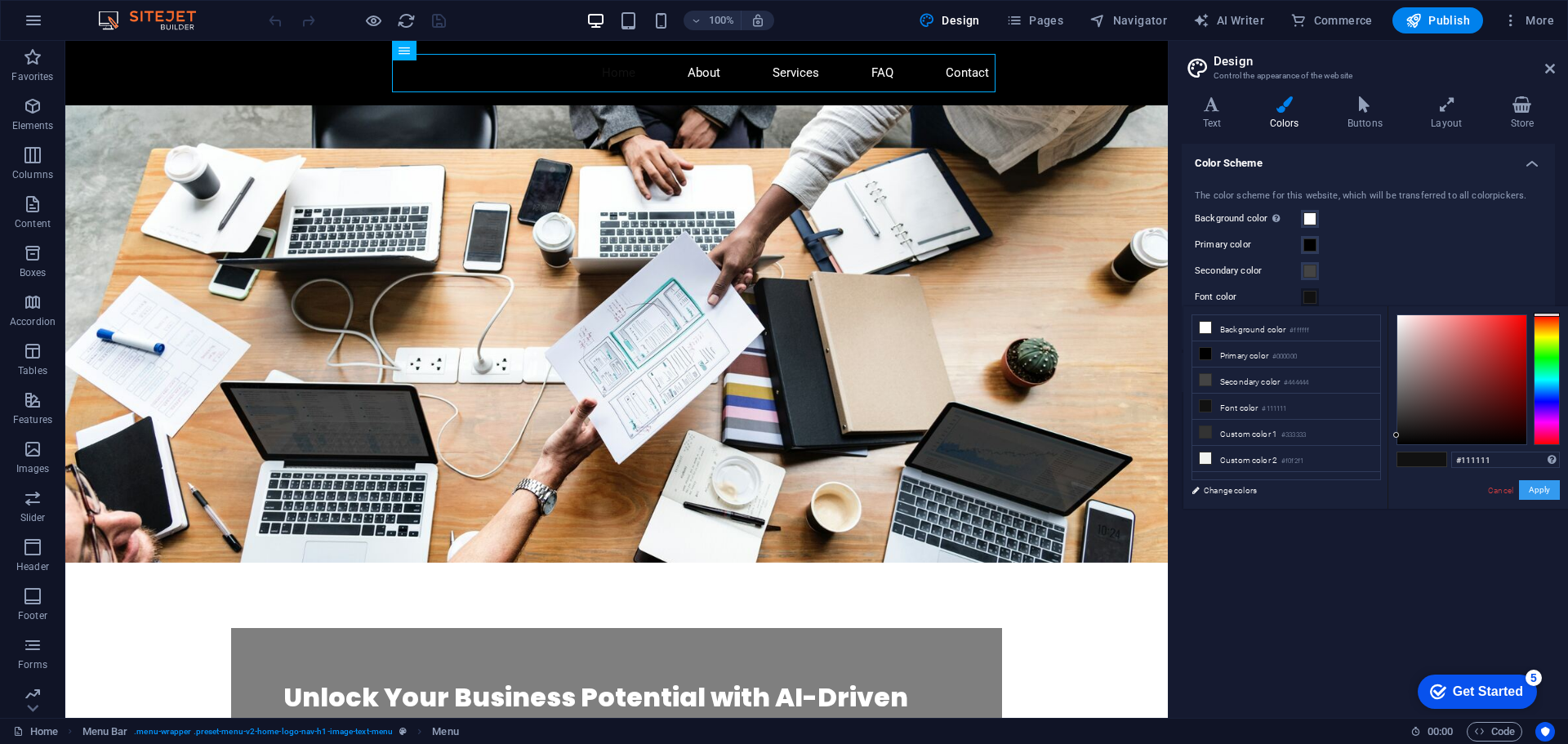
click at [1535, 492] on button "Apply" at bounding box center [1540, 490] width 41 height 20
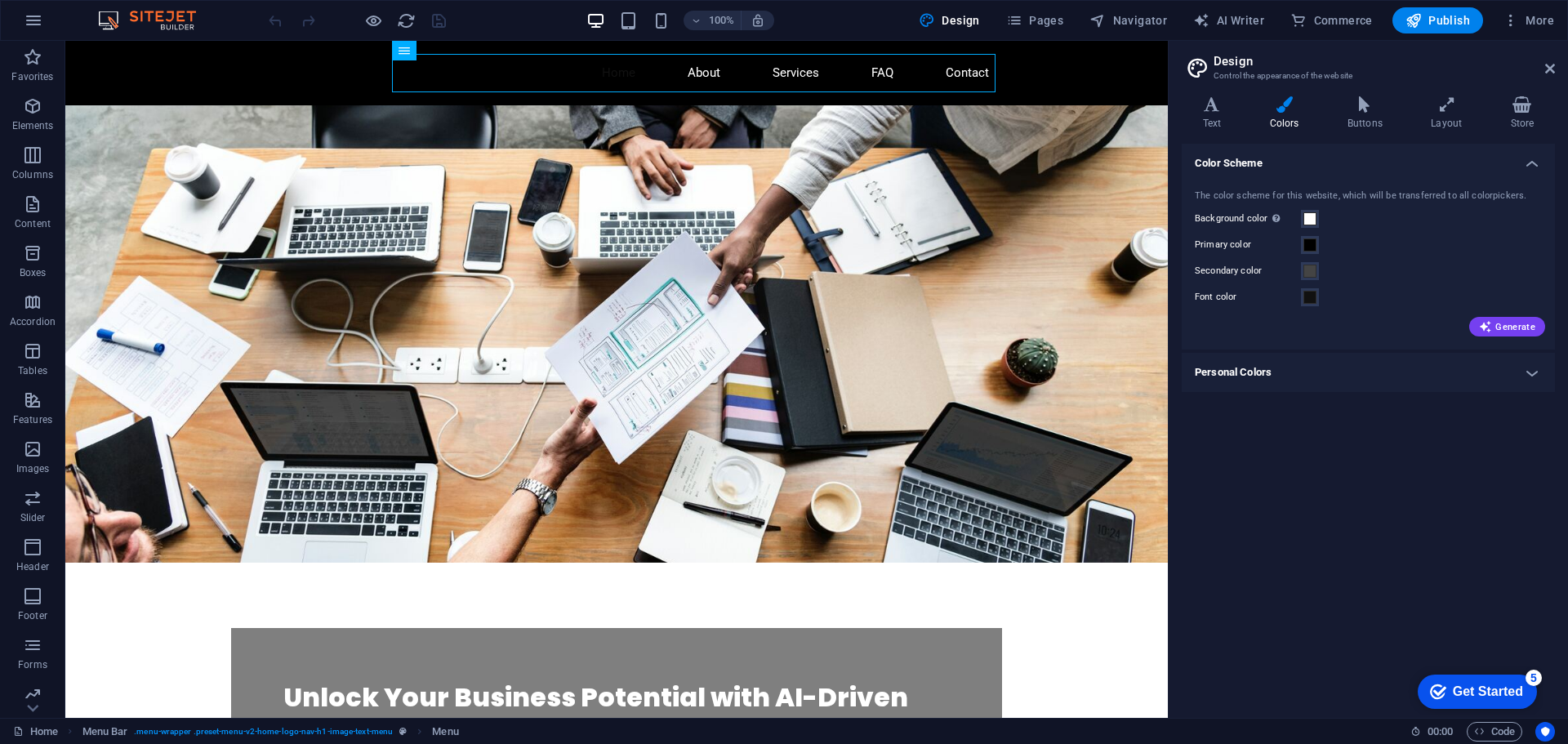
click at [1530, 386] on h4 "Personal Colors" at bounding box center [1368, 372] width 373 height 39
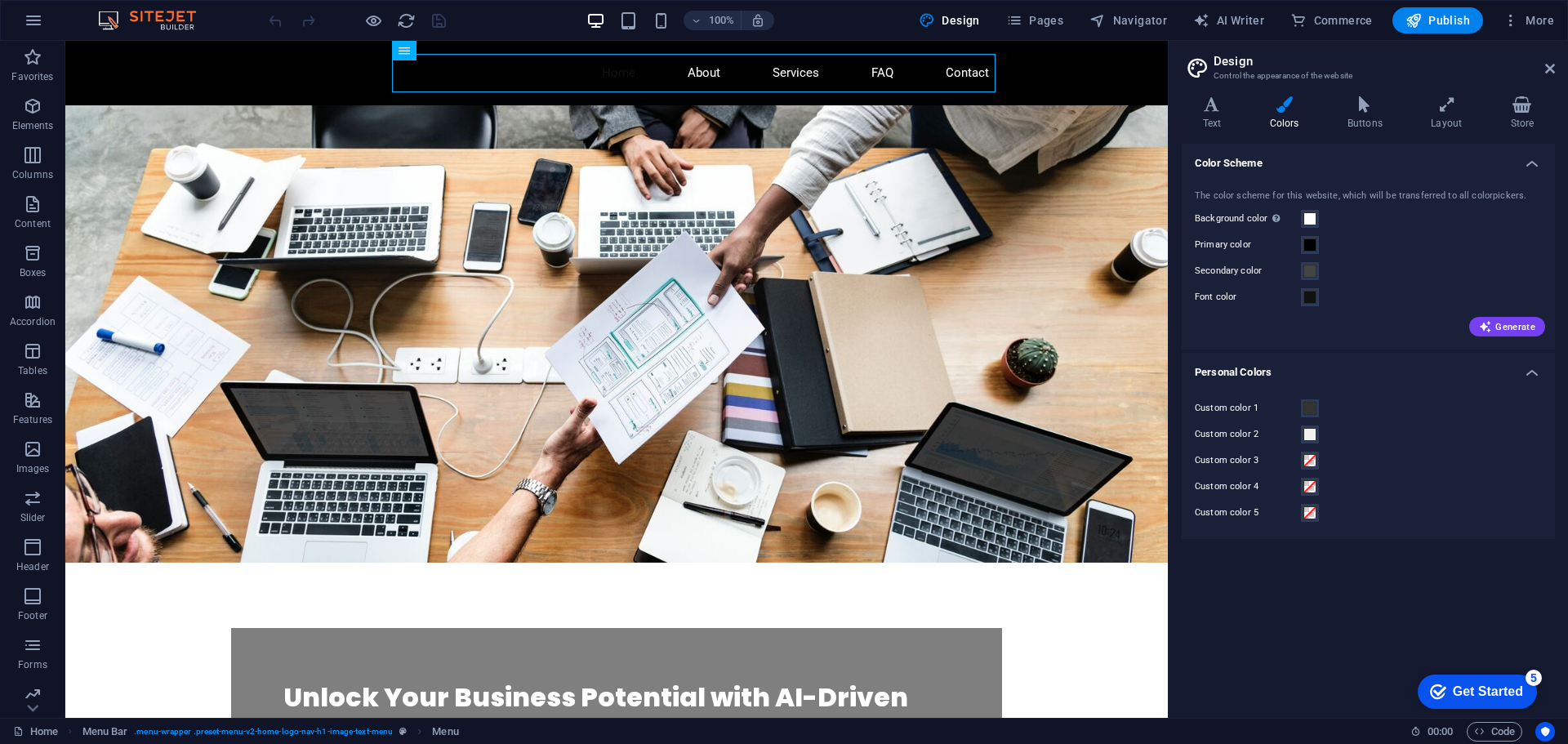
click at [1529, 362] on h4 "Personal Colors" at bounding box center [1368, 367] width 373 height 29
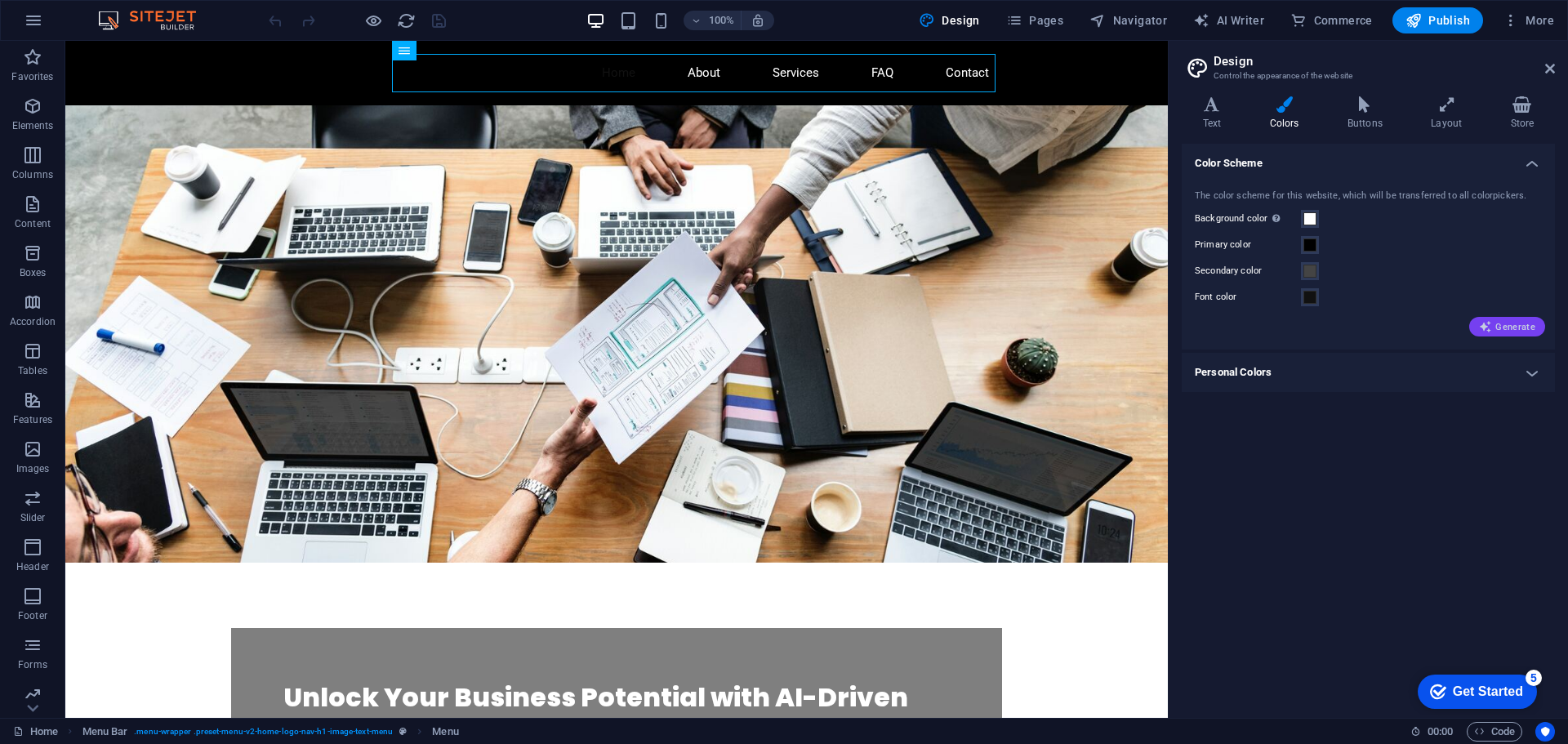
click at [1503, 331] on span "Generate" at bounding box center [1507, 326] width 57 height 13
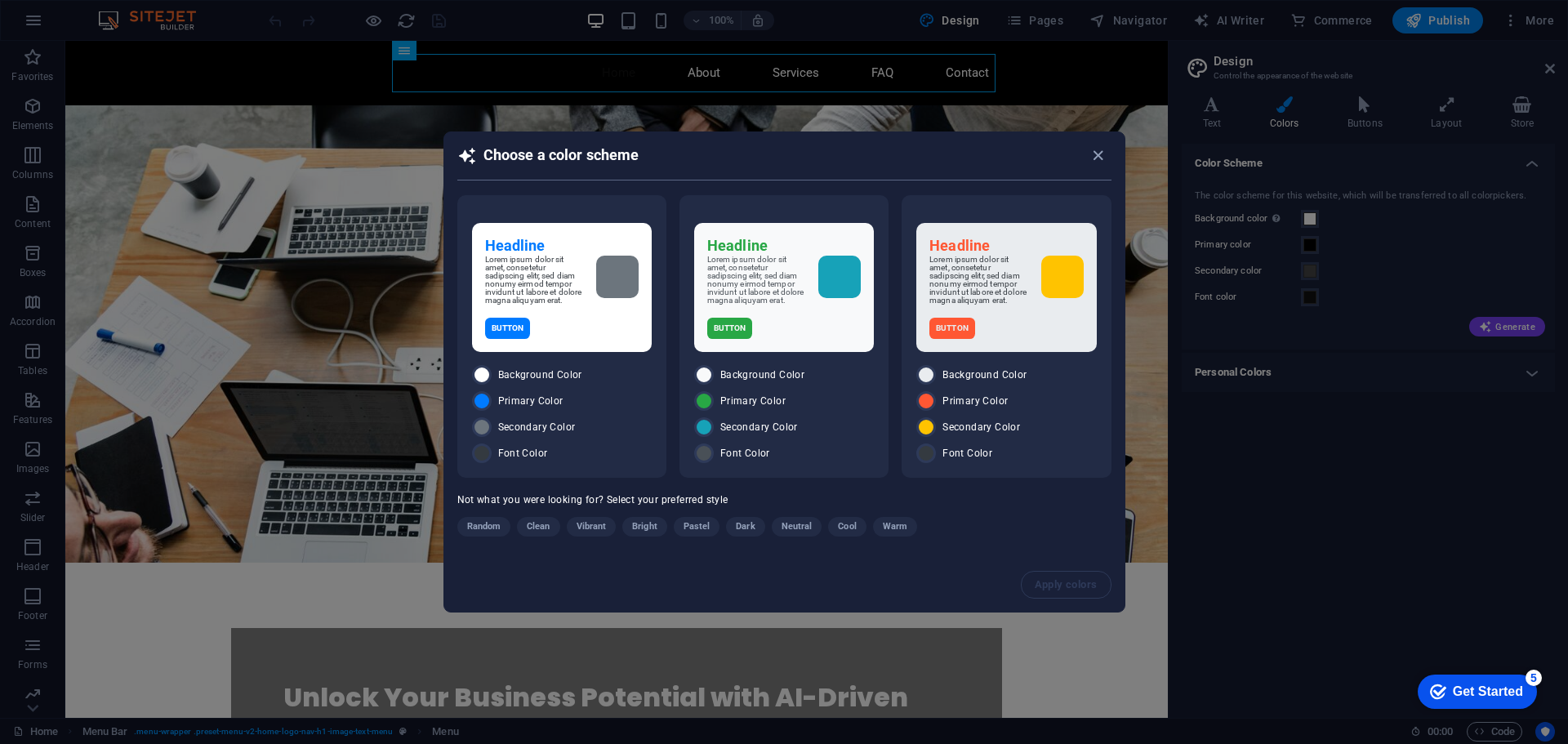
click at [1112, 147] on div "Choose a color scheme" at bounding box center [784, 163] width 680 height 61
click at [1104, 147] on icon "button" at bounding box center [1098, 156] width 19 height 19
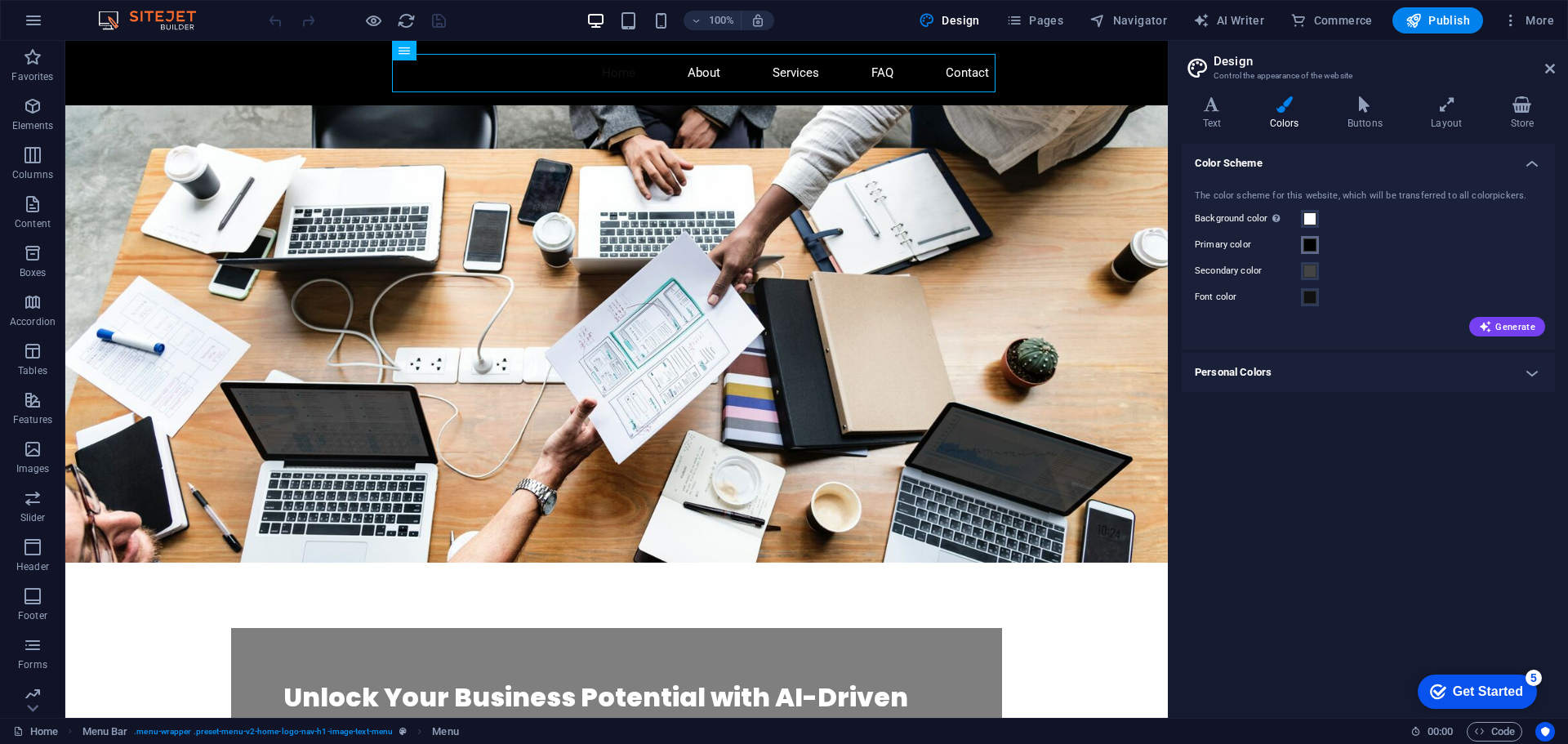
click at [1306, 236] on div "The color scheme for this website, which will be transferred to all colorpicker…" at bounding box center [1368, 261] width 379 height 177
click at [1310, 244] on span at bounding box center [1309, 244] width 13 height 13
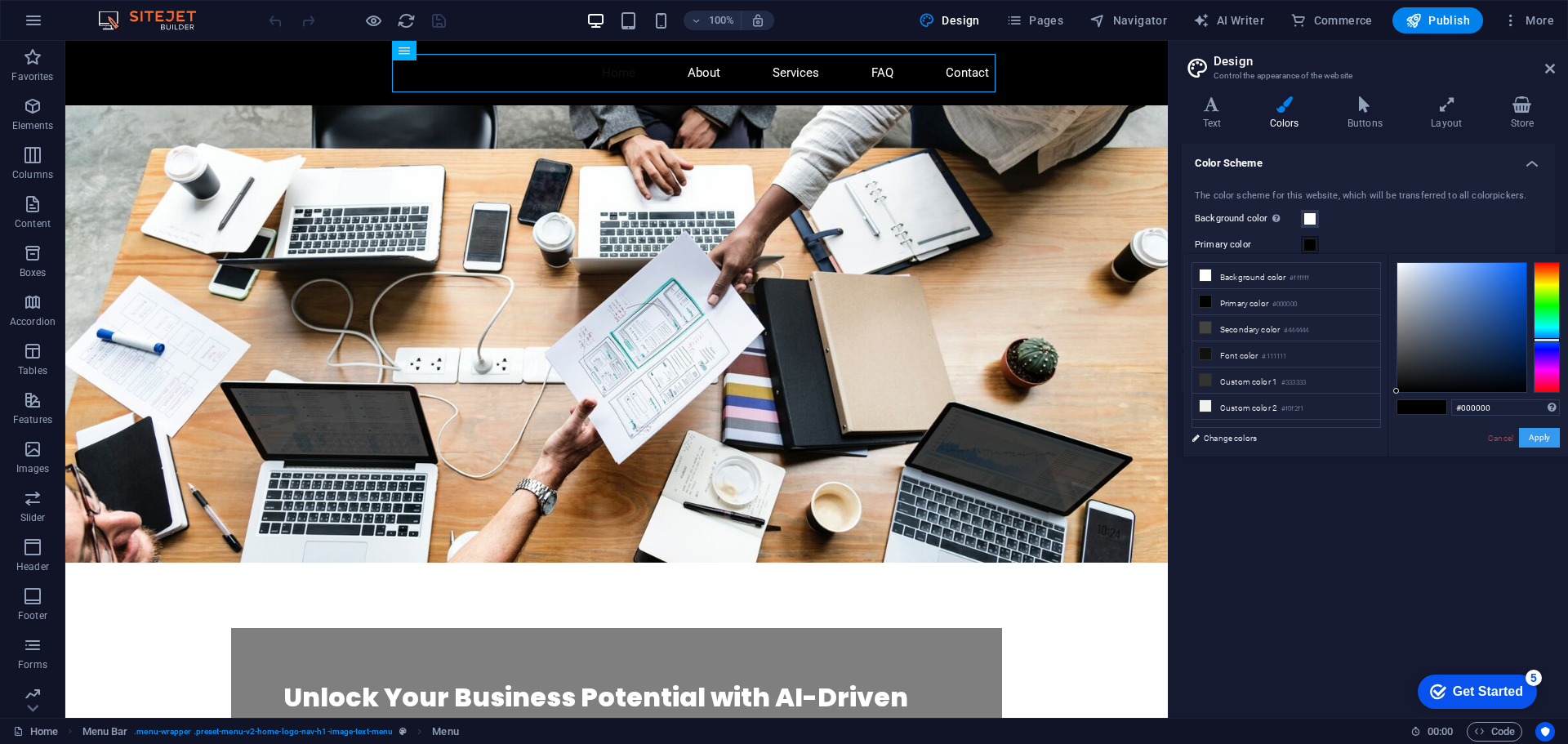
click at [1529, 439] on button "Apply" at bounding box center [1540, 437] width 41 height 20
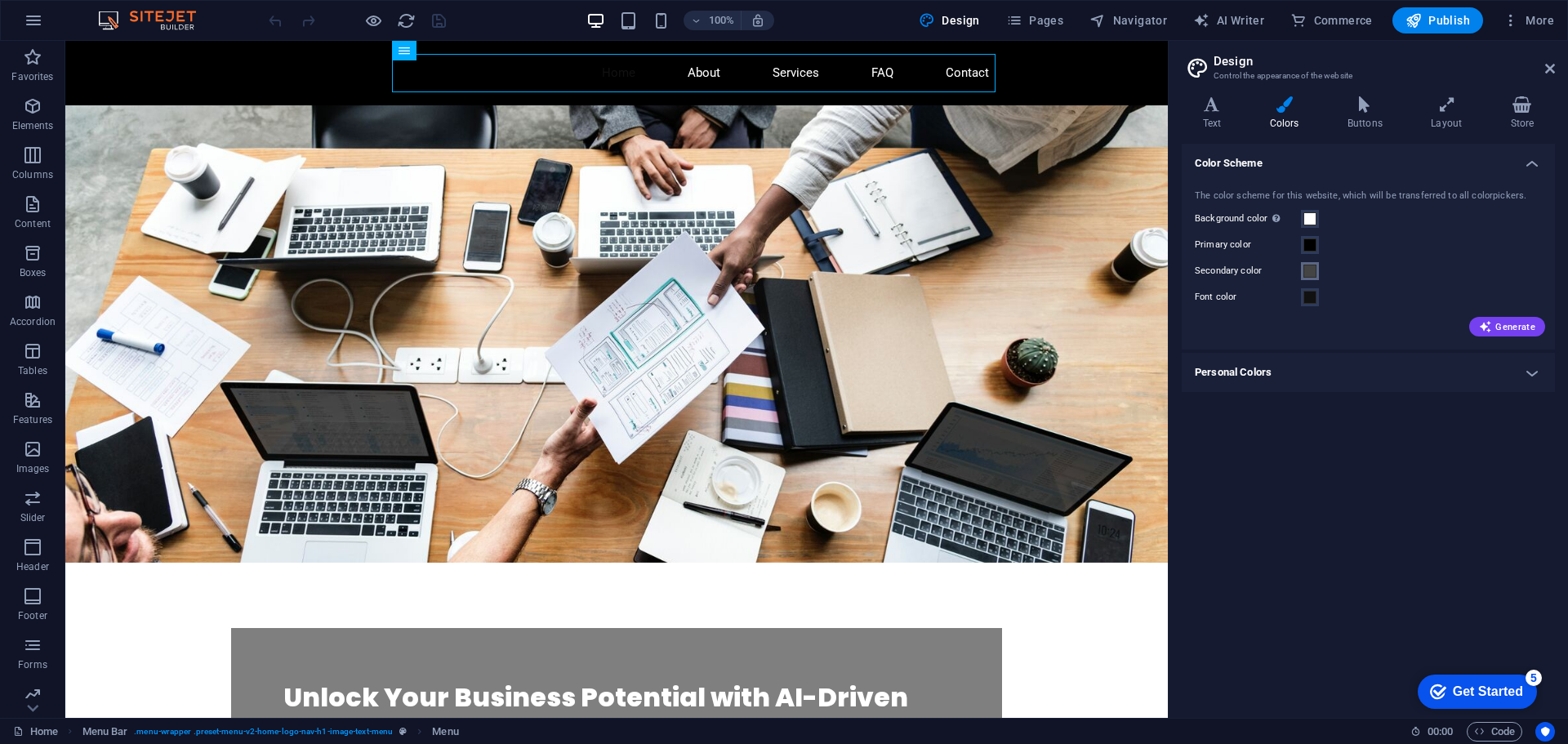
click at [1305, 273] on span at bounding box center [1309, 271] width 13 height 13
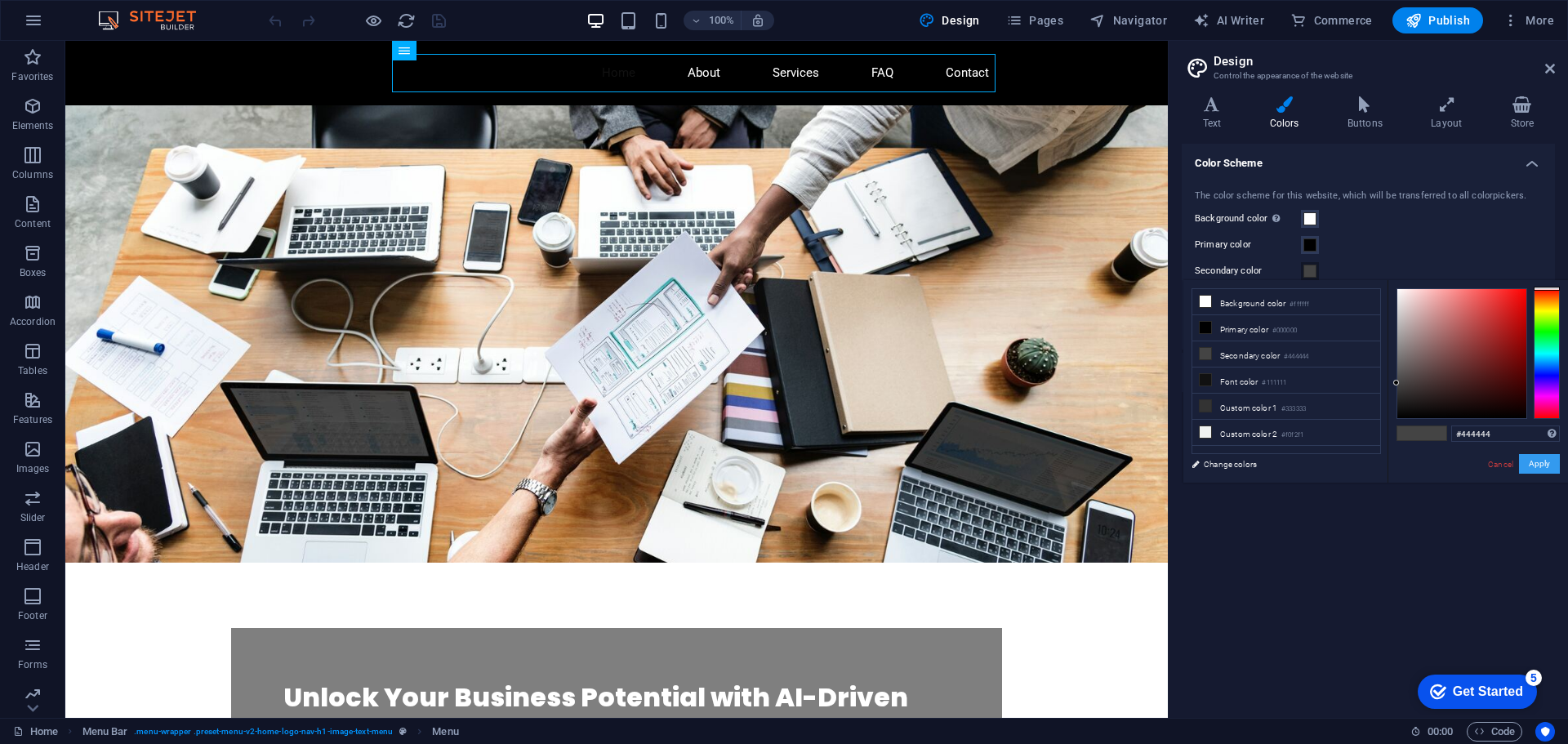
click at [1547, 459] on button "Apply" at bounding box center [1540, 463] width 41 height 20
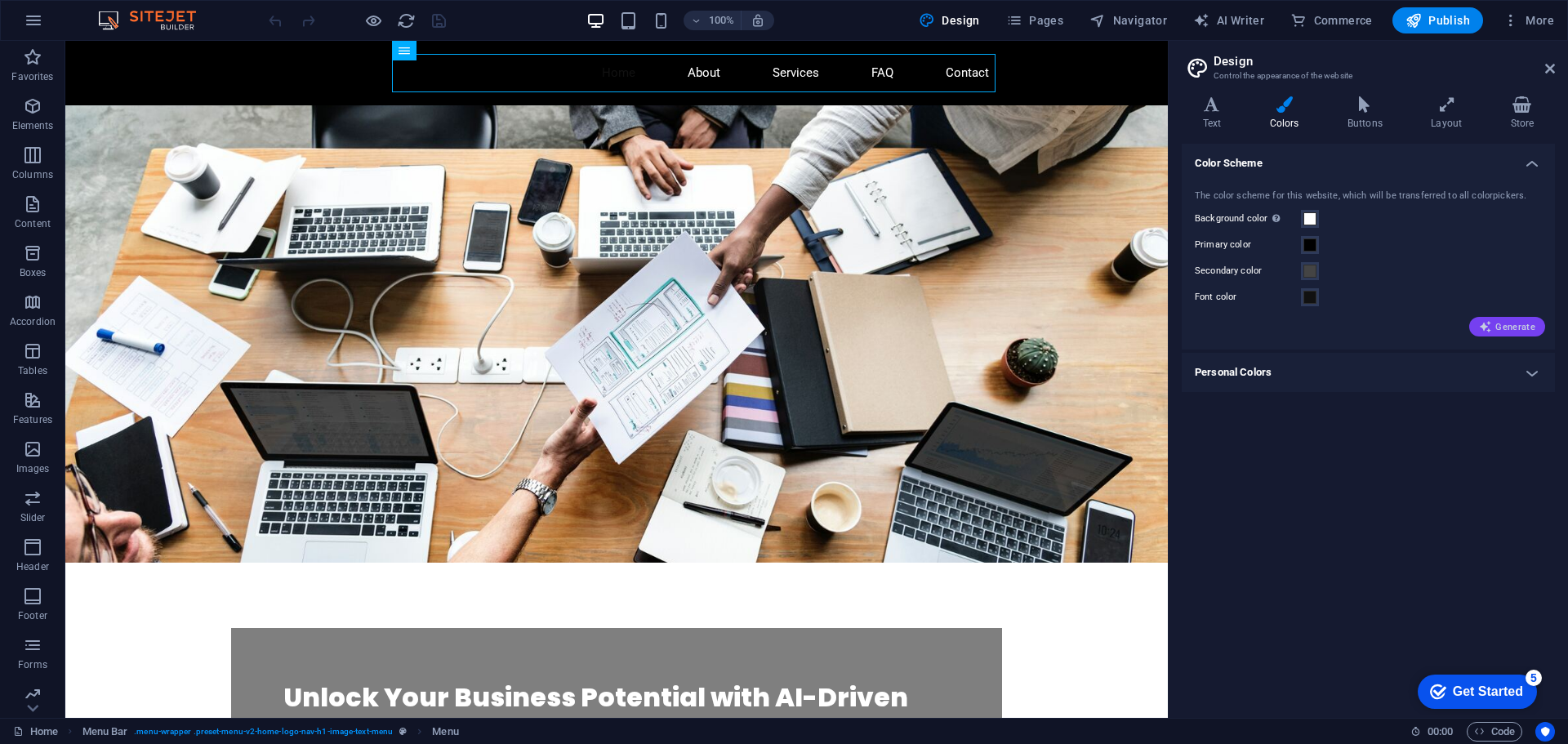
click at [1495, 324] on span "Generate" at bounding box center [1507, 326] width 57 height 13
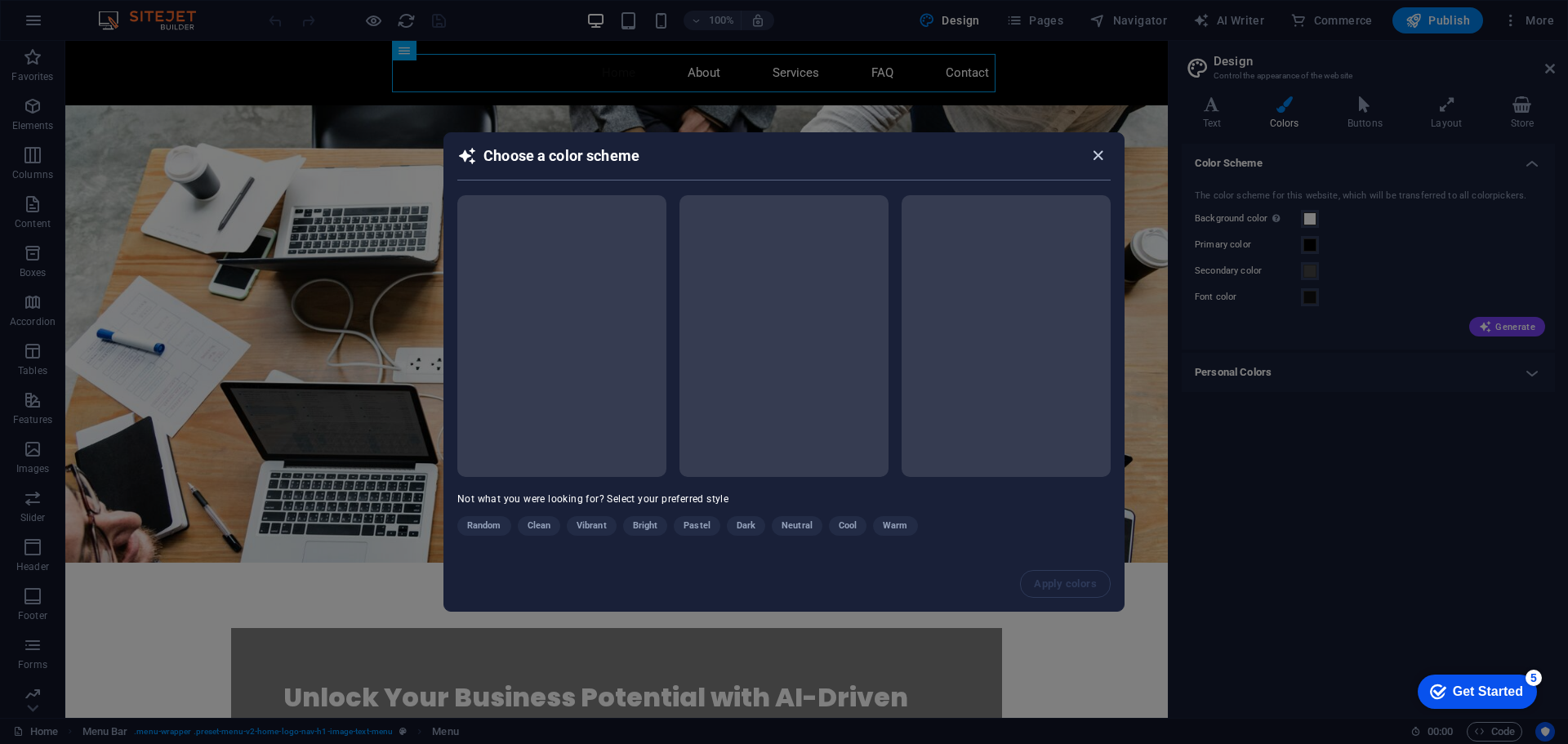
click at [1095, 154] on icon "button" at bounding box center [1098, 156] width 19 height 19
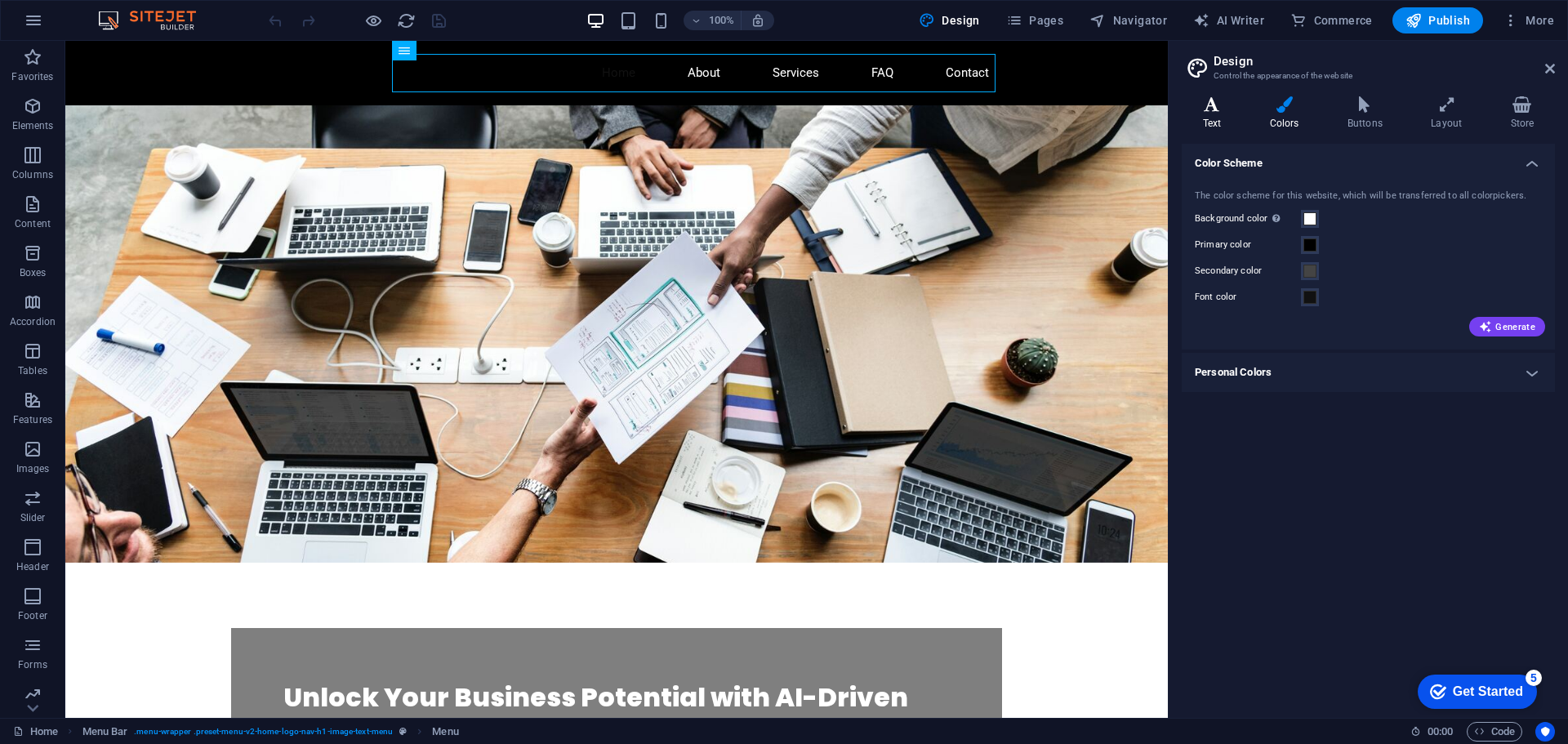
click at [1225, 104] on icon at bounding box center [1212, 104] width 61 height 16
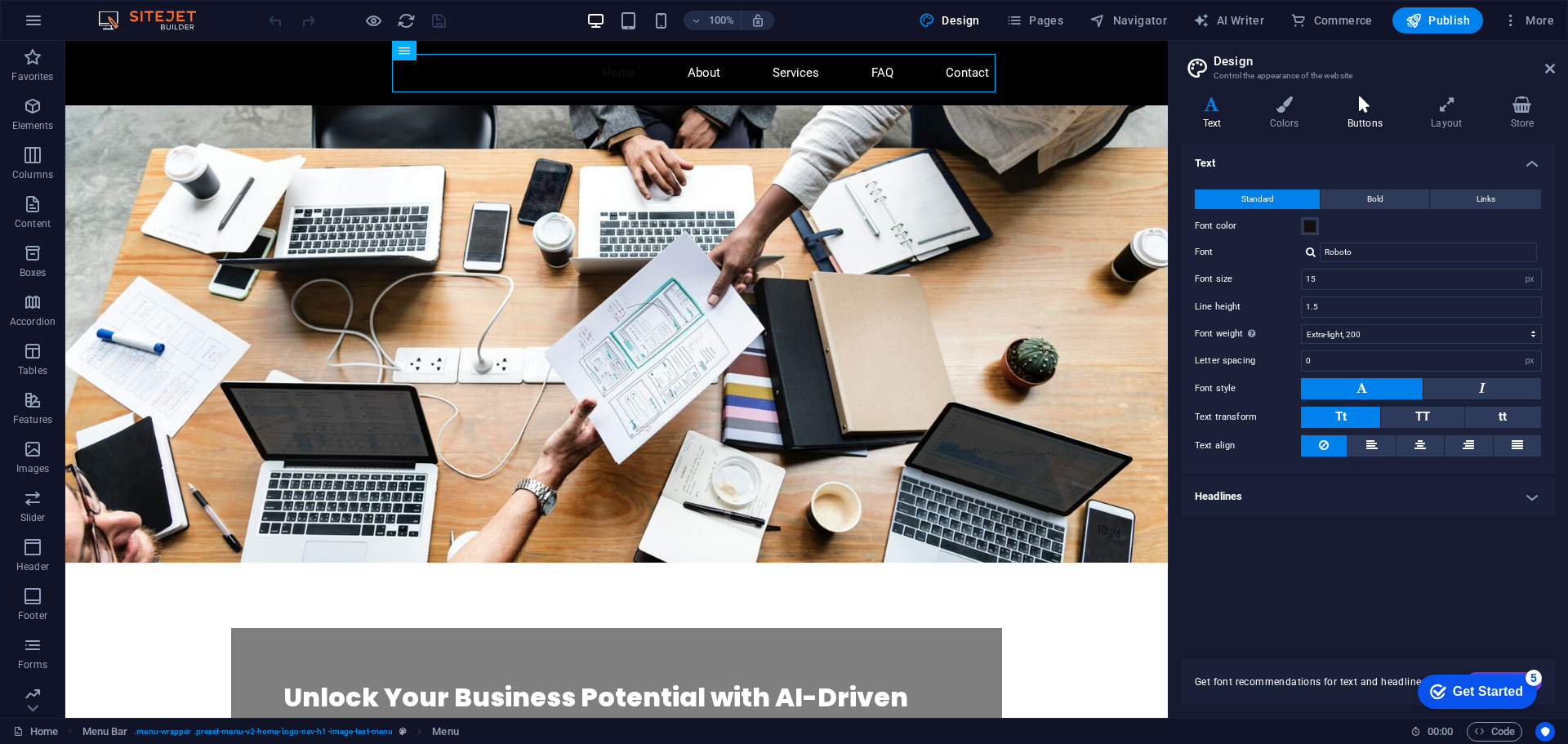
click at [1368, 111] on icon at bounding box center [1365, 104] width 77 height 16
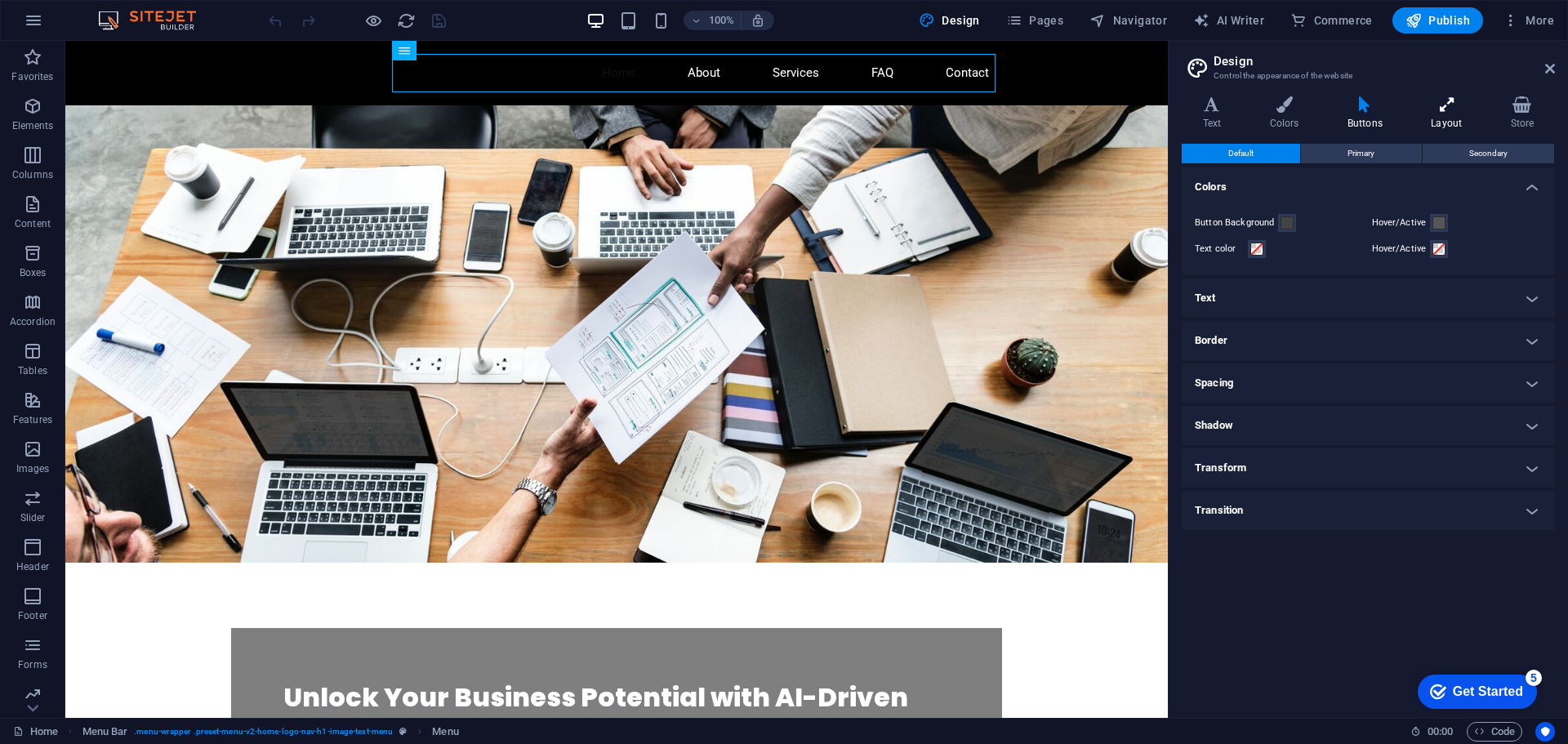
click at [1464, 110] on icon at bounding box center [1446, 104] width 73 height 16
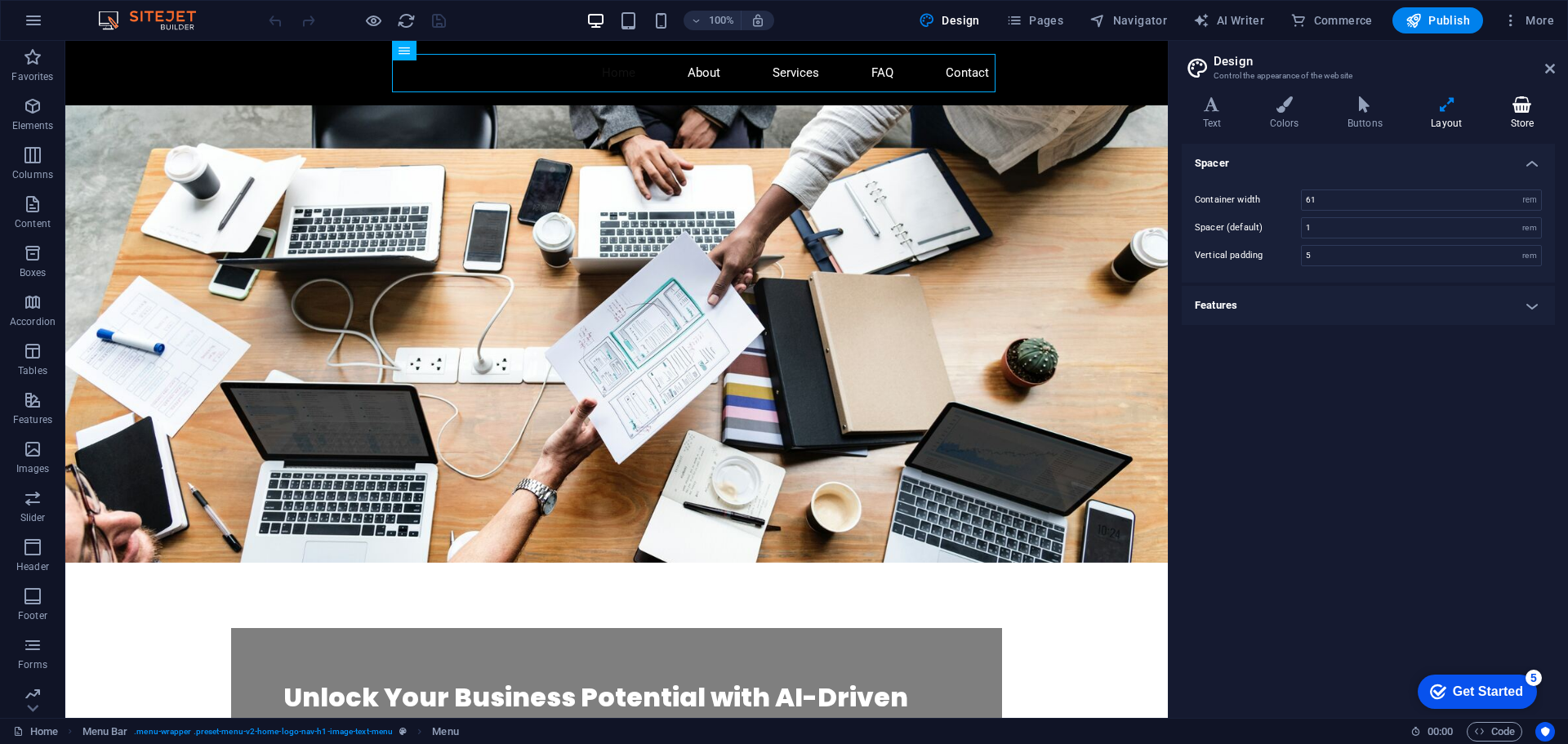
click at [1518, 111] on icon at bounding box center [1523, 104] width 65 height 16
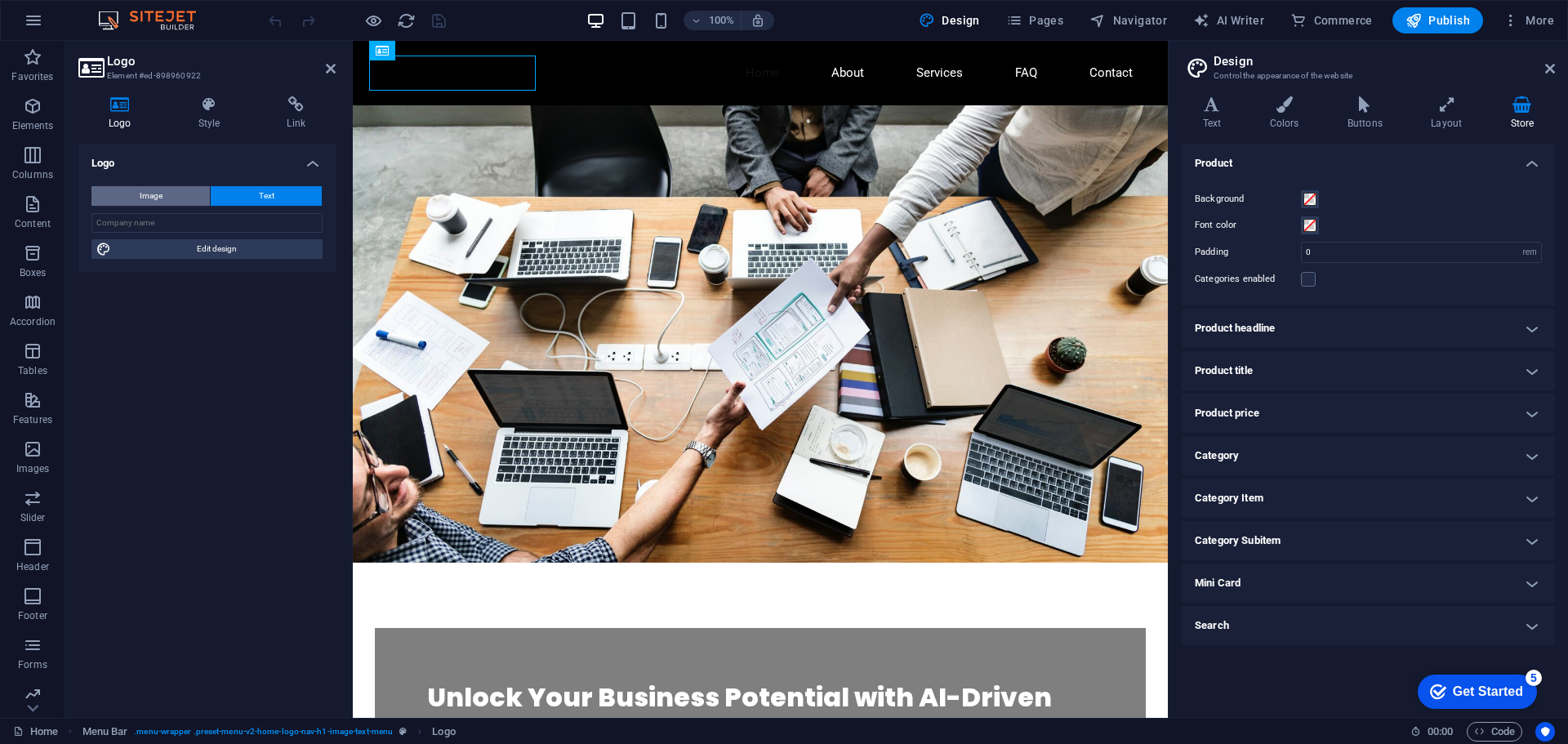
click at [156, 186] on span "Image" at bounding box center [151, 195] width 23 height 20
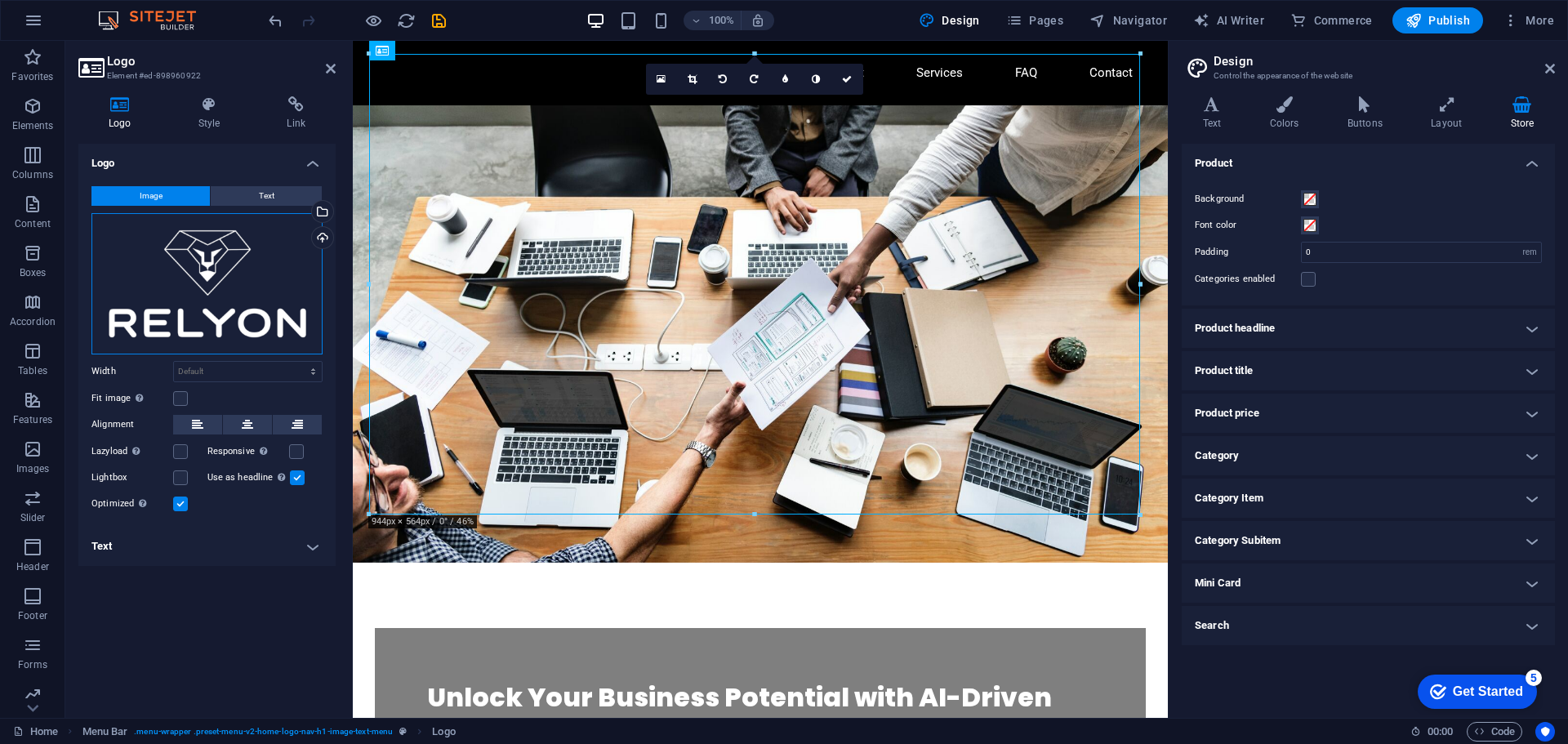
click at [214, 264] on div "Drag files here, click to choose files or select files from Files or our free s…" at bounding box center [207, 283] width 231 height 141
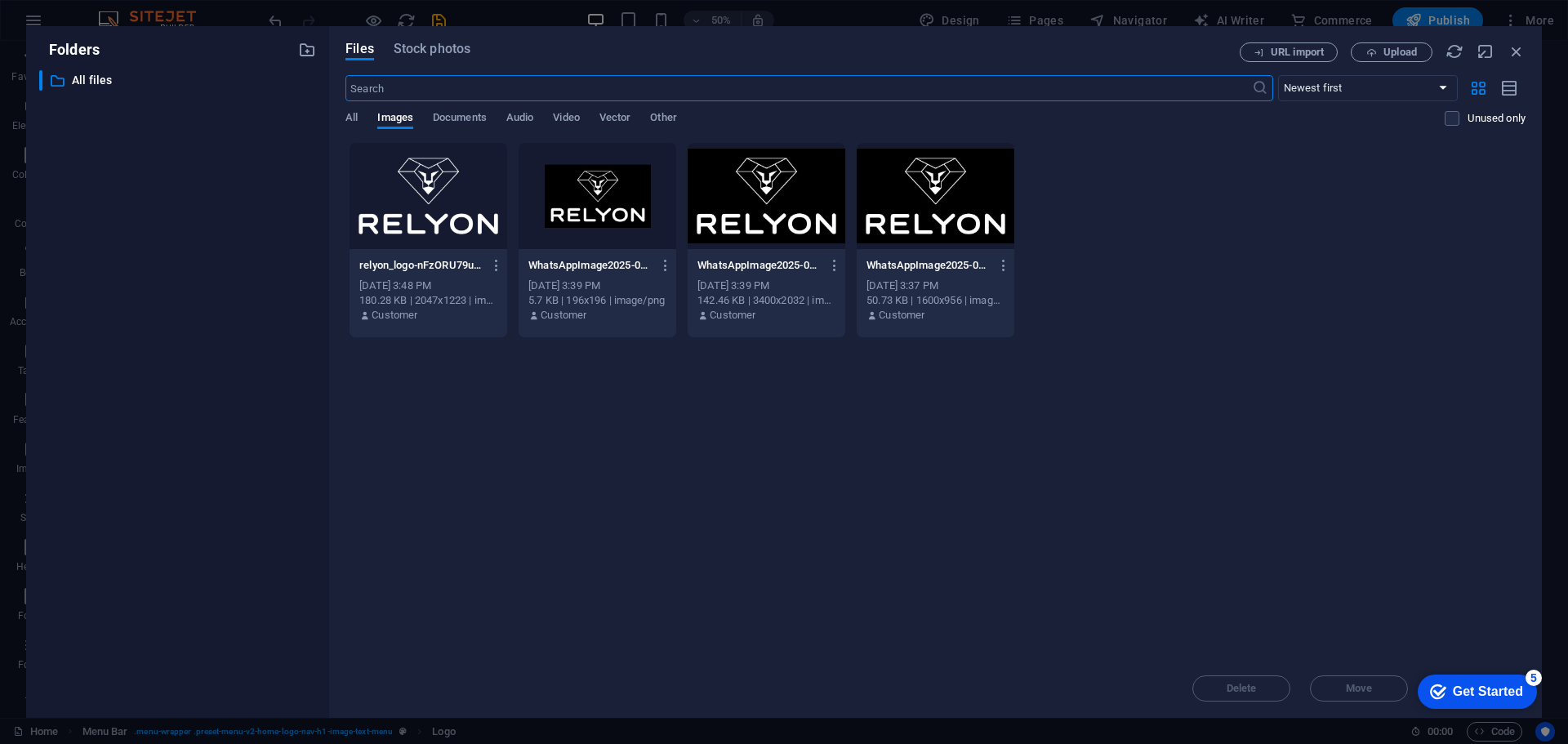
click at [425, 185] on div at bounding box center [428, 196] width 158 height 106
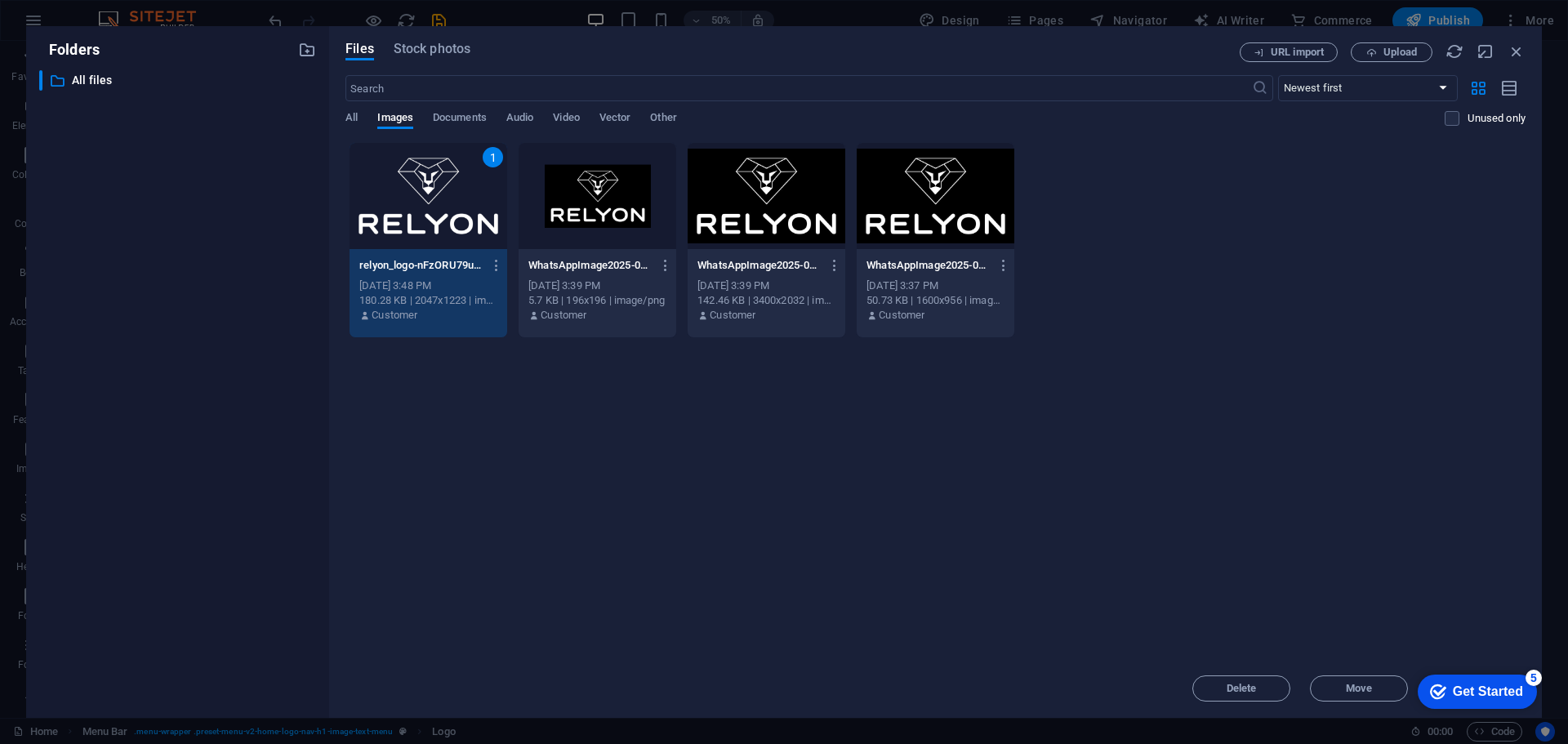
click at [425, 185] on div "1" at bounding box center [428, 196] width 158 height 106
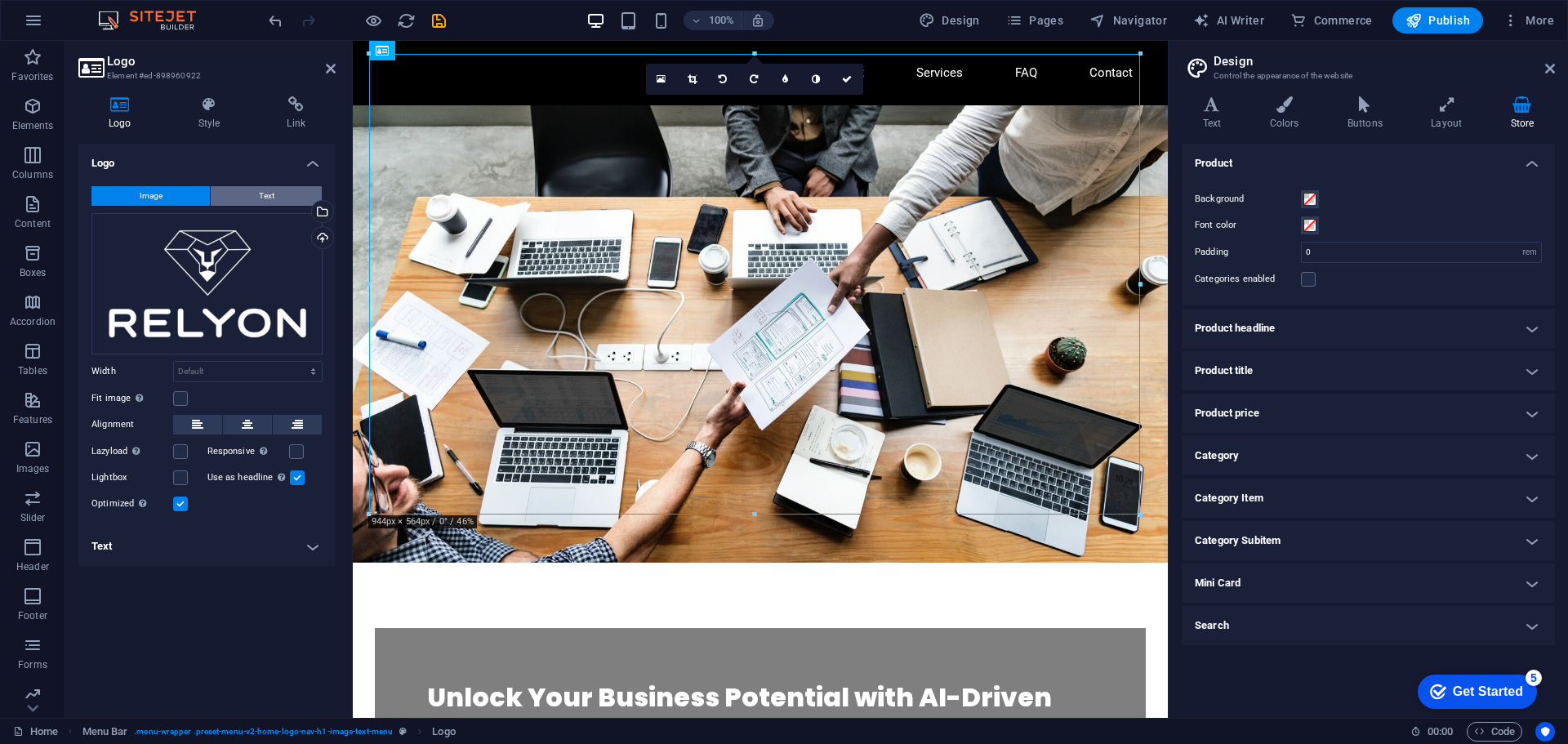
click at [239, 198] on button "Text" at bounding box center [266, 195] width 111 height 20
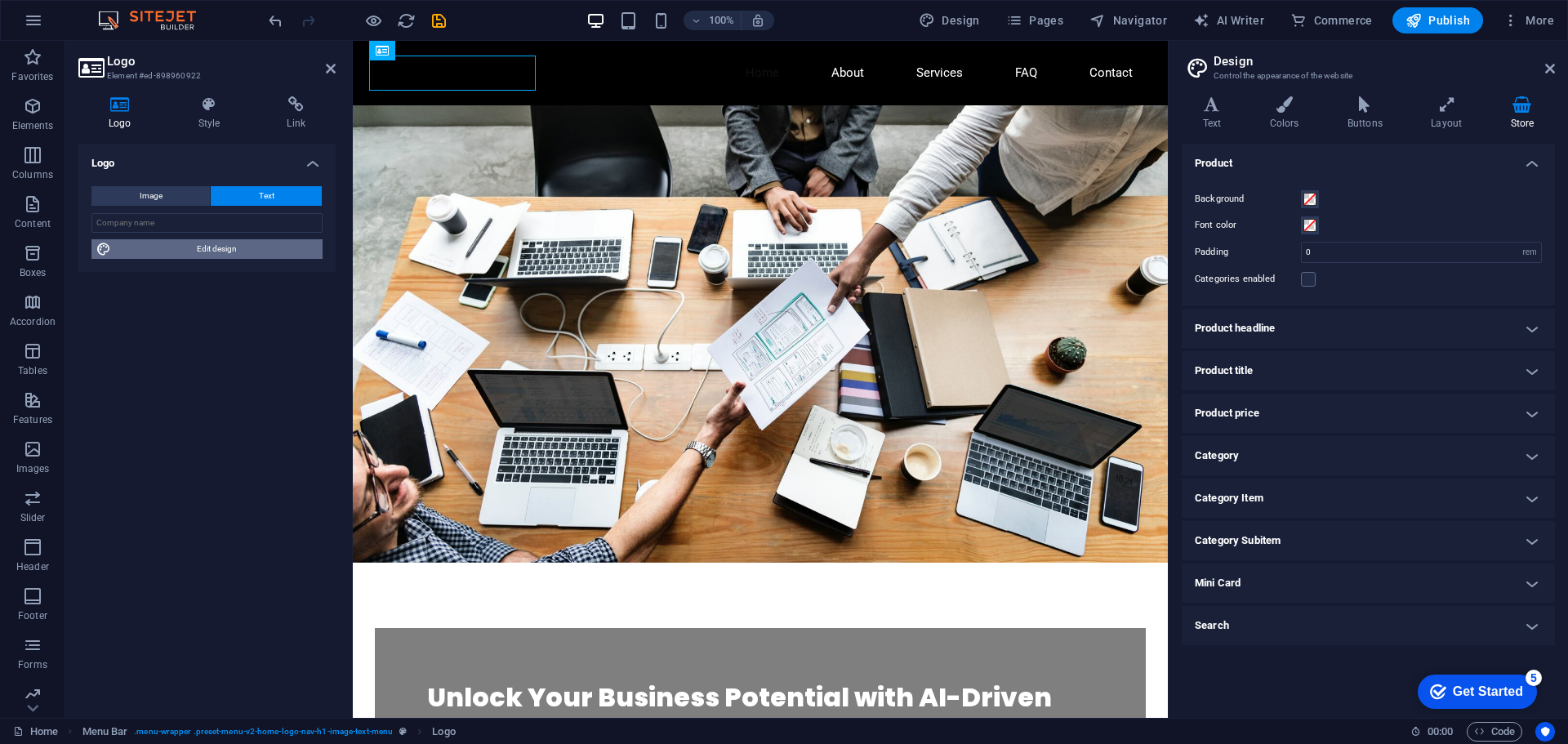
click at [277, 252] on span "Edit design" at bounding box center [217, 248] width 202 height 20
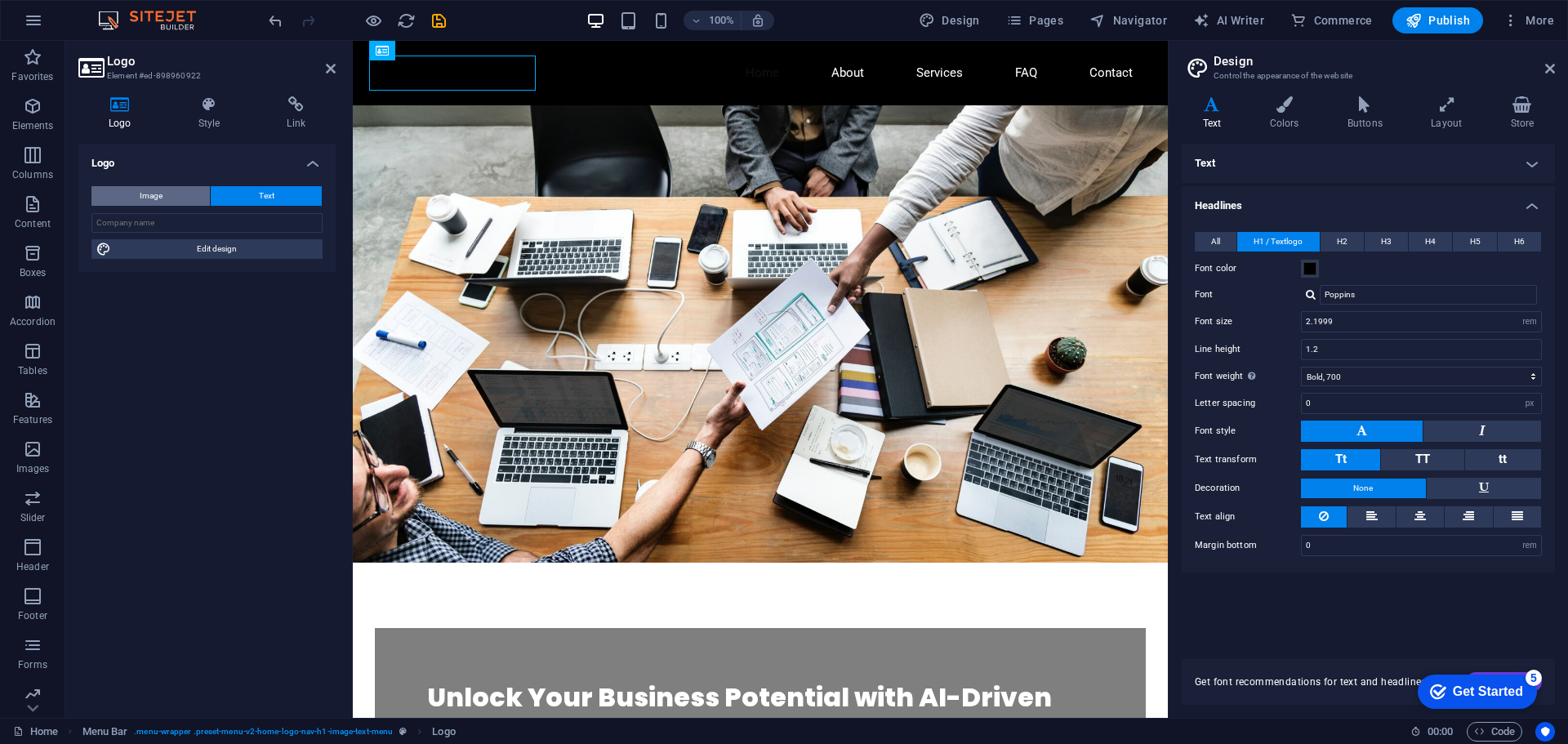
click at [143, 197] on span "Image" at bounding box center [151, 195] width 23 height 20
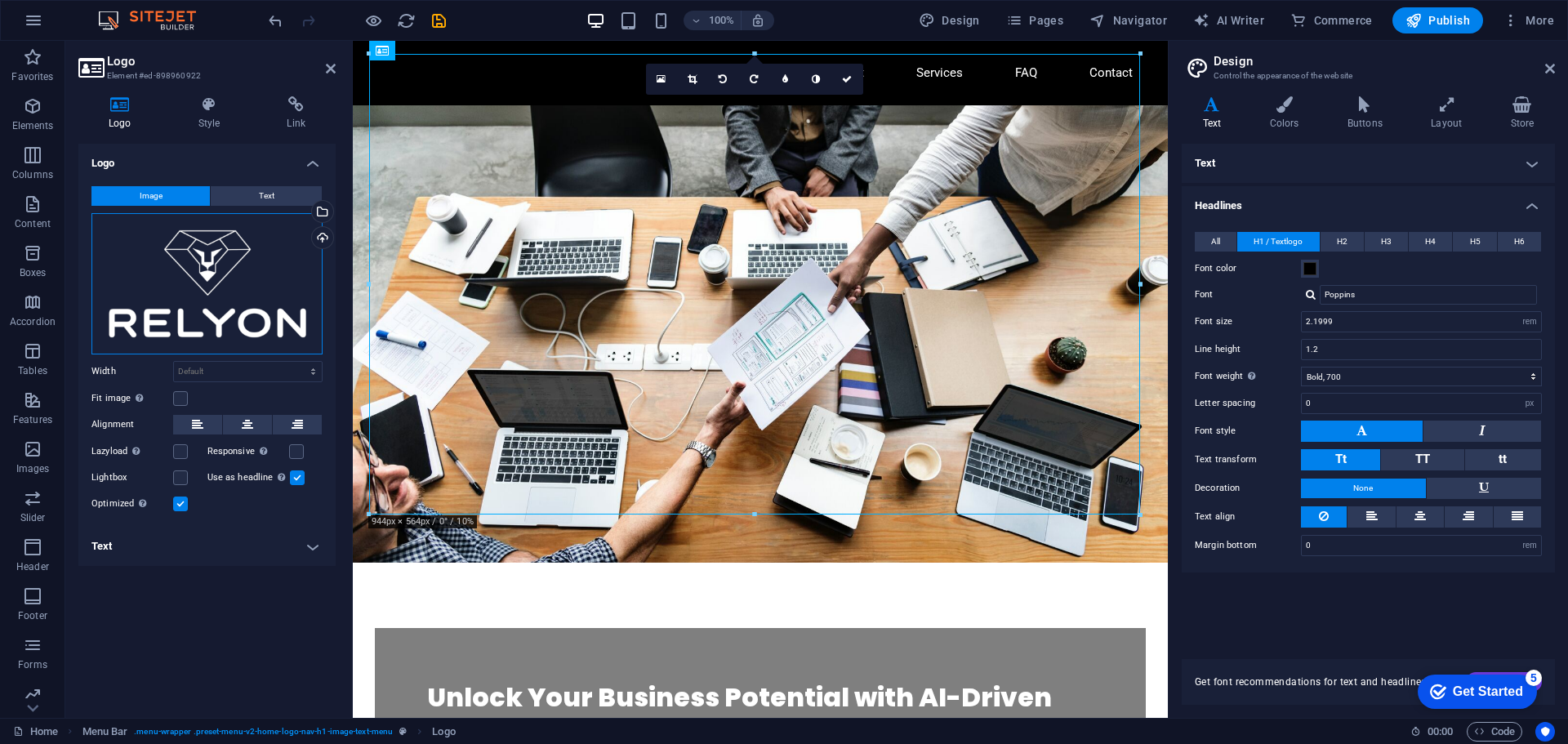
click at [178, 290] on div "Drag files here, click to choose files or select files from Files or our free s…" at bounding box center [207, 283] width 231 height 141
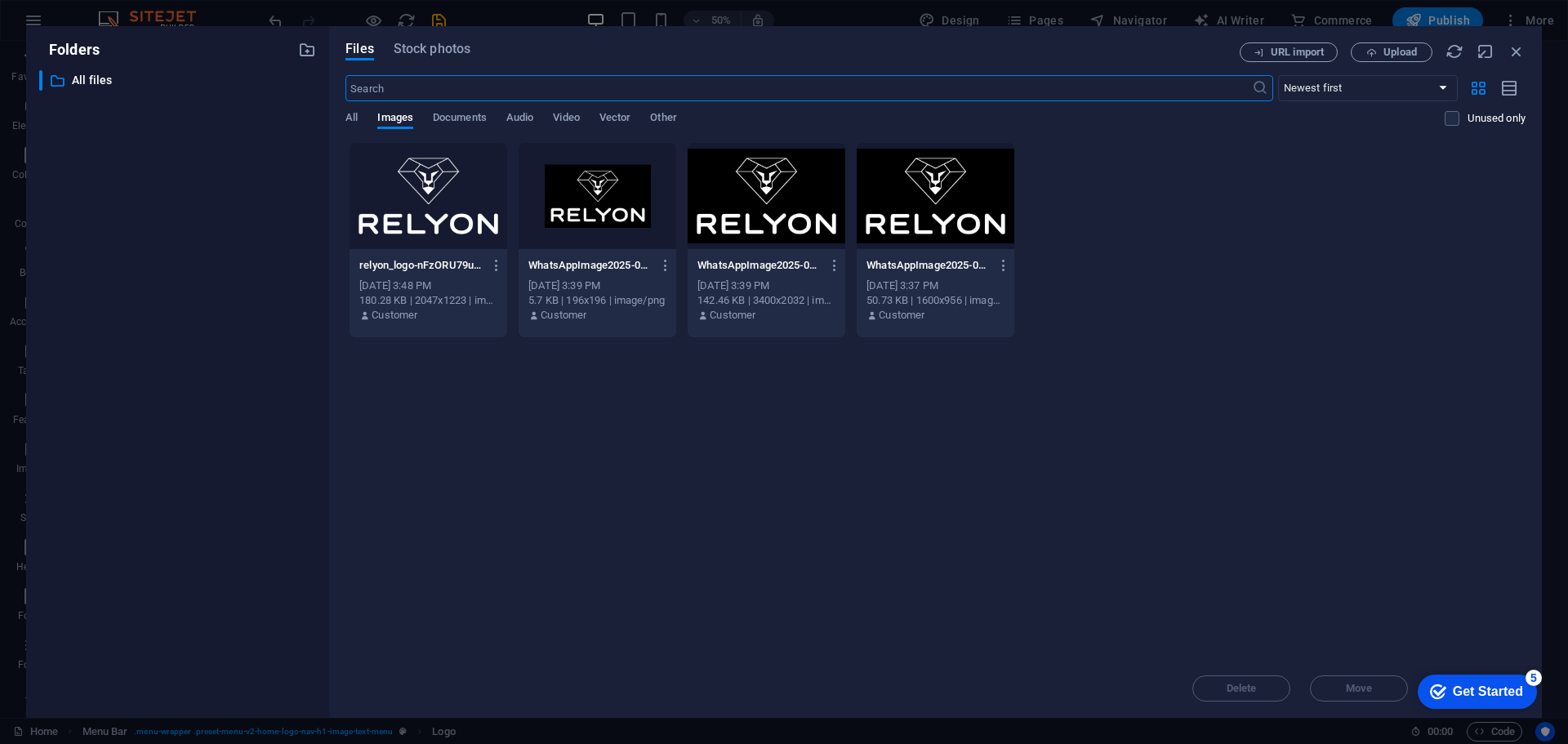
click at [1514, 44] on icon "button" at bounding box center [1517, 51] width 18 height 18
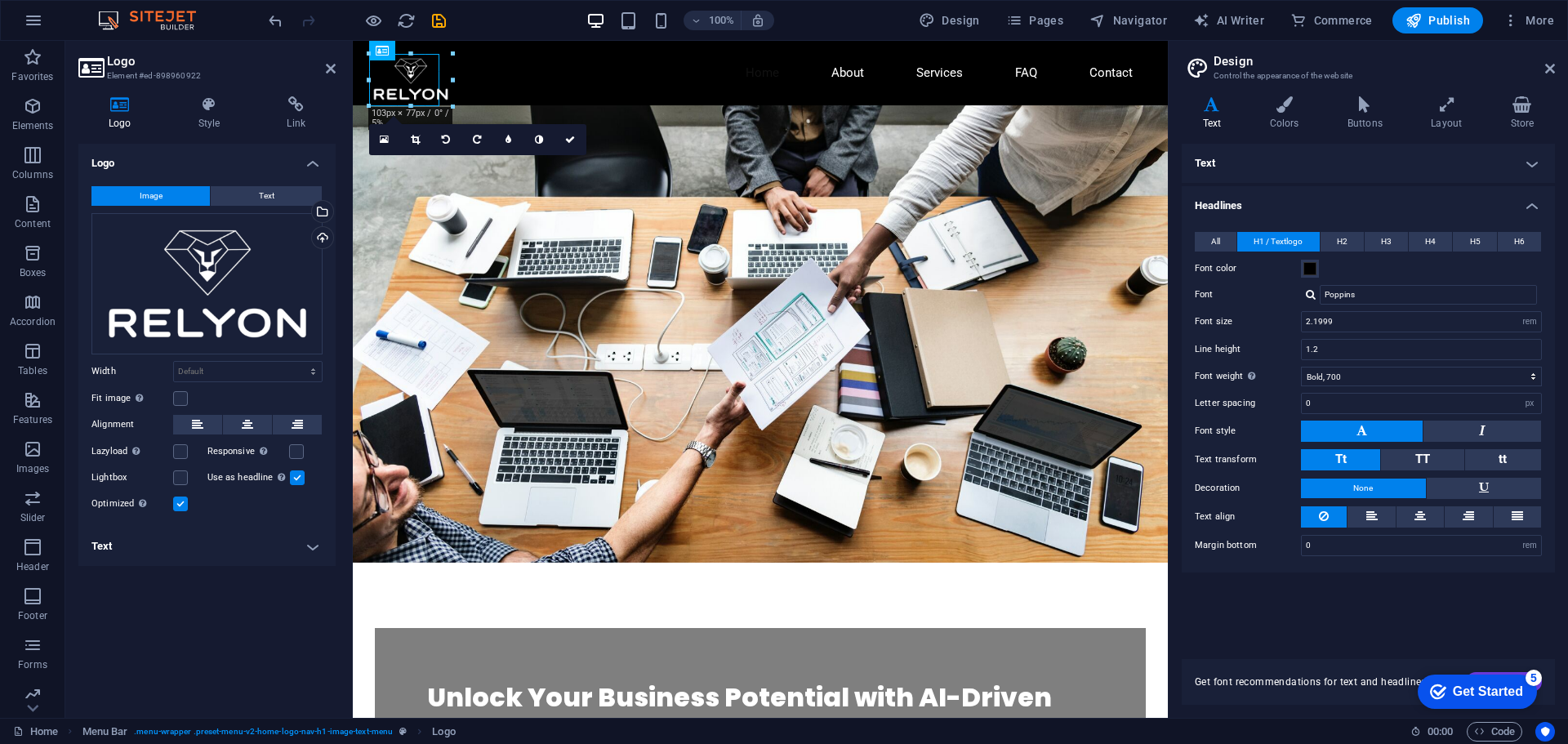
drag, startPoint x: 1143, startPoint y: 519, endPoint x: 443, endPoint y: 91, distance: 820.5
type input "86"
select select "px"
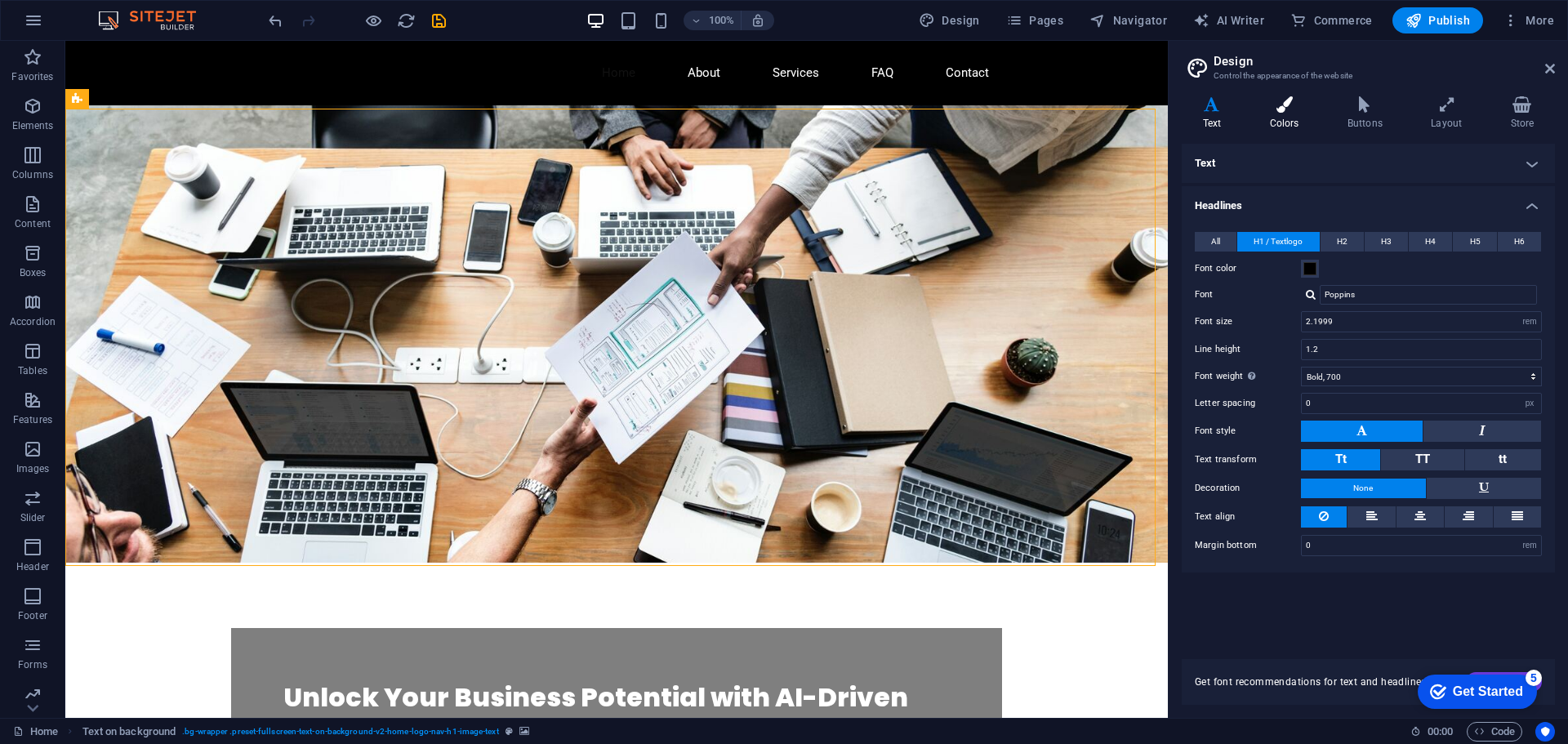
click at [1297, 114] on h4 "Colors" at bounding box center [1287, 114] width 78 height 34
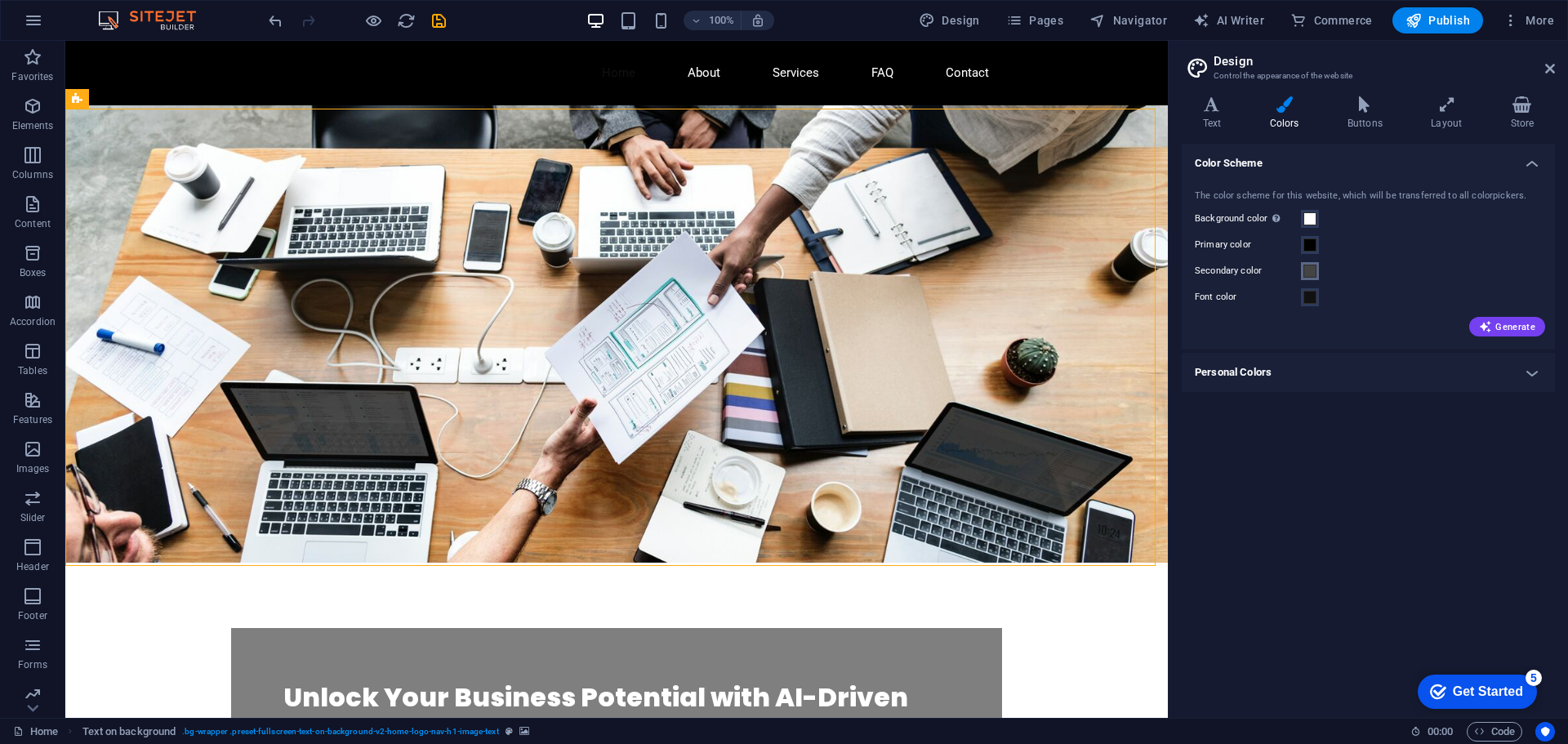
click at [1304, 275] on span at bounding box center [1309, 271] width 13 height 13
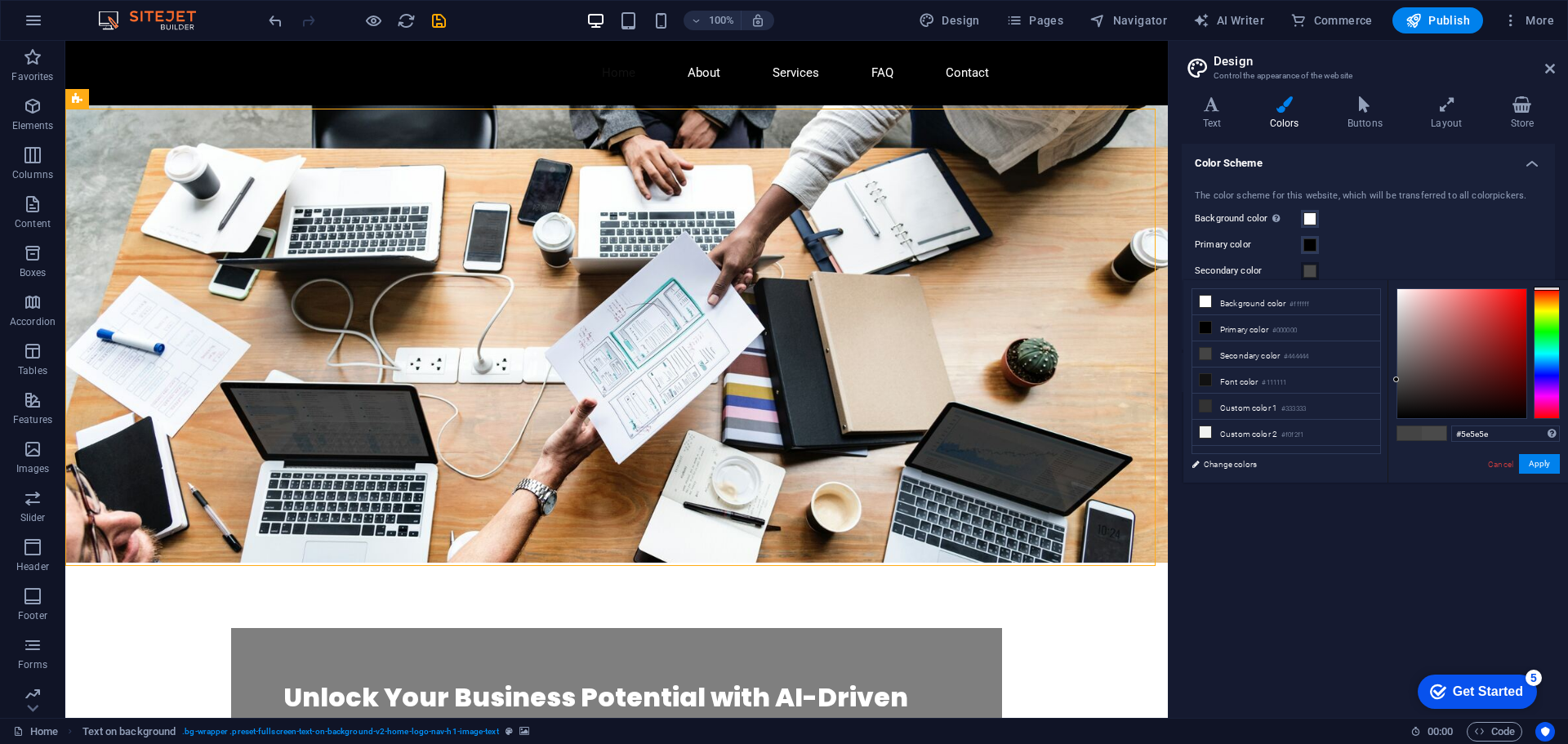
type input "#5f5f5f"
drag, startPoint x: 1394, startPoint y: 379, endPoint x: 1391, endPoint y: 369, distance: 10.4
click at [1391, 369] on div "#5f5f5f Supported formats #0852ed rgb(8, 82, 237) rgba(8, 82, 237, 90%) hsv(221…" at bounding box center [1477, 499] width 181 height 439
click at [1536, 460] on button "Apply" at bounding box center [1540, 463] width 41 height 20
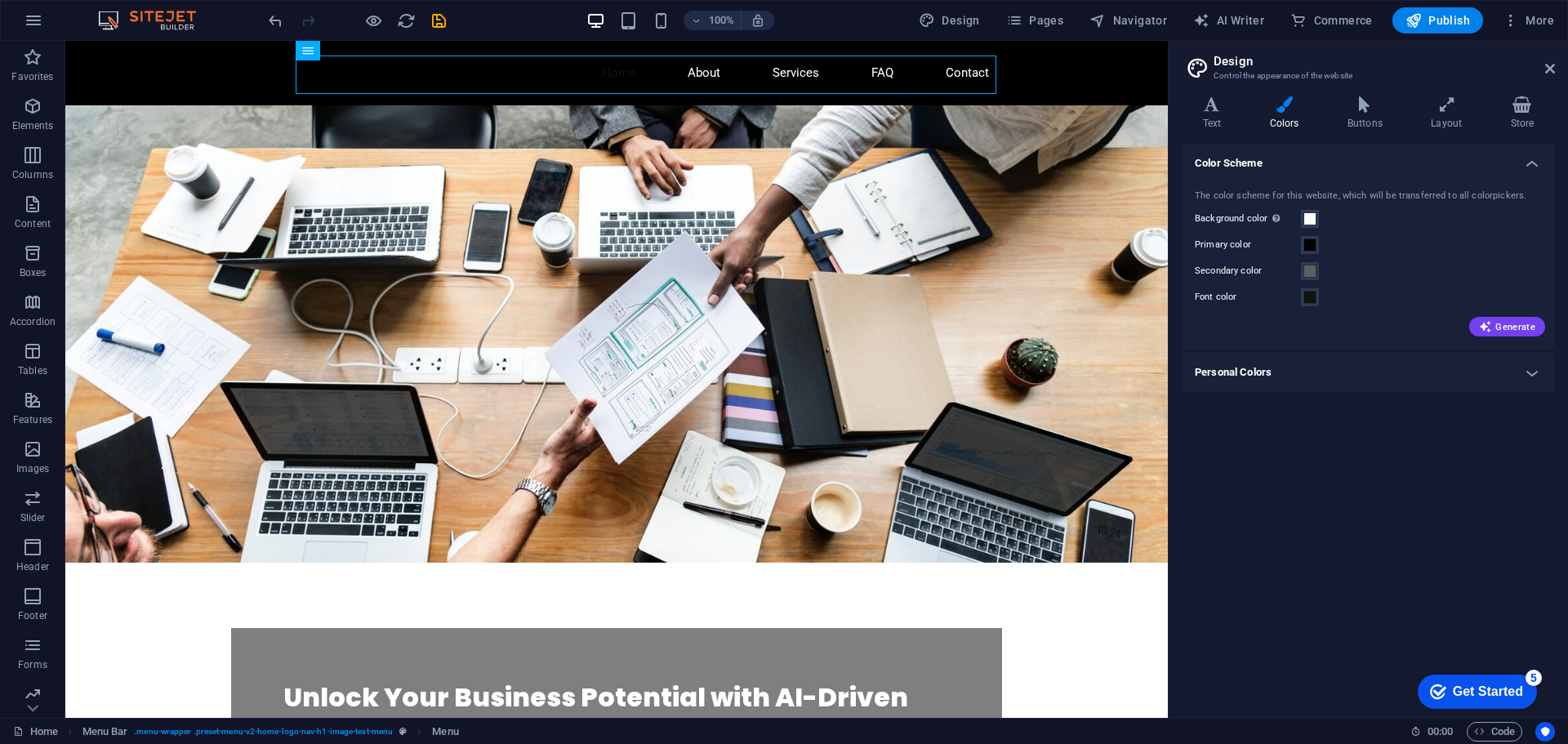
click at [362, 14] on div at bounding box center [357, 21] width 183 height 27
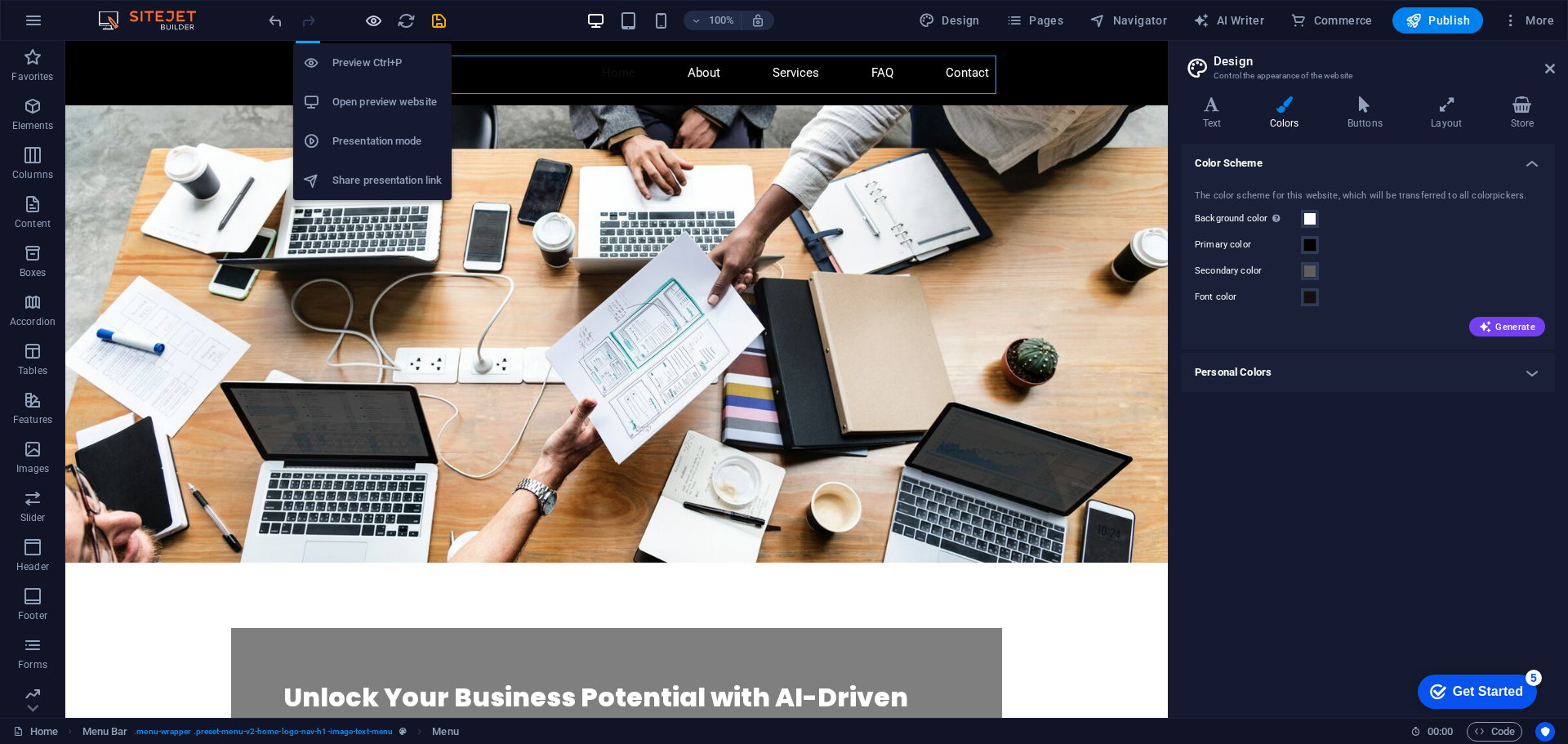
click at [367, 21] on icon "button" at bounding box center [373, 21] width 19 height 19
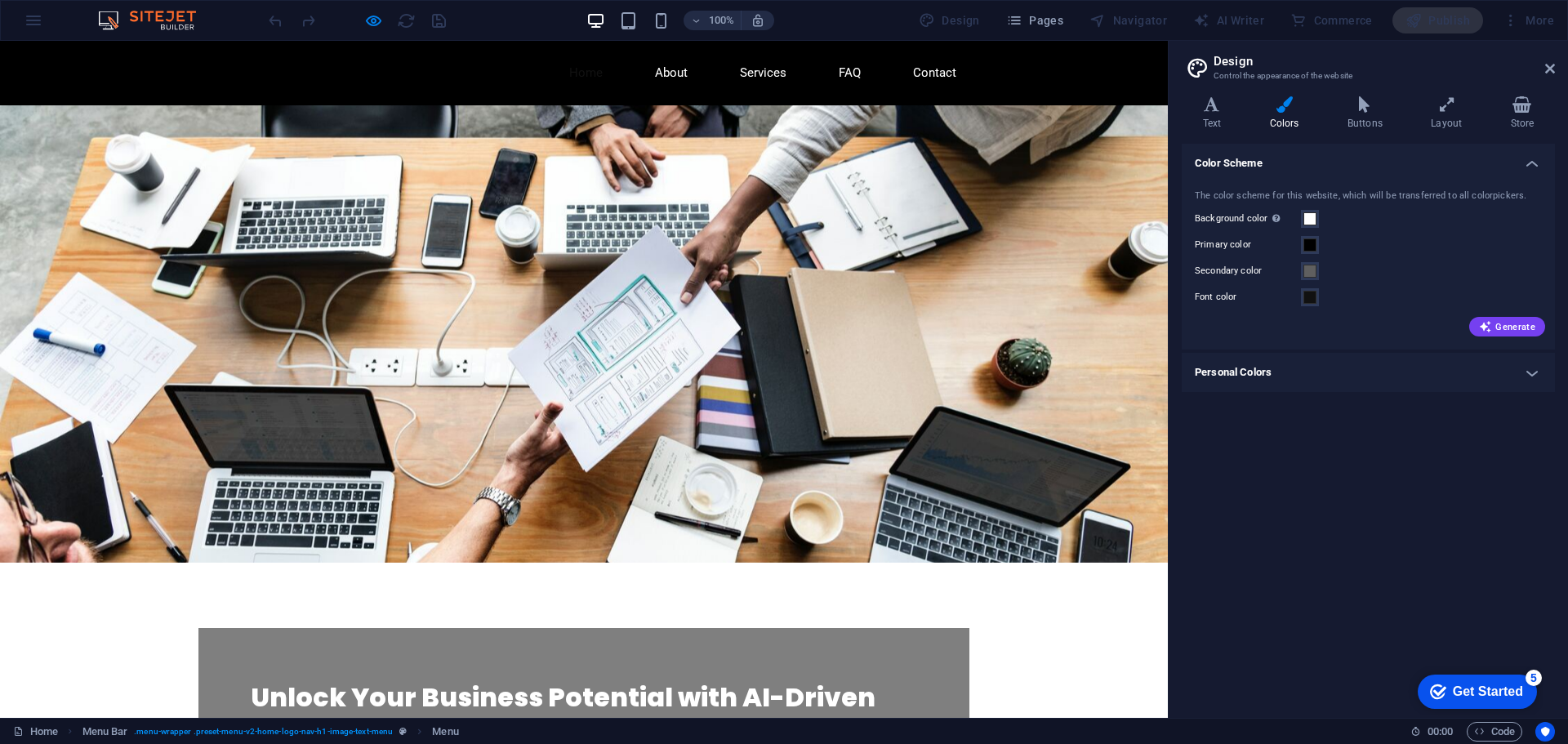
click at [1470, 693] on div "Get Started" at bounding box center [1488, 691] width 70 height 15
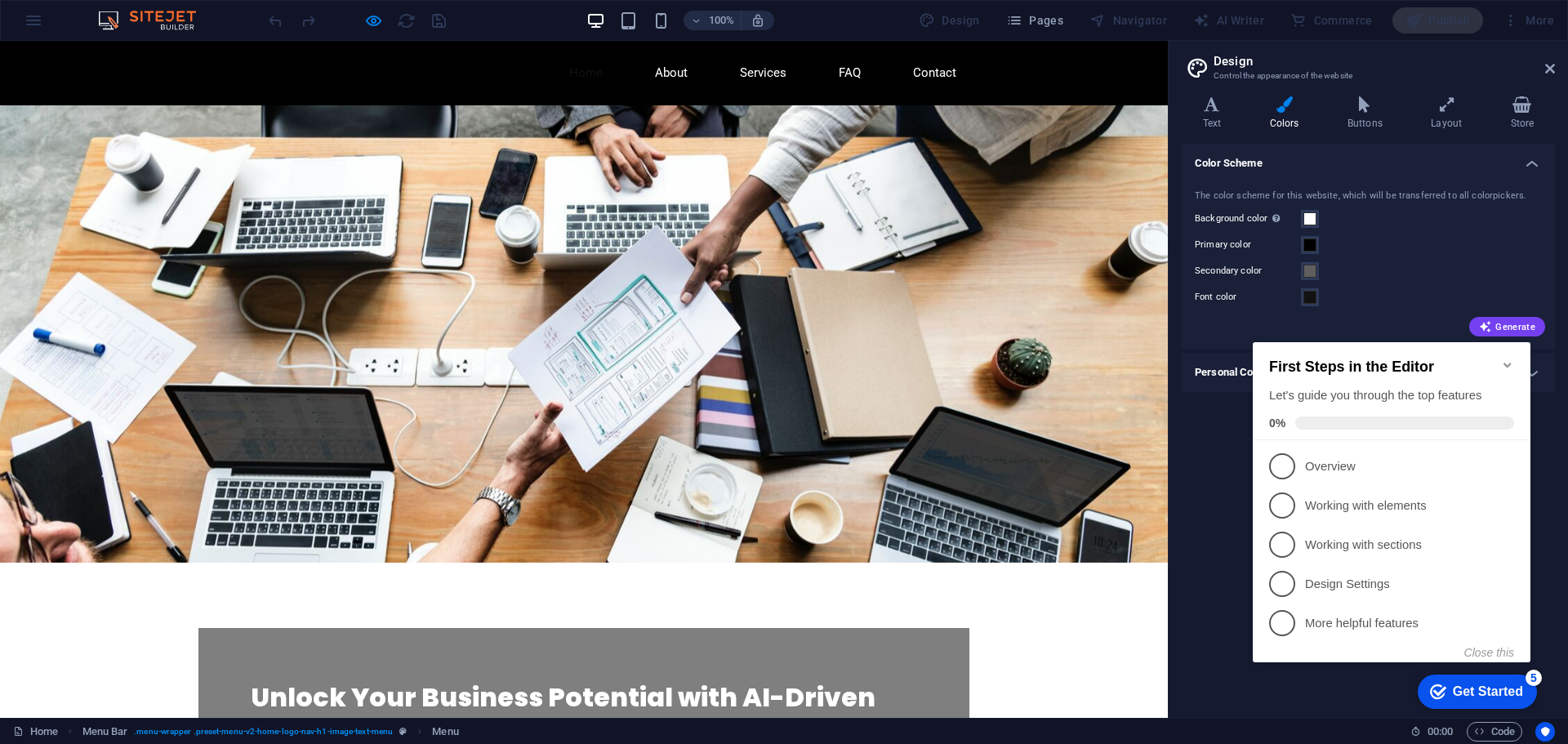
click at [1544, 476] on div "Color Scheme The color scheme for this website, which will be transferred to al…" at bounding box center [1368, 424] width 373 height 561
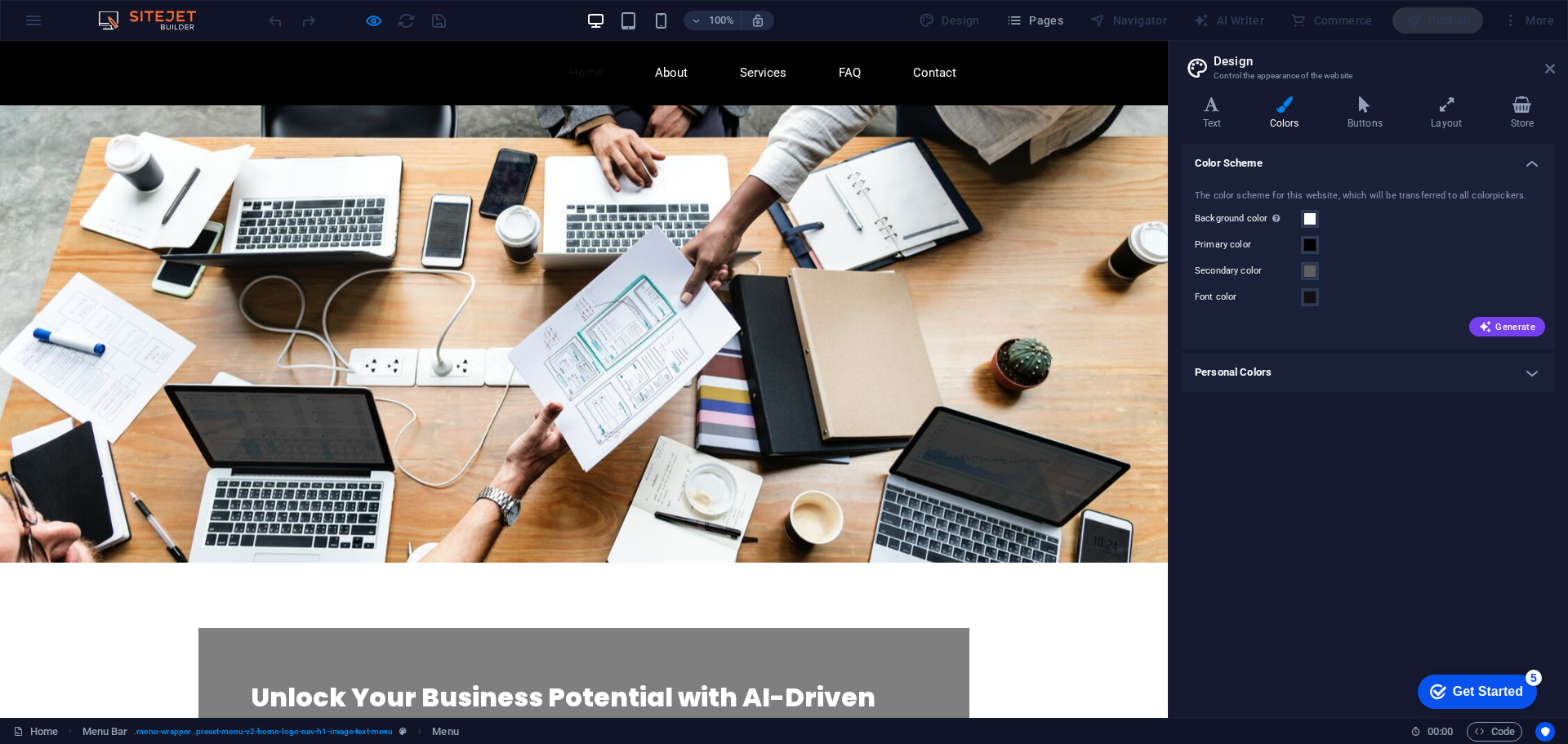
click at [1545, 63] on icon at bounding box center [1549, 68] width 9 height 13
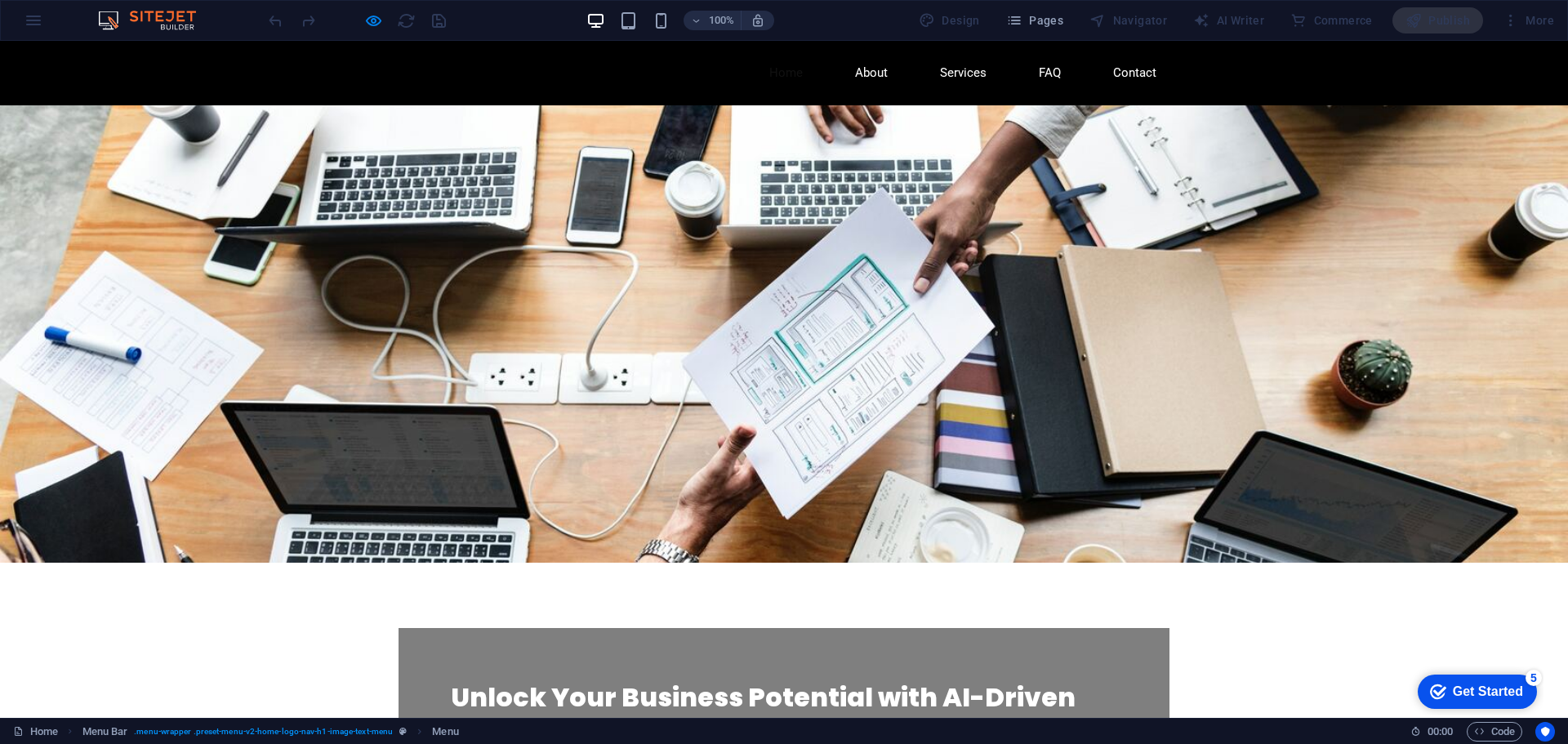
click at [1430, 12] on div "Publish" at bounding box center [1438, 21] width 91 height 27
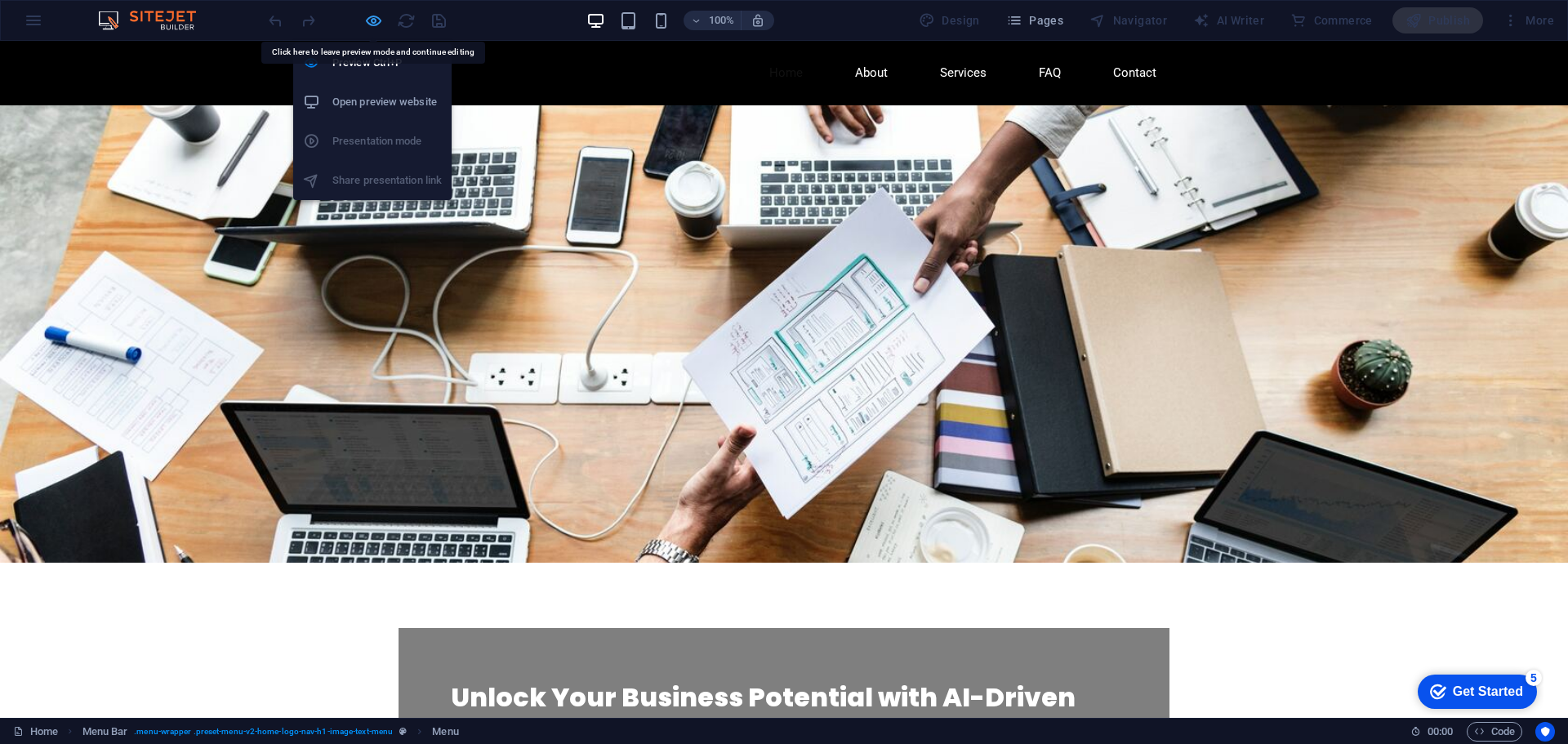
click at [367, 15] on icon "button" at bounding box center [373, 21] width 19 height 19
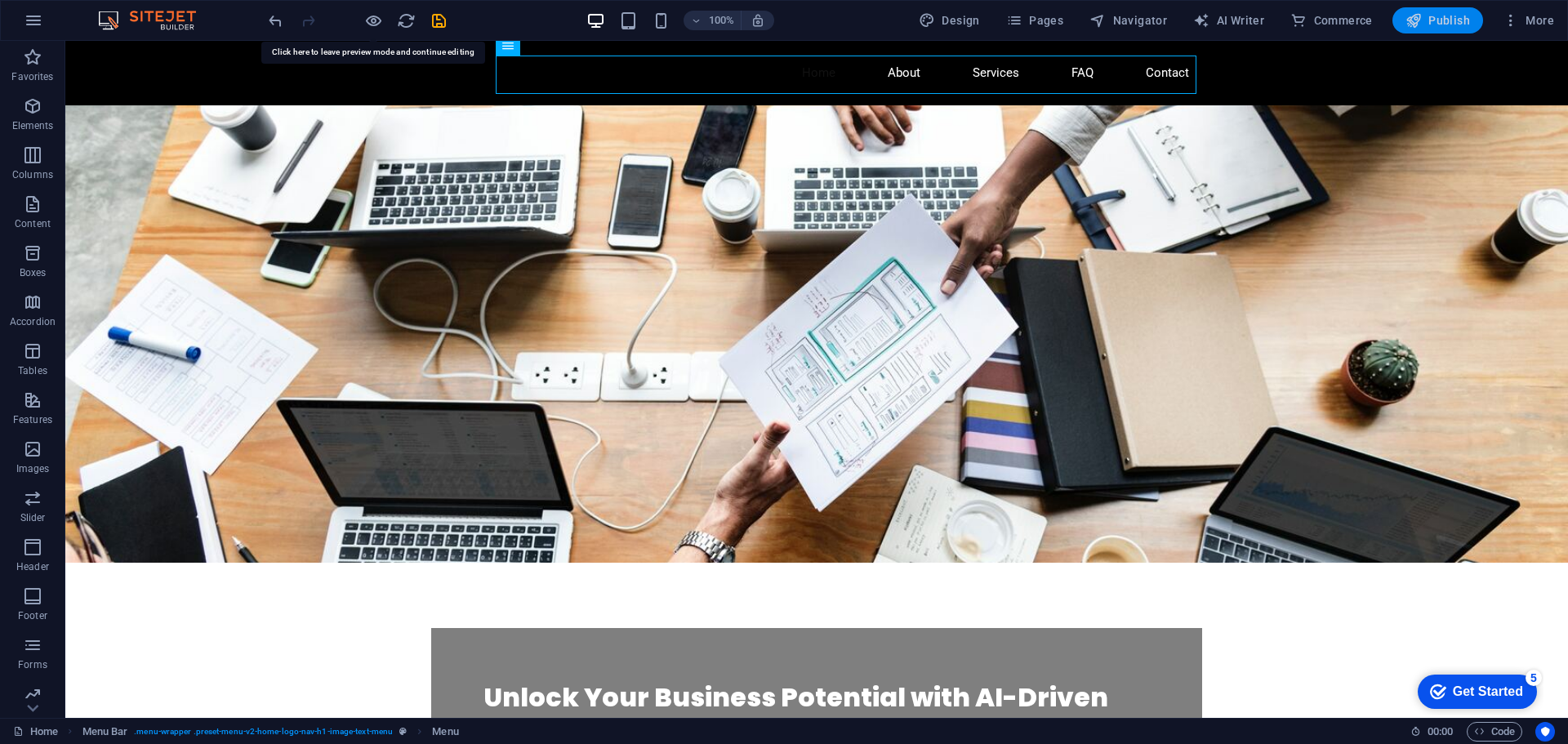
click at [1407, 22] on icon "button" at bounding box center [1413, 20] width 16 height 16
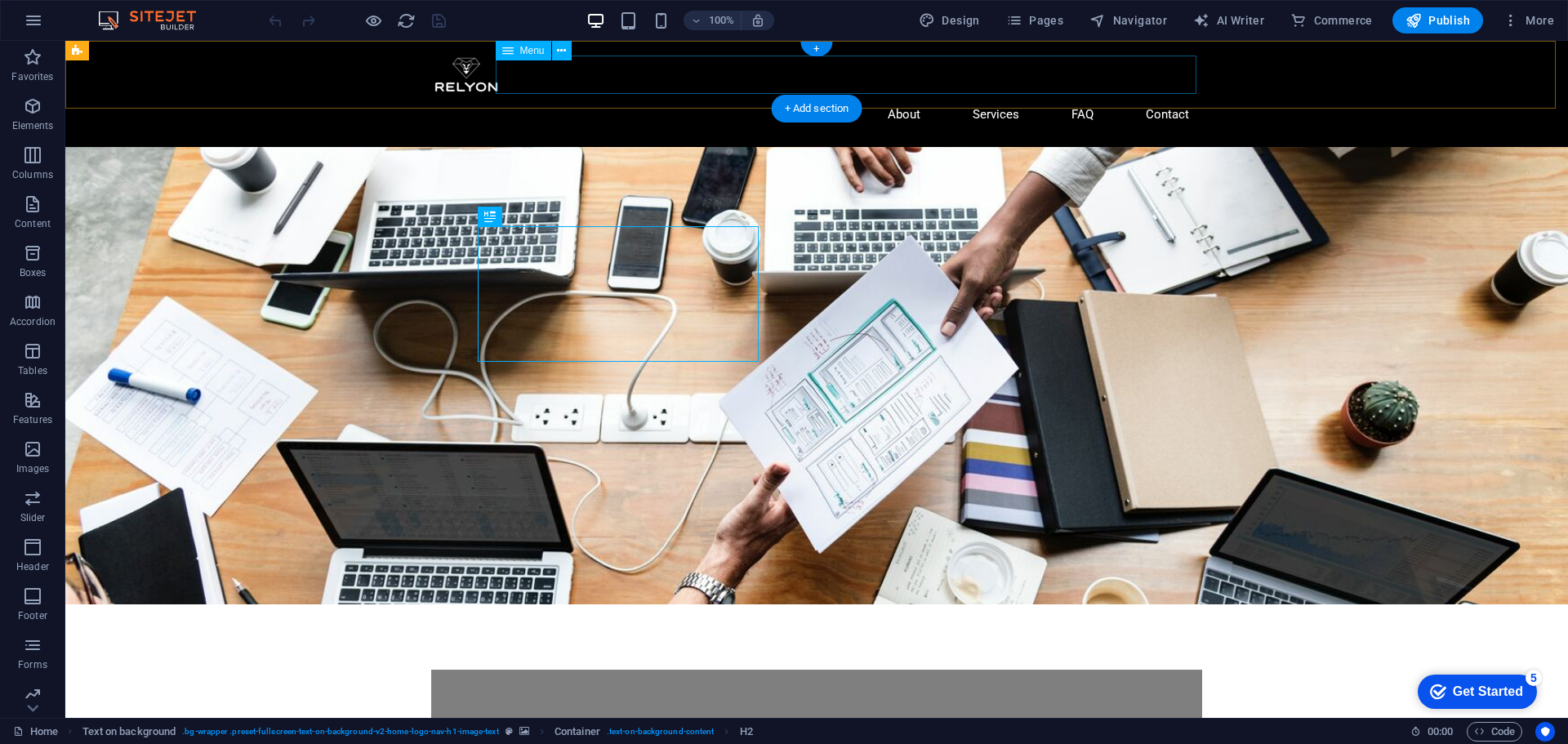
click at [820, 96] on nav "Home About Services FAQ Contact" at bounding box center [817, 115] width 771 height 39
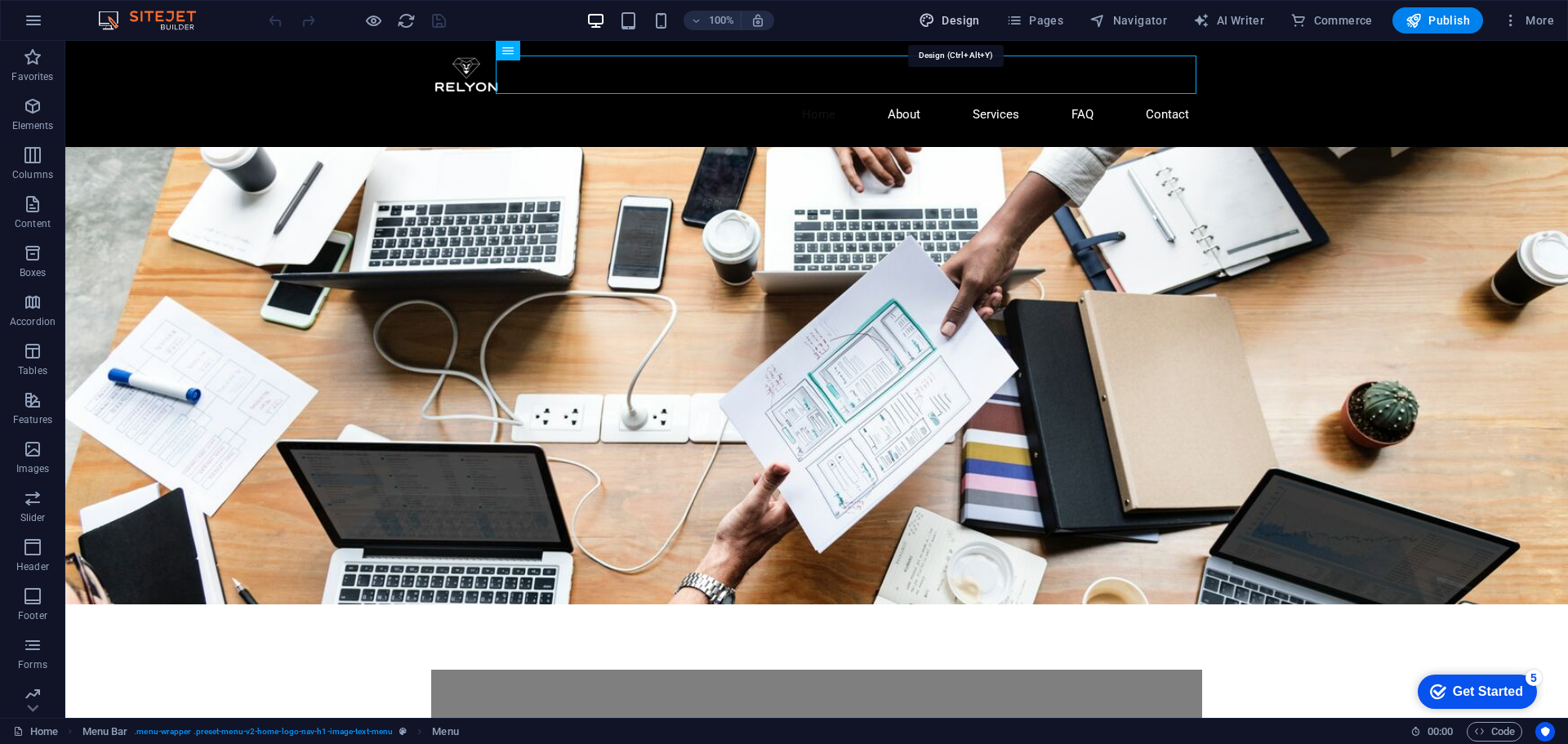
click at [925, 21] on icon "button" at bounding box center [927, 20] width 16 height 16
select select "px"
select select "200"
select select "px"
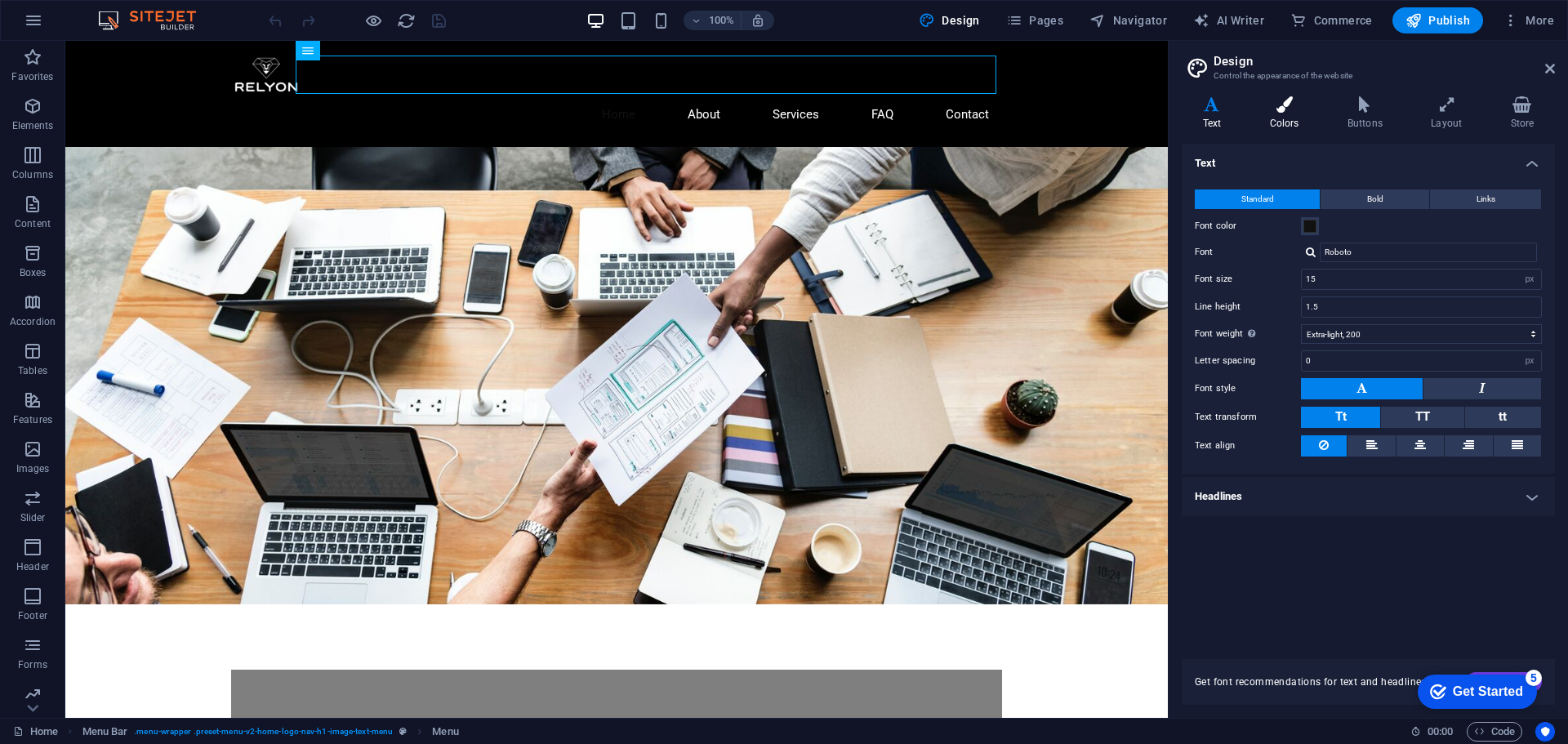
click at [1272, 107] on icon at bounding box center [1284, 104] width 71 height 16
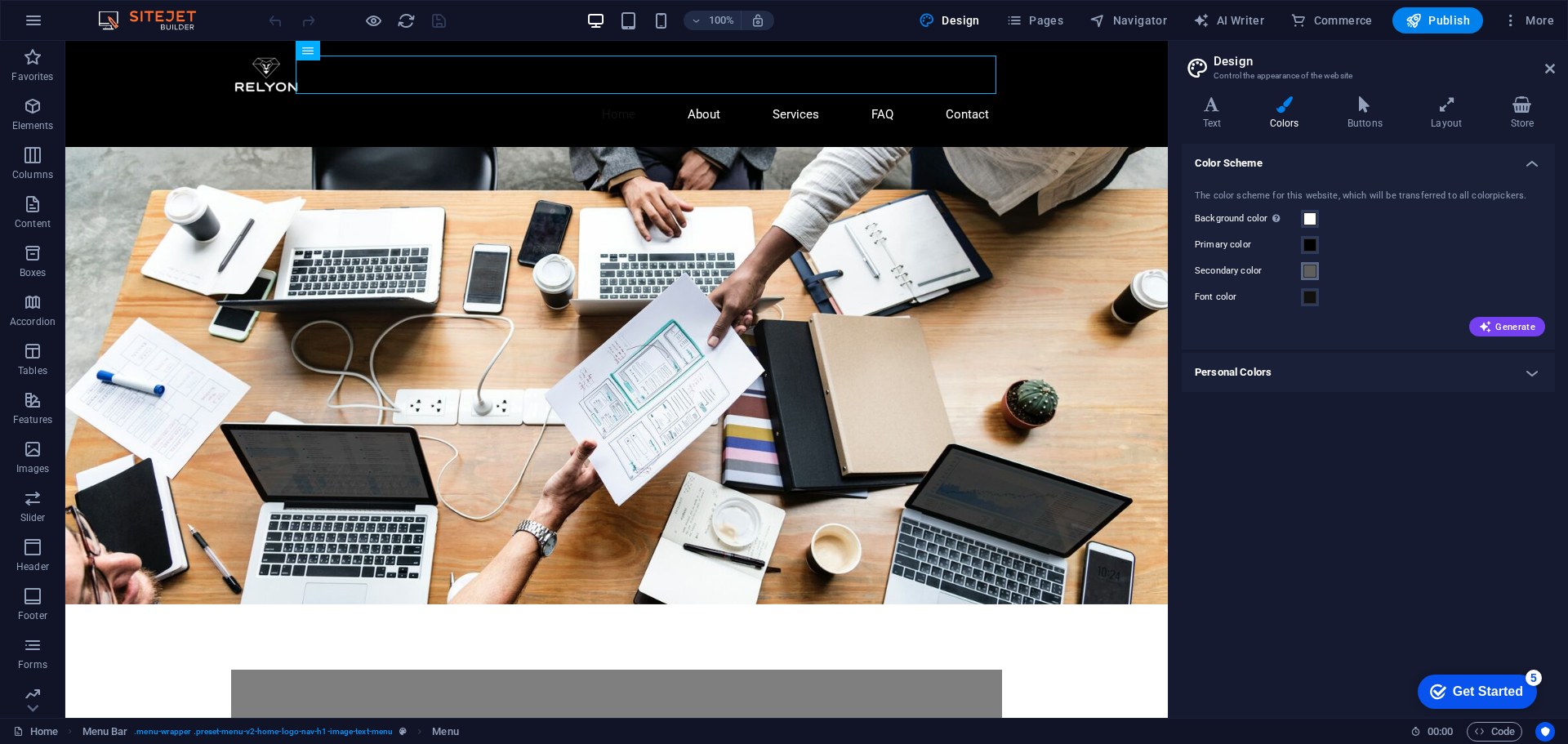
click at [1315, 273] on span at bounding box center [1309, 271] width 13 height 13
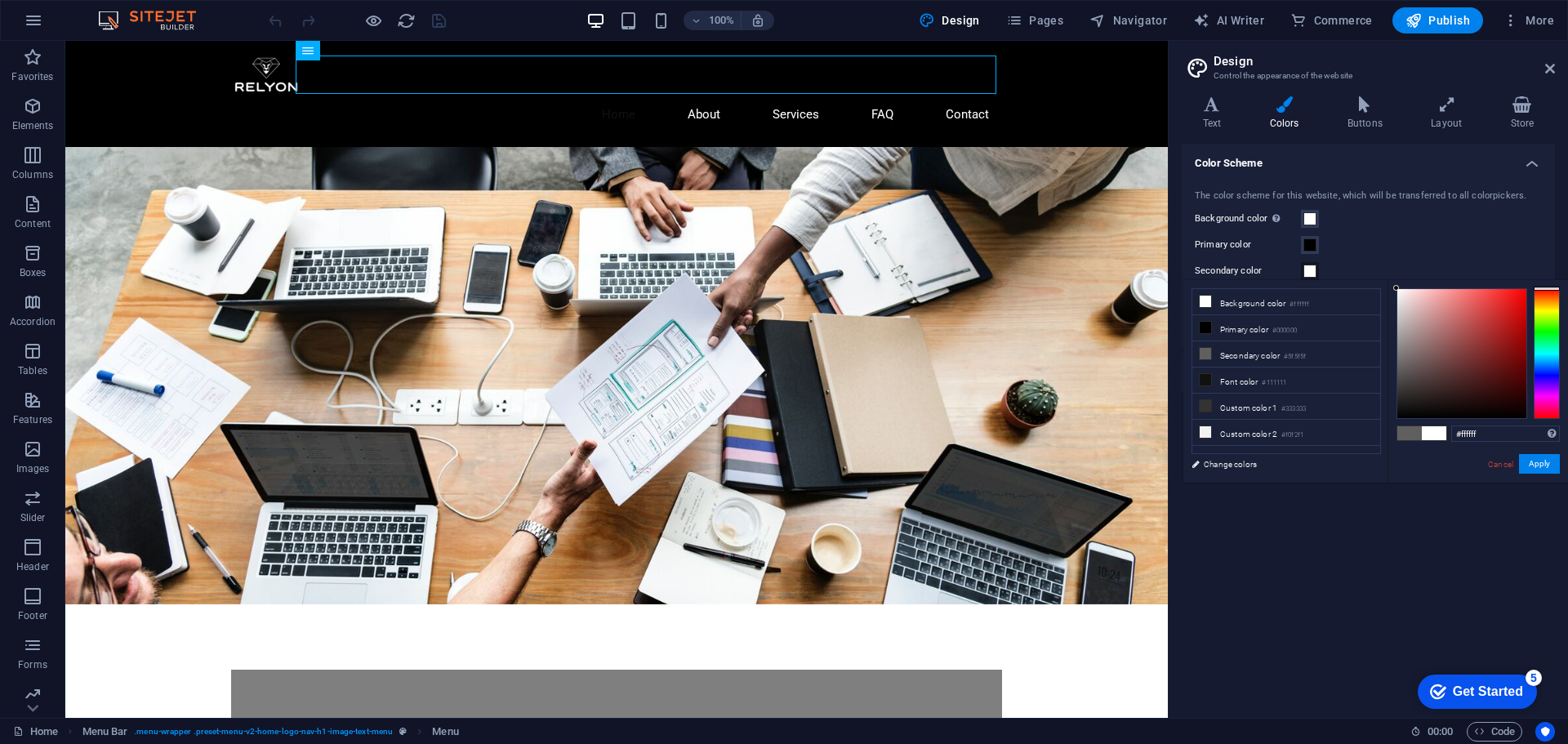
drag, startPoint x: 1396, startPoint y: 367, endPoint x: 1386, endPoint y: 211, distance: 156.3
click at [1386, 211] on body "[DOMAIN_NAME] Home Favorites Elements Columns Content Boxes Accordion Tables Fe…" at bounding box center [784, 372] width 1568 height 744
click at [1540, 463] on button "Apply" at bounding box center [1540, 463] width 41 height 20
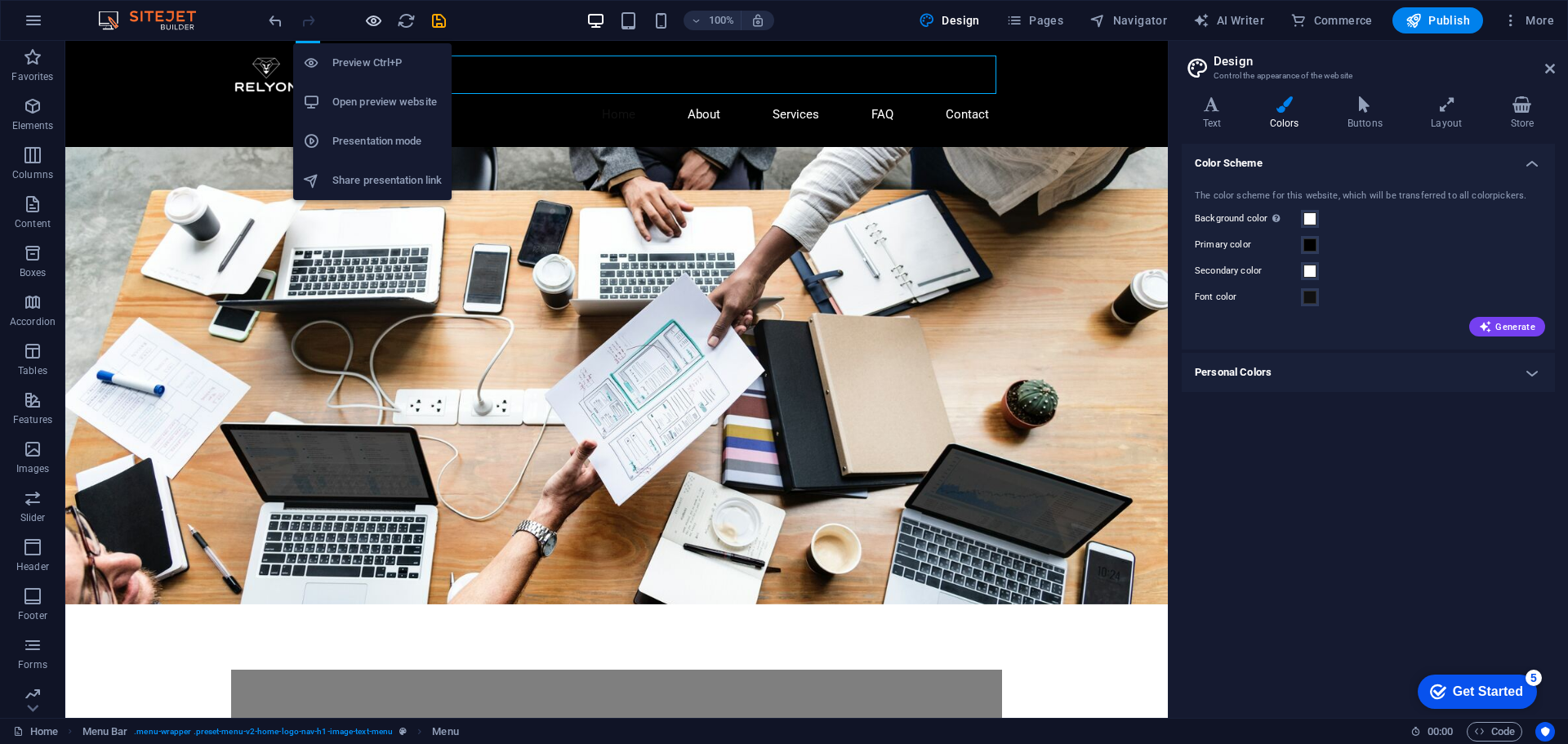
click at [371, 25] on icon "button" at bounding box center [373, 21] width 19 height 19
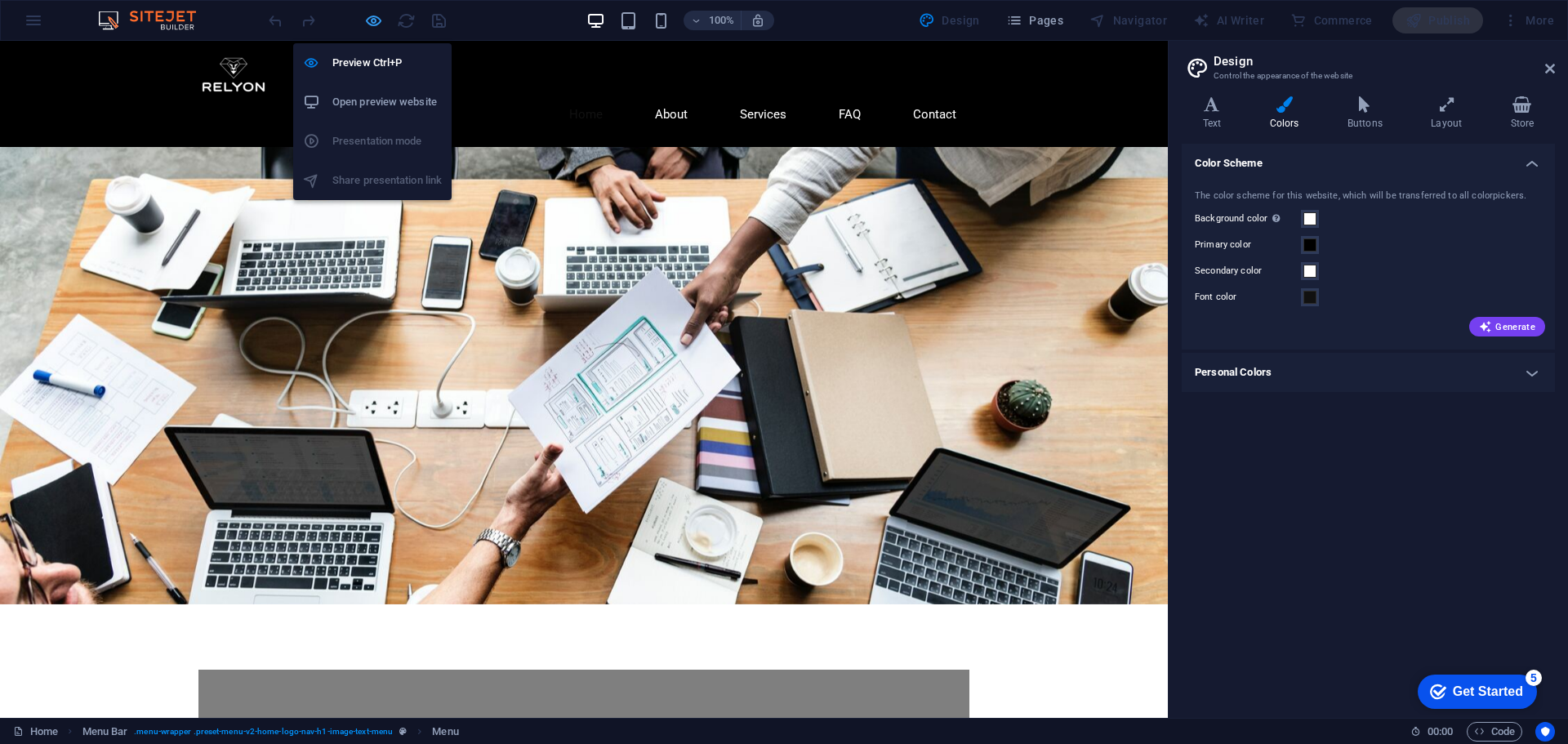
click at [367, 12] on icon "button" at bounding box center [373, 21] width 19 height 19
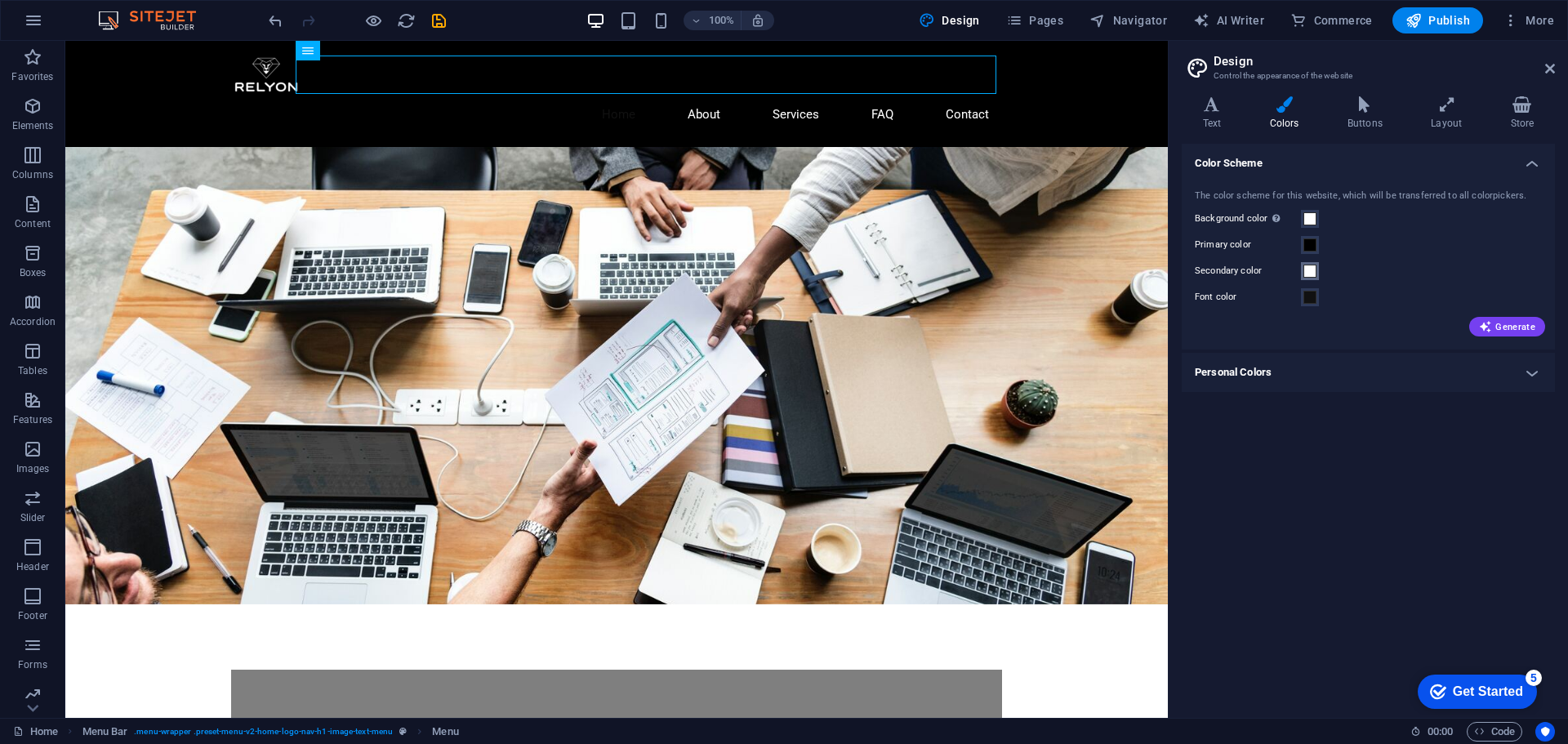
click at [1311, 271] on span at bounding box center [1309, 271] width 13 height 13
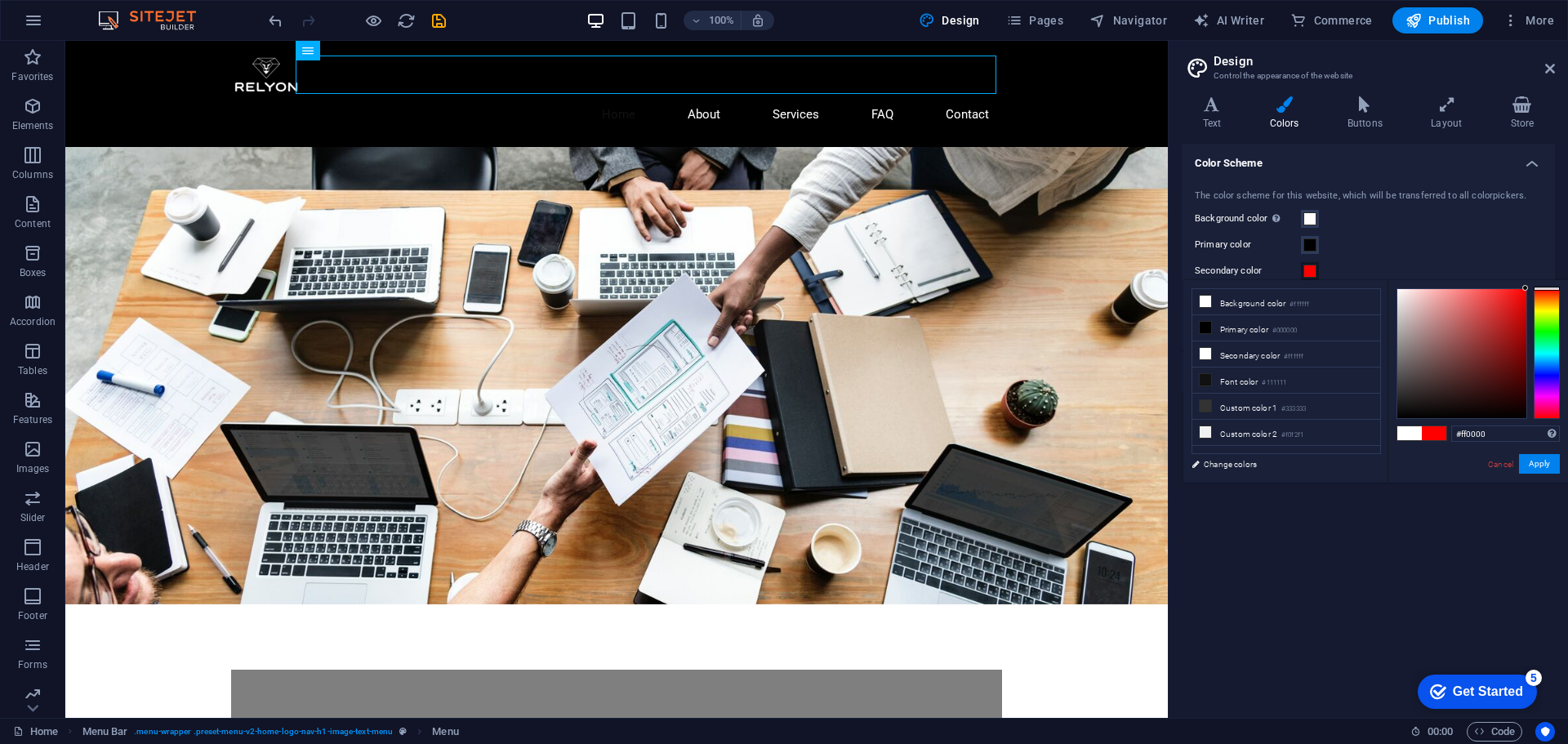
drag, startPoint x: 1394, startPoint y: 288, endPoint x: 1557, endPoint y: 285, distance: 163.0
click at [1557, 285] on div "#ff0000 Supported formats #0852ed rgb(8, 82, 237) rgba(8, 82, 237, 90%) hsv(221…" at bounding box center [1477, 499] width 181 height 439
click at [1539, 463] on button "Apply" at bounding box center [1540, 463] width 41 height 20
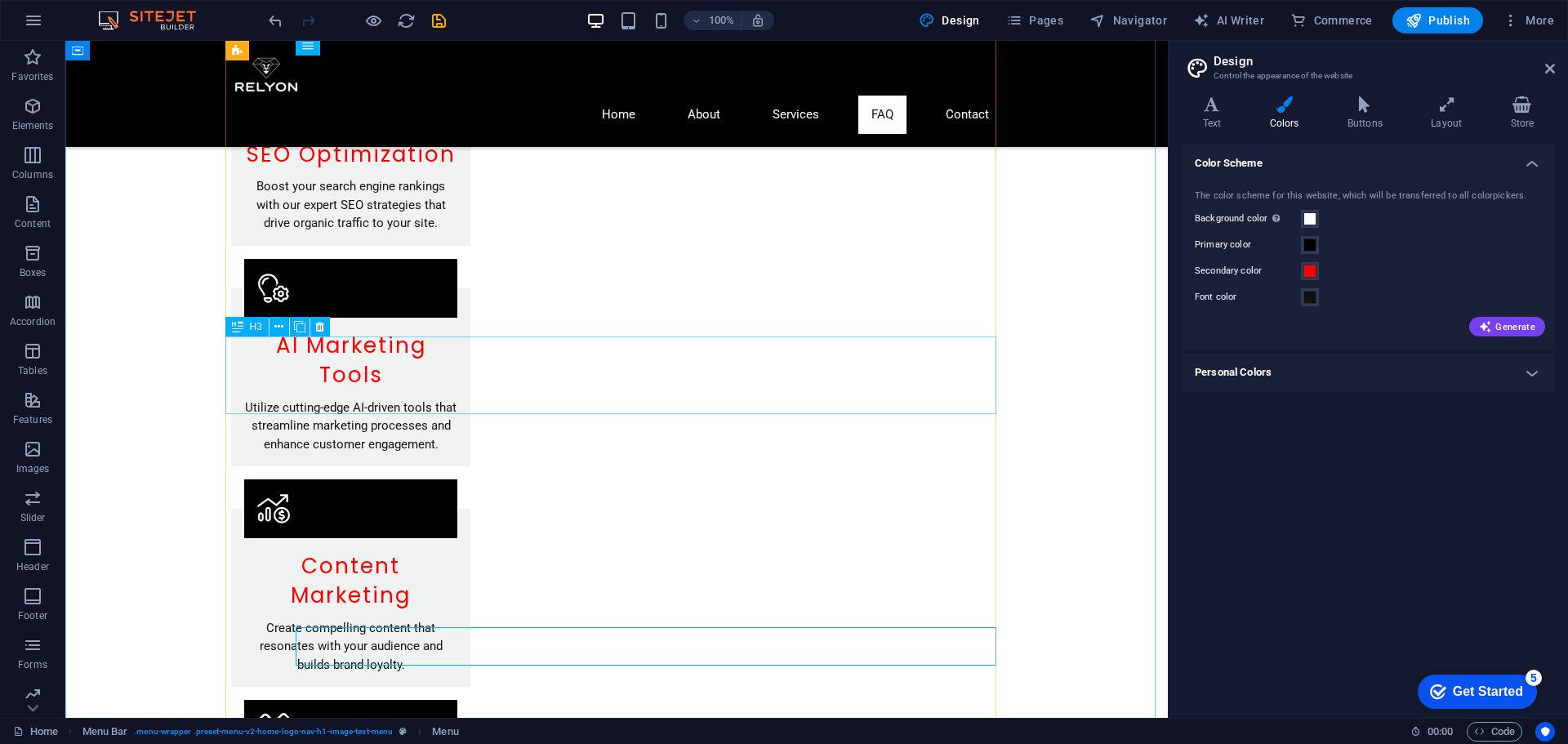
scroll to position [1225, 0]
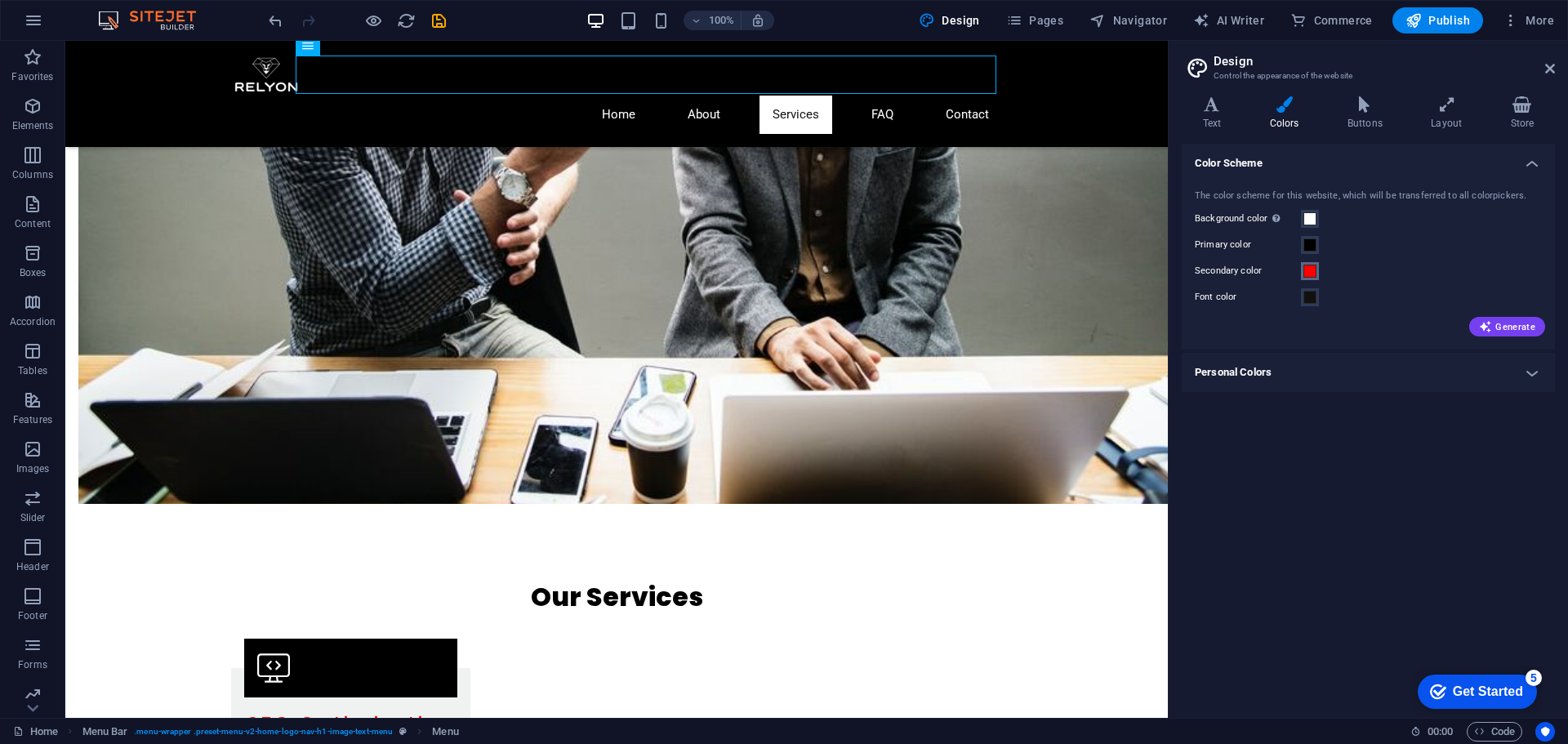
click at [1303, 277] on span at bounding box center [1309, 271] width 13 height 13
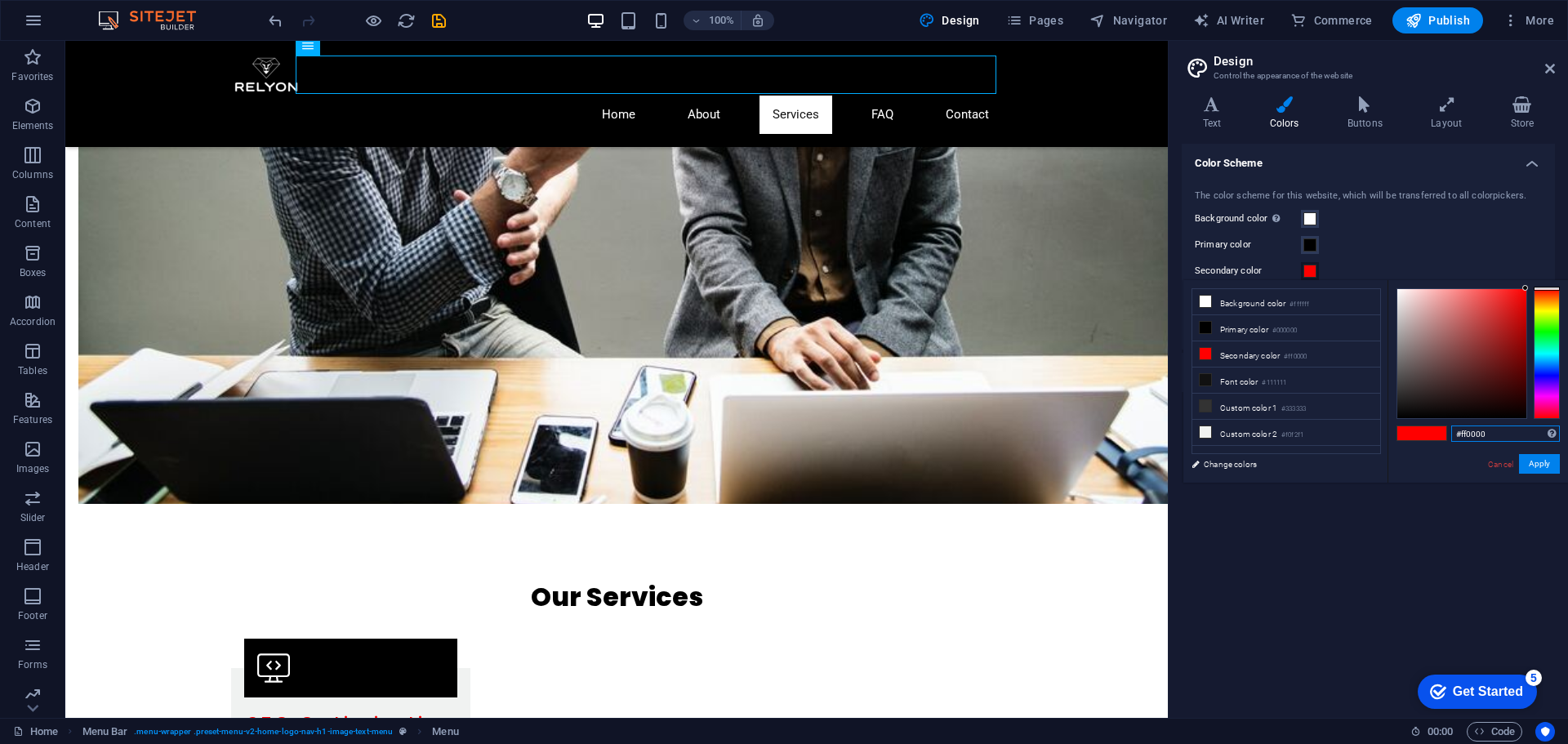
click at [1491, 428] on input "#ff0000" at bounding box center [1505, 433] width 109 height 16
drag, startPoint x: 1492, startPoint y: 436, endPoint x: 1459, endPoint y: 434, distance: 33.1
click at [1459, 434] on input "#5f5f5f" at bounding box center [1505, 433] width 109 height 16
click at [1476, 434] on input "#5f5f5f" at bounding box center [1505, 433] width 109 height 16
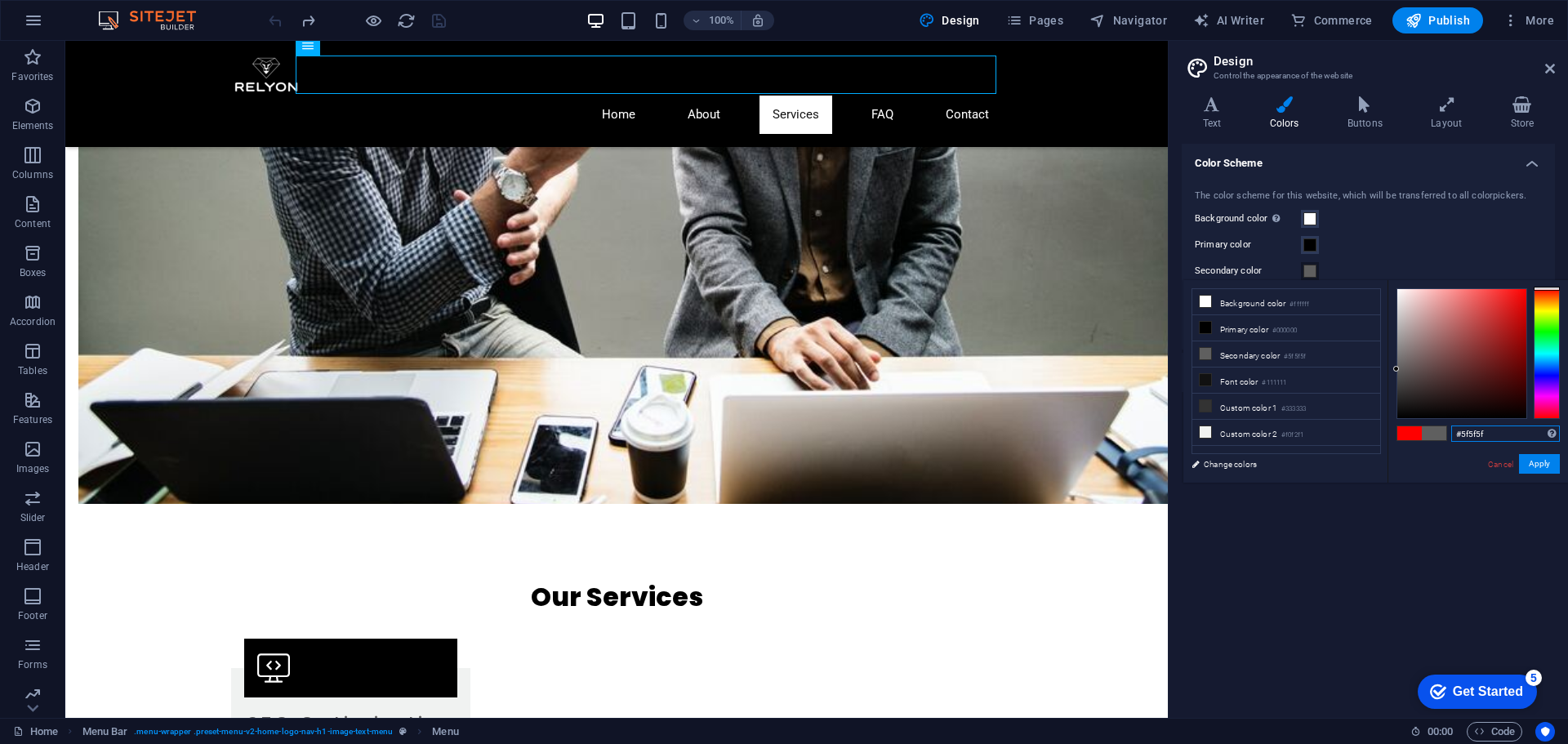
click at [1476, 434] on input "#5f5f5f" at bounding box center [1505, 433] width 109 height 16
paste input "444444"
type input "#444444"
click at [1546, 464] on button "Apply" at bounding box center [1540, 463] width 41 height 20
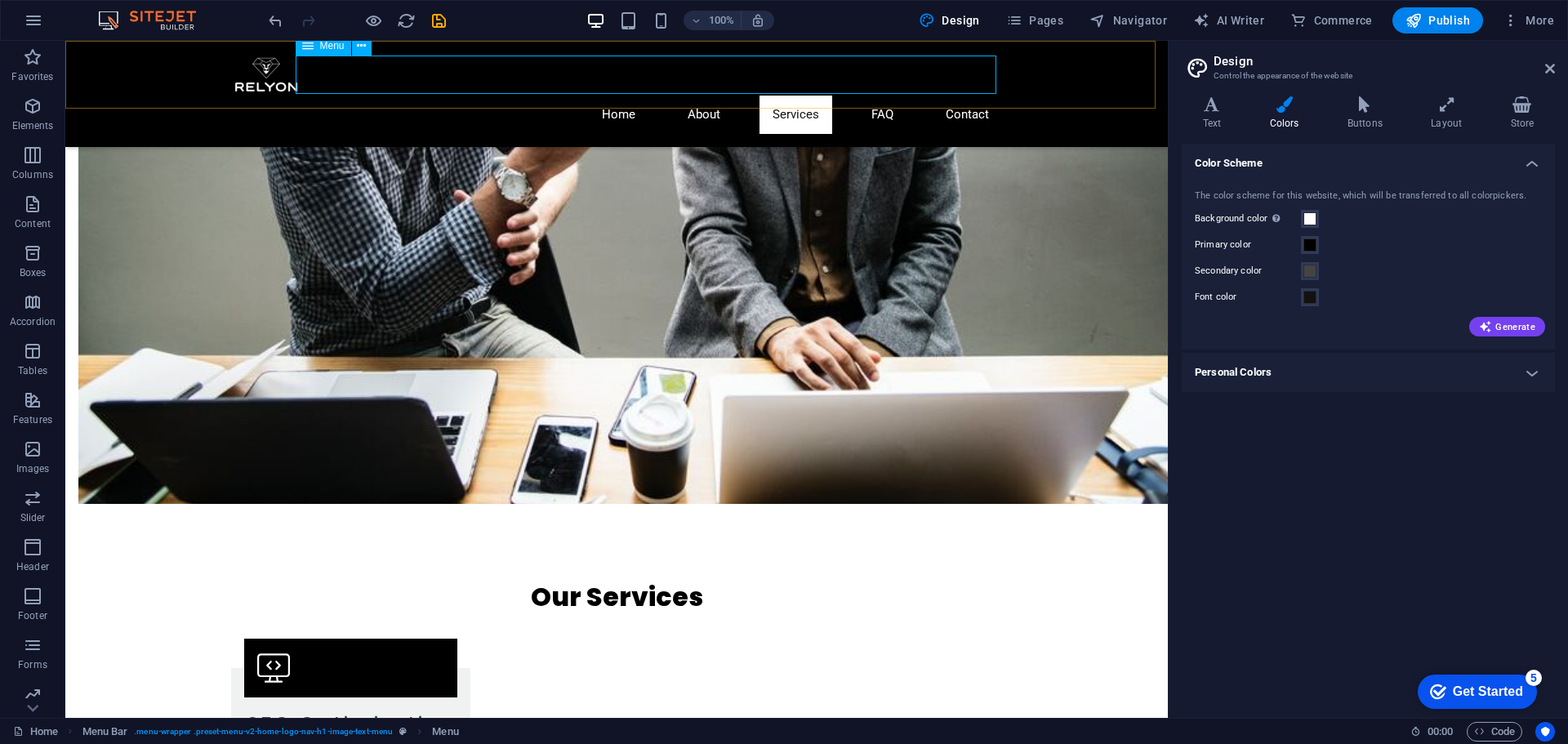
click at [621, 96] on nav "Home About Services FAQ Contact" at bounding box center [617, 115] width 771 height 39
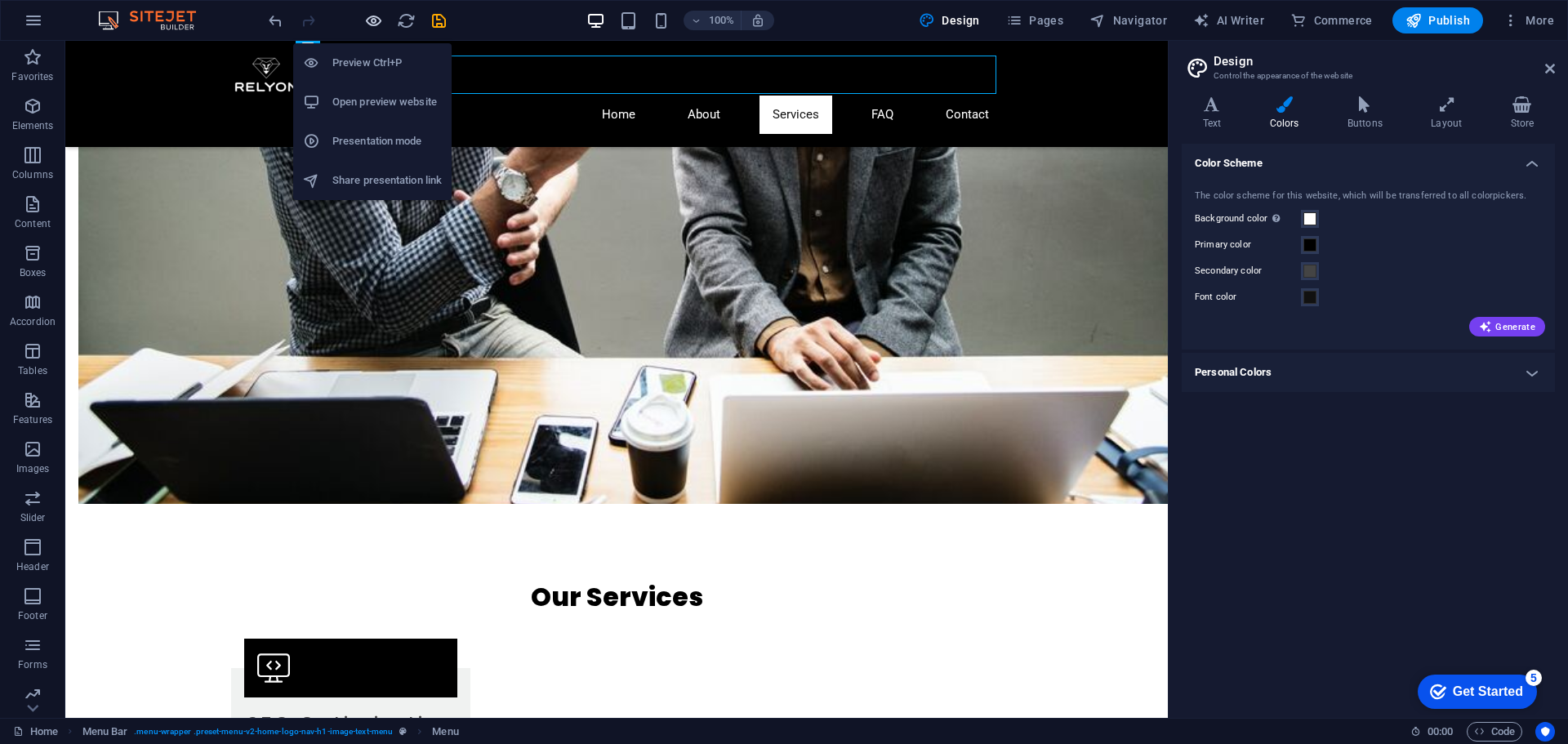
click at [381, 21] on icon "button" at bounding box center [373, 21] width 19 height 19
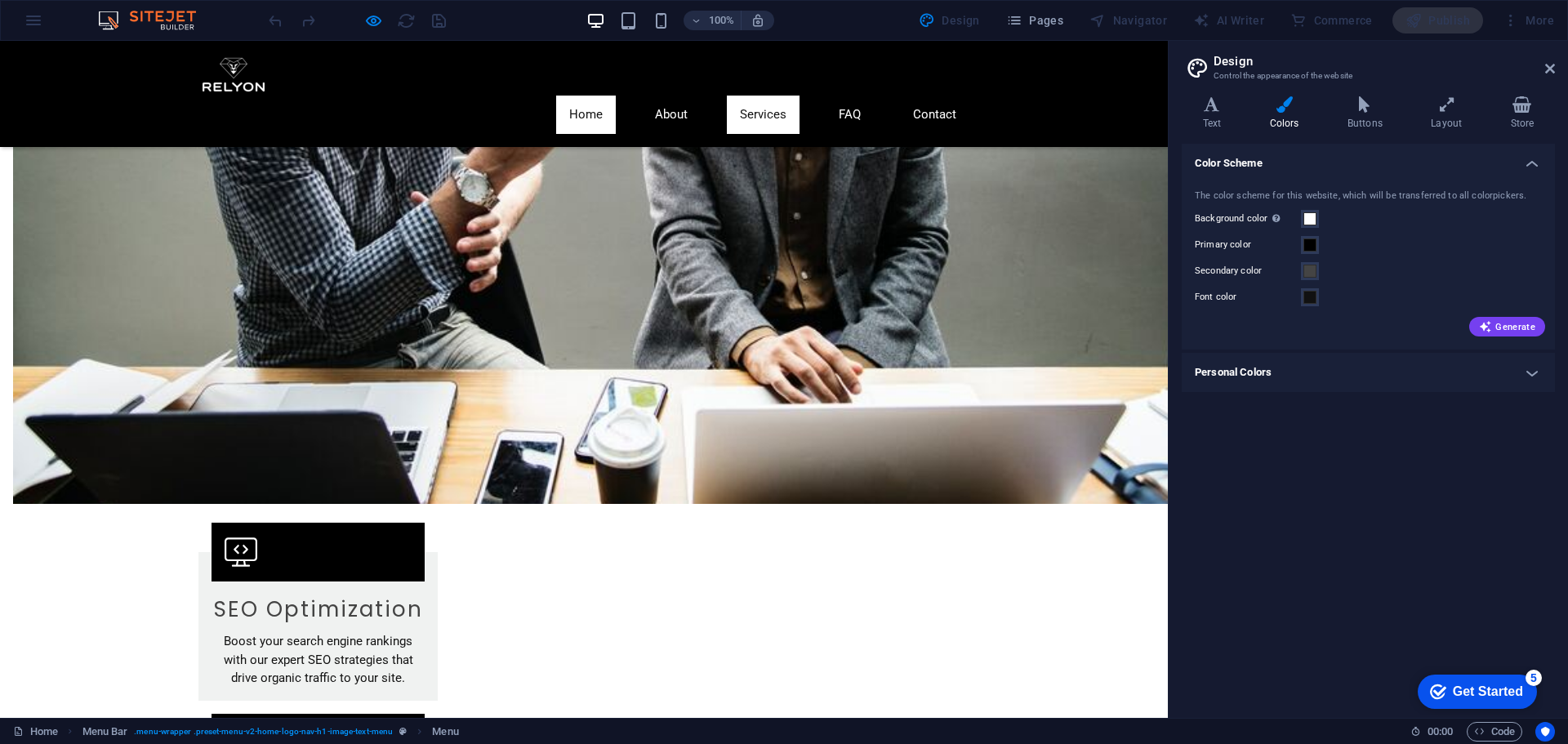
click at [592, 96] on link "Home" at bounding box center [586, 115] width 60 height 39
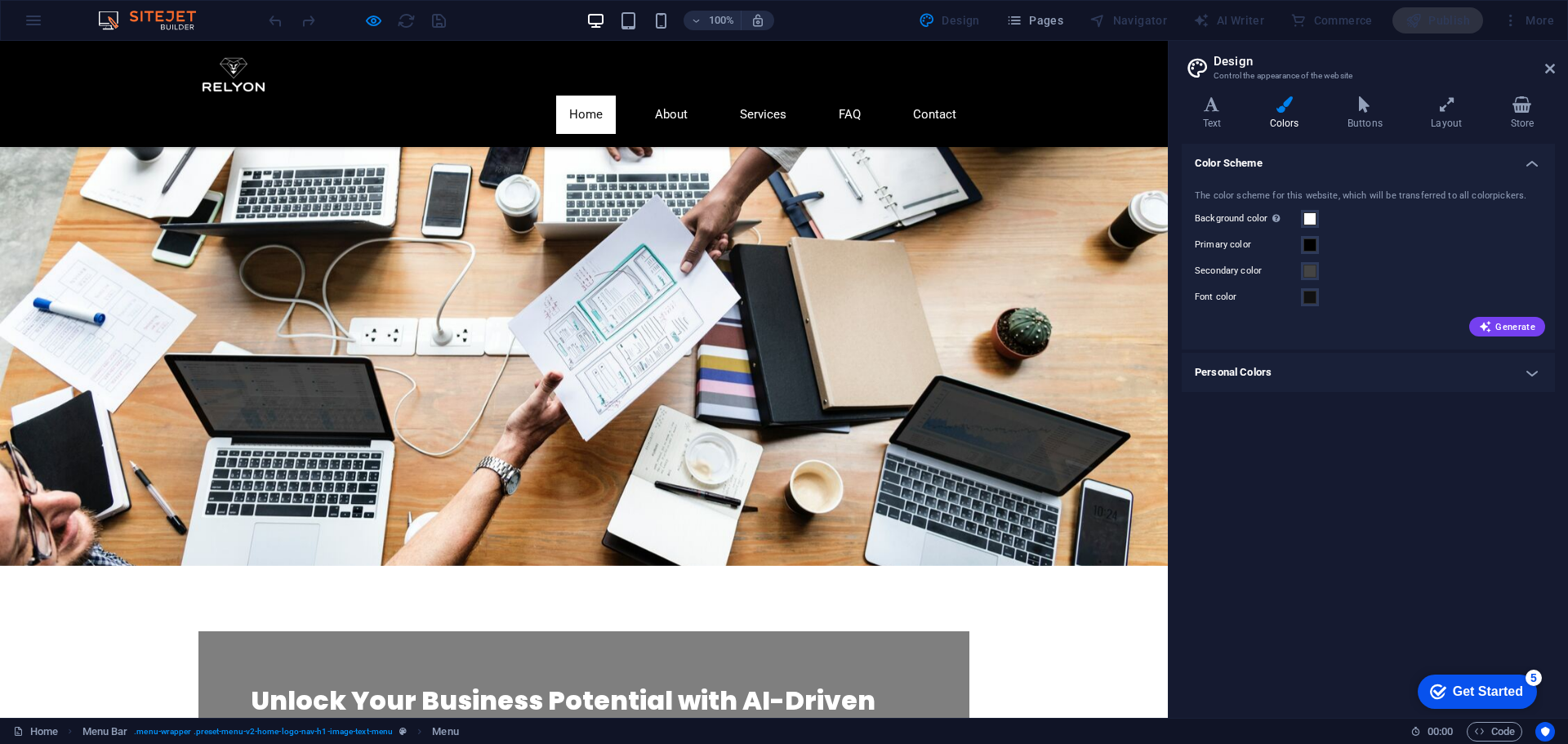
click at [663, 96] on link "About" at bounding box center [671, 115] width 59 height 39
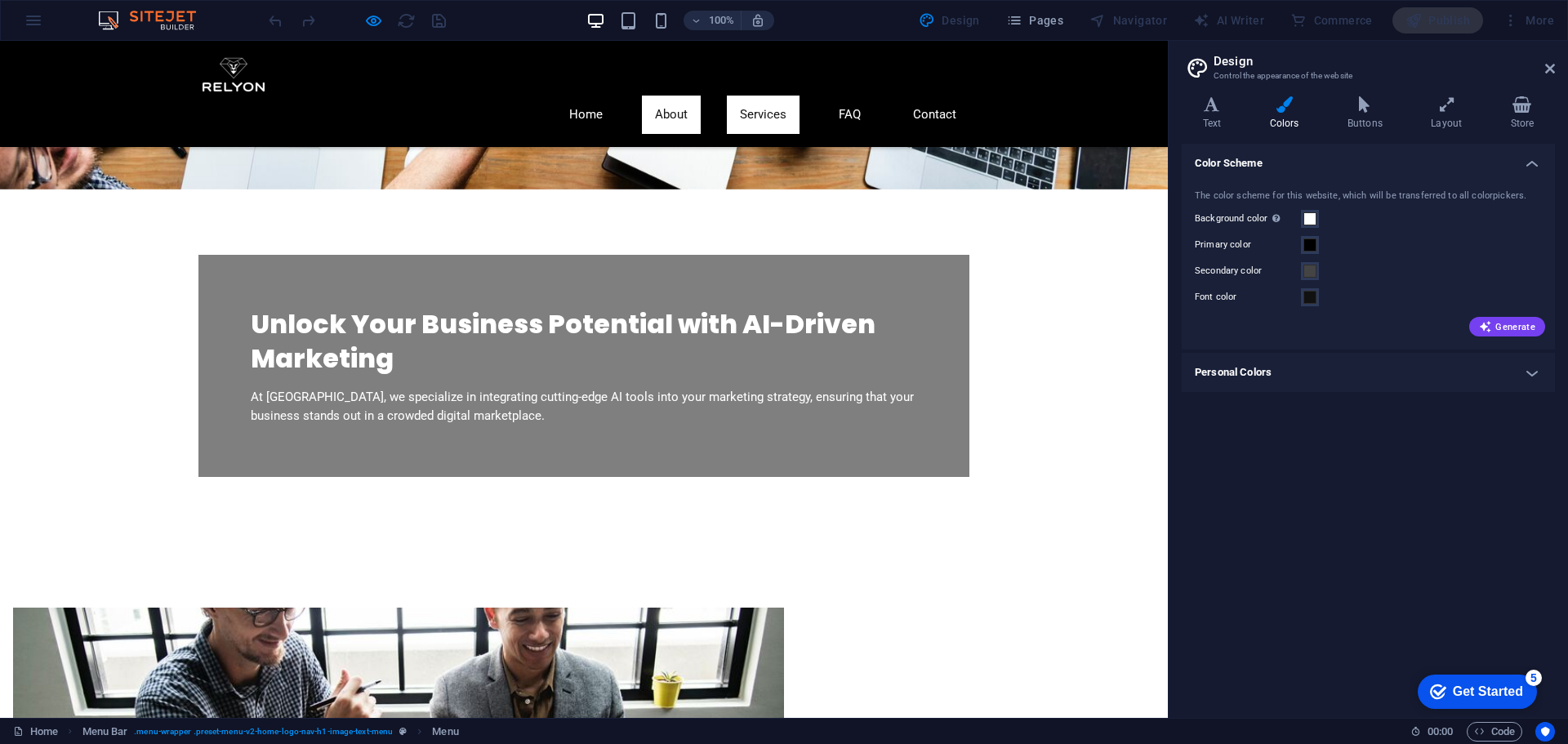
click at [761, 96] on link "Services" at bounding box center [763, 115] width 73 height 39
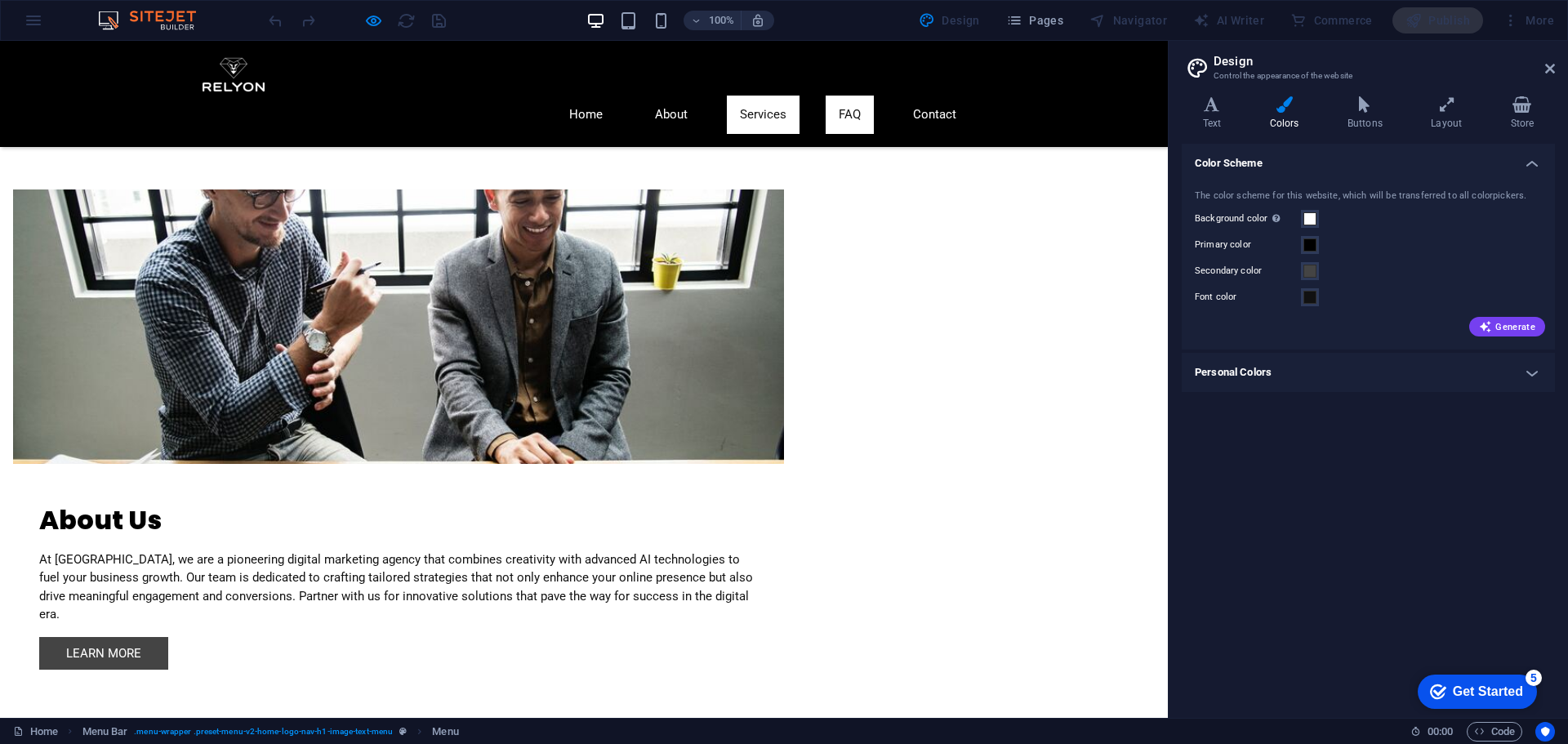
click at [826, 96] on link "FAQ" at bounding box center [850, 115] width 48 height 39
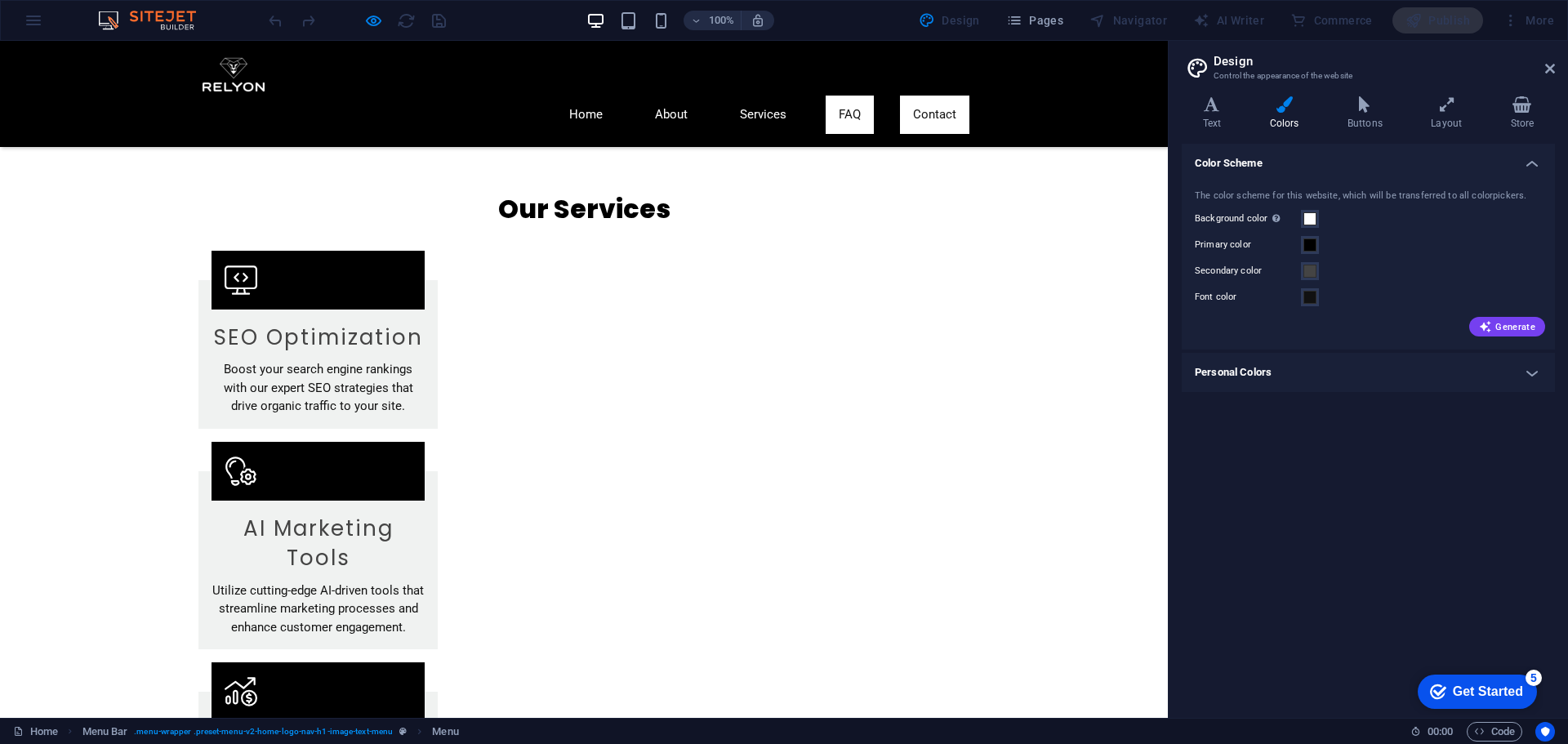
click at [945, 96] on link "Contact" at bounding box center [934, 115] width 69 height 39
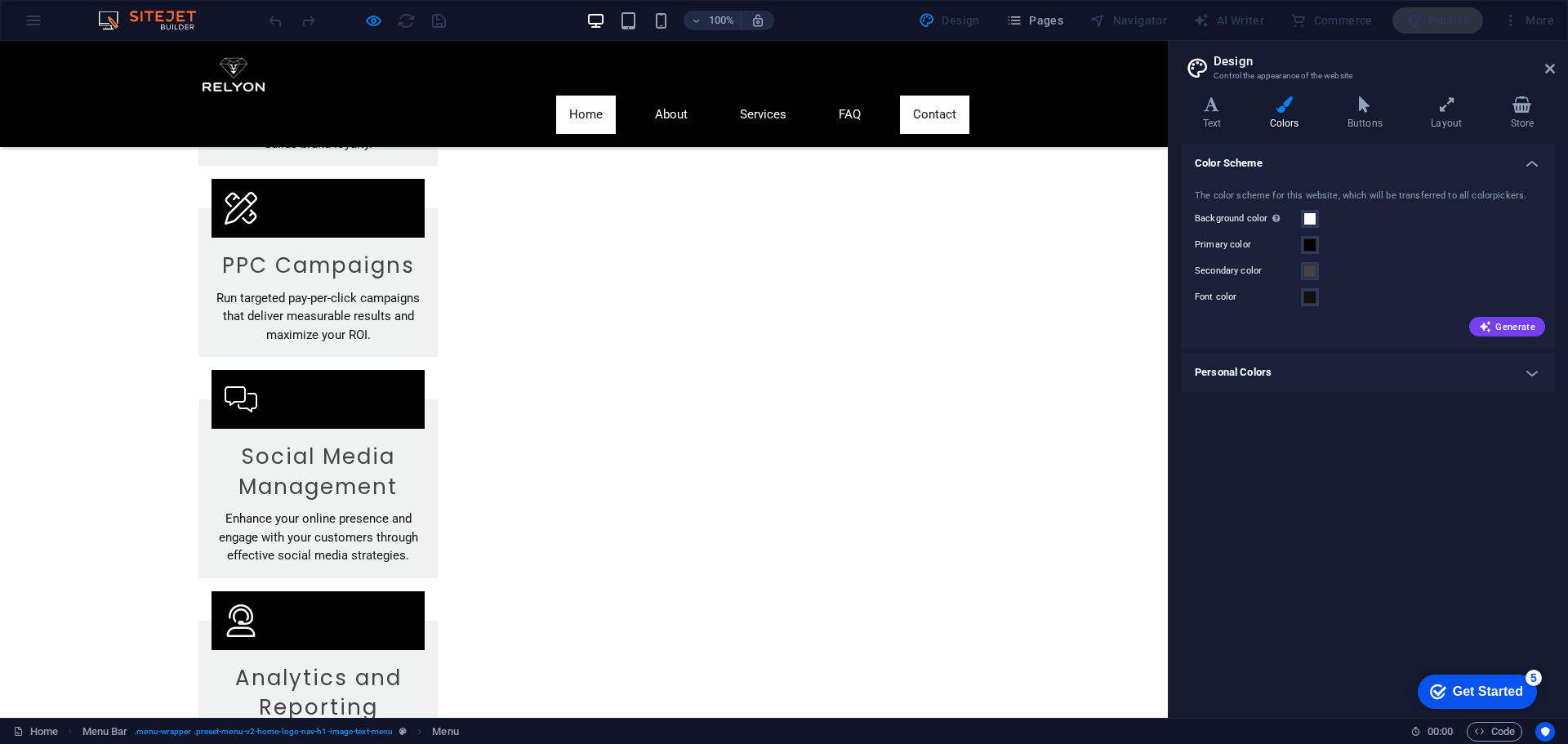
click at [567, 96] on link "Home" at bounding box center [586, 115] width 60 height 39
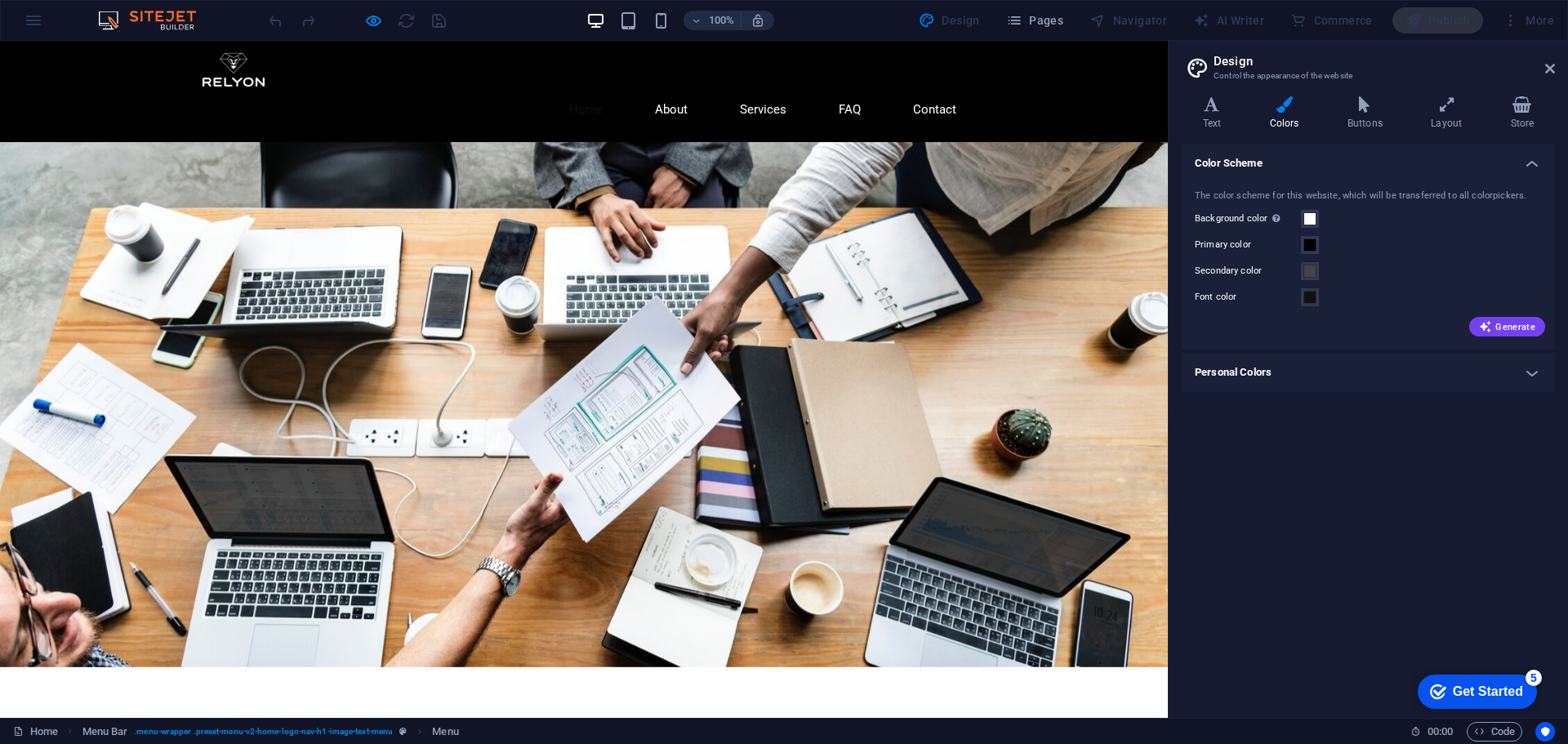
scroll to position [68, 0]
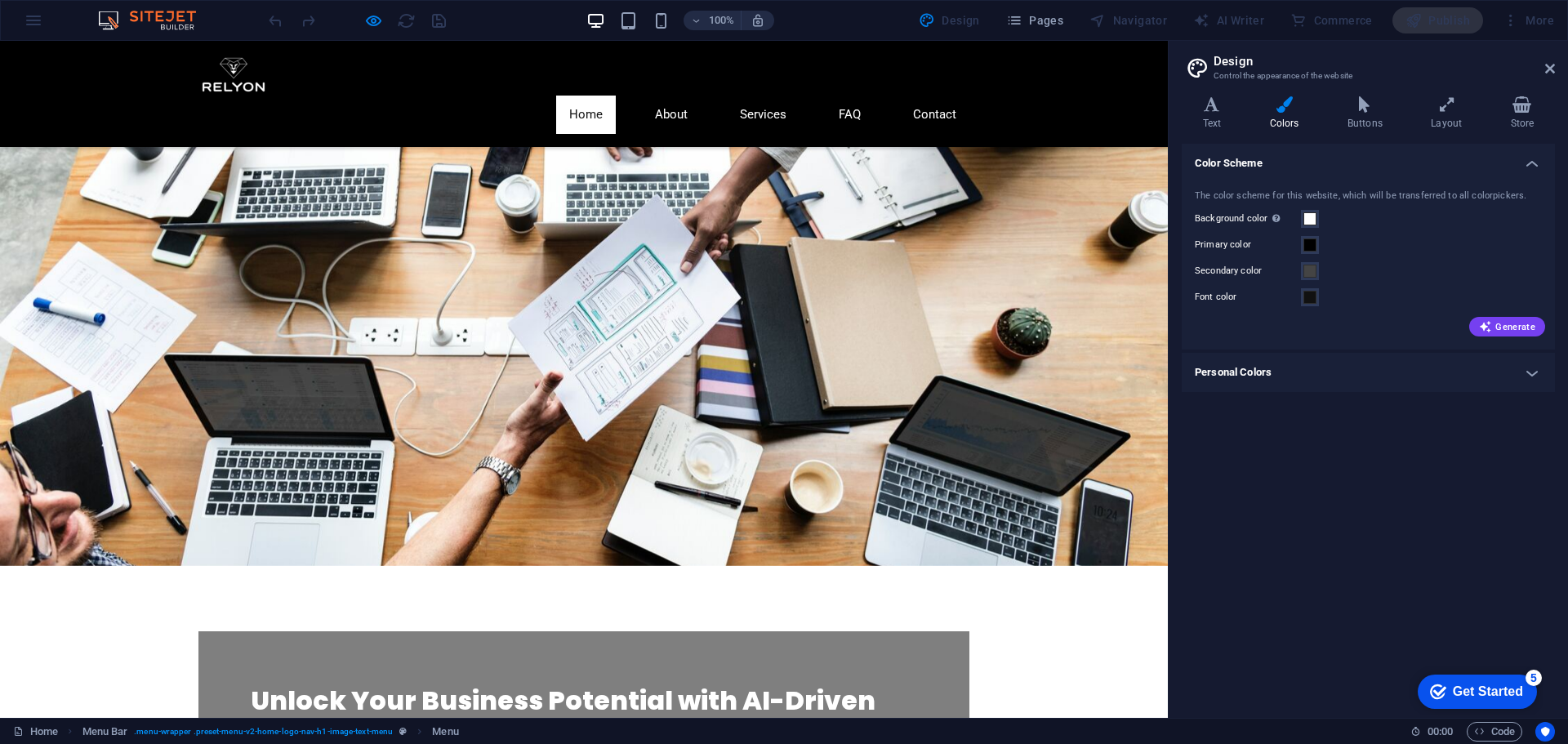
click at [400, 23] on div at bounding box center [357, 21] width 183 height 27
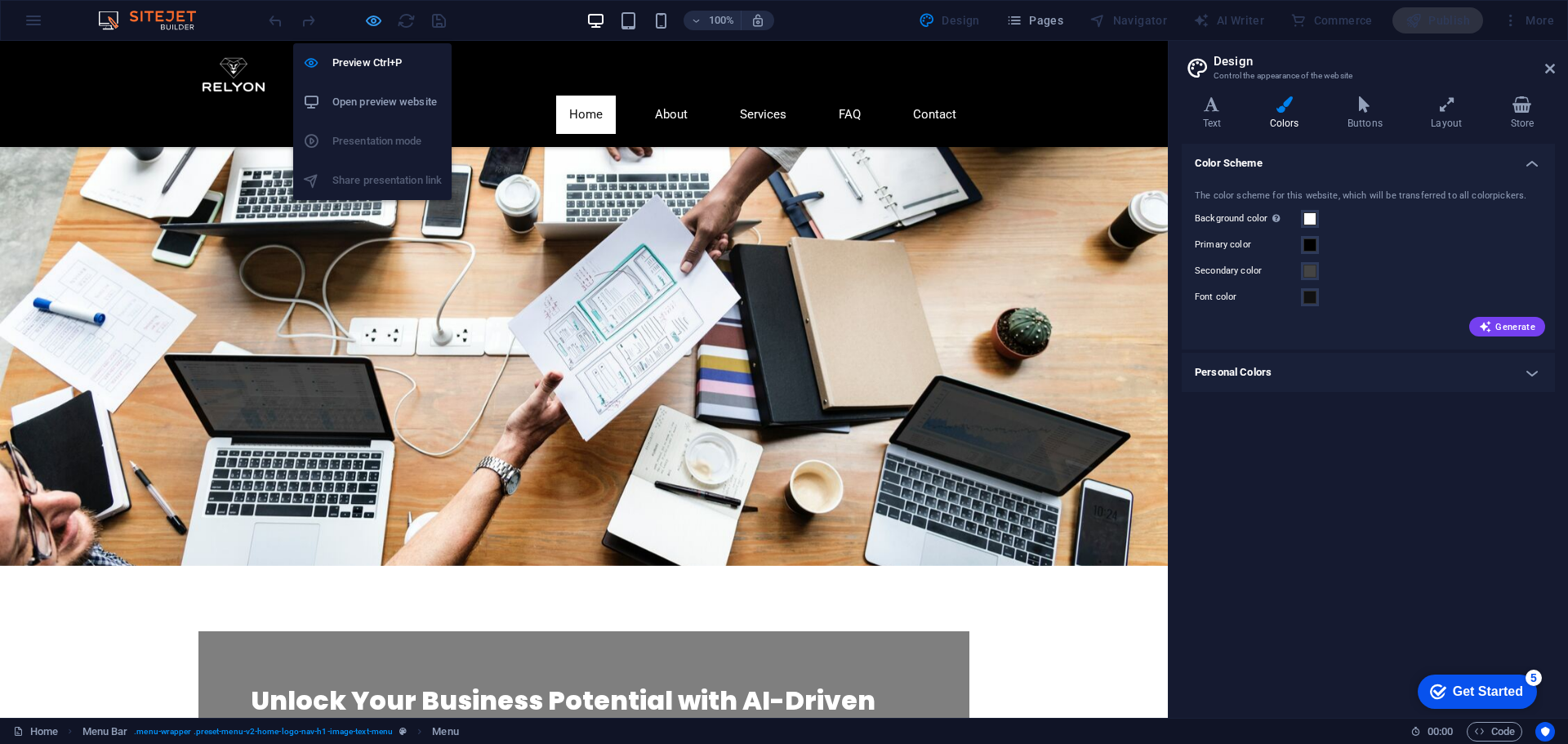
click at [365, 25] on icon "button" at bounding box center [373, 21] width 19 height 19
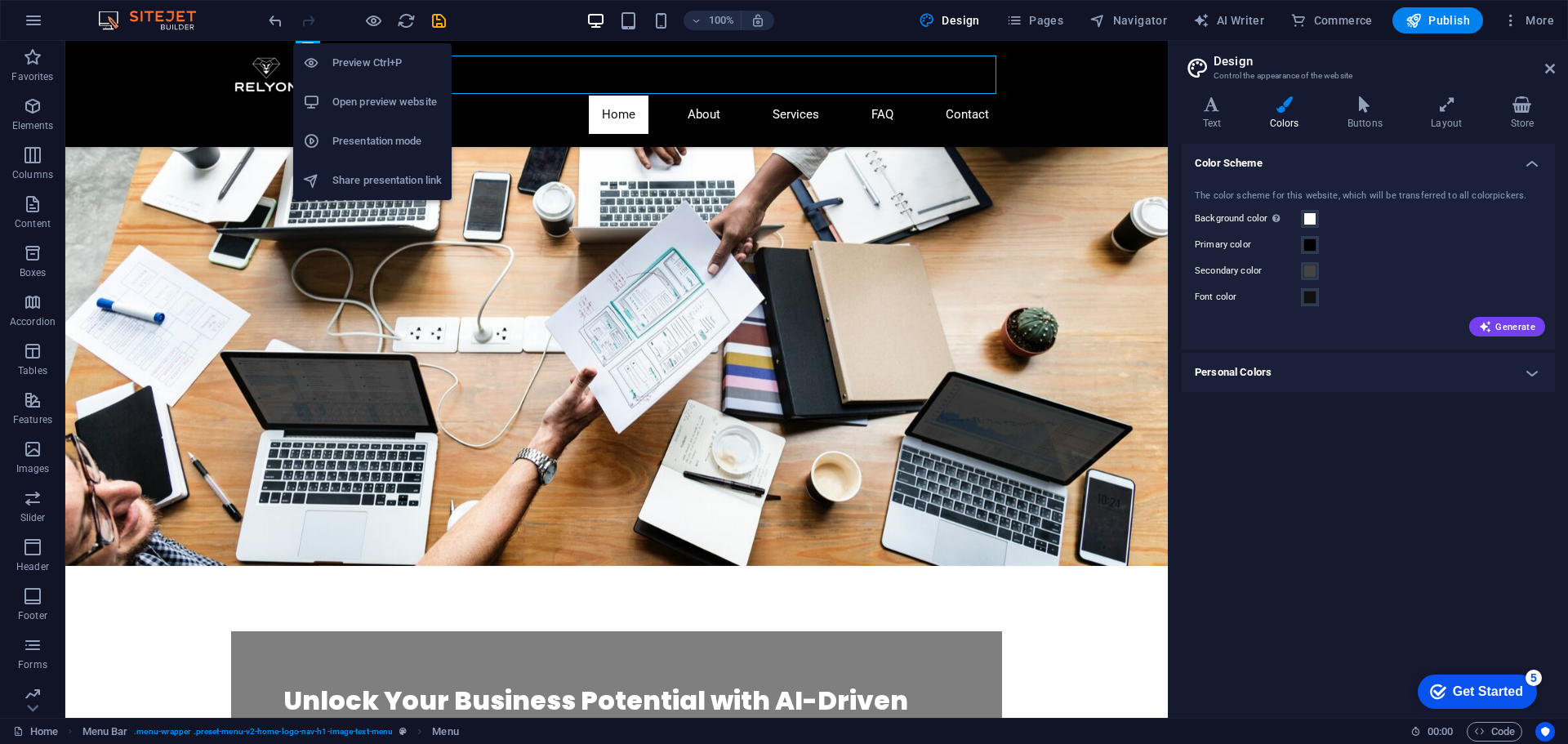
click at [361, 110] on h6 "Open preview website" at bounding box center [387, 102] width 110 height 20
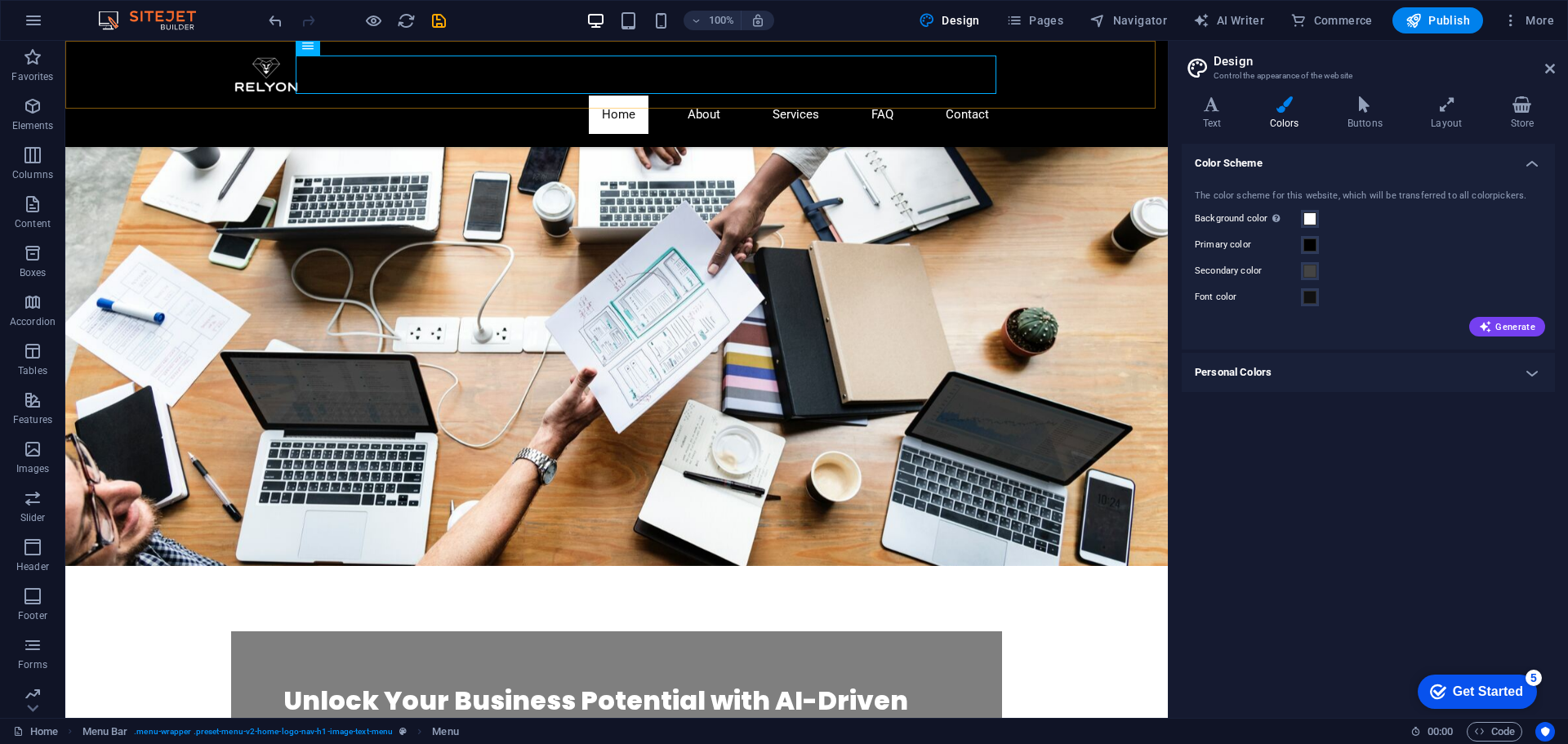
click at [1004, 66] on div "Home About Services FAQ Contact" at bounding box center [617, 94] width 1103 height 106
click at [699, 96] on nav "Home About Services FAQ Contact" at bounding box center [617, 115] width 771 height 39
click at [678, 96] on nav "Home About Services FAQ Contact" at bounding box center [617, 115] width 771 height 39
click at [411, 22] on icon "reload" at bounding box center [407, 21] width 19 height 19
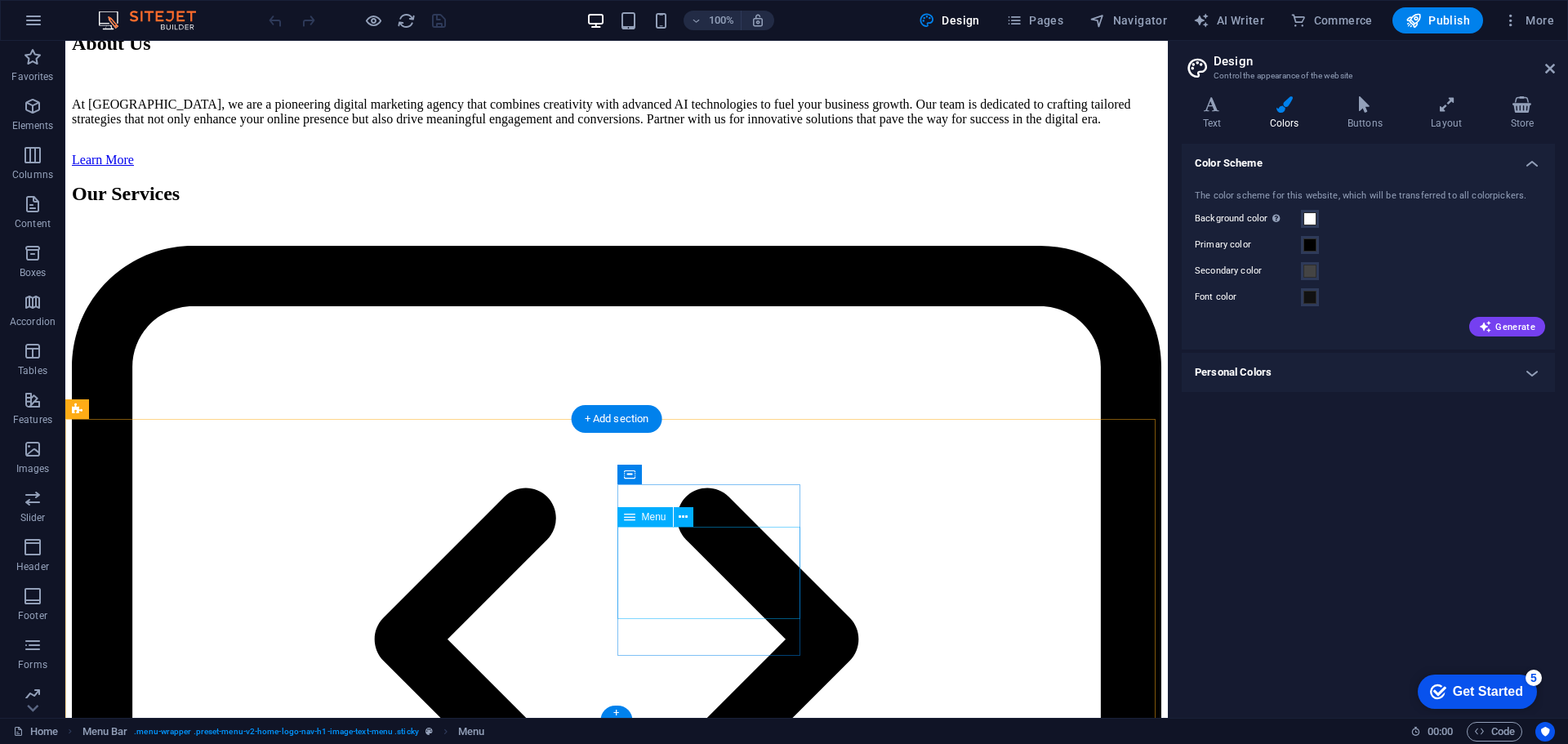
scroll to position [2619, 0]
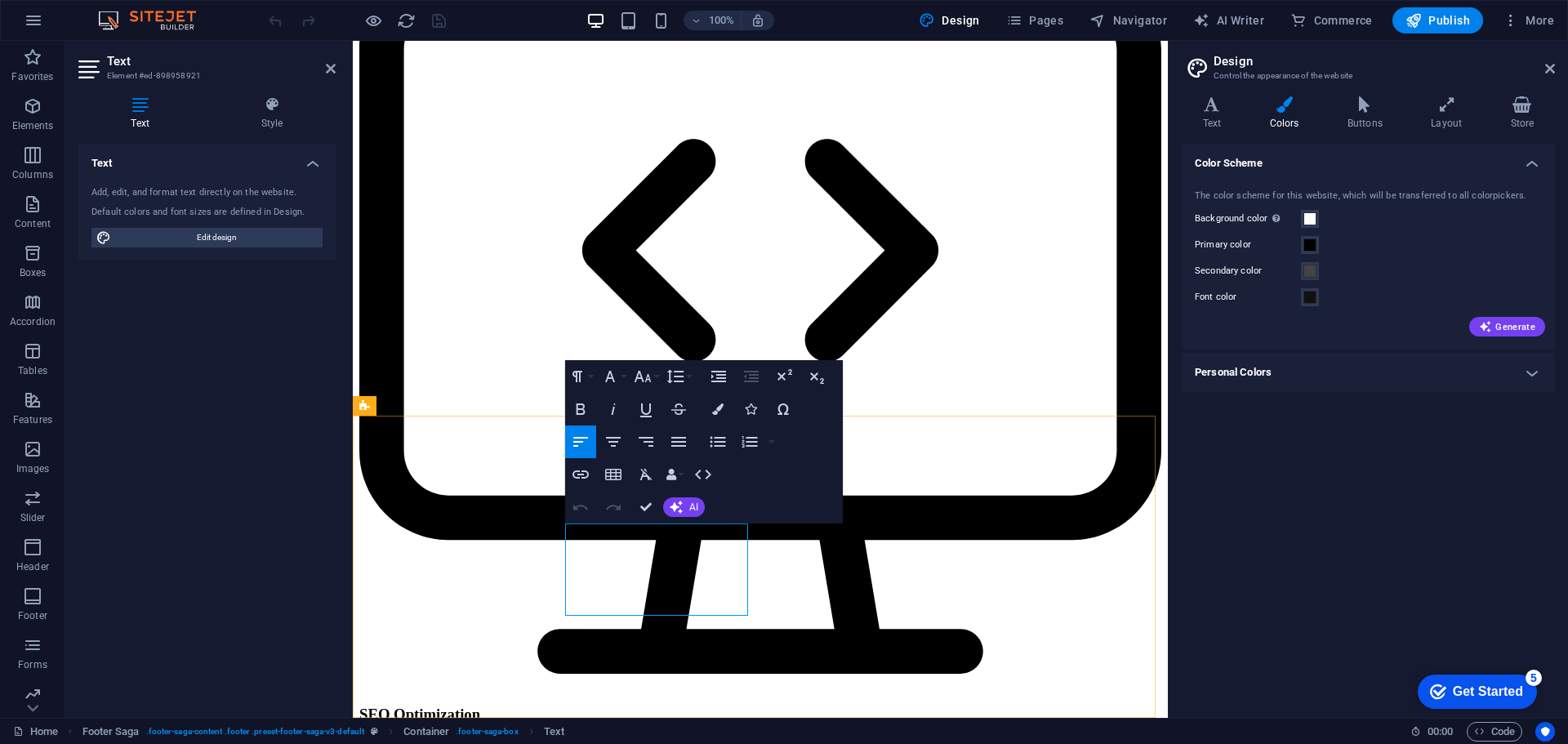
drag, startPoint x: 606, startPoint y: 593, endPoint x: 587, endPoint y: 595, distance: 19.1
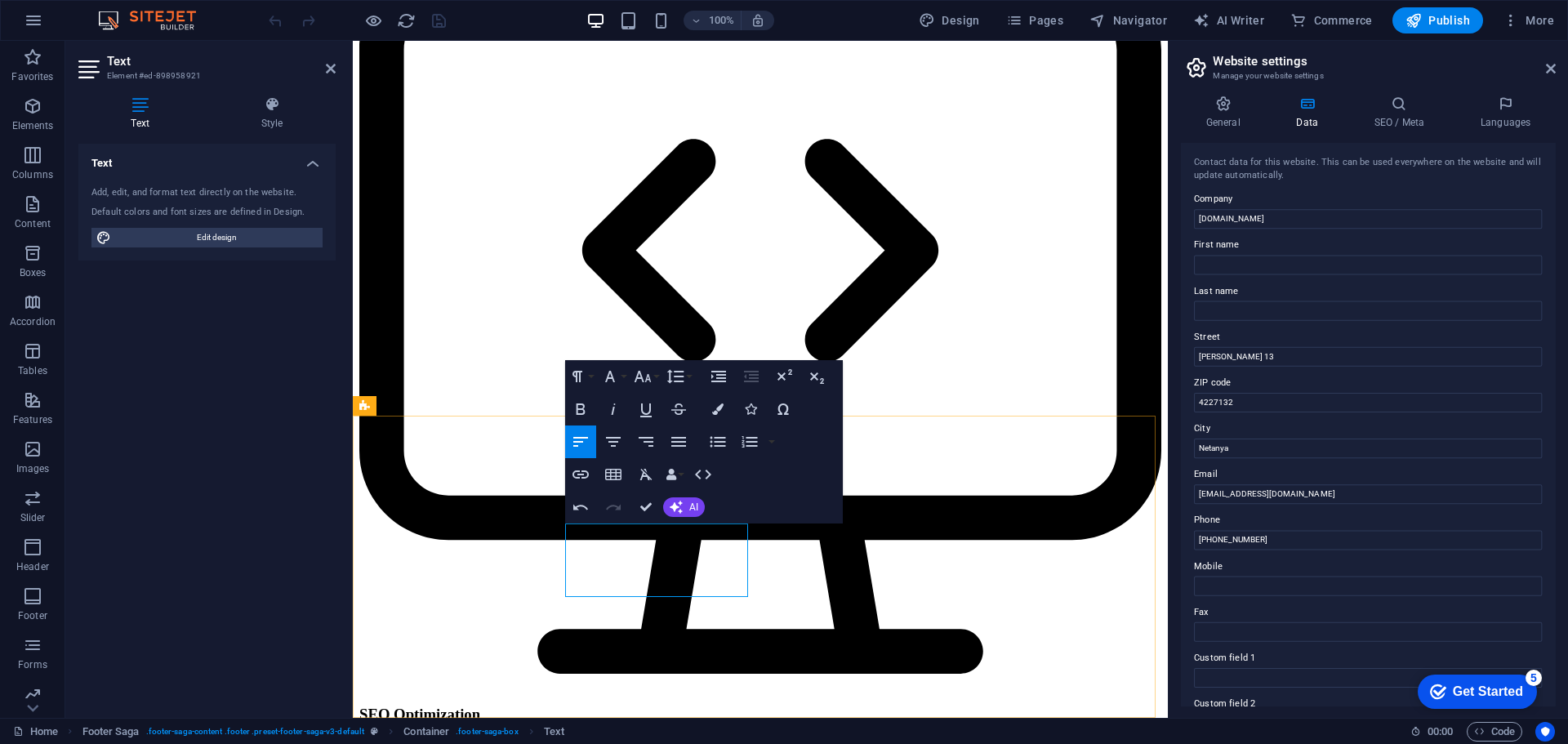
drag, startPoint x: 714, startPoint y: 569, endPoint x: 580, endPoint y: 572, distance: 134.0
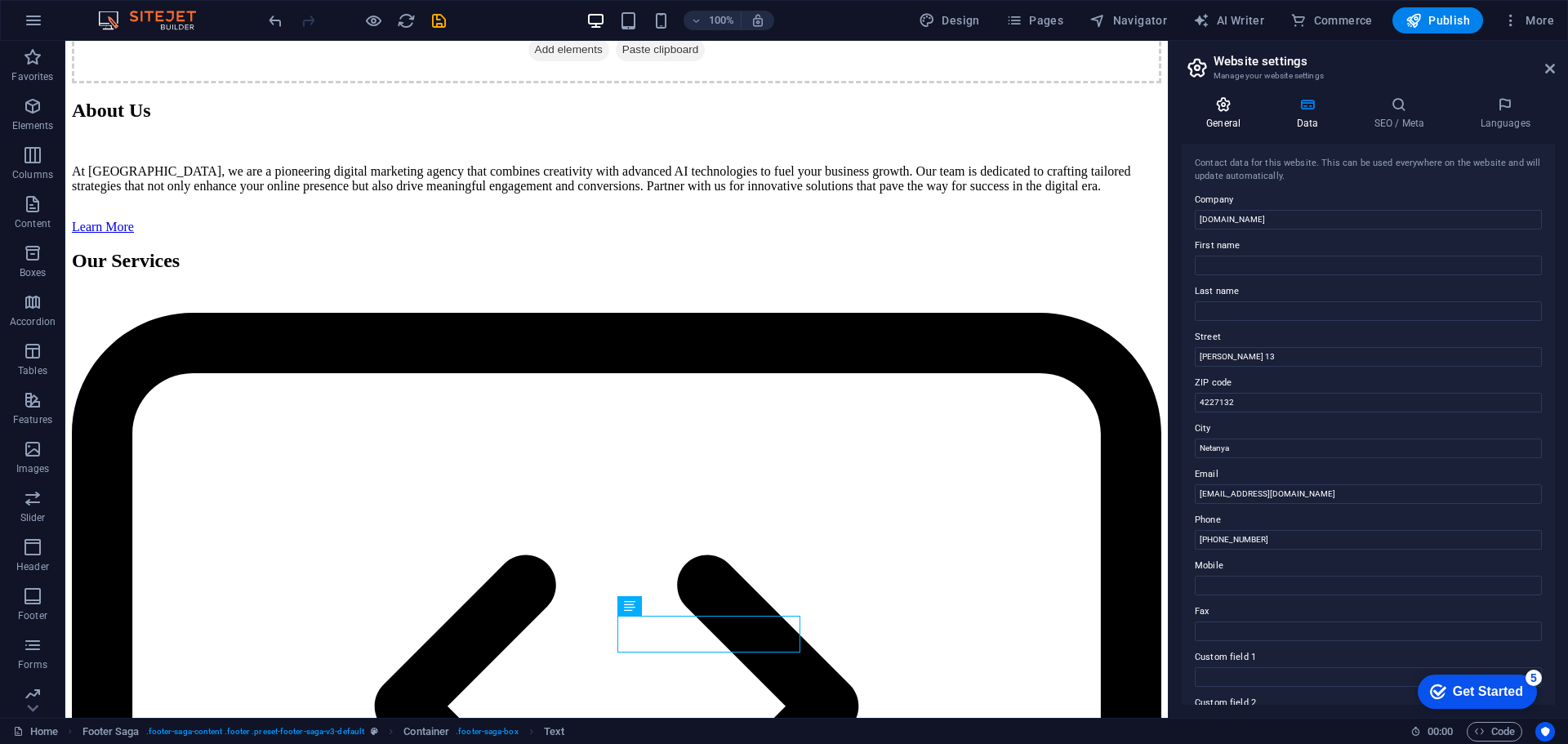
click at [1235, 115] on h4 "General" at bounding box center [1226, 114] width 90 height 34
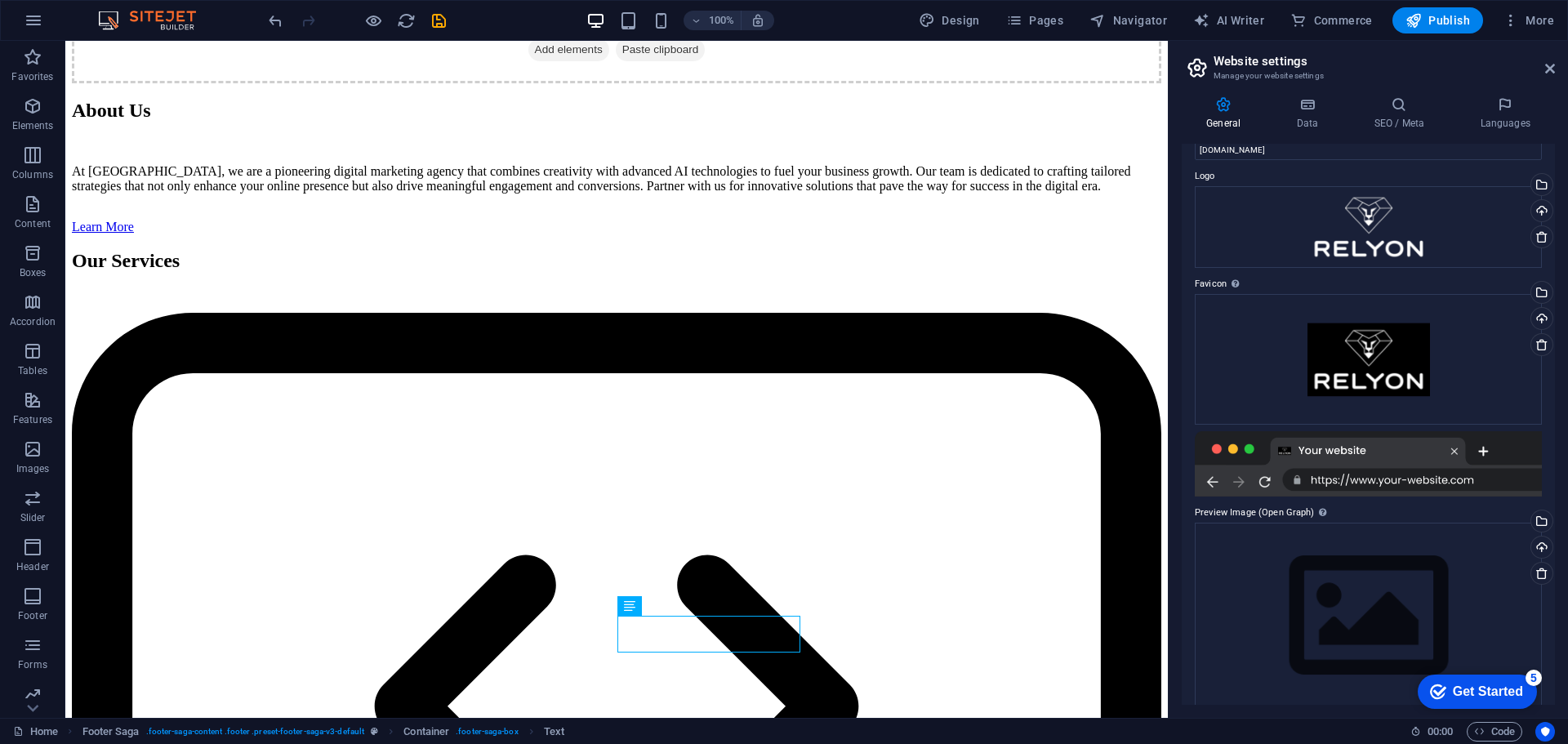
scroll to position [54, 0]
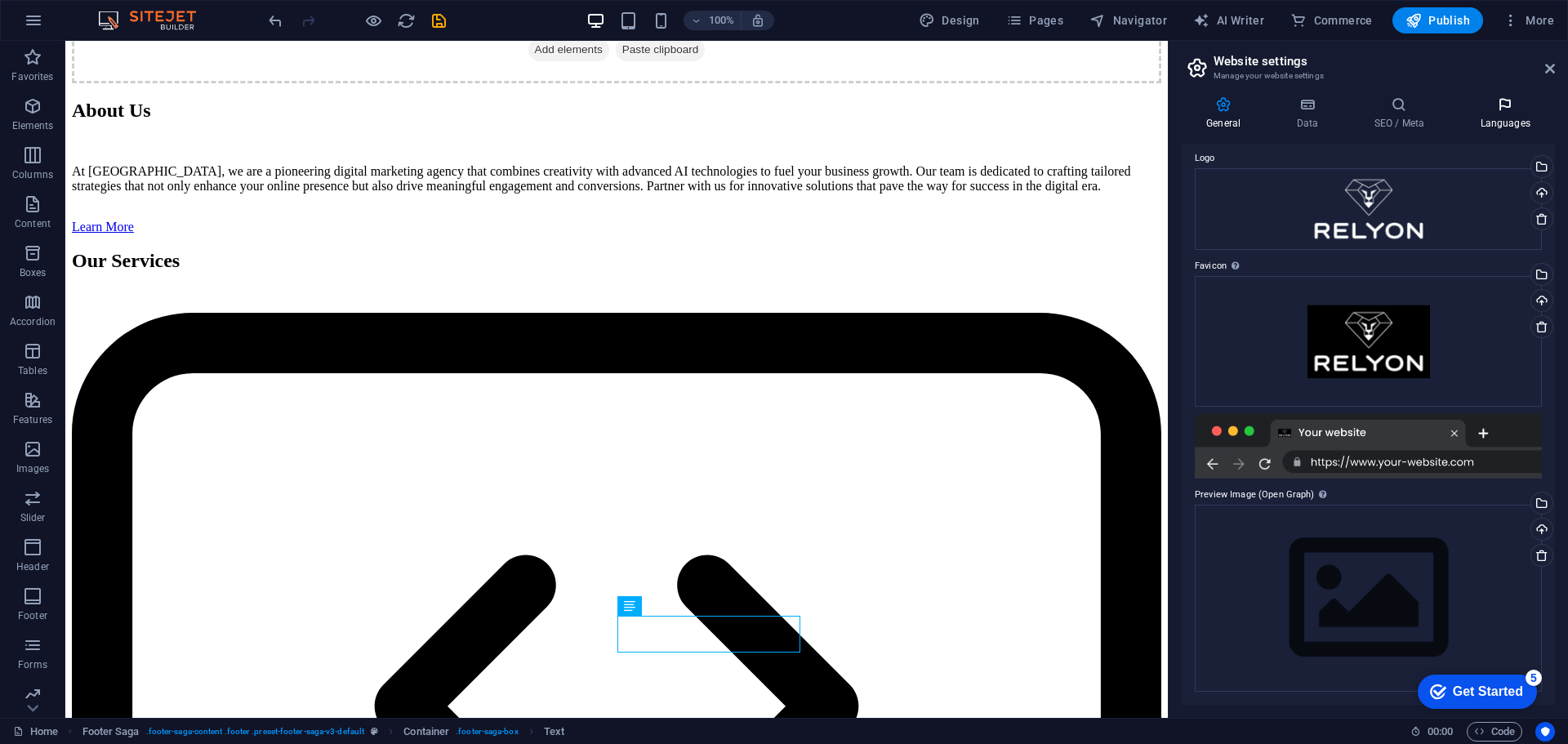
click at [1484, 110] on icon at bounding box center [1505, 104] width 99 height 16
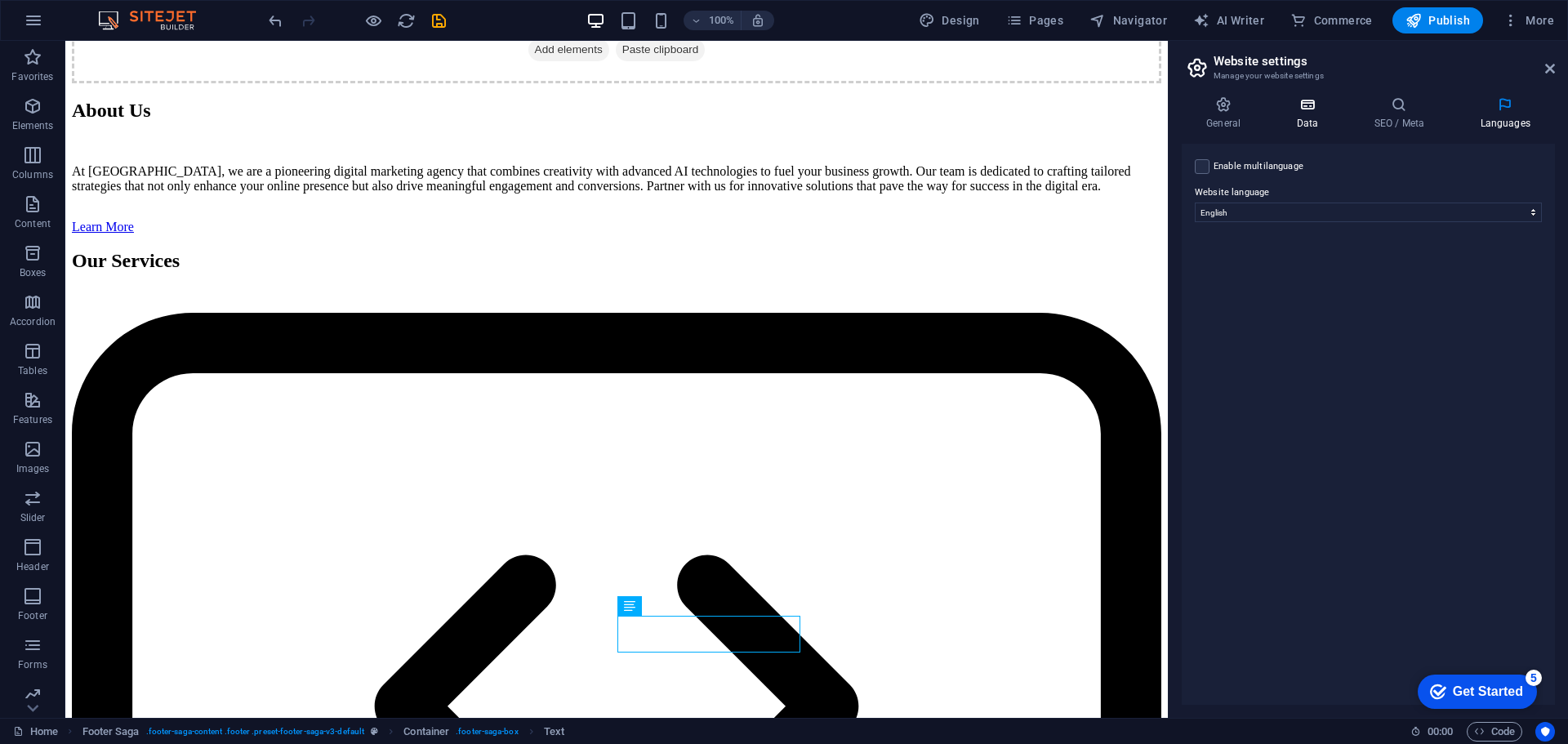
click at [1321, 98] on icon at bounding box center [1307, 104] width 71 height 16
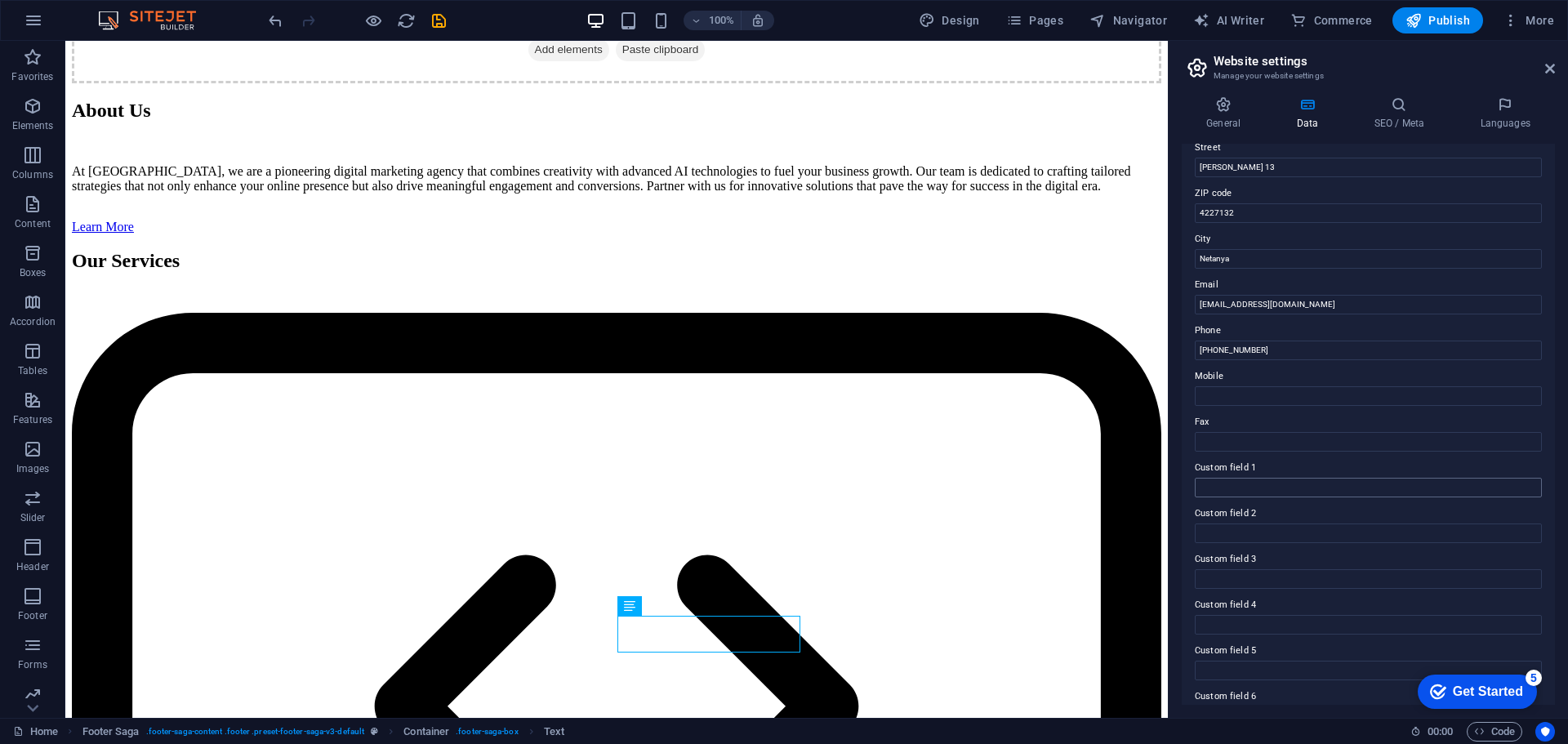
scroll to position [223, 0]
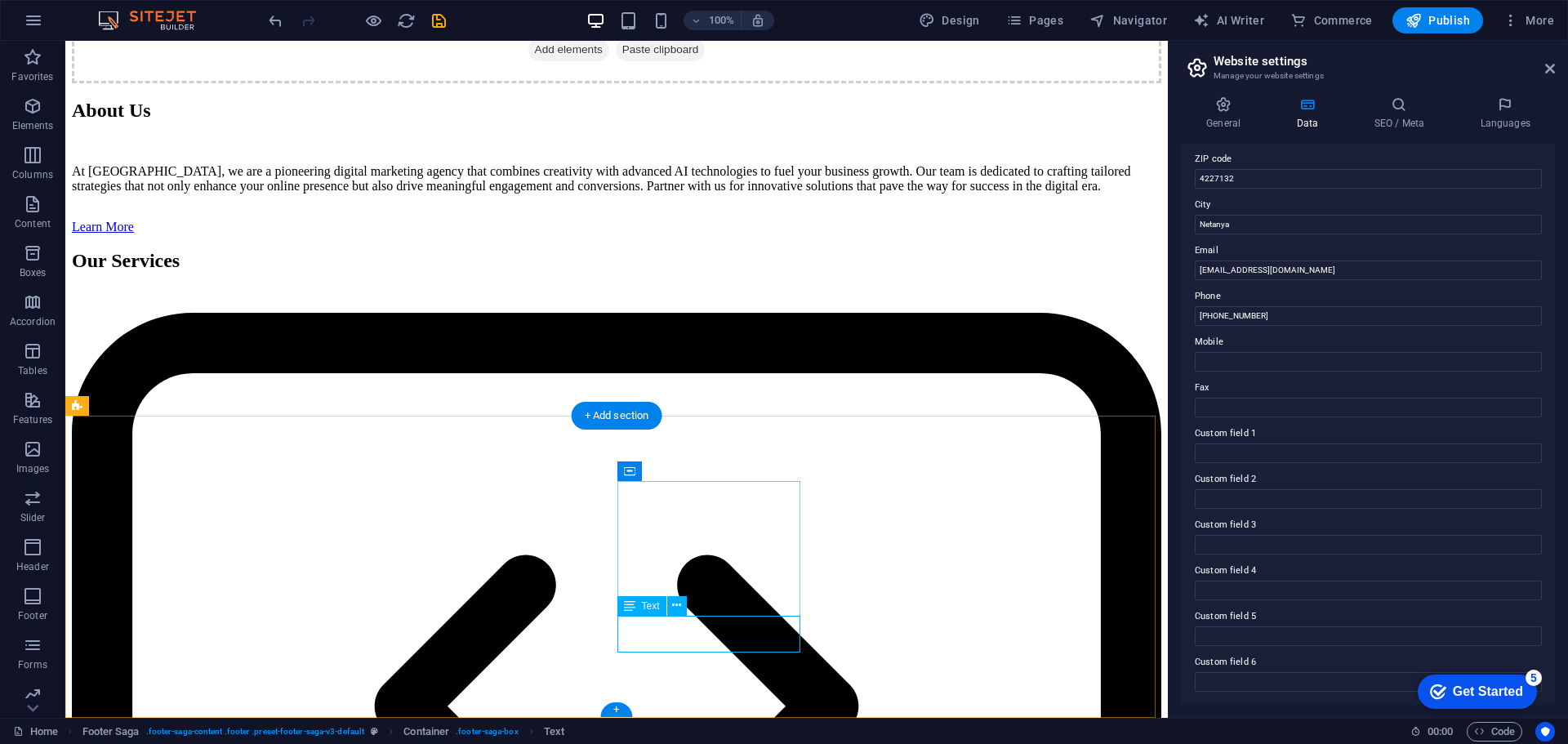
click at [643, 607] on span "Text" at bounding box center [651, 605] width 18 height 9
click at [674, 603] on icon at bounding box center [677, 605] width 9 height 17
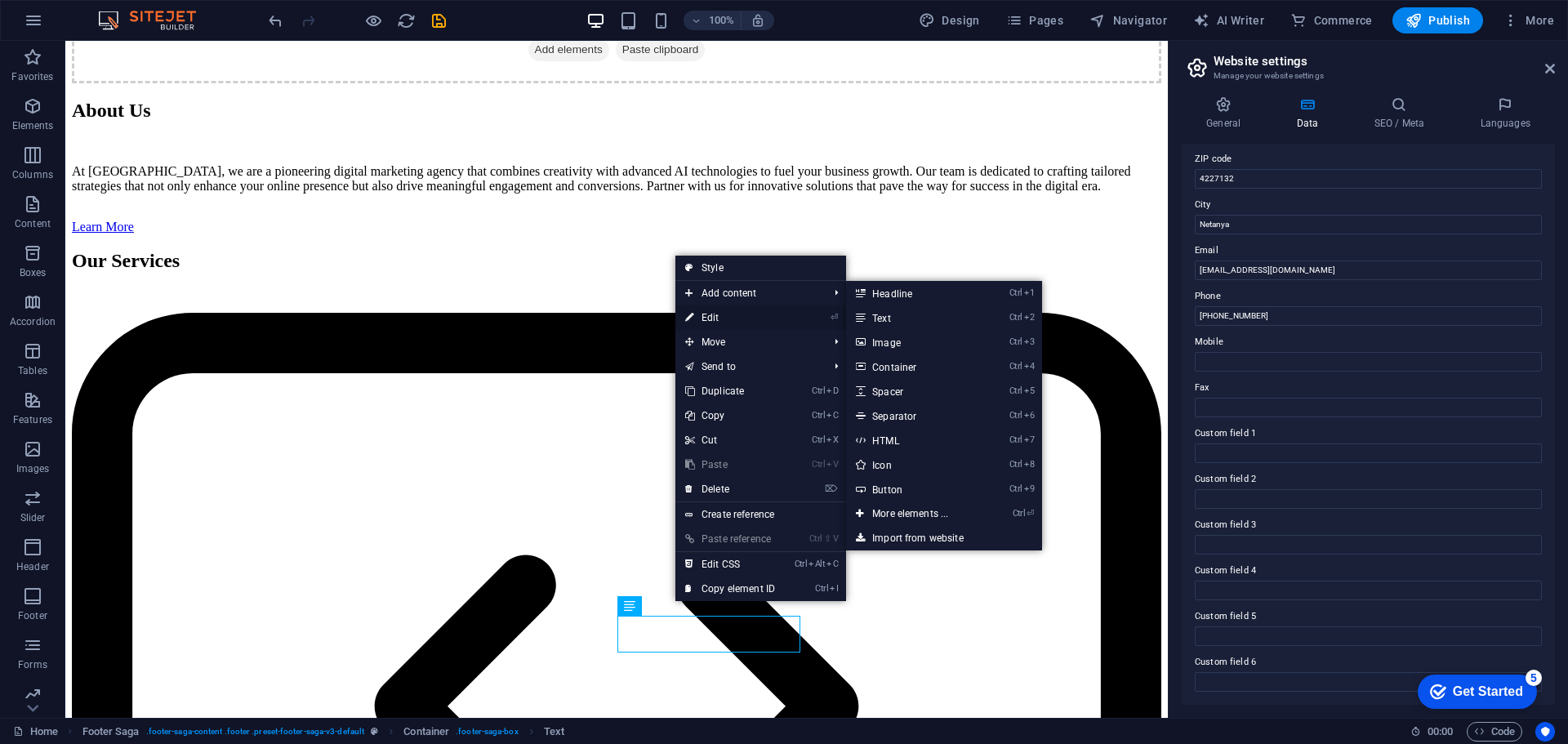
click at [730, 309] on link "⏎ Edit" at bounding box center [730, 318] width 110 height 25
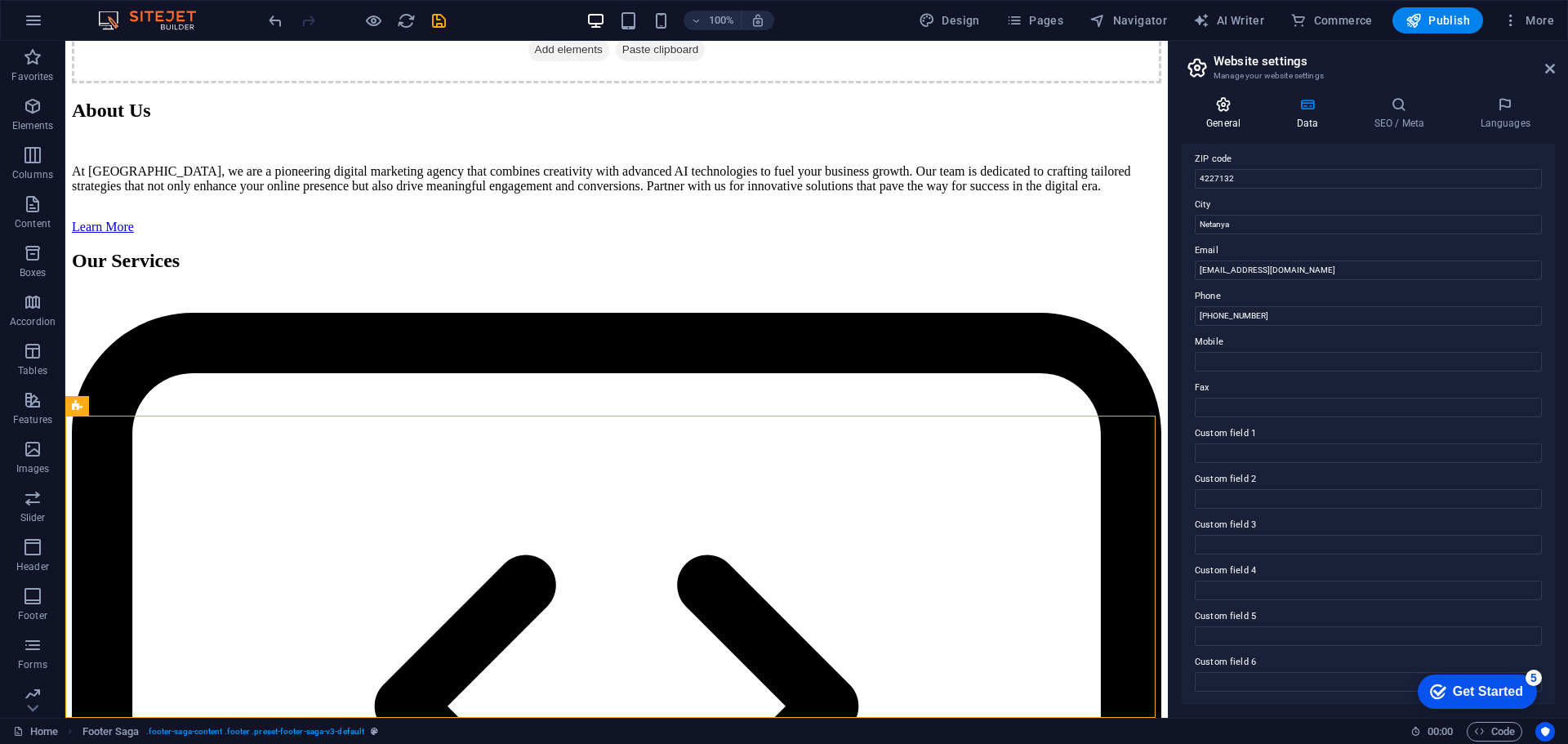
click at [1232, 97] on icon at bounding box center [1223, 104] width 83 height 16
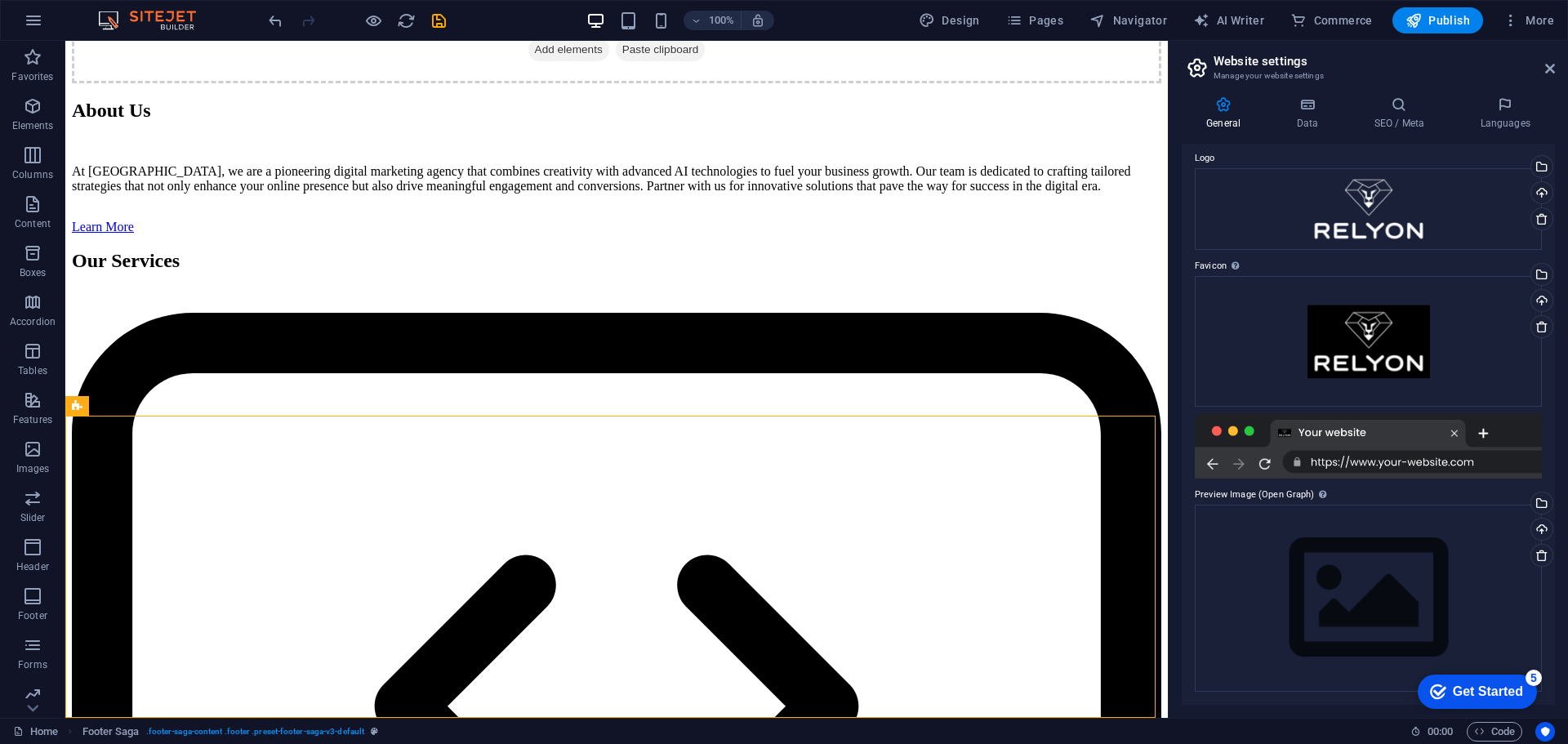
click at [1562, 72] on aside "Website settings Manage your website settings General Data SEO / Meta Languages…" at bounding box center [1368, 379] width 400 height 677
drag, startPoint x: 1554, startPoint y: 68, endPoint x: 1488, endPoint y: 27, distance: 77.7
click at [1554, 68] on icon at bounding box center [1549, 68] width 9 height 13
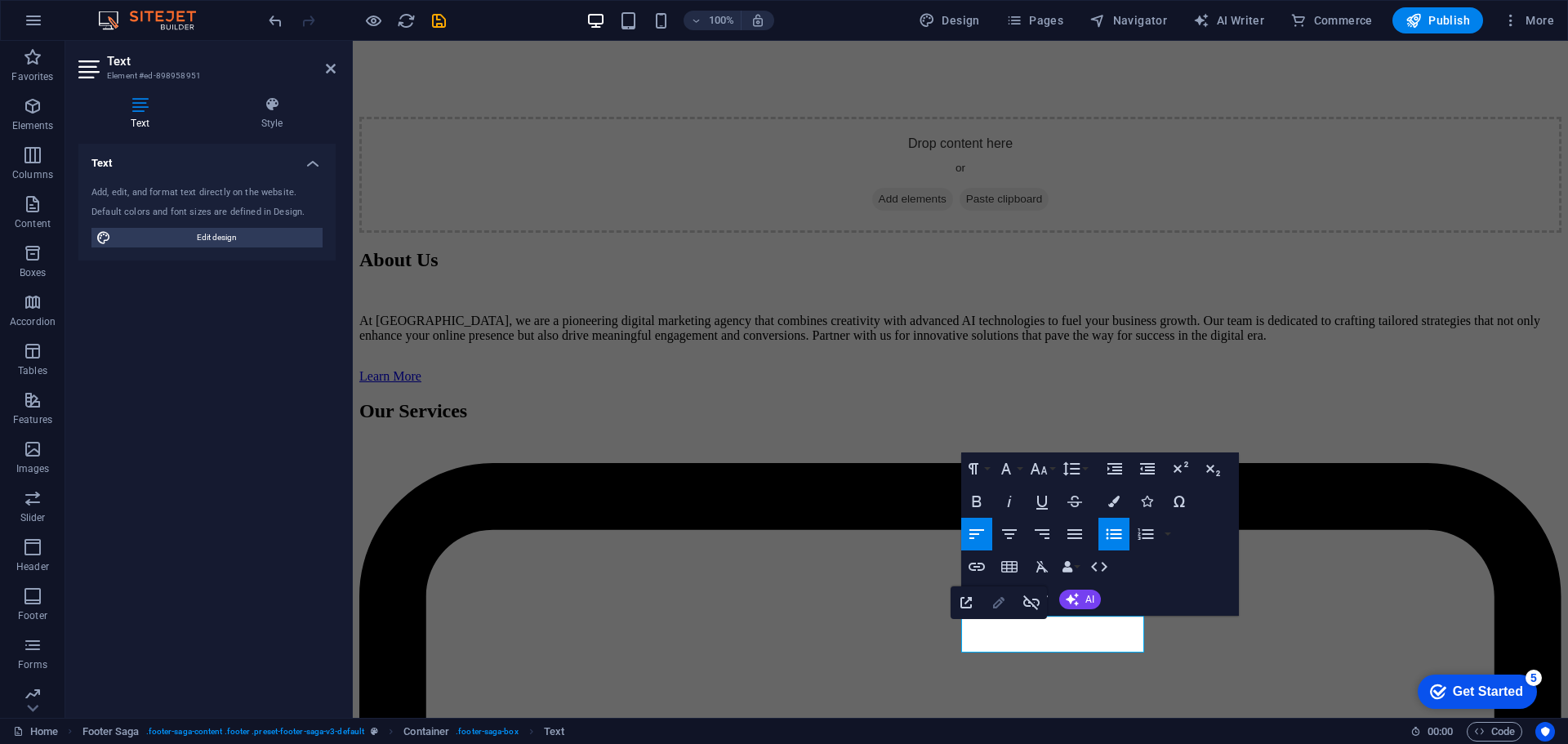
click at [993, 609] on icon "button" at bounding box center [999, 602] width 20 height 20
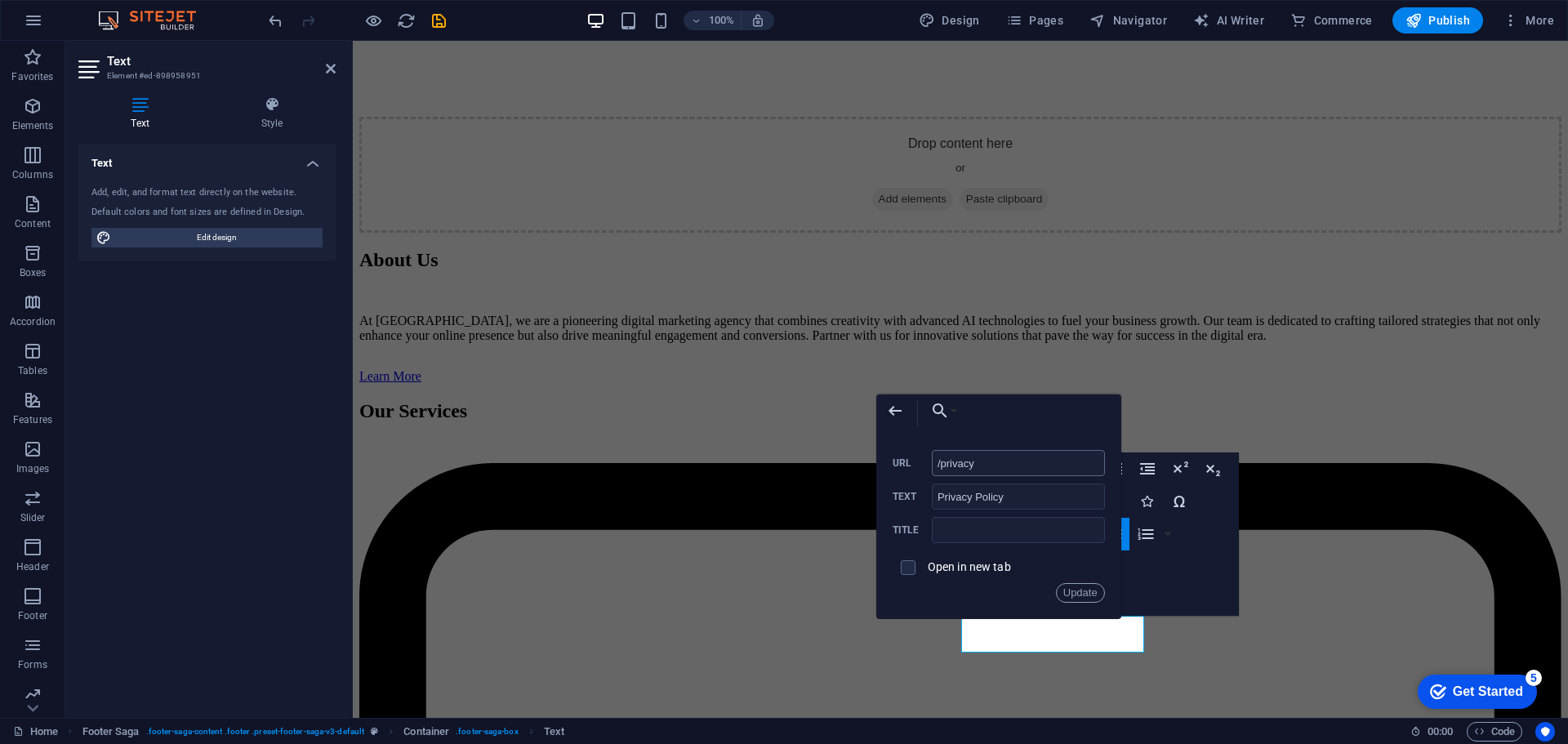
click at [975, 464] on input "/privacy" at bounding box center [1018, 462] width 173 height 27
copy link "​ Privacy Policy"
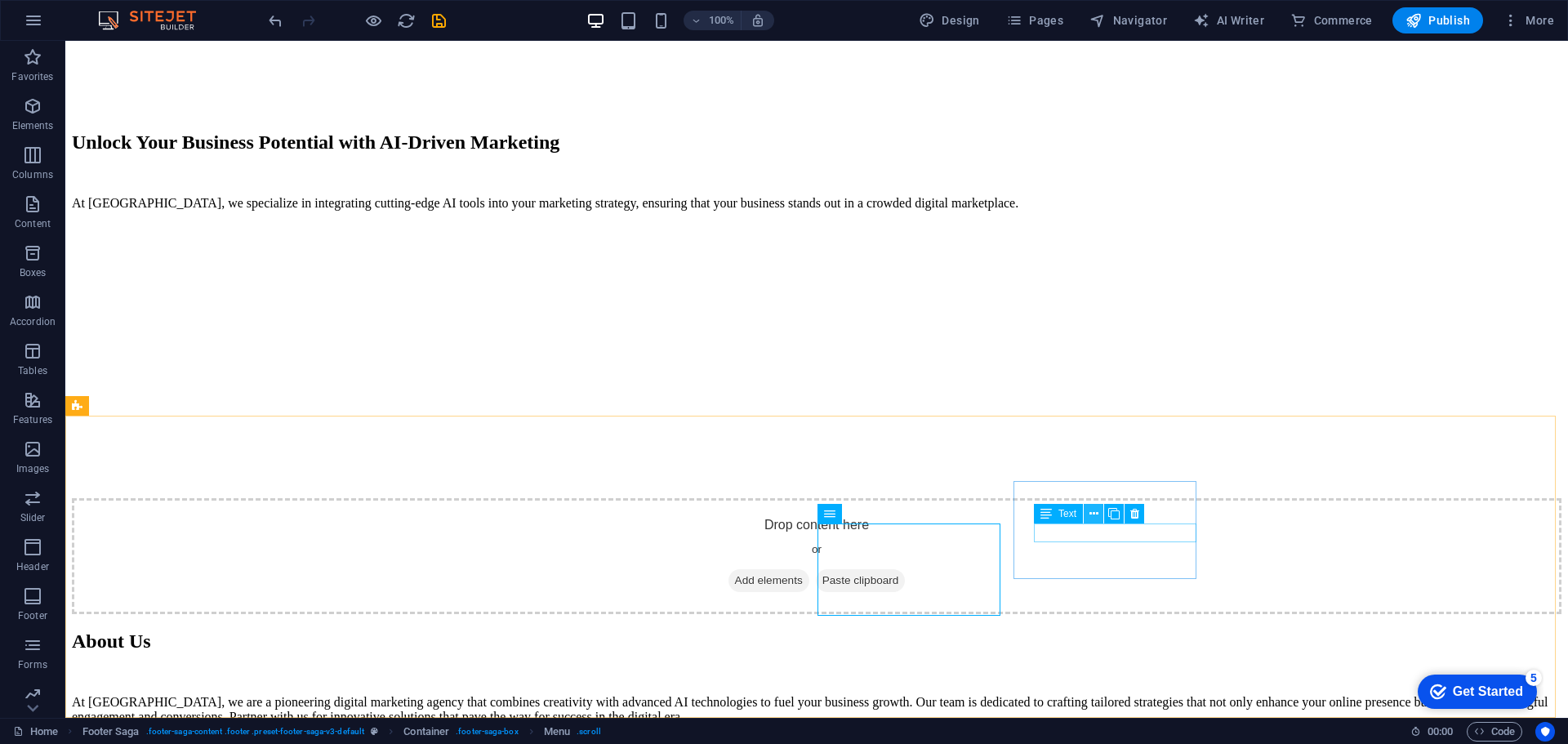
click at [1100, 505] on button at bounding box center [1094, 513] width 20 height 20
click at [1100, 472] on icon at bounding box center [1096, 471] width 9 height 17
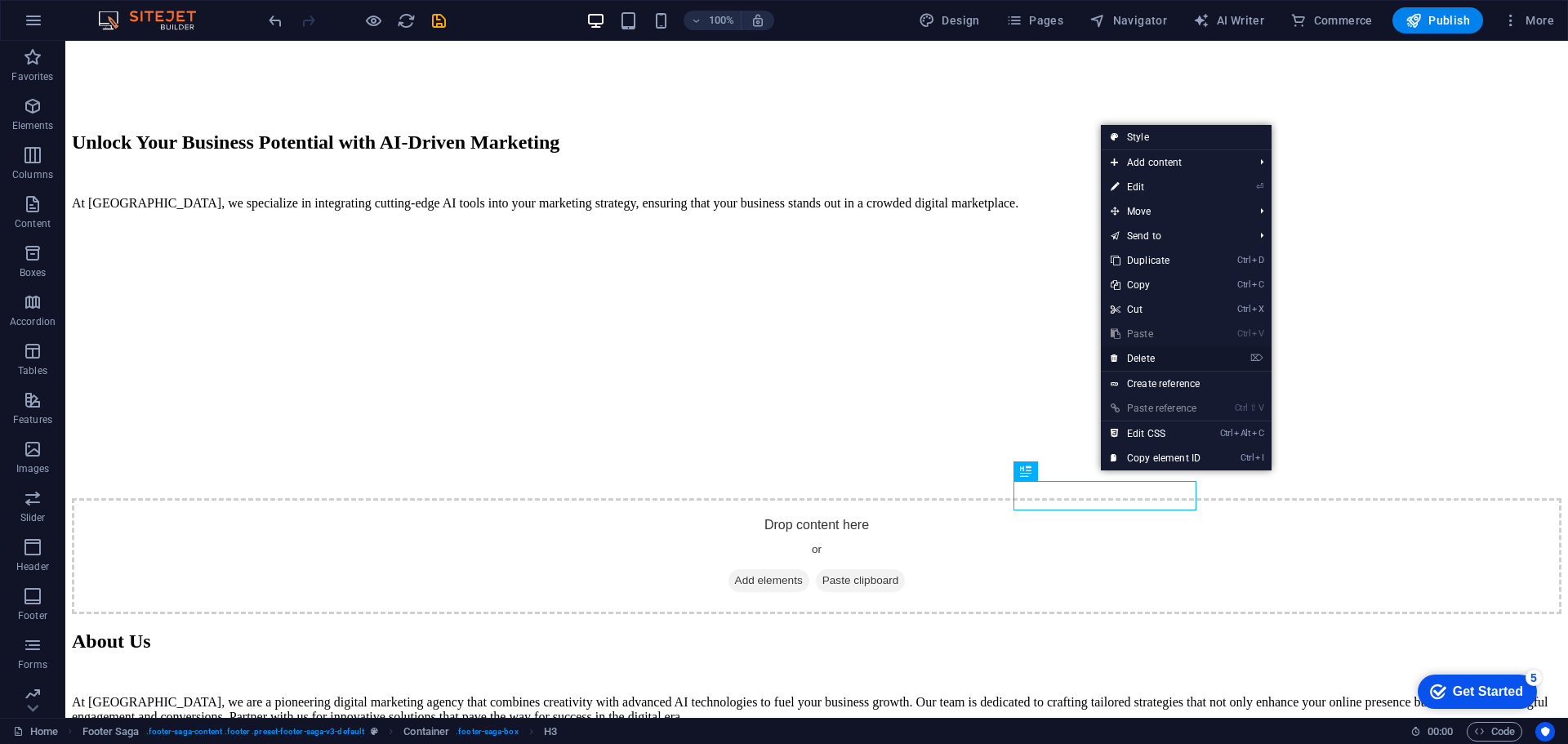
click at [1134, 365] on link "⌦ Delete" at bounding box center [1156, 358] width 110 height 25
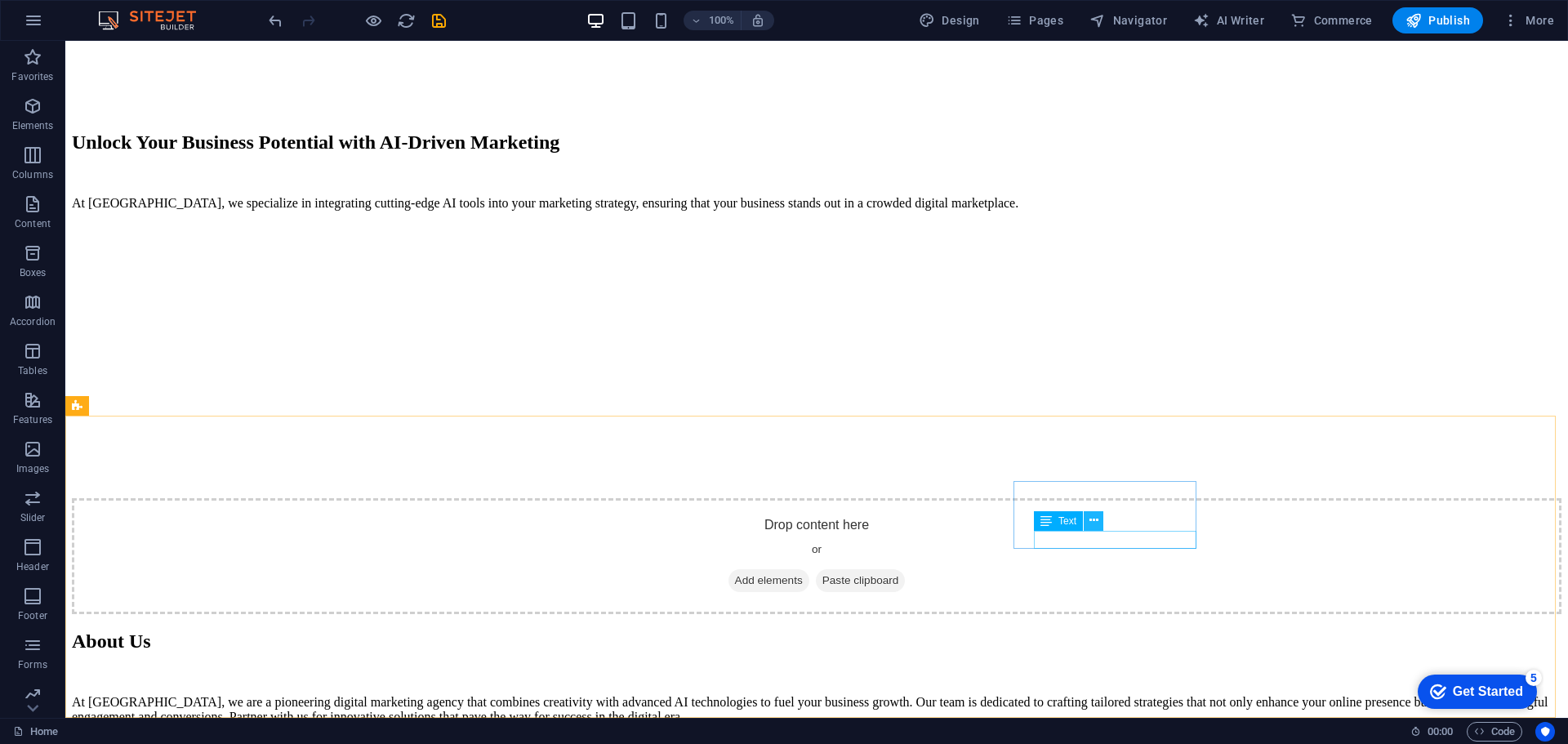
click at [1095, 514] on icon at bounding box center [1094, 521] width 9 height 17
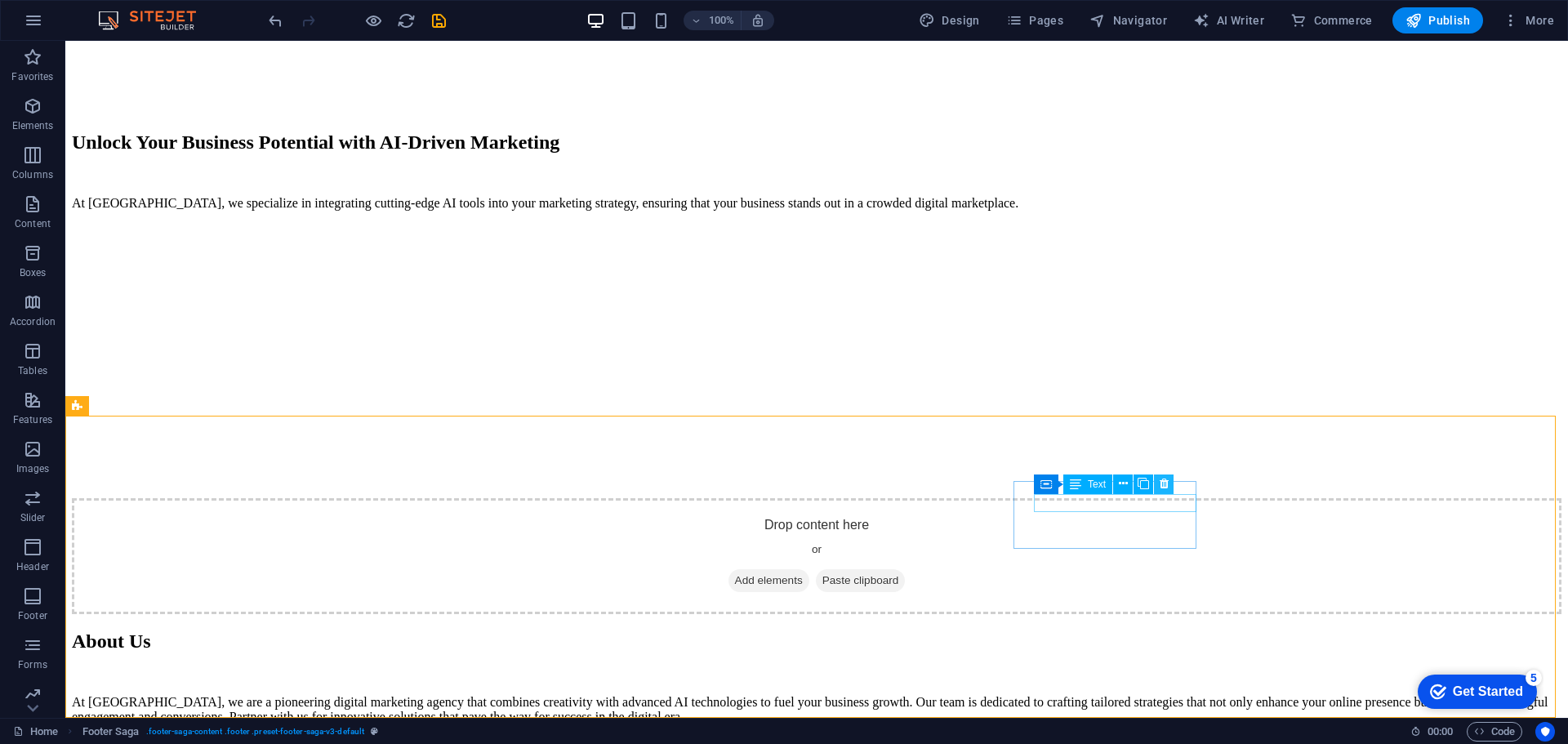
click at [1167, 484] on icon at bounding box center [1164, 484] width 9 height 17
click at [1163, 481] on icon at bounding box center [1165, 484] width 9 height 17
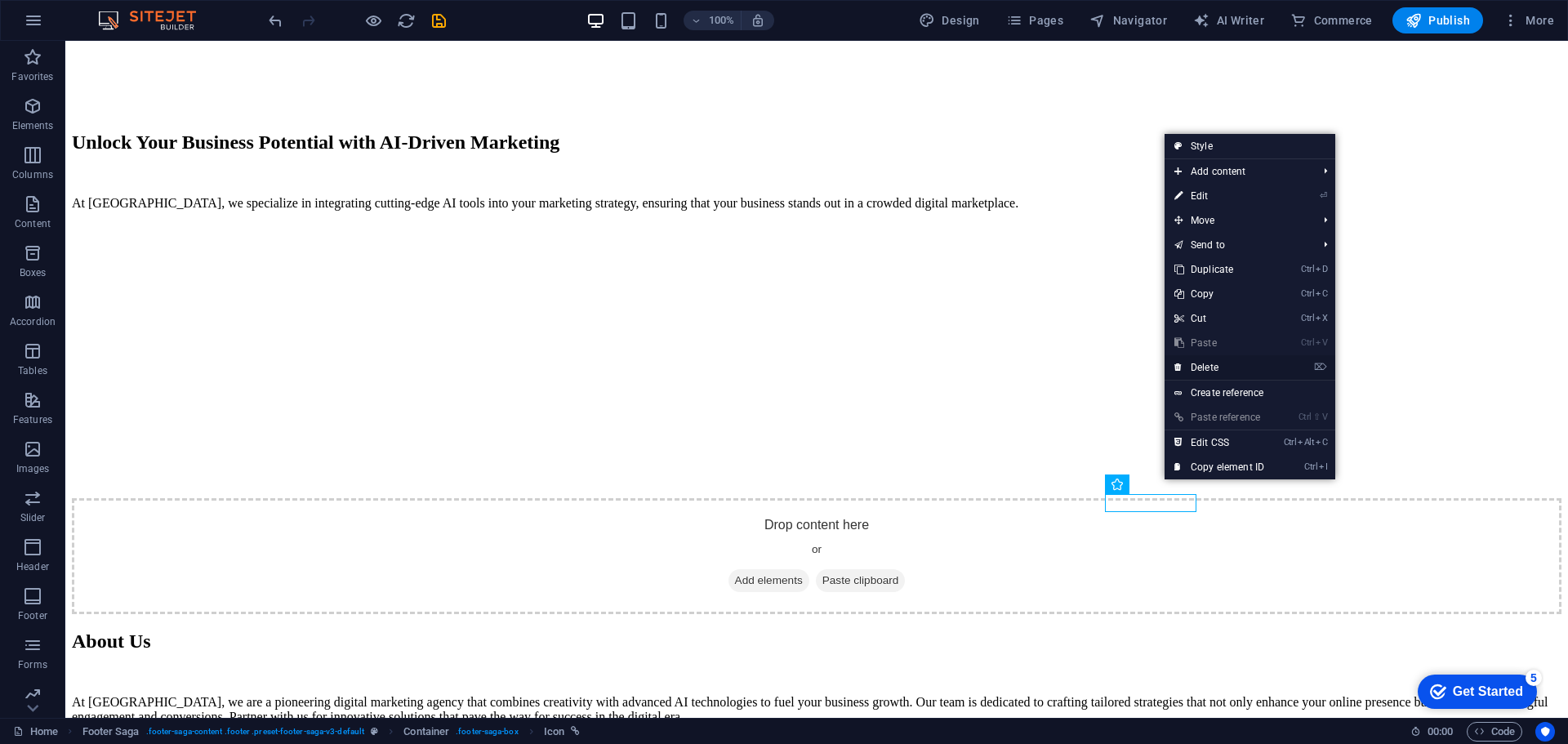
click at [1204, 369] on link "⌦ Delete" at bounding box center [1219, 367] width 110 height 25
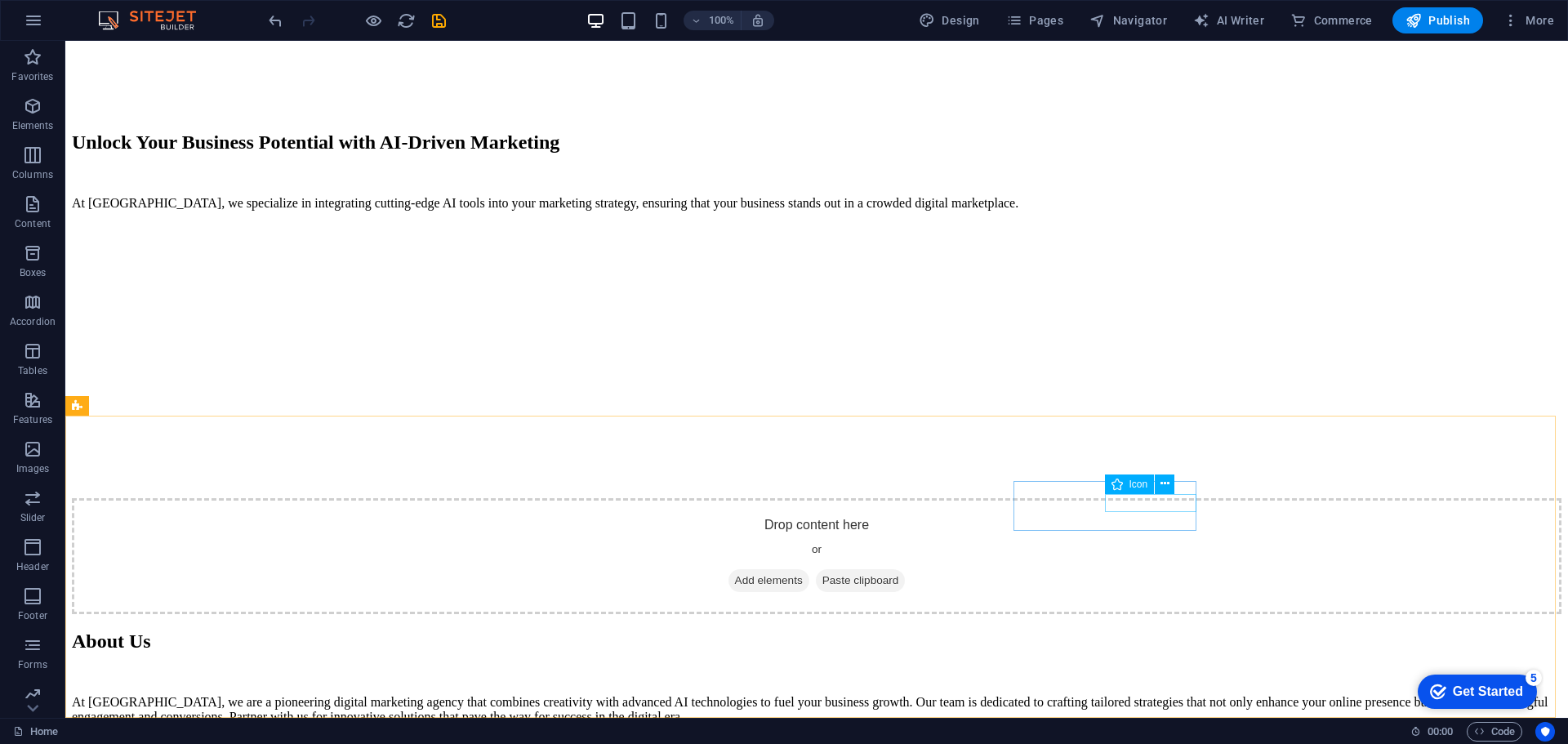
click at [1145, 494] on div "Icon" at bounding box center [1145, 485] width 80 height 21
click at [1140, 483] on icon at bounding box center [1143, 484] width 9 height 17
click at [1113, 469] on icon at bounding box center [1115, 471] width 9 height 17
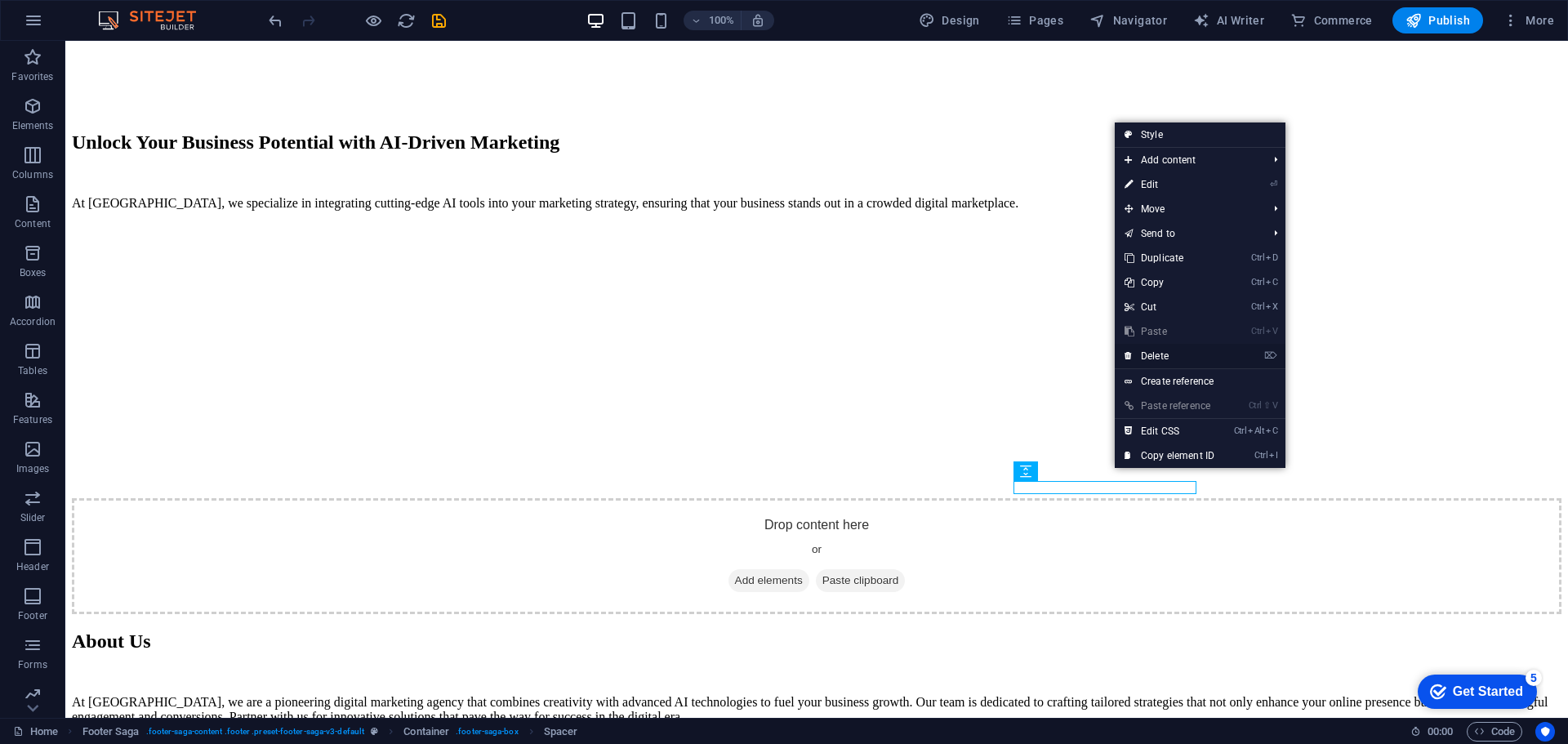
click at [1142, 356] on link "⌦ Delete" at bounding box center [1170, 356] width 110 height 25
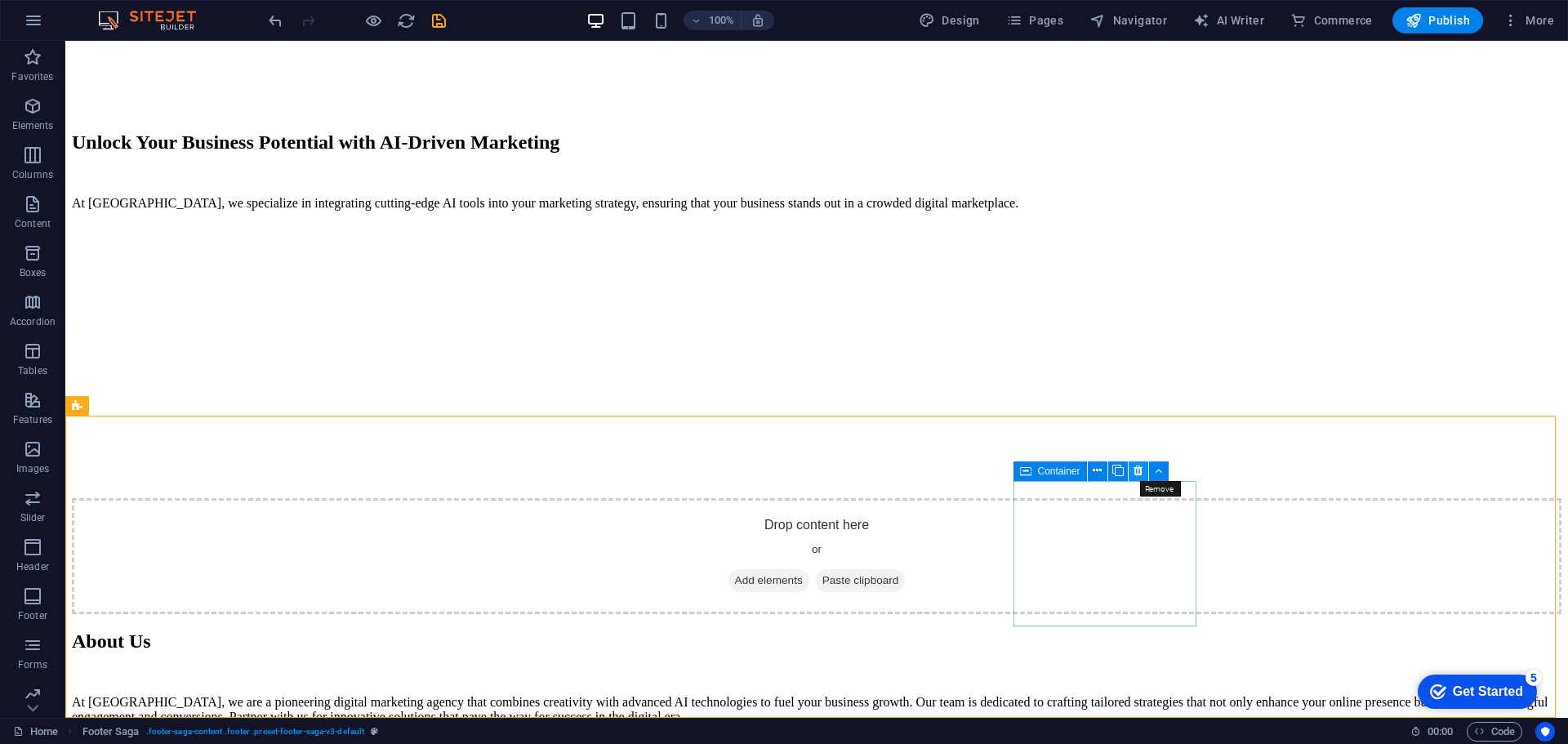
click at [1142, 472] on icon at bounding box center [1138, 471] width 9 height 17
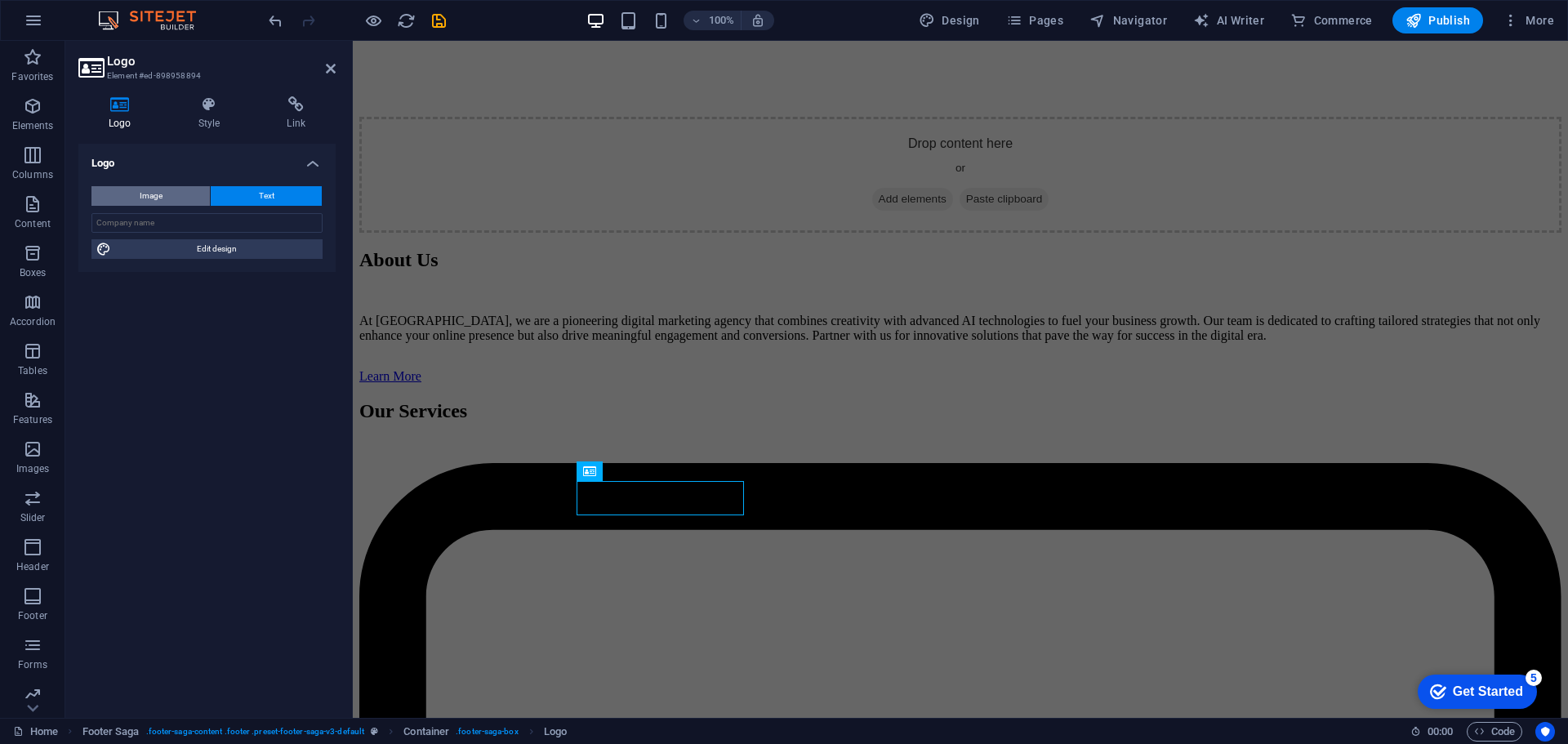
click at [141, 203] on span "Image" at bounding box center [151, 195] width 23 height 20
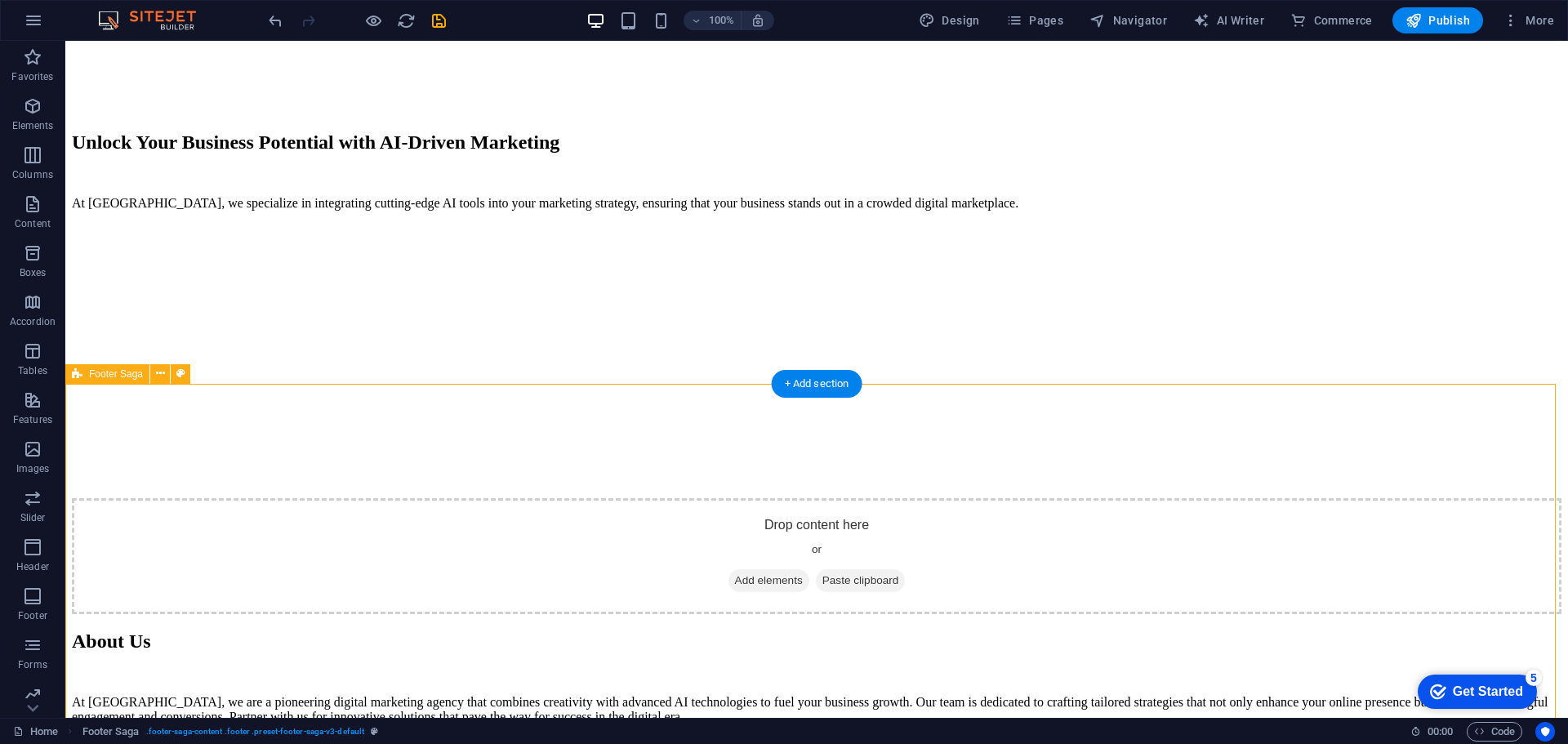
scroll to position [2680, 0]
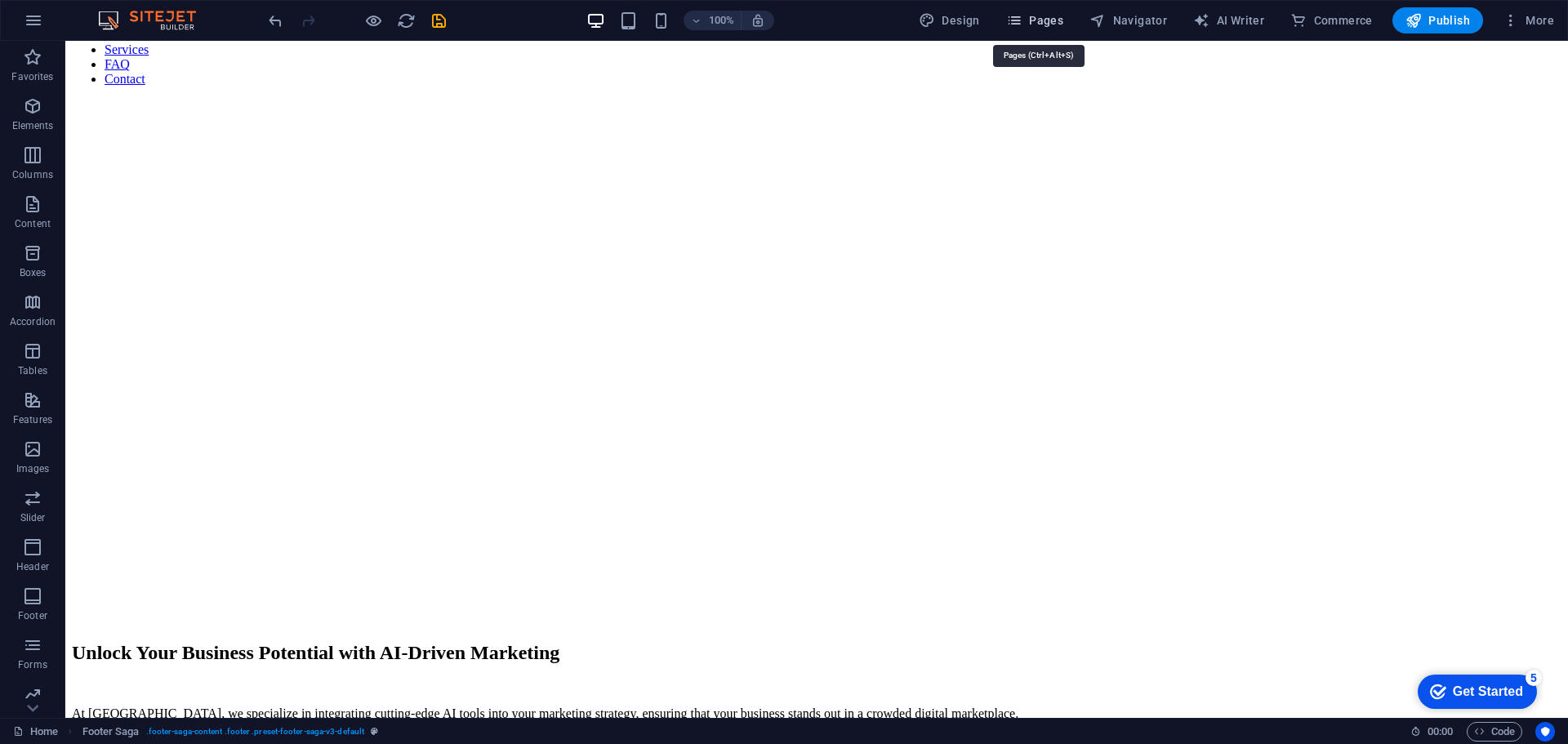
click at [1032, 16] on span "Pages" at bounding box center [1034, 20] width 57 height 16
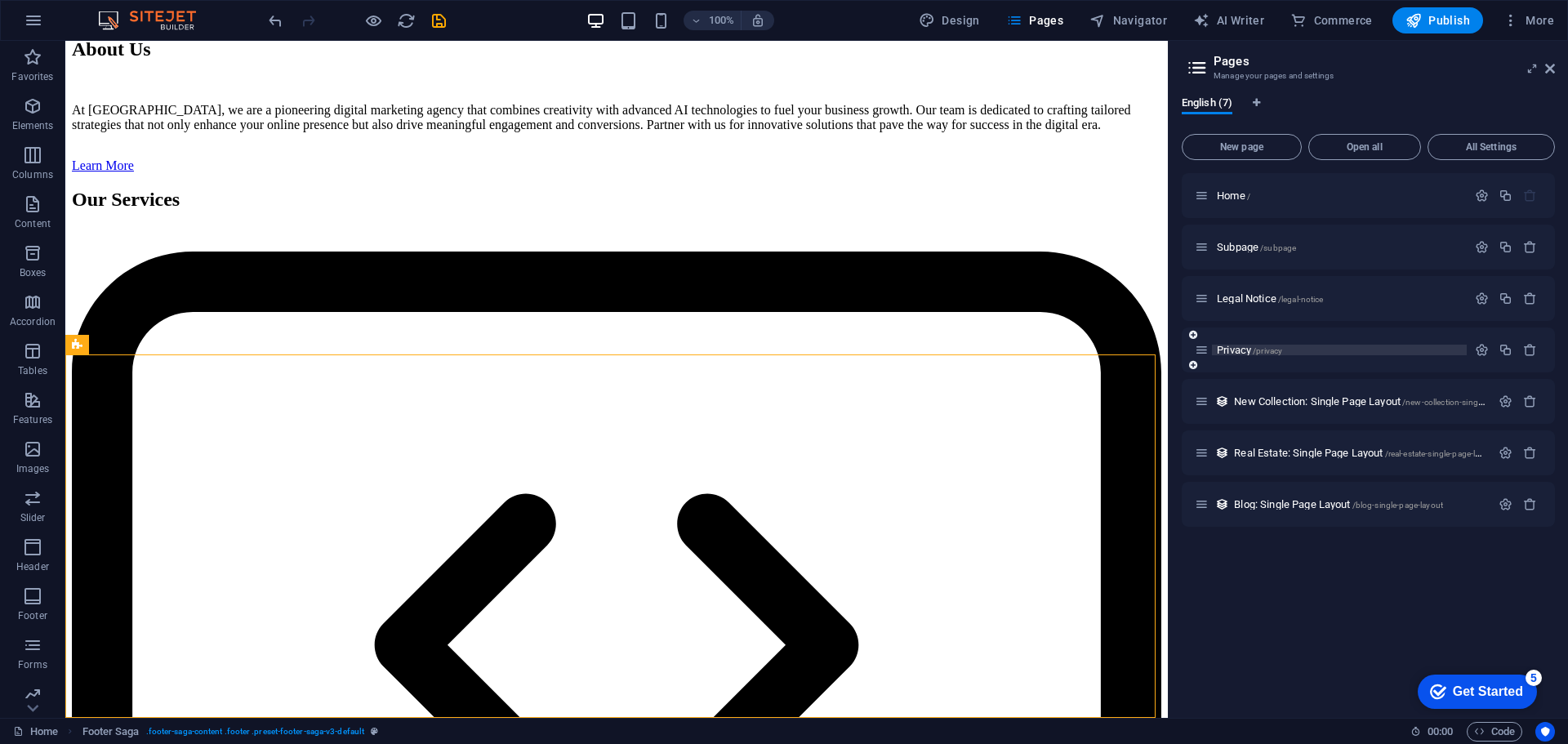
click at [1261, 348] on span "/privacy" at bounding box center [1267, 350] width 29 height 9
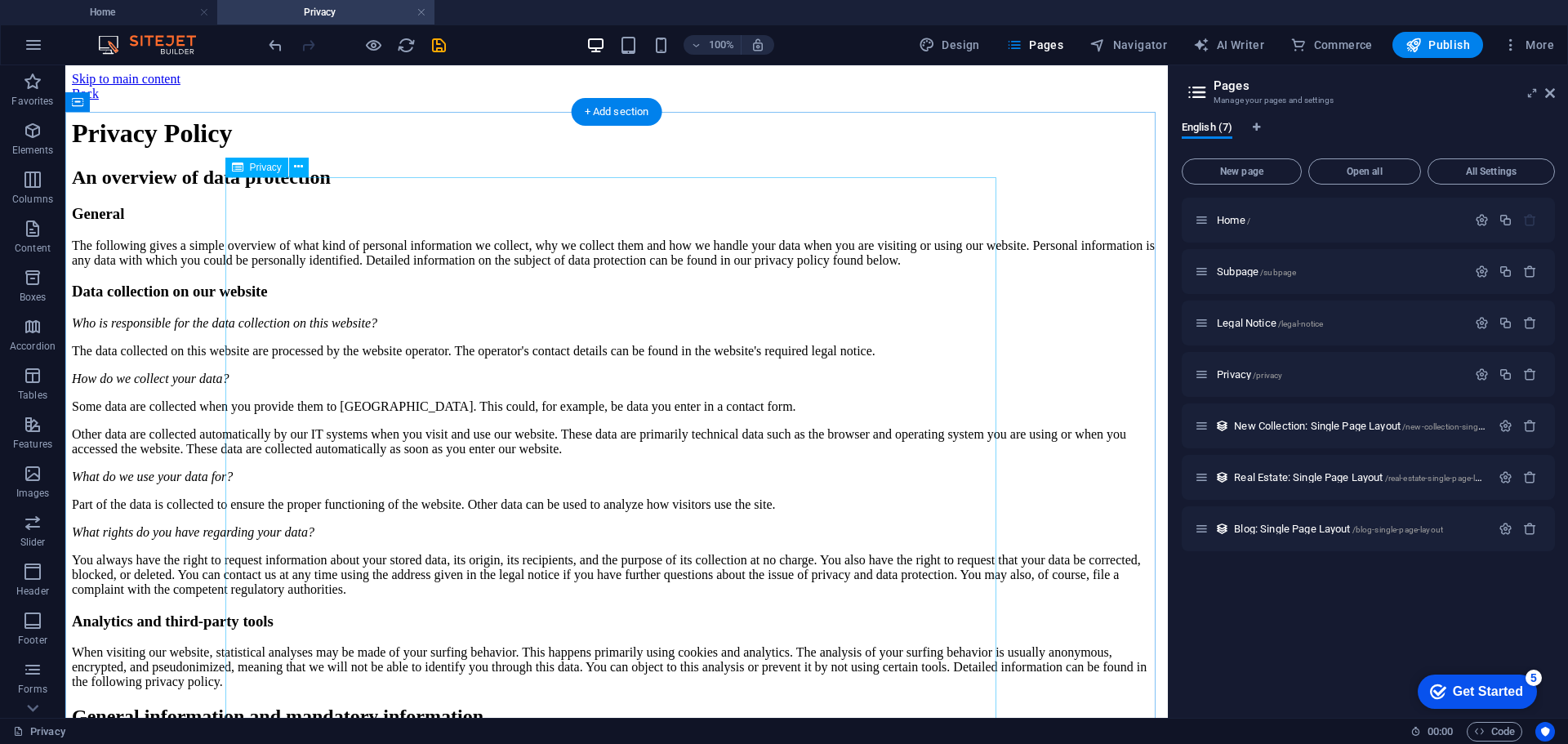
scroll to position [0, 0]
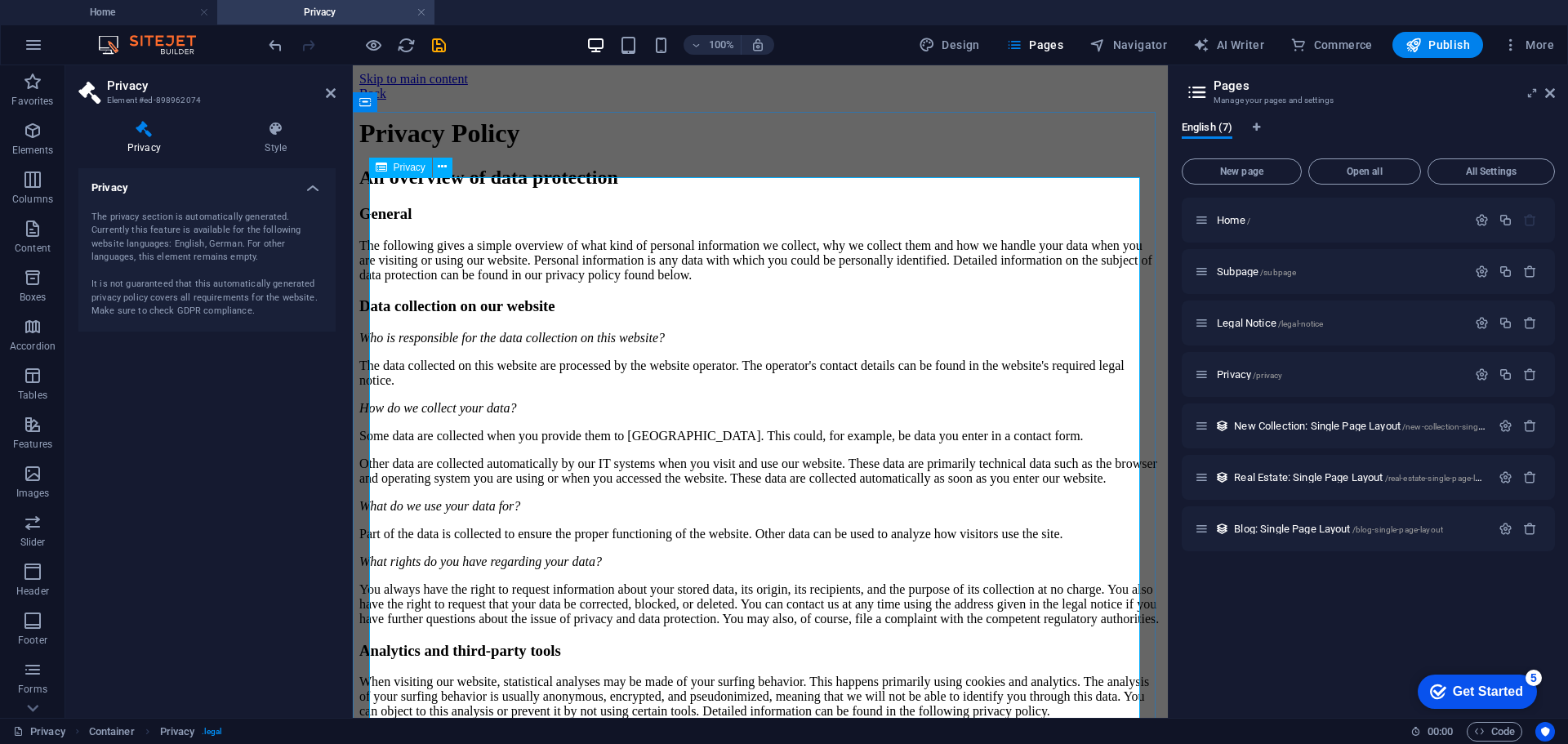
click at [139, 221] on div "The privacy section is automatically generated. Currently this feature is avail…" at bounding box center [207, 265] width 231 height 108
click at [307, 192] on h4 "Privacy" at bounding box center [207, 182] width 257 height 29
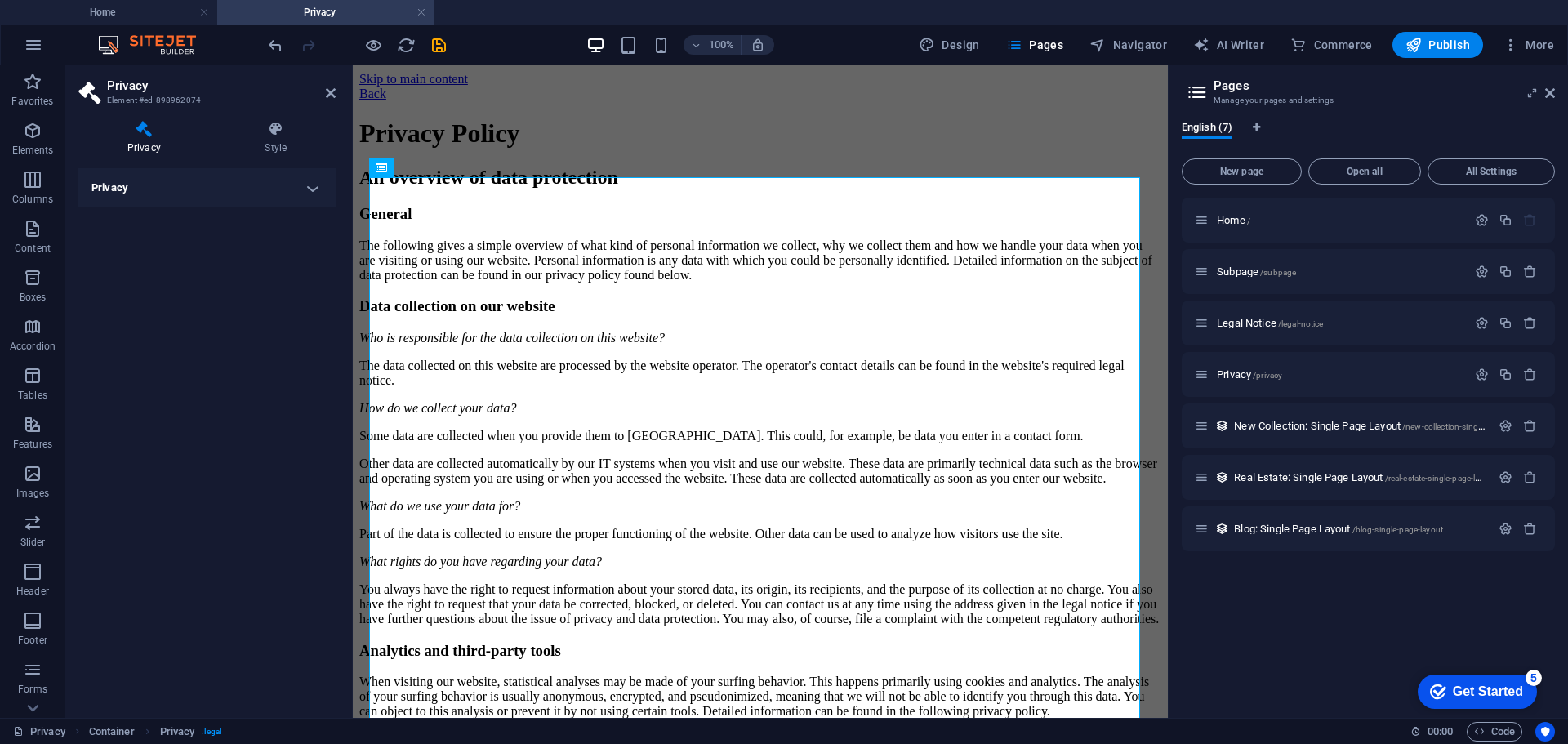
click at [308, 189] on h4 "Privacy" at bounding box center [207, 187] width 257 height 39
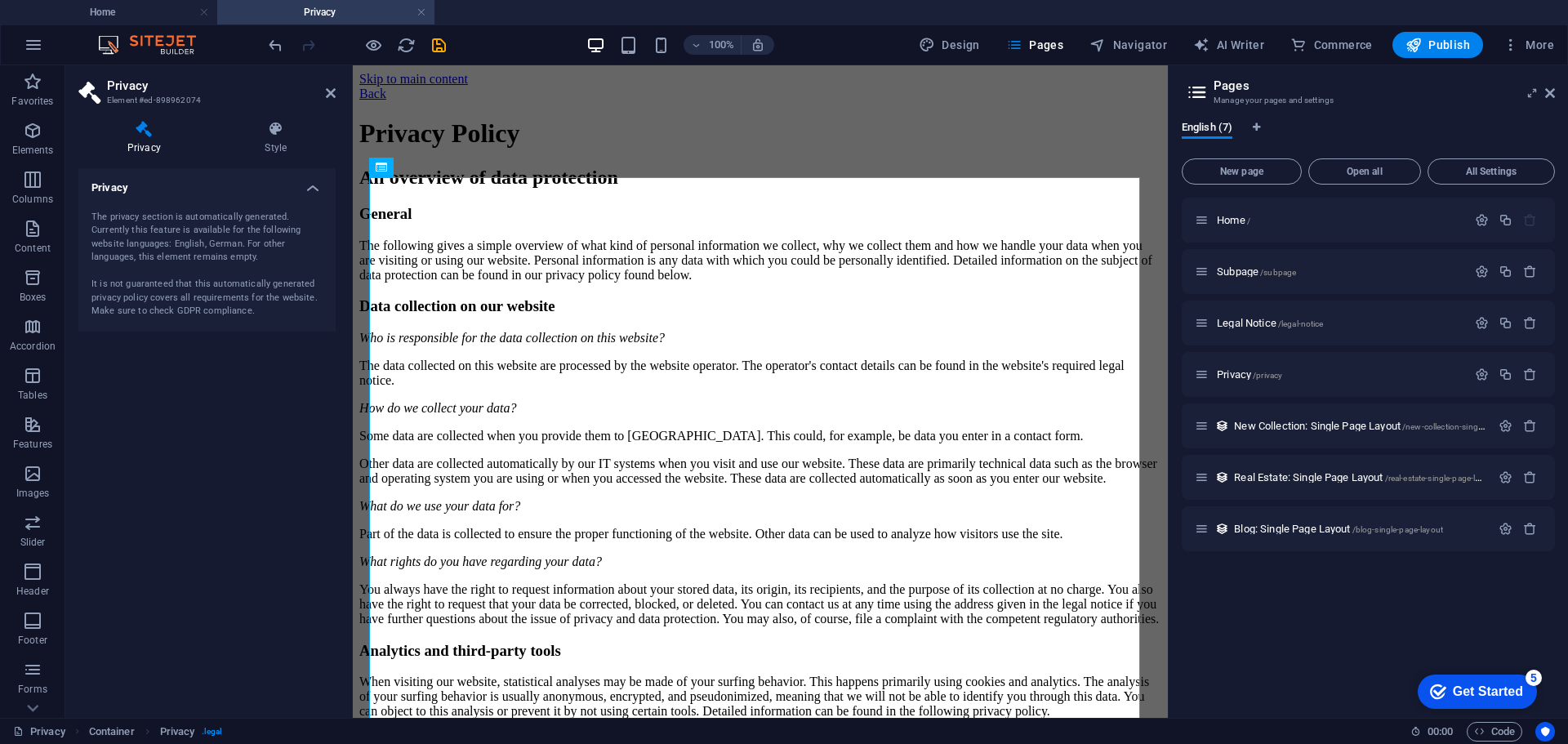
click at [118, 256] on div "The privacy section is automatically generated. Currently this feature is avail…" at bounding box center [207, 265] width 231 height 108
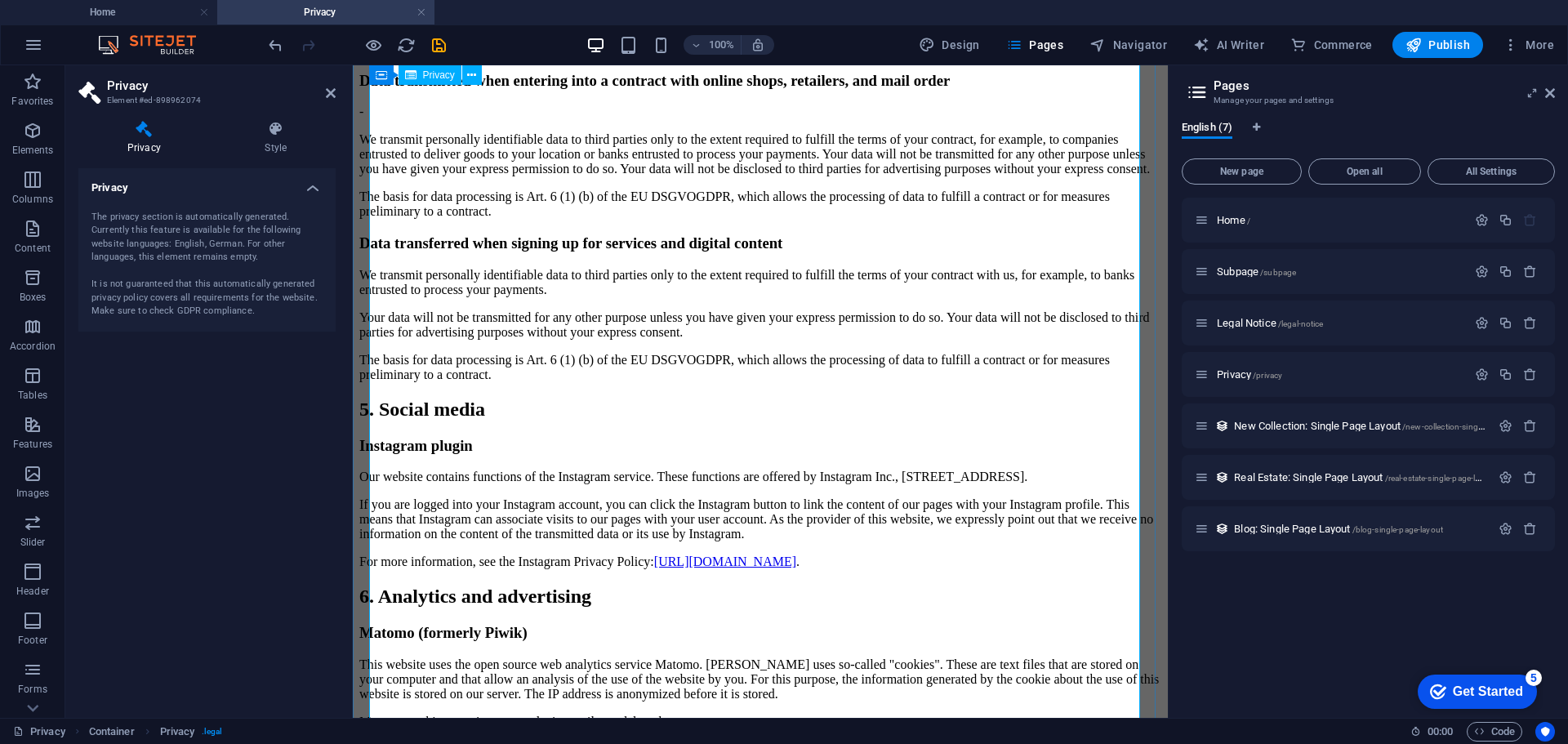
scroll to position [2613, 0]
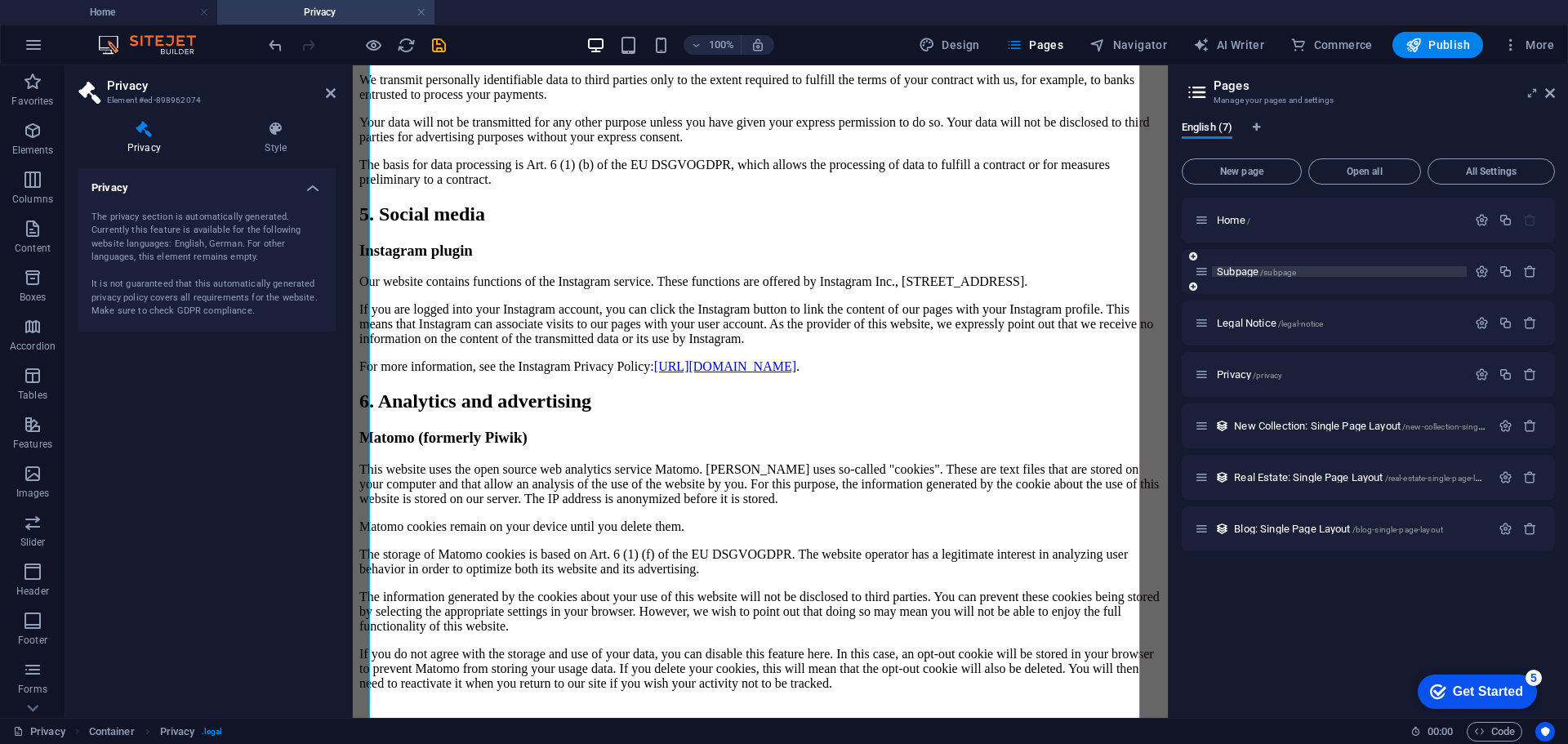
click at [1297, 273] on p "Subpage /subpage" at bounding box center [1339, 271] width 245 height 10
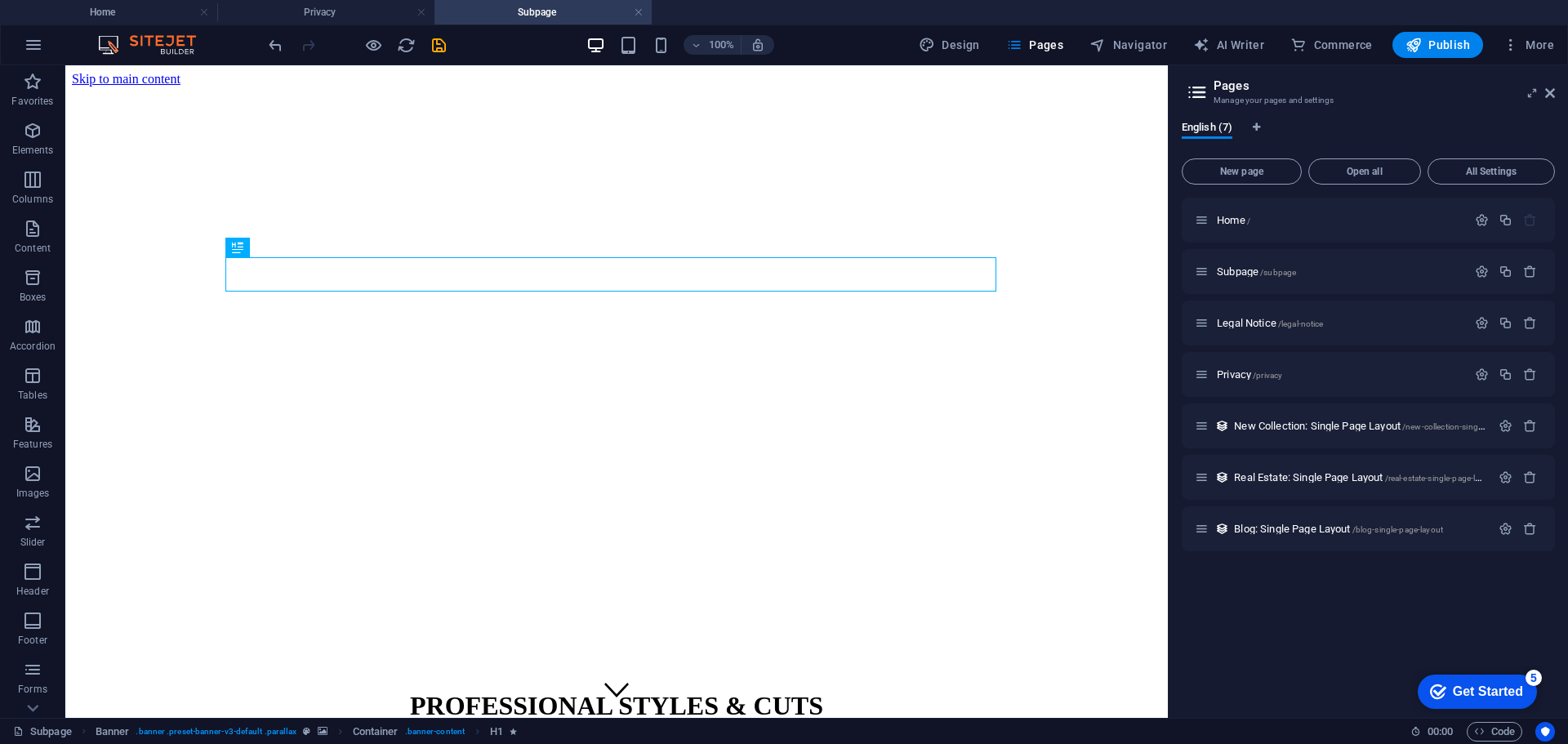
scroll to position [0, 0]
click at [1280, 223] on p "Home /" at bounding box center [1339, 220] width 245 height 10
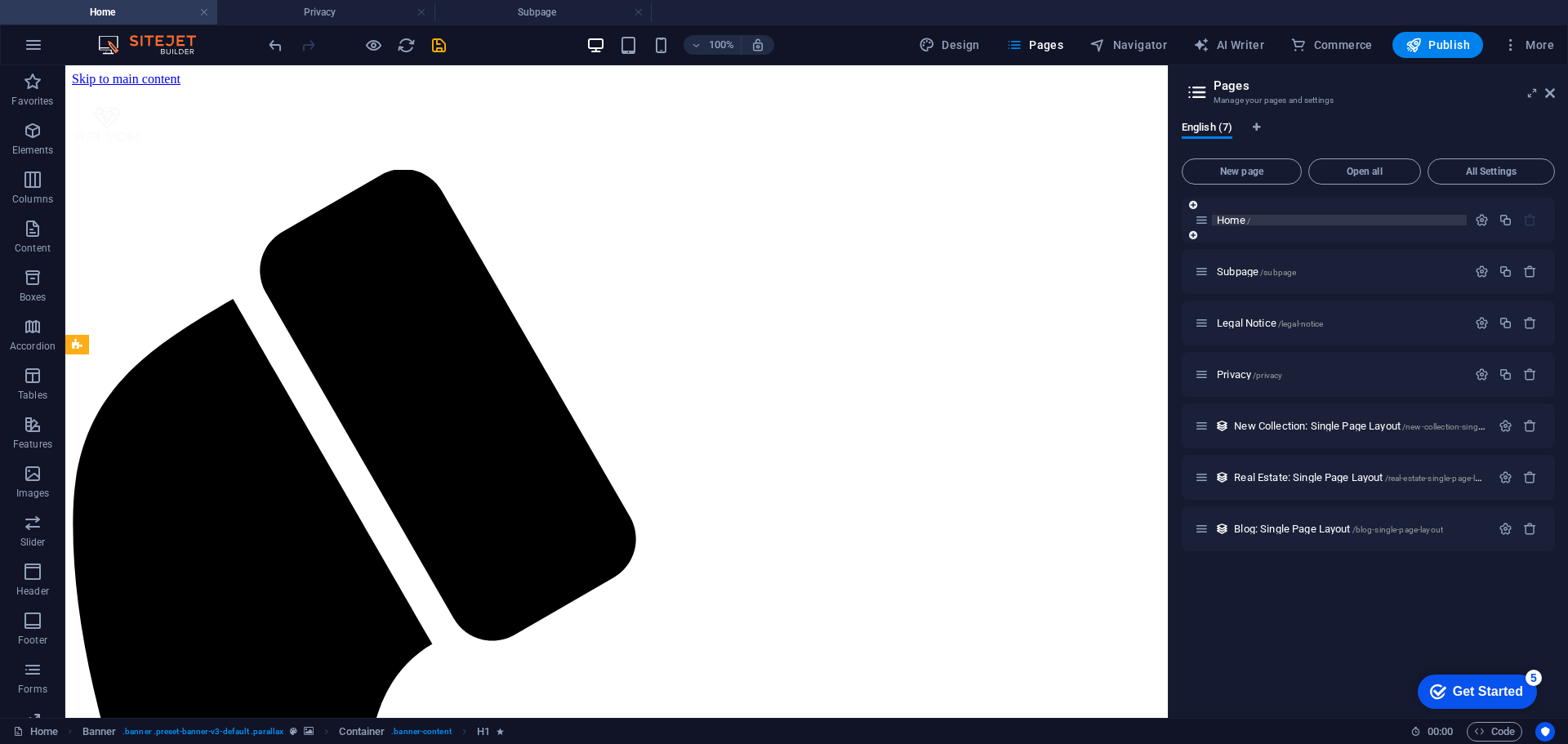
scroll to position [2638, 0]
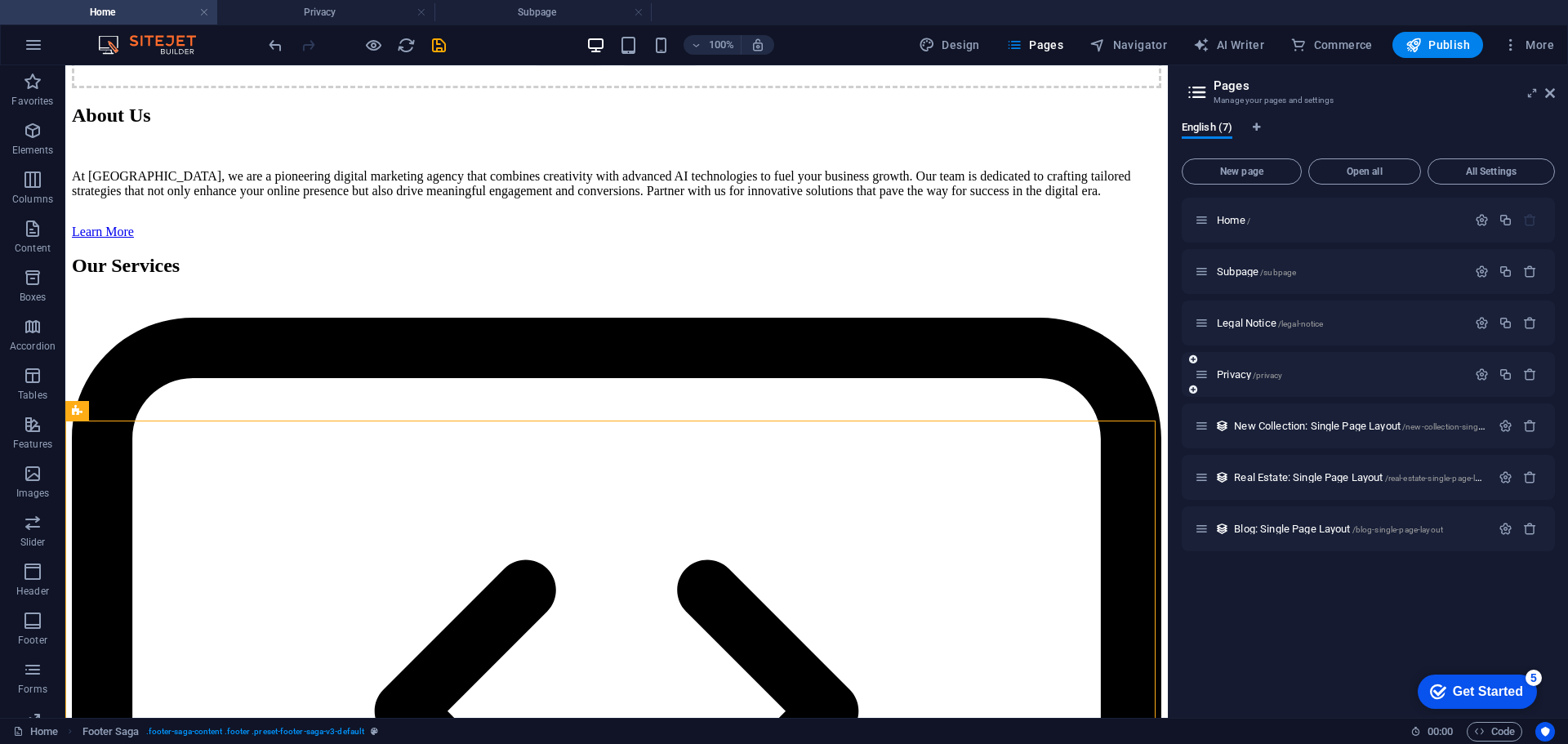
click at [1267, 380] on div "Privacy /privacy" at bounding box center [1331, 374] width 272 height 19
click at [1267, 374] on span "/privacy" at bounding box center [1267, 375] width 29 height 9
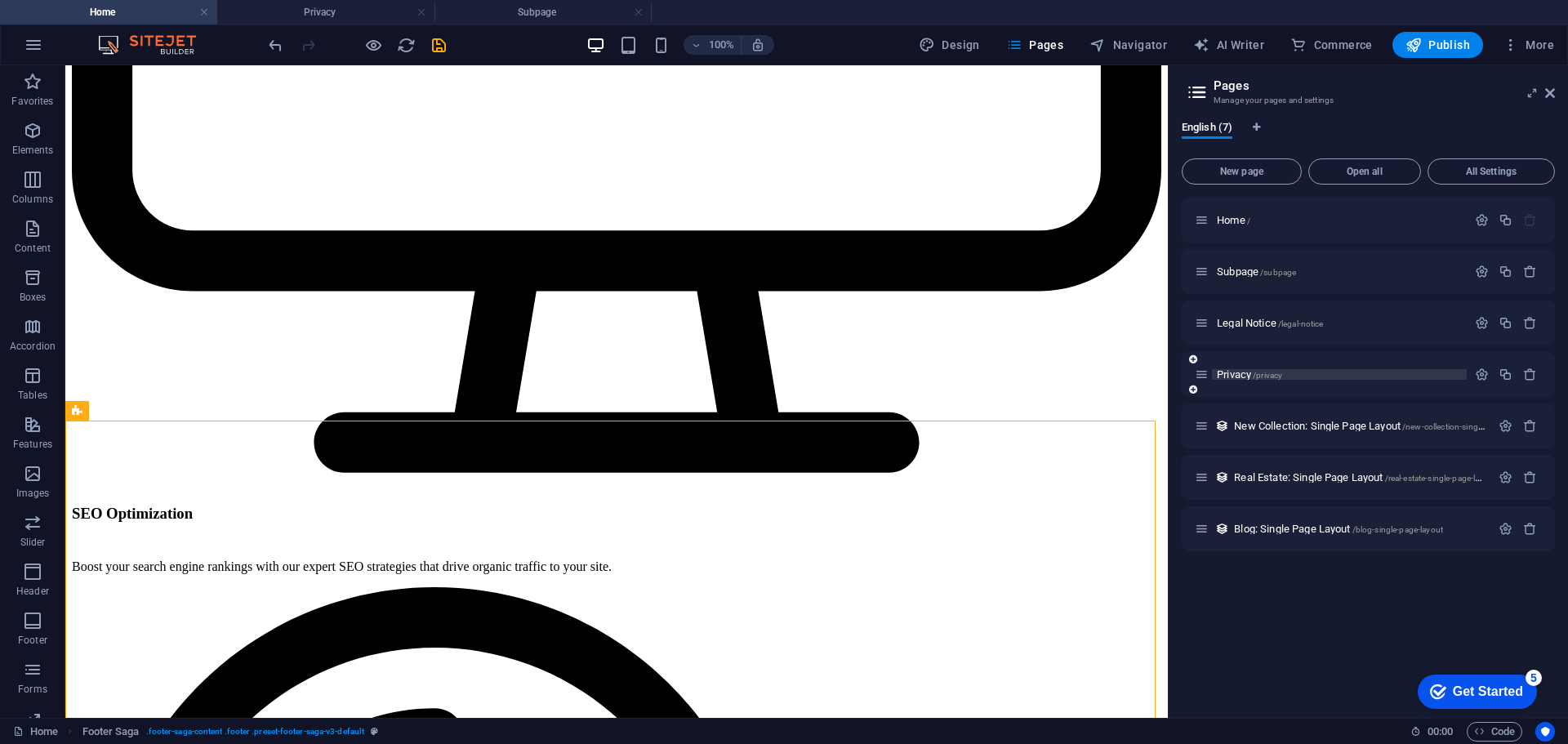
scroll to position [0, 0]
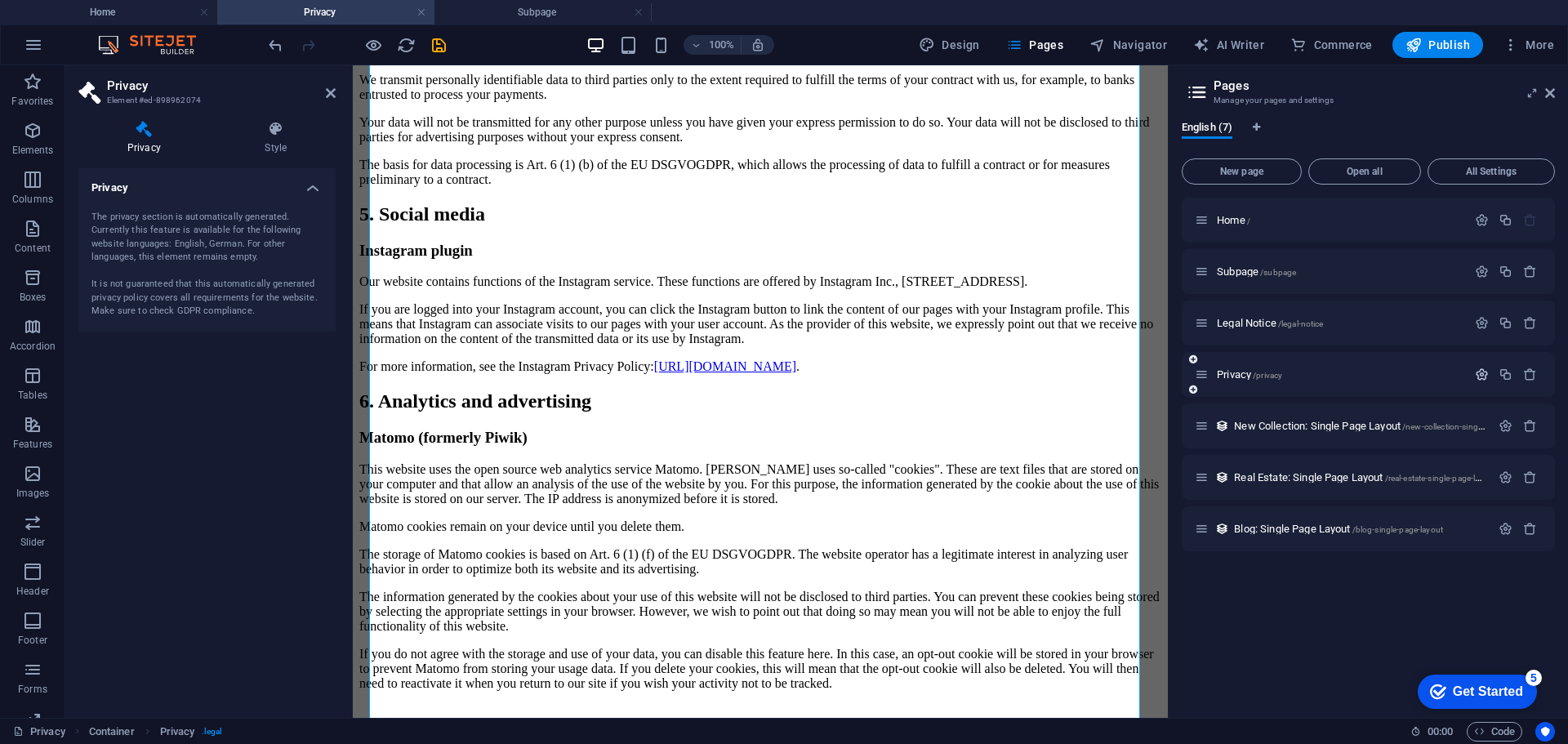
click at [1487, 376] on icon "button" at bounding box center [1482, 374] width 14 height 14
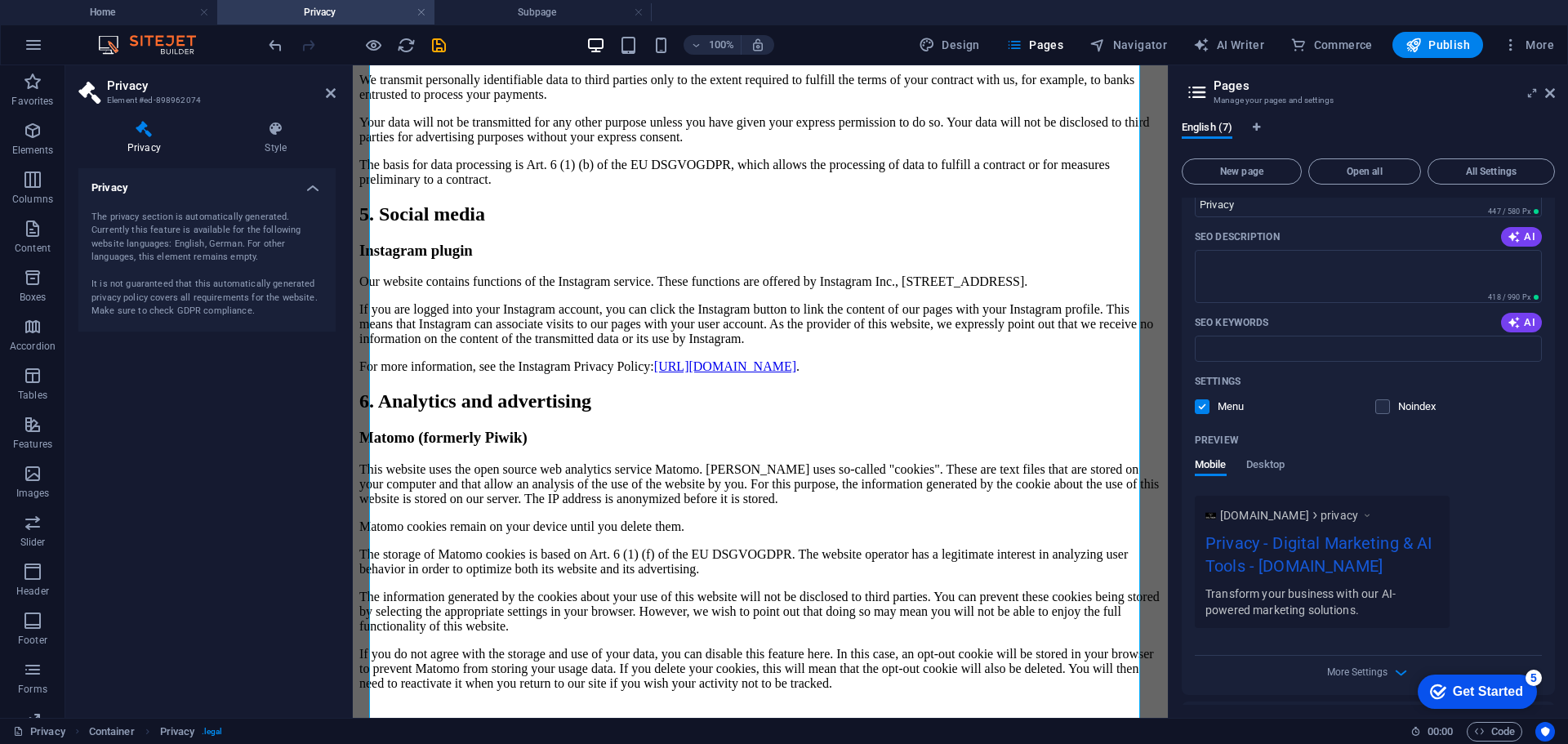
scroll to position [408, 0]
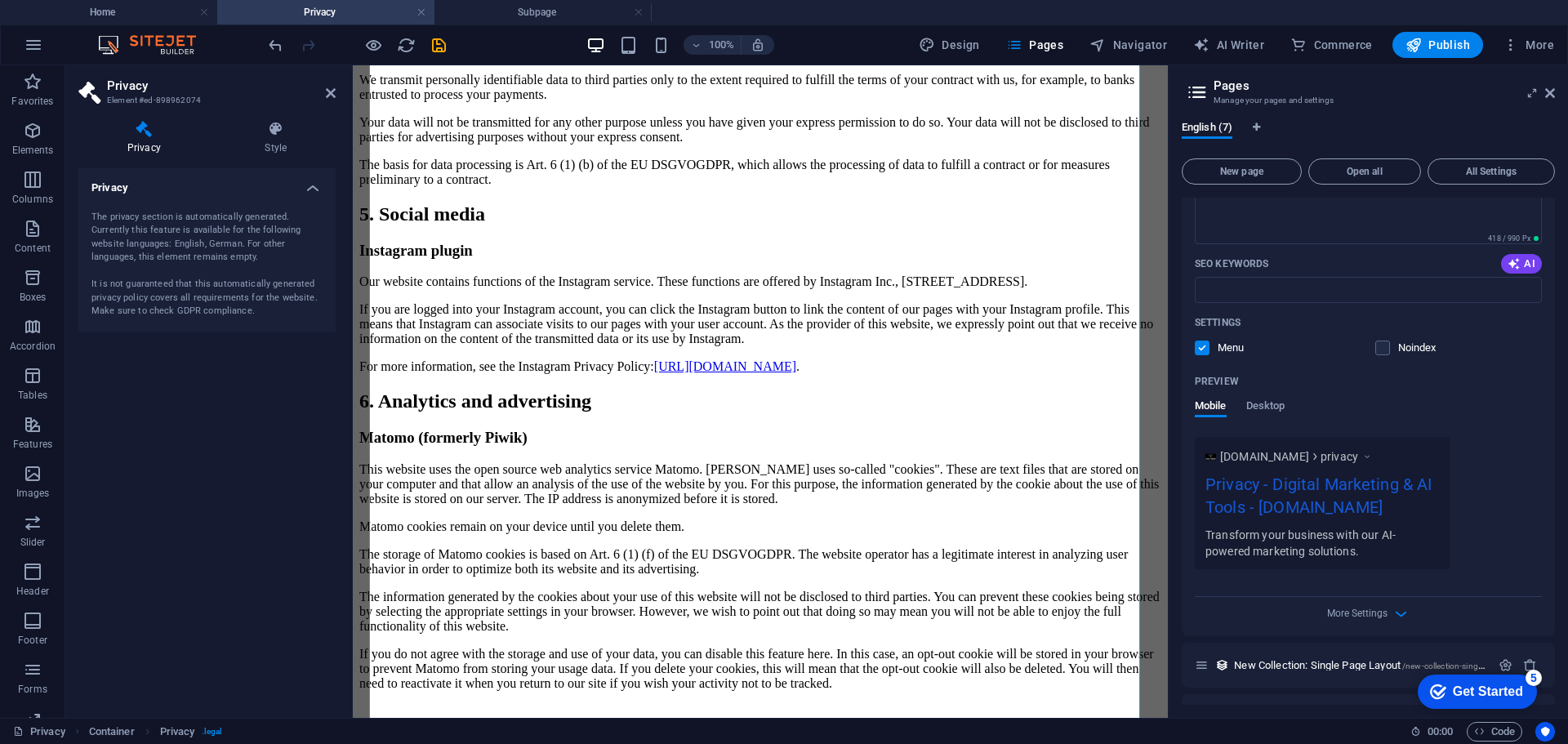
click at [1312, 546] on div "Transform your business with our AI-powered marketing solutions." at bounding box center [1322, 542] width 234 height 33
click at [1374, 611] on span "More Settings" at bounding box center [1357, 613] width 61 height 11
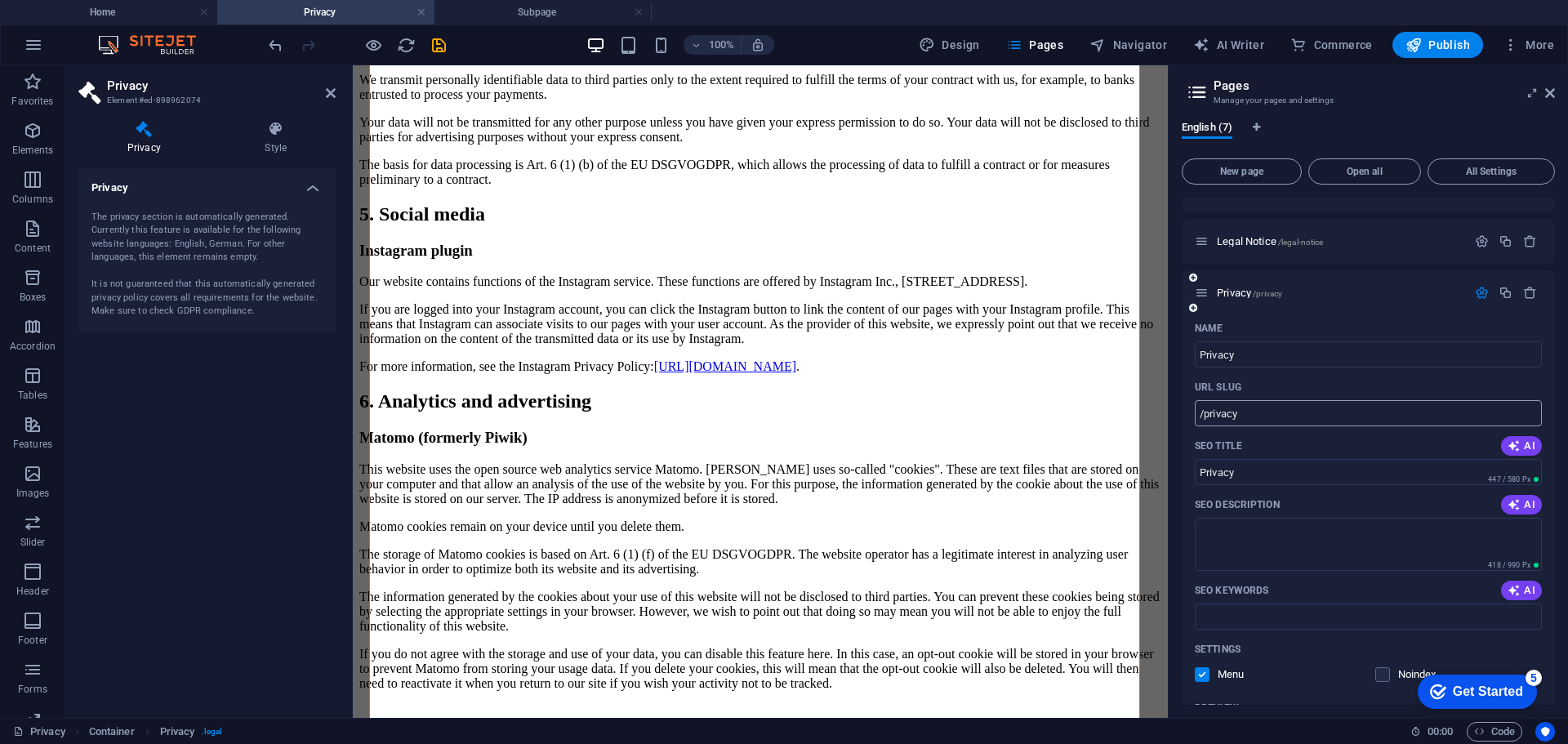
scroll to position [0, 0]
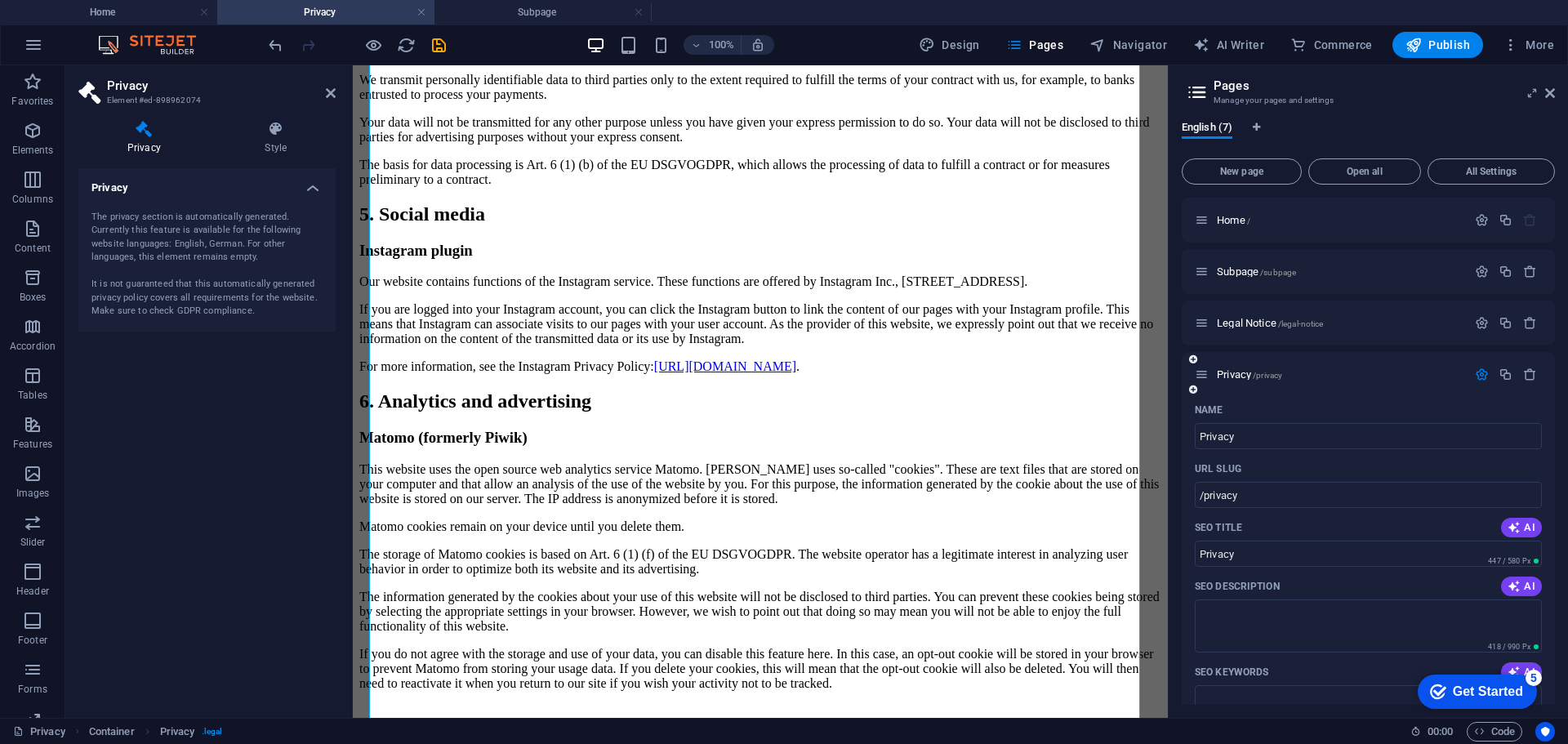
drag, startPoint x: 1229, startPoint y: 388, endPoint x: 1208, endPoint y: 382, distance: 21.8
click at [1201, 375] on div "Privacy /privacy" at bounding box center [1368, 374] width 373 height 45
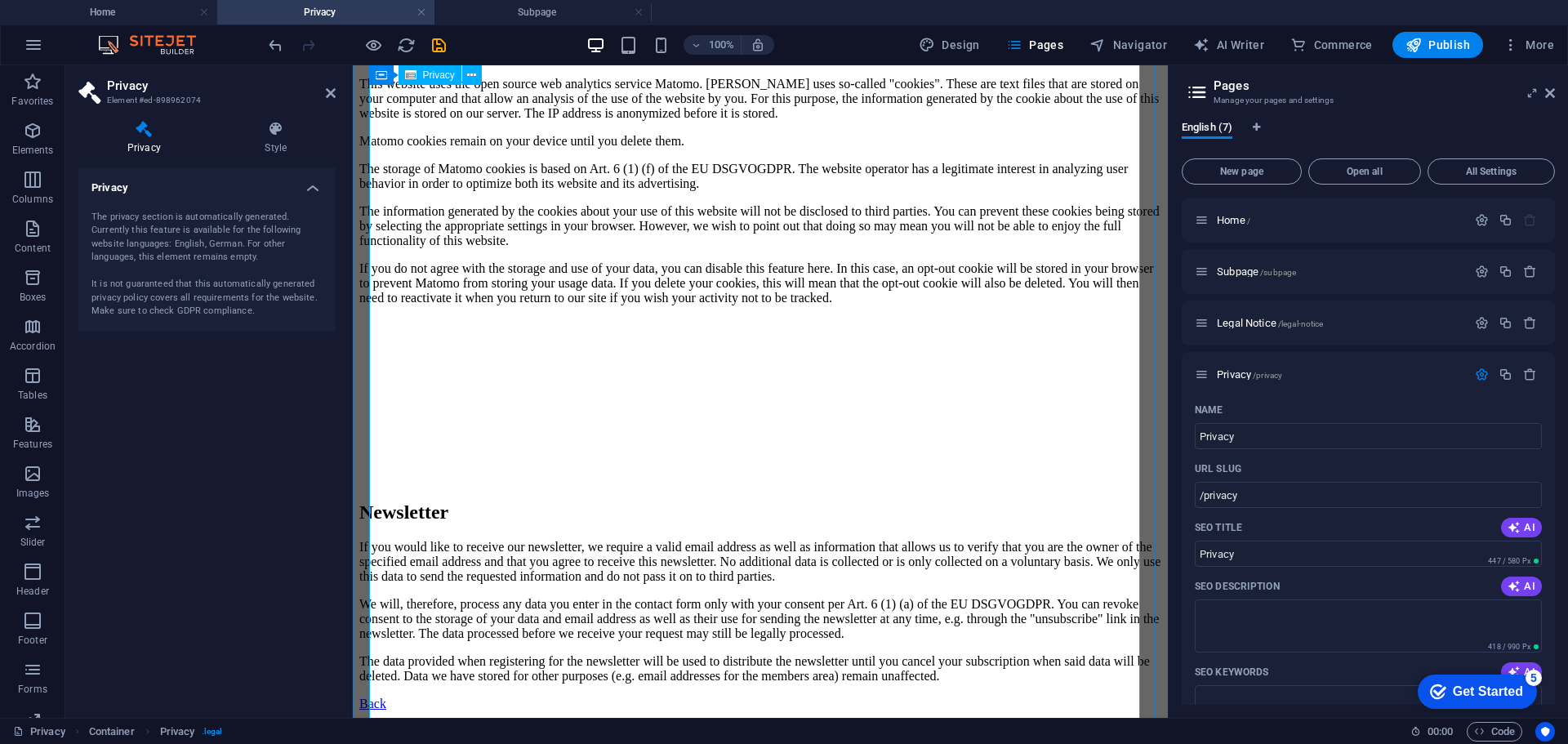
scroll to position [3348, 0]
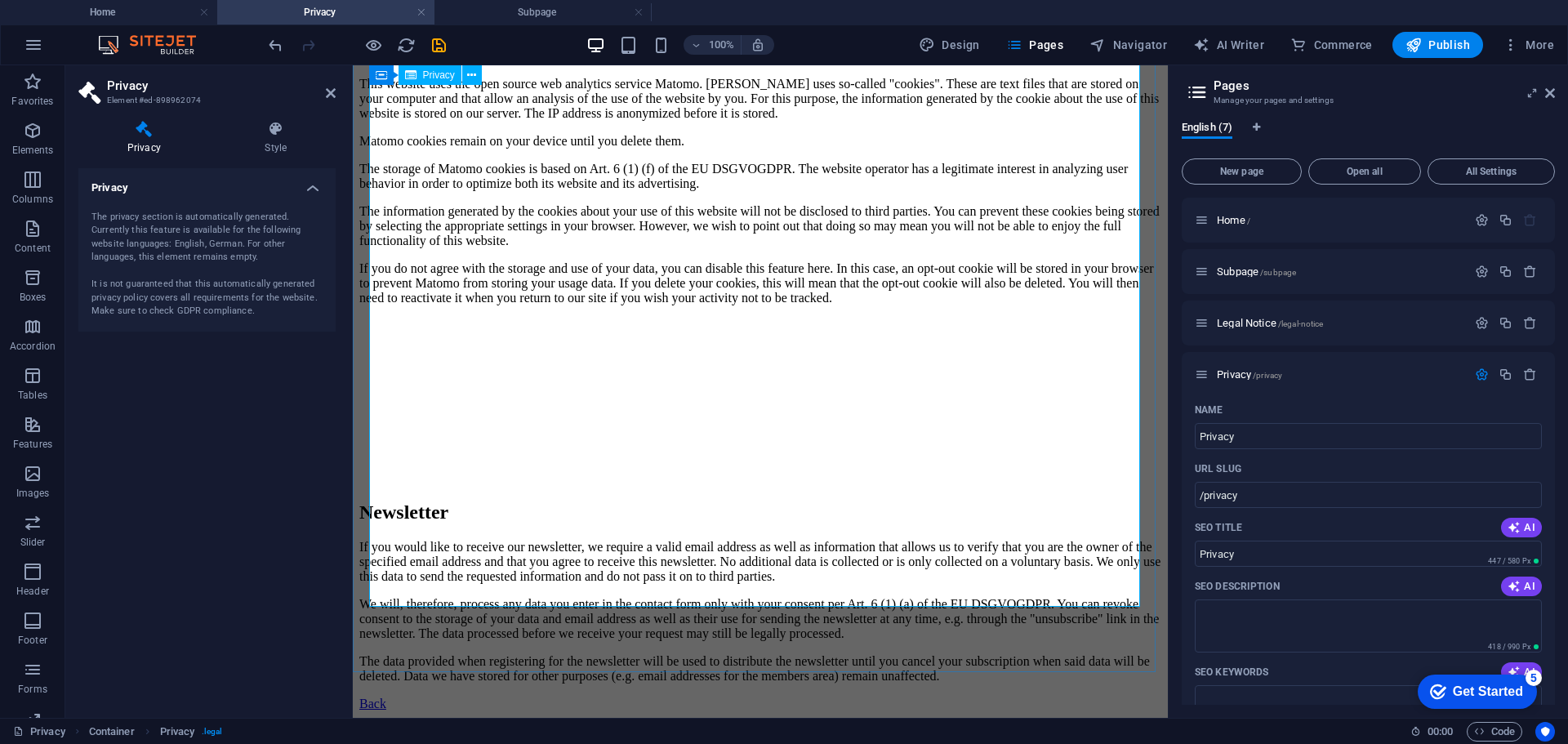
scroll to position [3783, 0]
click at [1440, 52] on button "Publish" at bounding box center [1438, 45] width 91 height 27
